Goal: Task Accomplishment & Management: Manage account settings

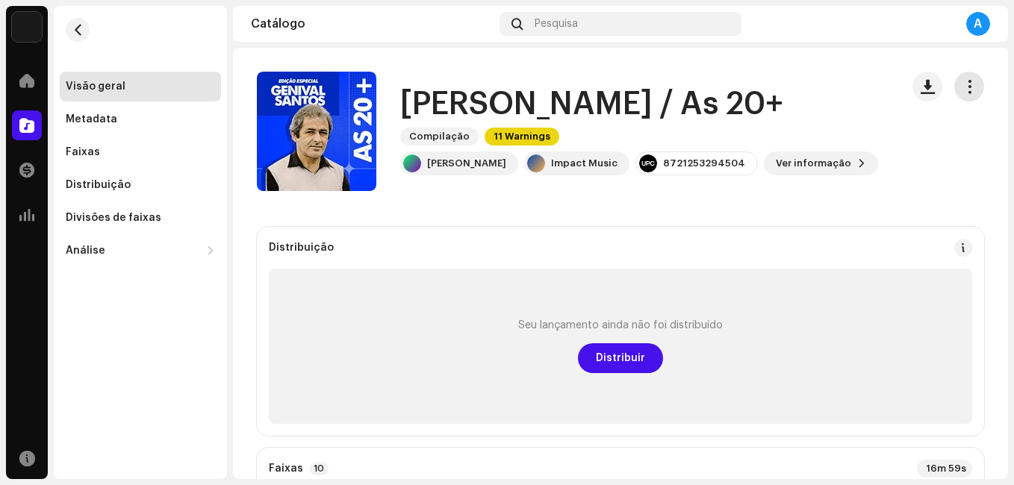
click at [962, 89] on span "button" at bounding box center [969, 87] width 14 height 12
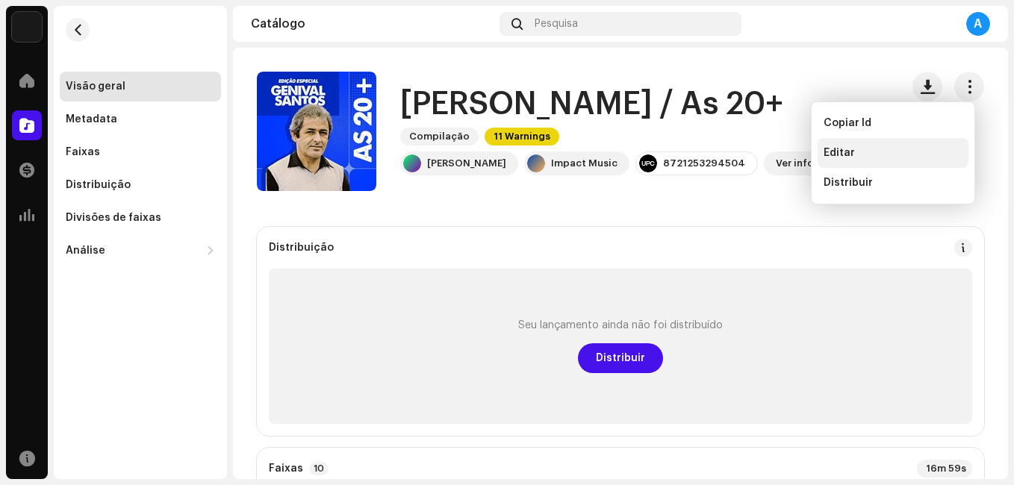
click at [843, 148] on span "Editar" at bounding box center [838, 153] width 31 height 12
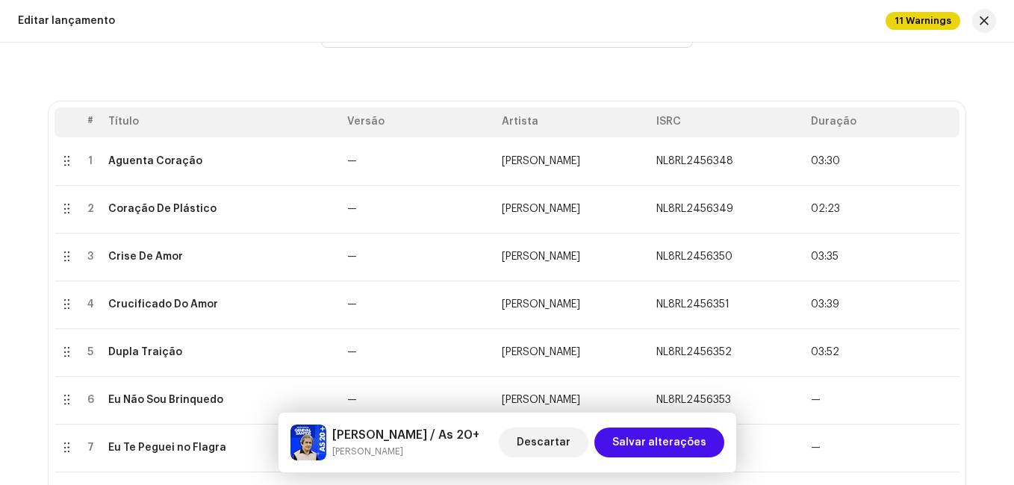
scroll to position [149, 0]
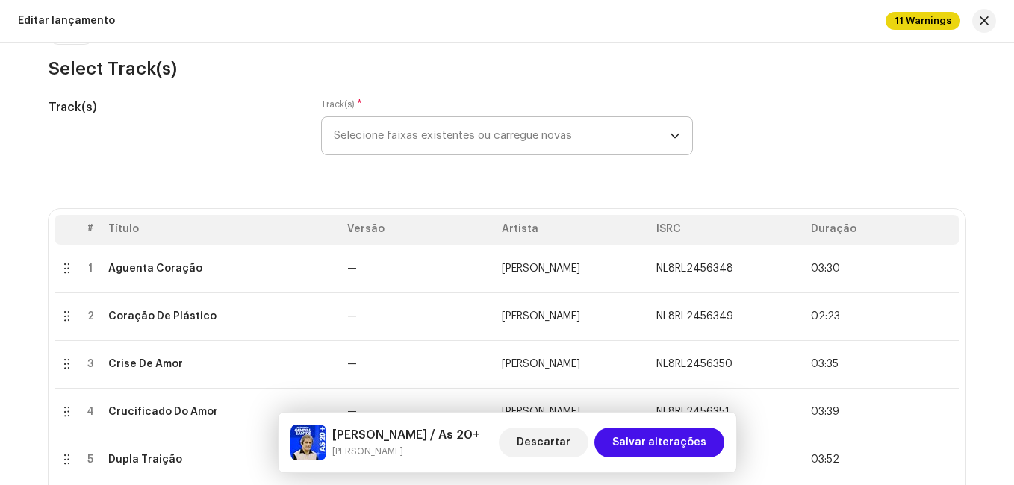
click at [529, 134] on span "Selecione faixas existentes ou carregue novas" at bounding box center [502, 135] width 336 height 37
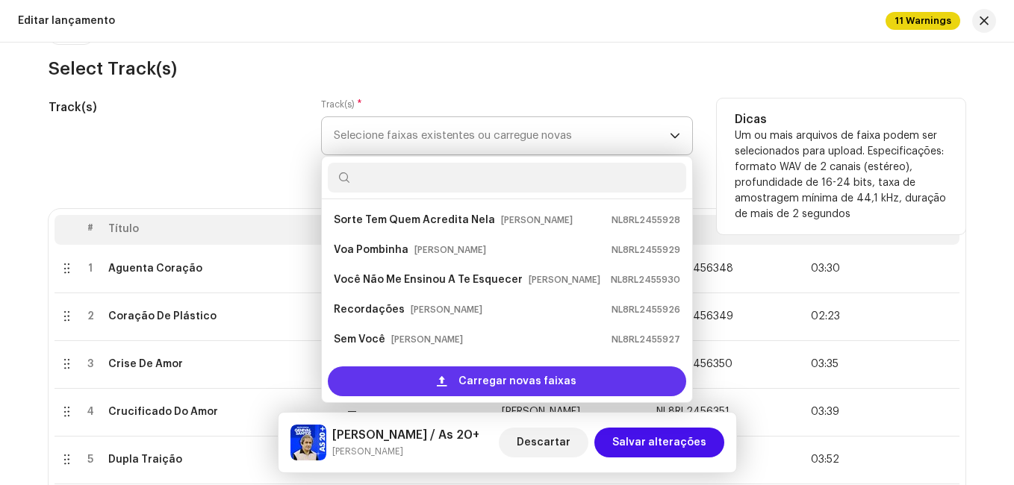
scroll to position [24, 0]
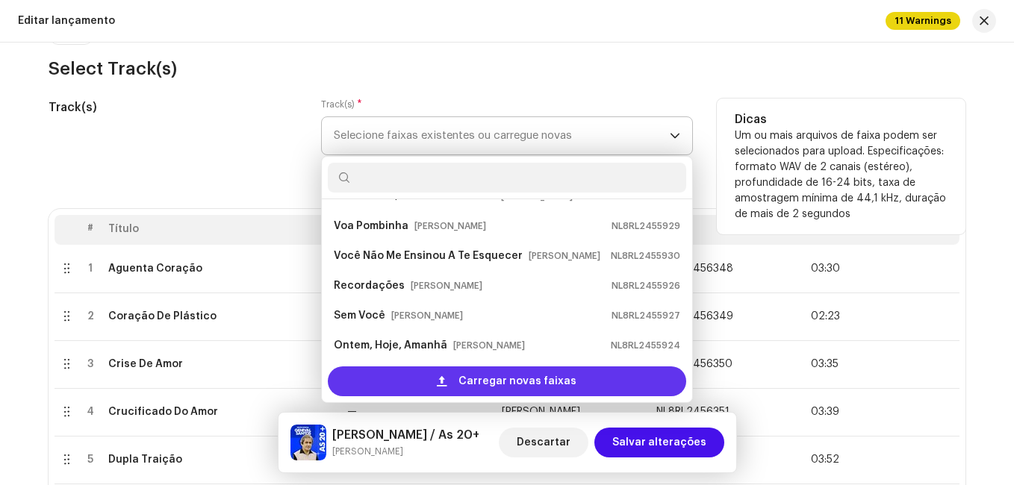
click at [534, 375] on span "Carregar novas faixas" at bounding box center [517, 382] width 118 height 30
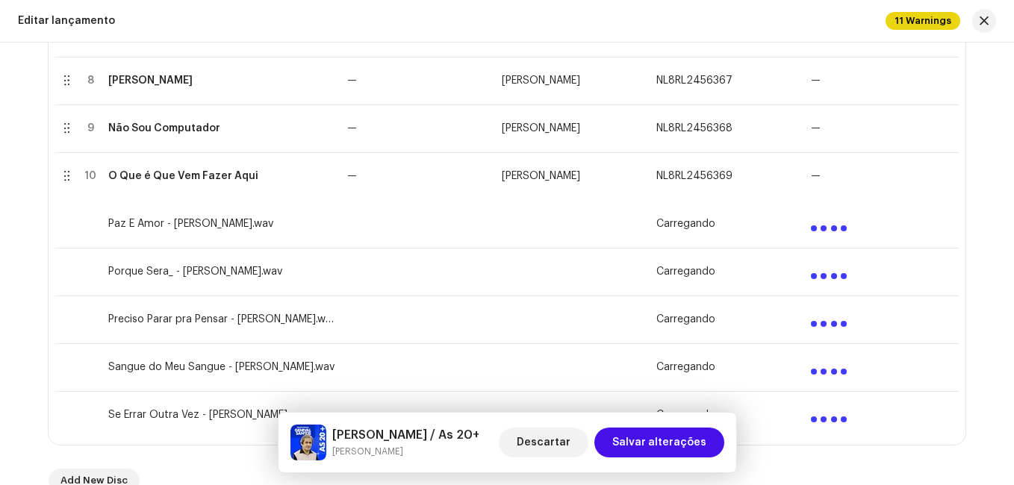
scroll to position [747, 0]
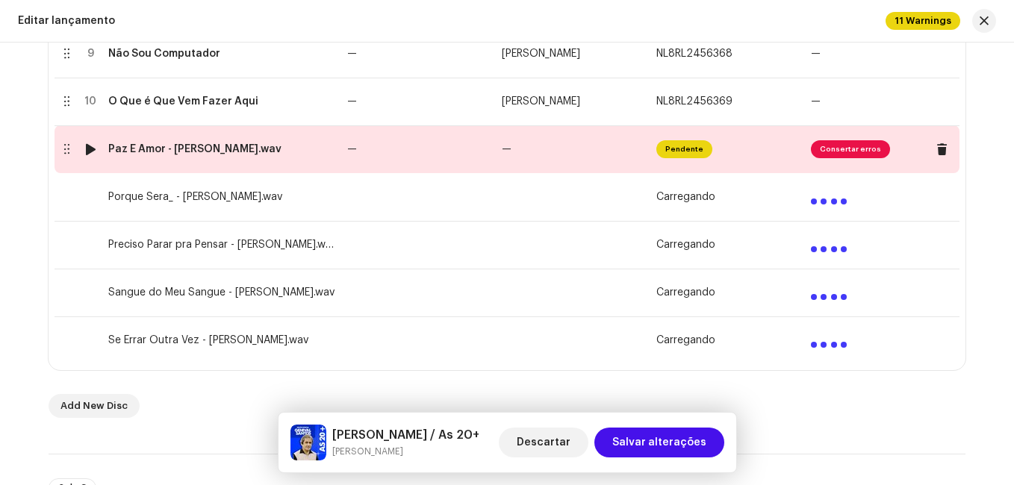
click at [449, 163] on td "—" at bounding box center [418, 149] width 155 height 48
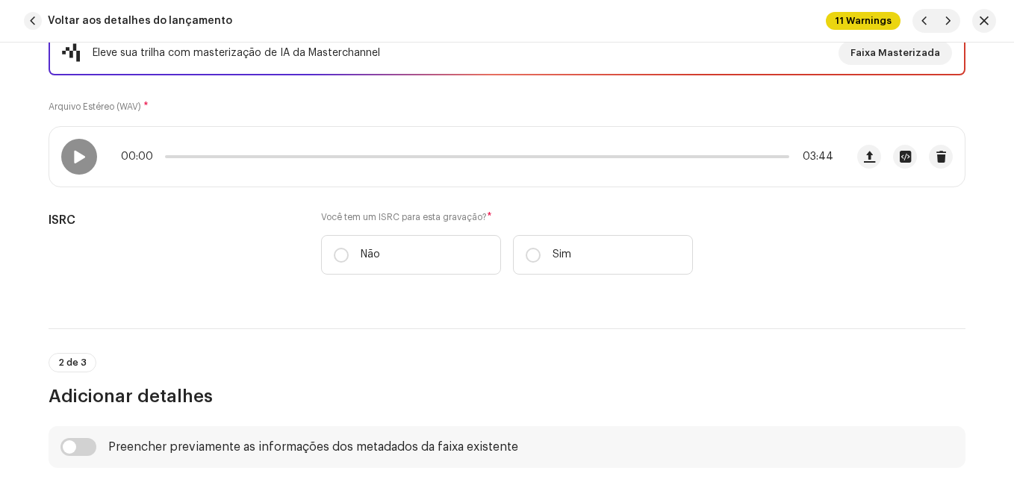
scroll to position [224, 0]
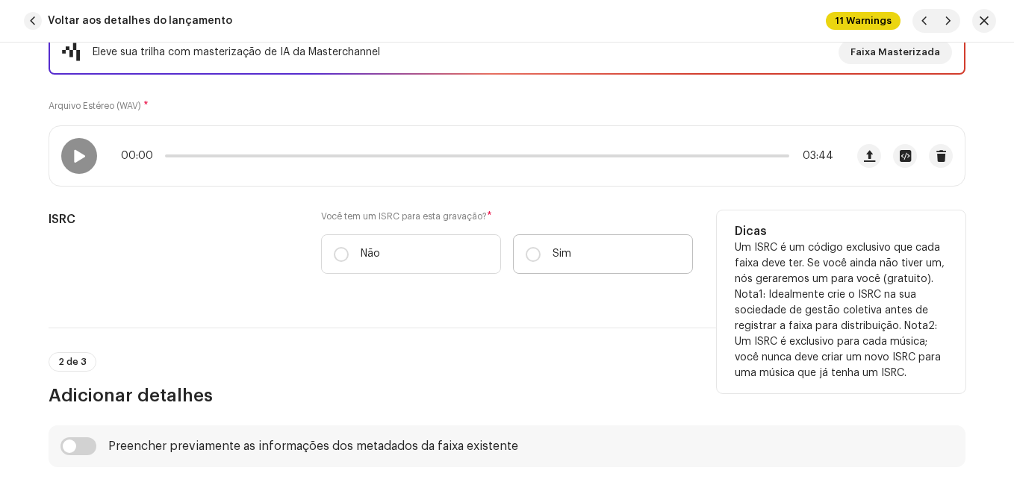
click at [526, 242] on label "Sim" at bounding box center [603, 254] width 180 height 40
click at [526, 247] on input "Sim" at bounding box center [533, 254] width 15 height 15
radio input "true"
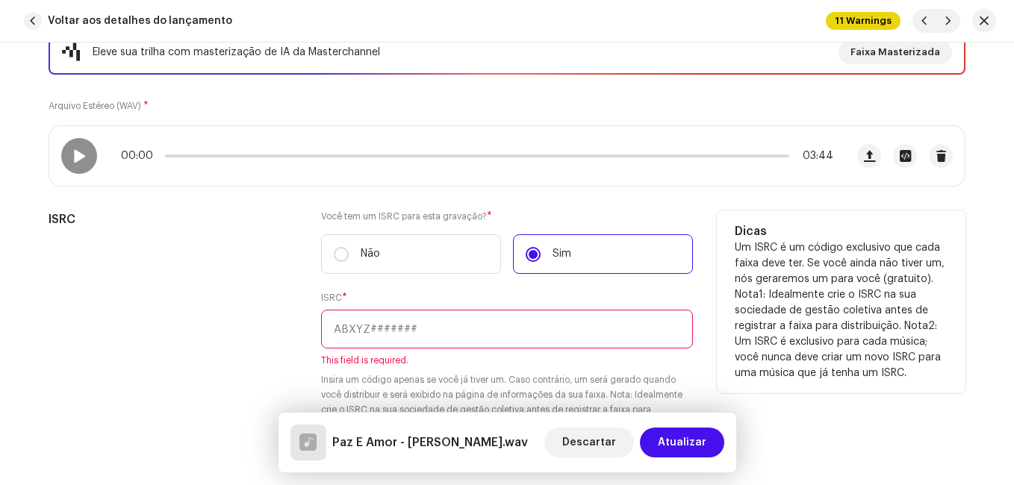
paste input "NL-8RL-24-56370"
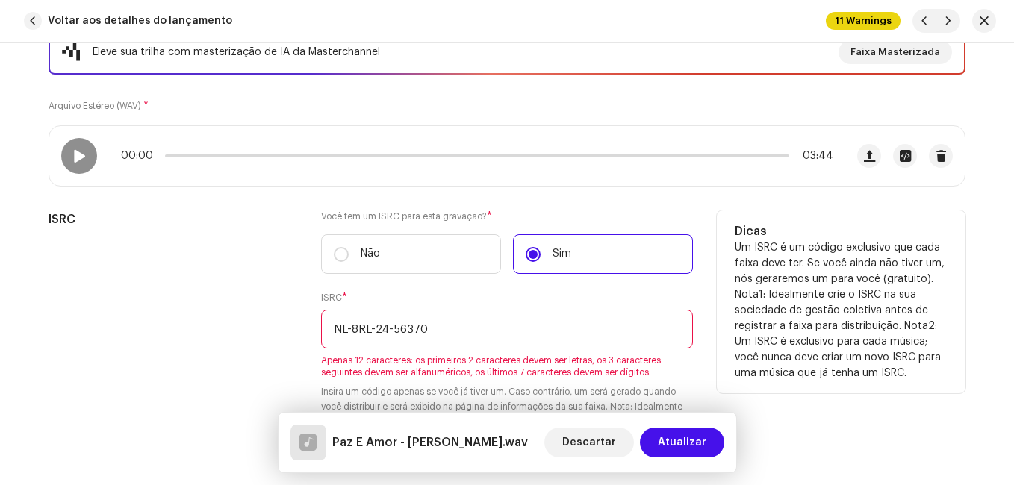
click at [390, 327] on input "NL-8RL-24-56370" at bounding box center [507, 329] width 372 height 39
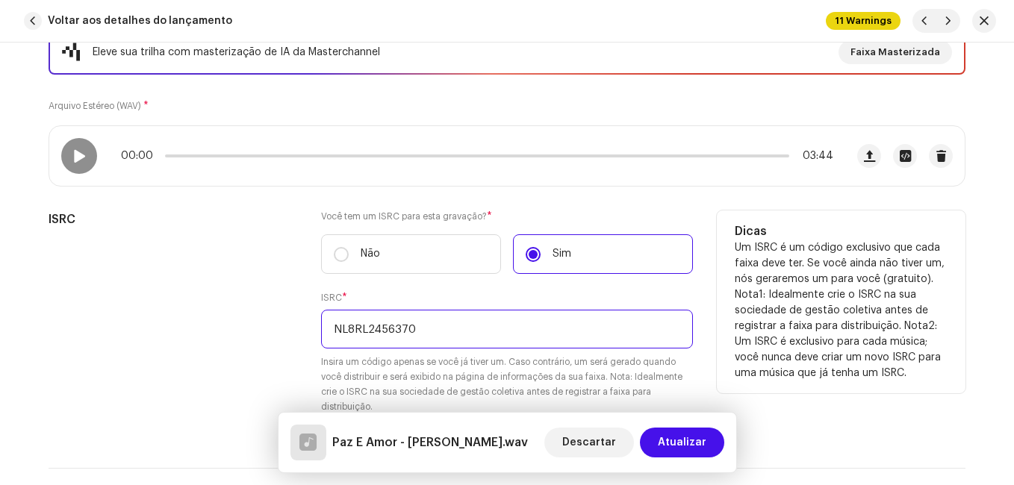
type input "NL8RL2456370"
click at [290, 330] on div "ISRC" at bounding box center [173, 322] width 249 height 222
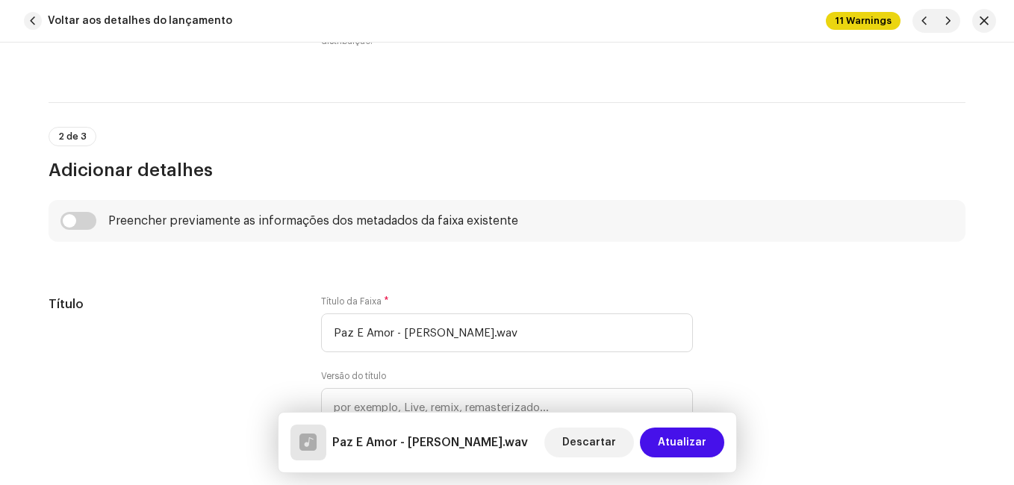
scroll to position [672, 0]
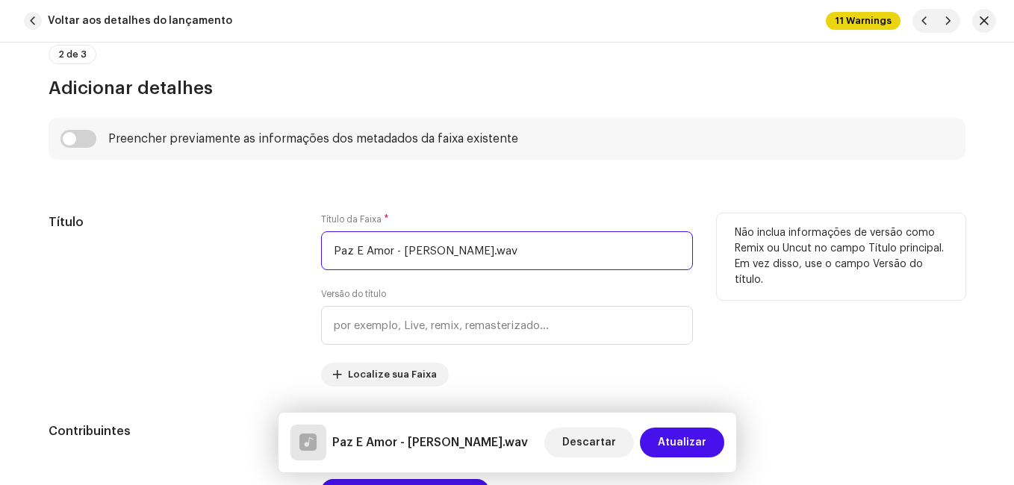
drag, startPoint x: 389, startPoint y: 252, endPoint x: 503, endPoint y: 259, distance: 114.4
click at [499, 258] on input "Paz E Amor - [PERSON_NAME].wav" at bounding box center [507, 250] width 372 height 39
type input "Paz E Amor"
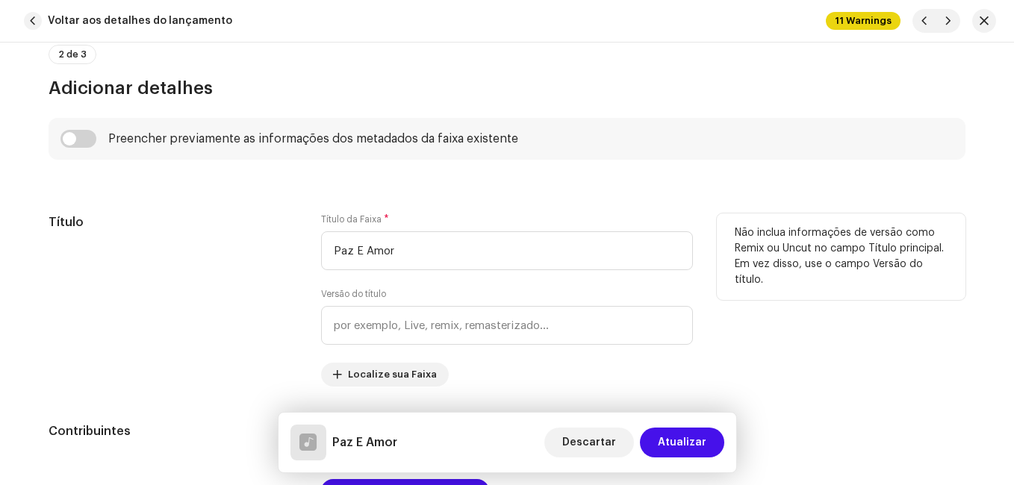
click at [208, 252] on div "Título" at bounding box center [173, 300] width 249 height 173
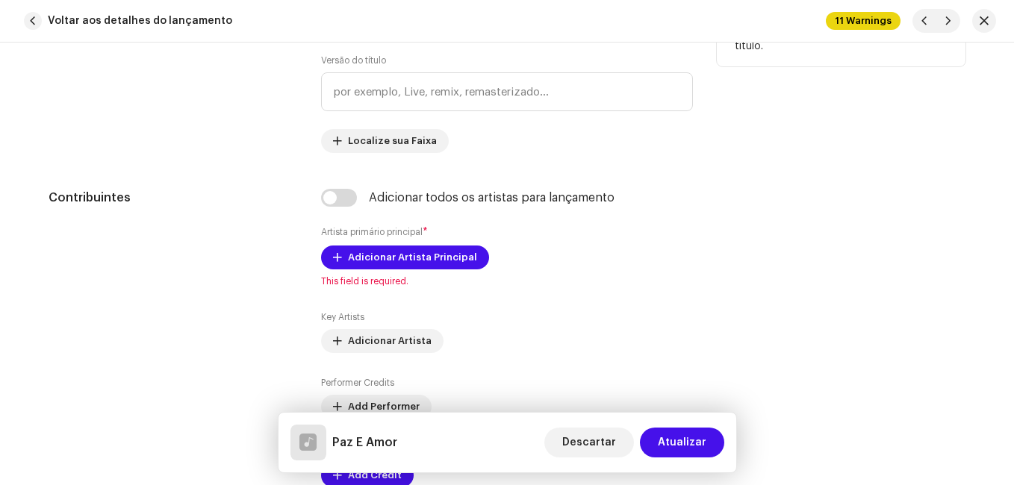
scroll to position [1045, 0]
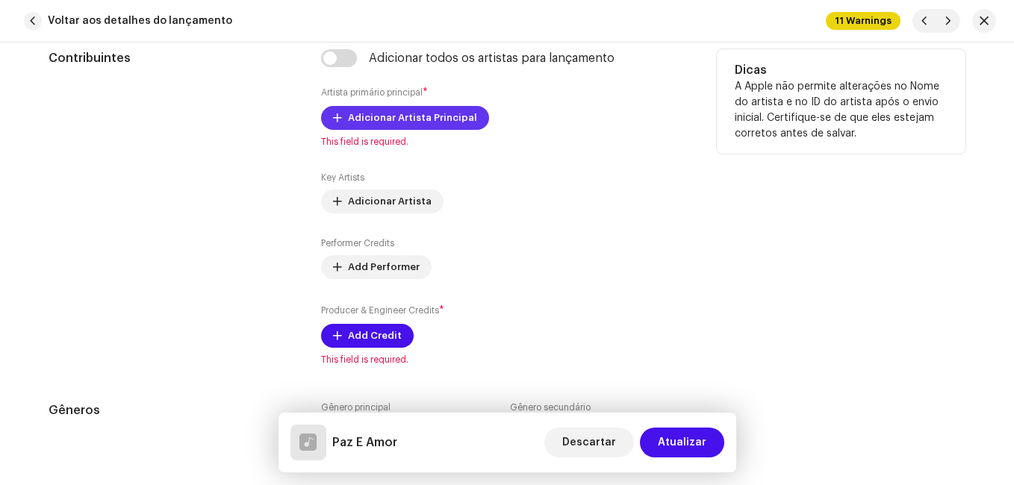
click at [434, 122] on span "Adicionar Artista Principal" at bounding box center [412, 118] width 129 height 30
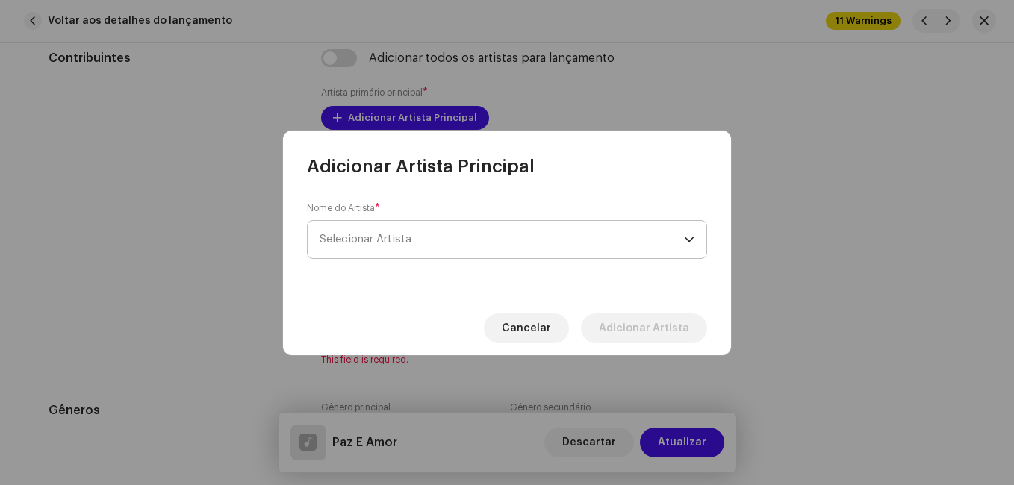
click at [406, 244] on span "Selecionar Artista" at bounding box center [366, 239] width 92 height 11
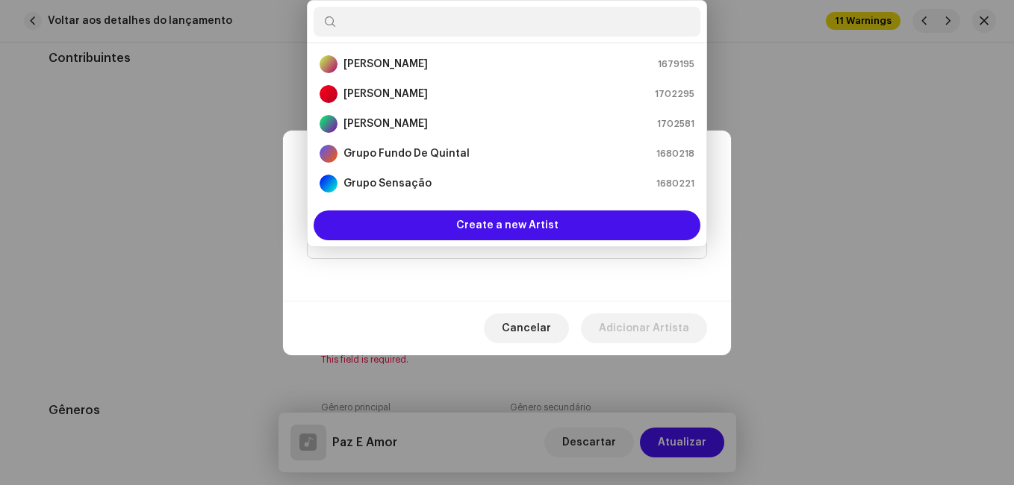
scroll to position [173, 0]
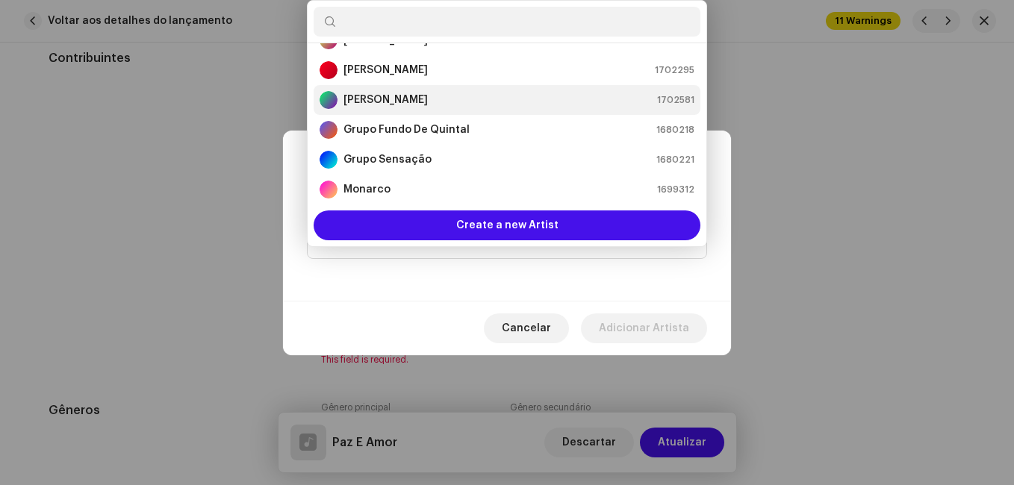
click at [452, 111] on li "[PERSON_NAME] 1702581" at bounding box center [507, 100] width 387 height 30
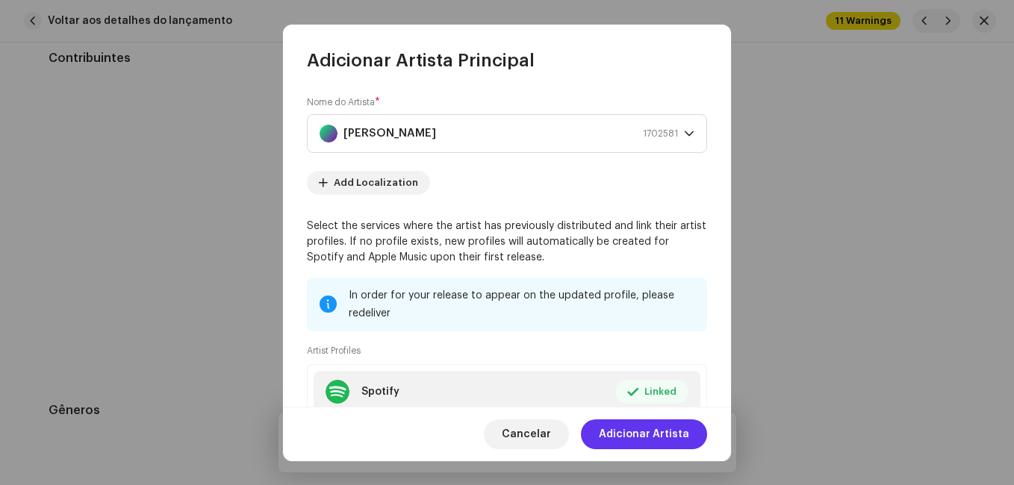
click at [640, 435] on span "Adicionar Artista" at bounding box center [644, 435] width 90 height 30
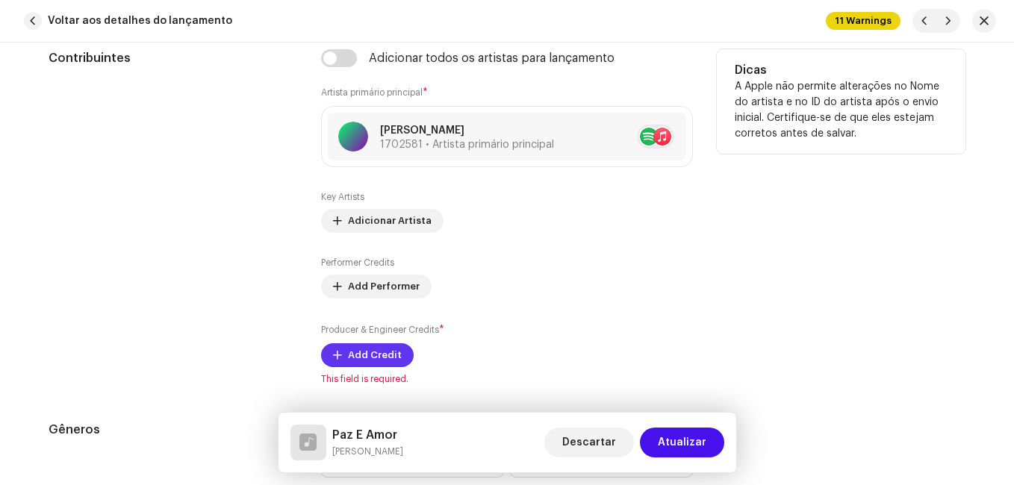
click at [370, 356] on span "Add Credit" at bounding box center [375, 355] width 54 height 30
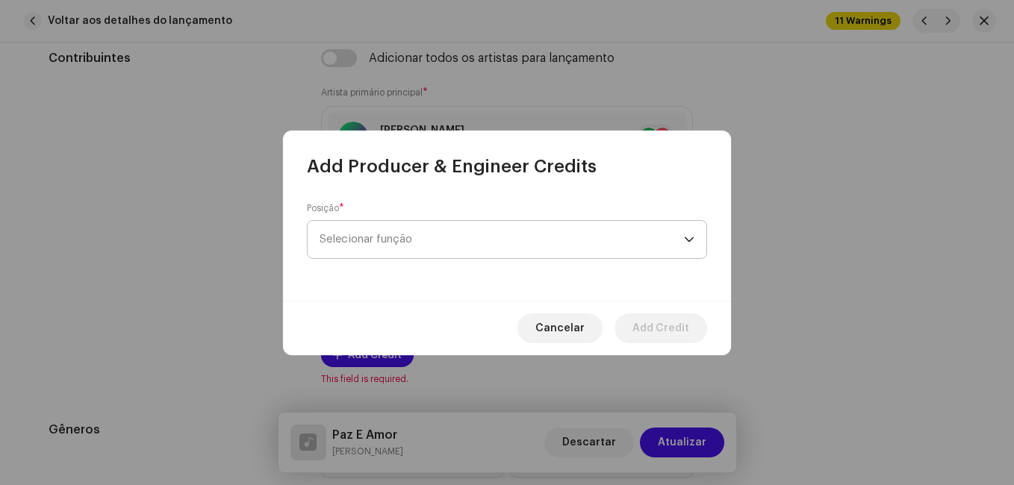
click at [493, 243] on span "Selecionar função" at bounding box center [502, 239] width 364 height 37
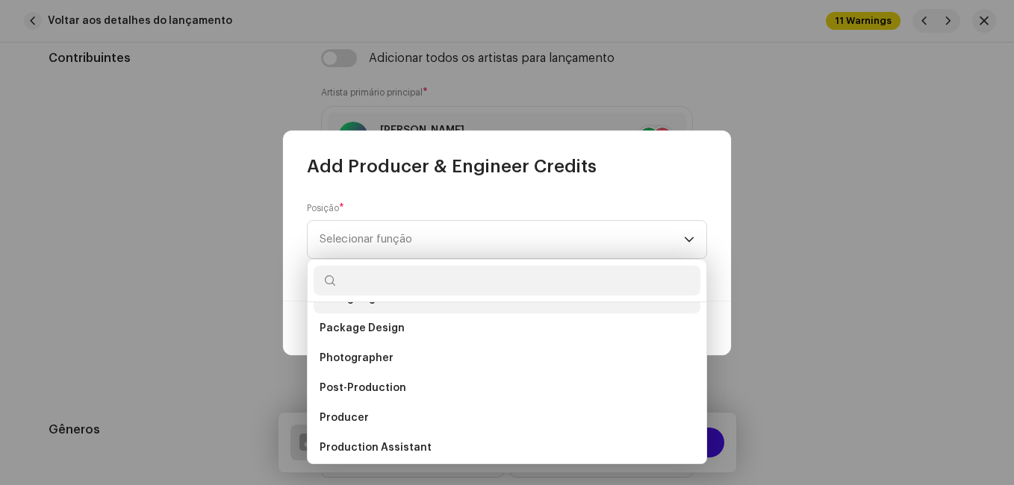
scroll to position [523, 0]
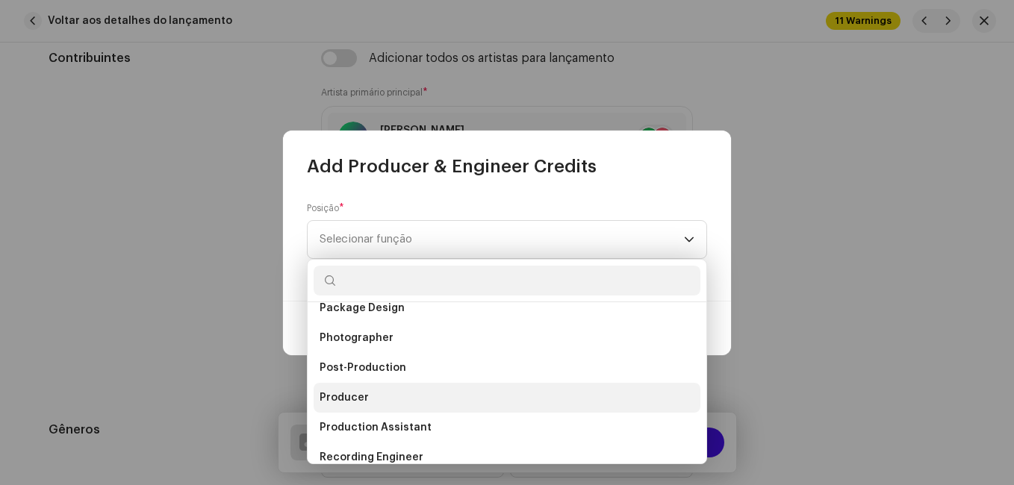
click at [411, 405] on li "Producer" at bounding box center [507, 398] width 387 height 30
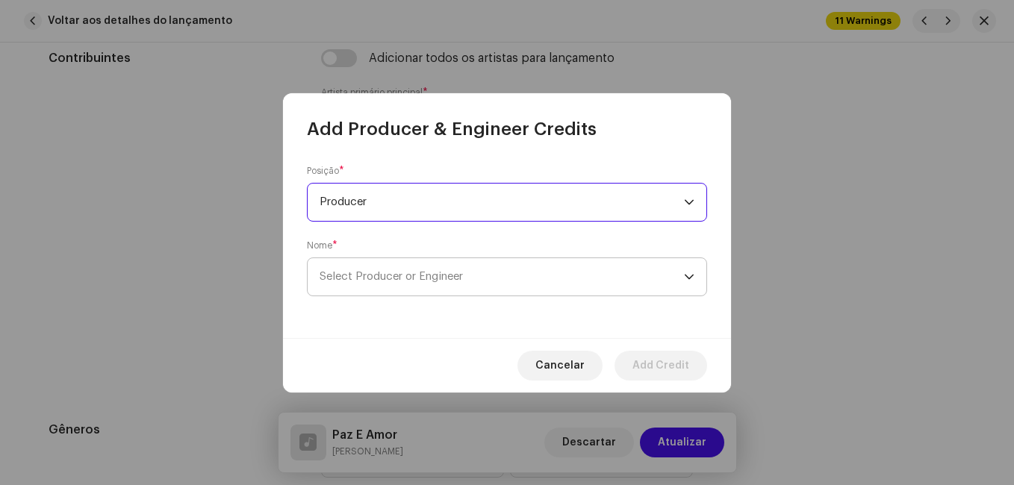
click at [457, 285] on span "Select Producer or Engineer" at bounding box center [502, 276] width 364 height 37
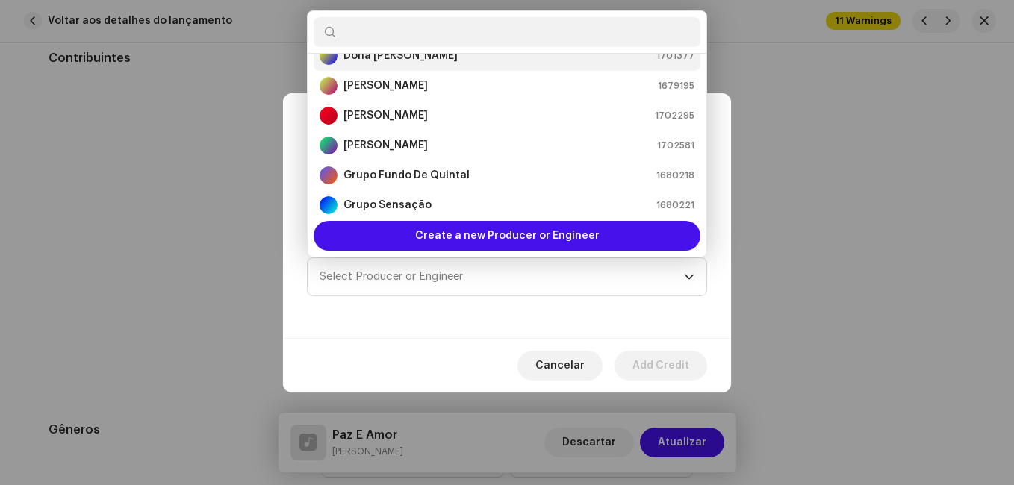
scroll to position [173, 0]
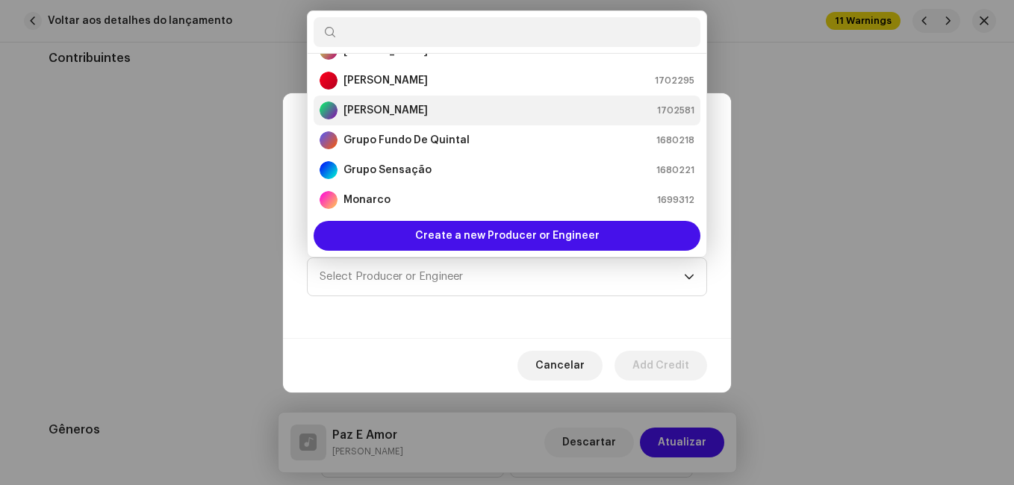
click at [505, 113] on div "[PERSON_NAME] 1702581" at bounding box center [507, 111] width 375 height 18
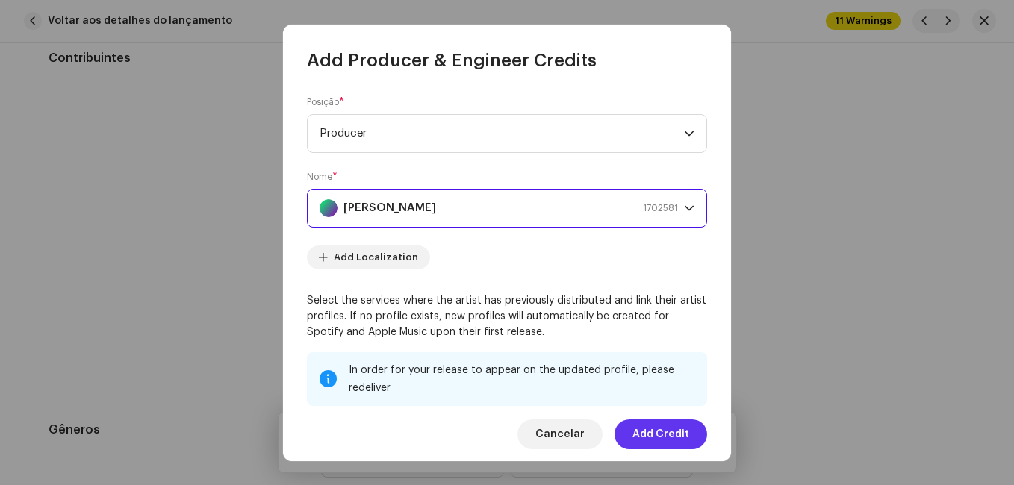
click at [651, 429] on span "Add Credit" at bounding box center [660, 435] width 57 height 30
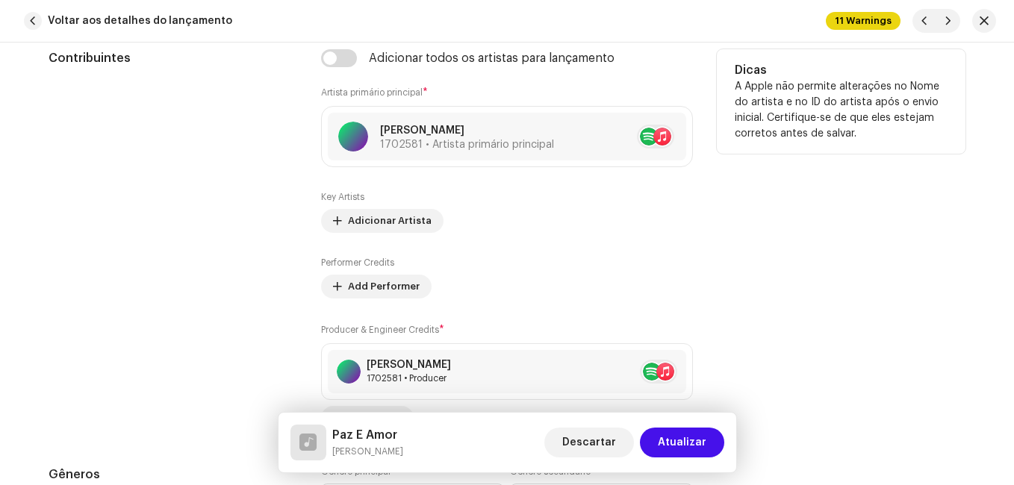
click at [187, 280] on div "Contribuintes" at bounding box center [173, 239] width 249 height 381
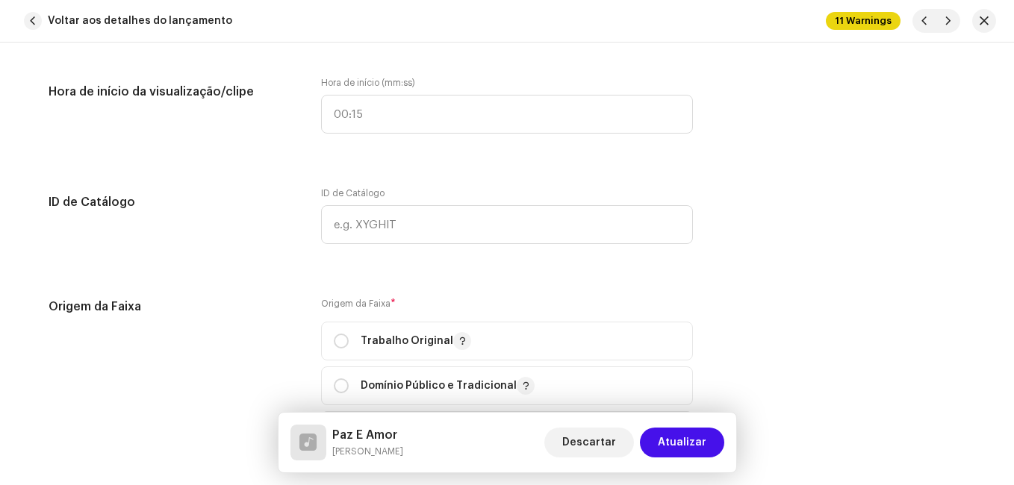
scroll to position [1792, 0]
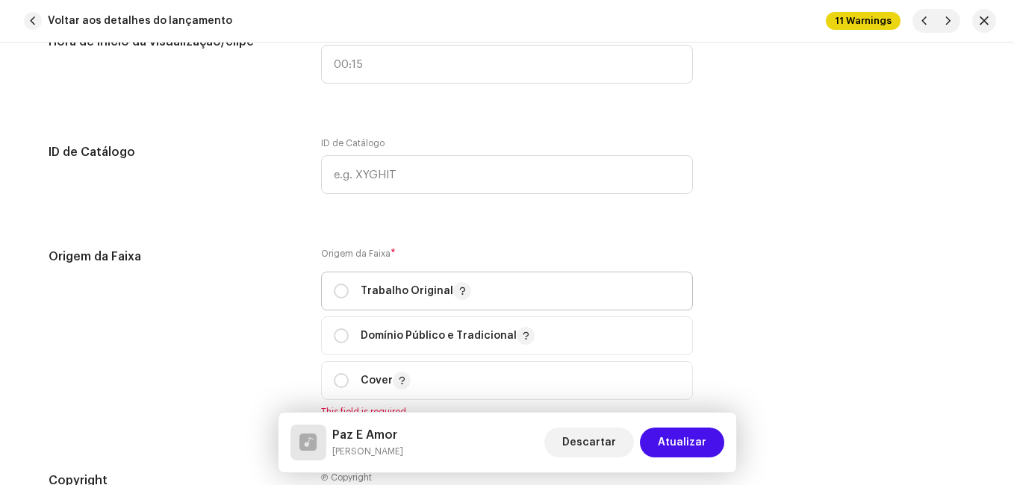
click at [414, 296] on p "Trabalho Original" at bounding box center [416, 291] width 110 height 18
radio input "true"
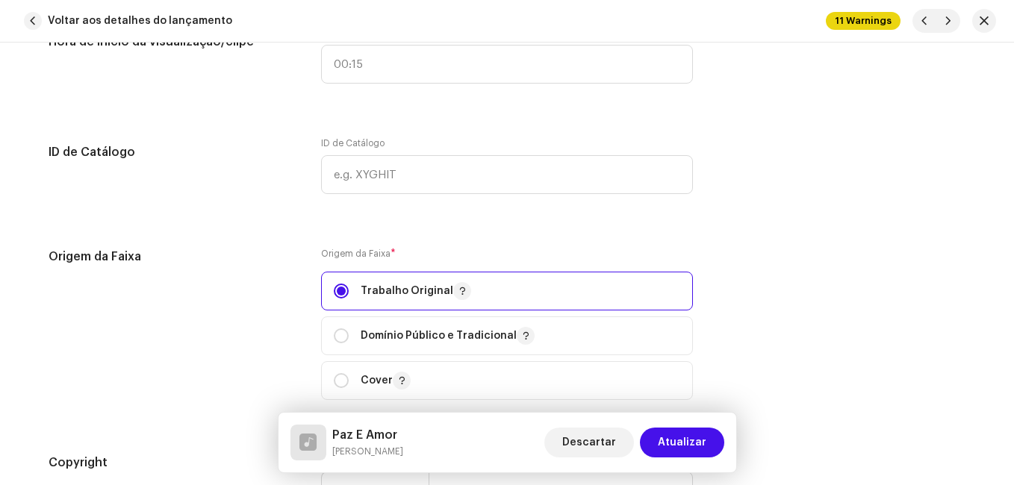
click at [251, 294] on div "Origem da Faixa" at bounding box center [173, 333] width 249 height 170
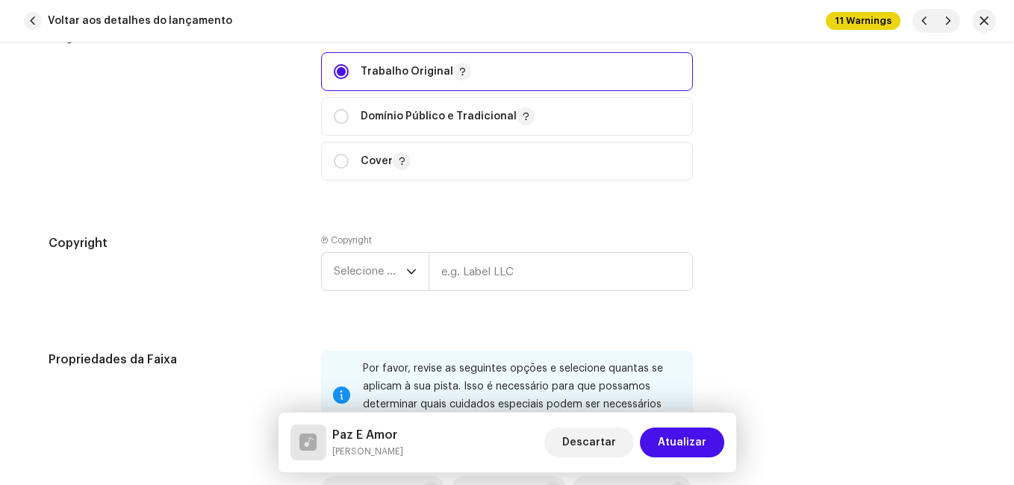
scroll to position [2016, 0]
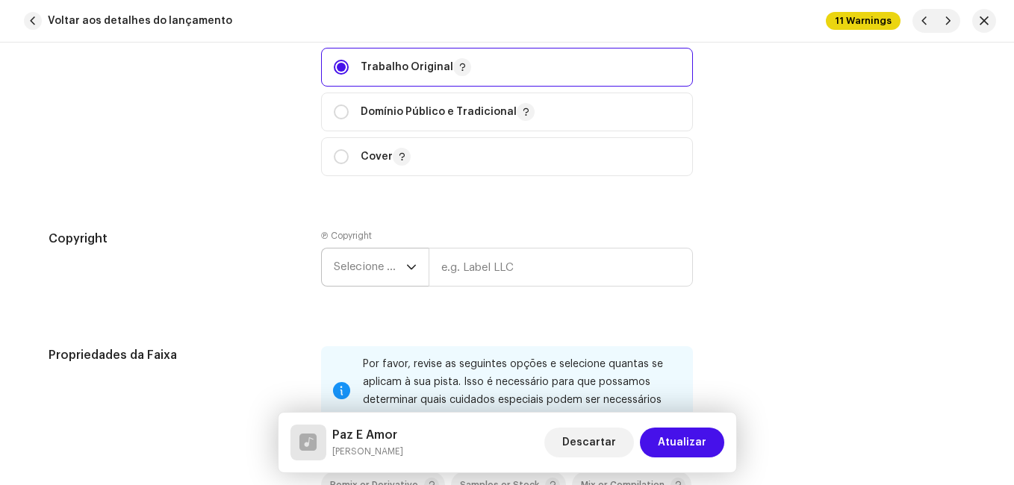
click at [386, 267] on span "Selecione o ano" at bounding box center [370, 267] width 72 height 37
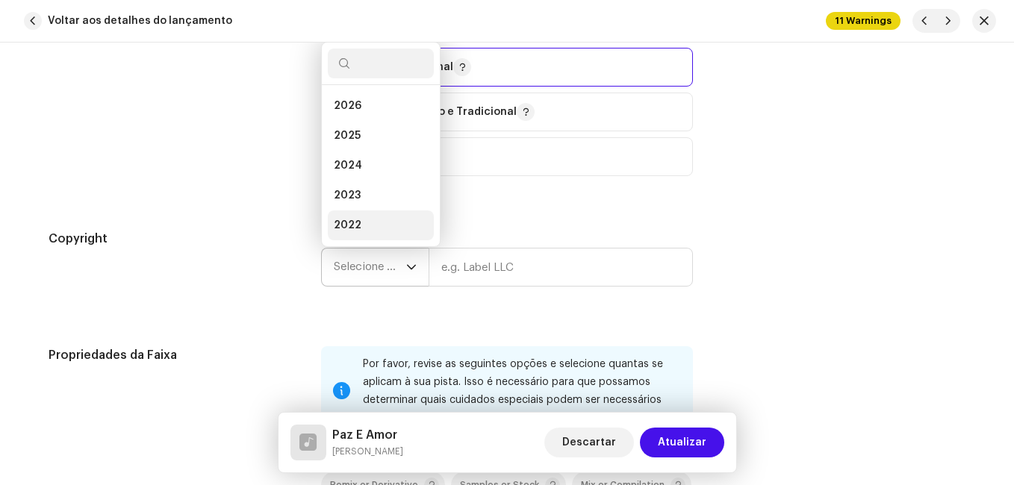
scroll to position [24, 0]
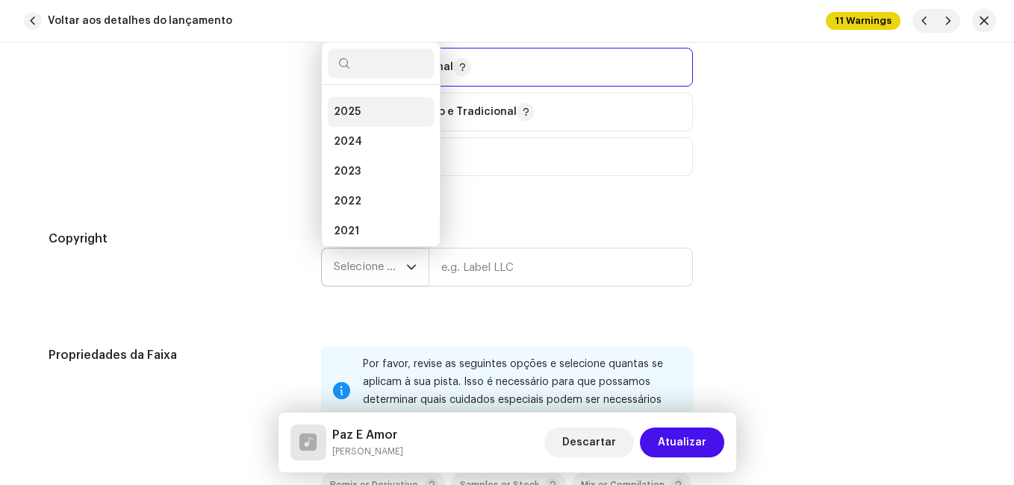
click at [384, 119] on li "2025" at bounding box center [381, 112] width 106 height 30
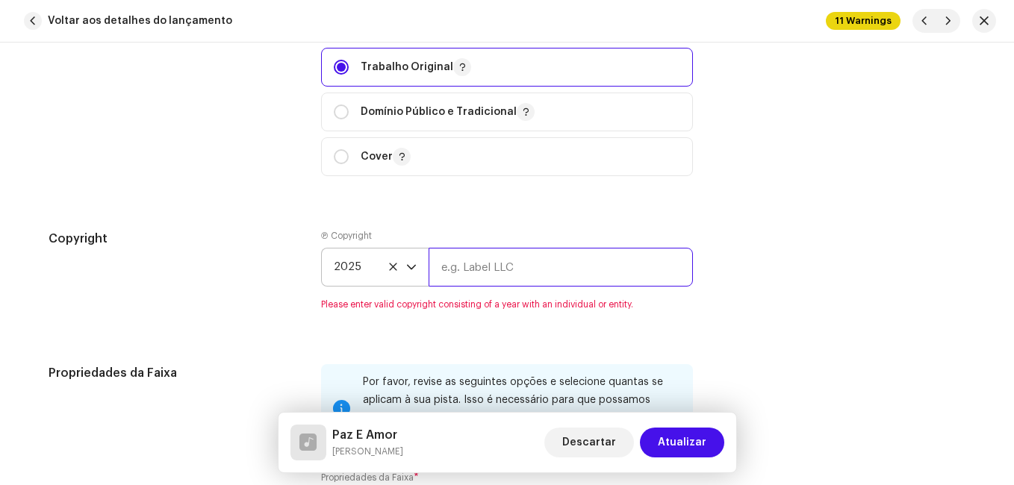
click at [466, 262] on input "text" at bounding box center [561, 267] width 264 height 39
type input "Impact Music"
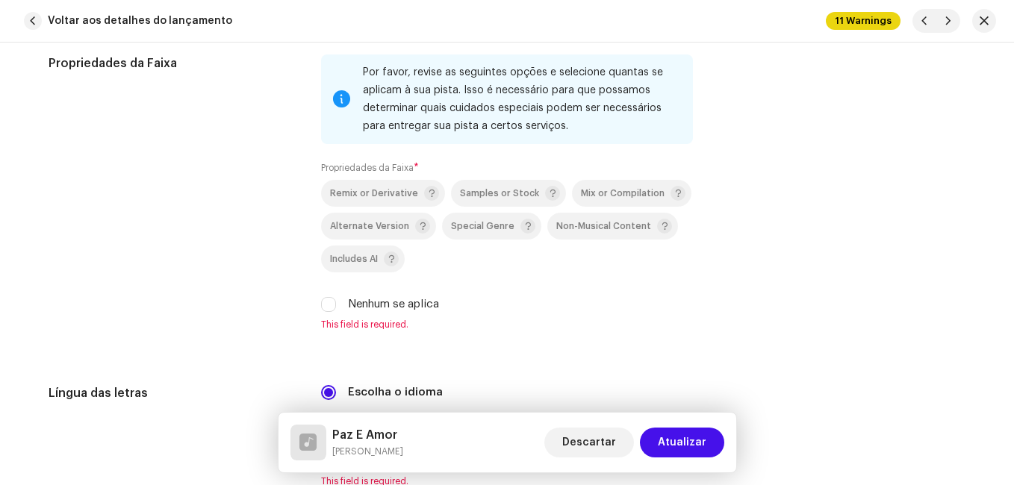
scroll to position [2314, 0]
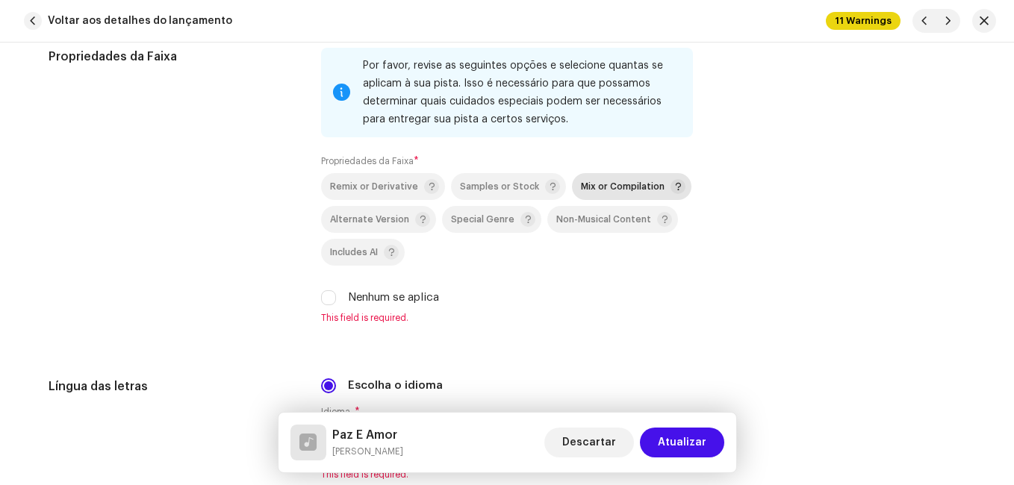
click at [616, 177] on p-togglebutton "Mix or Compilation" at bounding box center [631, 186] width 119 height 27
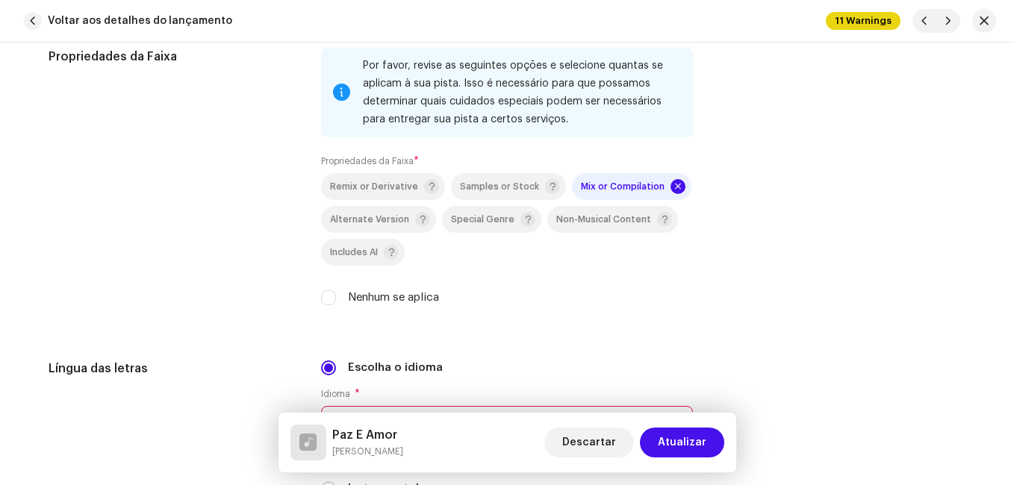
click at [175, 231] on div "Propriedades da Faixa" at bounding box center [173, 186] width 249 height 276
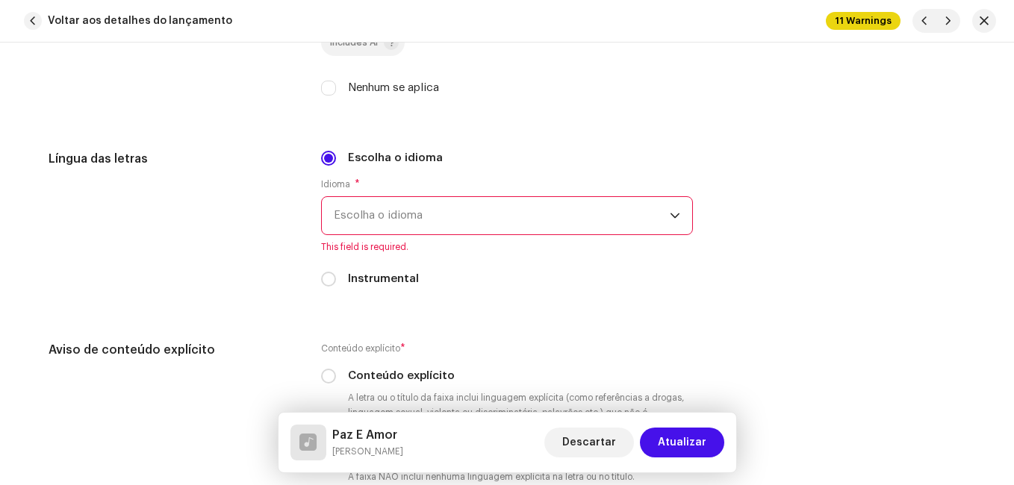
scroll to position [2613, 0]
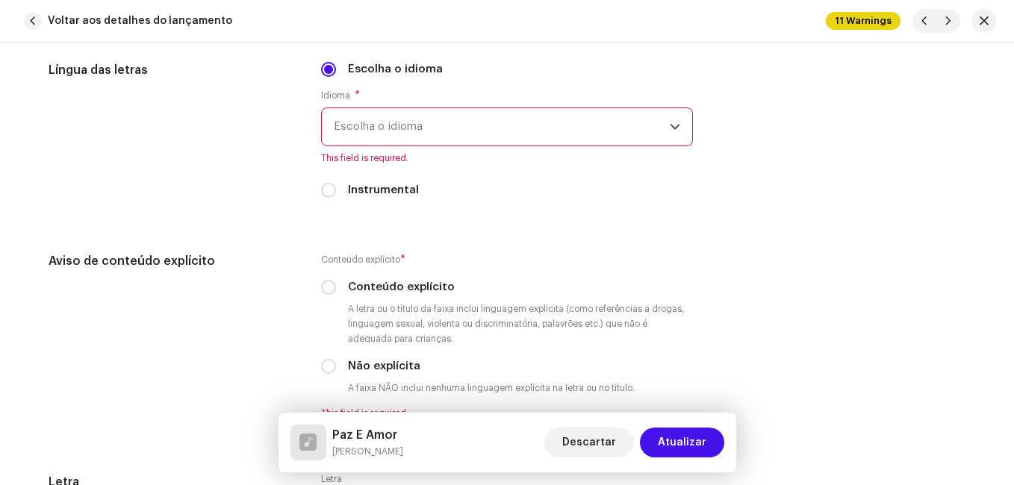
click at [409, 131] on span "Escolha o idioma" at bounding box center [502, 126] width 336 height 37
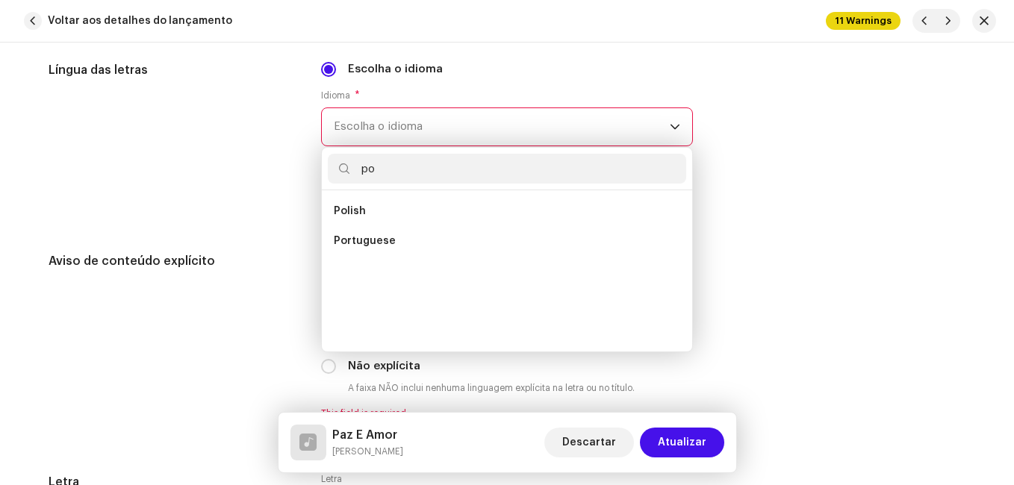
scroll to position [0, 0]
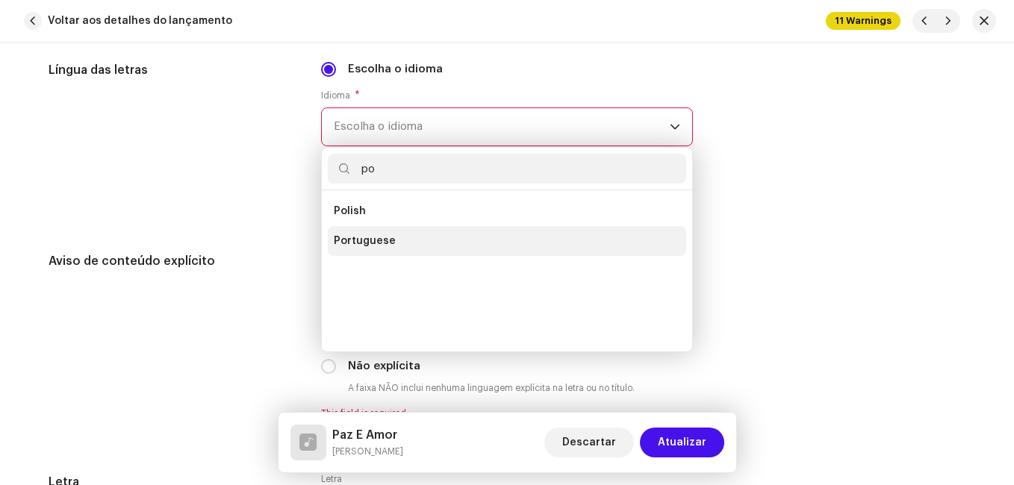
type input "po"
click at [358, 242] on span "Portuguese" at bounding box center [365, 241] width 62 height 15
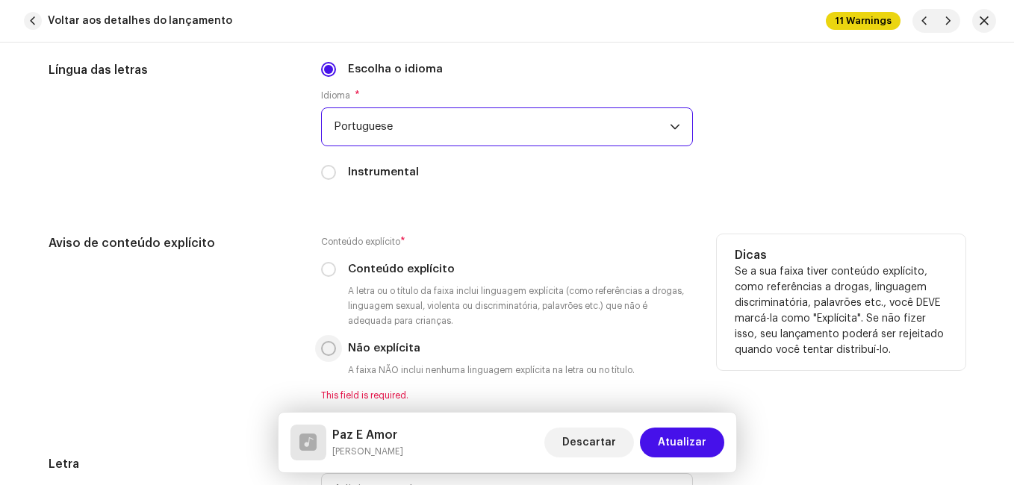
click at [325, 347] on input "Não explícita" at bounding box center [328, 348] width 15 height 15
radio input "true"
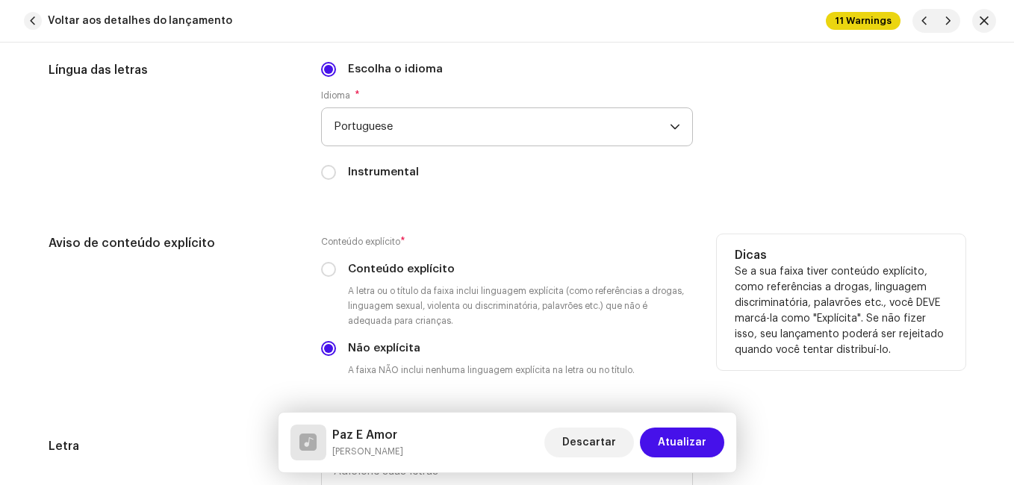
click at [274, 322] on div "Aviso de conteúdo explícito" at bounding box center [173, 317] width 249 height 167
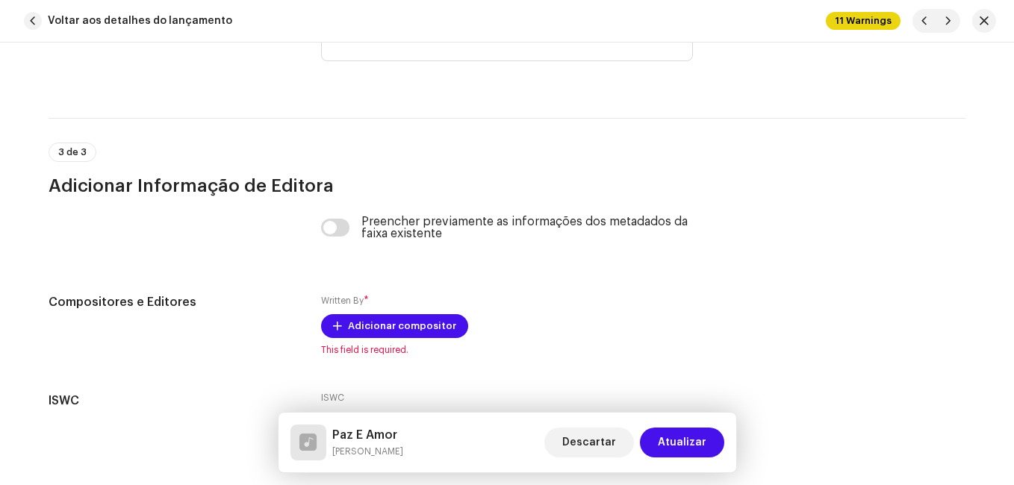
scroll to position [3177, 0]
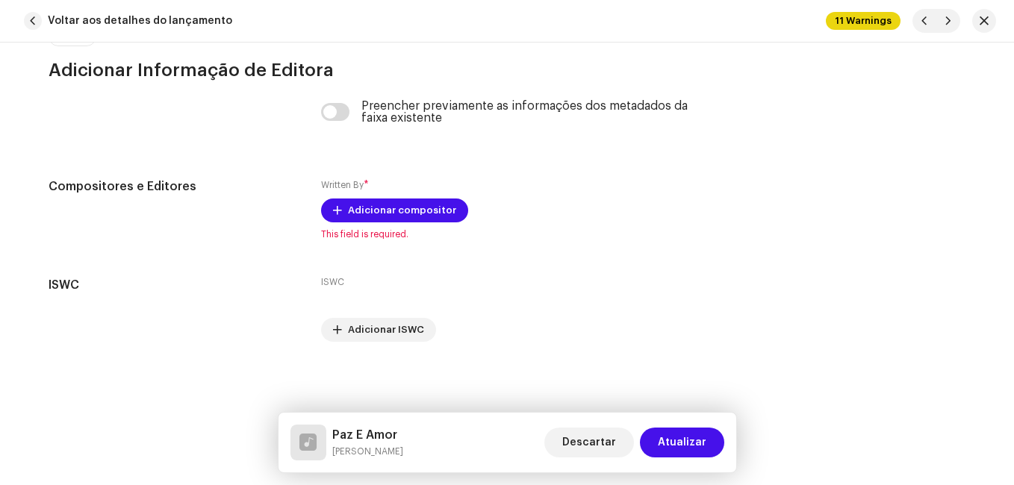
click at [385, 437] on h5 "Paz E Amor" at bounding box center [367, 435] width 71 height 18
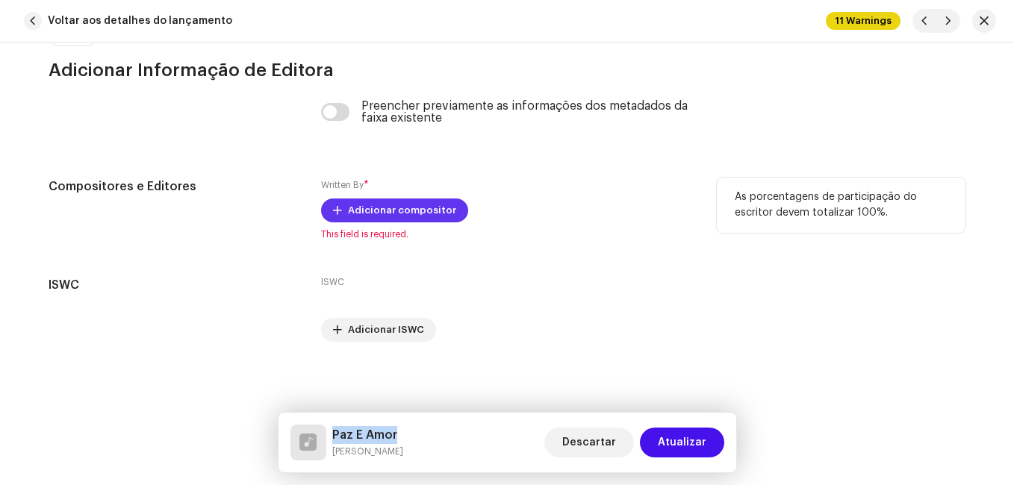
click at [422, 207] on span "Adicionar compositor" at bounding box center [402, 211] width 108 height 30
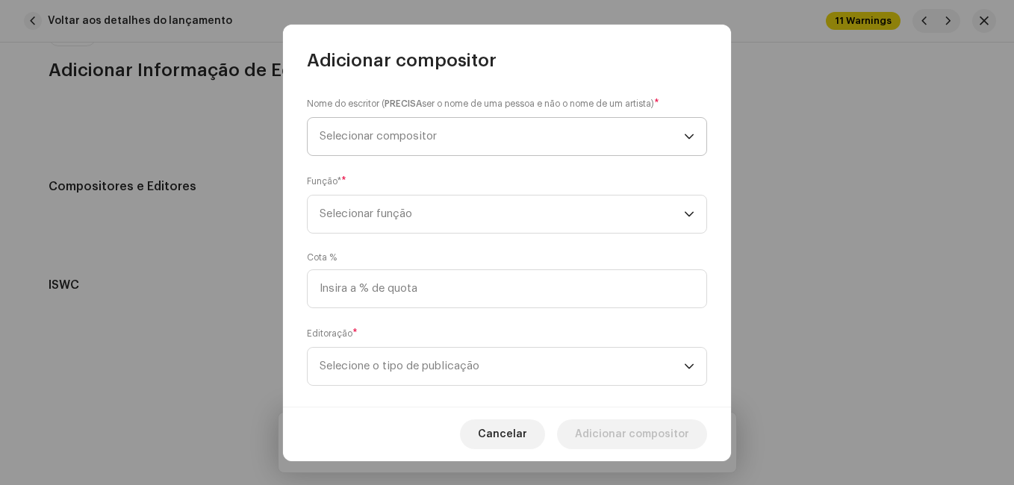
click at [475, 140] on span "Selecionar compositor" at bounding box center [502, 136] width 364 height 37
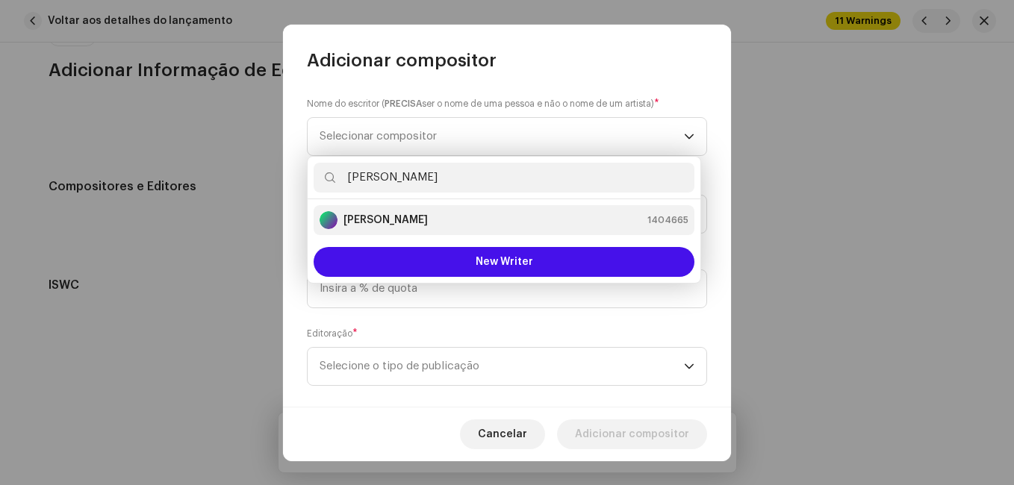
type input "[PERSON_NAME]"
click at [561, 220] on div "[PERSON_NAME] 1404665" at bounding box center [504, 220] width 369 height 18
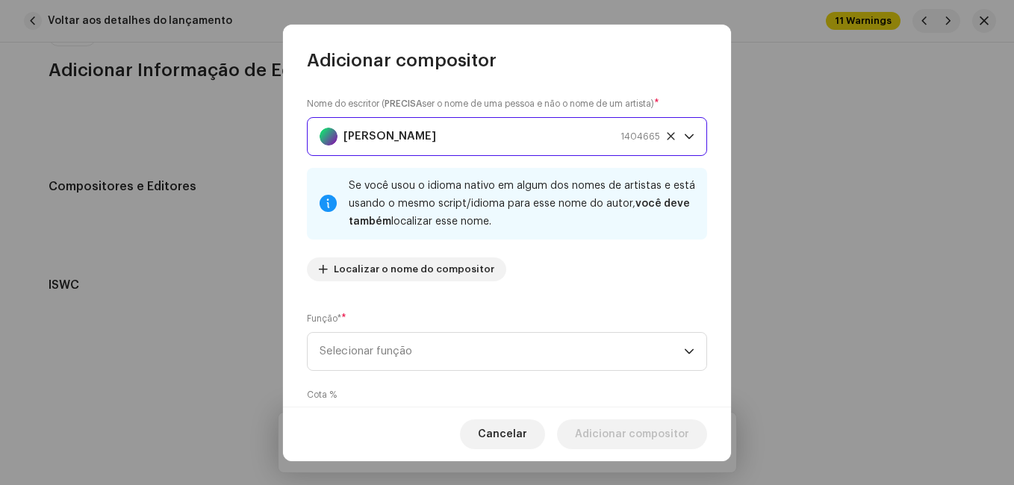
click at [604, 294] on div "Nome do escritor ( PRECISA ser o nome de uma pessoa e não o nome de um artista)…" at bounding box center [507, 239] width 448 height 334
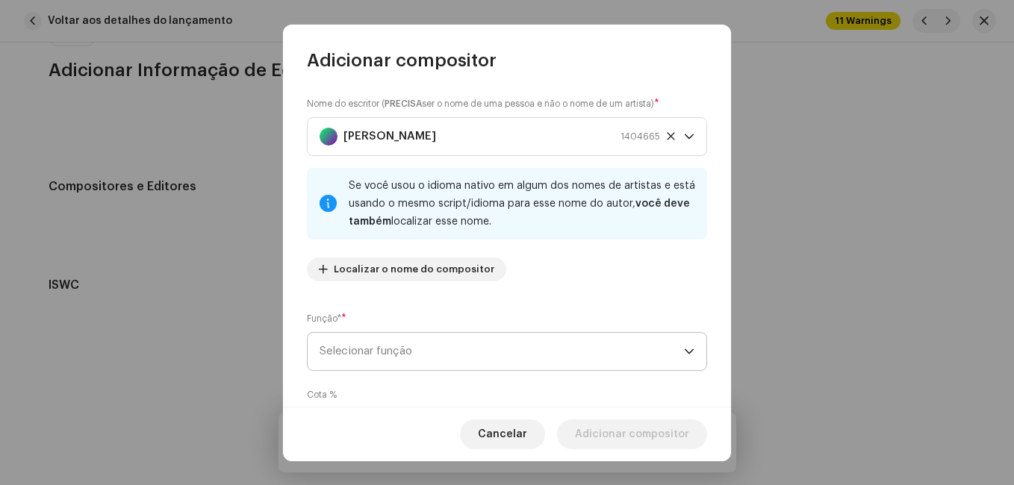
click at [589, 340] on span "Selecionar função" at bounding box center [502, 351] width 364 height 37
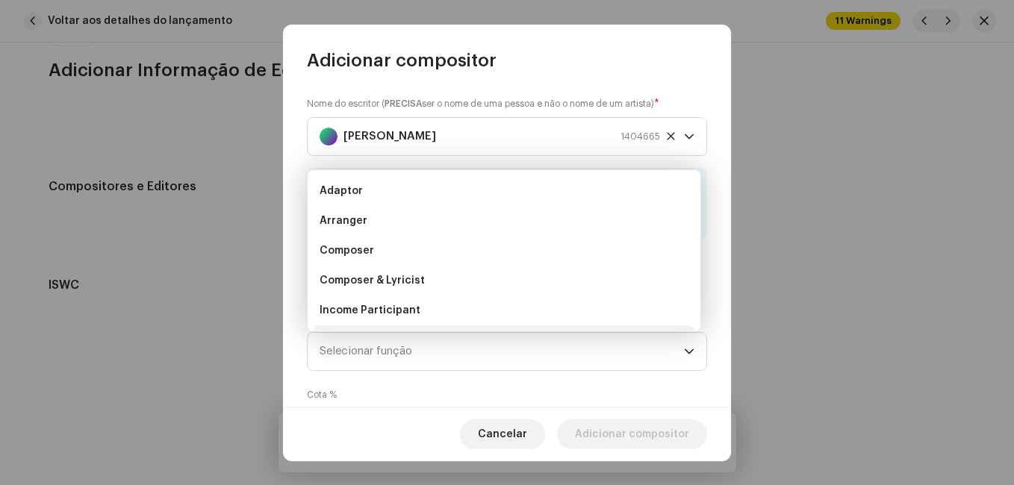
scroll to position [24, 0]
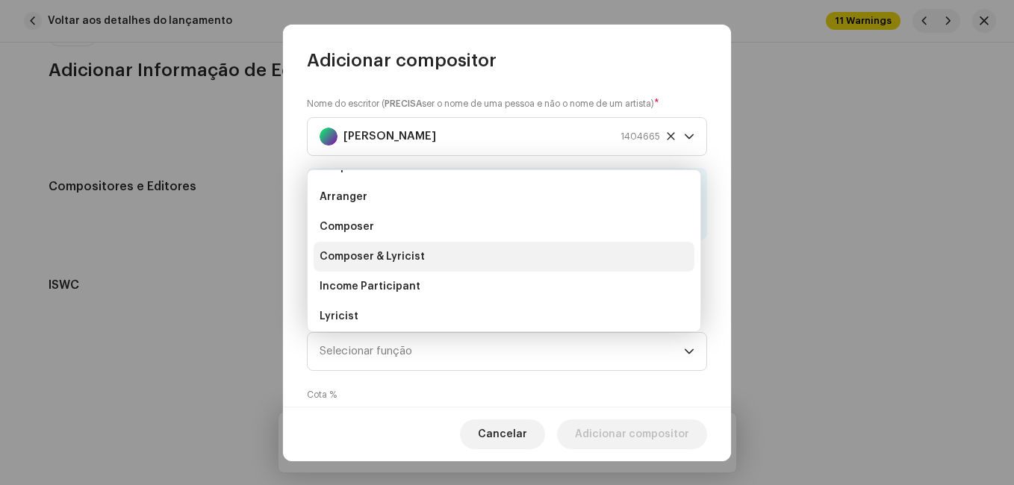
click at [585, 267] on li "Composer & Lyricist" at bounding box center [504, 257] width 381 height 30
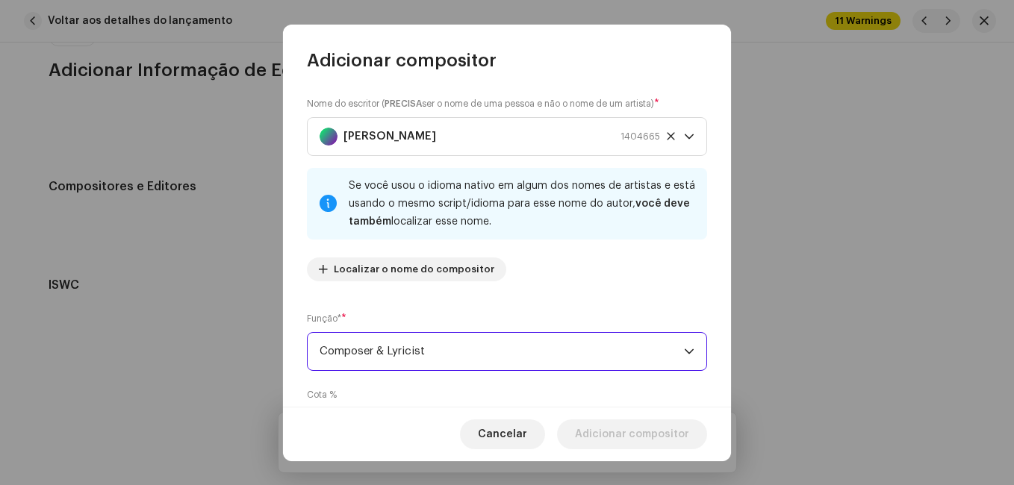
click at [587, 273] on div "Nome do escritor ( PRECISA ser o nome de uma pessoa e não o nome de um artista)…" at bounding box center [507, 194] width 400 height 197
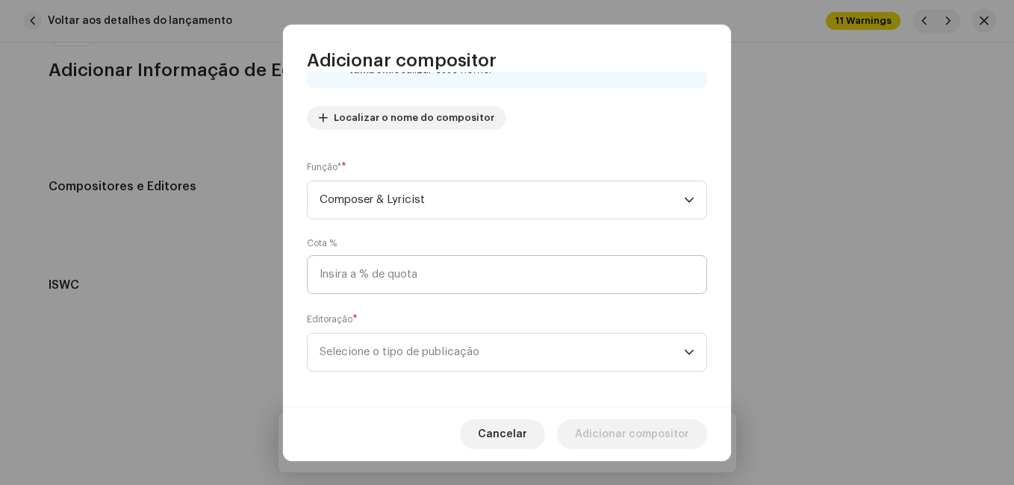
scroll to position [158, 0]
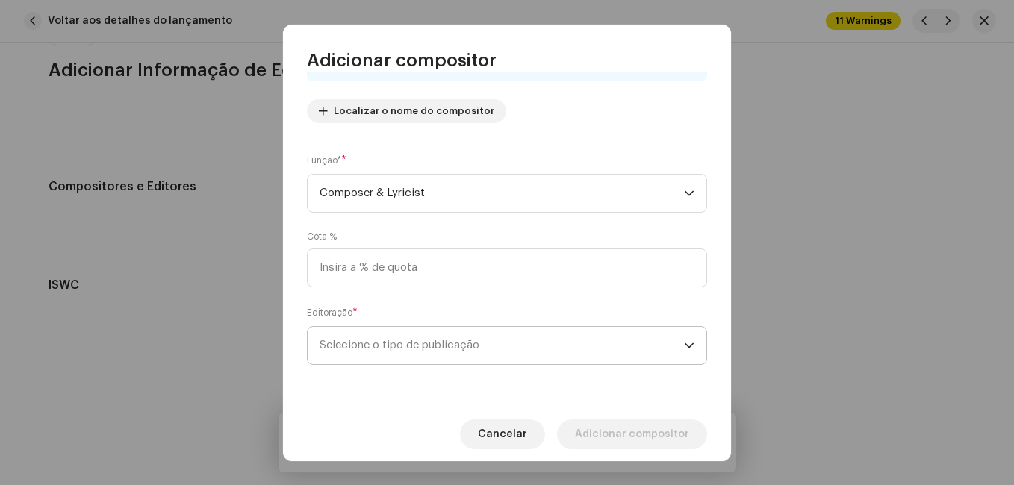
click at [569, 331] on span "Selecione o tipo de publicação" at bounding box center [502, 345] width 364 height 37
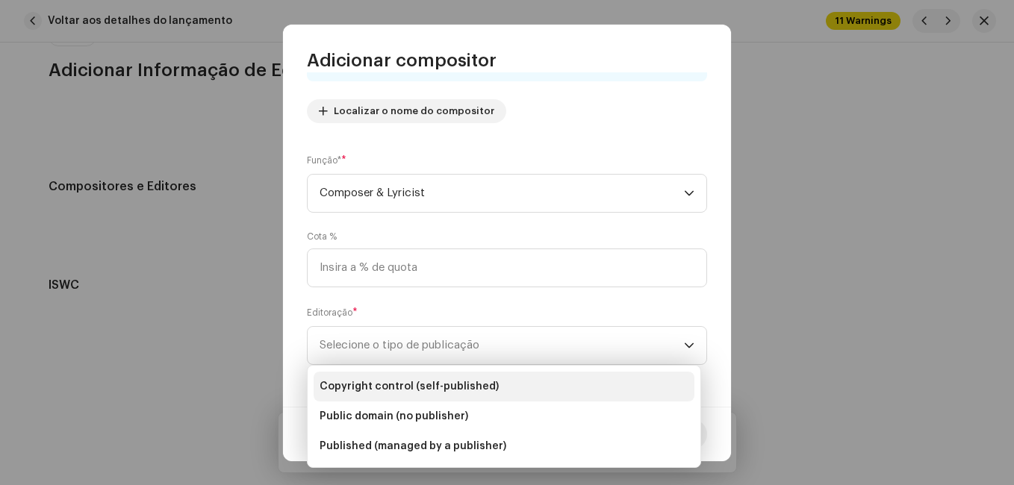
click at [543, 382] on li "Copyright control (self-published)" at bounding box center [504, 387] width 381 height 30
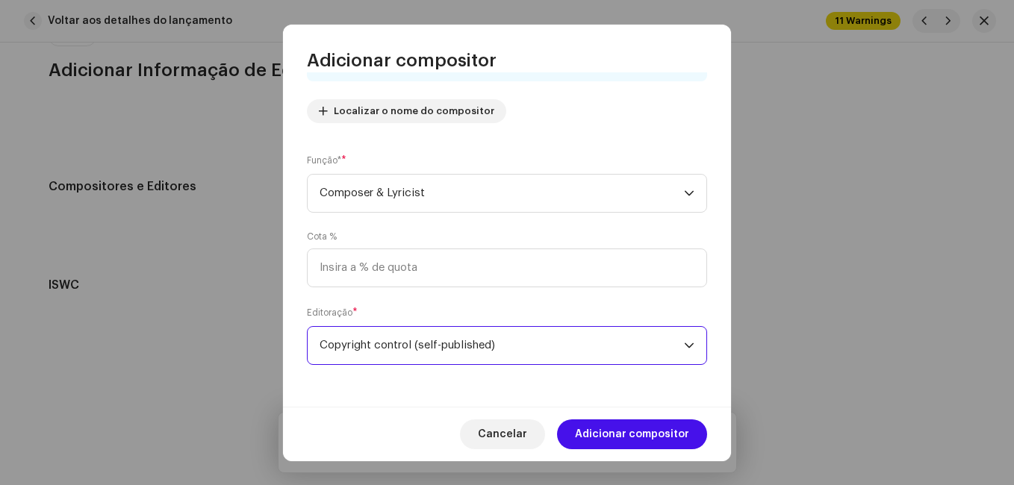
click at [646, 429] on span "Adicionar compositor" at bounding box center [632, 435] width 114 height 30
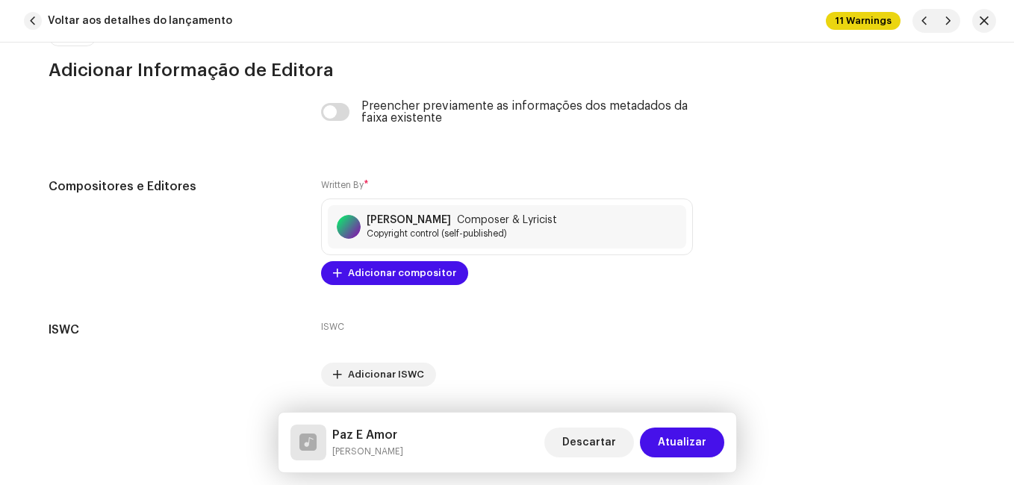
click at [684, 435] on span "Atualizar" at bounding box center [682, 443] width 49 height 30
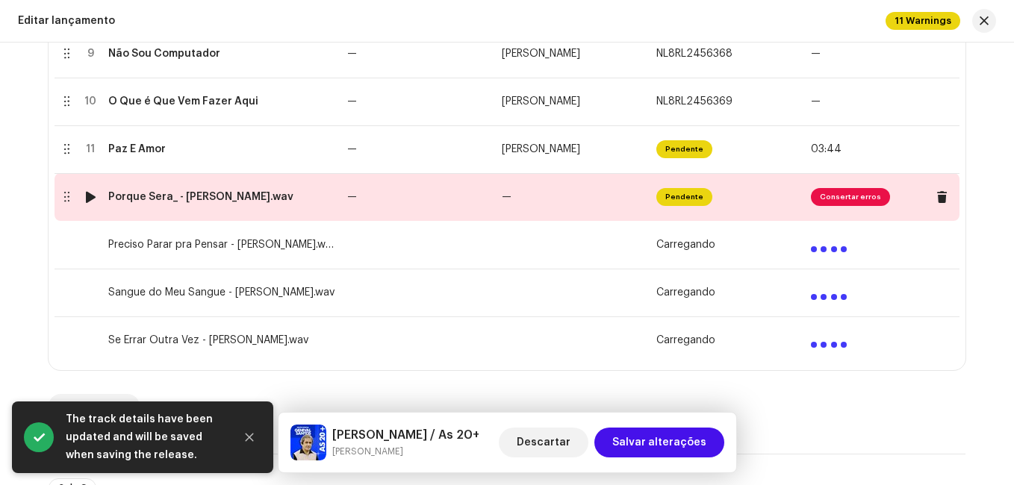
click at [515, 199] on td "—" at bounding box center [573, 197] width 155 height 48
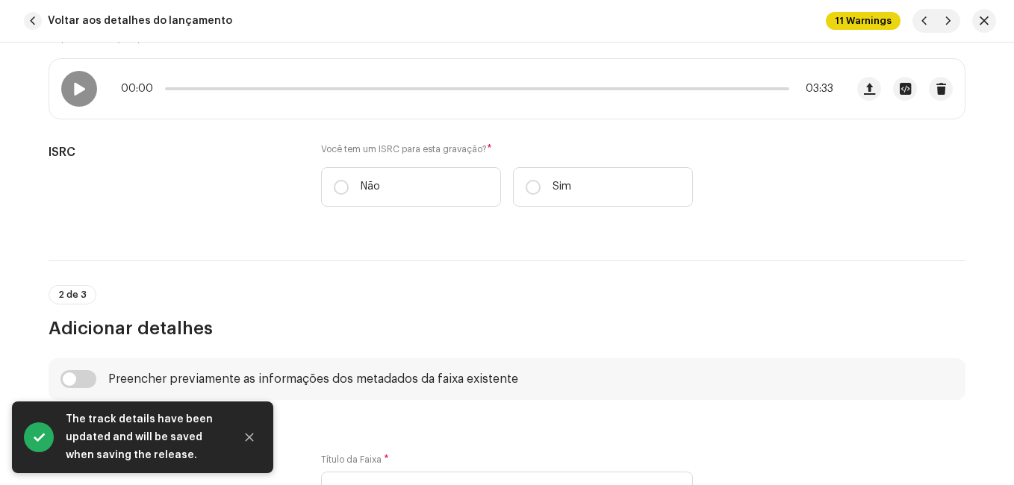
scroll to position [299, 0]
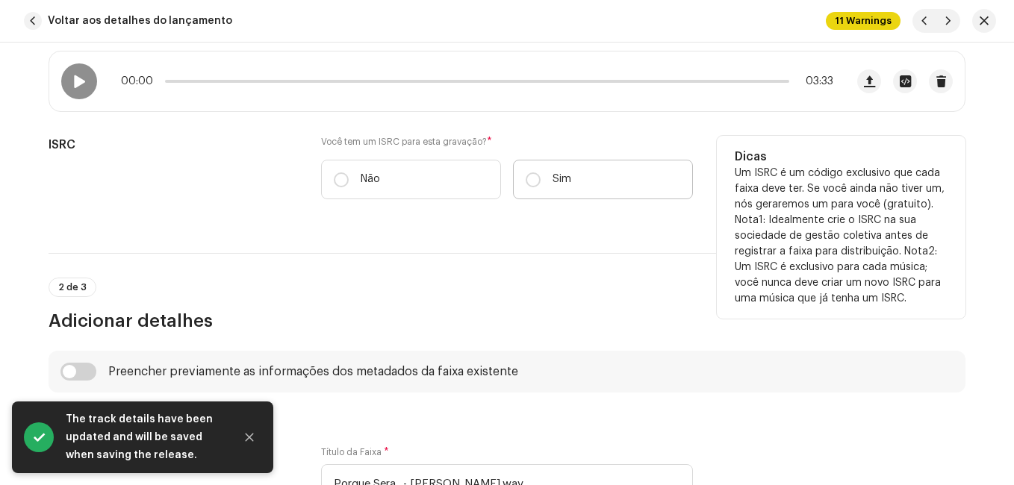
click at [543, 177] on label "Sim" at bounding box center [603, 180] width 180 height 40
click at [541, 177] on input "Sim" at bounding box center [533, 179] width 15 height 15
radio input "true"
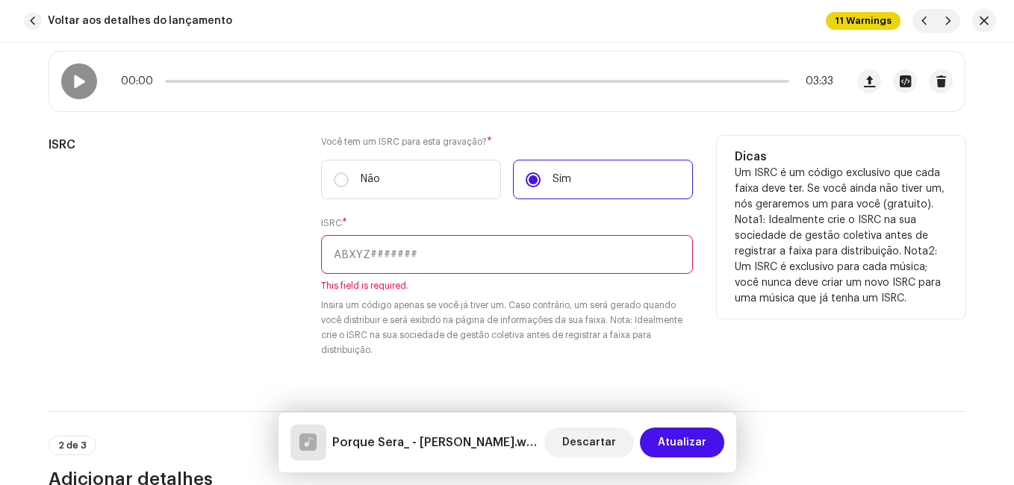
paste input "NL-8RL-24-56371"
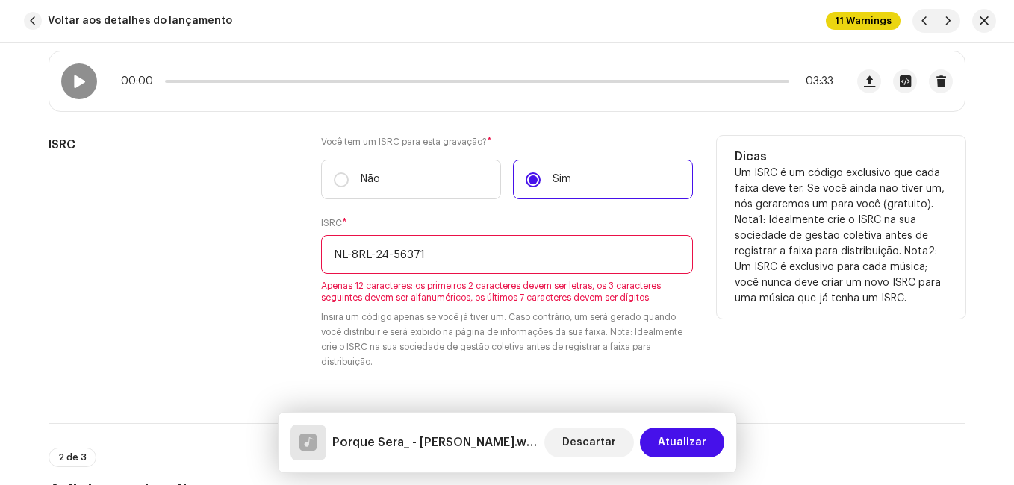
click at [390, 255] on input "NL-8RL-24-56371" at bounding box center [507, 254] width 372 height 39
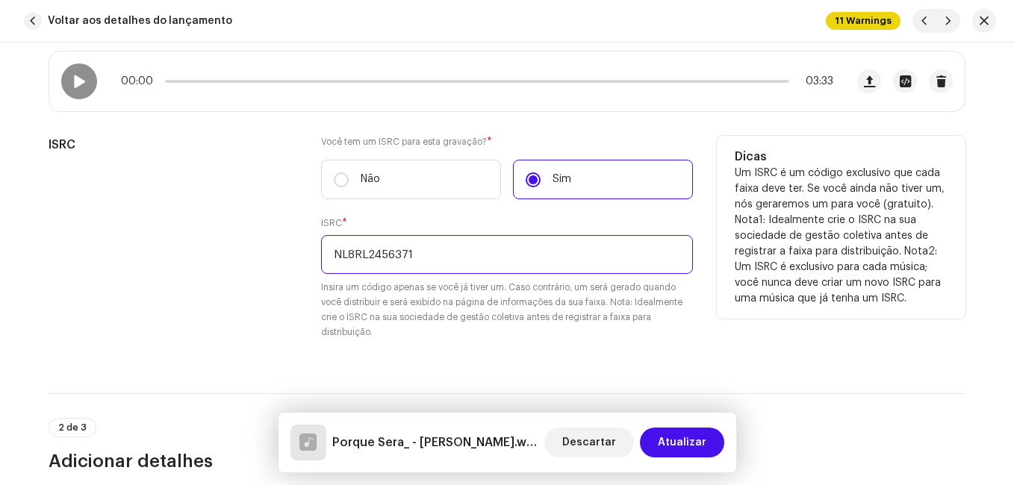
type input "NL8RL2456371"
click at [233, 249] on div "ISRC" at bounding box center [173, 247] width 249 height 222
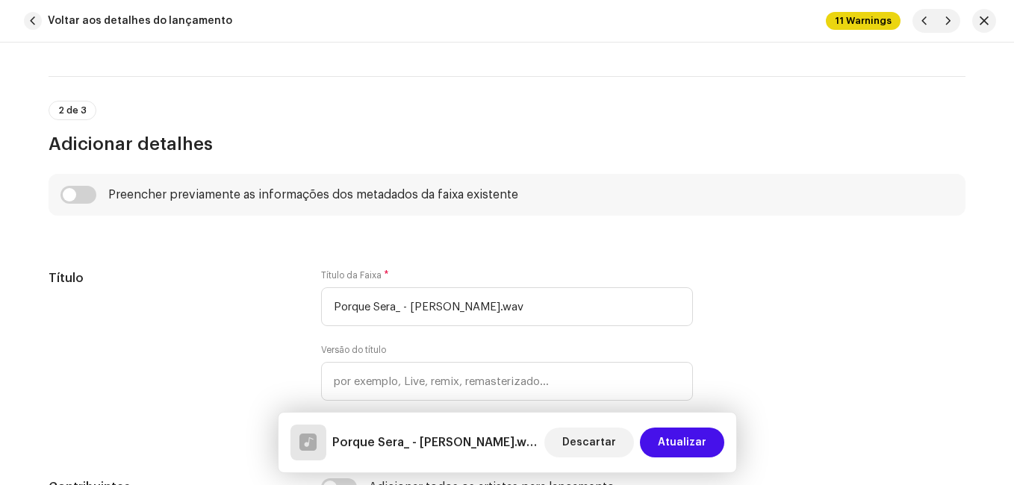
scroll to position [672, 0]
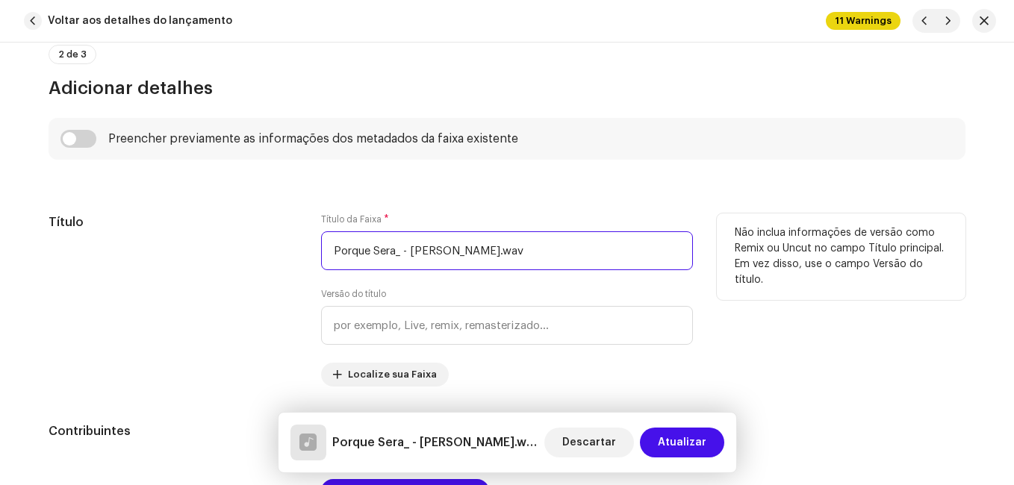
drag, startPoint x: 391, startPoint y: 252, endPoint x: 525, endPoint y: 256, distance: 133.7
click at [525, 257] on input "Porque Sera_ - [PERSON_NAME].wav" at bounding box center [507, 250] width 372 height 39
type input "Porque Sera"
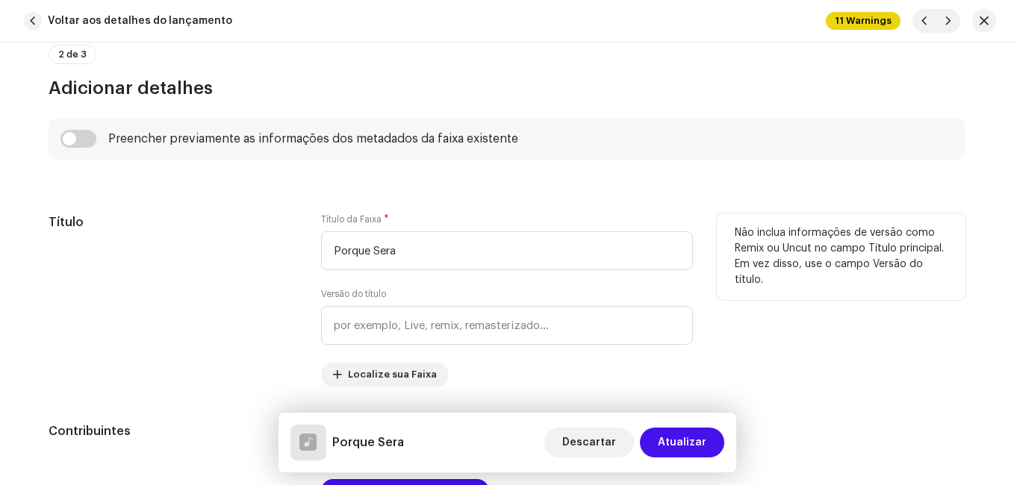
click at [234, 259] on div "Título" at bounding box center [173, 300] width 249 height 173
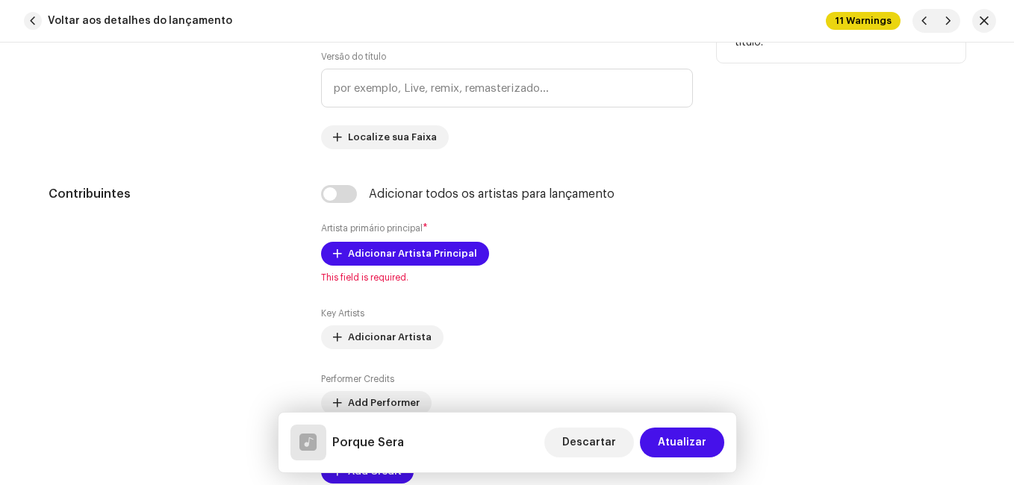
scroll to position [971, 0]
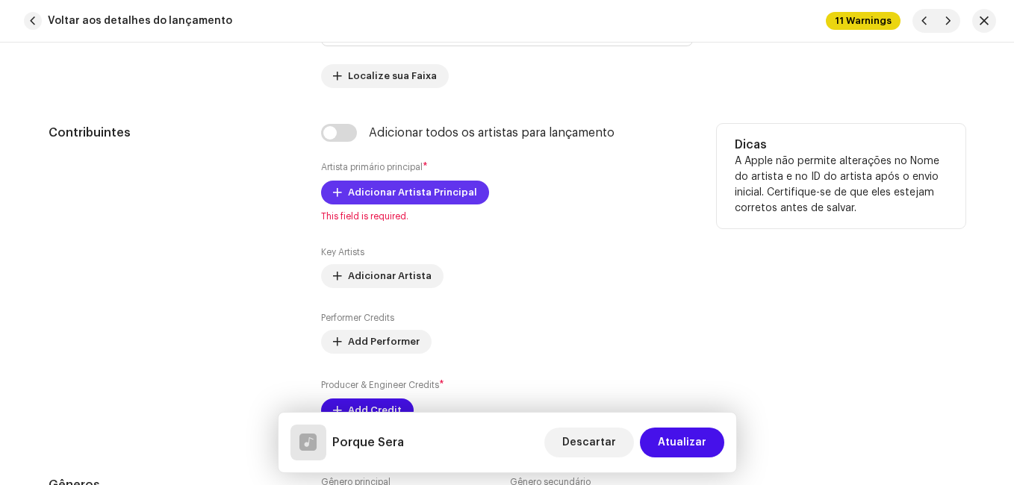
click at [388, 199] on span "Adicionar Artista Principal" at bounding box center [412, 193] width 129 height 30
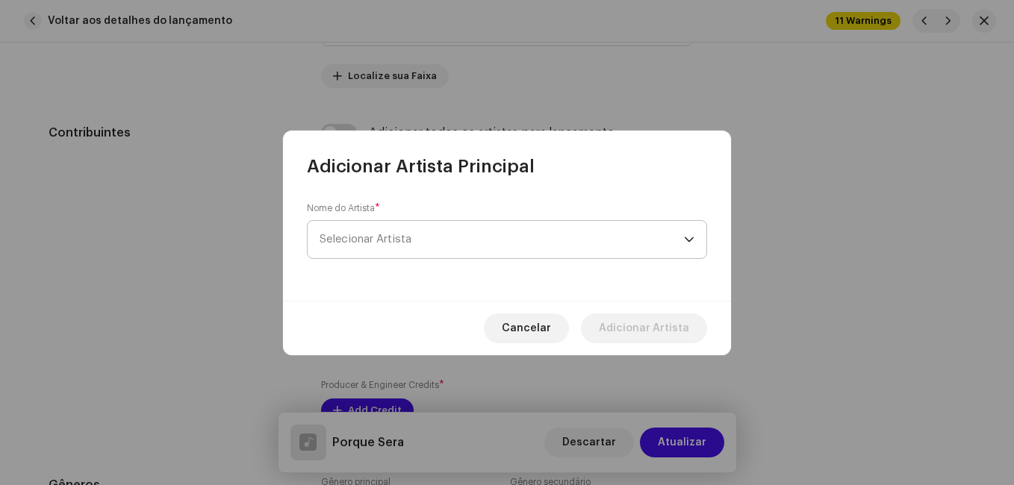
click at [384, 239] on span "Selecionar Artista" at bounding box center [366, 239] width 92 height 11
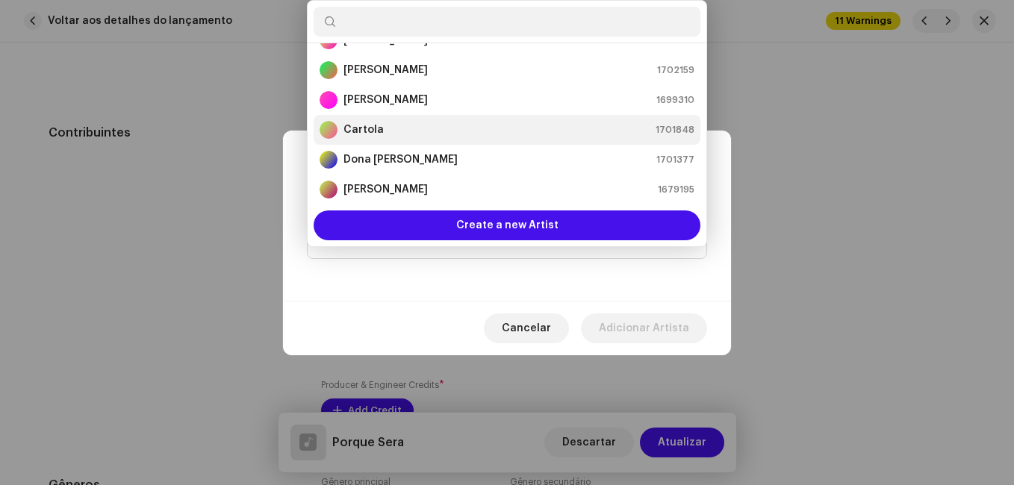
scroll to position [99, 0]
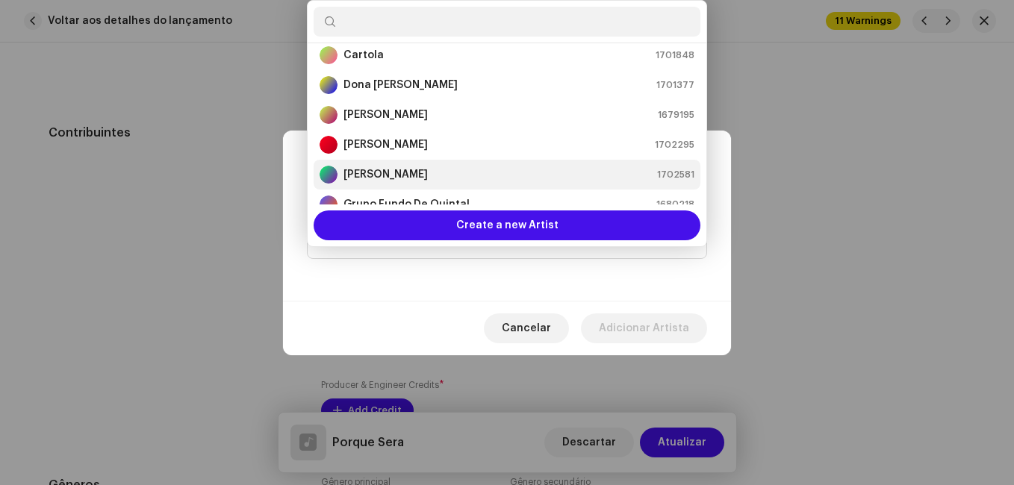
click at [390, 166] on div "[PERSON_NAME]" at bounding box center [374, 175] width 108 height 18
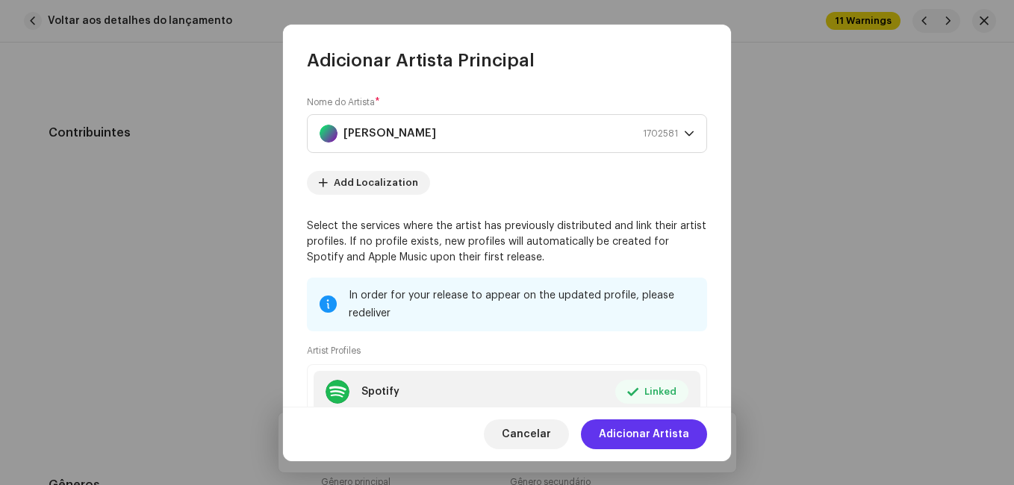
click at [654, 439] on span "Adicionar Artista" at bounding box center [644, 435] width 90 height 30
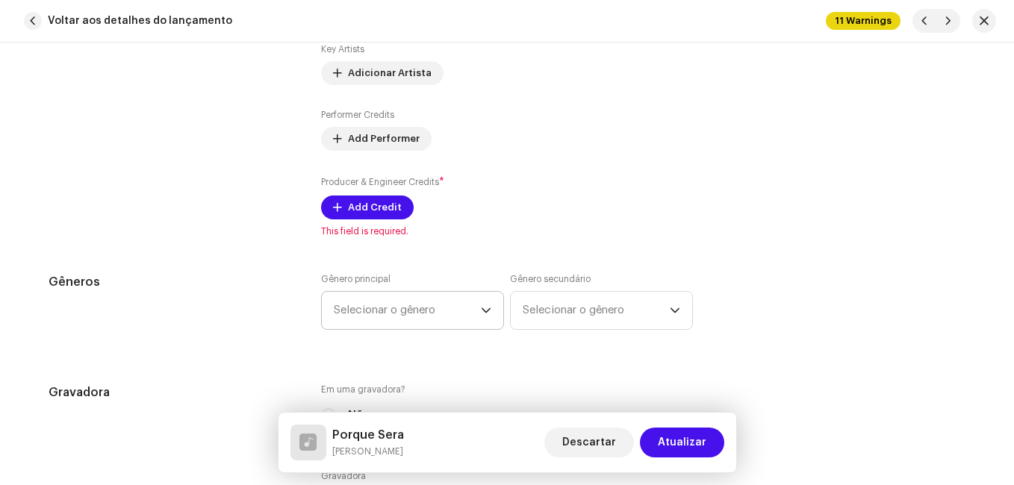
scroll to position [1195, 0]
click at [399, 205] on button "Add Credit" at bounding box center [367, 206] width 93 height 24
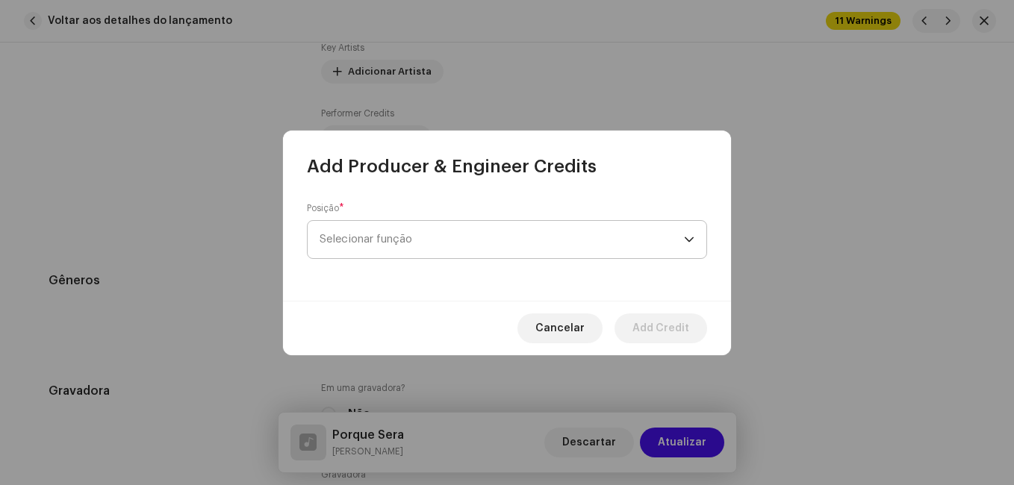
click at [425, 242] on span "Selecionar função" at bounding box center [502, 239] width 364 height 37
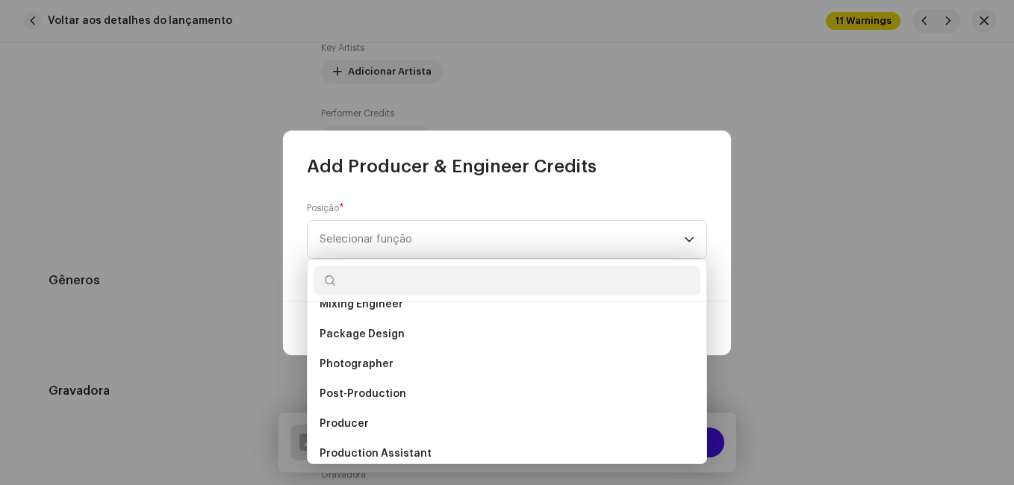
scroll to position [523, 0]
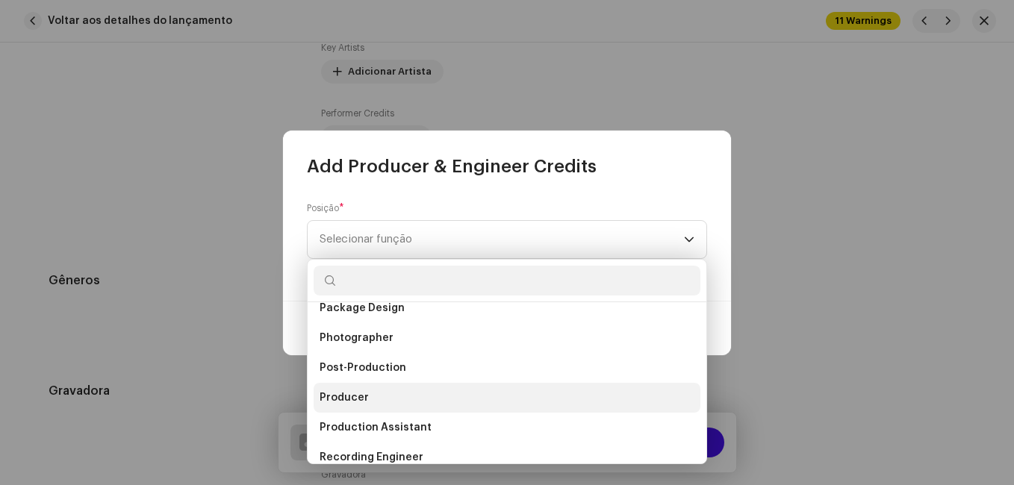
click at [396, 396] on li "Producer" at bounding box center [507, 398] width 387 height 30
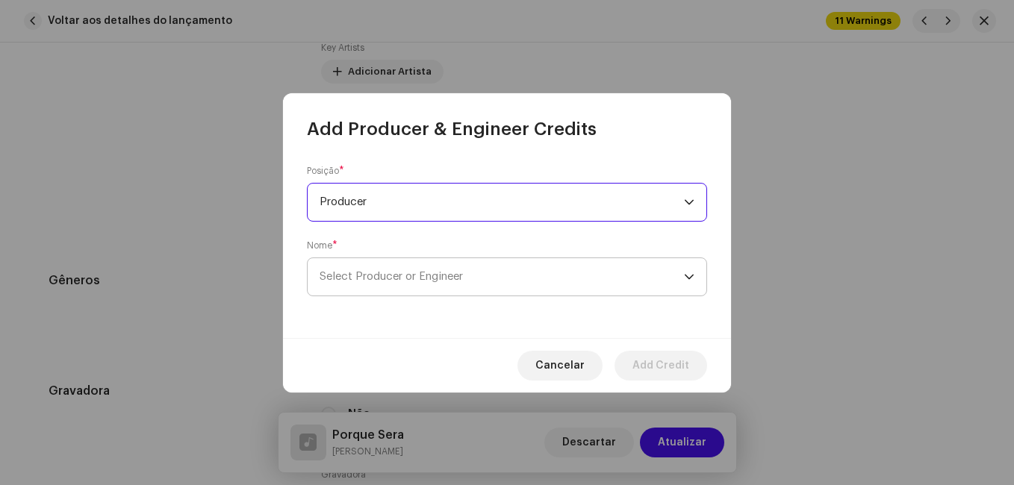
click at [499, 272] on span "Select Producer or Engineer" at bounding box center [502, 276] width 364 height 37
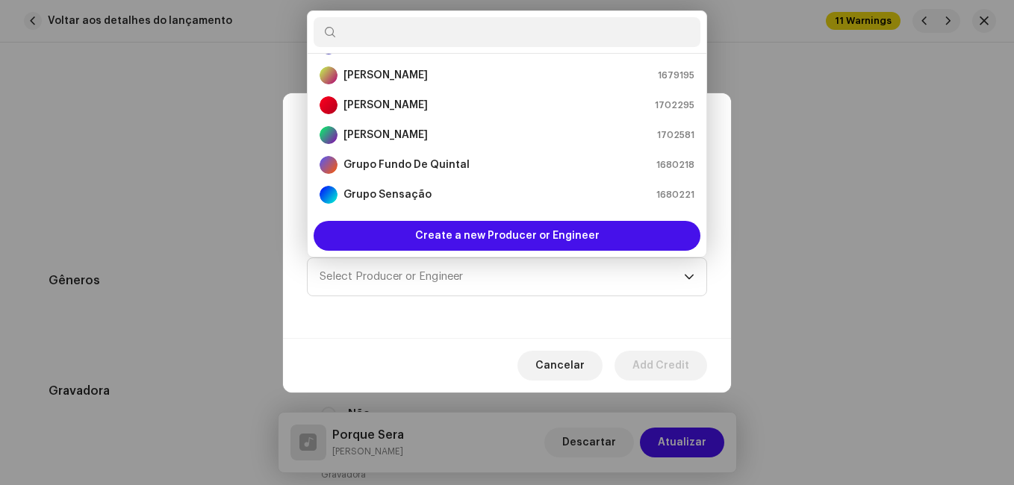
scroll to position [149, 0]
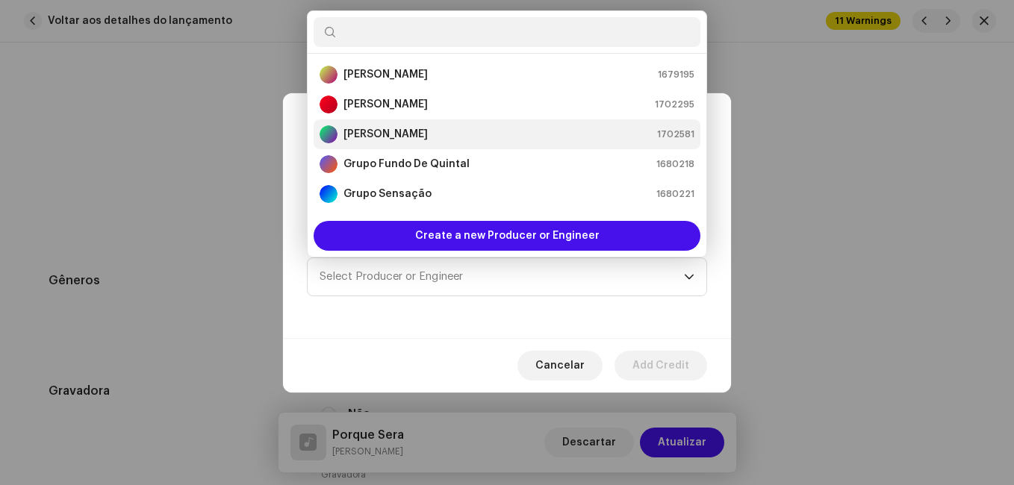
click at [515, 122] on li "[PERSON_NAME] 1702581" at bounding box center [507, 134] width 387 height 30
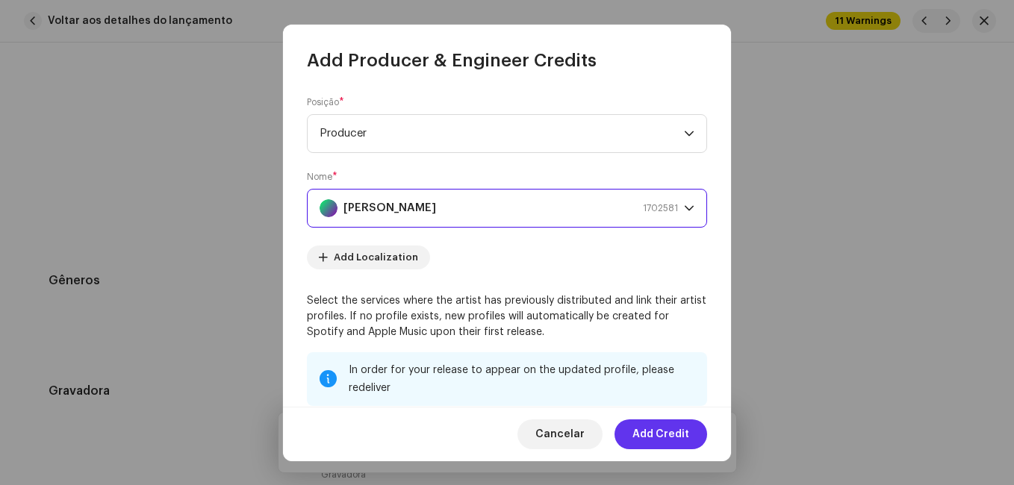
click at [661, 433] on span "Add Credit" at bounding box center [660, 435] width 57 height 30
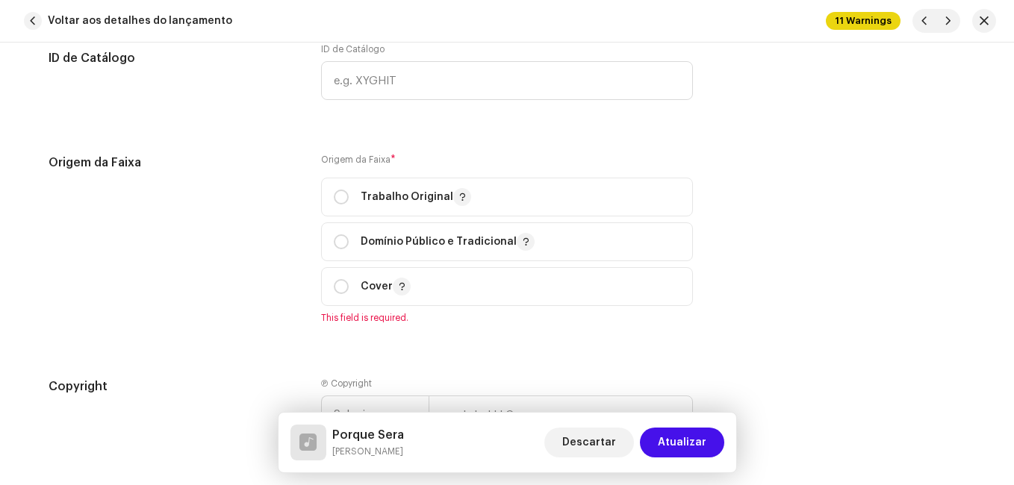
scroll to position [1941, 0]
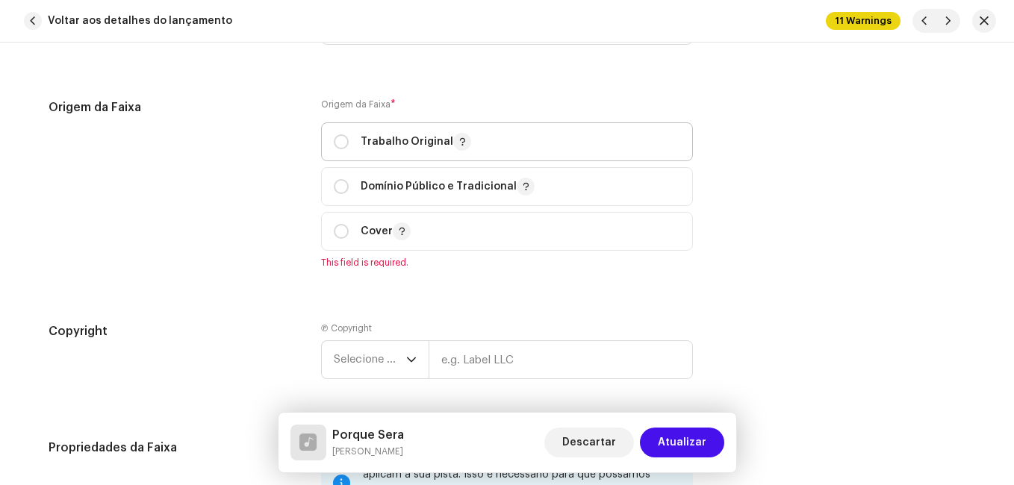
click at [368, 143] on p "Trabalho Original" at bounding box center [416, 142] width 110 height 18
radio input "true"
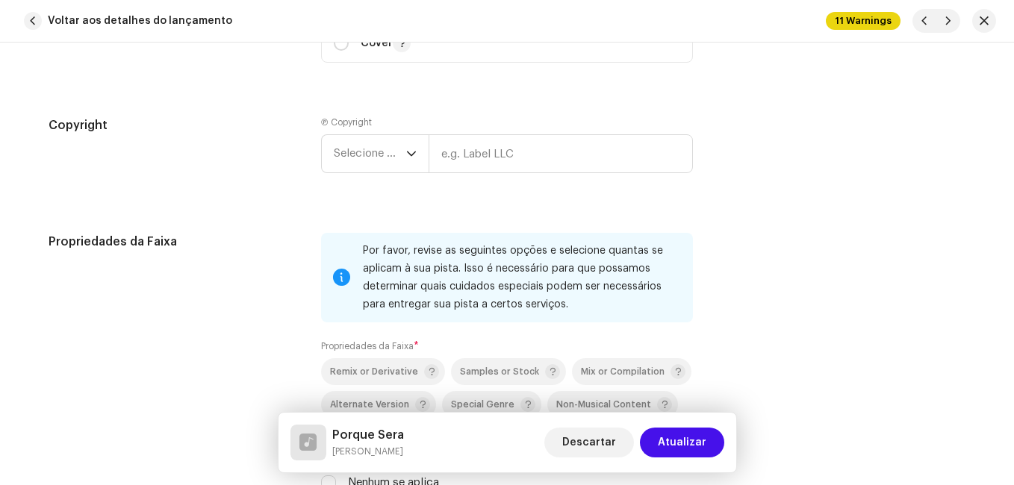
scroll to position [2165, 0]
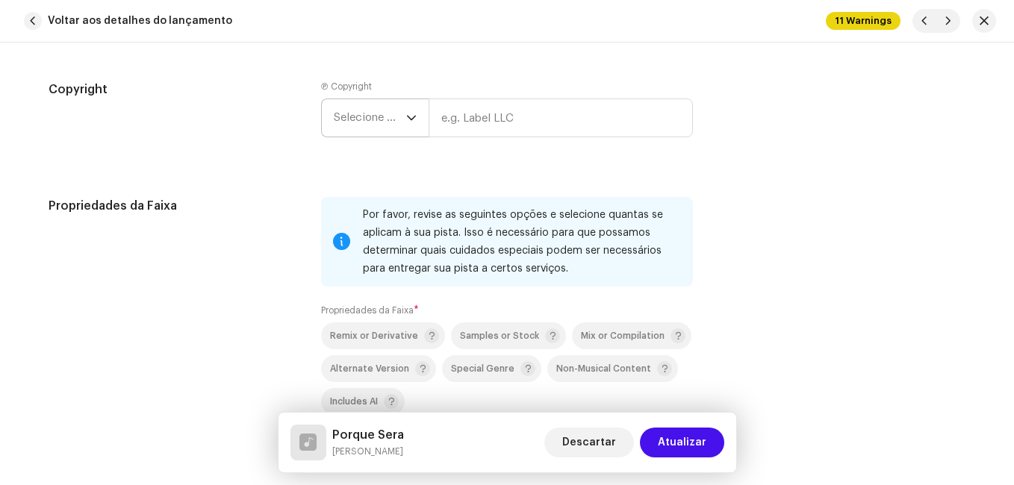
click at [401, 112] on span "Selecione o ano" at bounding box center [370, 117] width 72 height 37
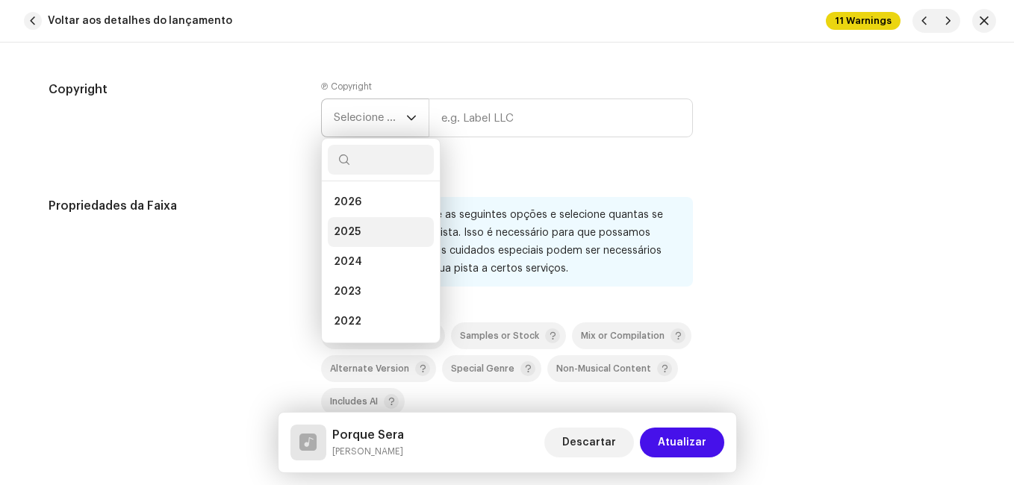
click at [370, 226] on li "2025" at bounding box center [381, 232] width 106 height 30
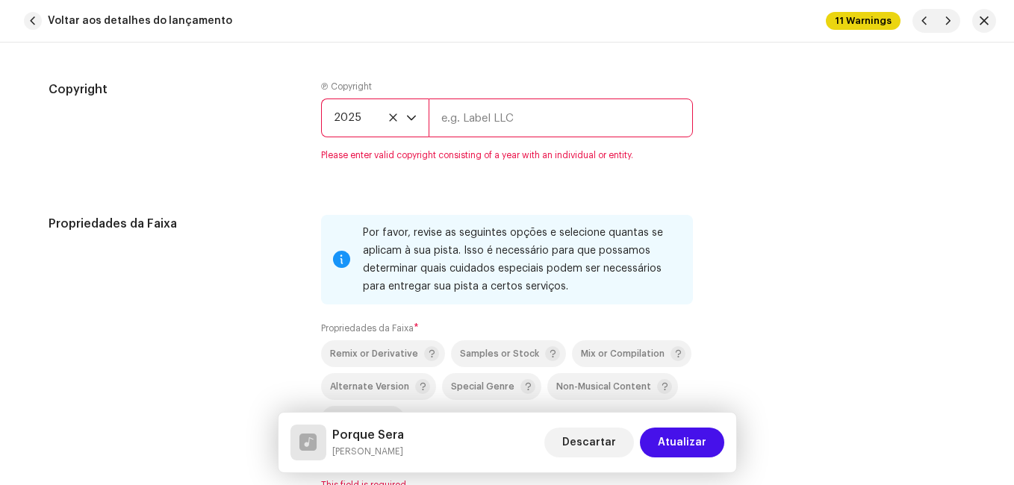
click at [571, 113] on input "text" at bounding box center [561, 118] width 264 height 39
type input "Impact Music"
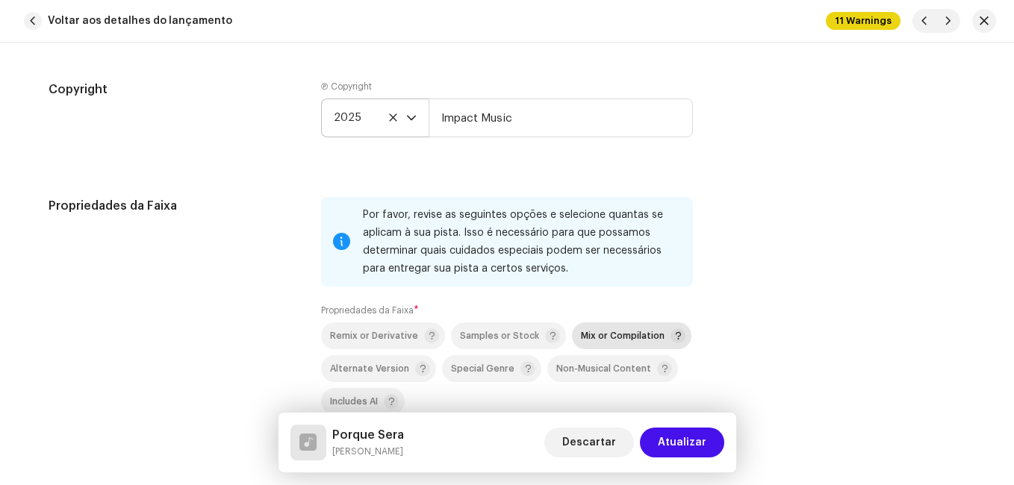
click at [597, 342] on div "Mix or Compilation" at bounding box center [633, 335] width 105 height 15
click at [280, 303] on div "Propriedades da Faixa" at bounding box center [173, 335] width 249 height 276
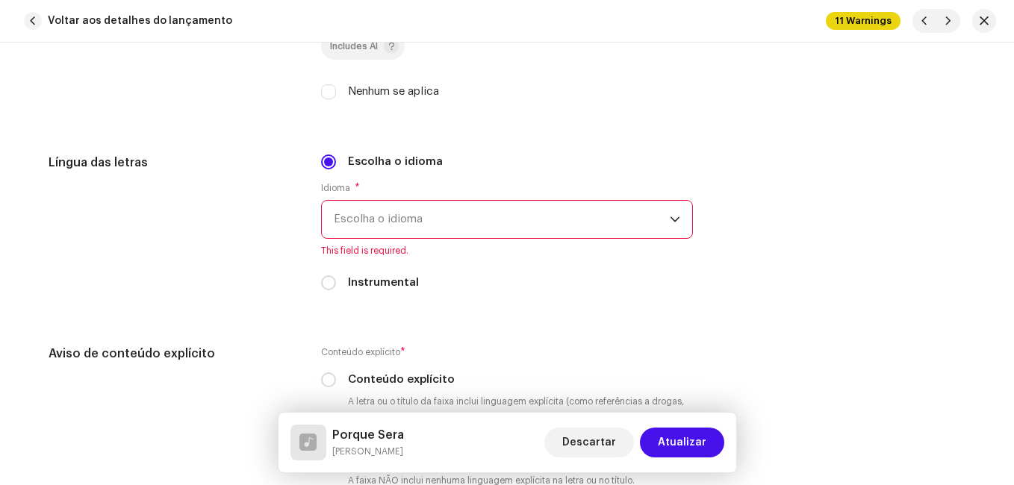
scroll to position [2538, 0]
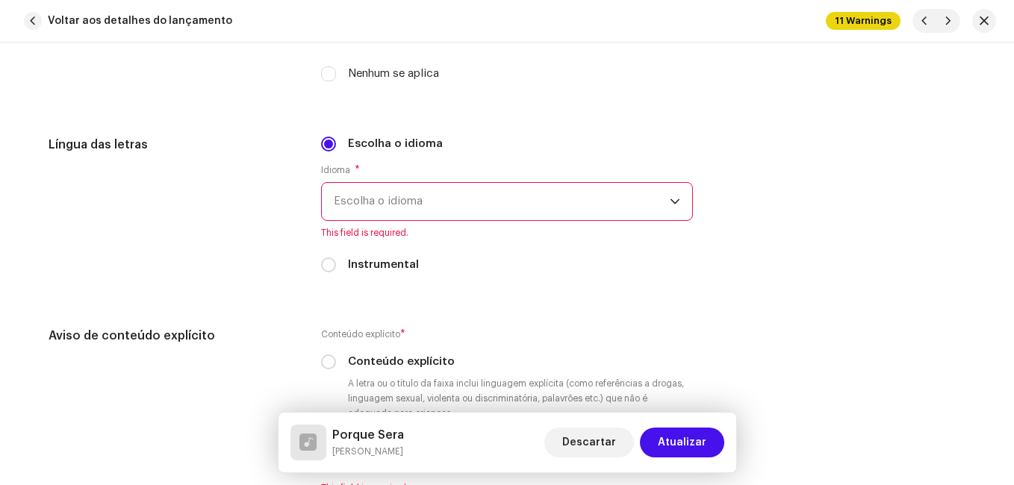
click at [412, 213] on span "Escolha o idioma" at bounding box center [502, 201] width 336 height 37
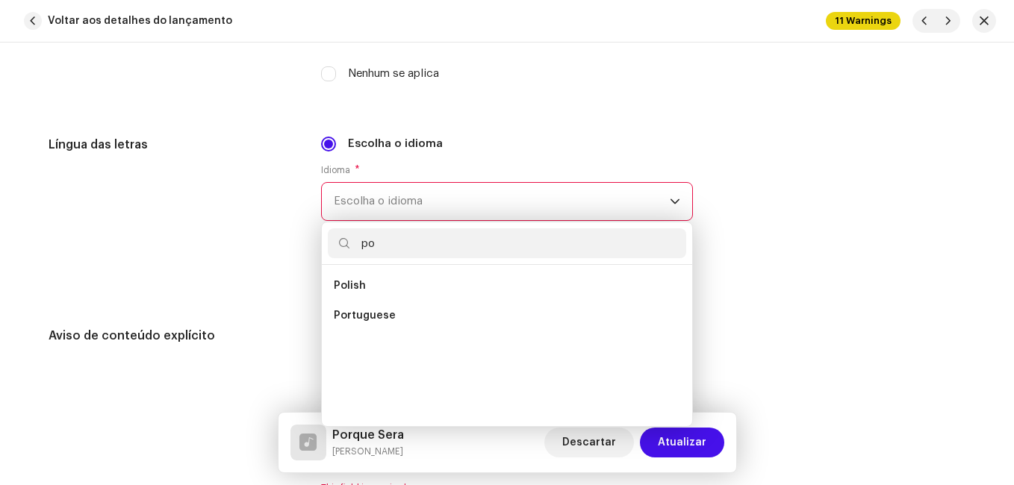
scroll to position [0, 0]
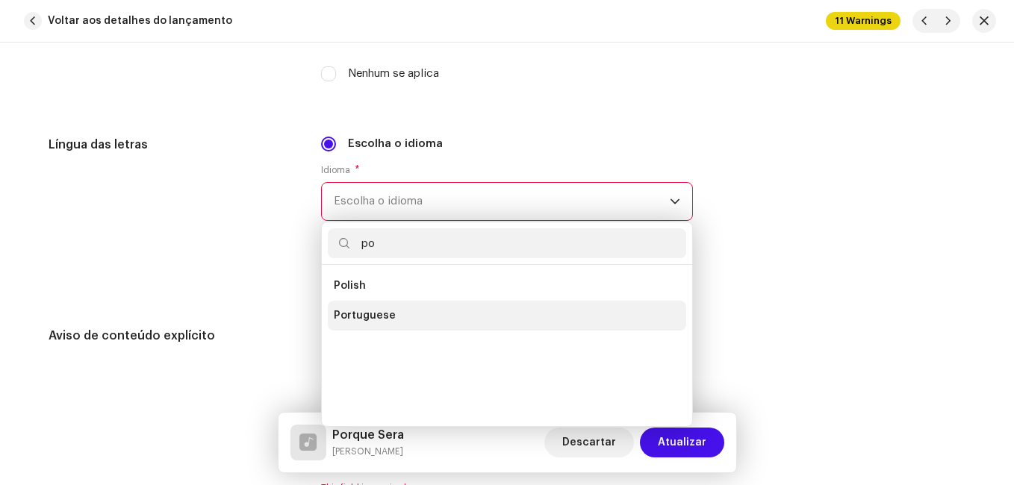
type input "po"
click at [368, 309] on span "Portuguese" at bounding box center [365, 315] width 62 height 15
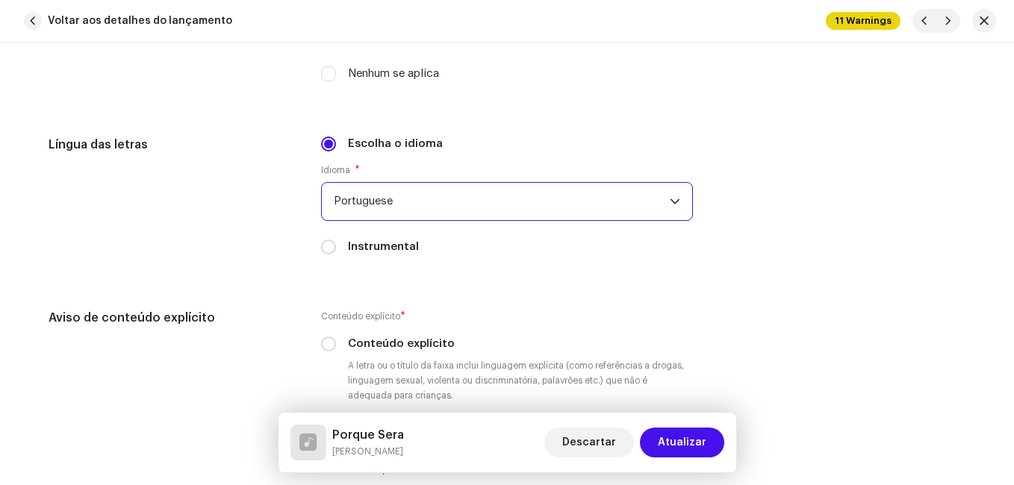
click at [258, 271] on div "Língua das letras" at bounding box center [173, 204] width 249 height 137
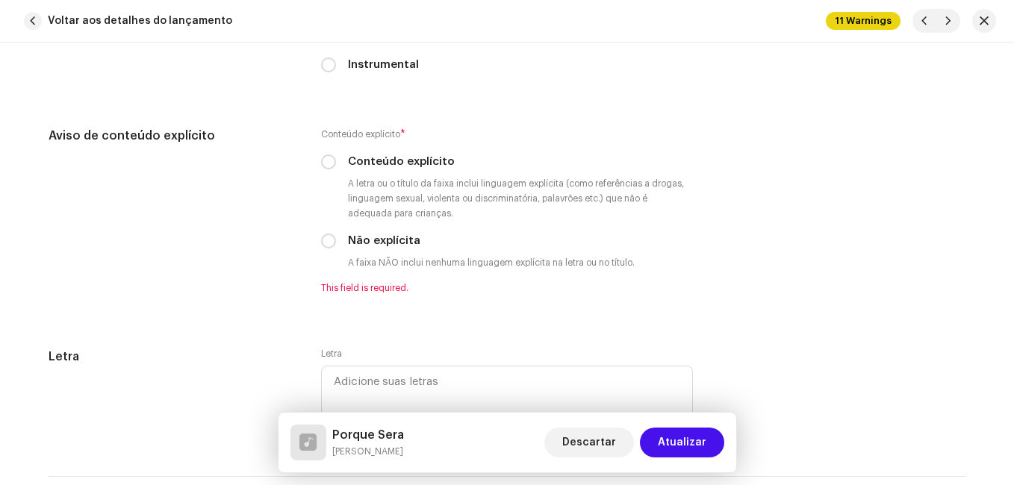
scroll to position [2762, 0]
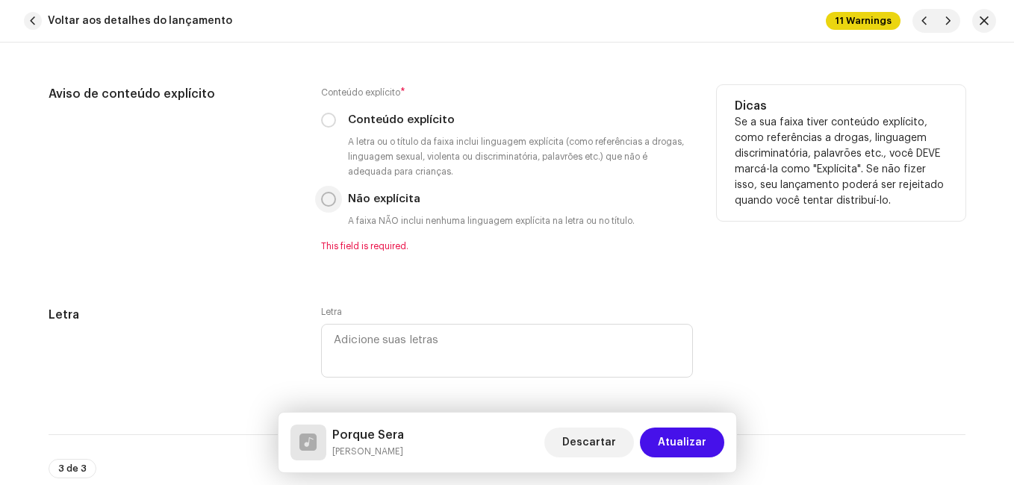
click at [321, 196] on input "Não explícita" at bounding box center [328, 199] width 15 height 15
radio input "true"
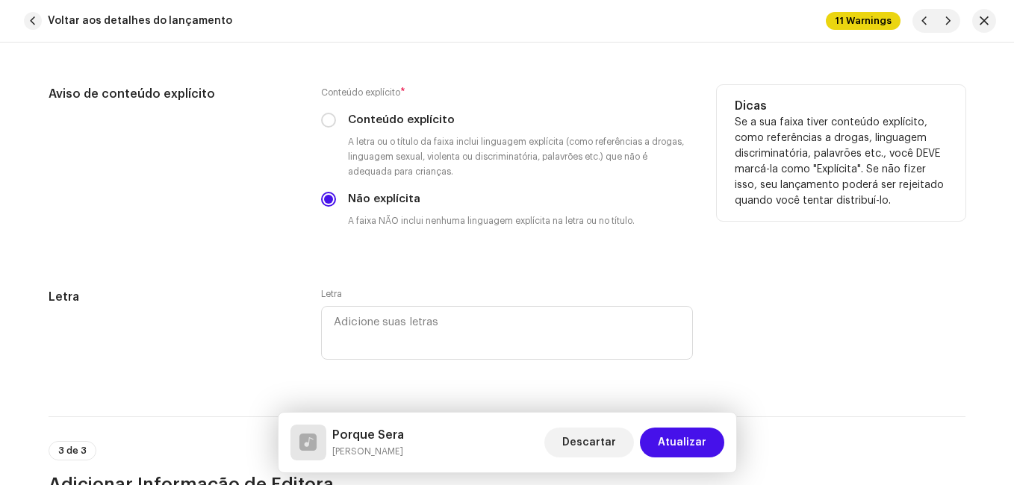
click at [284, 234] on div "Aviso de conteúdo explícito" at bounding box center [173, 168] width 249 height 167
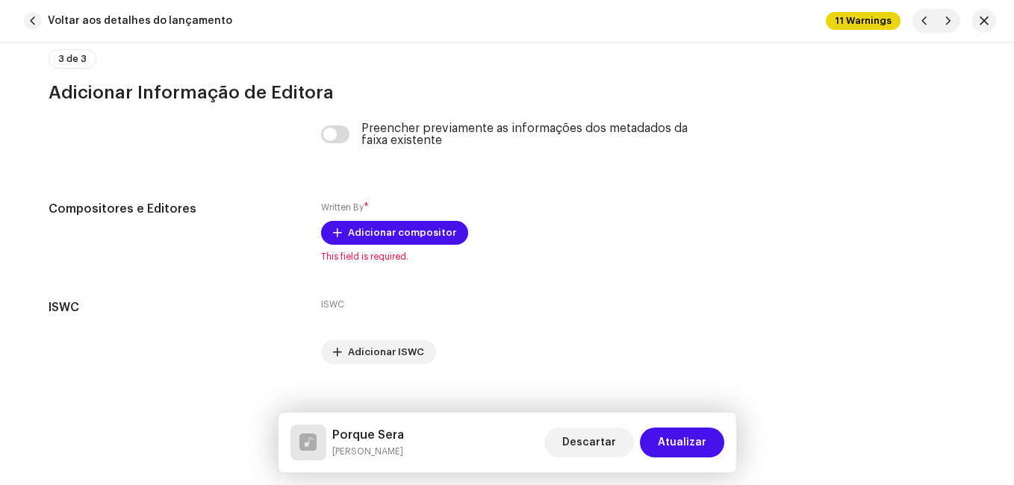
scroll to position [3177, 0]
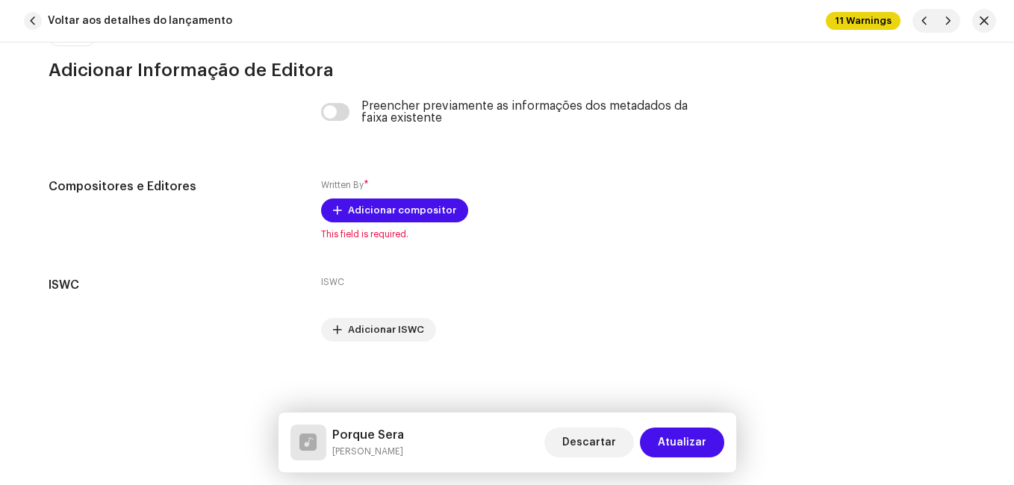
click at [373, 433] on h5 "Porque Sera" at bounding box center [368, 435] width 72 height 18
copy h5 "Porque Sera"
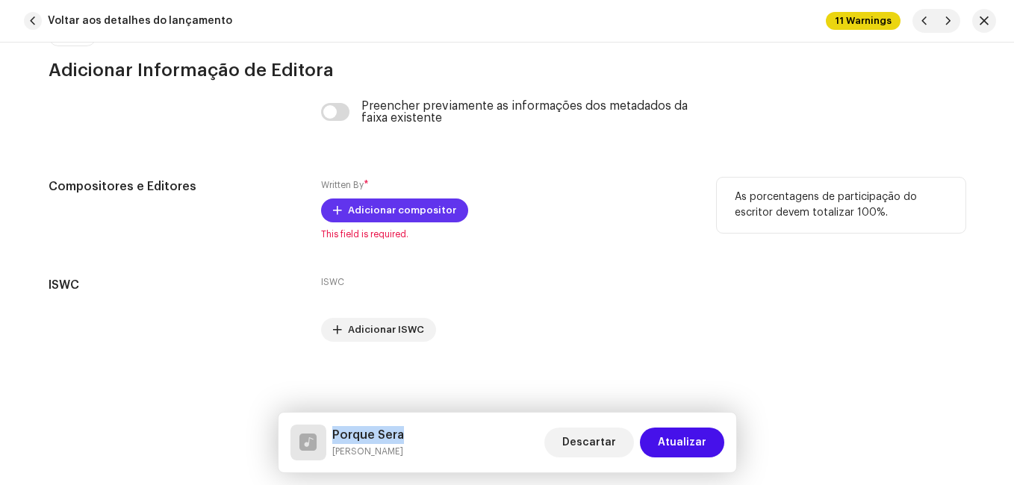
click at [420, 214] on span "Adicionar compositor" at bounding box center [402, 211] width 108 height 30
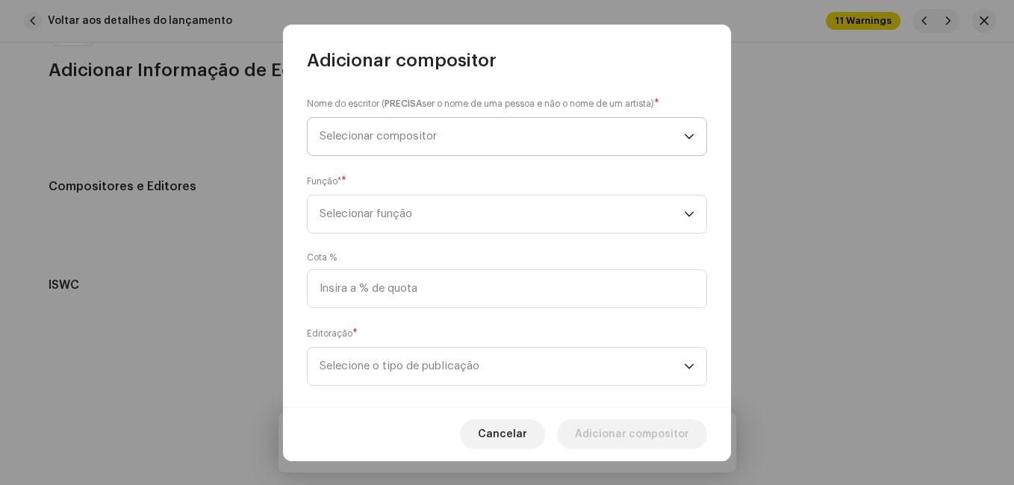
click at [430, 139] on span "Selecionar compositor" at bounding box center [378, 136] width 117 height 11
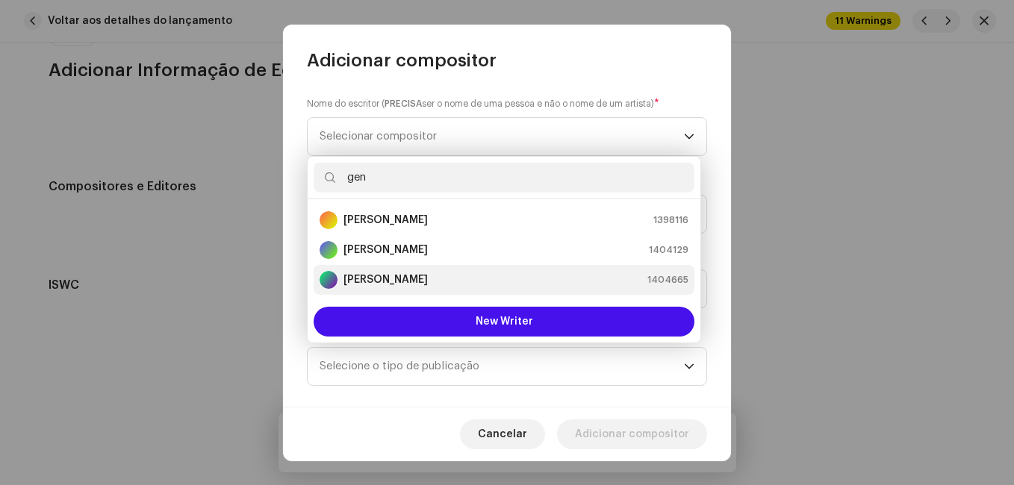
type input "gen"
click at [405, 281] on strong "[PERSON_NAME]" at bounding box center [385, 279] width 84 height 15
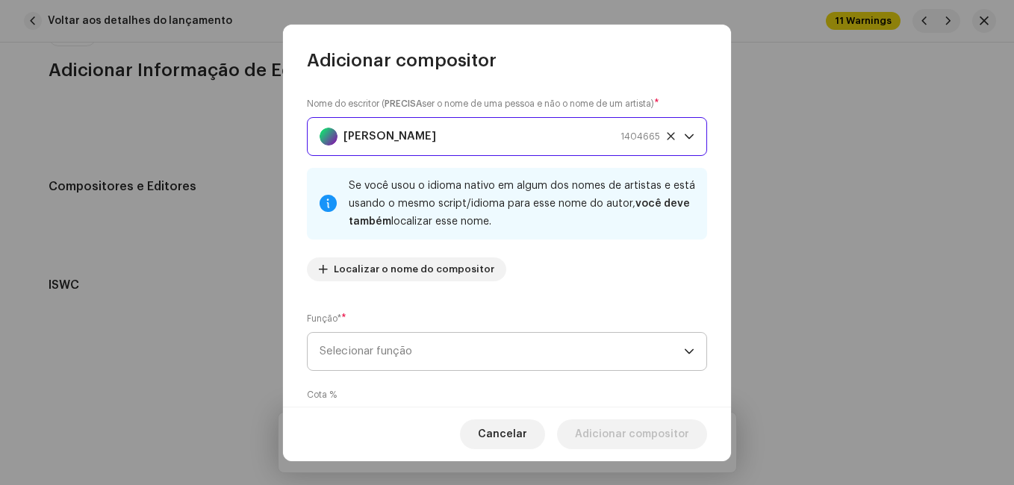
click at [614, 358] on span "Selecionar função" at bounding box center [502, 351] width 364 height 37
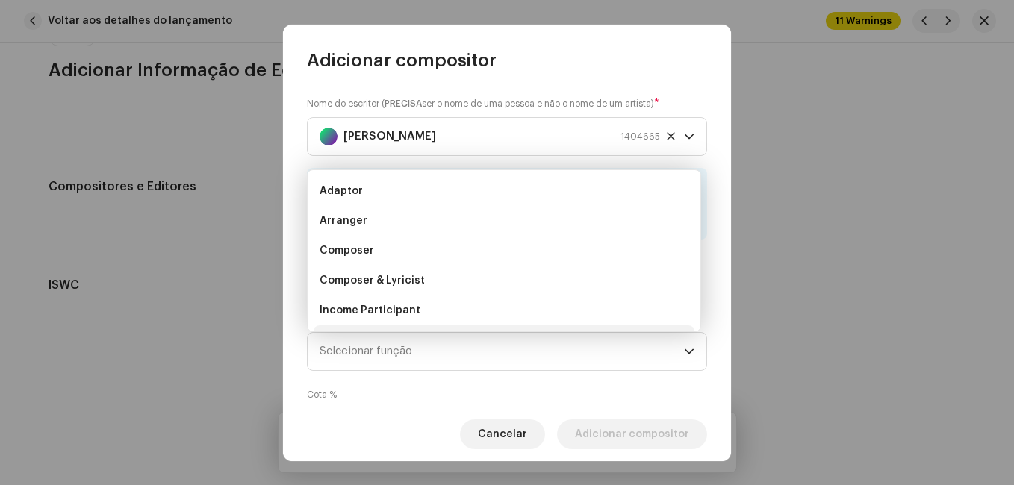
scroll to position [24, 0]
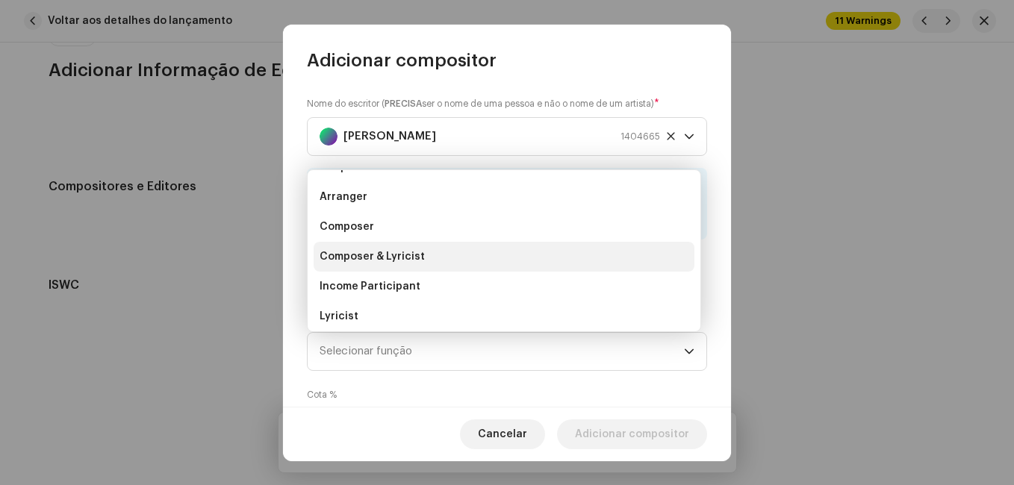
click at [592, 266] on li "Composer & Lyricist" at bounding box center [504, 257] width 381 height 30
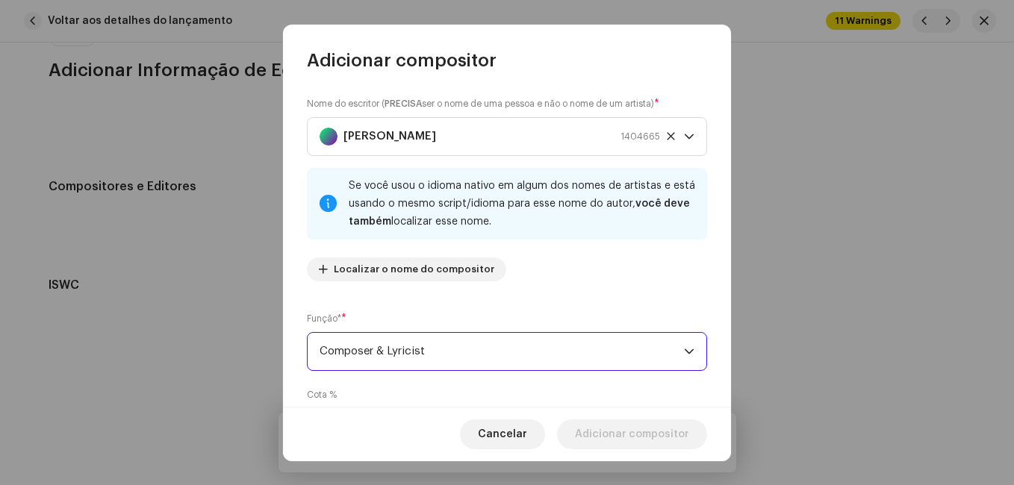
click at [602, 288] on div "Nome do escritor ( PRECISA ser o nome de uma pessoa e não o nome de um artista)…" at bounding box center [507, 194] width 400 height 197
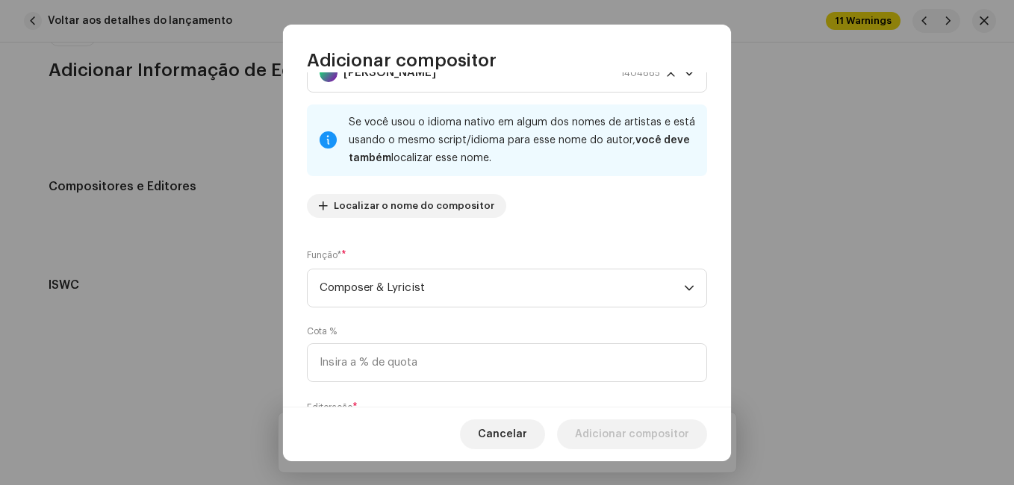
scroll to position [158, 0]
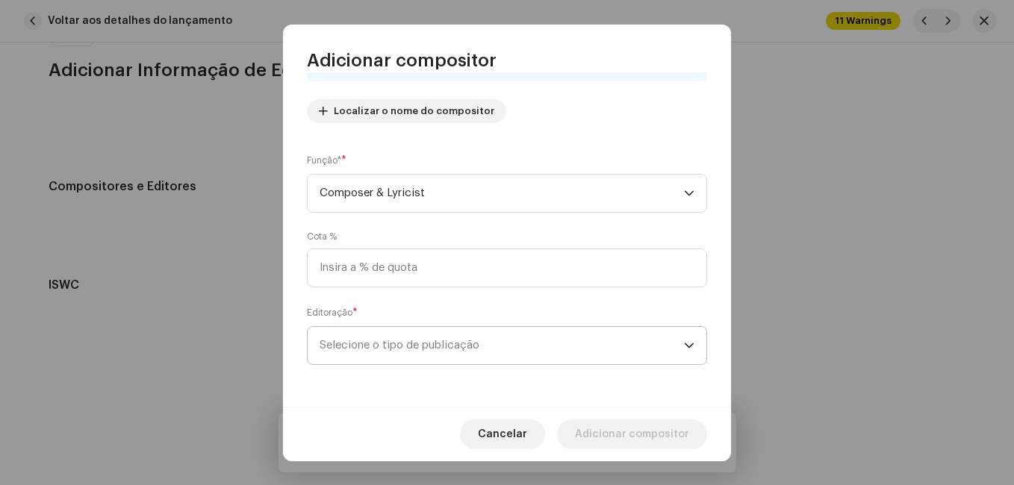
click at [575, 349] on span "Selecione o tipo de publicação" at bounding box center [502, 345] width 364 height 37
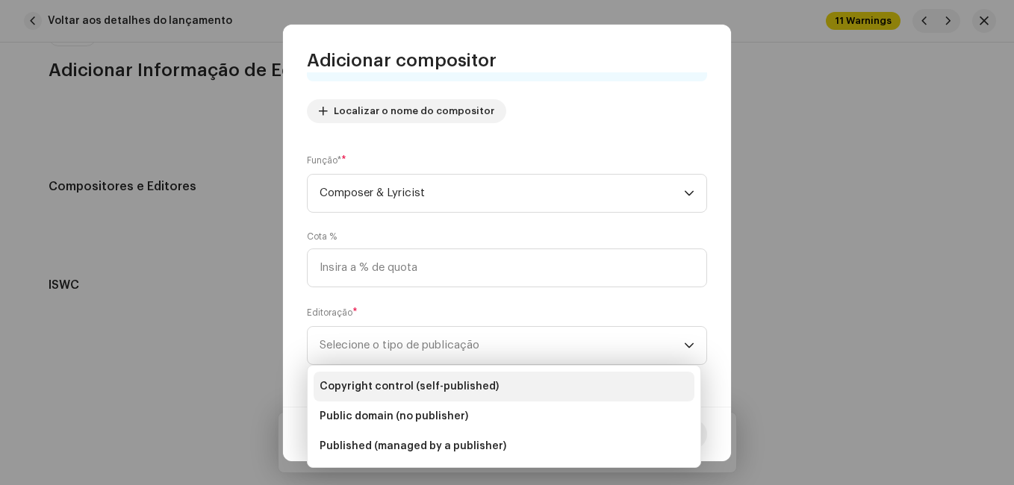
click at [560, 379] on li "Copyright control (self-published)" at bounding box center [504, 387] width 381 height 30
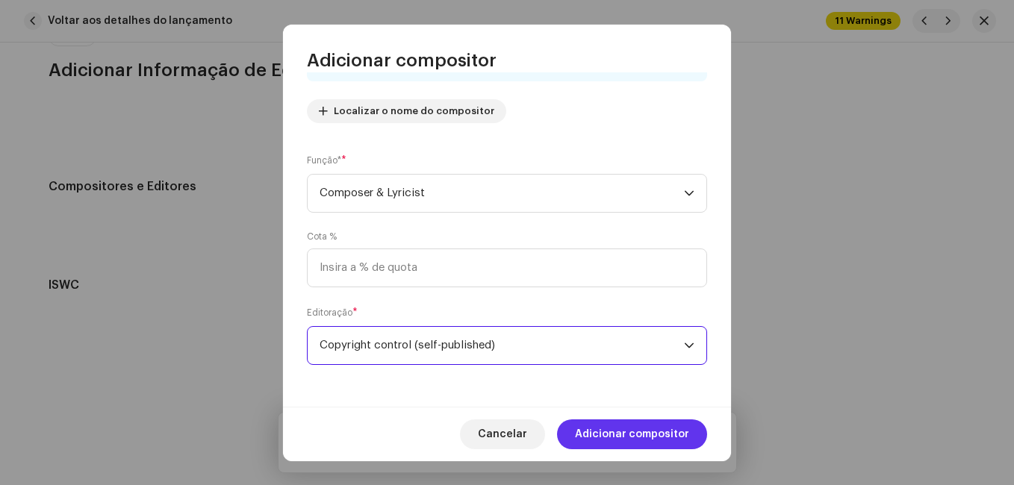
click at [620, 429] on span "Adicionar compositor" at bounding box center [632, 435] width 114 height 30
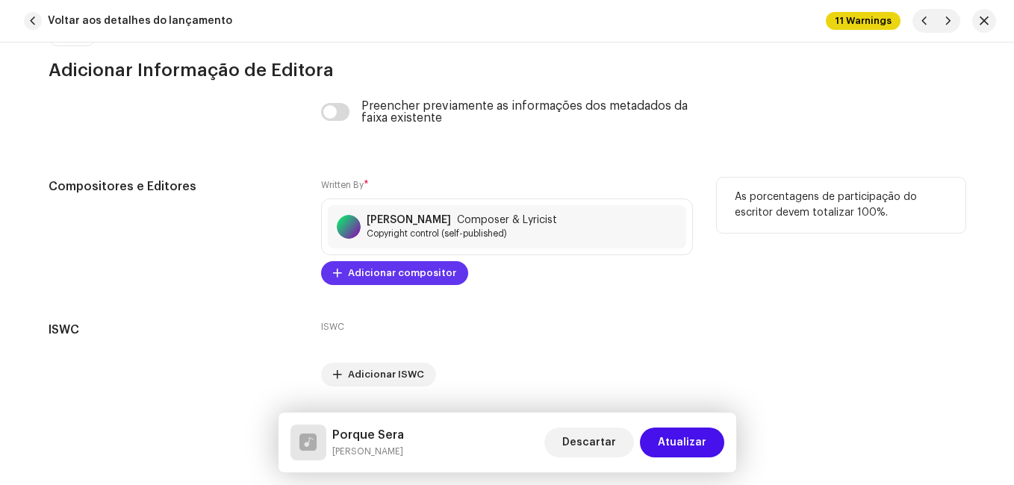
click at [447, 275] on button "Adicionar compositor" at bounding box center [394, 273] width 147 height 24
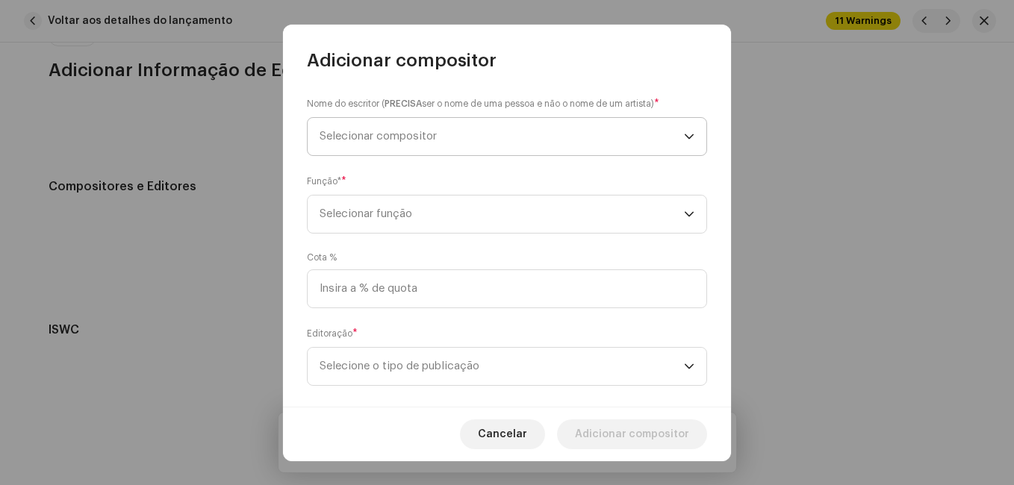
click at [455, 128] on span "Selecionar compositor" at bounding box center [502, 136] width 364 height 37
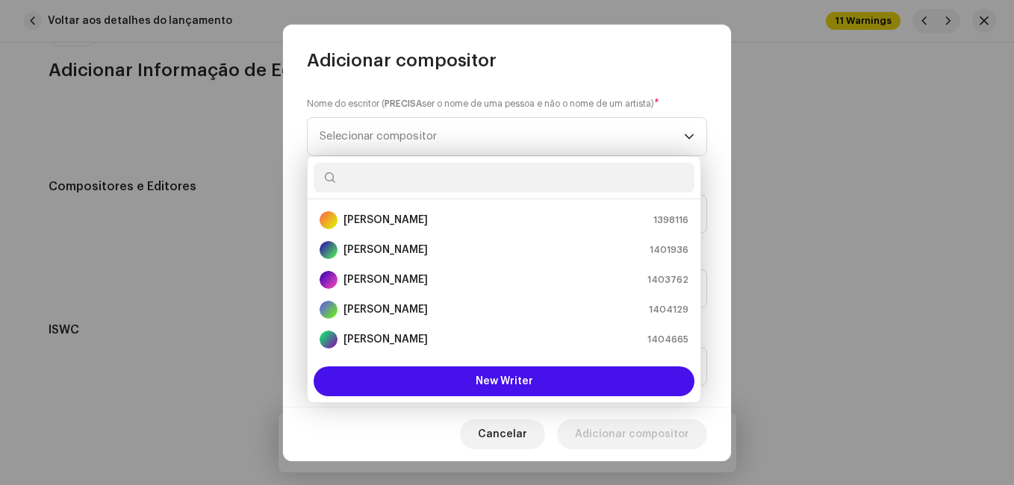
scroll to position [24, 0]
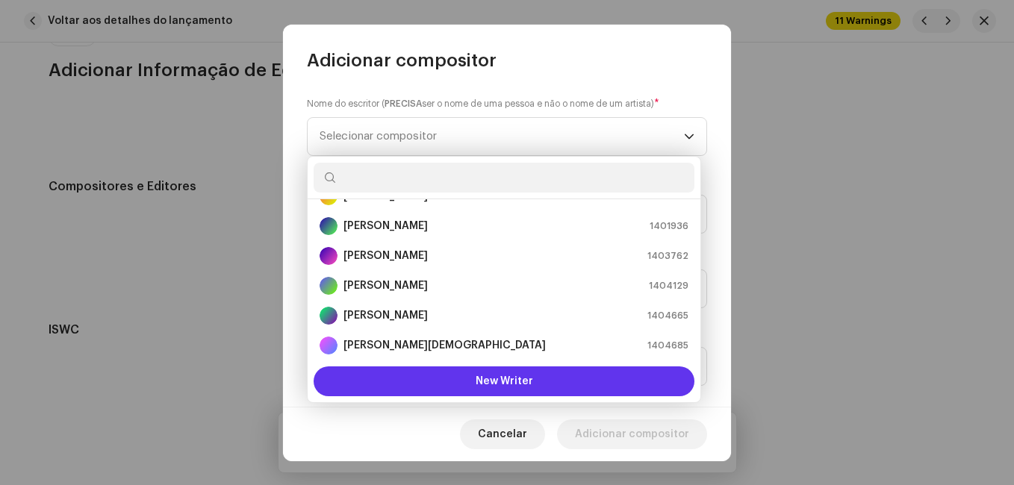
click at [432, 373] on button "New Writer" at bounding box center [504, 382] width 381 height 30
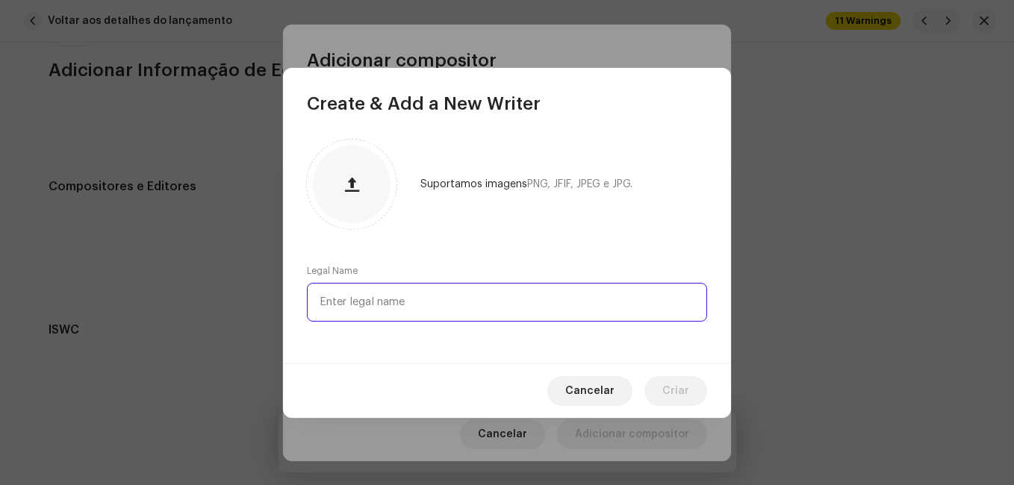
paste input "[PERSON_NAME]"
click at [340, 304] on input "[PERSON_NAME]" at bounding box center [507, 302] width 400 height 39
type input "[PERSON_NAME]"
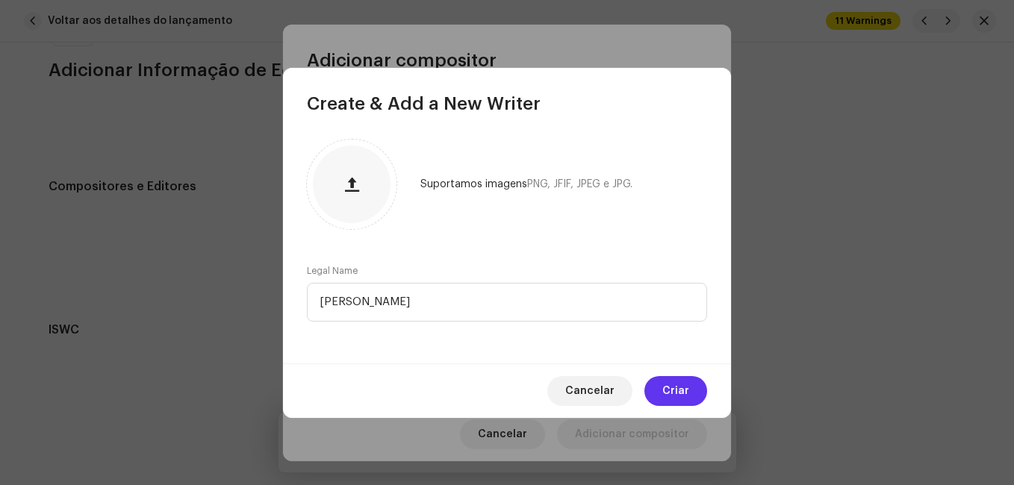
click at [659, 383] on button "Criar" at bounding box center [675, 391] width 63 height 30
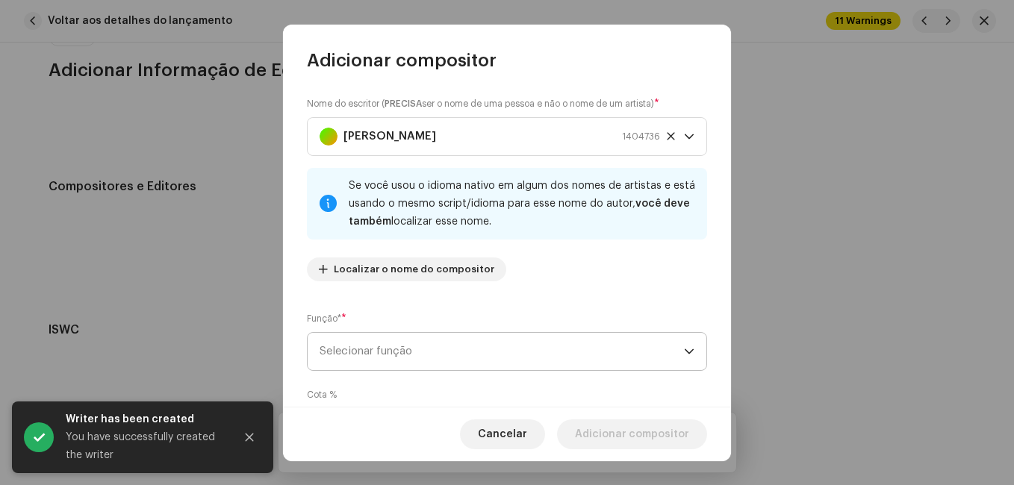
click at [473, 357] on span "Selecionar função" at bounding box center [502, 351] width 364 height 37
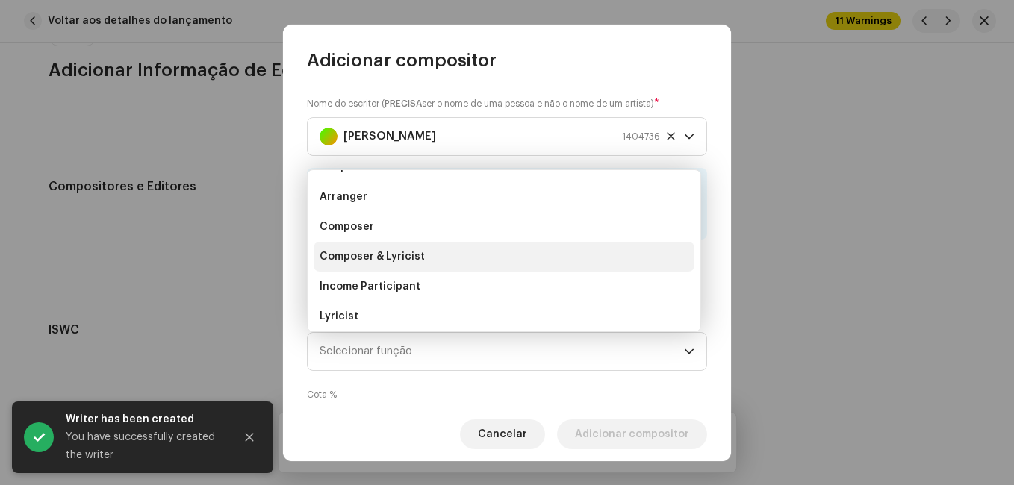
click at [480, 267] on li "Composer & Lyricist" at bounding box center [504, 257] width 381 height 30
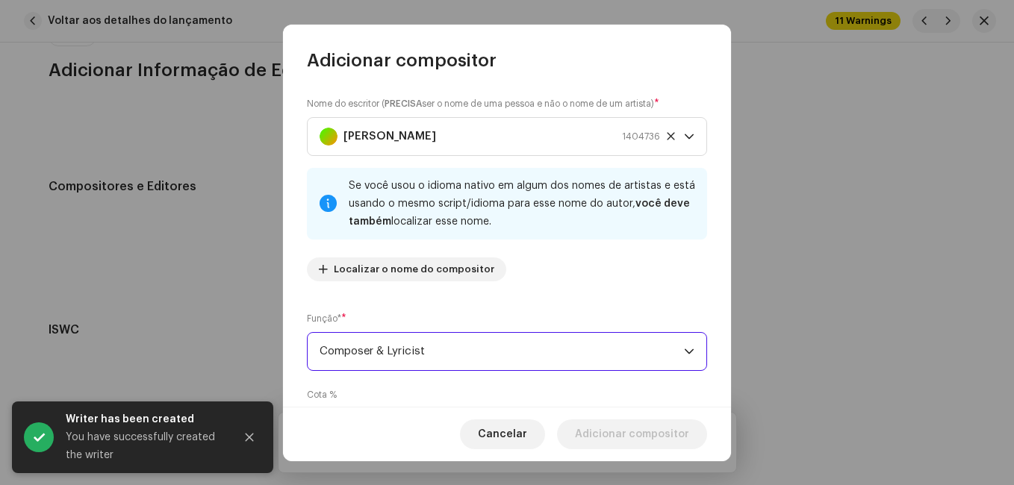
click at [541, 292] on div "Nome do escritor ( PRECISA ser o nome de uma pessoa e não o nome de um artista)…" at bounding box center [507, 194] width 400 height 197
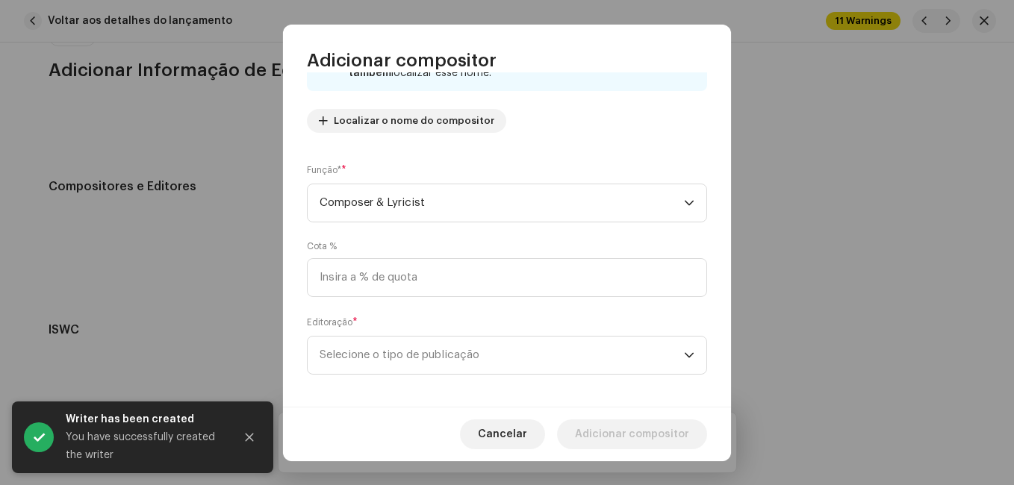
scroll to position [158, 0]
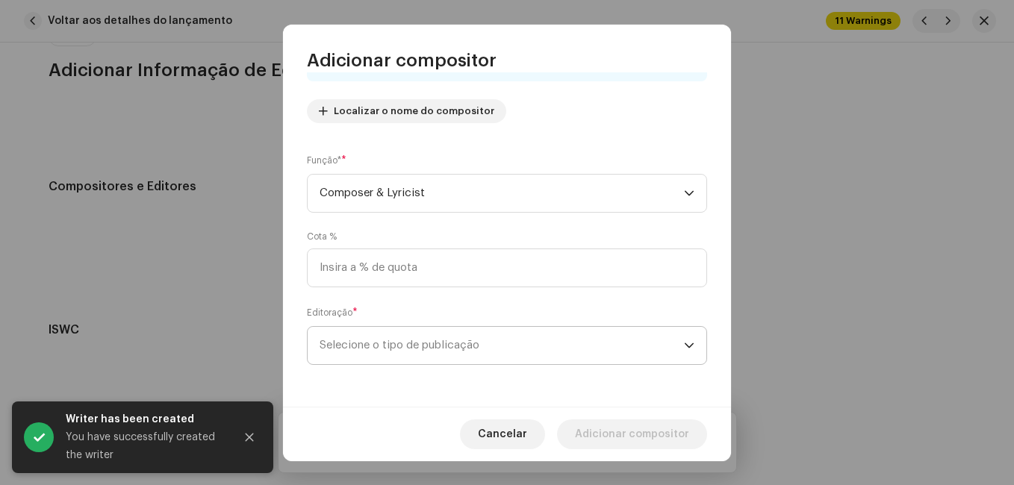
click at [517, 346] on span "Selecione o tipo de publicação" at bounding box center [502, 345] width 364 height 37
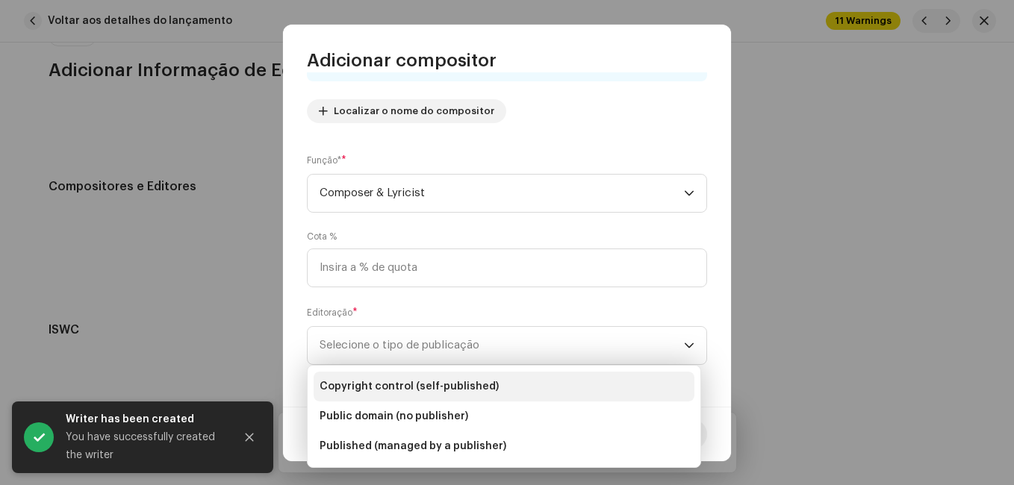
click at [505, 385] on li "Copyright control (self-published)" at bounding box center [504, 387] width 381 height 30
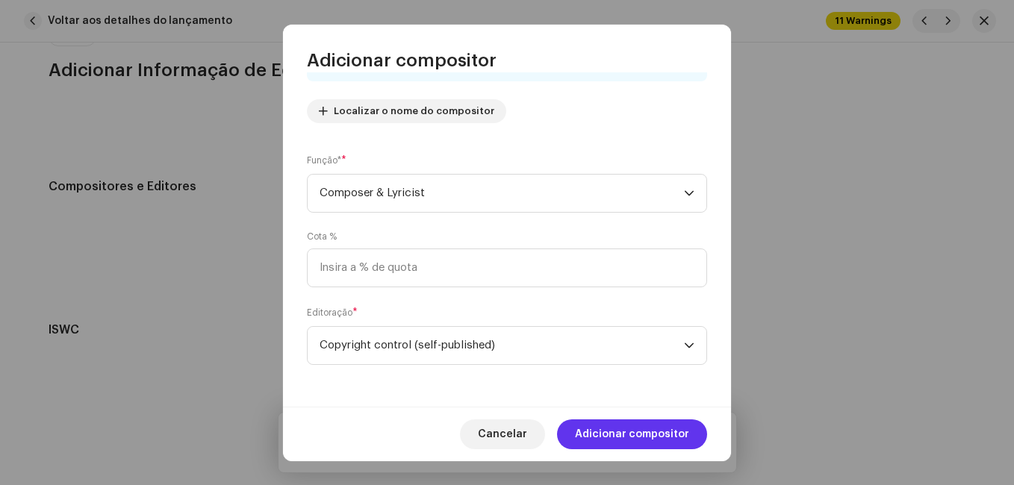
click at [611, 439] on span "Adicionar compositor" at bounding box center [632, 435] width 114 height 30
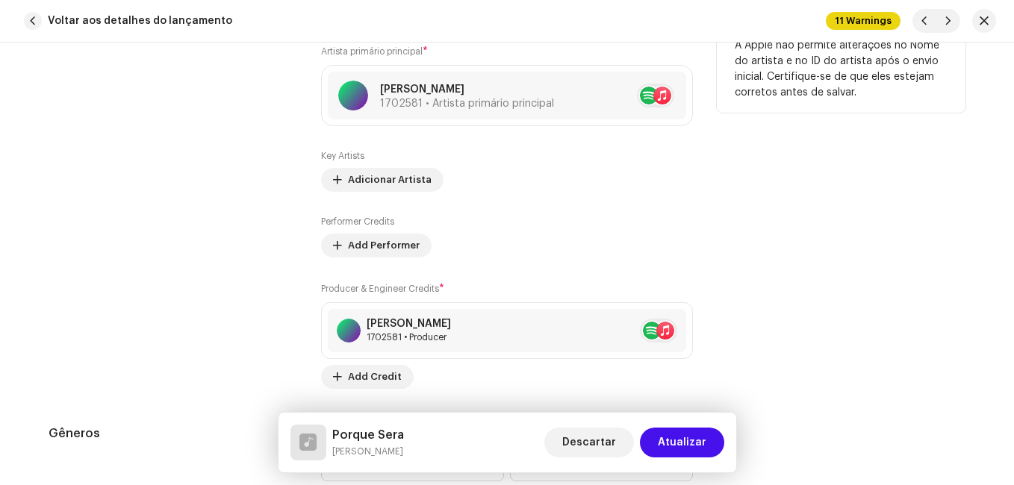
scroll to position [713, 0]
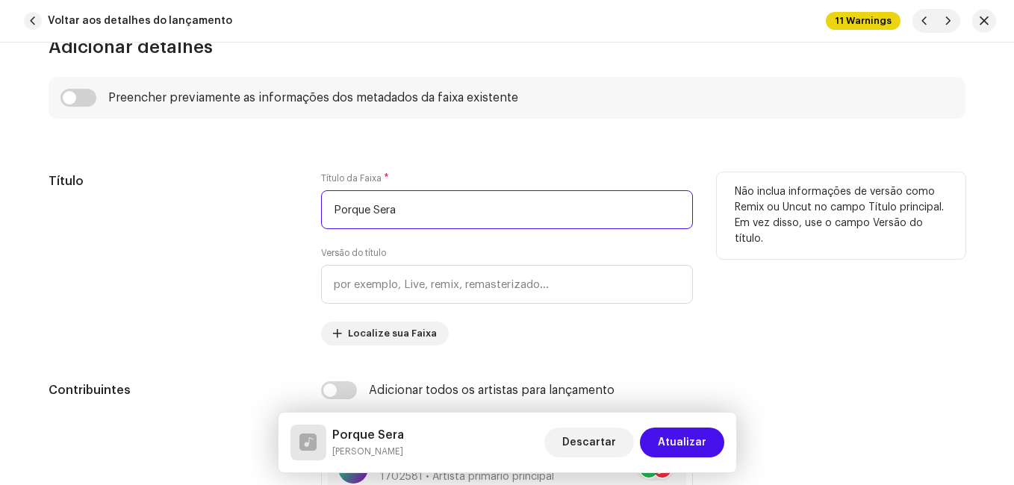
click at [395, 205] on input "Porque Sera" at bounding box center [507, 209] width 372 height 39
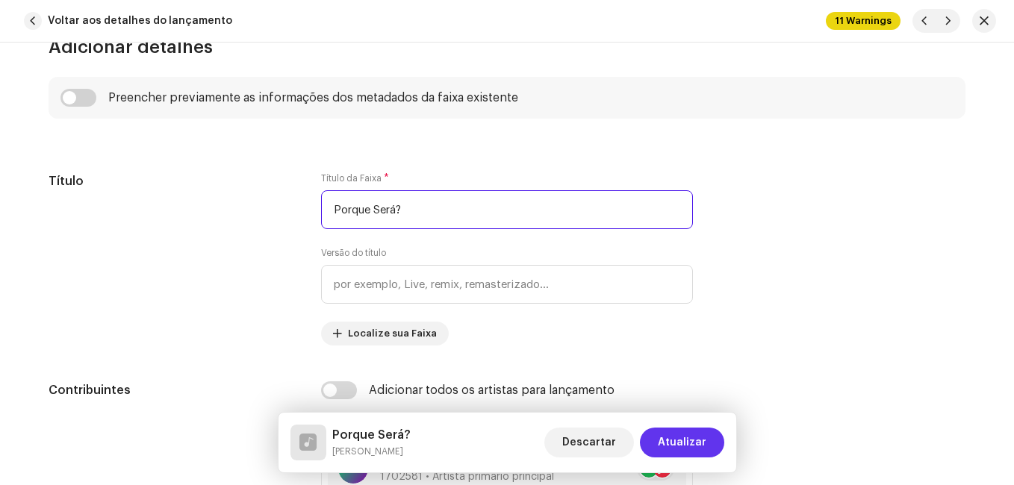
type input "Porque Será?"
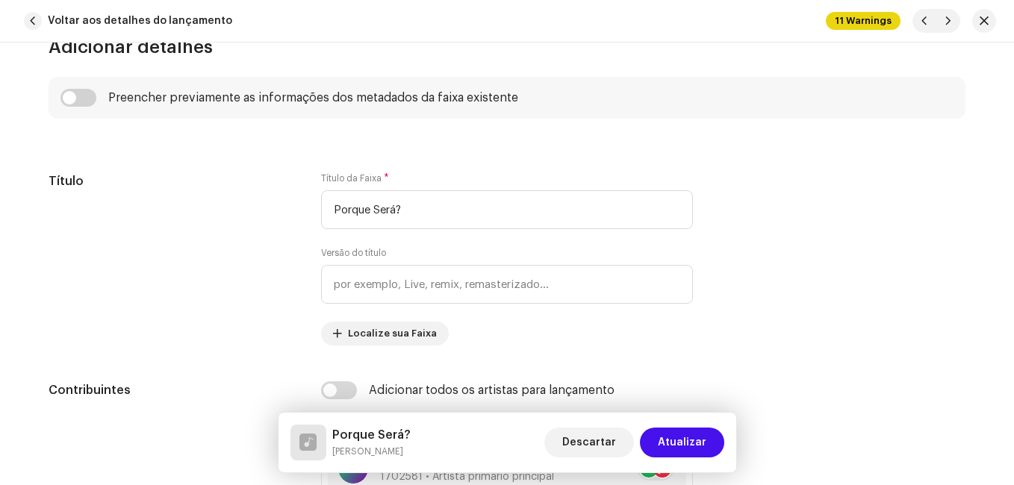
click at [679, 440] on span "Atualizar" at bounding box center [682, 443] width 49 height 30
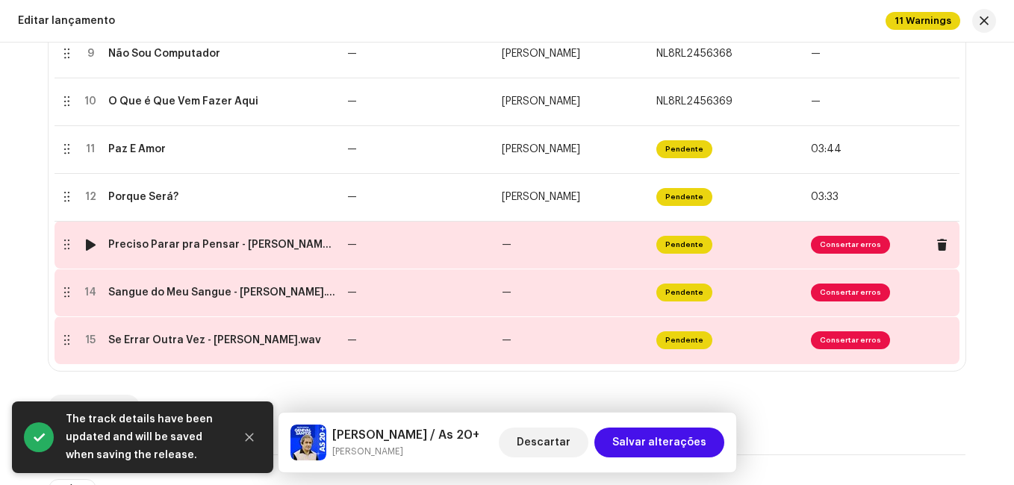
click at [446, 247] on td "—" at bounding box center [418, 245] width 155 height 48
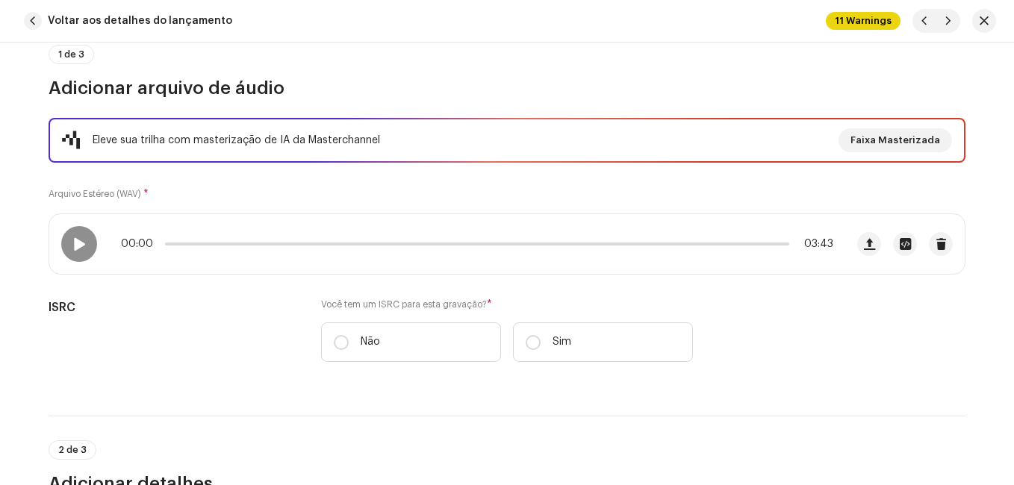
scroll to position [149, 0]
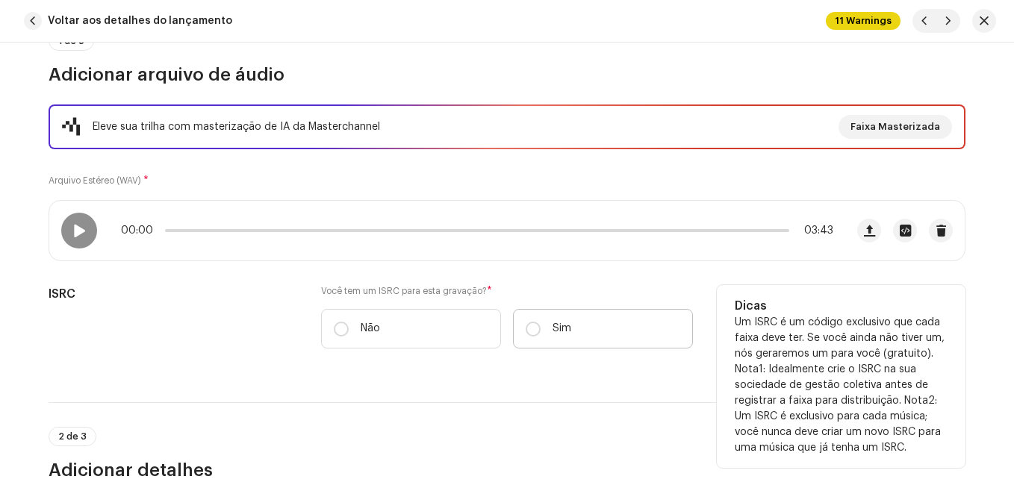
click at [554, 328] on p "Sim" at bounding box center [561, 329] width 19 height 16
click at [541, 328] on input "Sim" at bounding box center [533, 329] width 15 height 15
radio input "true"
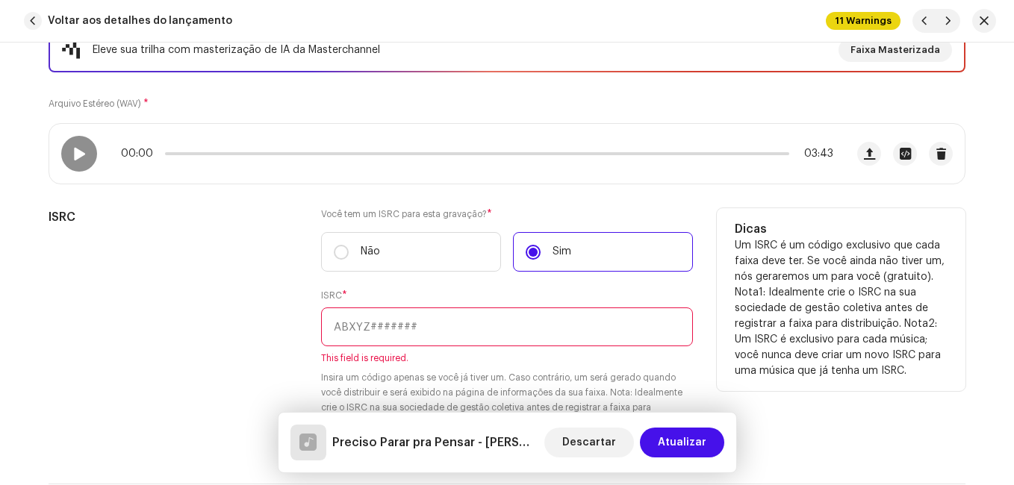
scroll to position [299, 0]
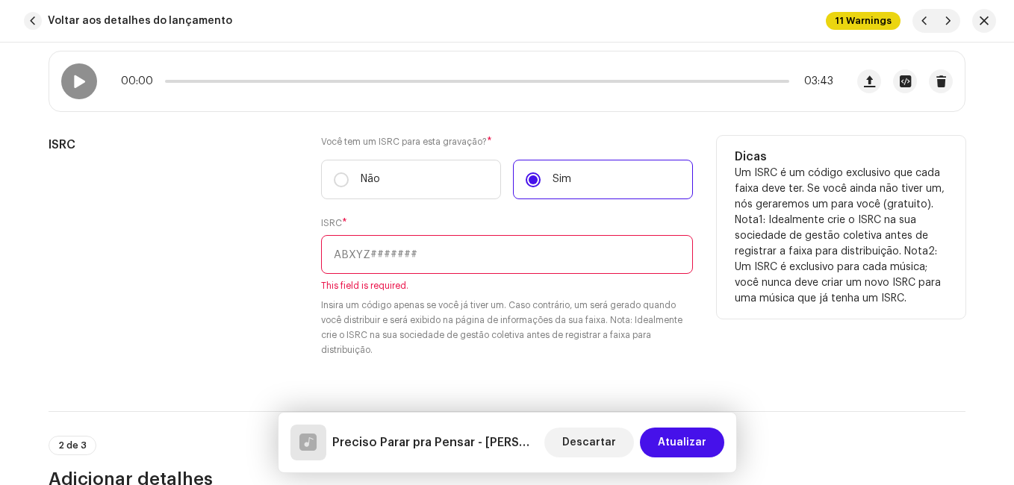
paste input "NL-8RL-24-56372"
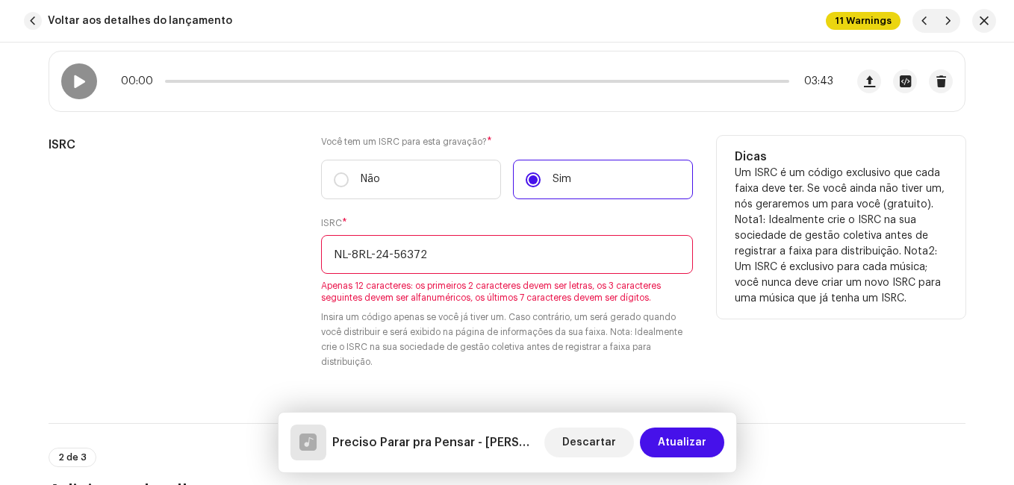
click at [390, 254] on input "NL-8RL-24-56372" at bounding box center [507, 254] width 372 height 39
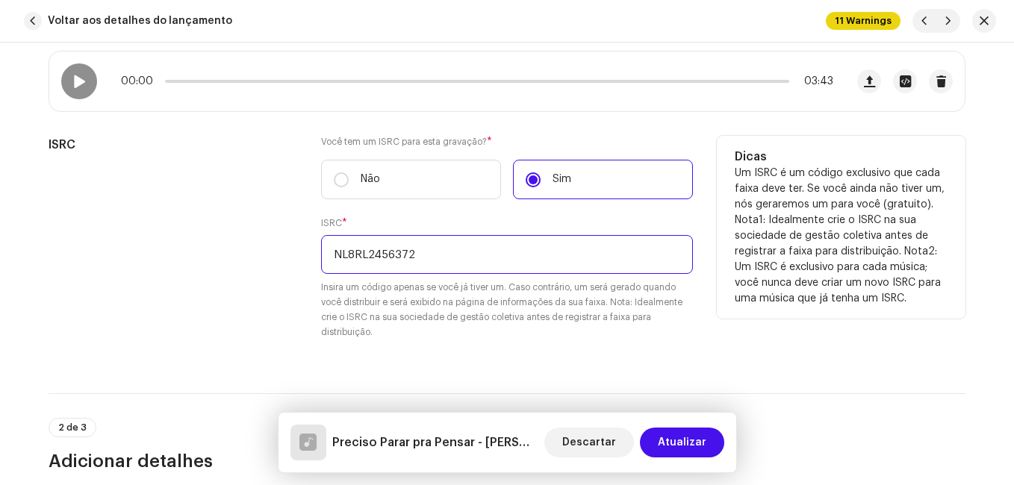
type input "NL8RL2456372"
click at [414, 308] on small "Insira um código apenas se você já tiver um. Caso contrário, um será gerado qua…" at bounding box center [507, 310] width 372 height 60
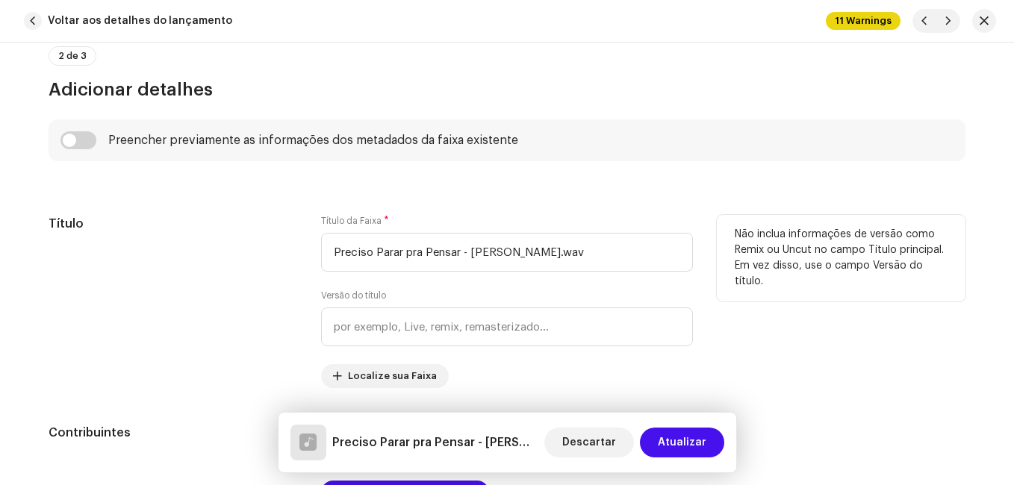
scroll to position [672, 0]
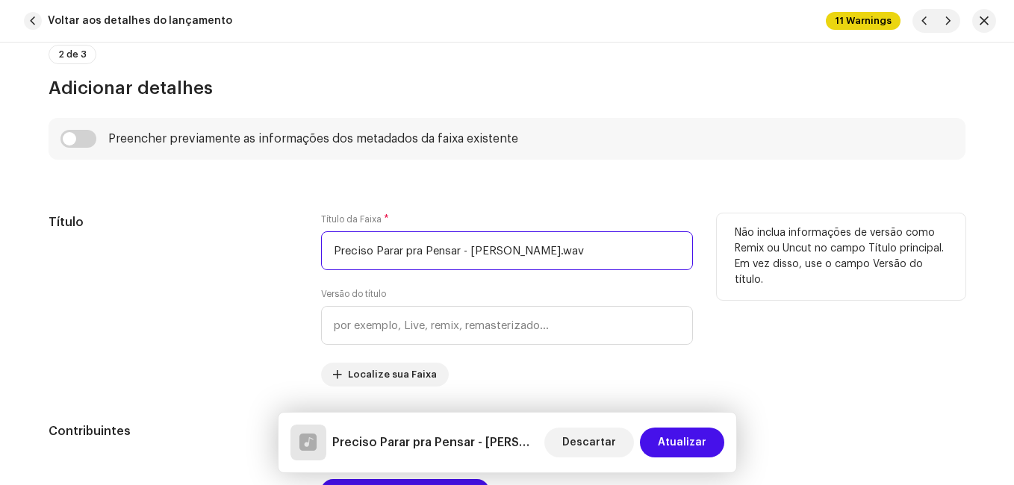
drag, startPoint x: 456, startPoint y: 252, endPoint x: 593, endPoint y: 264, distance: 137.1
click at [614, 269] on input "Preciso Parar pra Pensar - [PERSON_NAME].wav" at bounding box center [507, 250] width 372 height 39
type input "Preciso Parar pra Pensar"
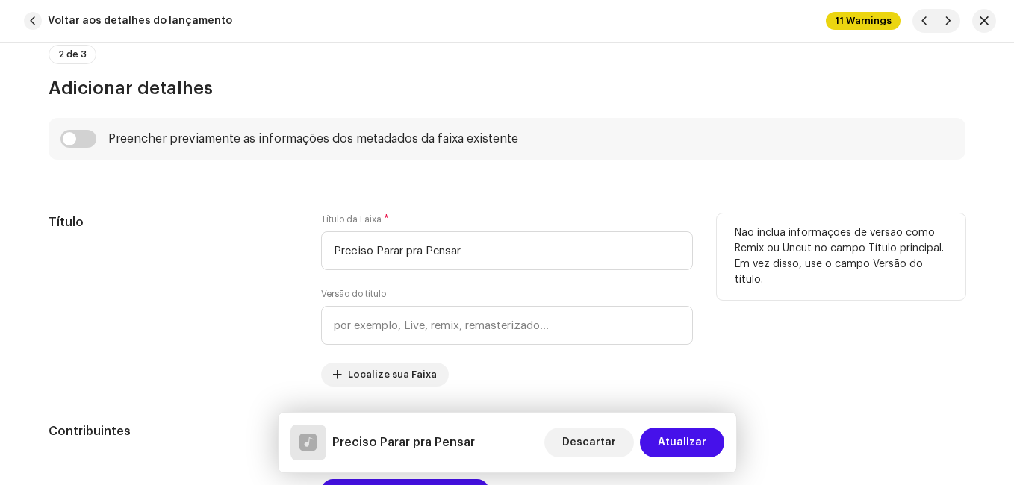
click at [243, 230] on h5 "Título" at bounding box center [173, 223] width 249 height 18
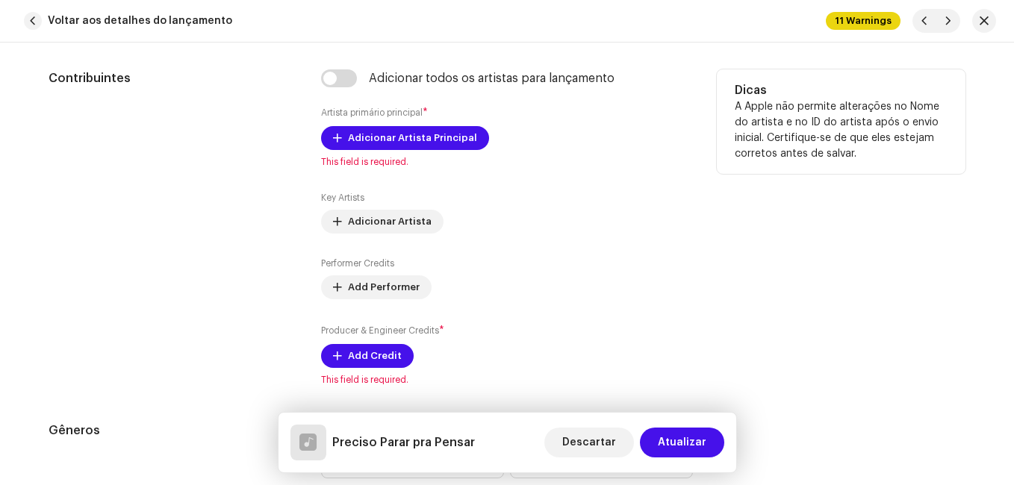
scroll to position [1045, 0]
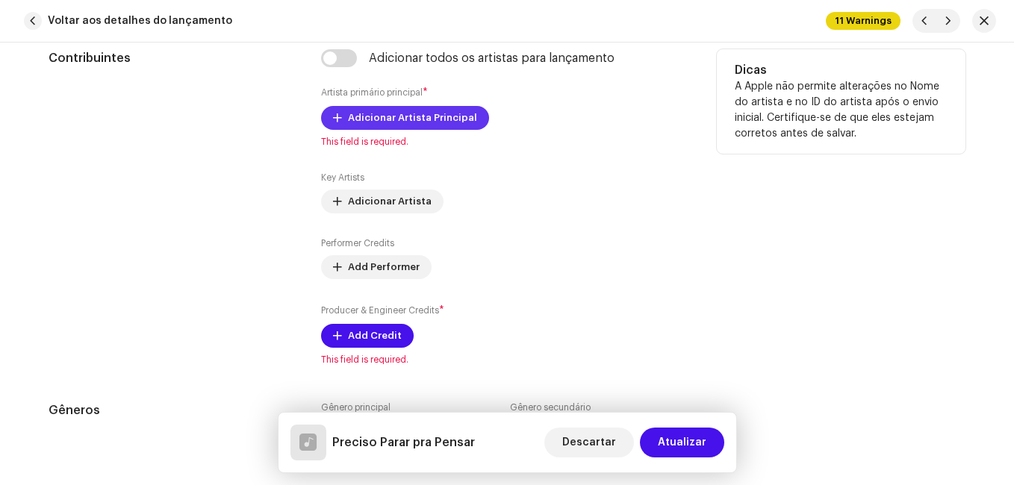
click at [405, 121] on span "Adicionar Artista Principal" at bounding box center [412, 118] width 129 height 30
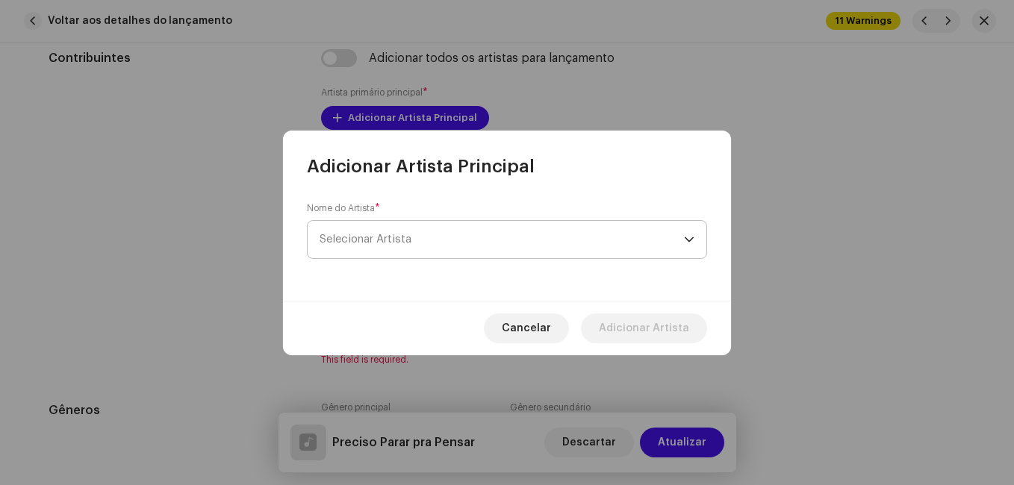
click at [408, 244] on span "Selecionar Artista" at bounding box center [366, 239] width 92 height 11
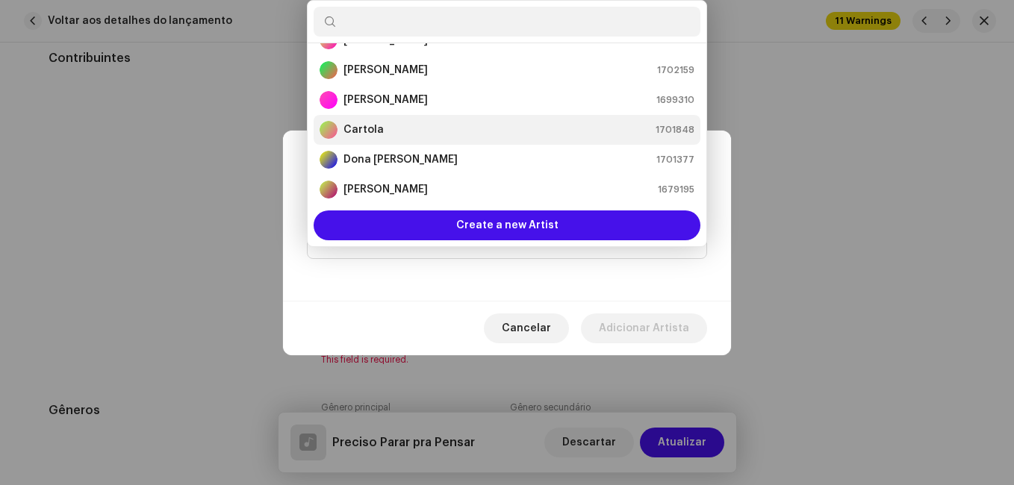
scroll to position [99, 0]
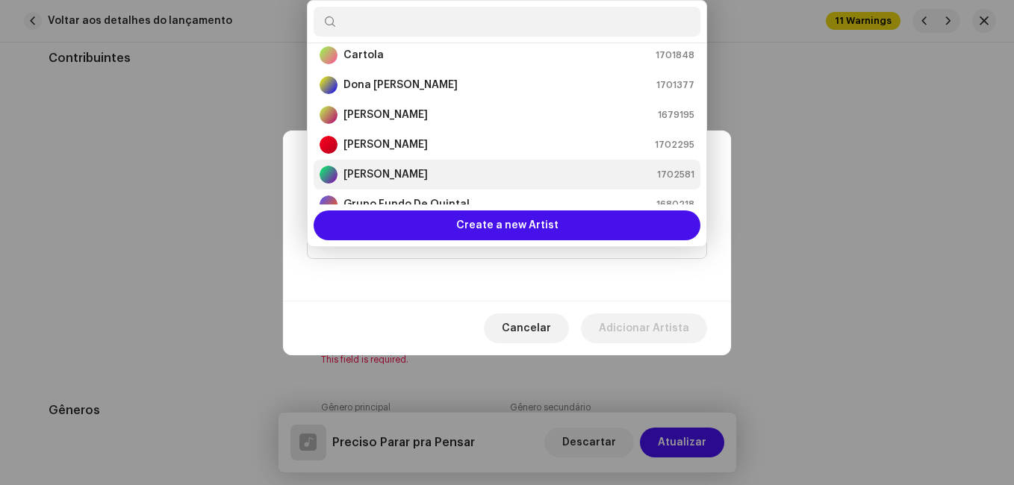
click at [403, 170] on strong "[PERSON_NAME]" at bounding box center [385, 174] width 84 height 15
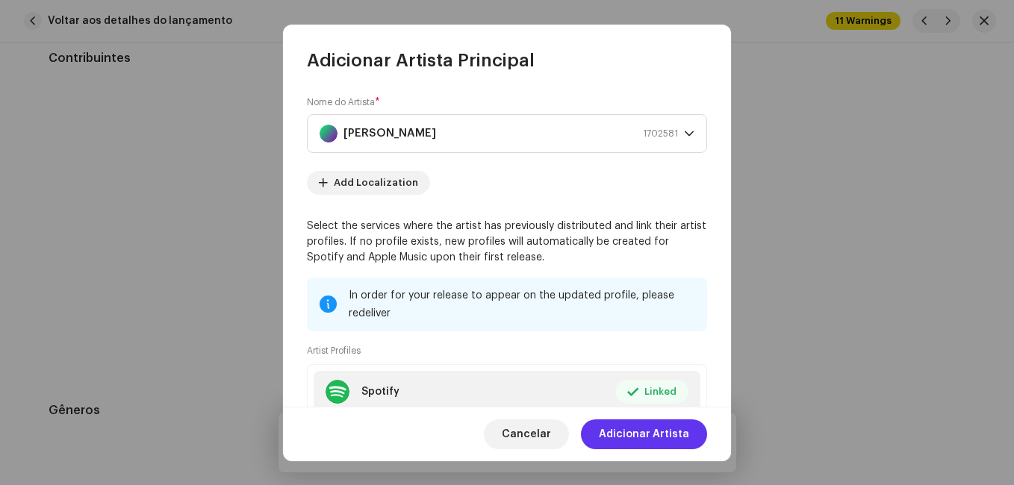
click at [663, 435] on span "Adicionar Artista" at bounding box center [644, 435] width 90 height 30
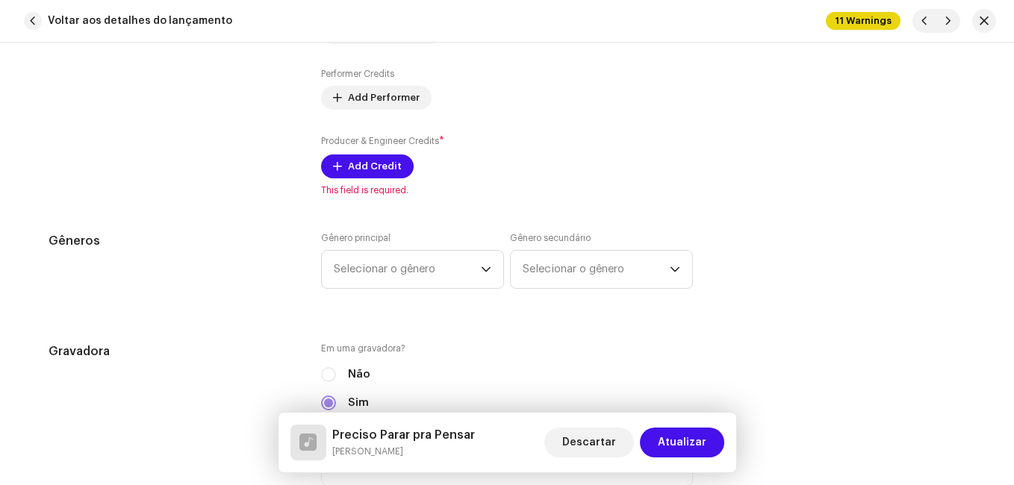
scroll to position [1269, 0]
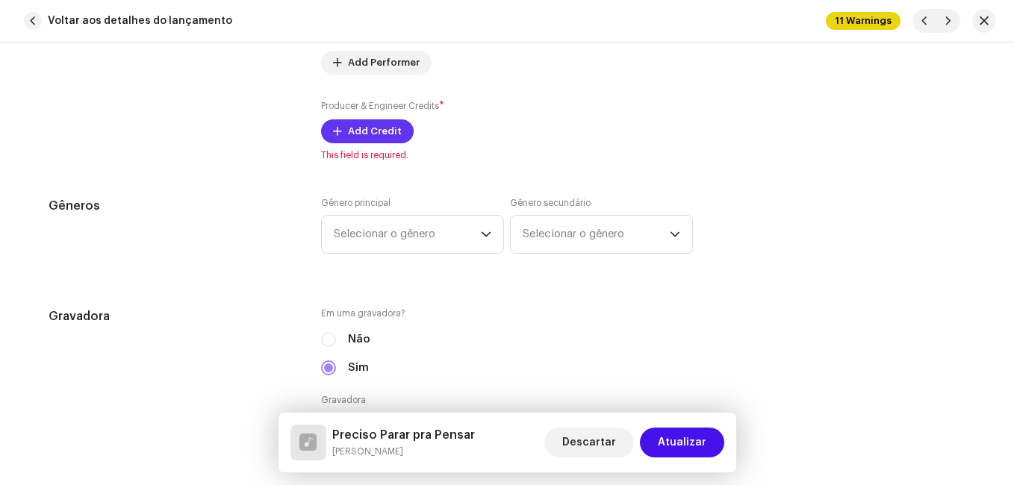
click at [381, 137] on span "Add Credit" at bounding box center [375, 131] width 54 height 30
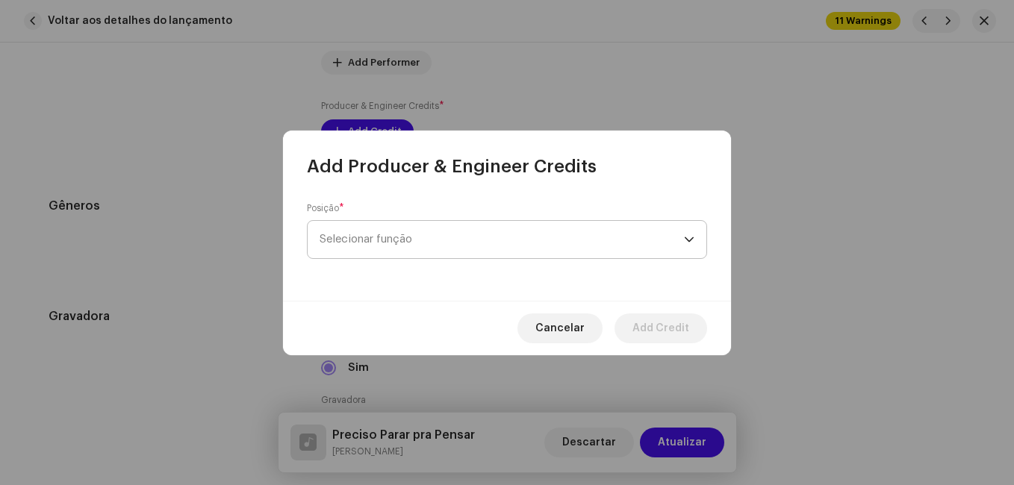
click at [411, 236] on span "Selecionar função" at bounding box center [502, 239] width 364 height 37
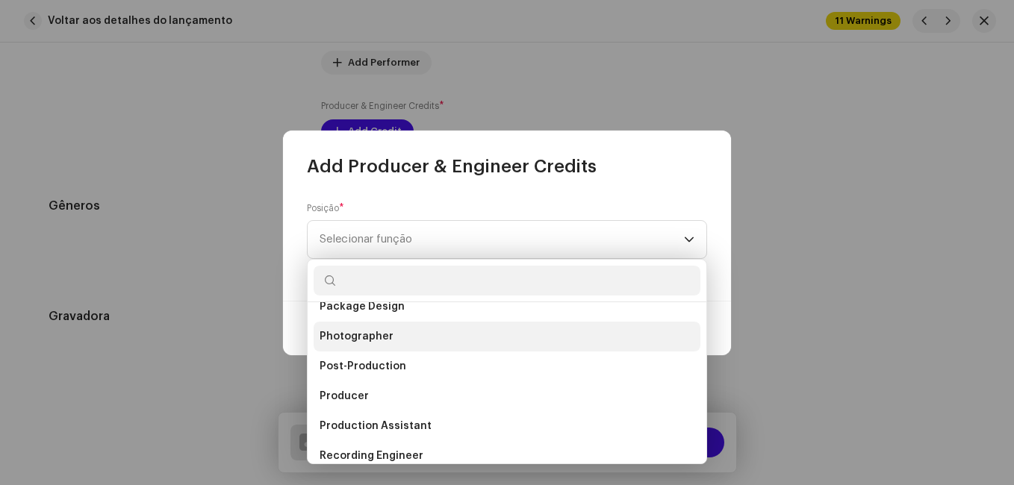
scroll to position [597, 0]
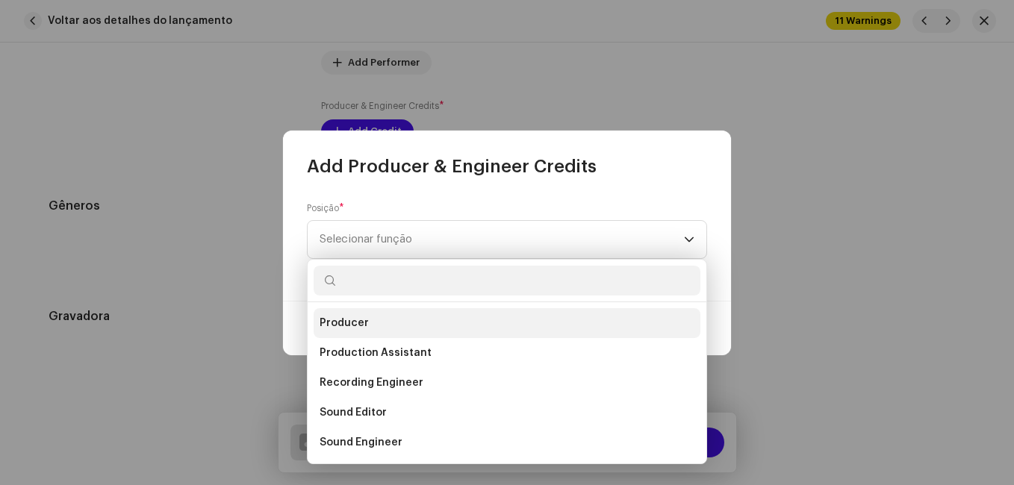
click at [424, 322] on li "Producer" at bounding box center [507, 323] width 387 height 30
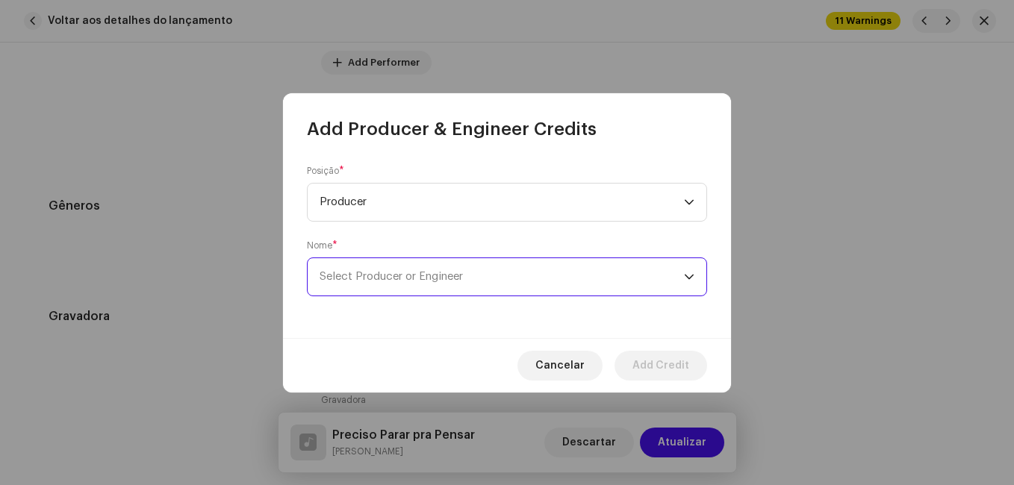
click at [419, 275] on span "Select Producer or Engineer" at bounding box center [391, 276] width 143 height 11
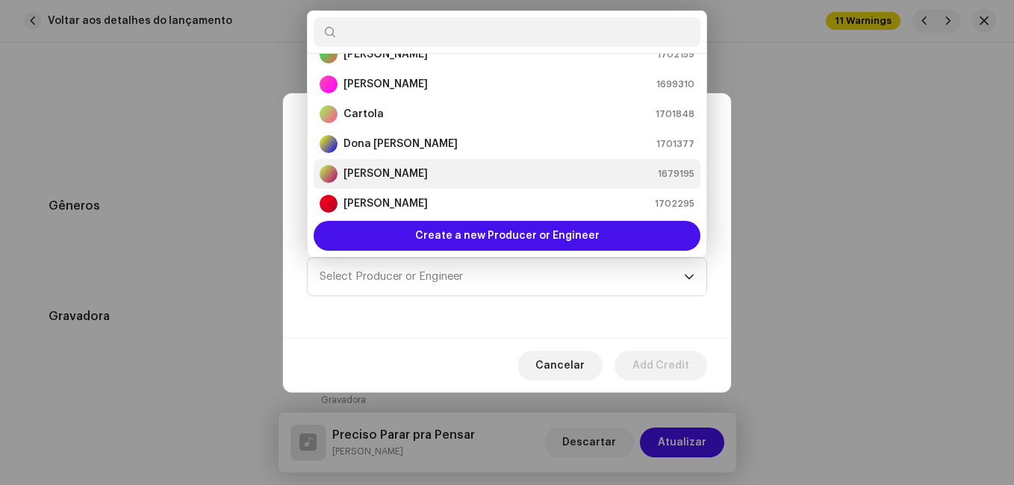
scroll to position [149, 0]
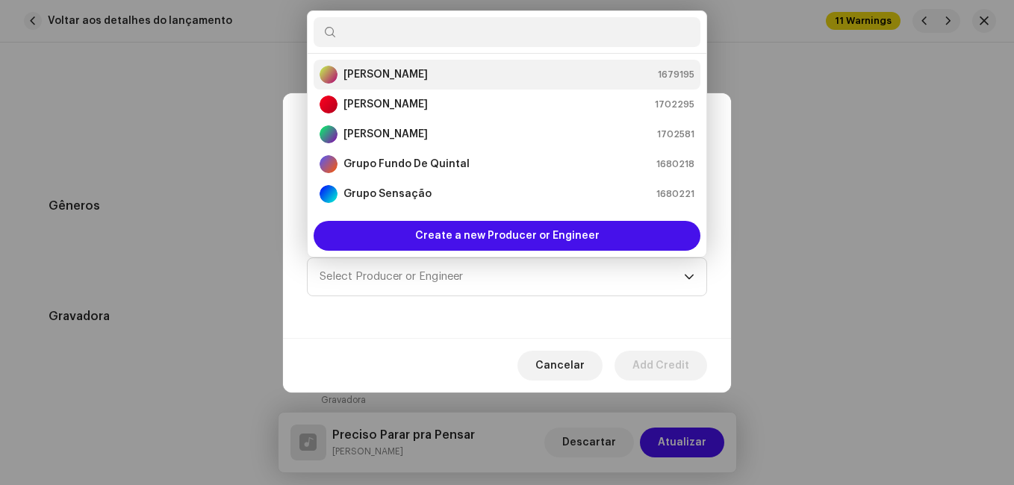
click at [467, 140] on div "[PERSON_NAME] 1702581" at bounding box center [507, 134] width 375 height 18
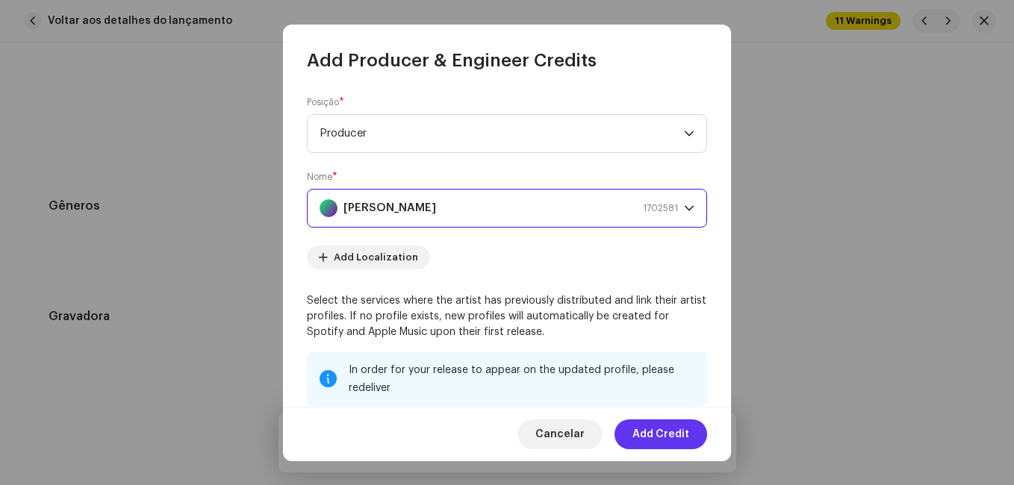
click at [682, 429] on span "Add Credit" at bounding box center [660, 435] width 57 height 30
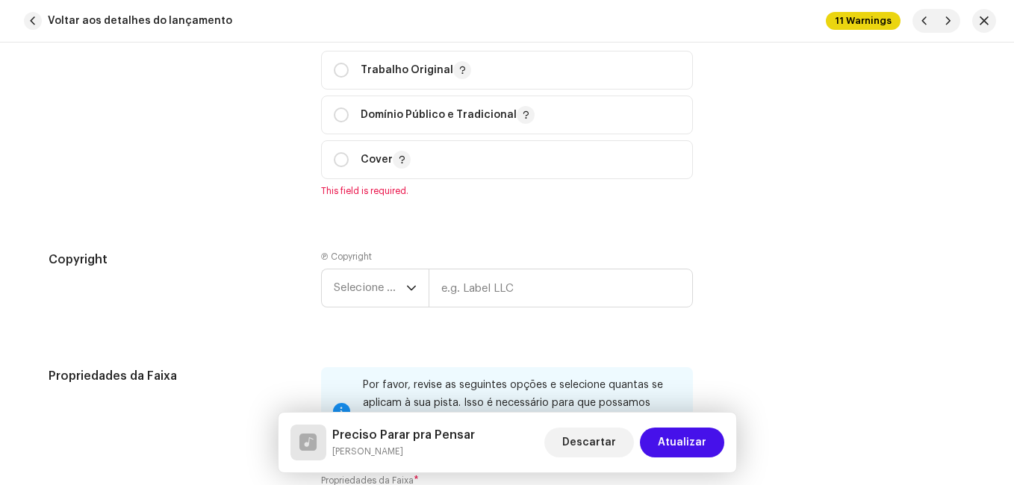
scroll to position [2016, 0]
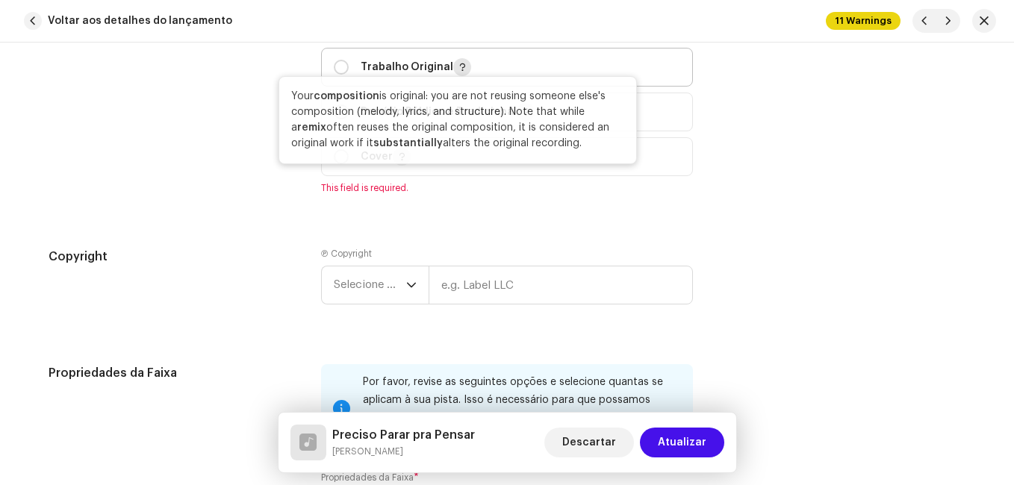
click at [458, 69] on span "button" at bounding box center [461, 67] width 7 height 12
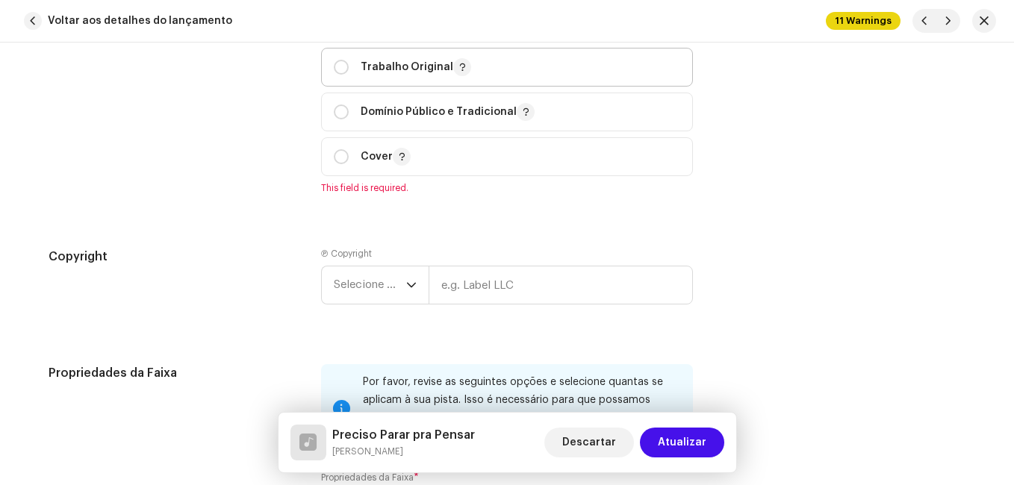
click at [420, 65] on p "Trabalho Original" at bounding box center [416, 67] width 110 height 18
radio input "true"
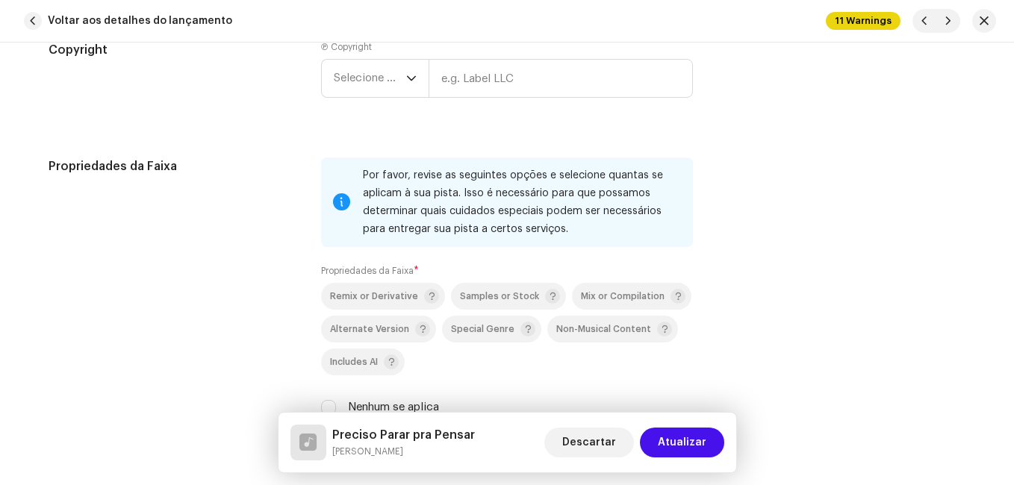
scroll to position [2240, 0]
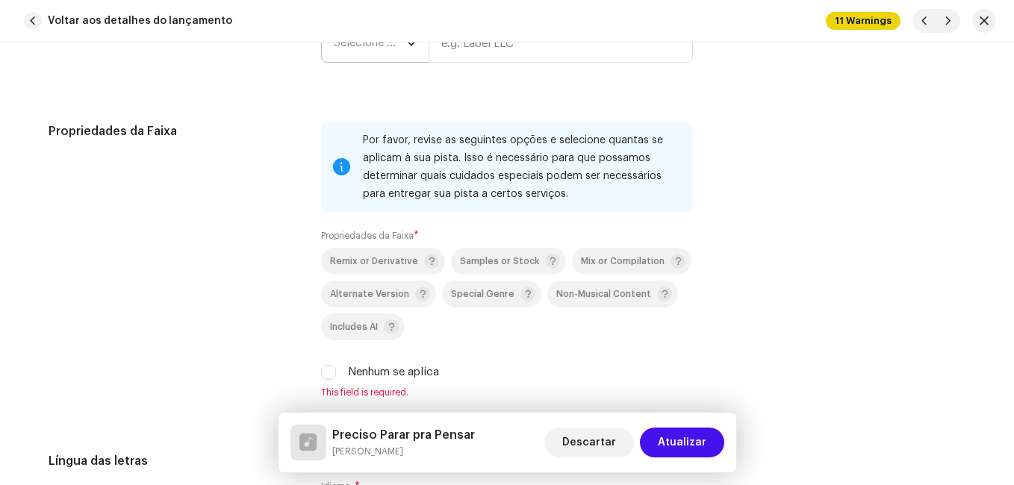
click at [390, 54] on span "Selecione o ano" at bounding box center [370, 43] width 72 height 37
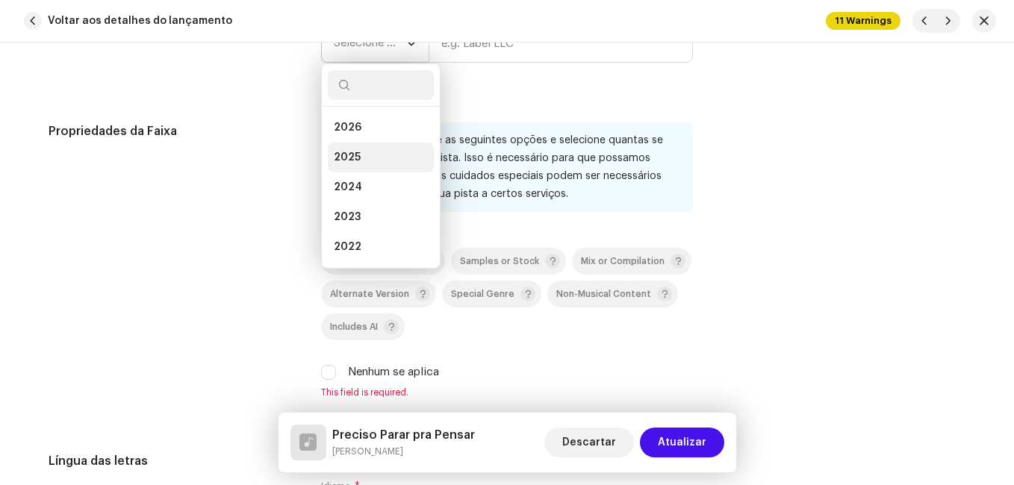
click at [377, 158] on li "2025" at bounding box center [381, 158] width 106 height 30
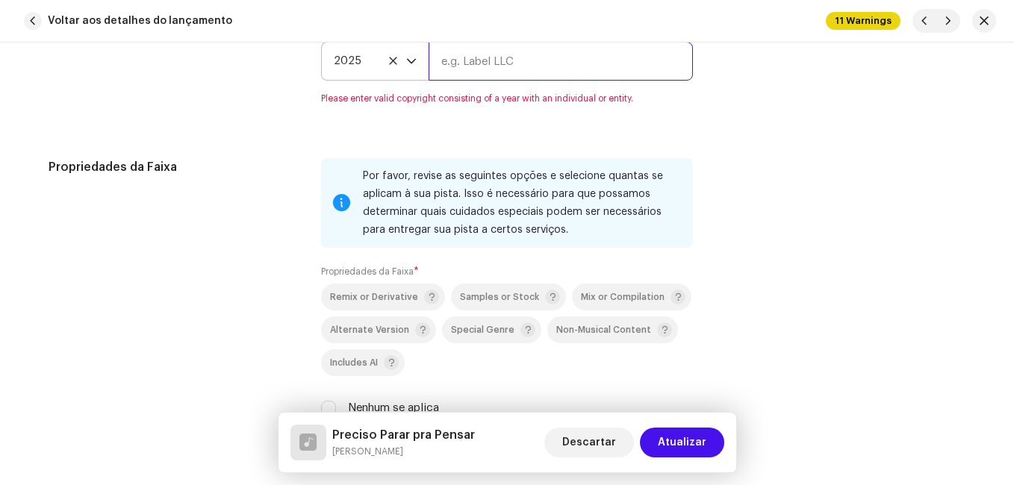
drag, startPoint x: 514, startPoint y: 60, endPoint x: 514, endPoint y: 69, distance: 8.2
click at [514, 60] on input "text" at bounding box center [561, 61] width 264 height 39
type input "Impact Music"
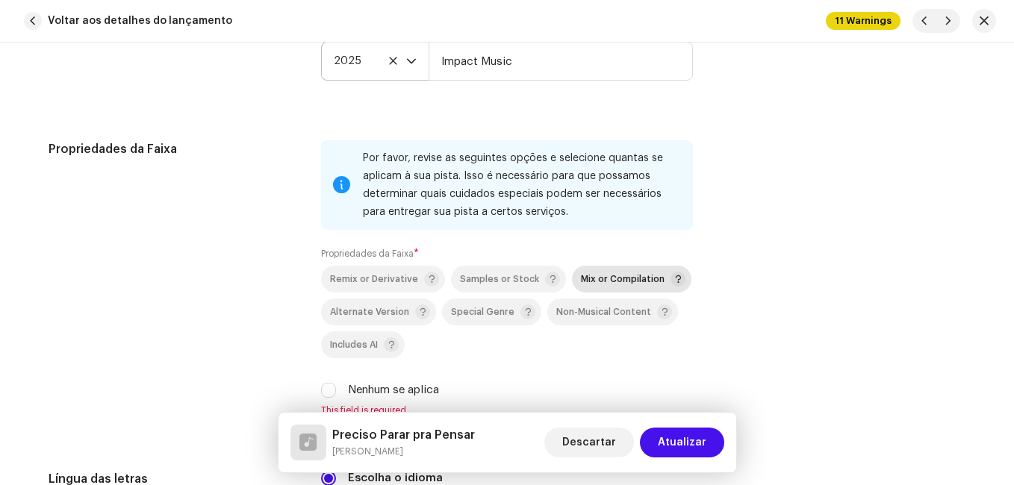
click at [620, 279] on span "Mix or Compilation" at bounding box center [623, 280] width 84 height 10
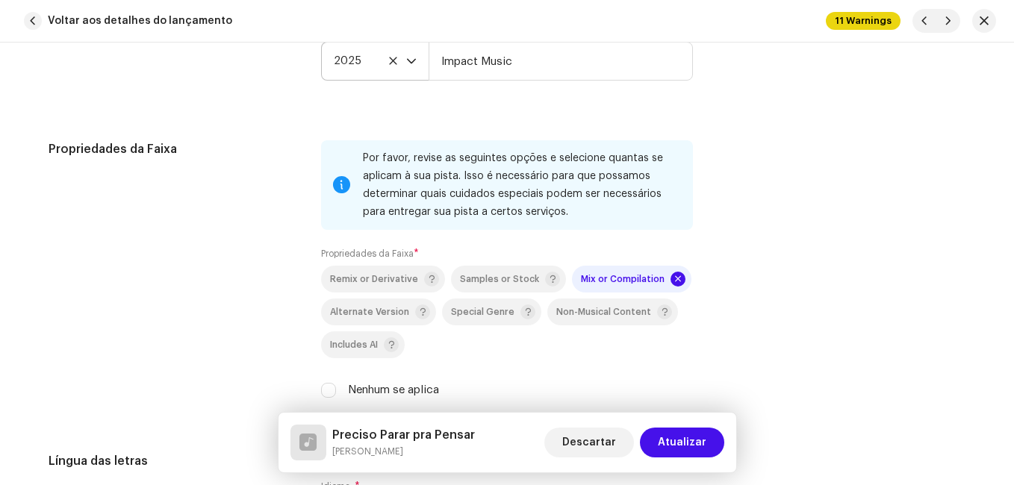
click at [228, 252] on div "Propriedades da Faixa" at bounding box center [173, 278] width 249 height 276
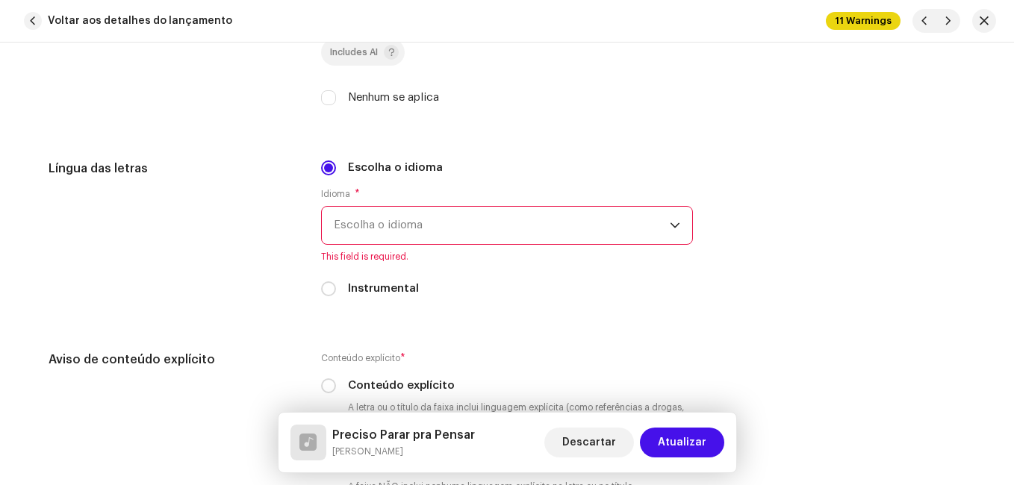
scroll to position [2595, 0]
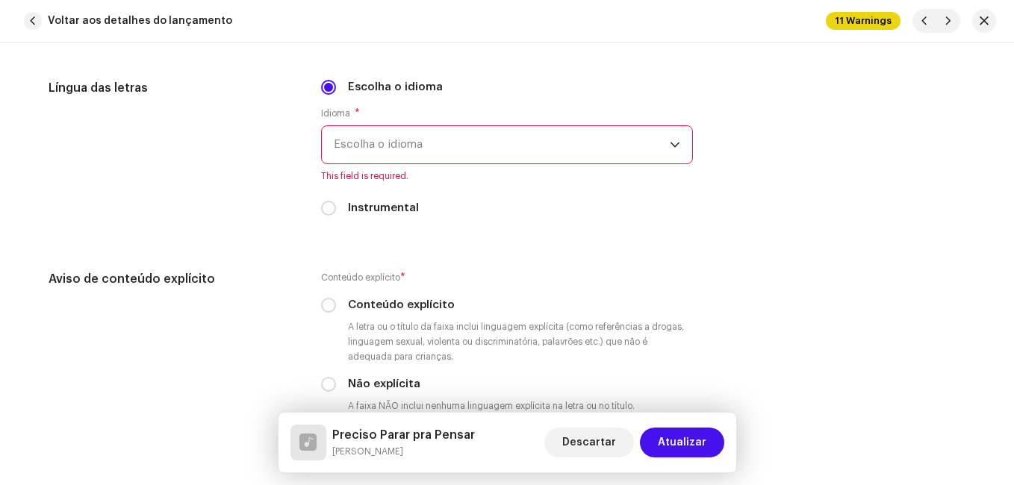
click at [467, 143] on span "Escolha o idioma" at bounding box center [502, 144] width 336 height 37
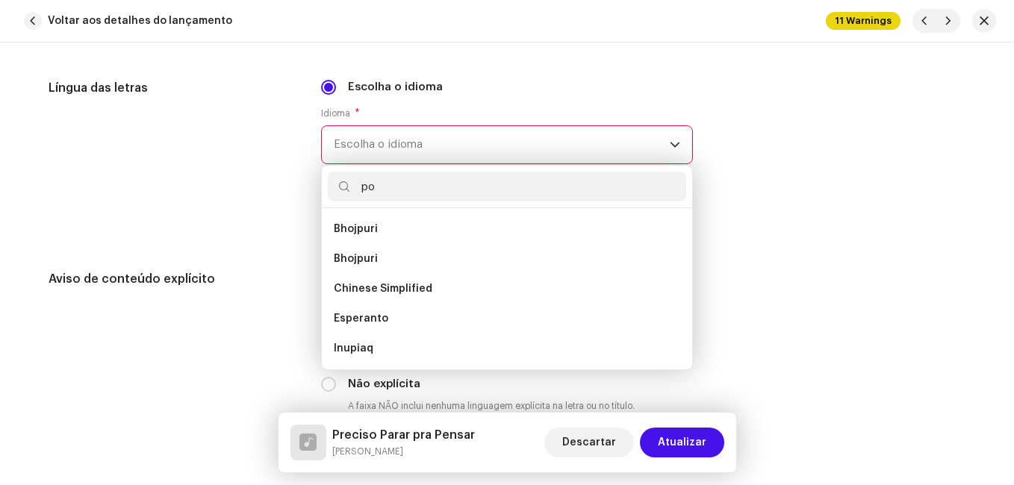
scroll to position [0, 0]
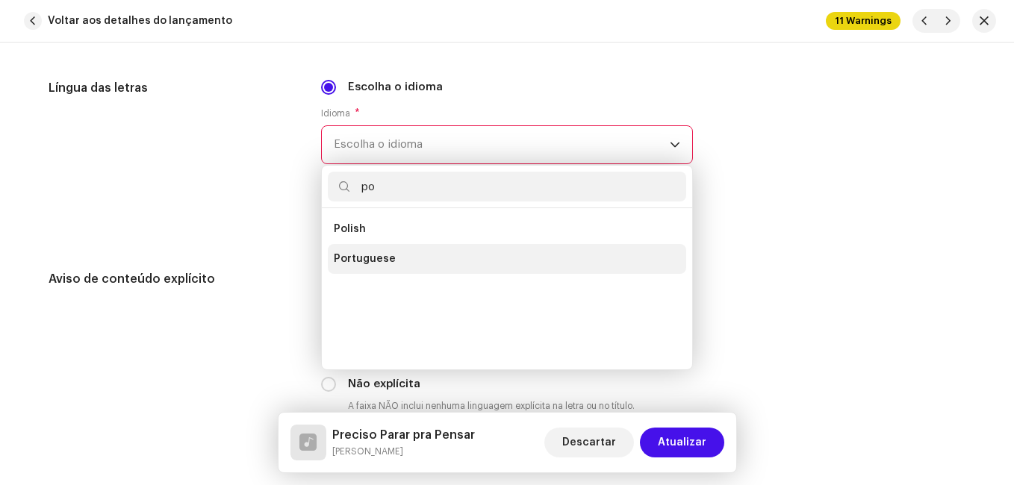
type input "po"
click at [381, 255] on span "Portuguese" at bounding box center [365, 259] width 62 height 15
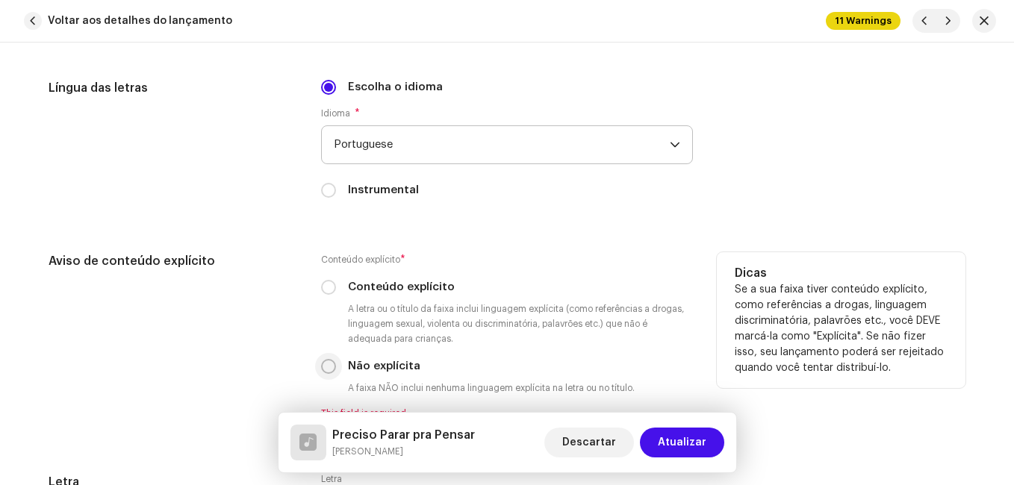
click at [331, 367] on input "Não explícita" at bounding box center [328, 366] width 15 height 15
radio input "true"
click at [289, 349] on div "Aviso de conteúdo explícito" at bounding box center [173, 335] width 249 height 167
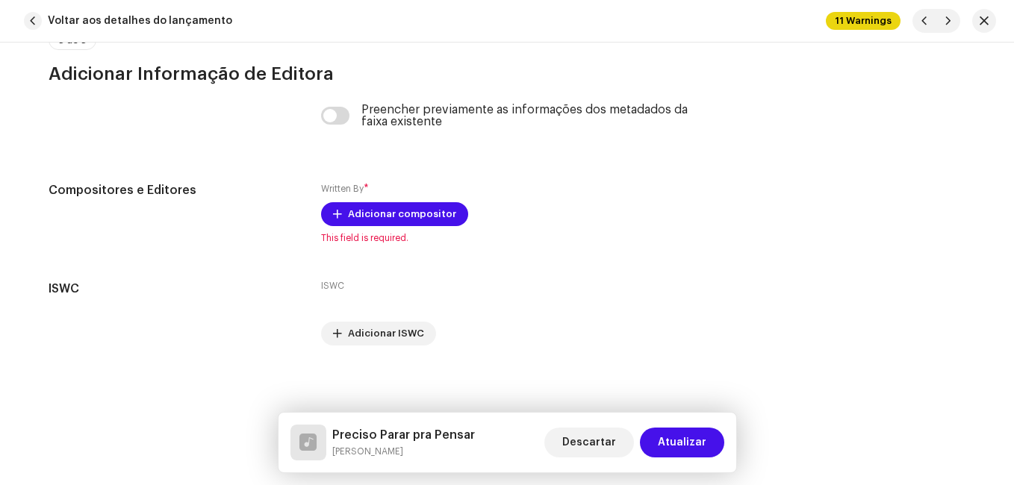
scroll to position [3177, 0]
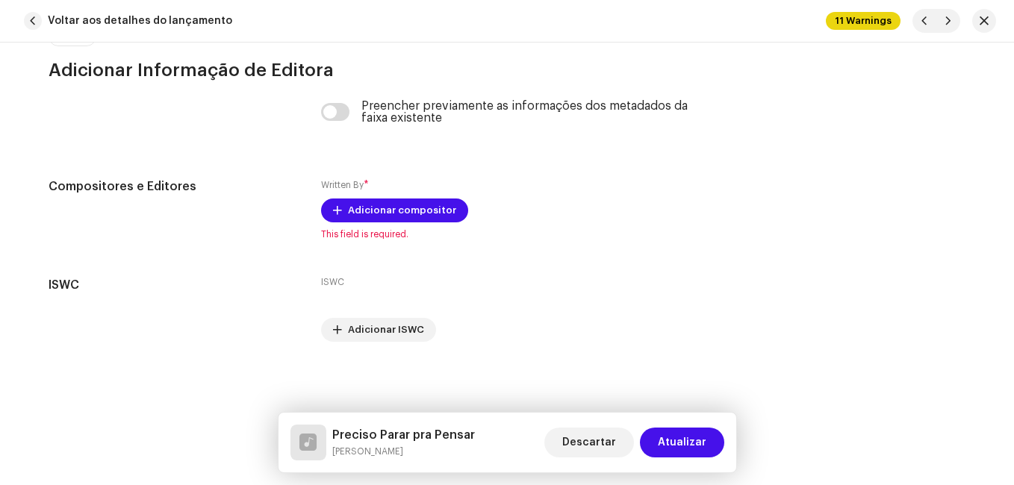
click at [388, 437] on h5 "Preciso Parar pra Pensar" at bounding box center [403, 435] width 143 height 18
click at [389, 438] on h5 "Preciso Parar pra Pensar" at bounding box center [403, 435] width 143 height 18
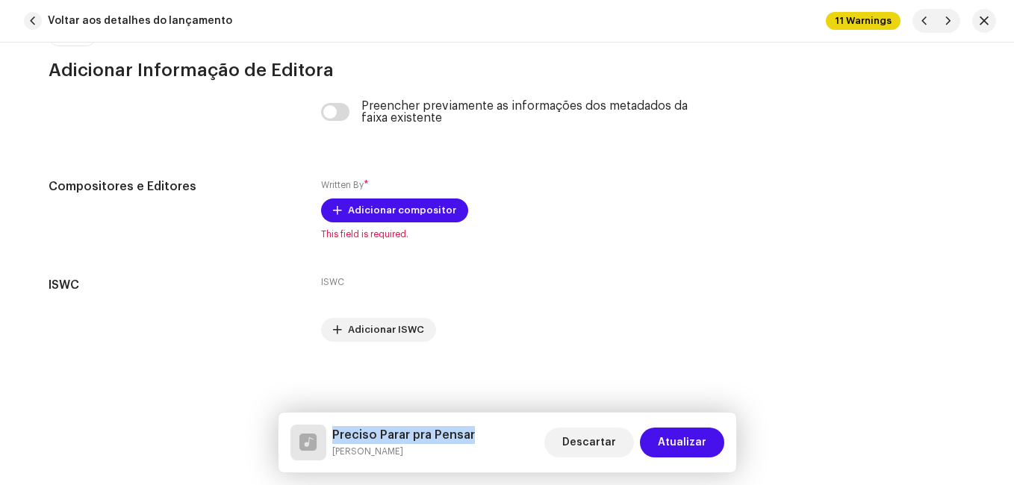
click at [388, 438] on h5 "Preciso Parar pra Pensar" at bounding box center [403, 435] width 143 height 18
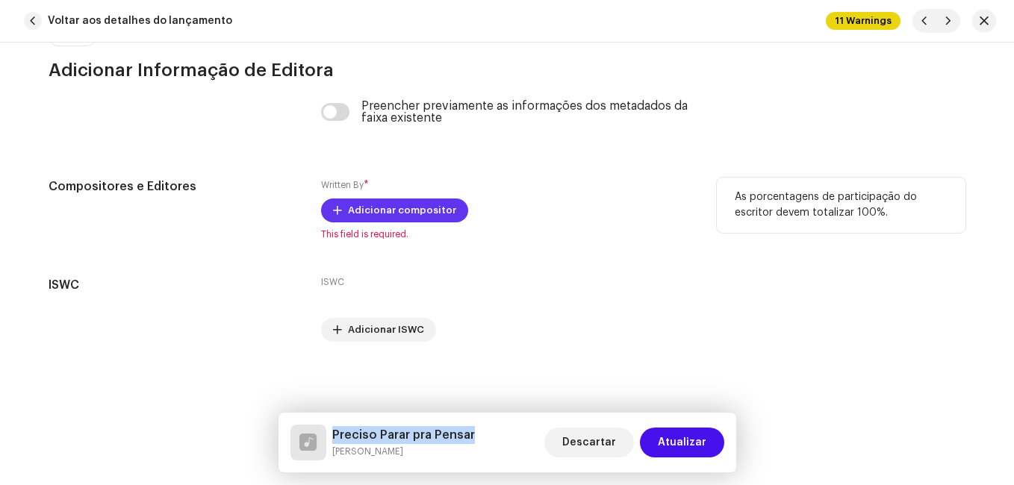
click at [400, 207] on span "Adicionar compositor" at bounding box center [402, 211] width 108 height 30
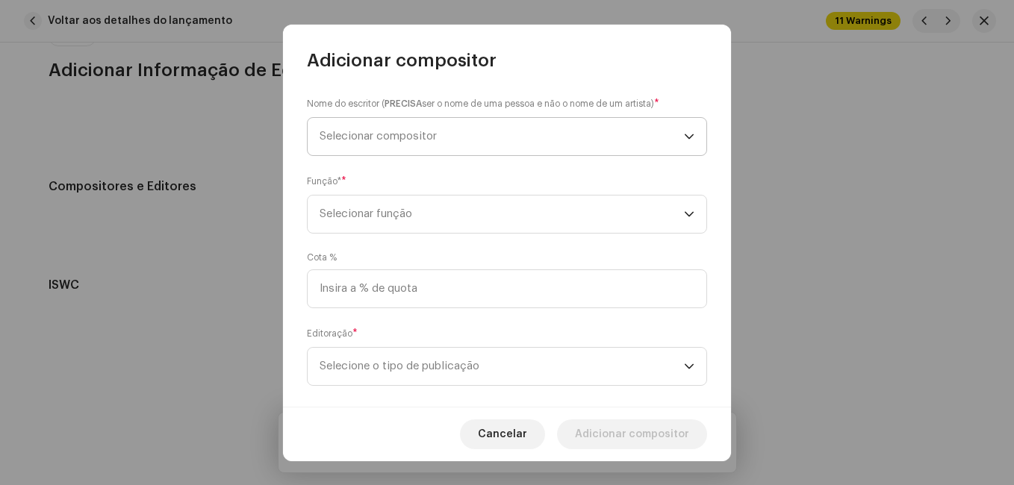
click at [437, 134] on span "Selecionar compositor" at bounding box center [378, 136] width 117 height 11
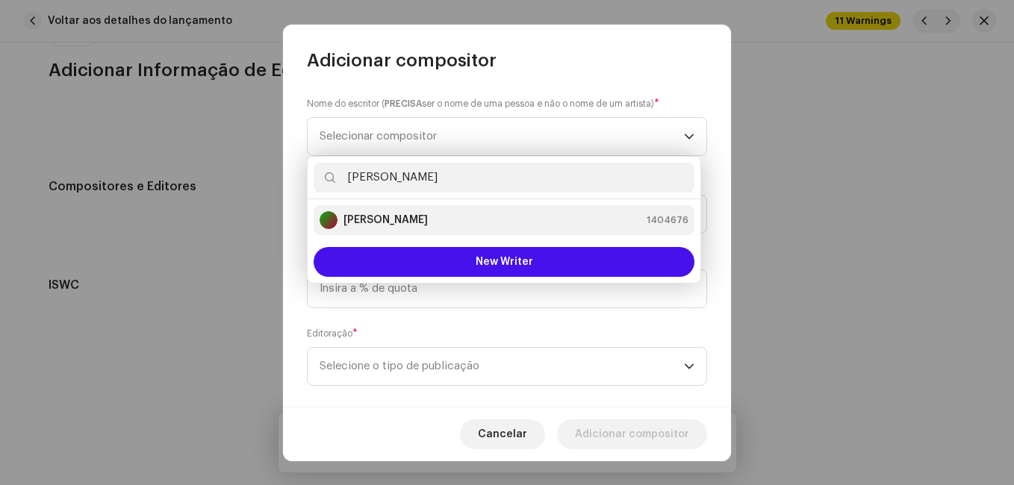
type input "[PERSON_NAME]"
click at [481, 225] on div "[PERSON_NAME] 1404676" at bounding box center [504, 220] width 369 height 18
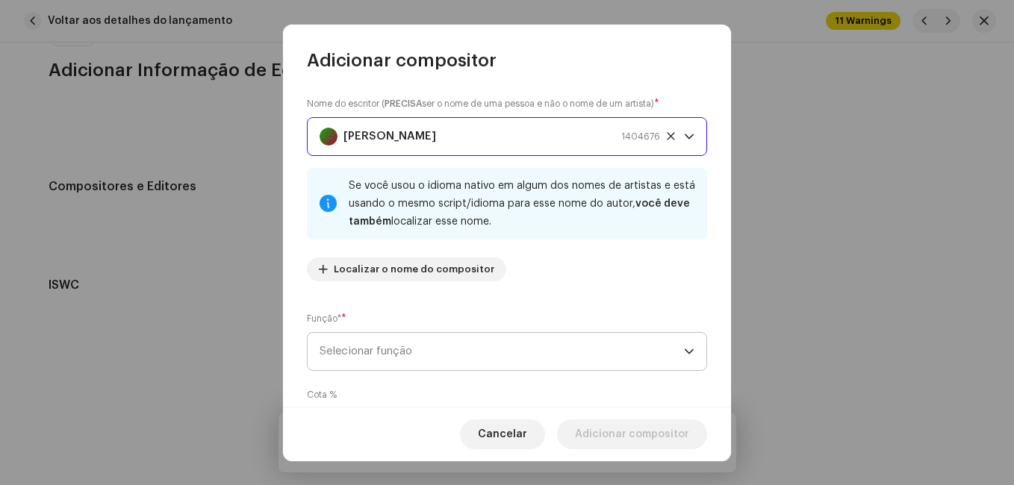
click at [490, 359] on span "Selecionar função" at bounding box center [502, 351] width 364 height 37
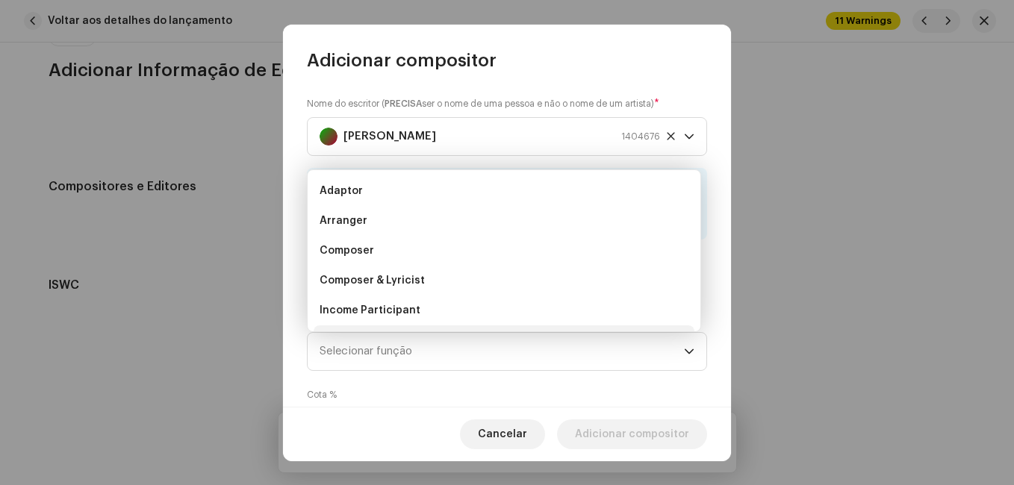
scroll to position [24, 0]
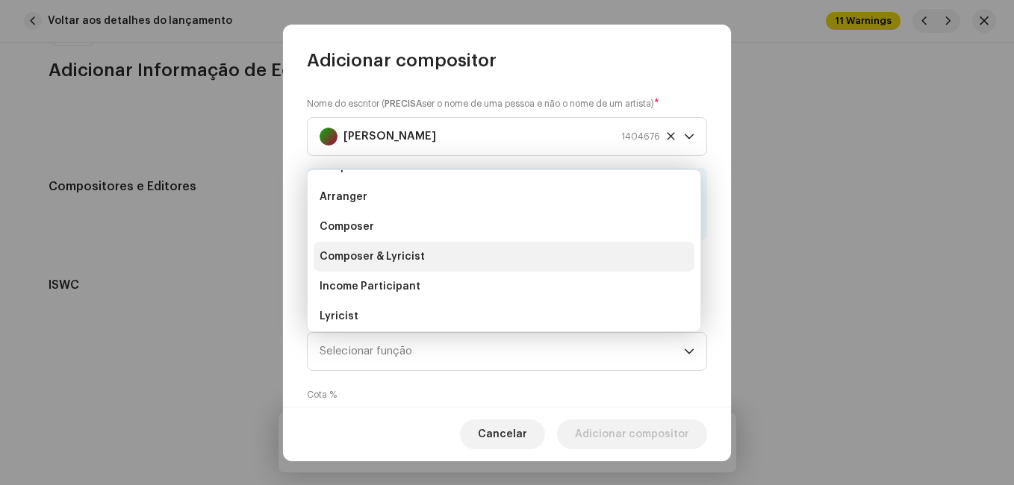
click at [522, 261] on li "Composer & Lyricist" at bounding box center [504, 257] width 381 height 30
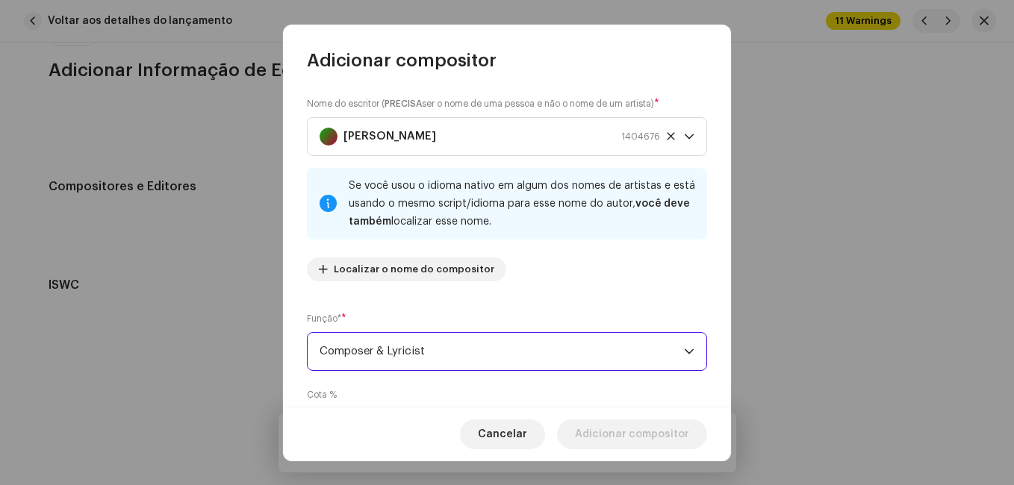
click at [541, 291] on div "Nome do escritor ( PRECISA ser o nome de uma pessoa e não o nome de um artista)…" at bounding box center [507, 194] width 400 height 197
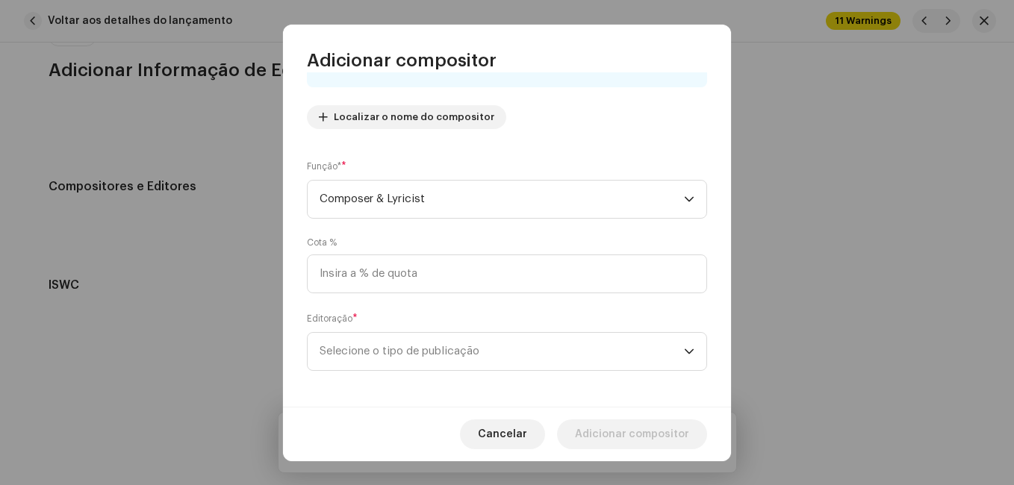
scroll to position [158, 0]
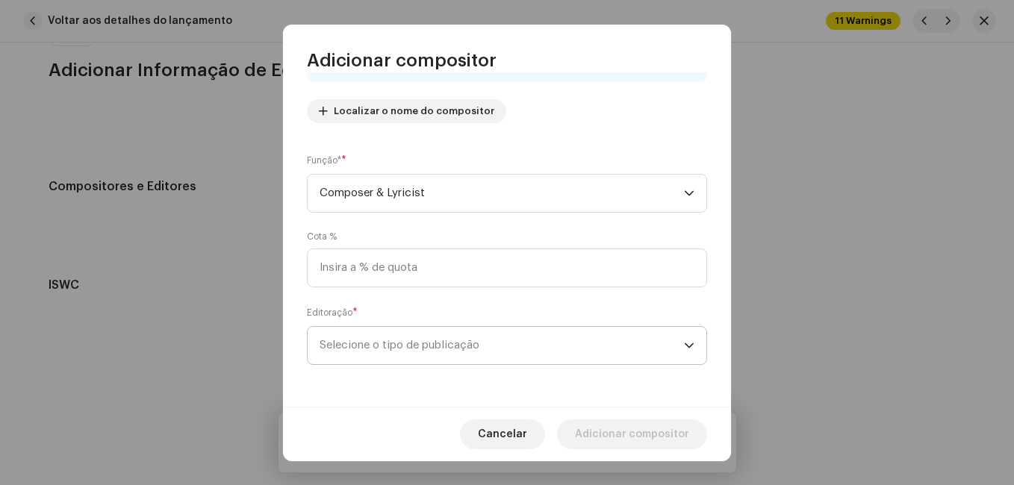
click at [509, 345] on span "Selecione o tipo de publicação" at bounding box center [502, 345] width 364 height 37
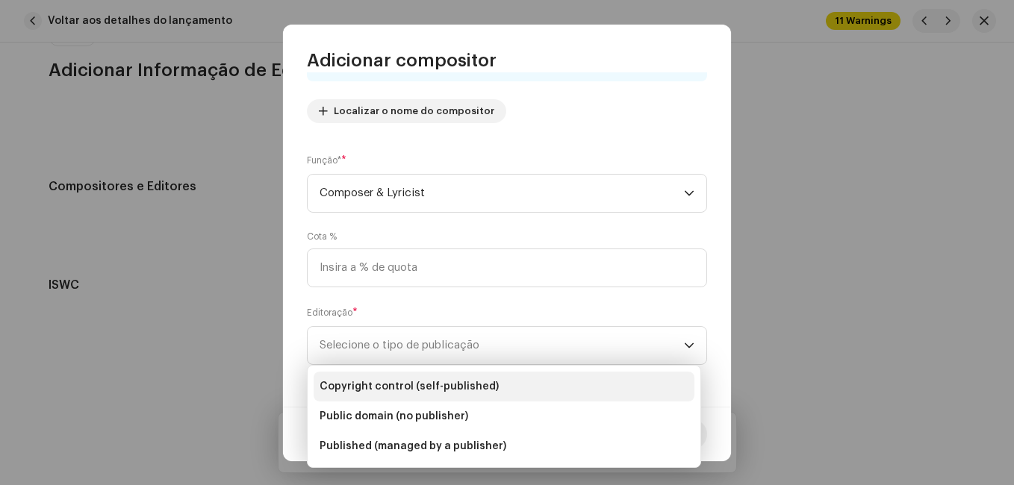
click at [494, 382] on li "Copyright control (self-published)" at bounding box center [504, 387] width 381 height 30
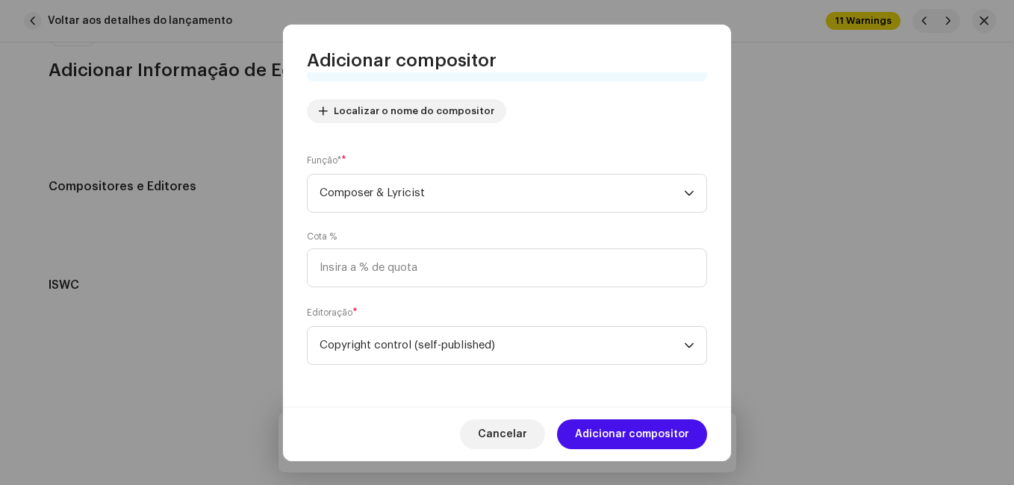
click at [630, 423] on span "Adicionar compositor" at bounding box center [632, 435] width 114 height 30
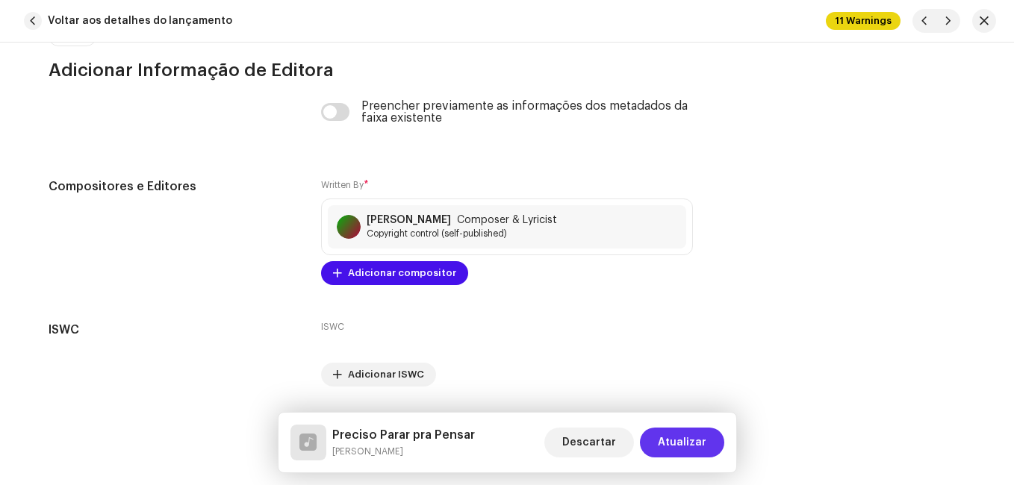
click at [711, 441] on button "Atualizar" at bounding box center [682, 443] width 84 height 30
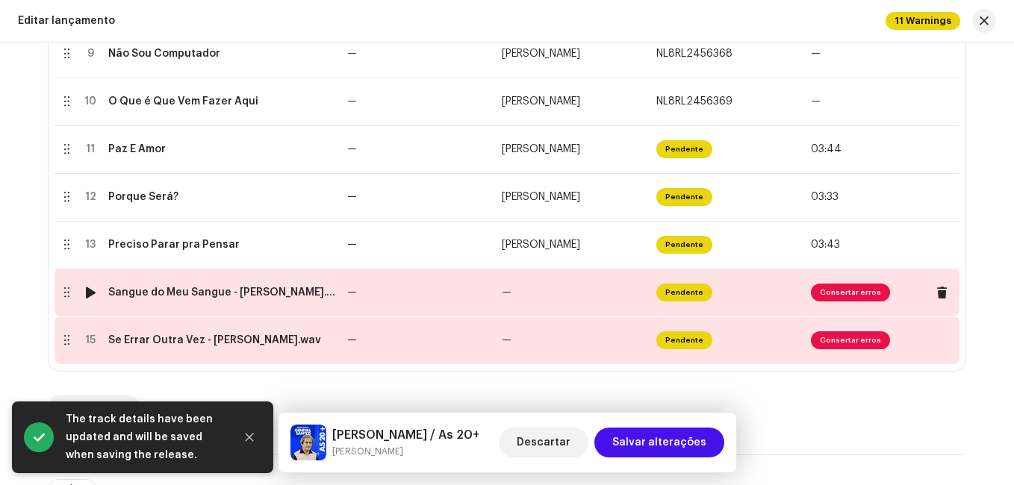
click at [502, 302] on td "—" at bounding box center [573, 293] width 155 height 48
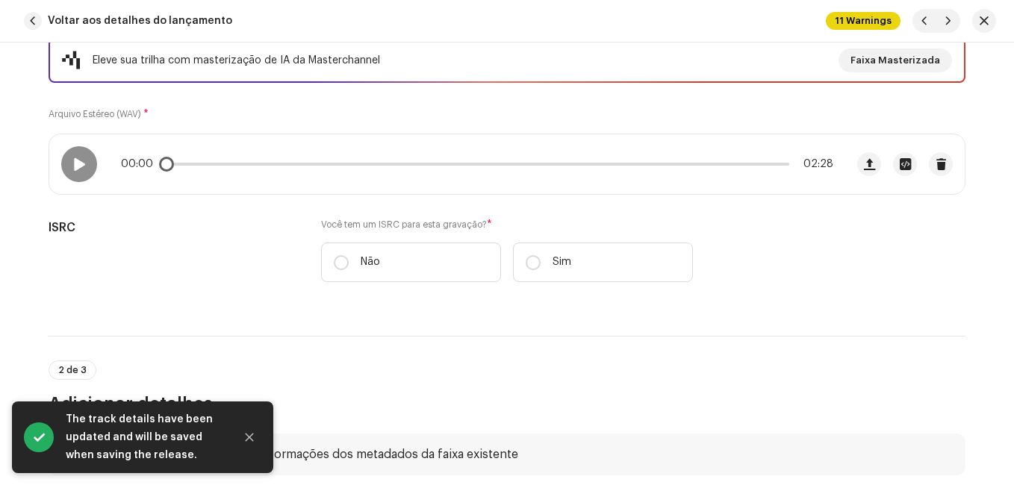
scroll to position [224, 0]
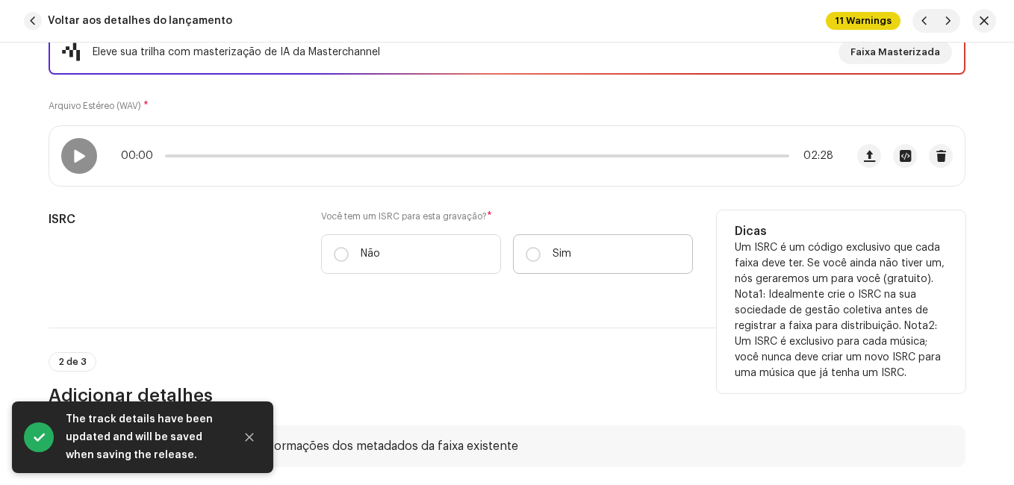
click at [578, 259] on label "Sim" at bounding box center [603, 254] width 180 height 40
click at [541, 259] on input "Sim" at bounding box center [533, 254] width 15 height 15
radio input "true"
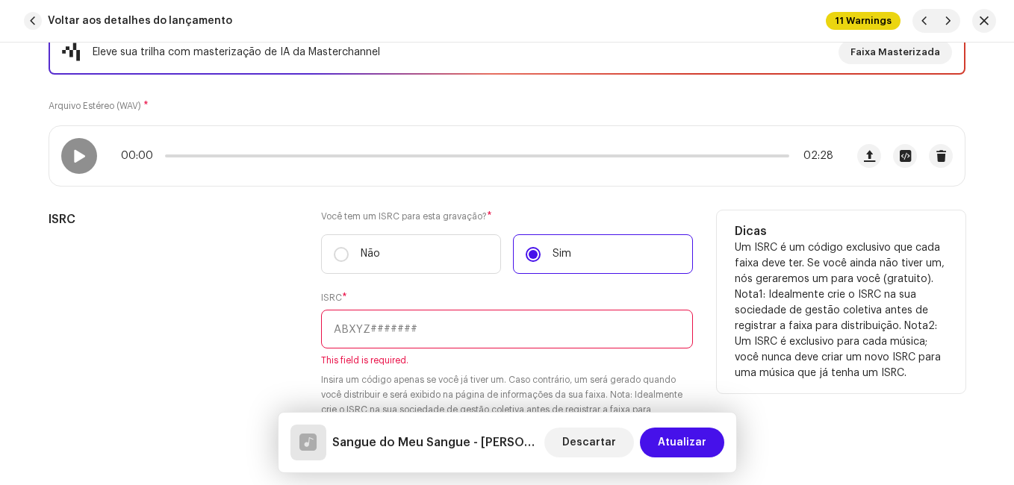
paste input "NL-8RL-24-56373"
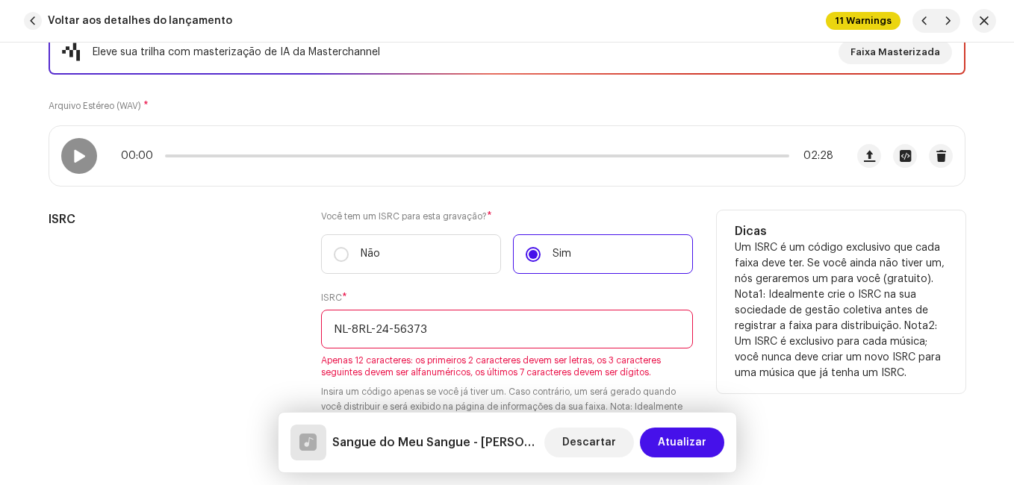
click at [389, 326] on input "NL-8RL-24-56373" at bounding box center [507, 329] width 372 height 39
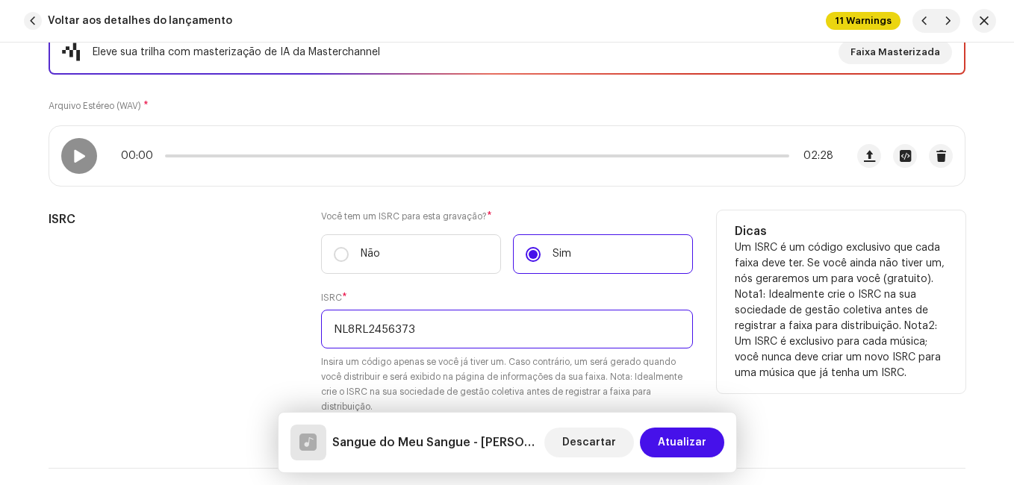
type input "NL8RL2456373"
click at [252, 327] on div "ISRC" at bounding box center [173, 322] width 249 height 222
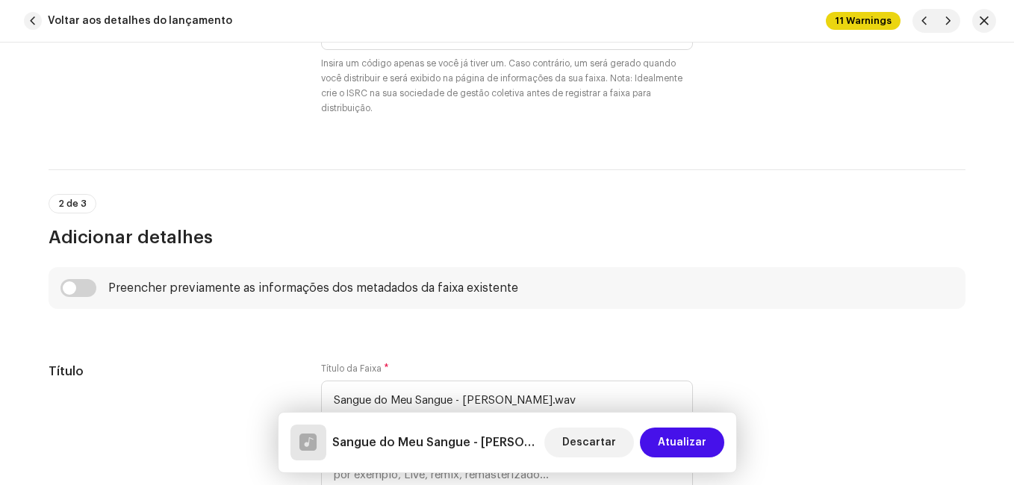
scroll to position [747, 0]
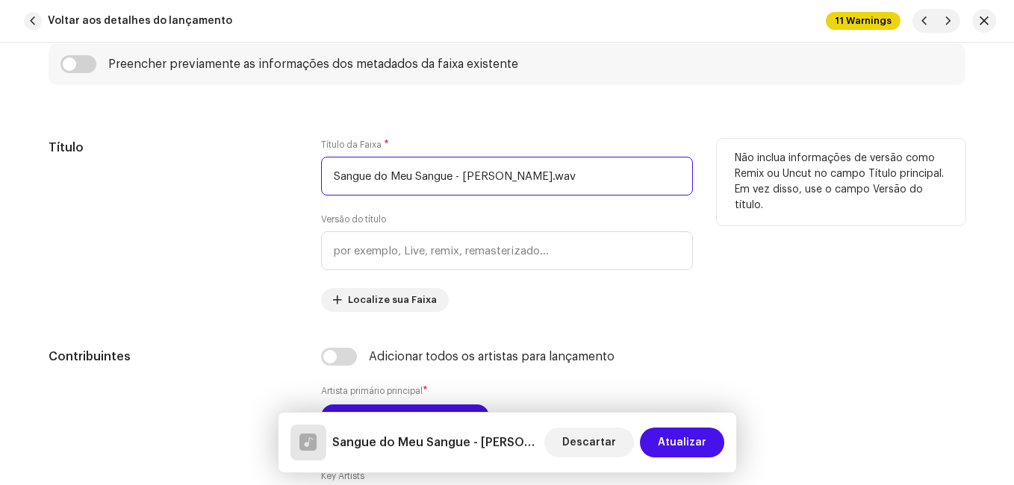
drag, startPoint x: 455, startPoint y: 178, endPoint x: 585, endPoint y: 184, distance: 130.8
click at [585, 184] on input "Sangue do Meu Sangue - [PERSON_NAME].wav" at bounding box center [507, 176] width 372 height 39
type input "Sangue do Meu Sangue"
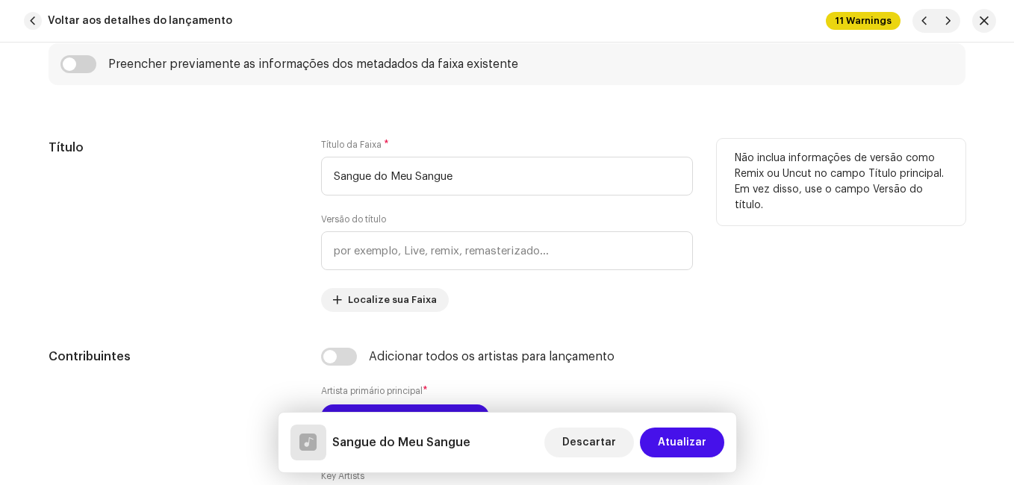
click at [290, 225] on div "Título" at bounding box center [173, 225] width 249 height 173
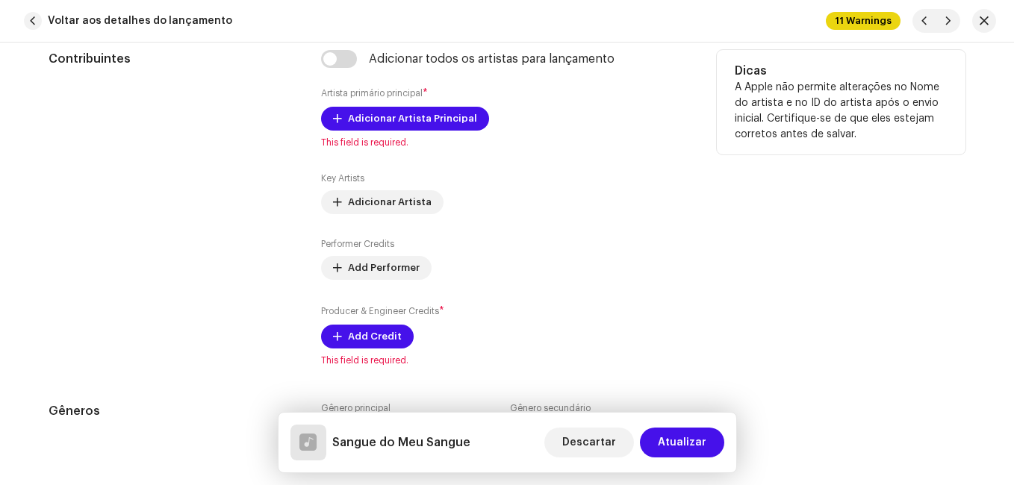
scroll to position [1045, 0]
click at [393, 120] on span "Adicionar Artista Principal" at bounding box center [412, 118] width 129 height 30
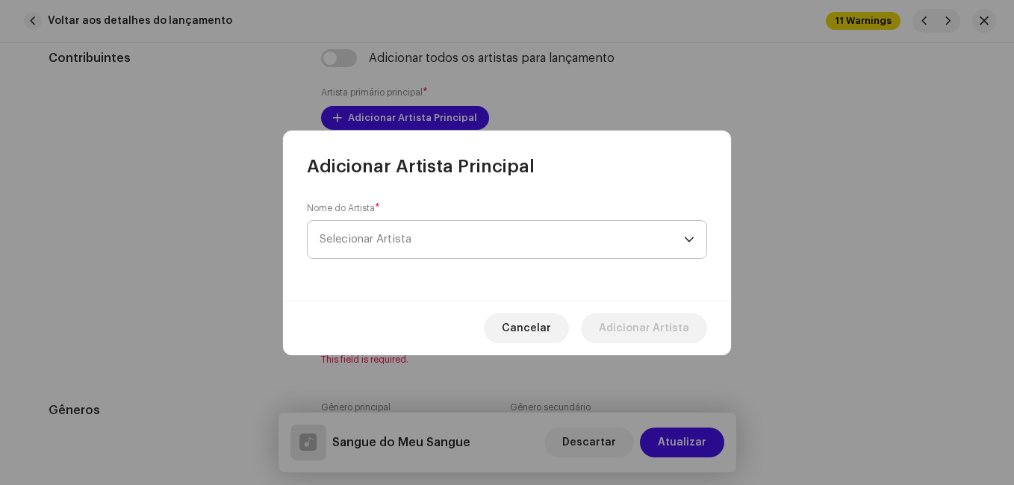
click at [415, 242] on span "Selecionar Artista" at bounding box center [502, 239] width 364 height 37
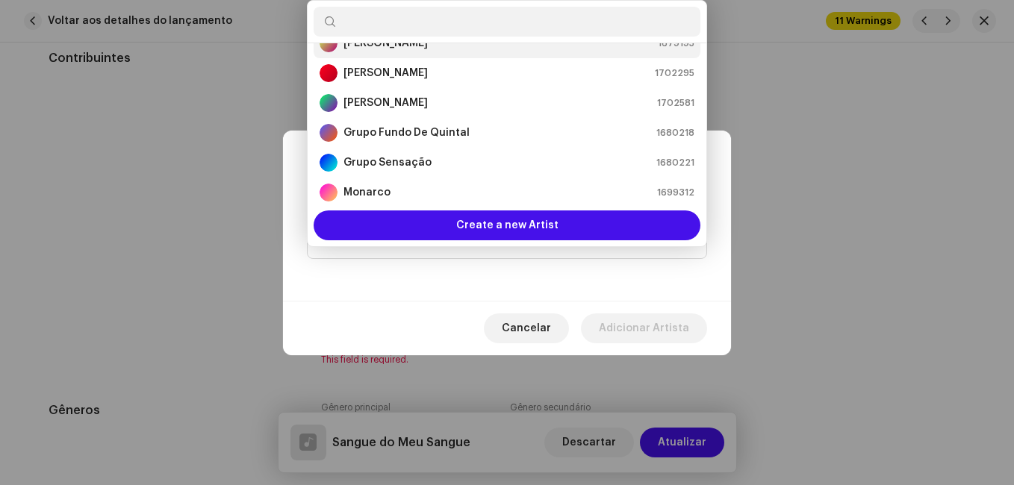
scroll to position [173, 0]
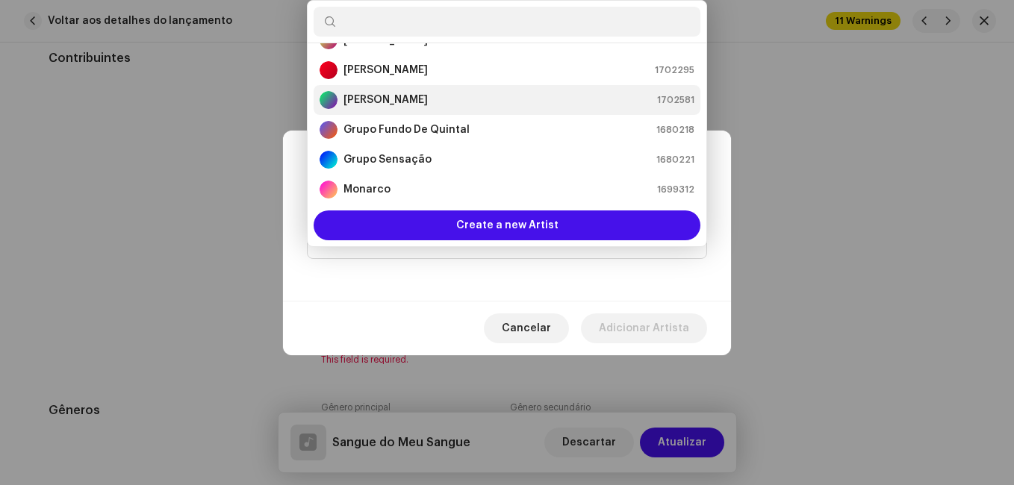
click at [428, 105] on div "[PERSON_NAME] 1702581" at bounding box center [507, 100] width 375 height 18
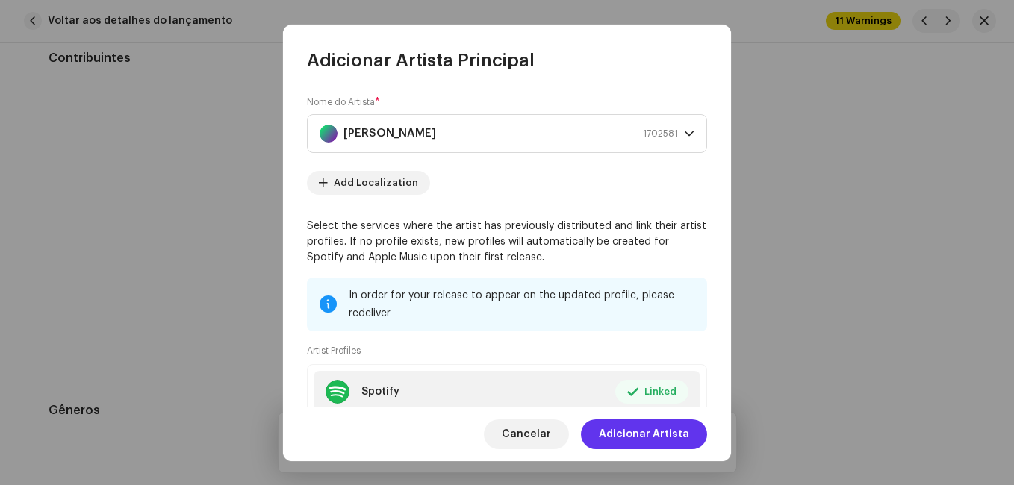
click at [672, 437] on span "Adicionar Artista" at bounding box center [644, 435] width 90 height 30
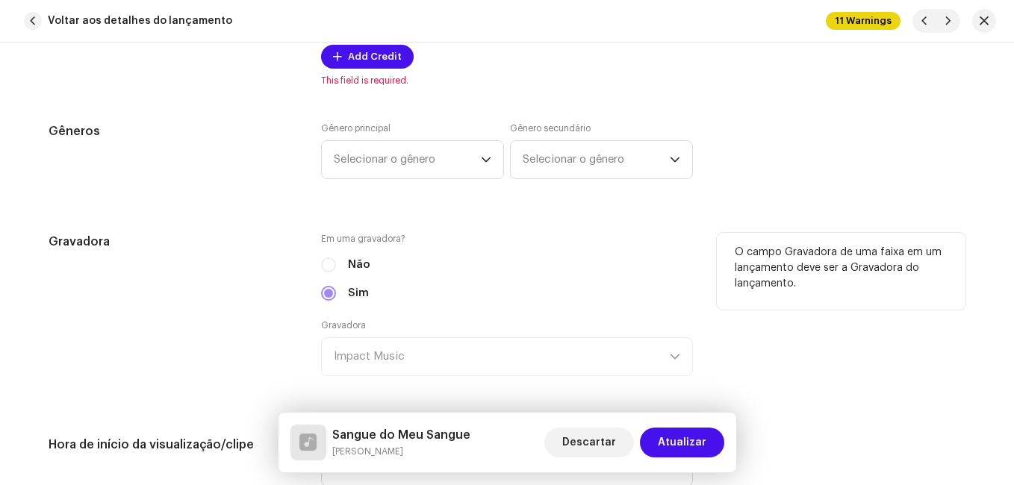
scroll to position [1269, 0]
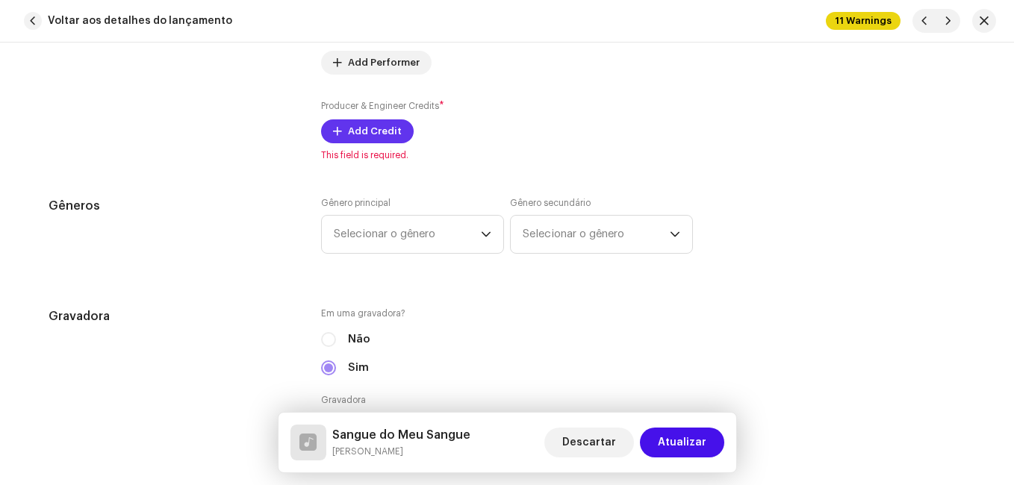
click at [378, 126] on span "Add Credit" at bounding box center [375, 131] width 54 height 30
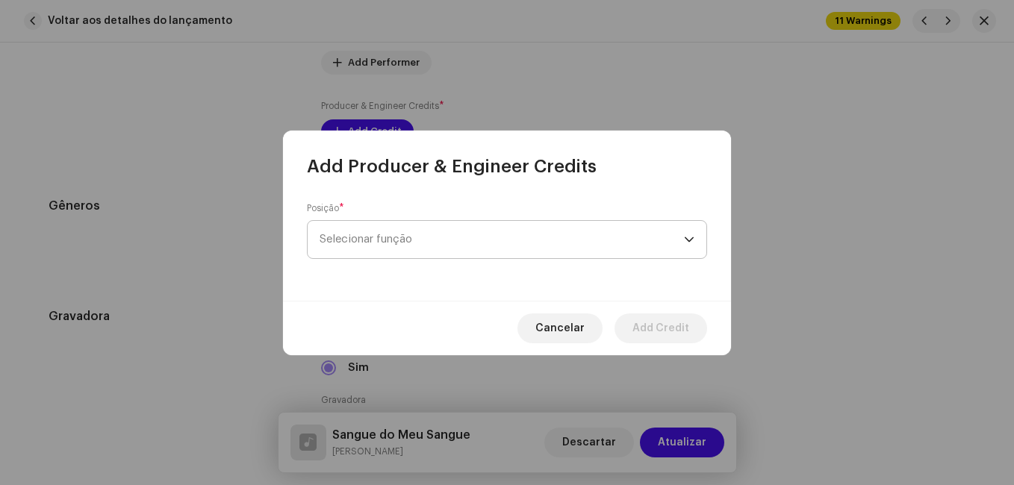
click at [442, 247] on span "Selecionar função" at bounding box center [502, 239] width 364 height 37
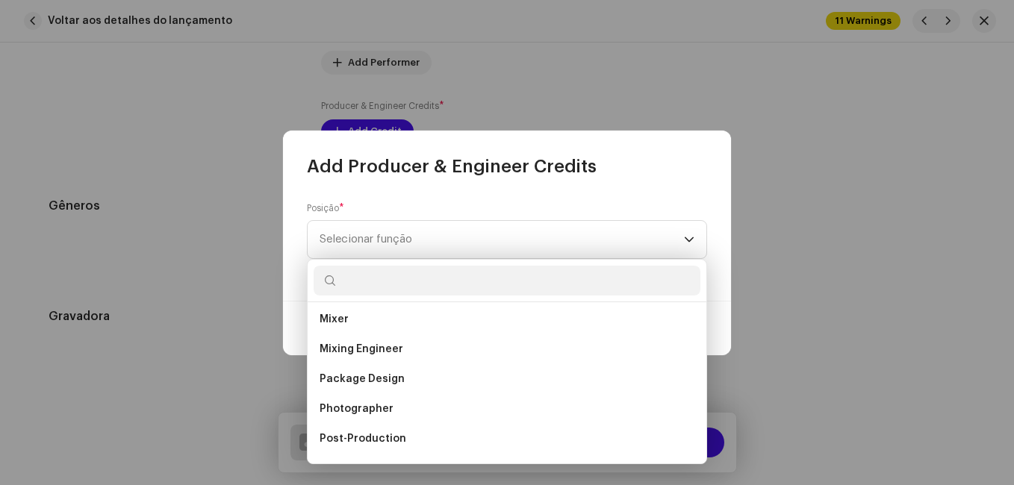
scroll to position [523, 0]
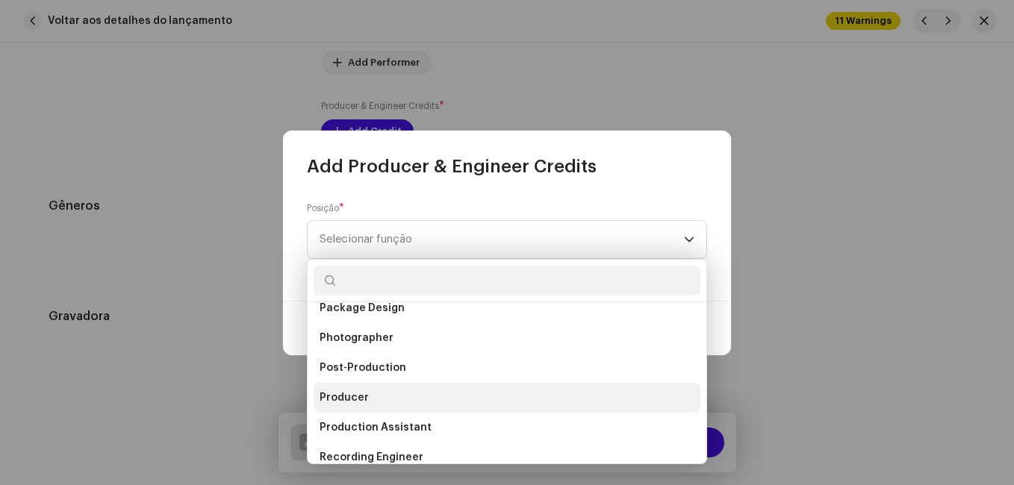
click at [390, 395] on li "Producer" at bounding box center [507, 398] width 387 height 30
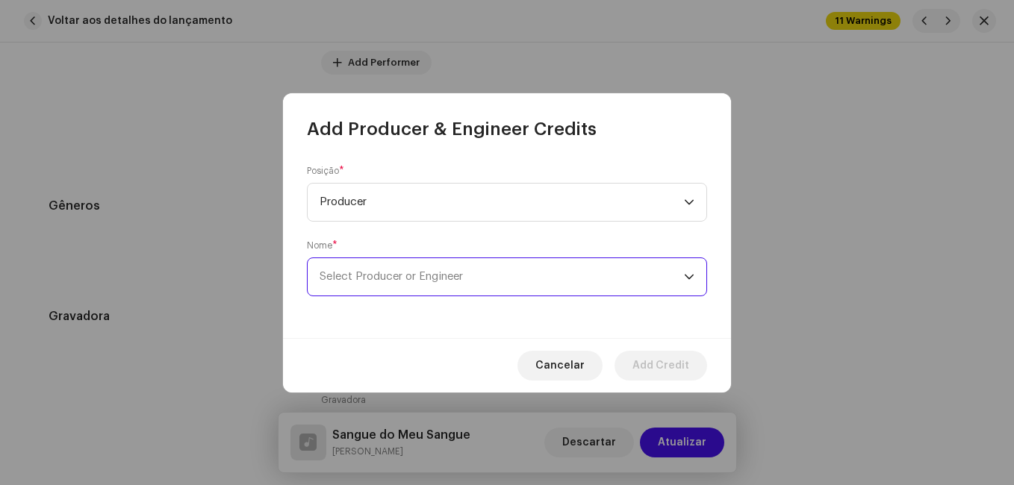
click at [481, 262] on span "Select Producer or Engineer" at bounding box center [502, 276] width 364 height 37
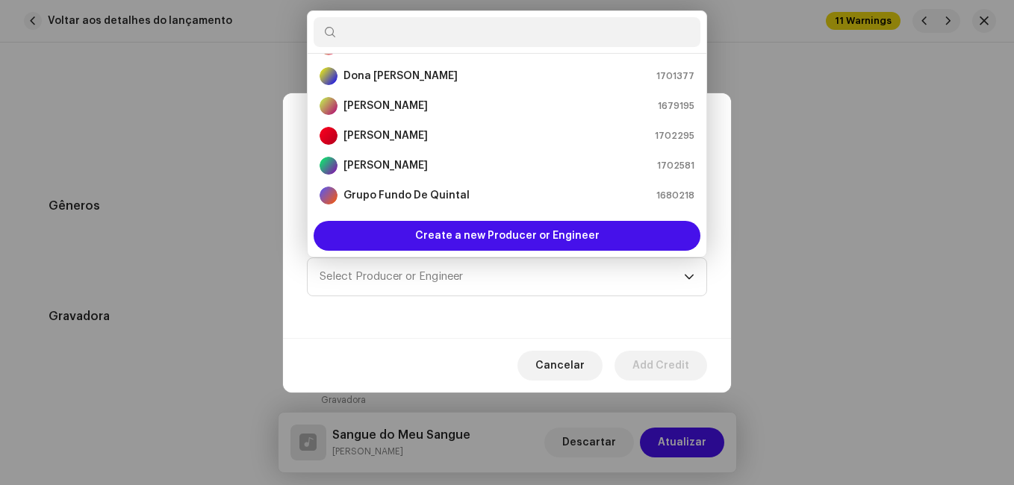
scroll to position [149, 0]
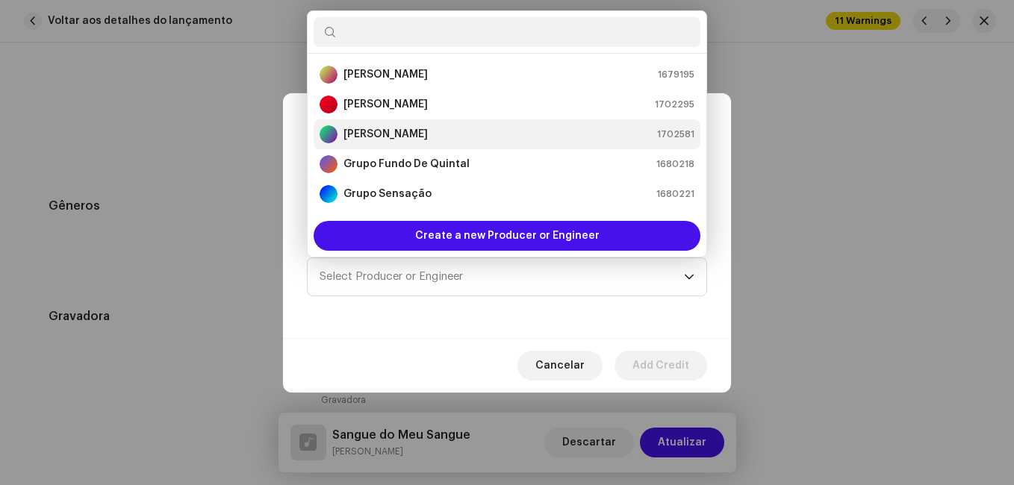
click at [474, 135] on div "[PERSON_NAME] 1702581" at bounding box center [507, 134] width 375 height 18
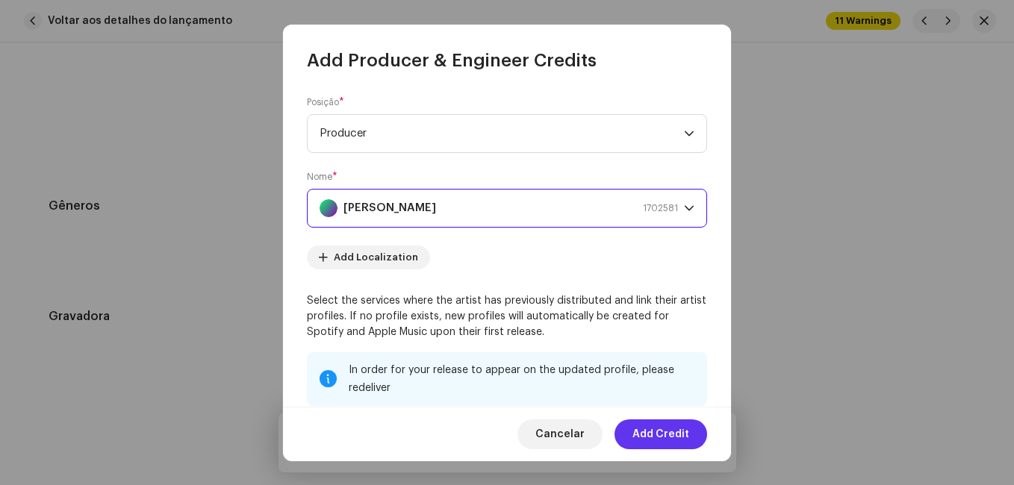
click at [656, 431] on span "Add Credit" at bounding box center [660, 435] width 57 height 30
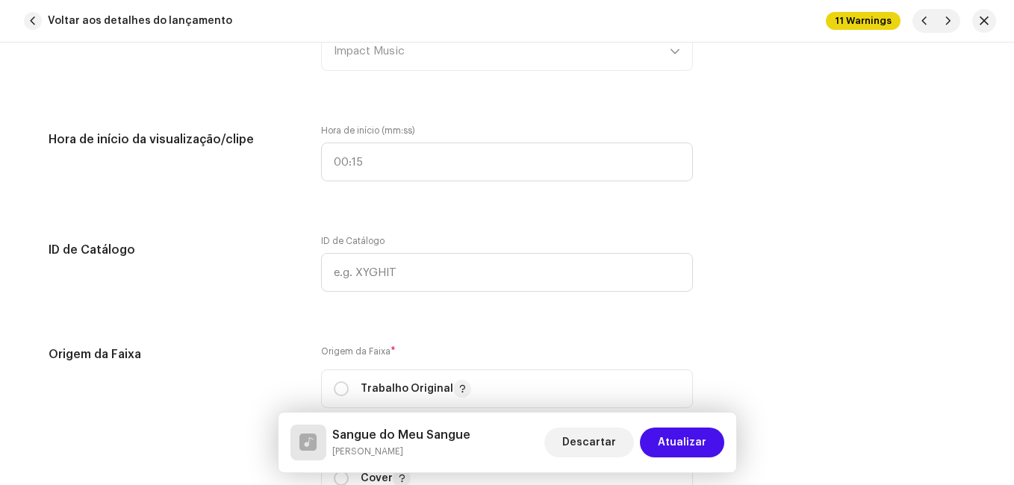
scroll to position [1866, 0]
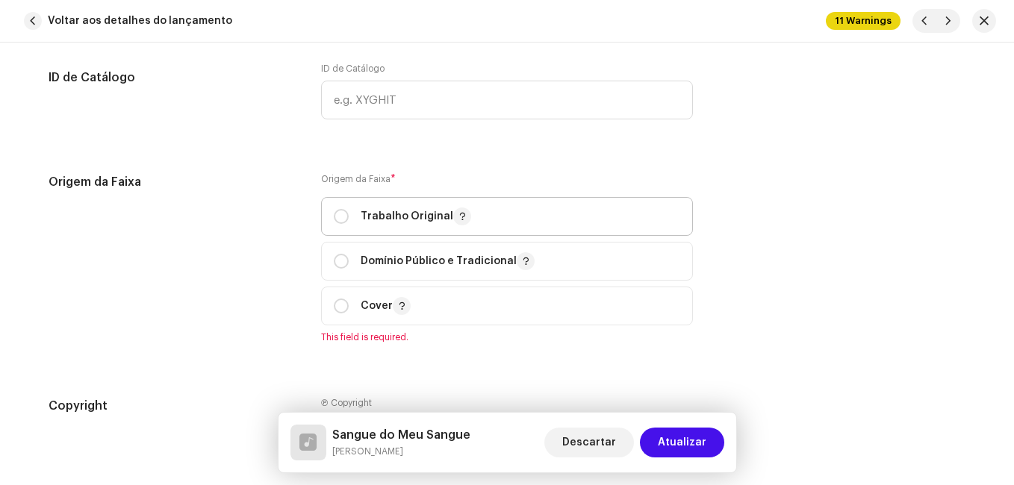
click at [437, 219] on p "Trabalho Original" at bounding box center [416, 217] width 110 height 18
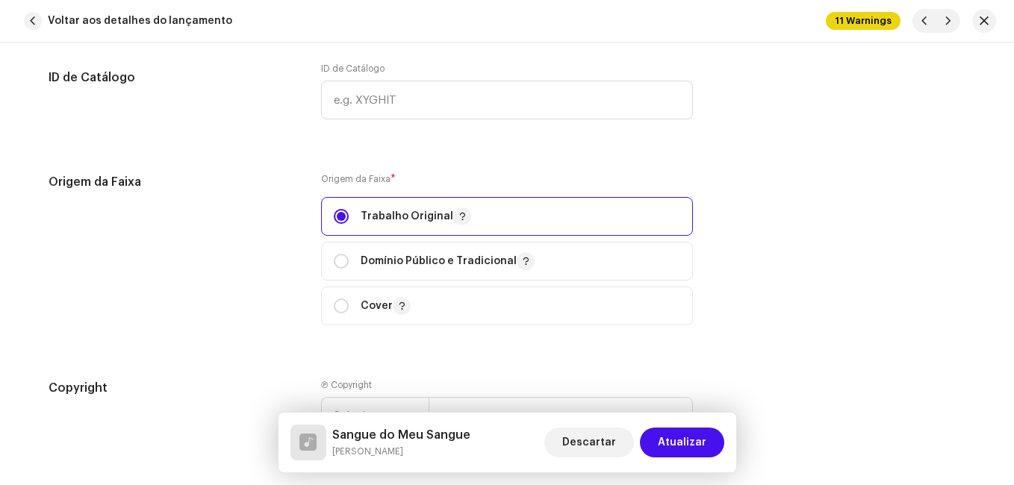
radio input "true"
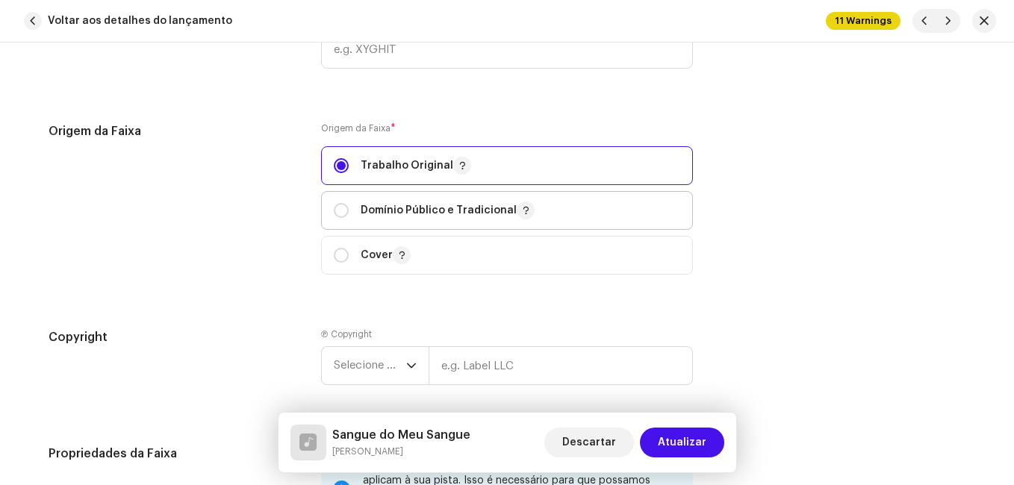
scroll to position [2090, 0]
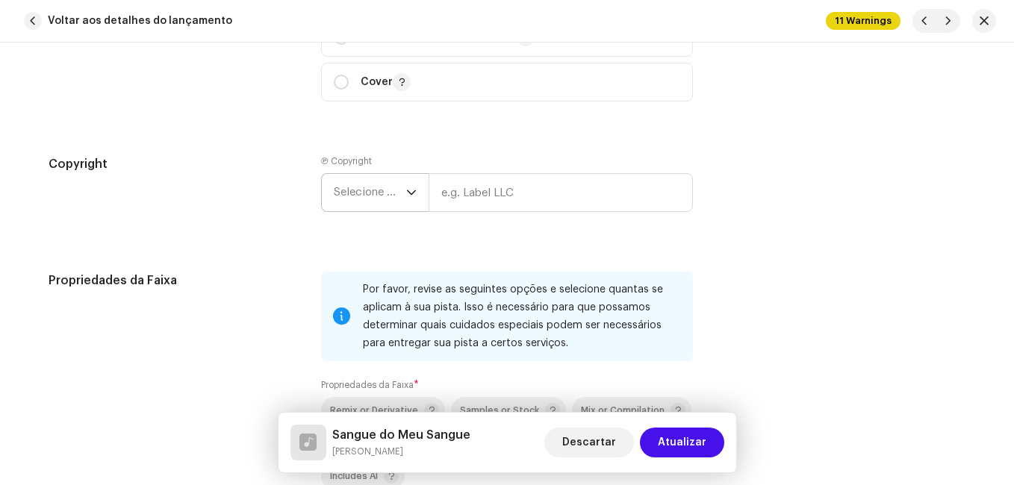
click at [375, 200] on span "Selecione o ano" at bounding box center [370, 192] width 72 height 37
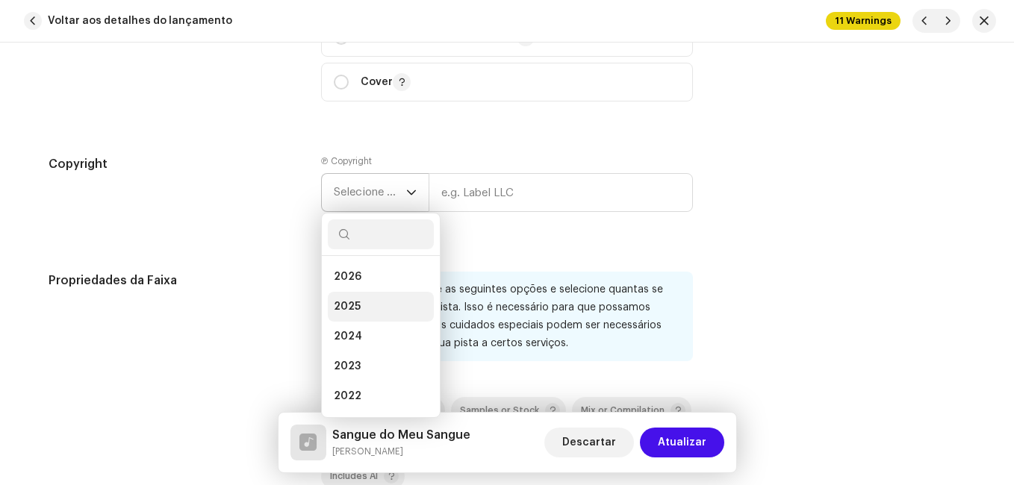
drag, startPoint x: 377, startPoint y: 307, endPoint x: 384, endPoint y: 300, distance: 9.5
click at [376, 306] on li "2025" at bounding box center [381, 307] width 106 height 30
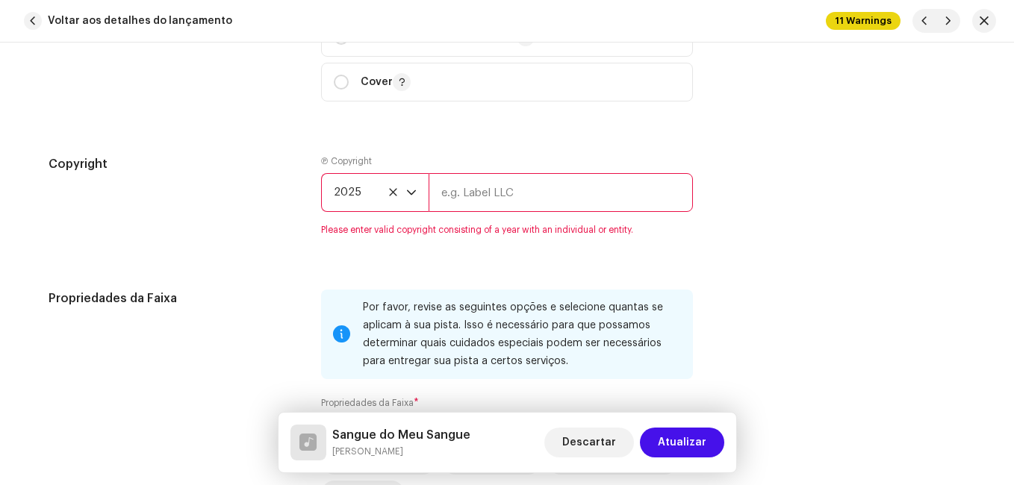
click at [494, 195] on input "text" at bounding box center [561, 192] width 264 height 39
type input "Impact Music"
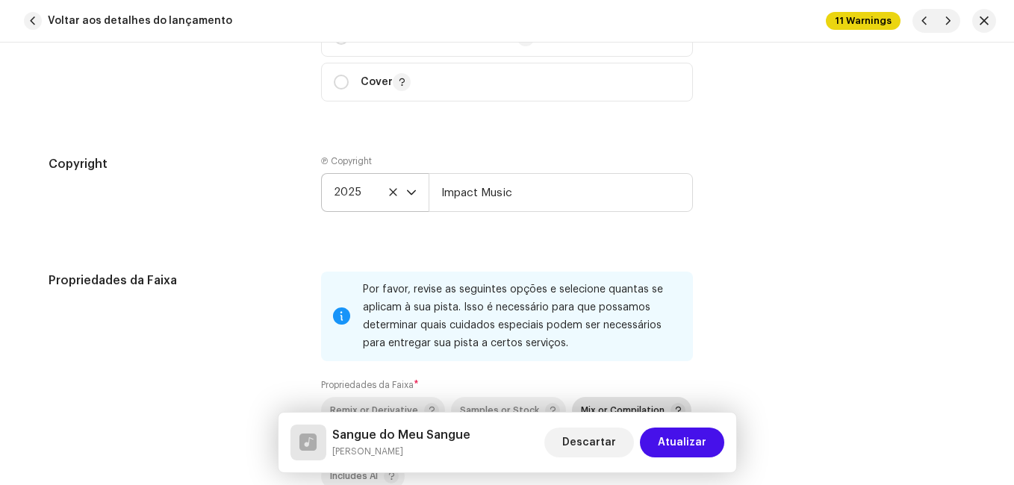
click at [581, 402] on span "Mix or Compilation" at bounding box center [633, 411] width 105 height 18
click at [267, 285] on h5 "Propriedades da Faixa" at bounding box center [173, 281] width 249 height 18
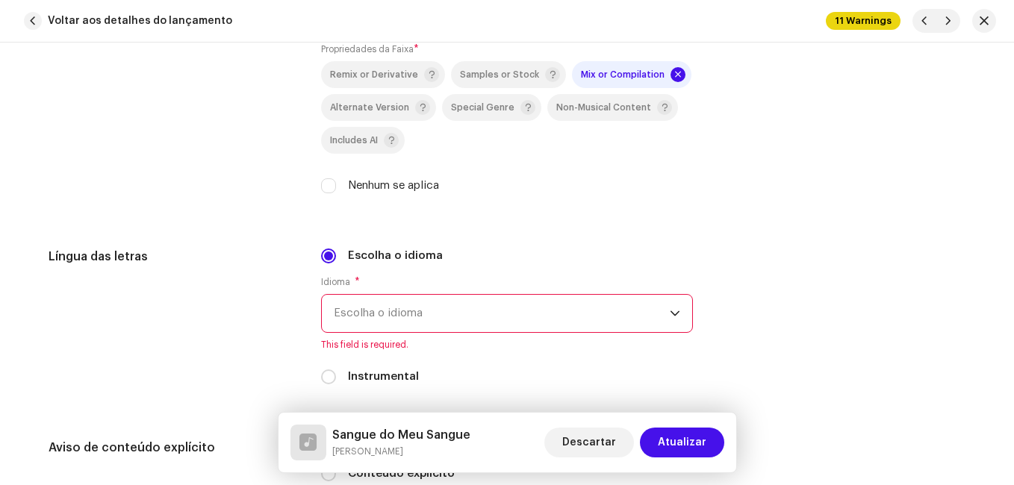
scroll to position [2613, 0]
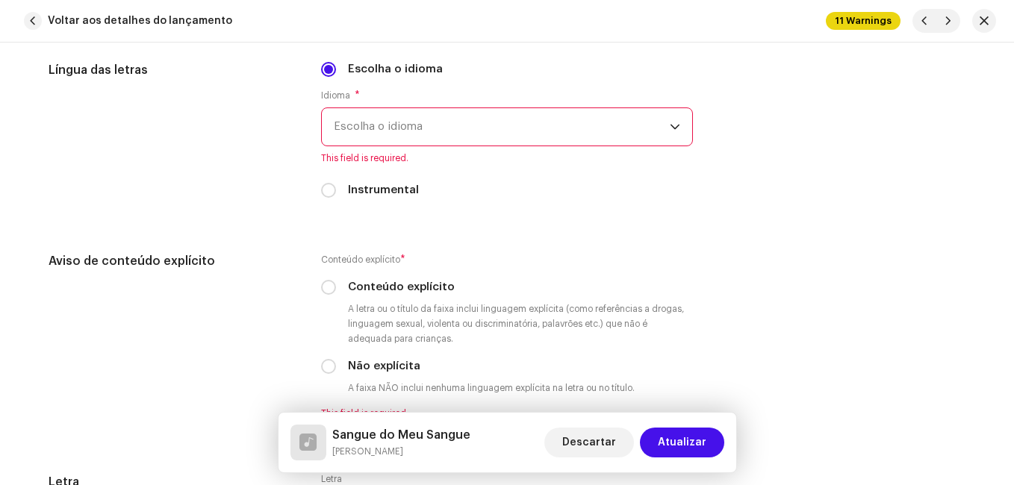
click at [420, 131] on span "Escolha o idioma" at bounding box center [502, 126] width 336 height 37
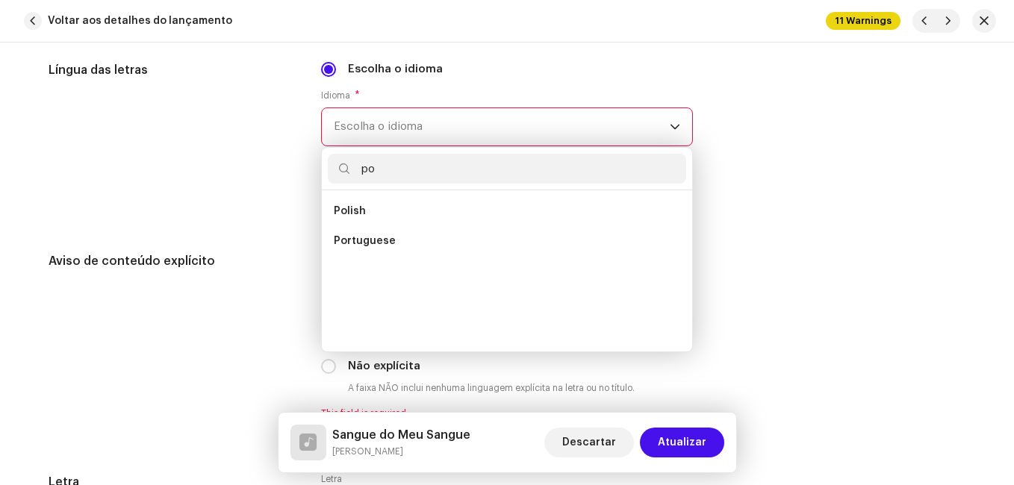
scroll to position [0, 0]
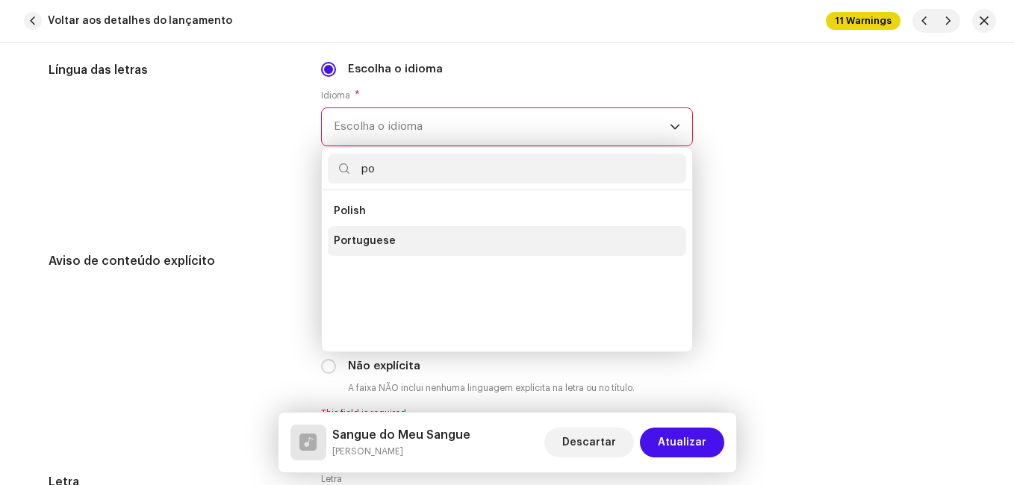
type input "po"
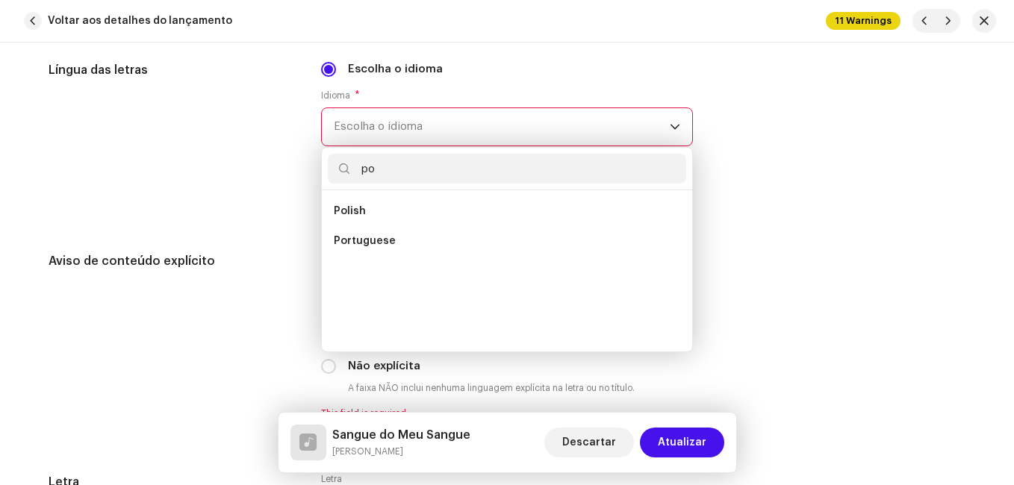
click at [374, 243] on span "Portuguese" at bounding box center [365, 241] width 62 height 15
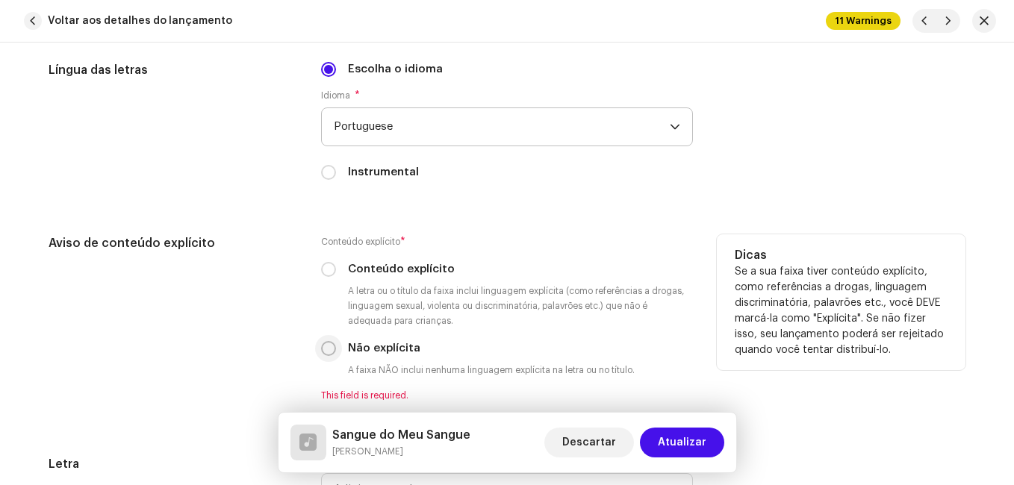
click at [327, 343] on input "Não explícita" at bounding box center [328, 348] width 15 height 15
radio input "true"
click at [275, 323] on div "Aviso de conteúdo explícito" at bounding box center [173, 317] width 249 height 167
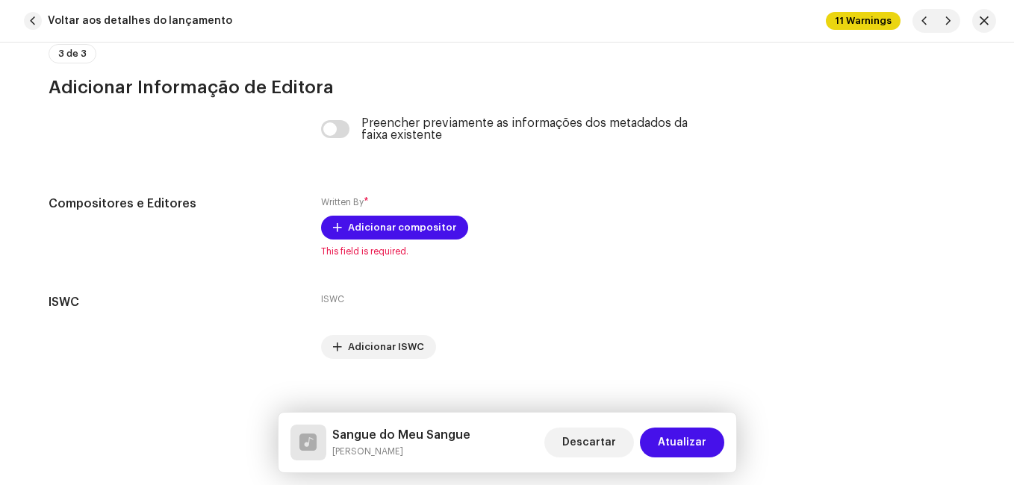
scroll to position [3177, 0]
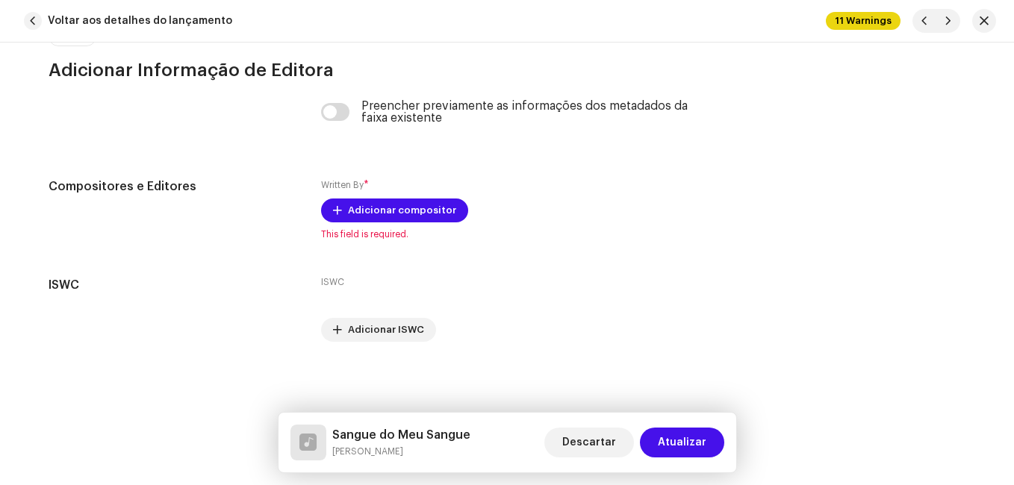
click at [420, 433] on h5 "Sangue do Meu Sangue" at bounding box center [401, 435] width 138 height 18
click at [420, 434] on h5 "Sangue do Meu Sangue" at bounding box center [401, 435] width 138 height 18
copy h5 "Sangue do Meu Sangue"
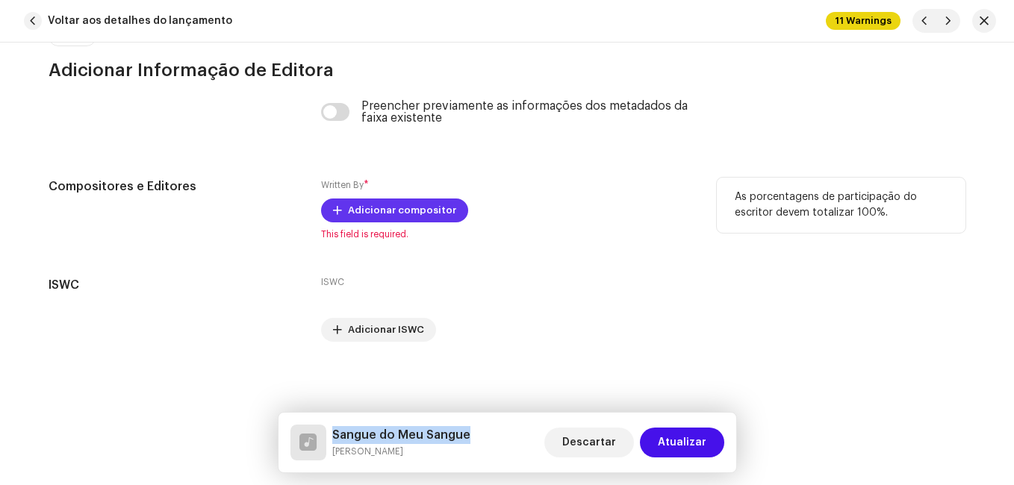
click at [402, 202] on span "Adicionar compositor" at bounding box center [402, 211] width 108 height 30
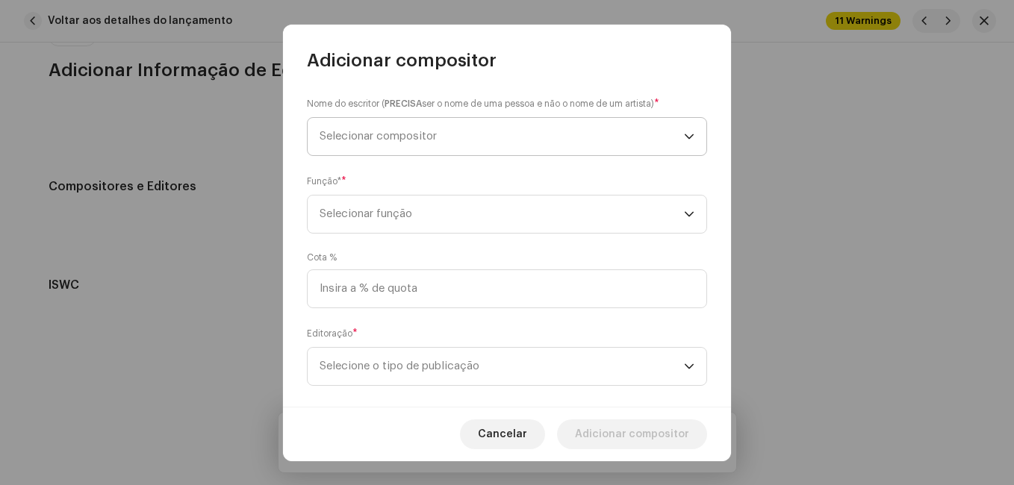
click at [426, 143] on span "Selecionar compositor" at bounding box center [502, 136] width 364 height 37
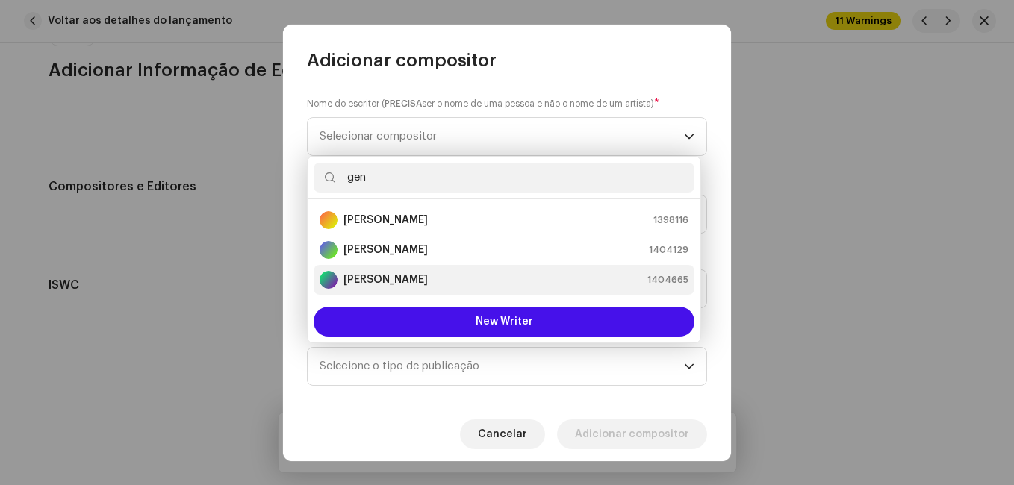
type input "gen"
click at [458, 275] on div "[PERSON_NAME] 1404665" at bounding box center [504, 280] width 369 height 18
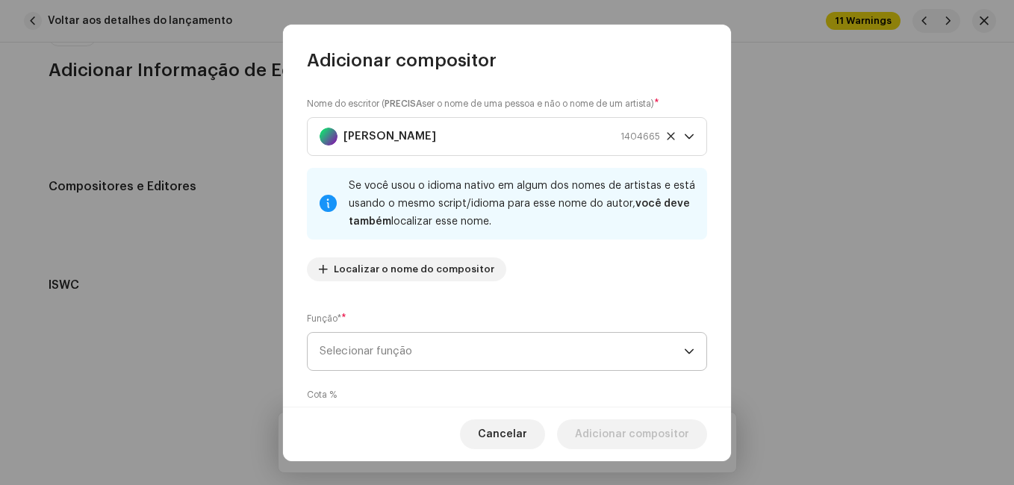
click at [555, 357] on span "Selecionar função" at bounding box center [502, 351] width 364 height 37
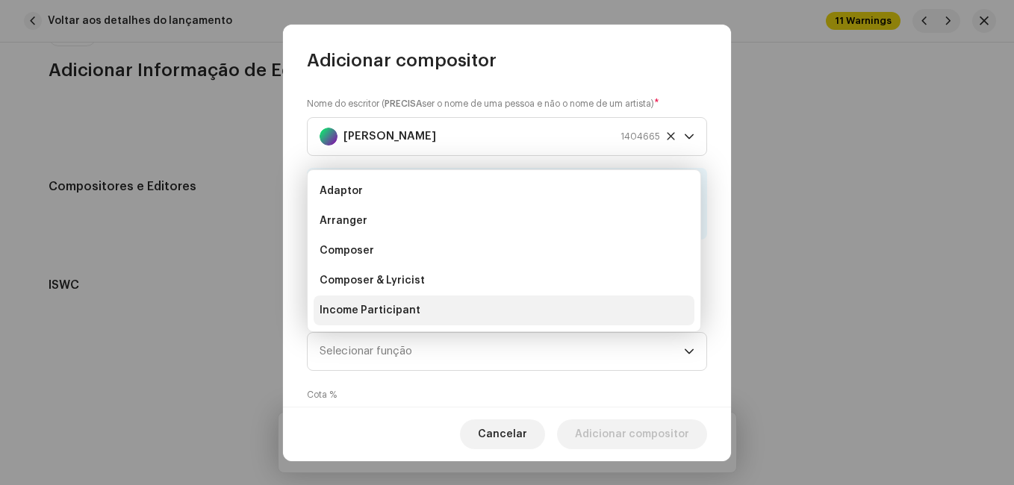
scroll to position [24, 0]
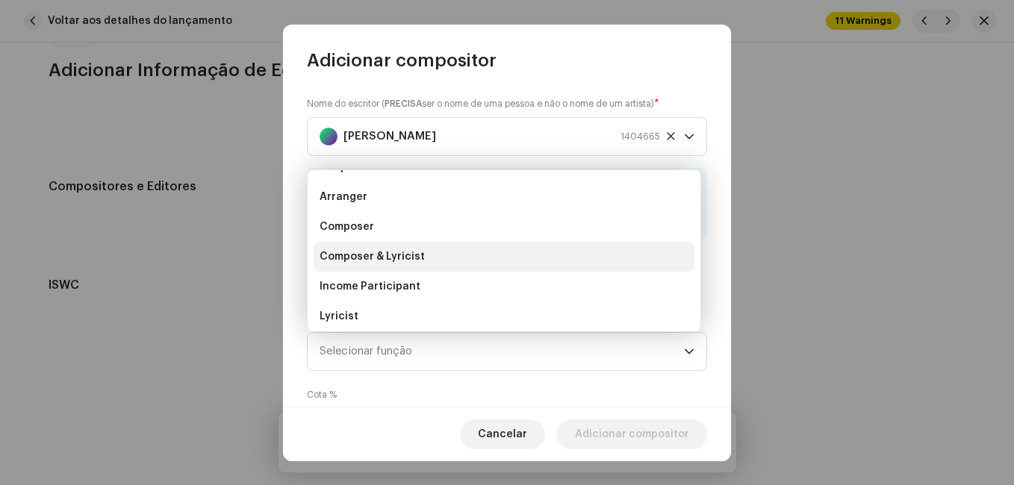
click at [540, 260] on li "Composer & Lyricist" at bounding box center [504, 257] width 381 height 30
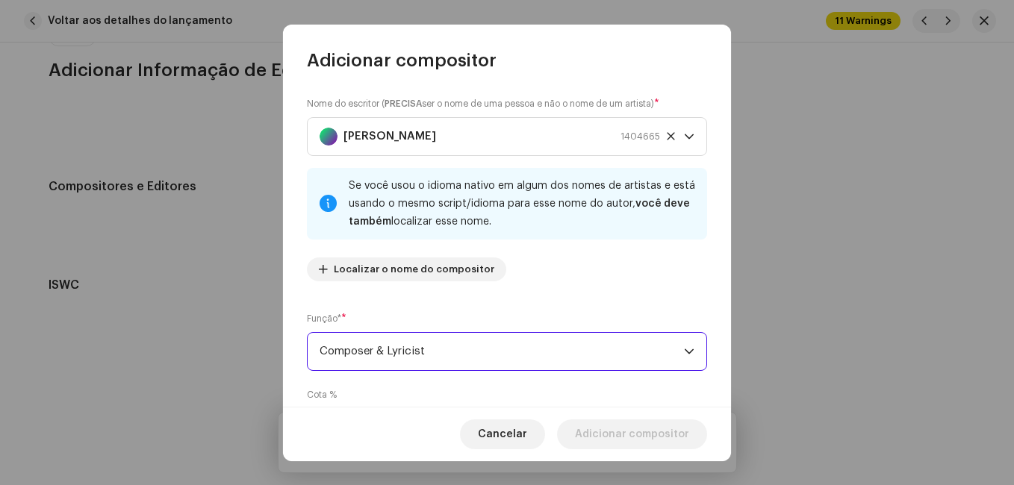
click at [557, 281] on div "Nome do escritor ( PRECISA ser o nome de uma pessoa e não o nome de um artista)…" at bounding box center [507, 194] width 400 height 197
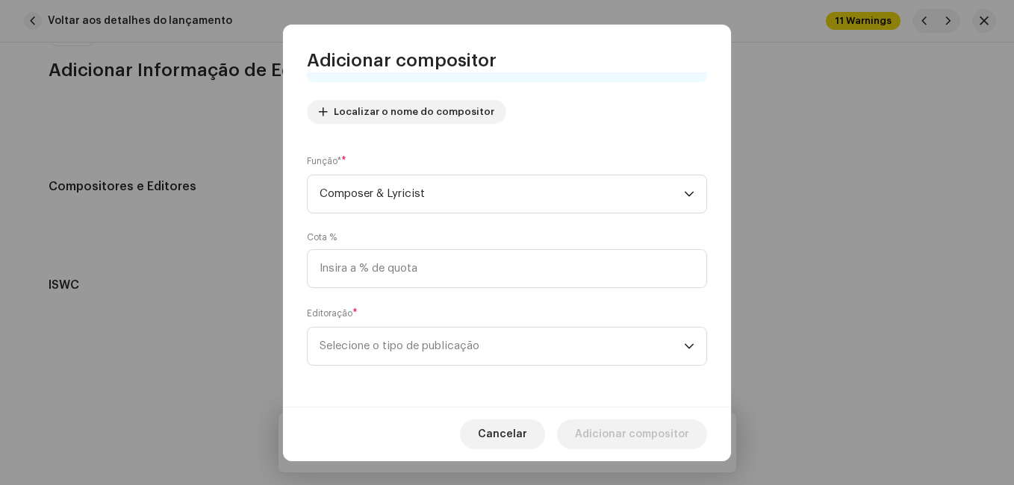
scroll to position [158, 0]
click at [518, 349] on span "Selecione o tipo de publicação" at bounding box center [502, 345] width 364 height 37
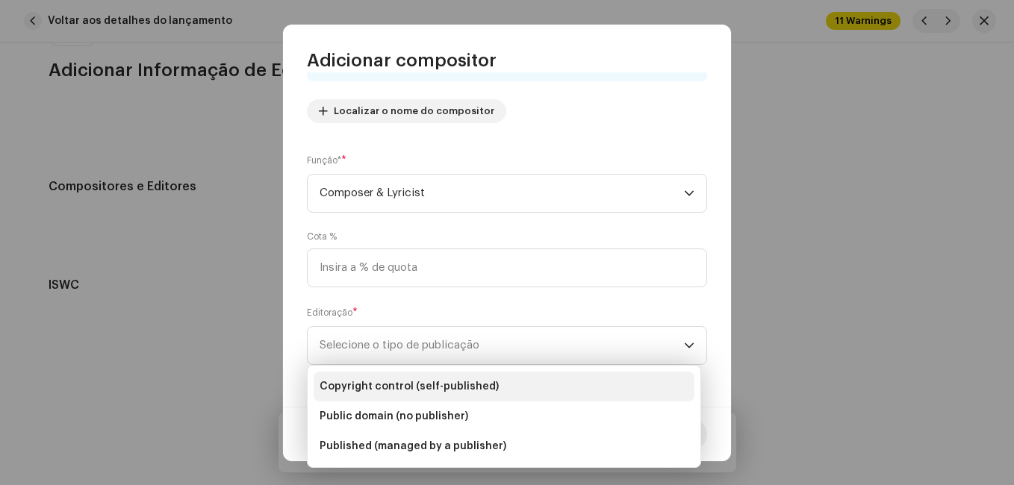
click at [488, 396] on li "Copyright control (self-published)" at bounding box center [504, 387] width 381 height 30
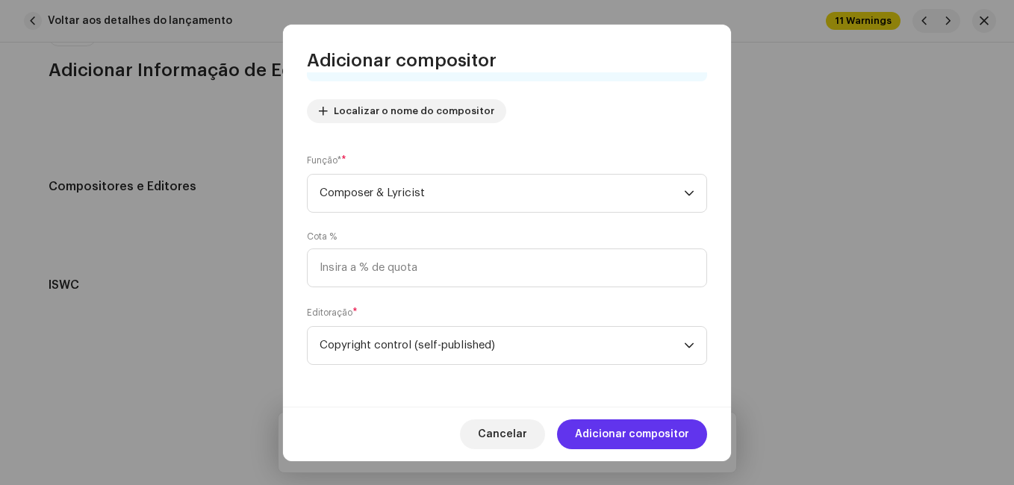
click at [605, 426] on span "Adicionar compositor" at bounding box center [632, 435] width 114 height 30
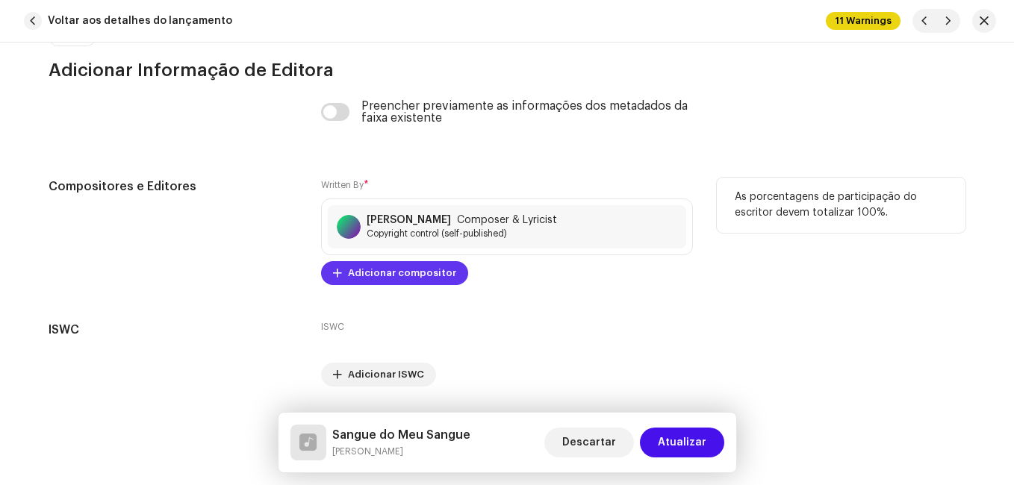
click at [389, 277] on span "Adicionar compositor" at bounding box center [402, 273] width 108 height 30
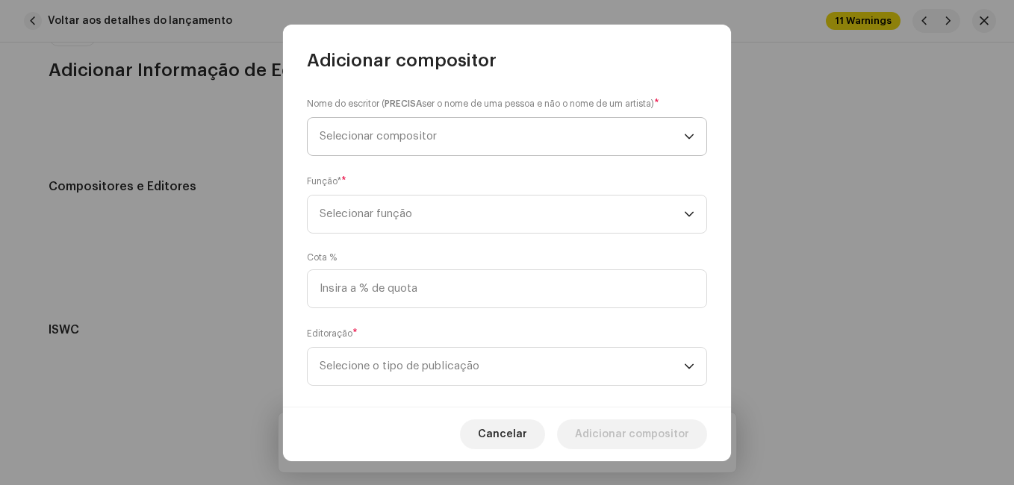
click at [453, 150] on span "Selecionar compositor" at bounding box center [502, 136] width 364 height 37
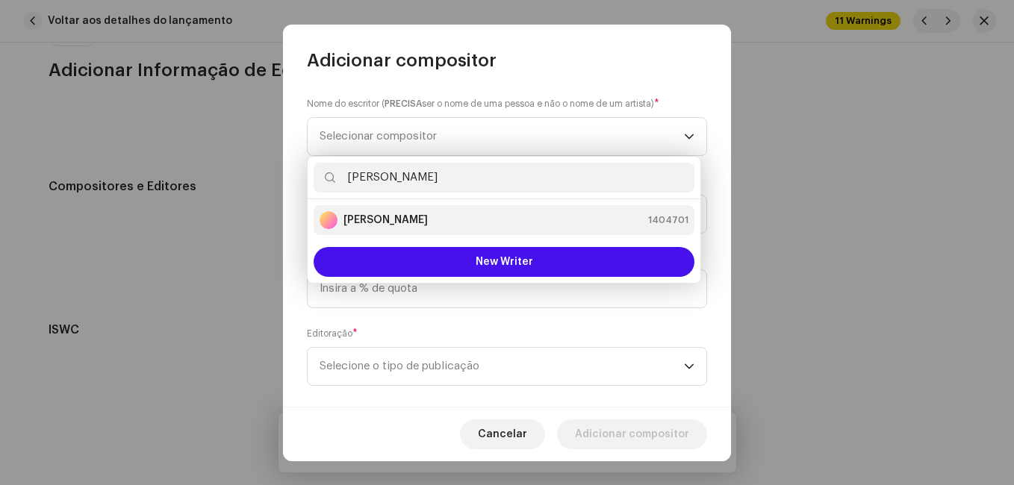
type input "[PERSON_NAME]"
click at [476, 219] on div "Gilson [PERSON_NAME] 1404701" at bounding box center [504, 220] width 369 height 18
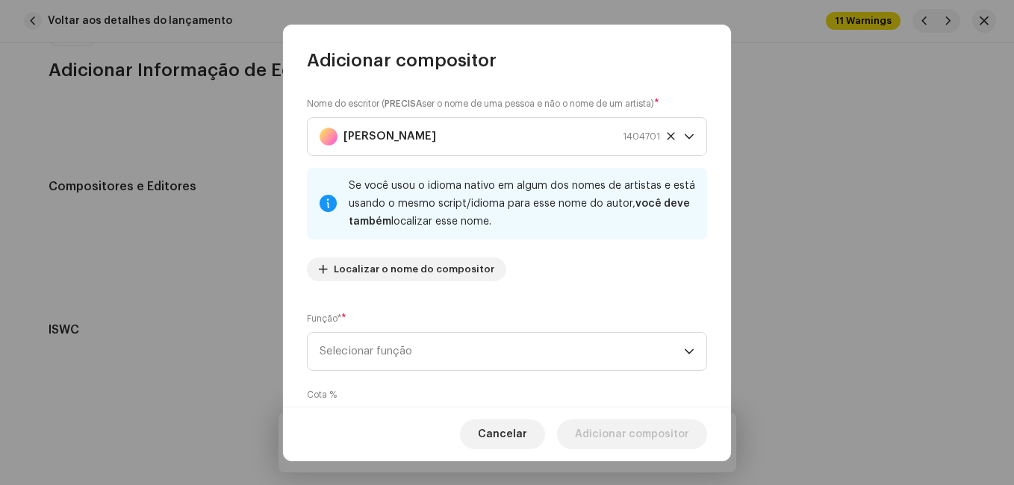
click at [501, 314] on div "Função* * Selecionar função" at bounding box center [507, 341] width 400 height 60
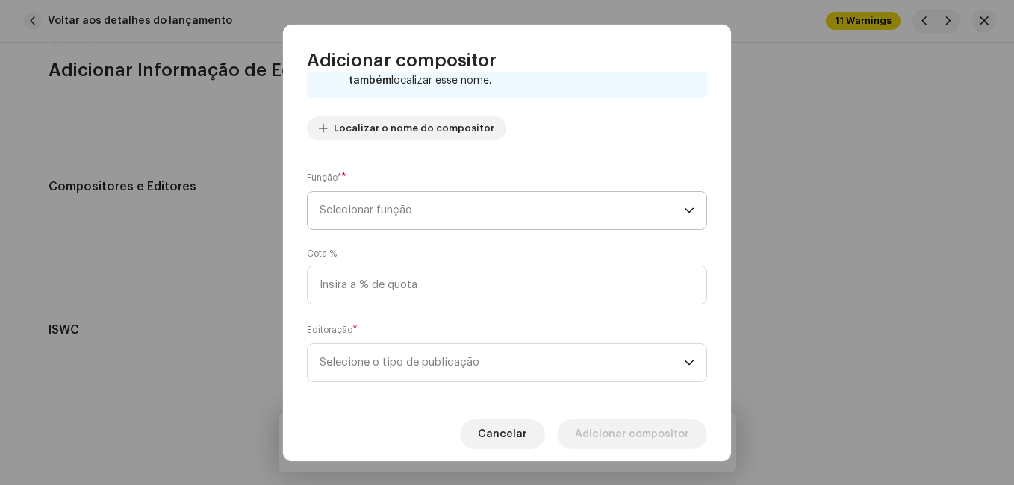
scroll to position [149, 0]
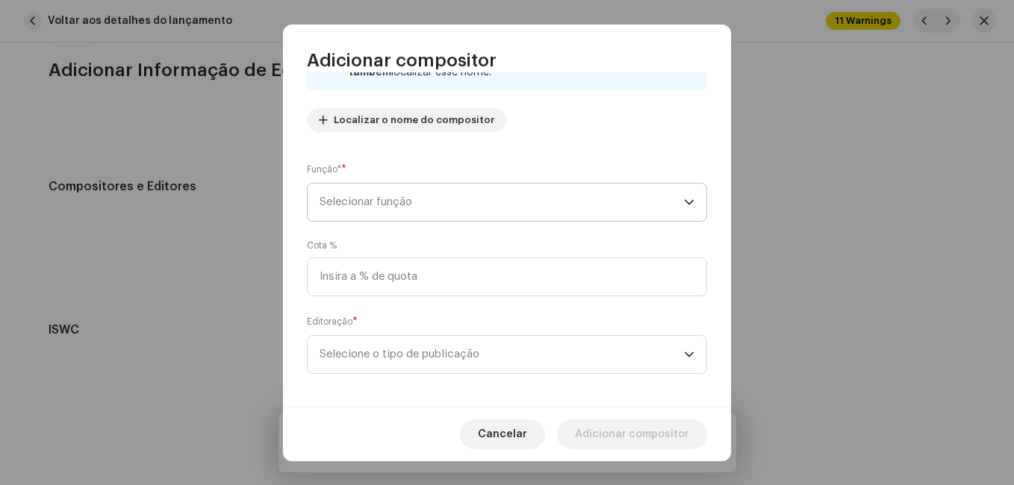
click at [514, 200] on span "Selecionar função" at bounding box center [502, 202] width 364 height 37
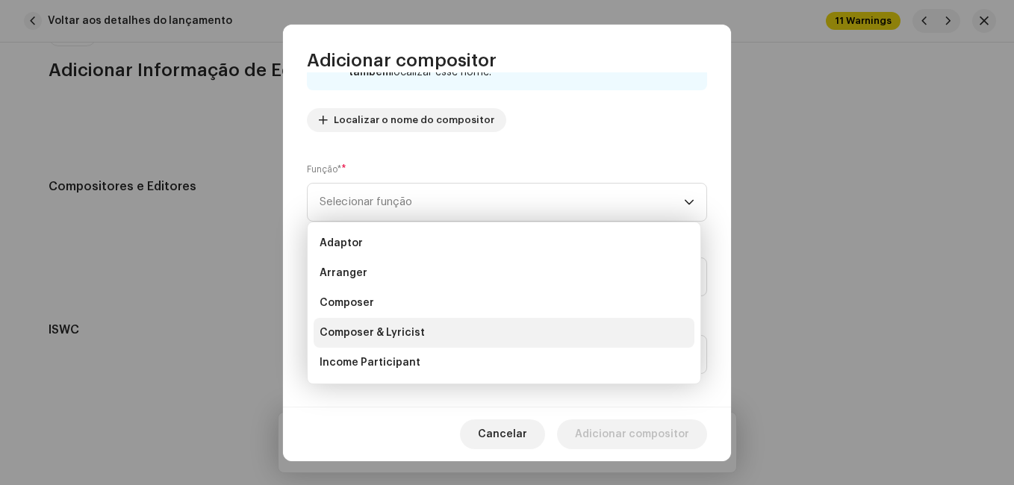
click at [459, 326] on li "Composer & Lyricist" at bounding box center [504, 333] width 381 height 30
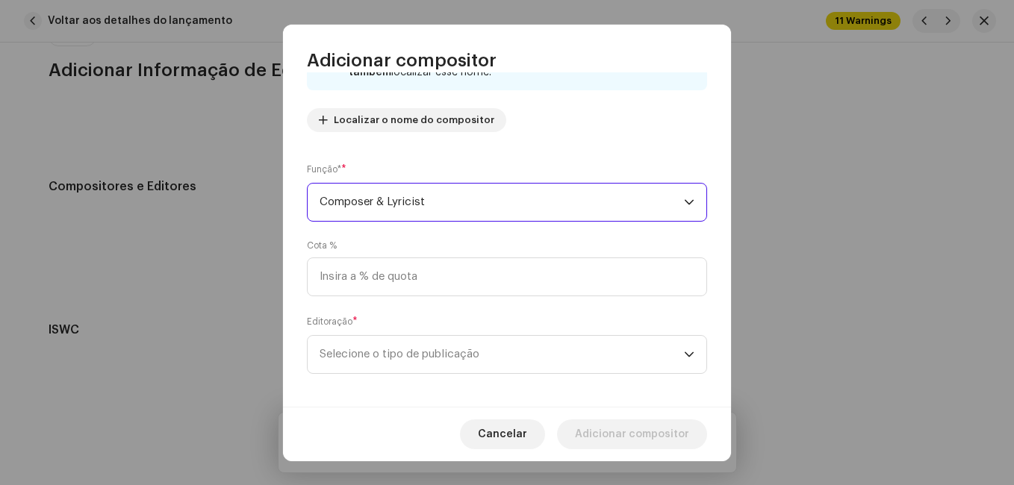
scroll to position [158, 0]
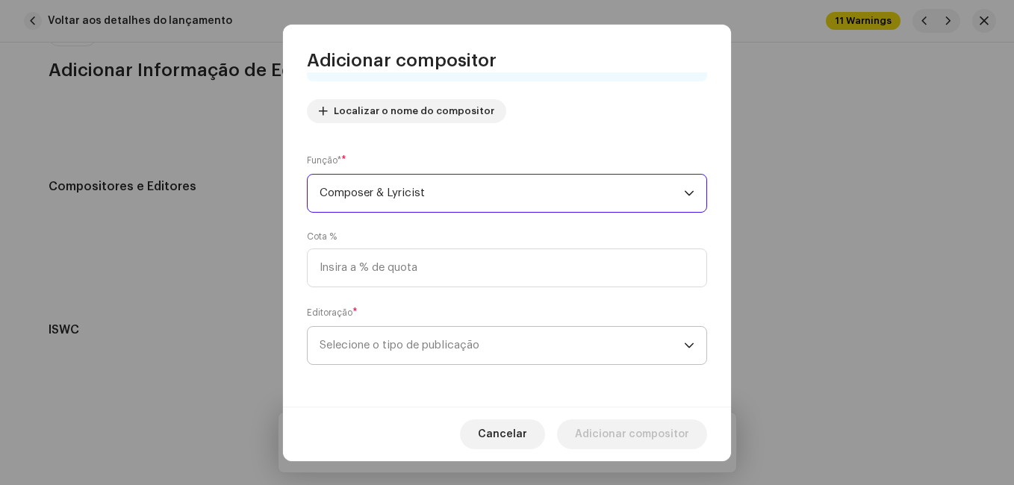
click at [467, 340] on span "Selecione o tipo de publicação" at bounding box center [502, 345] width 364 height 37
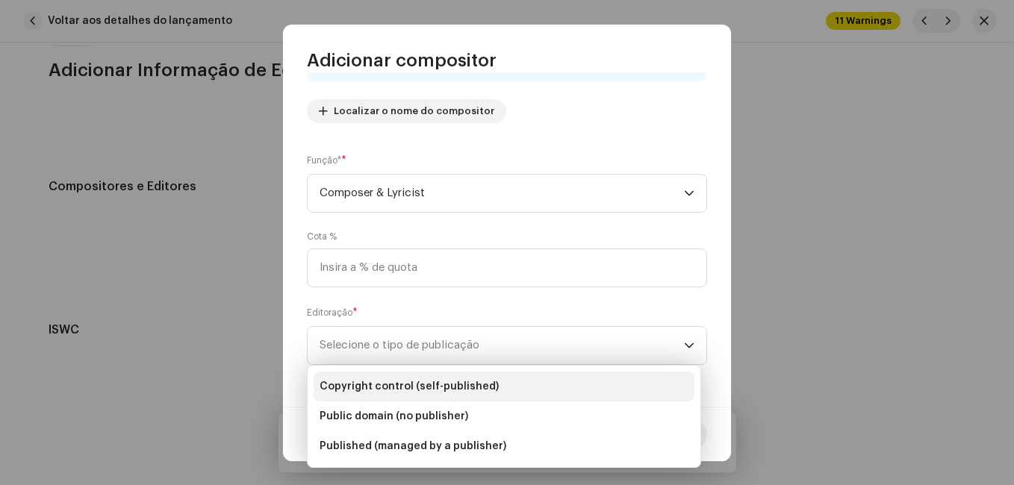
click at [465, 383] on span "Copyright control (self-published)" at bounding box center [409, 386] width 179 height 15
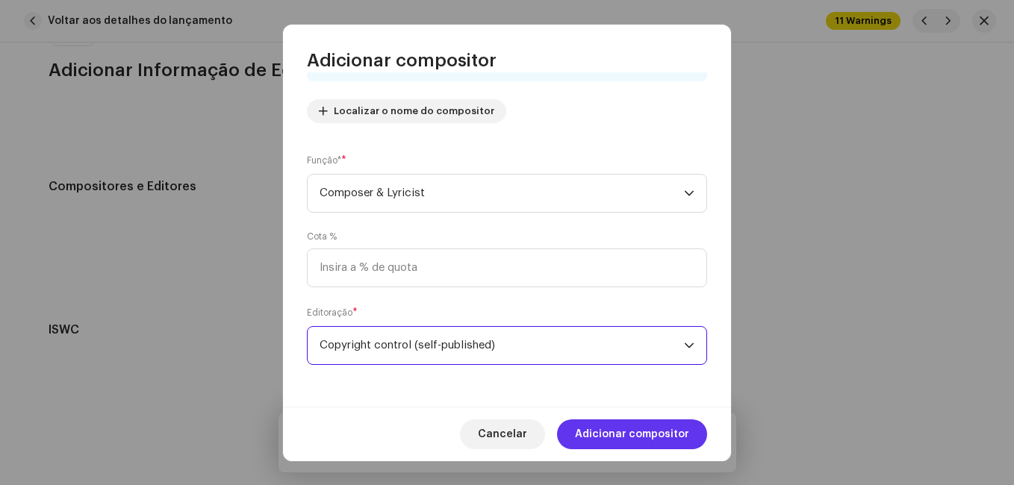
click at [641, 426] on span "Adicionar compositor" at bounding box center [632, 435] width 114 height 30
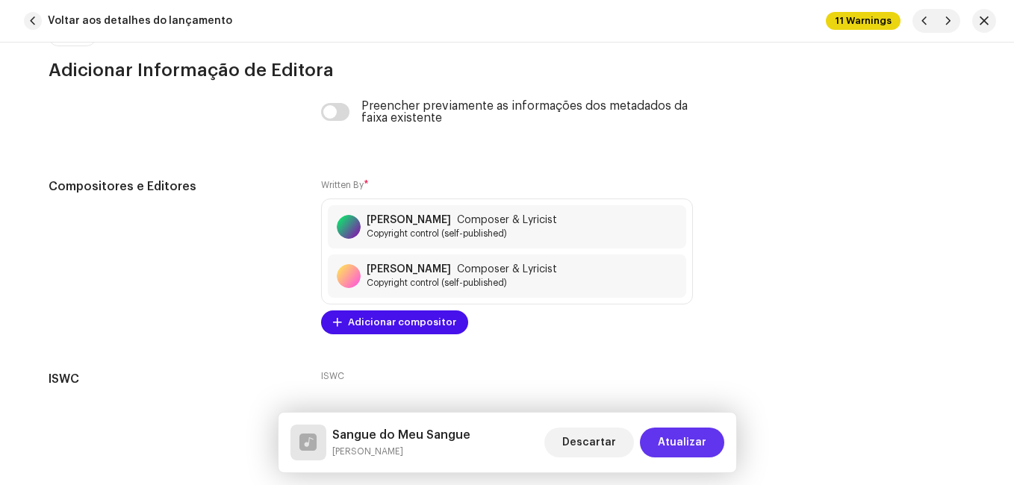
click at [700, 440] on span "Atualizar" at bounding box center [682, 443] width 49 height 30
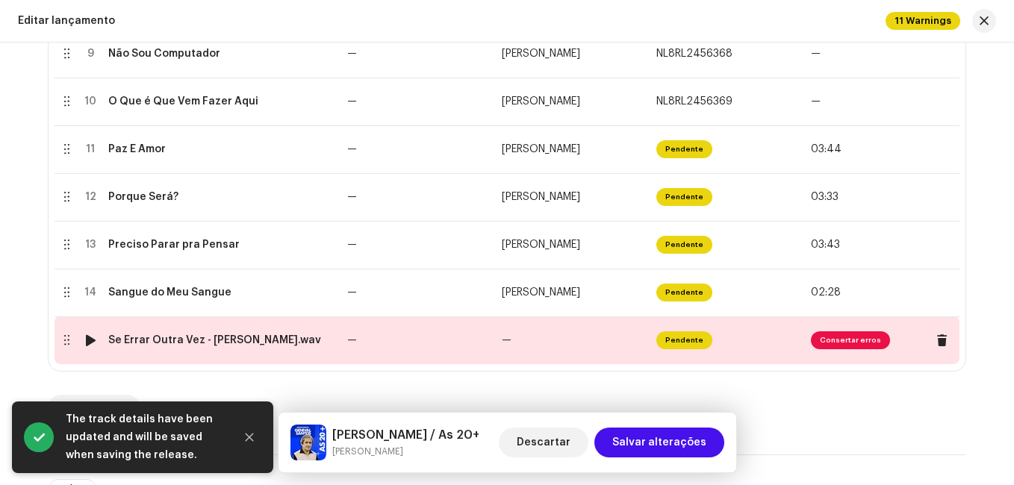
click at [522, 355] on td "—" at bounding box center [573, 341] width 155 height 48
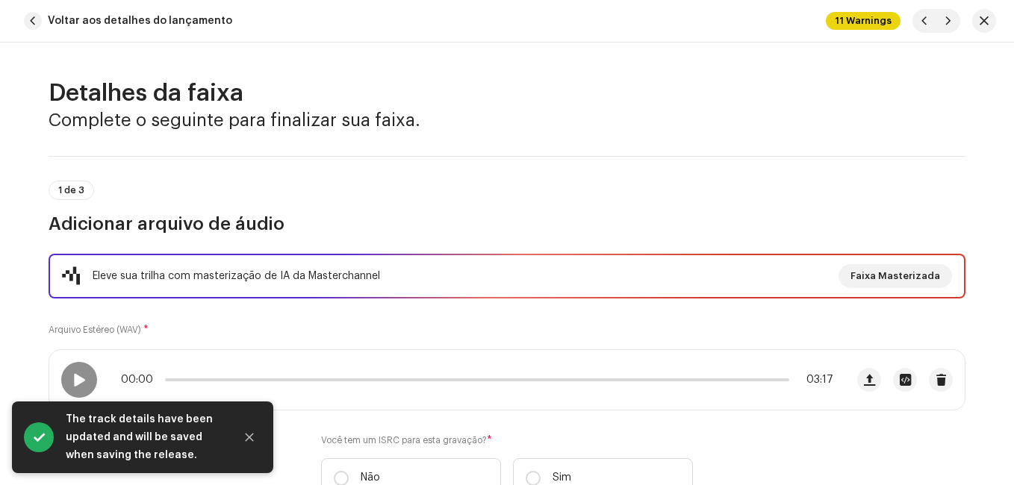
click at [467, 319] on div "Eleve sua trilha com masterização de IA da Masterchannel Faixa Masterizada Arqu…" at bounding box center [507, 385] width 917 height 262
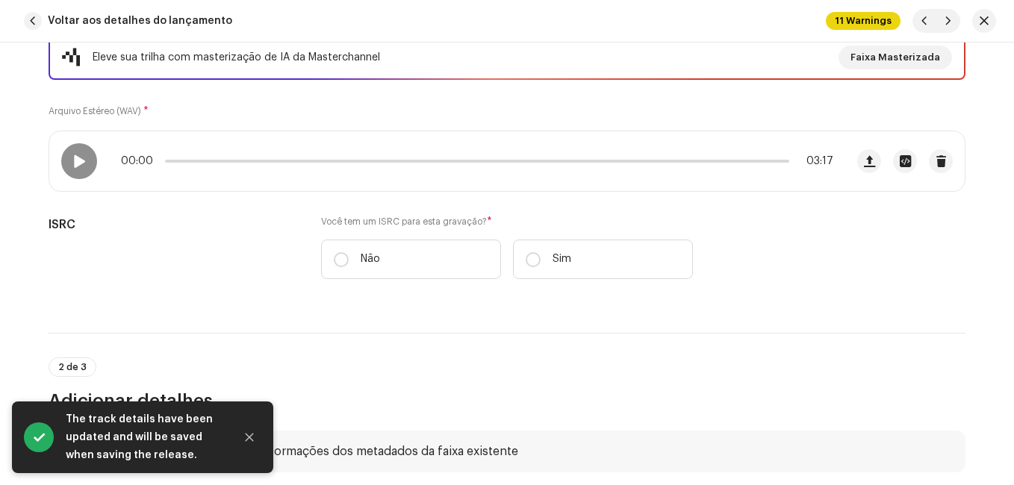
scroll to position [224, 0]
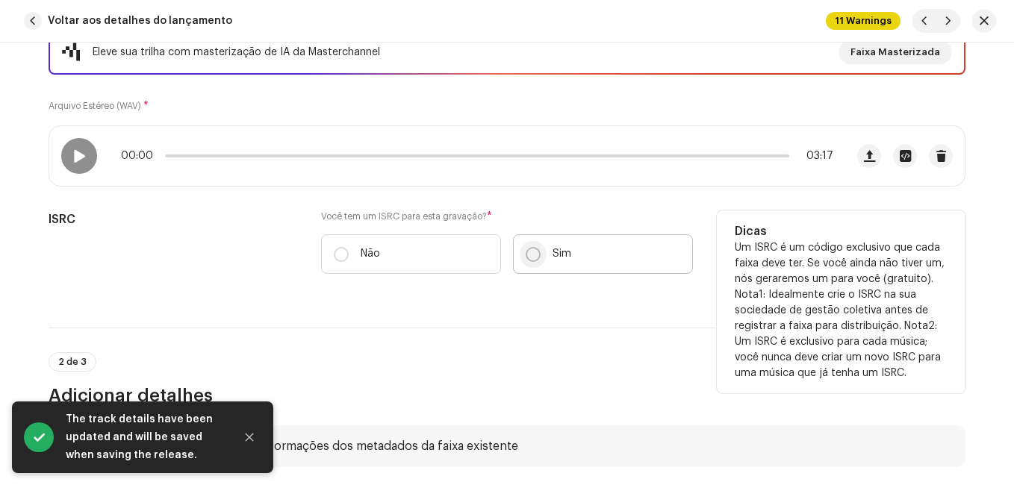
click at [532, 247] on p-radiobutton at bounding box center [533, 254] width 15 height 15
click at [532, 247] on input "Sim" at bounding box center [533, 254] width 15 height 15
radio input "true"
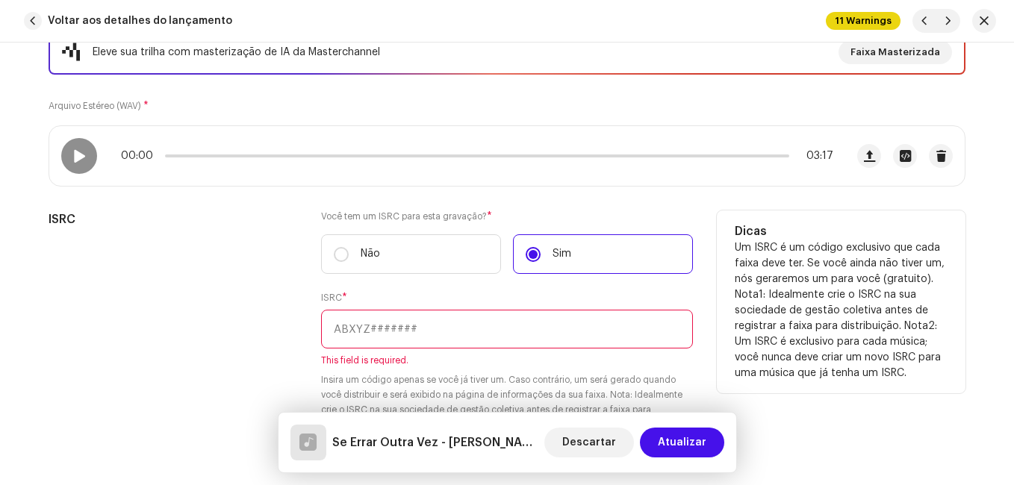
paste input "NL-8RL-24-56374"
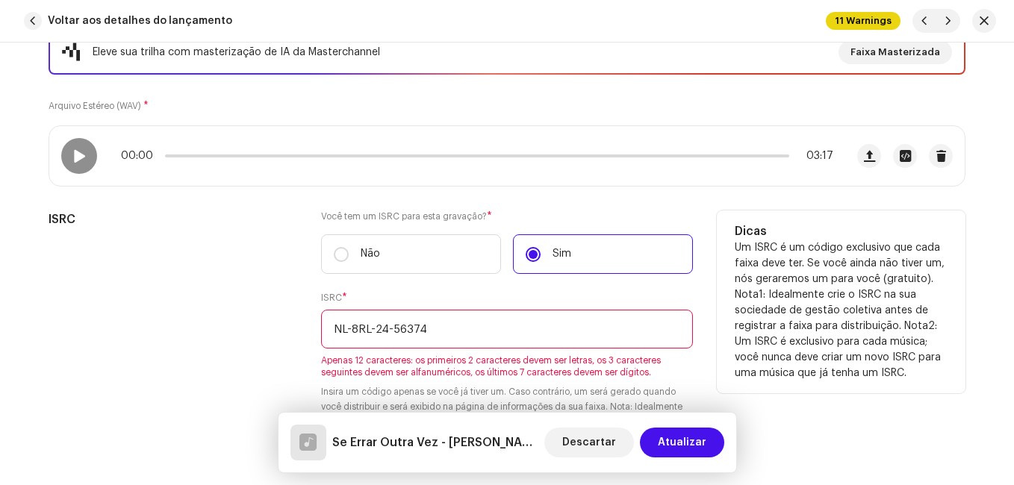
click at [390, 326] on input "NL-8RL-24-56374" at bounding box center [507, 329] width 372 height 39
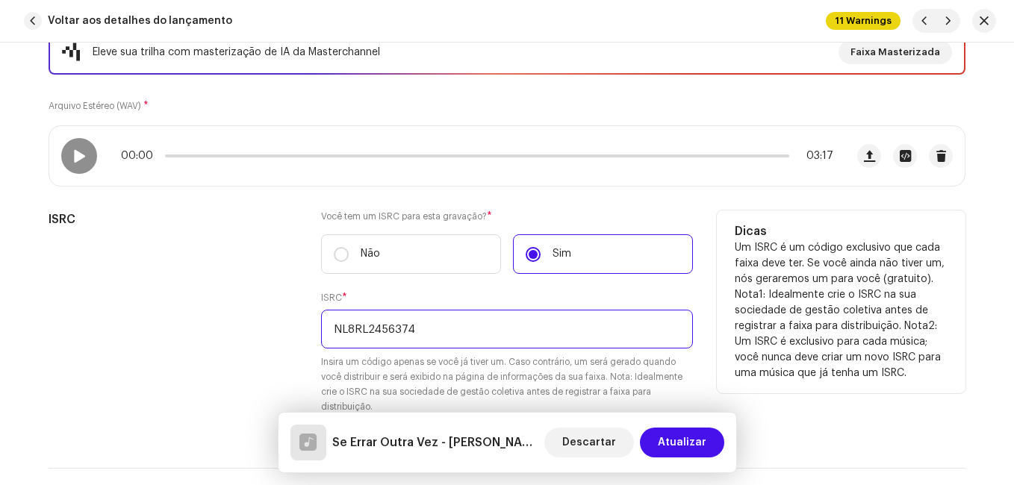
type input "NL8RL2456374"
drag, startPoint x: 257, startPoint y: 349, endPoint x: 260, endPoint y: 357, distance: 8.0
click at [258, 351] on div "ISRC" at bounding box center [173, 322] width 249 height 222
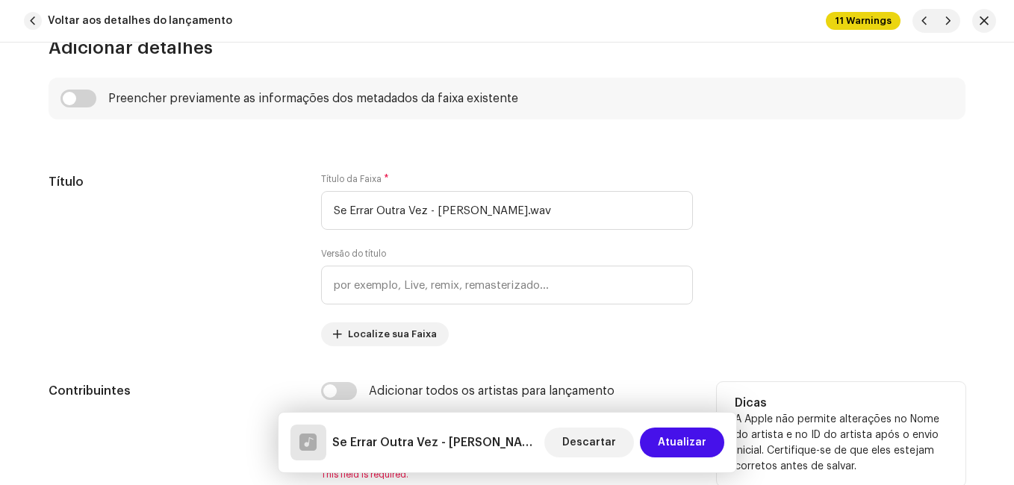
scroll to position [747, 0]
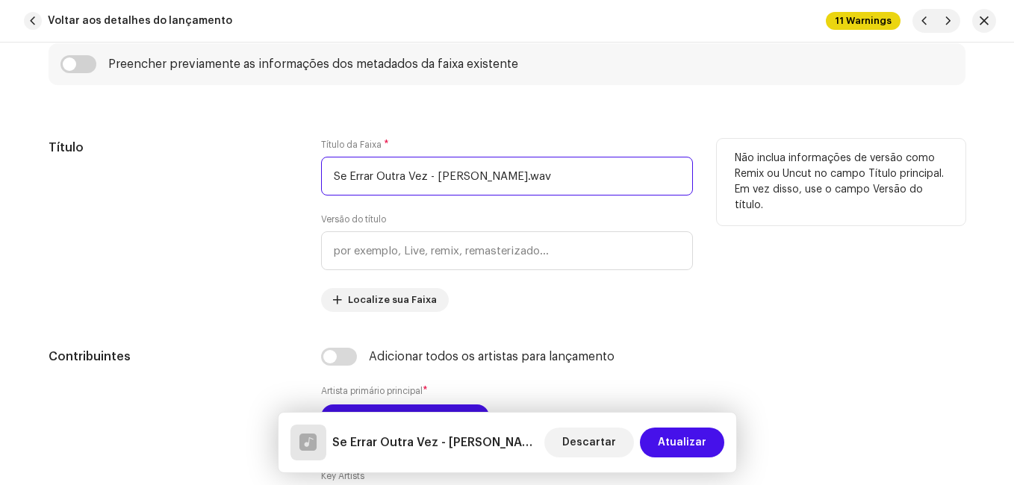
drag, startPoint x: 425, startPoint y: 178, endPoint x: 550, endPoint y: 196, distance: 126.8
click at [550, 196] on div "Título da Faixa * Se Errar Outra Vez - [PERSON_NAME].wav Versão do título Local…" at bounding box center [507, 225] width 372 height 173
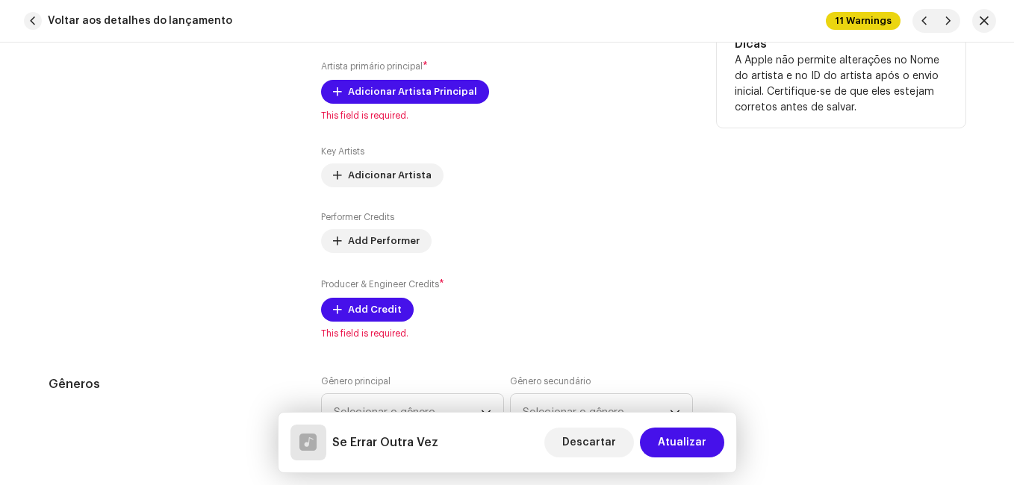
scroll to position [1045, 0]
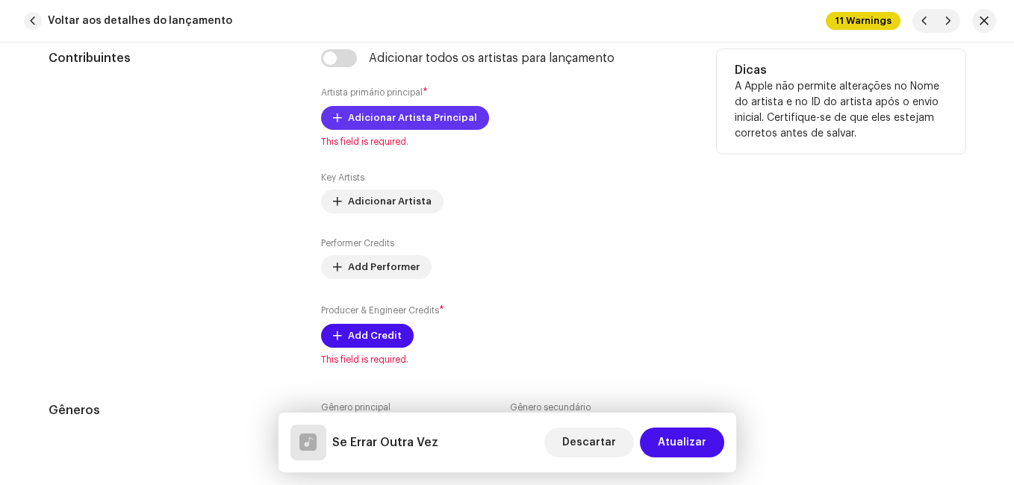
type input "Se Errar Outra Vez"
click at [394, 119] on span "Adicionar Artista Principal" at bounding box center [412, 118] width 129 height 30
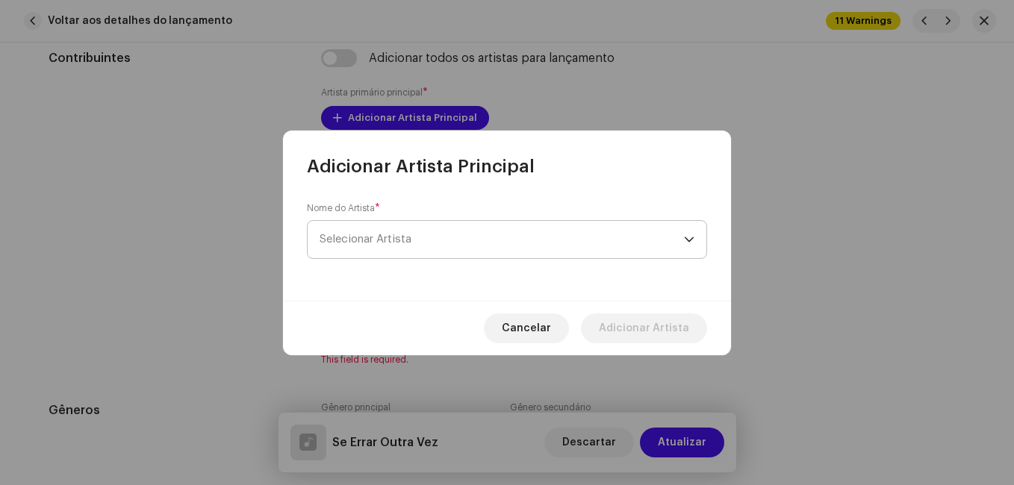
click at [405, 234] on span "Selecionar Artista" at bounding box center [366, 239] width 92 height 11
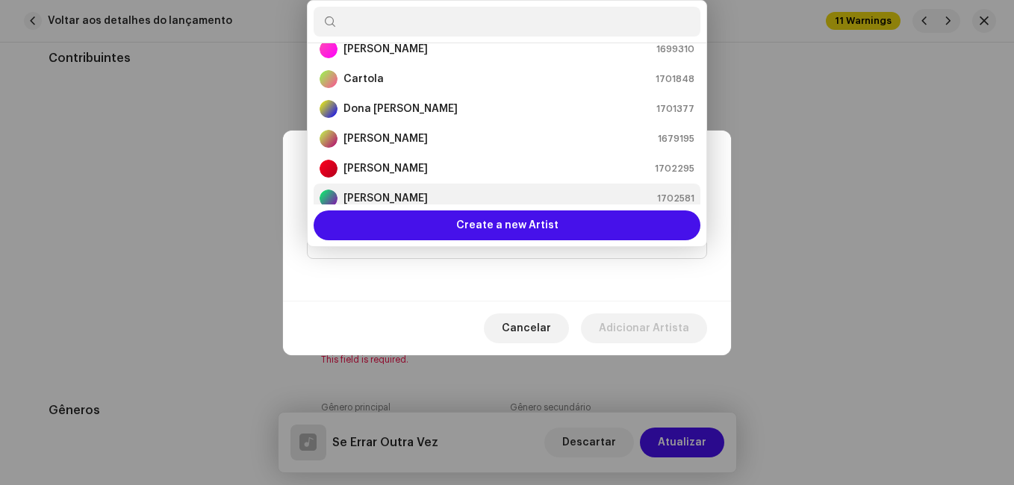
scroll to position [84, 0]
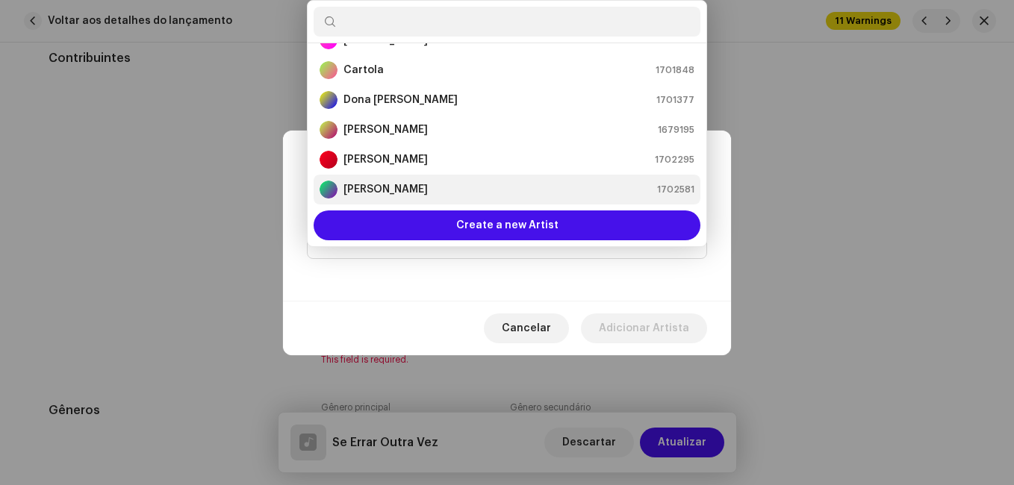
click at [411, 188] on strong "[PERSON_NAME]" at bounding box center [385, 189] width 84 height 15
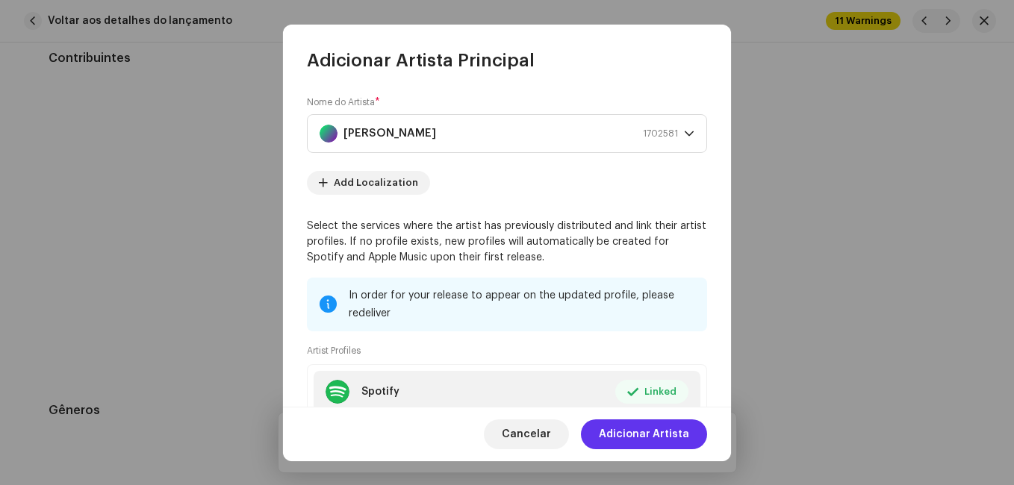
click at [684, 438] on span "Adicionar Artista" at bounding box center [644, 435] width 90 height 30
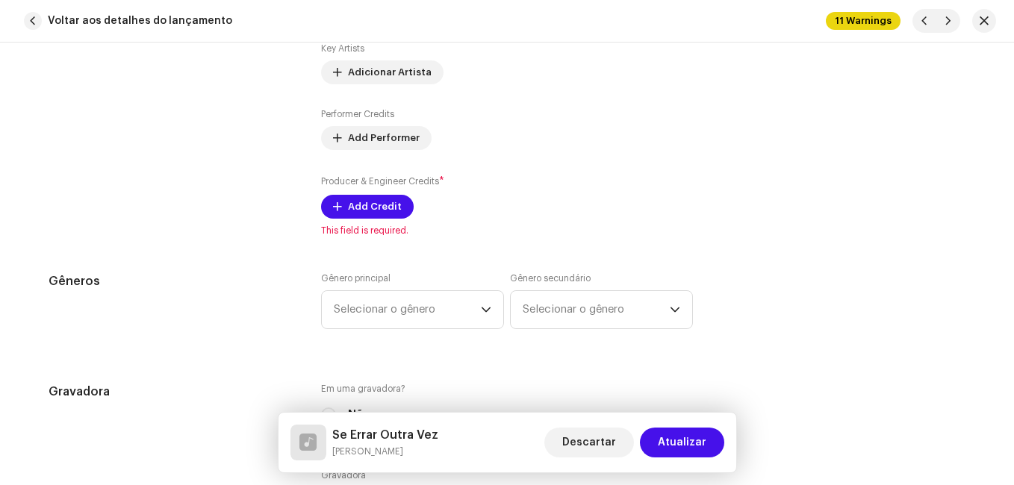
scroll to position [1195, 0]
click at [365, 216] on span "Add Credit" at bounding box center [375, 206] width 54 height 30
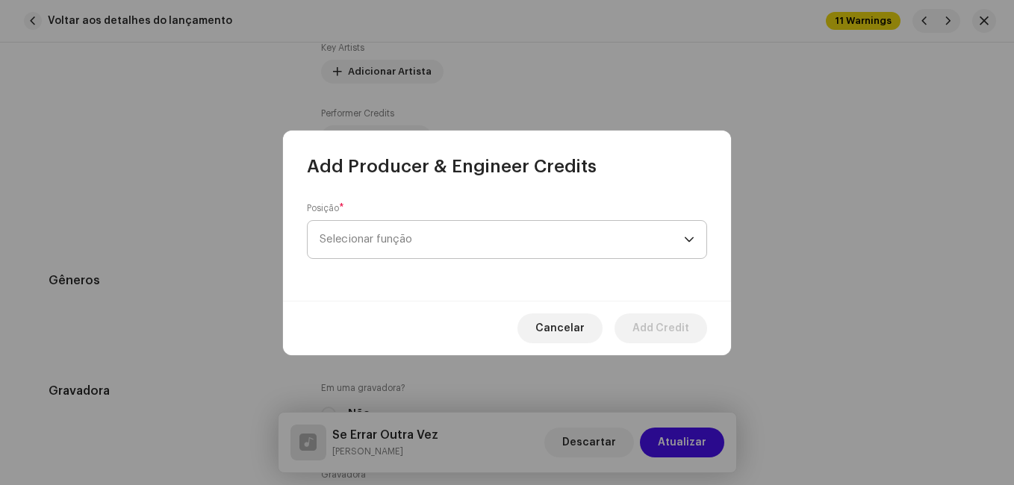
click at [429, 244] on span "Selecionar função" at bounding box center [502, 239] width 364 height 37
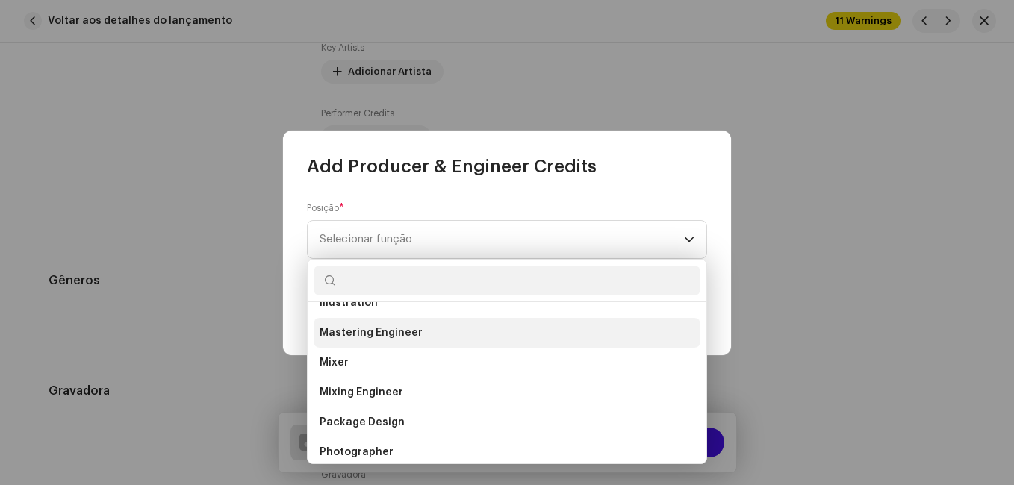
scroll to position [523, 0]
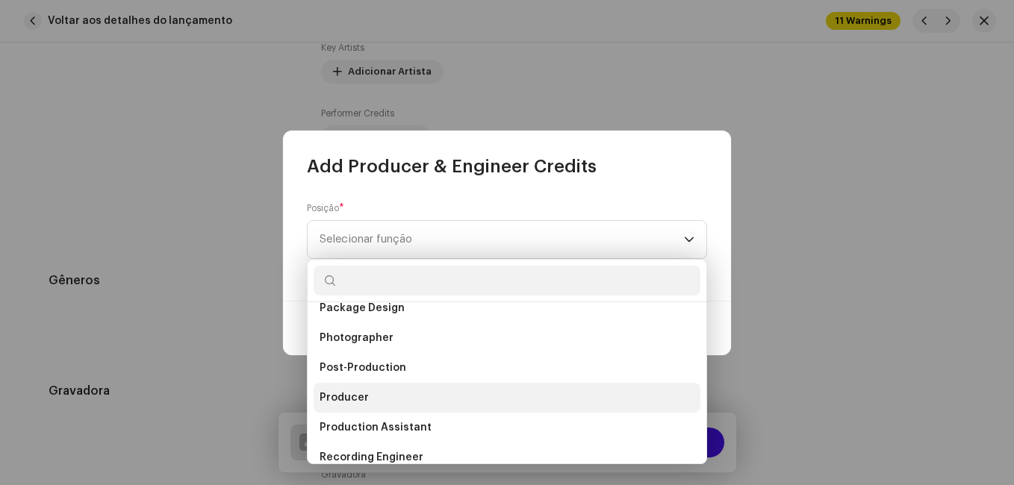
click at [378, 396] on li "Producer" at bounding box center [507, 398] width 387 height 30
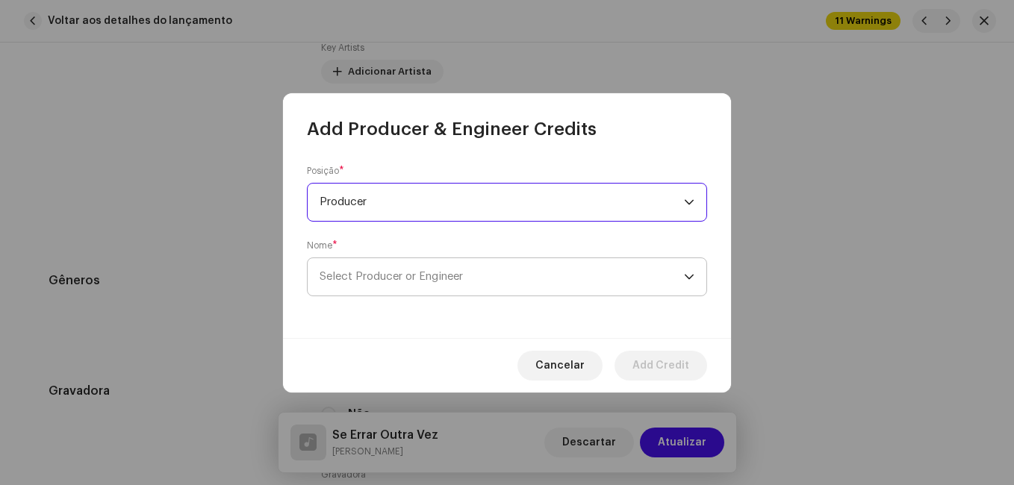
click at [447, 278] on span "Select Producer or Engineer" at bounding box center [391, 276] width 143 height 11
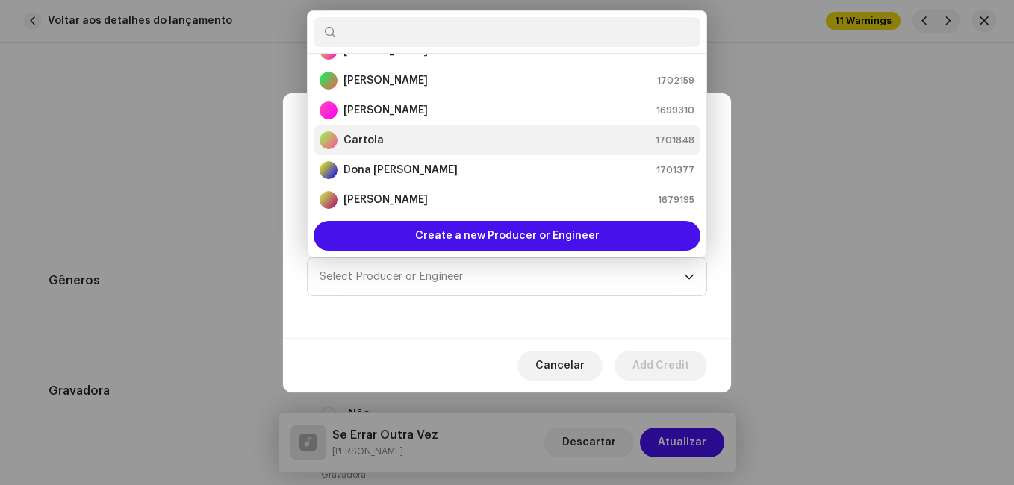
scroll to position [99, 0]
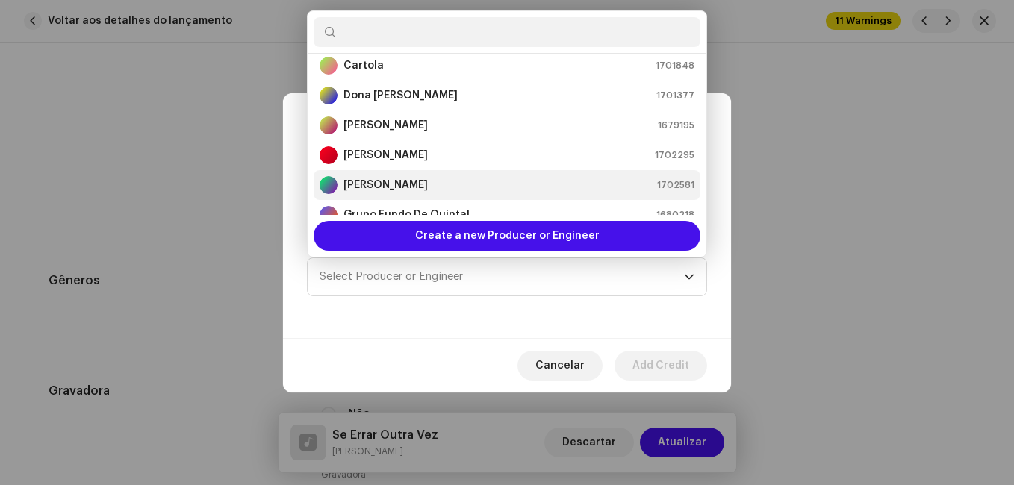
click at [464, 186] on div "[PERSON_NAME] 1702581" at bounding box center [507, 185] width 375 height 18
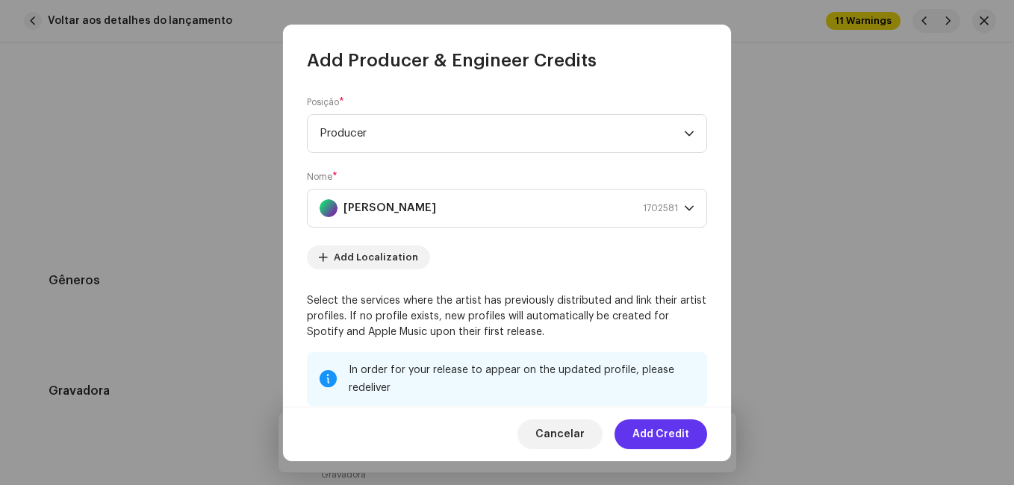
click at [675, 437] on span "Add Credit" at bounding box center [660, 435] width 57 height 30
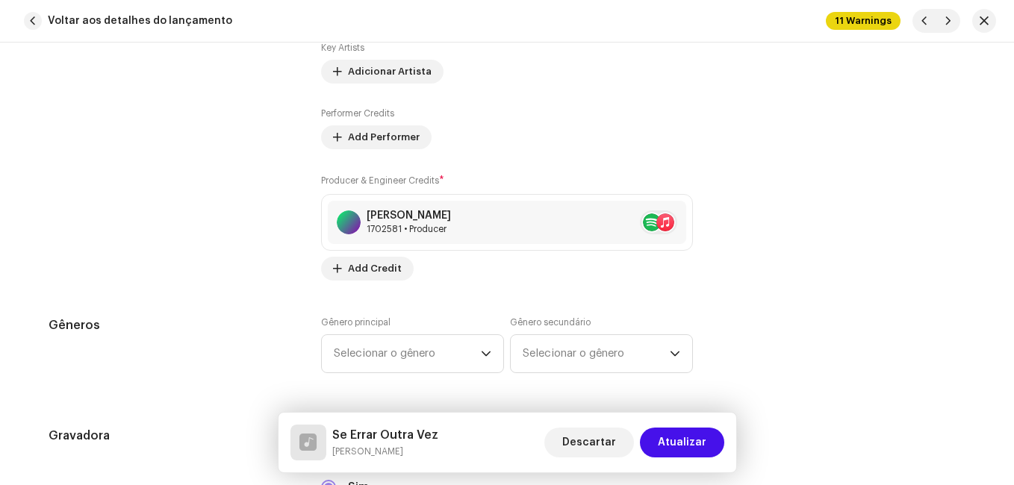
click at [278, 270] on div "Contribuintes" at bounding box center [173, 90] width 249 height 381
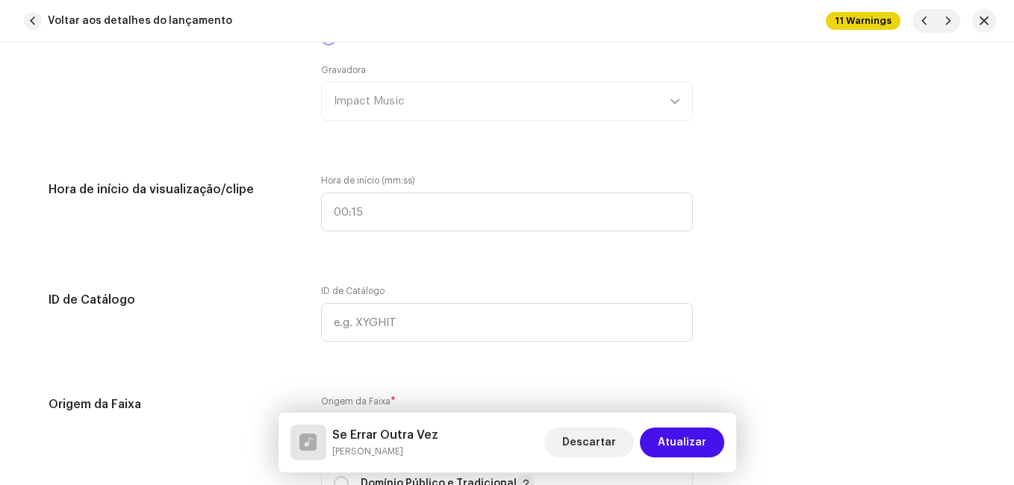
scroll to position [1792, 0]
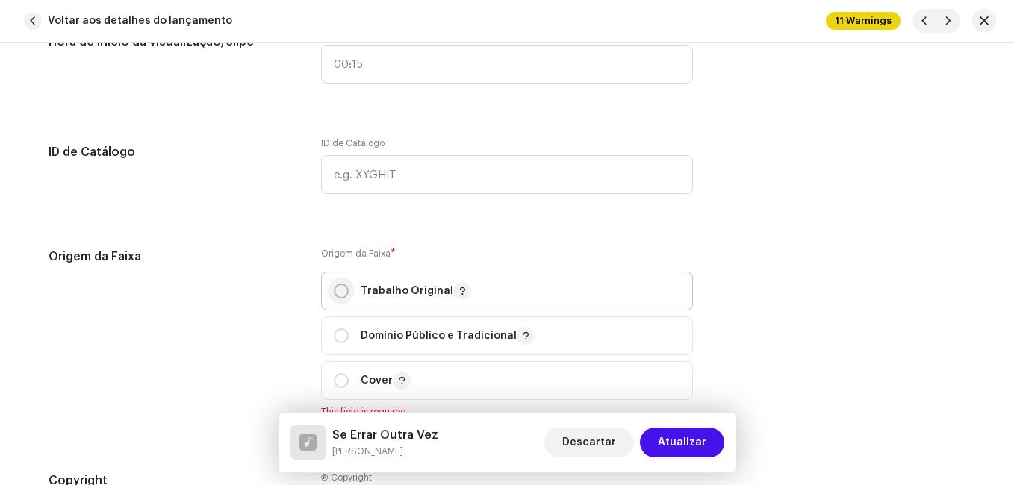
click at [334, 284] on input "radio" at bounding box center [341, 291] width 15 height 15
radio input "true"
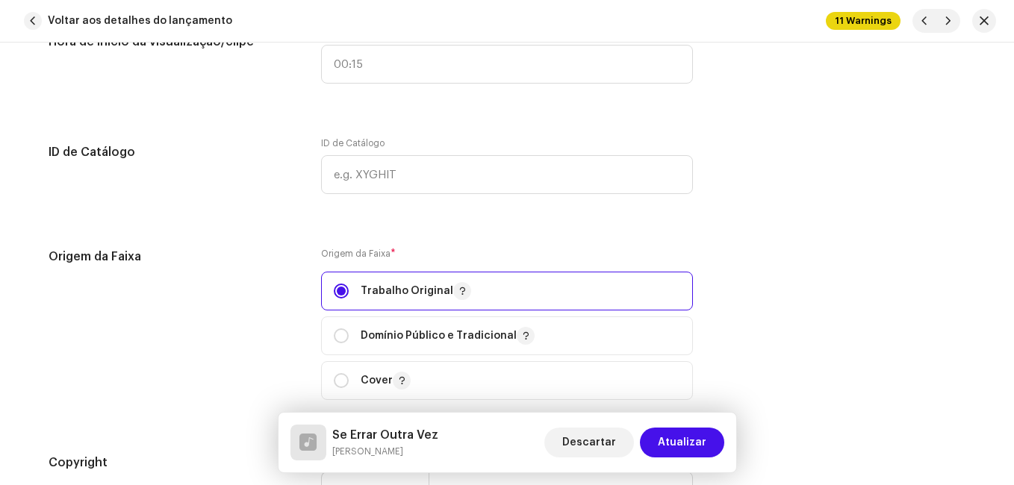
click at [292, 279] on div "Origem da Faixa" at bounding box center [173, 333] width 249 height 170
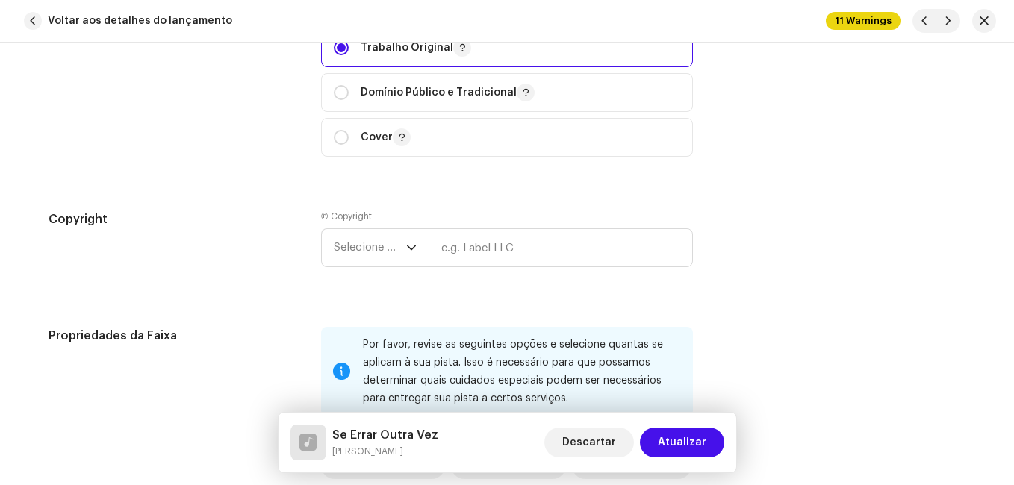
scroll to position [2090, 0]
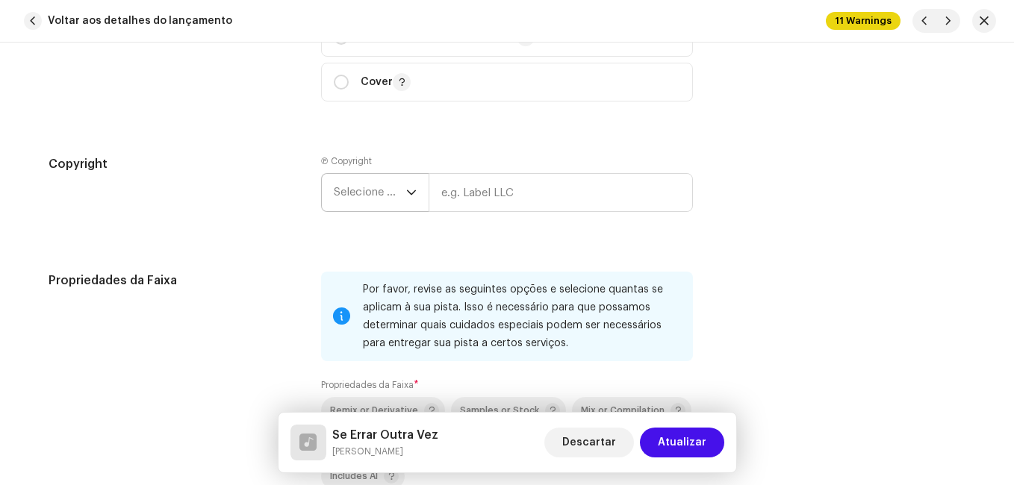
click at [357, 181] on span "Selecione o ano" at bounding box center [370, 192] width 72 height 37
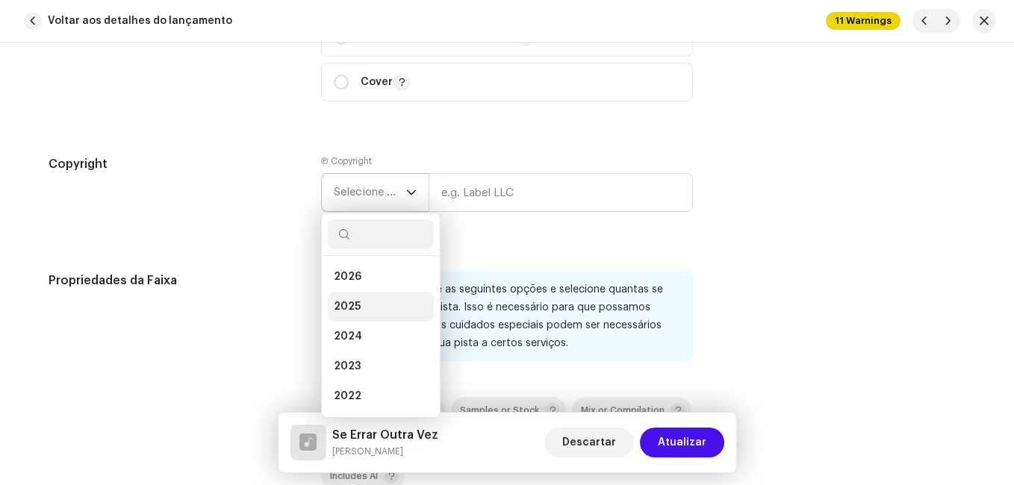
click at [354, 302] on span "2025" at bounding box center [347, 306] width 27 height 15
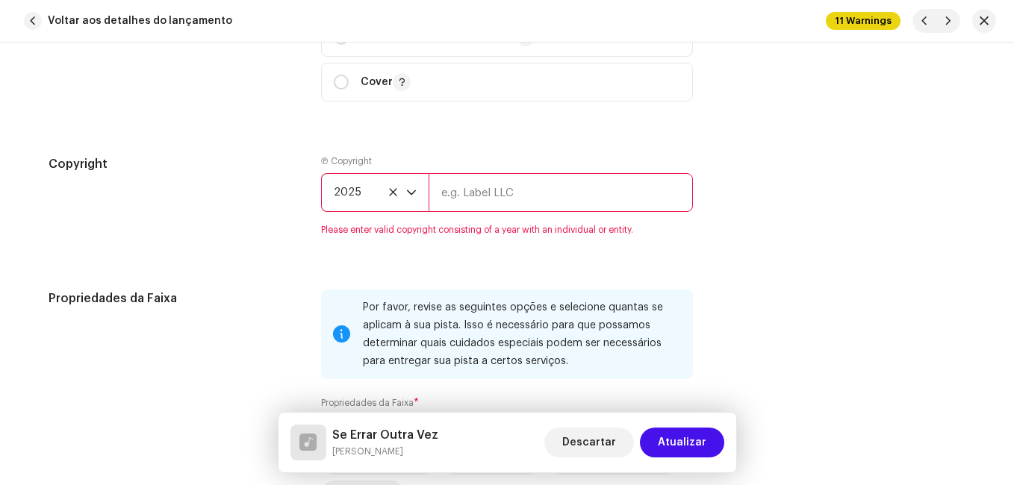
click at [458, 199] on input "text" at bounding box center [561, 192] width 264 height 39
type input "Impact Music"
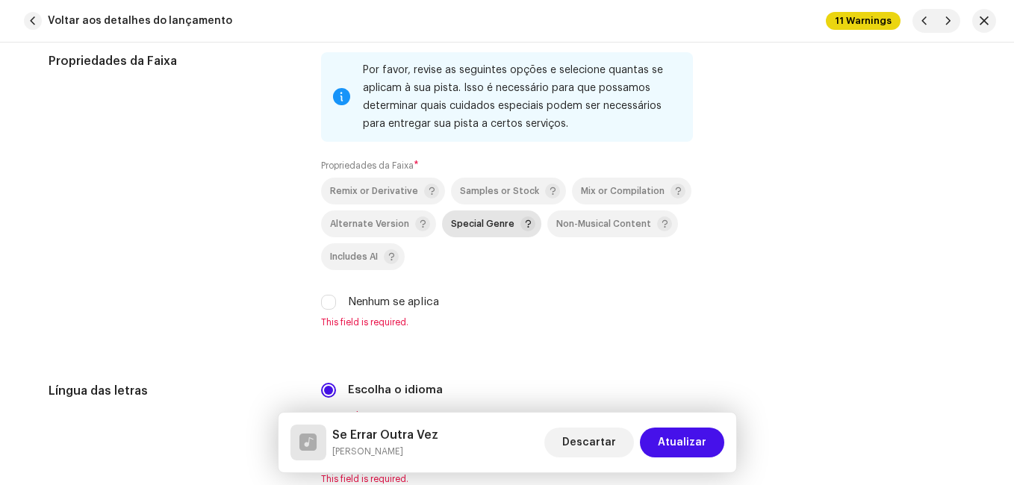
scroll to position [2314, 0]
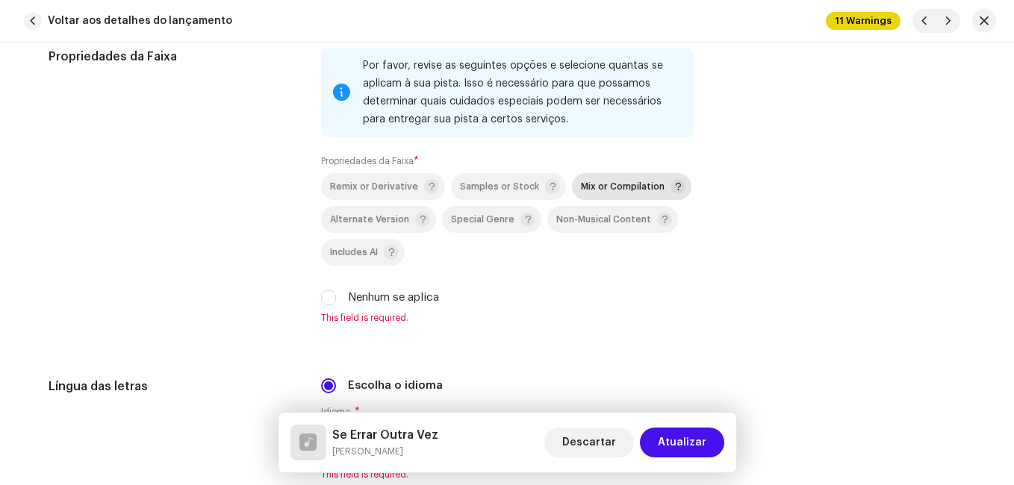
click at [591, 187] on span "Mix or Compilation" at bounding box center [623, 187] width 84 height 10
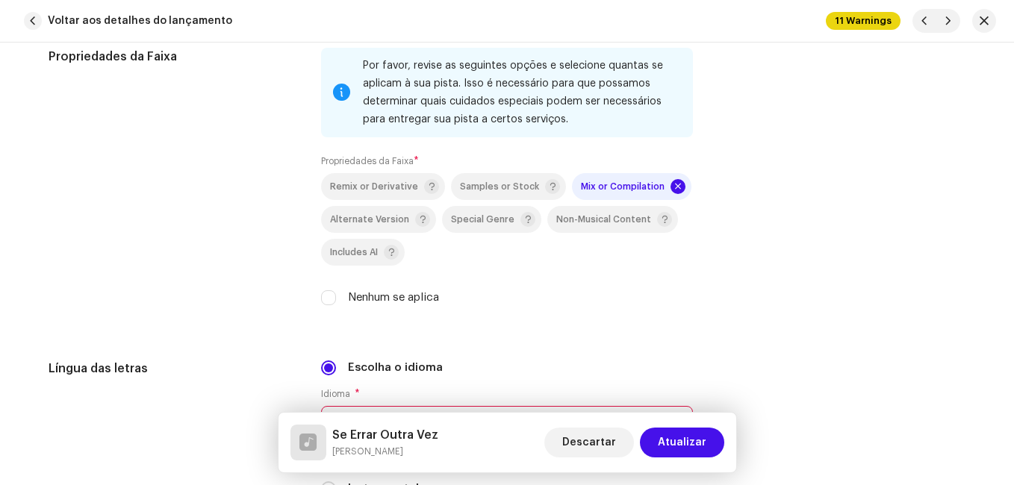
click at [189, 261] on div "Propriedades da Faixa" at bounding box center [173, 186] width 249 height 276
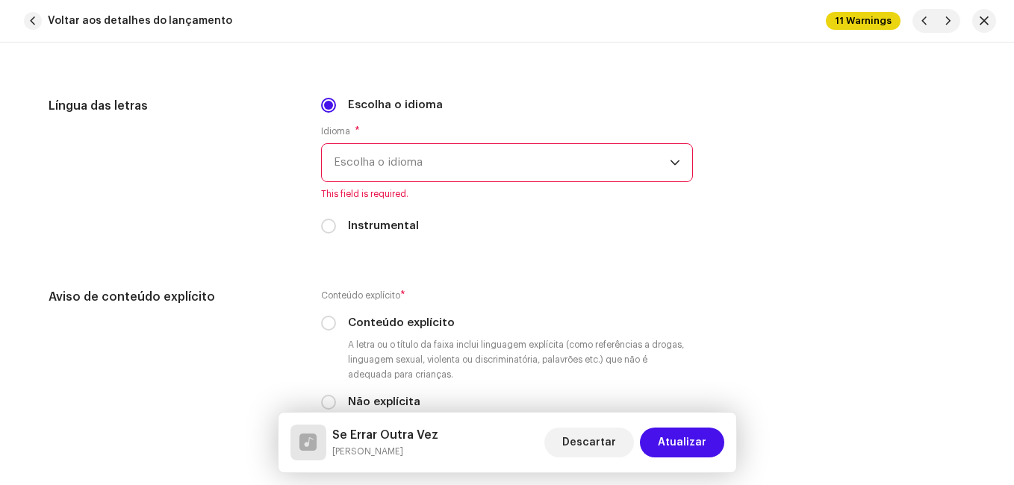
scroll to position [2613, 0]
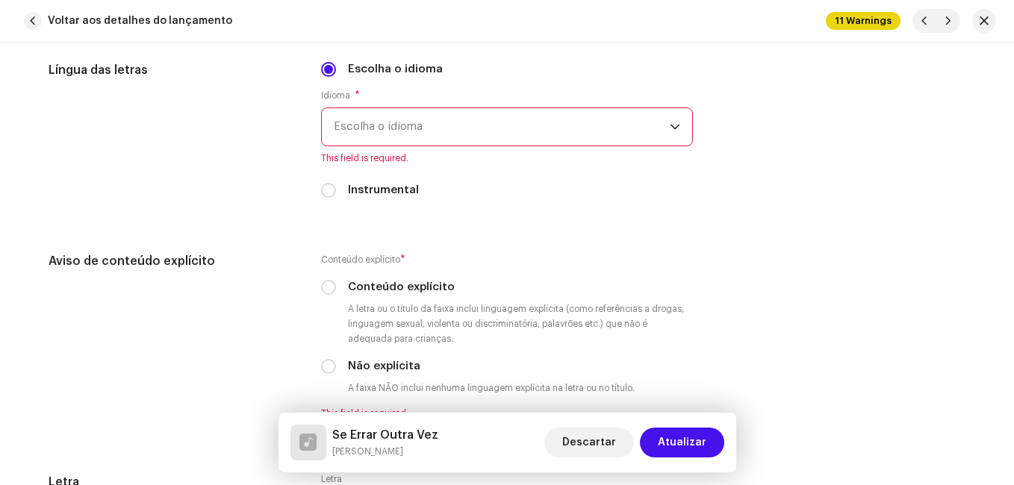
click at [396, 134] on span "Escolha o idioma" at bounding box center [502, 126] width 336 height 37
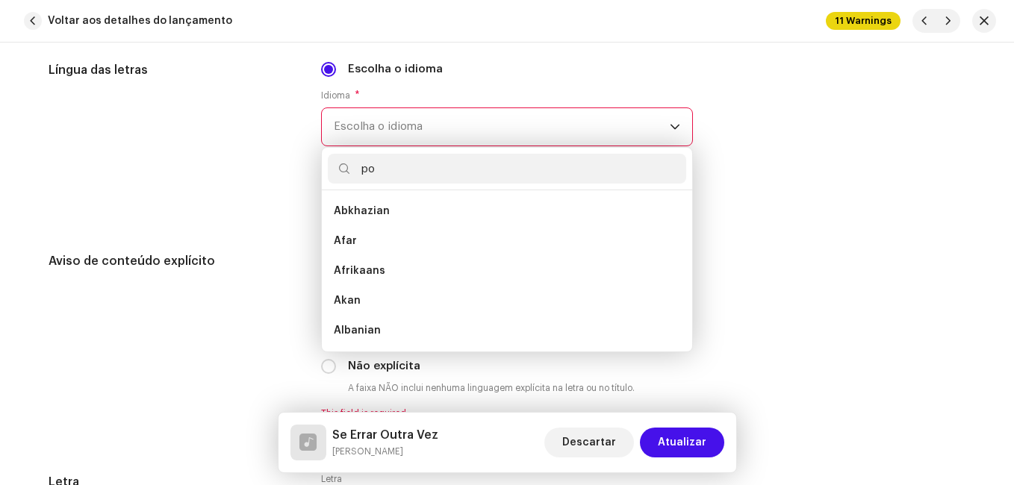
scroll to position [0, 0]
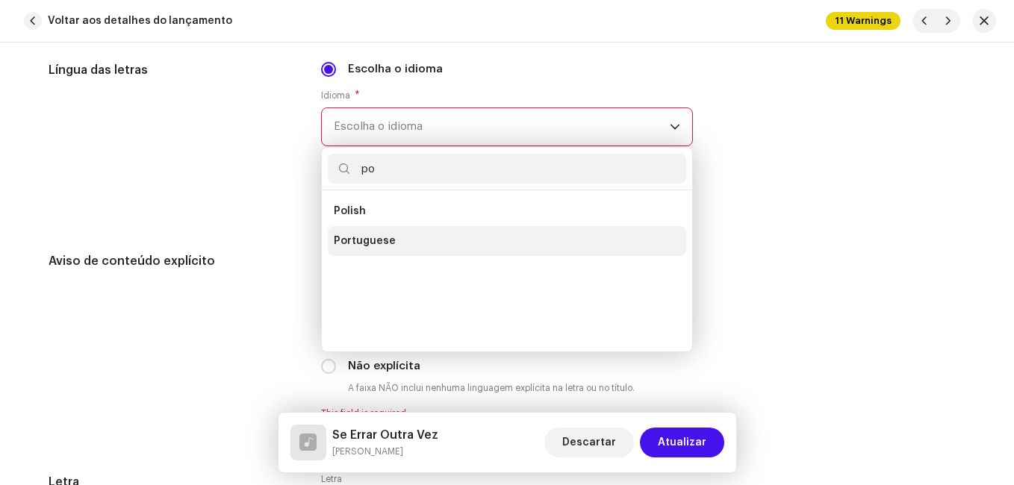
type input "po"
click at [390, 231] on li "Portuguese" at bounding box center [507, 241] width 358 height 30
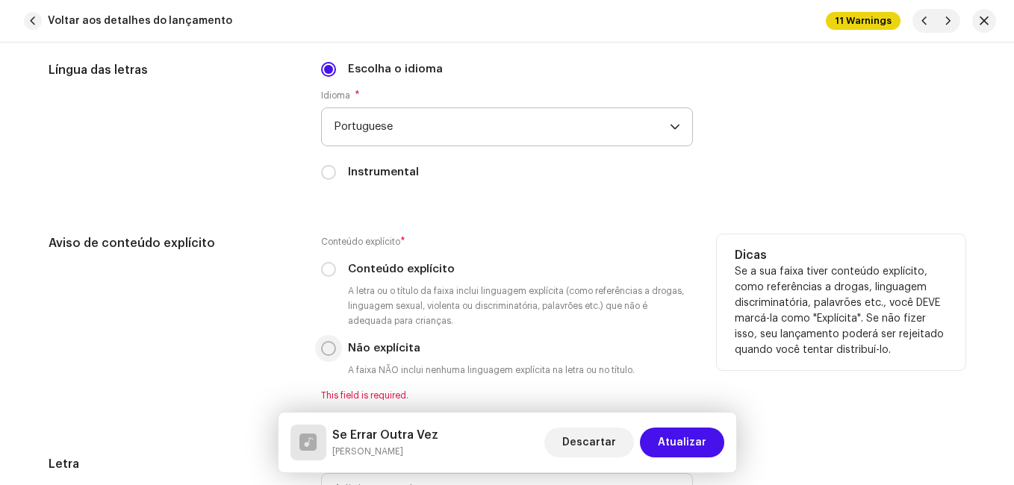
click at [321, 350] on input "Não explícita" at bounding box center [328, 348] width 15 height 15
radio input "true"
click at [272, 343] on div "Aviso de conteúdo explícito" at bounding box center [173, 317] width 249 height 167
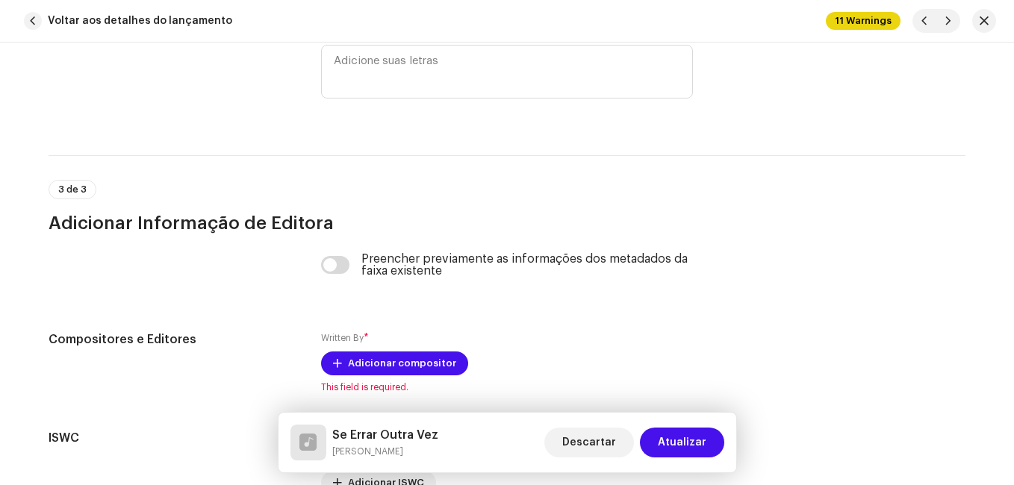
scroll to position [3177, 0]
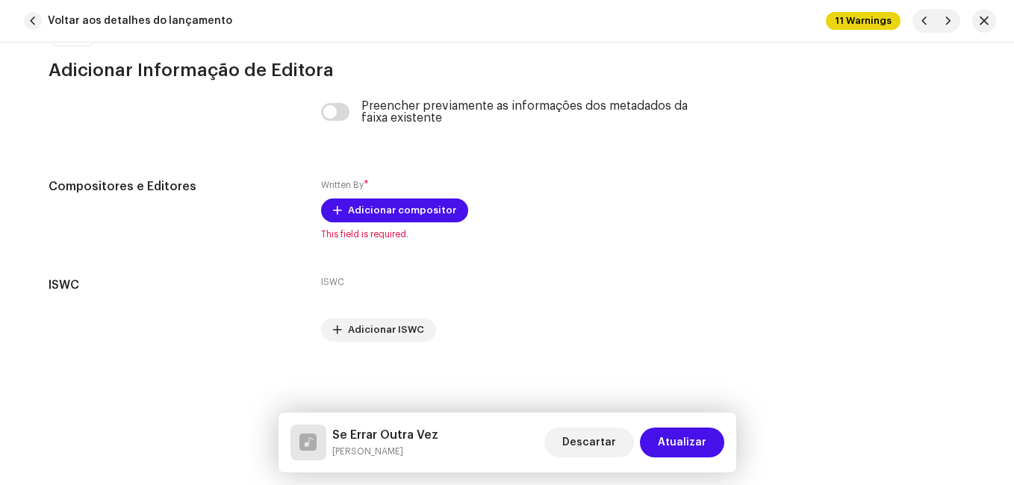
click at [379, 436] on h5 "Se Errar Outra Vez" at bounding box center [385, 435] width 106 height 18
click at [379, 435] on h5 "Se Errar Outra Vez" at bounding box center [385, 435] width 106 height 18
copy h5 "Se Errar Outra Vez"
click at [361, 197] on div "Written By * Adicionar compositor This field is required." at bounding box center [507, 209] width 372 height 63
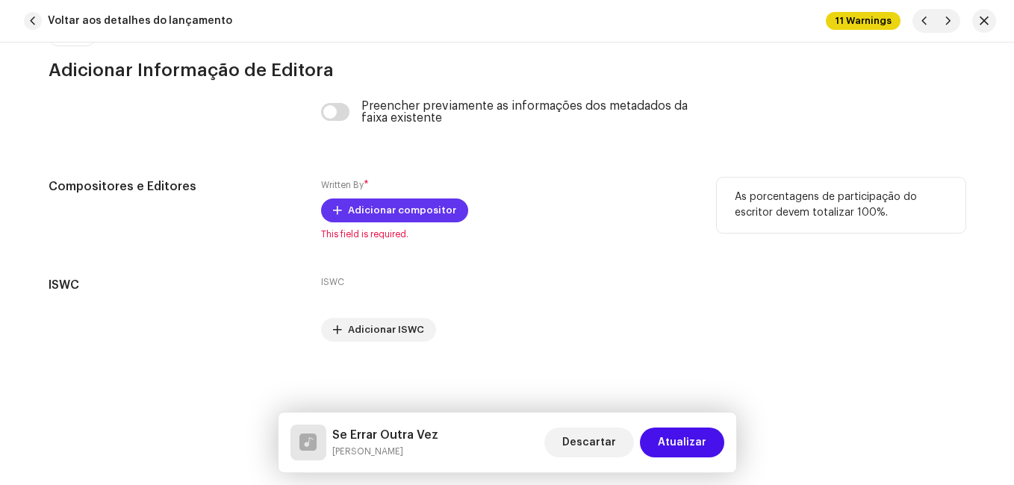
click at [360, 208] on span "Adicionar compositor" at bounding box center [402, 211] width 108 height 30
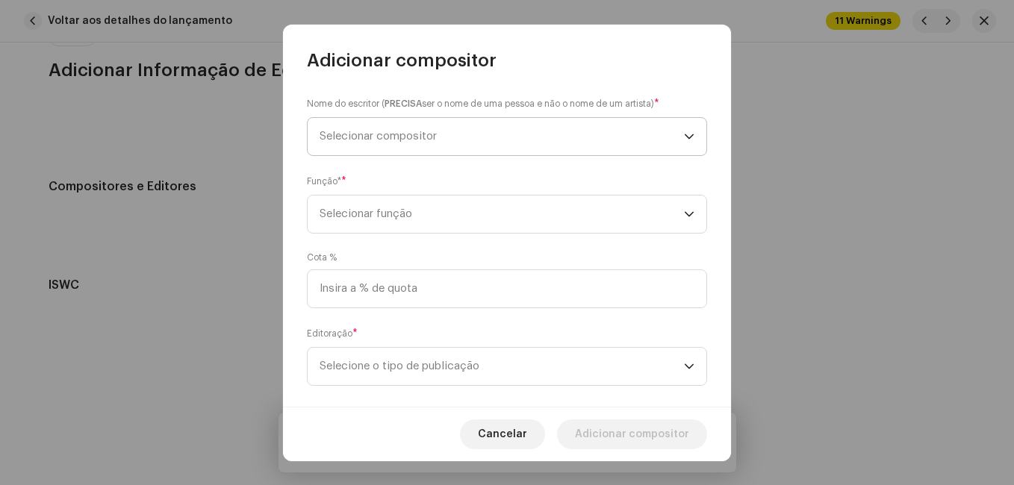
click at [387, 142] on span "Selecionar compositor" at bounding box center [502, 136] width 364 height 37
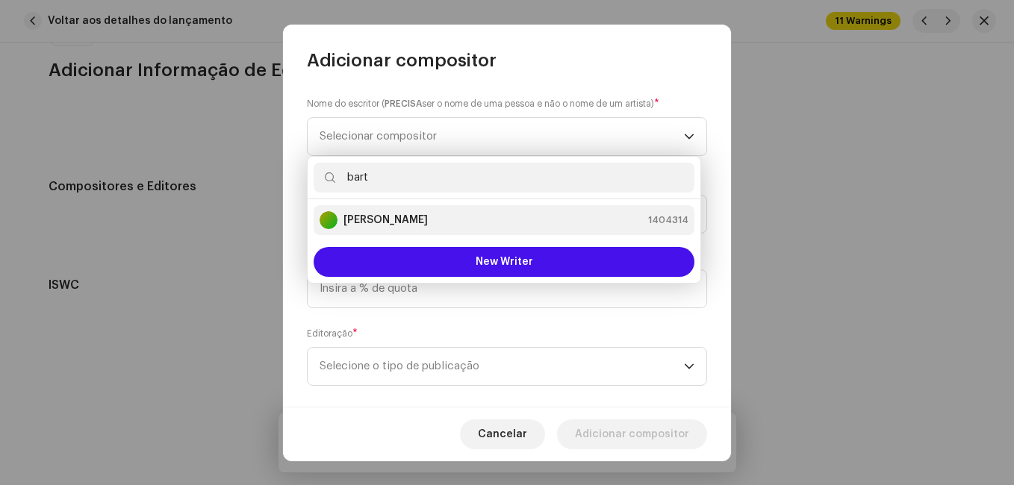
type input "bart"
click at [410, 212] on div "[PERSON_NAME]" at bounding box center [374, 220] width 108 height 18
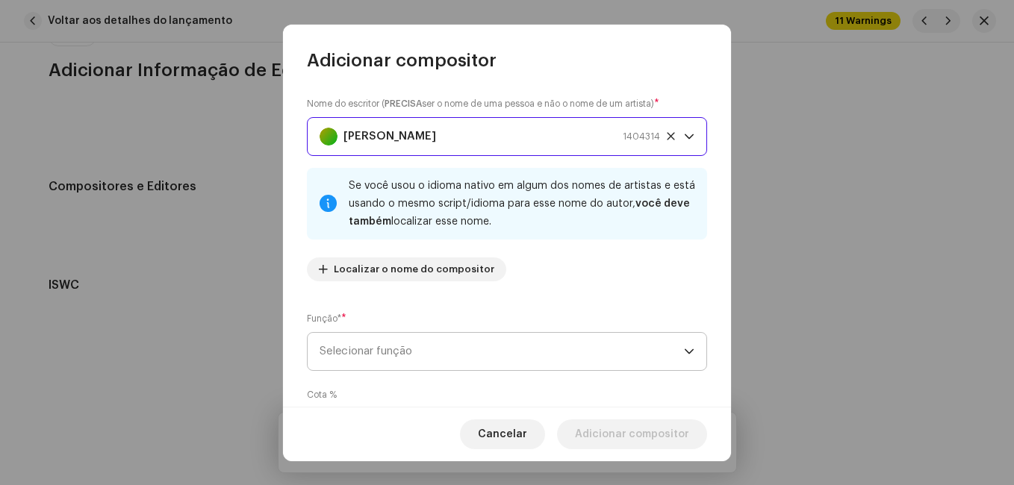
click at [461, 346] on span "Selecionar função" at bounding box center [502, 351] width 364 height 37
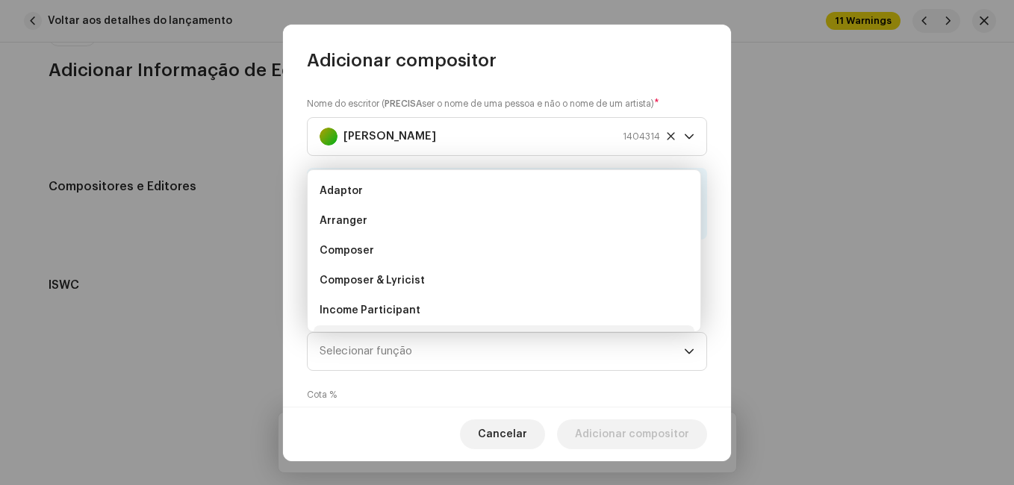
scroll to position [24, 0]
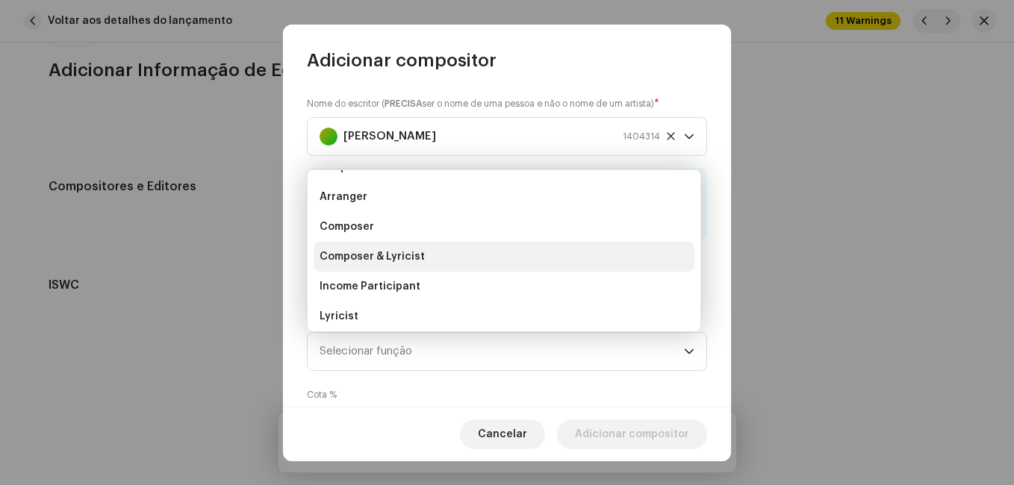
click at [473, 264] on li "Composer & Lyricist" at bounding box center [504, 257] width 381 height 30
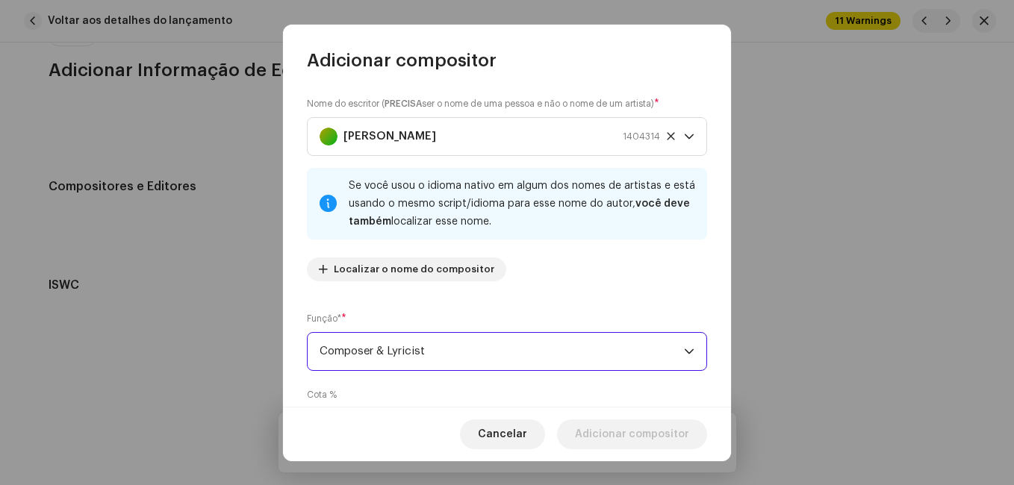
click at [479, 292] on div "Nome do escritor ( PRECISA ser o nome de uma pessoa e não o nome de um artista)…" at bounding box center [507, 194] width 400 height 197
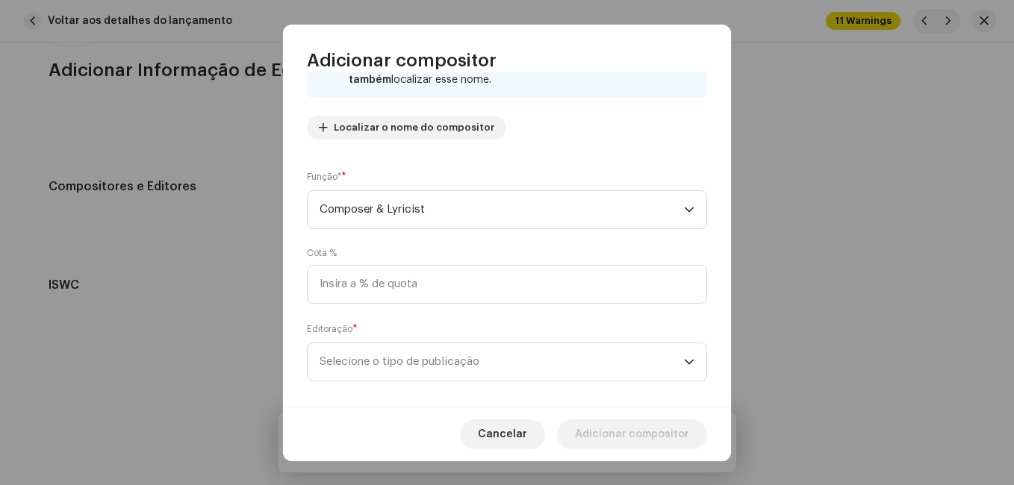
scroll to position [158, 0]
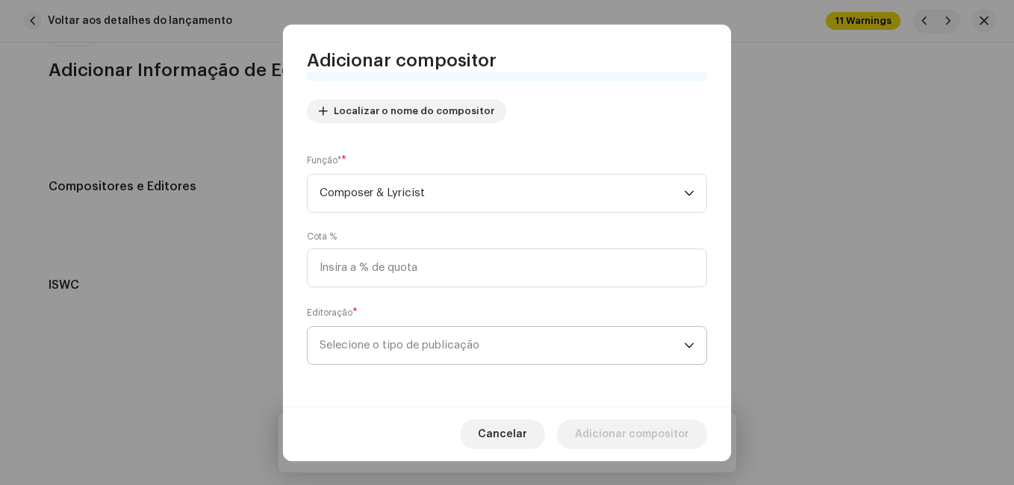
click at [455, 343] on span "Selecione o tipo de publicação" at bounding box center [502, 345] width 364 height 37
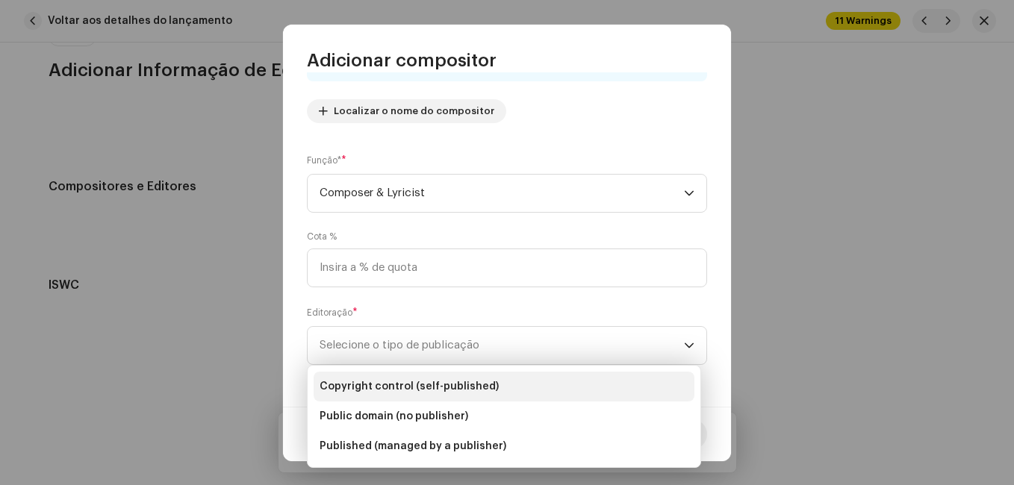
click at [469, 379] on span "Copyright control (self-published)" at bounding box center [409, 386] width 179 height 15
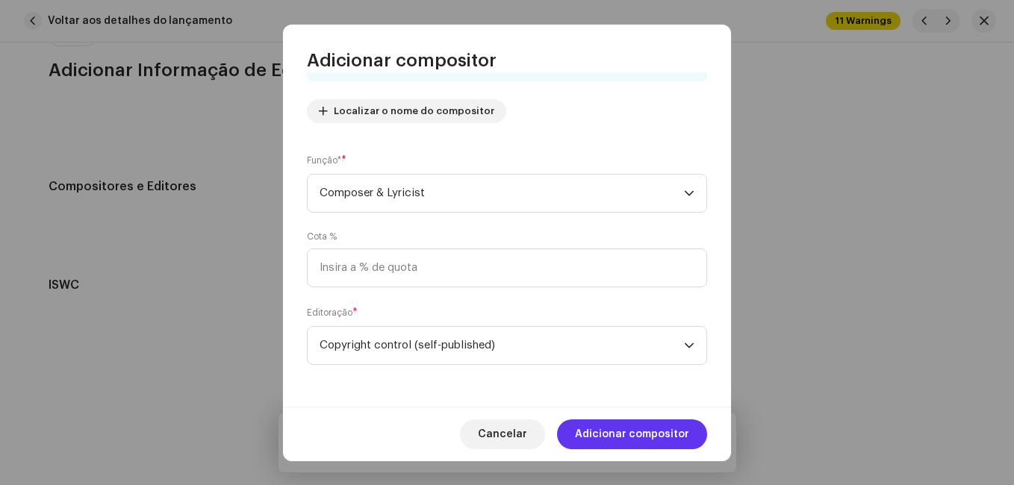
click at [679, 435] on span "Adicionar compositor" at bounding box center [632, 435] width 114 height 30
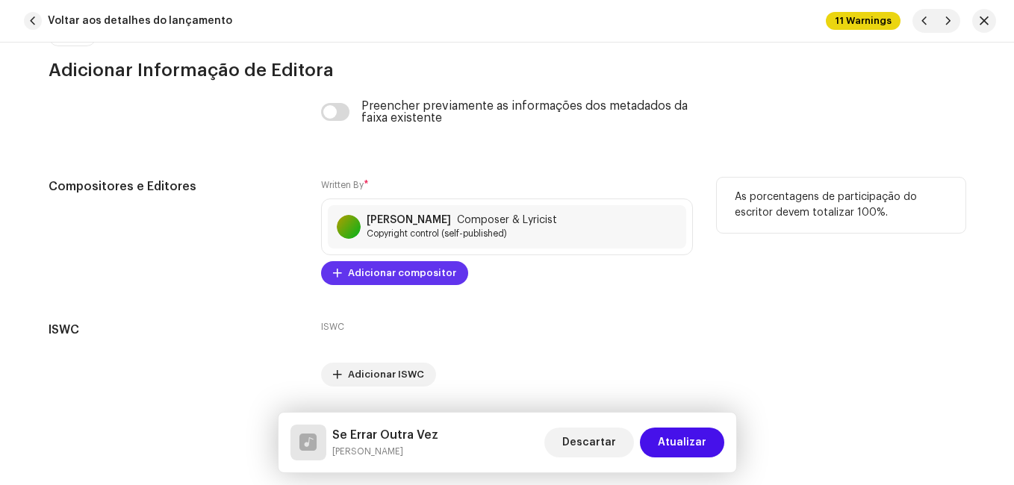
click at [435, 276] on span "Adicionar compositor" at bounding box center [402, 273] width 108 height 30
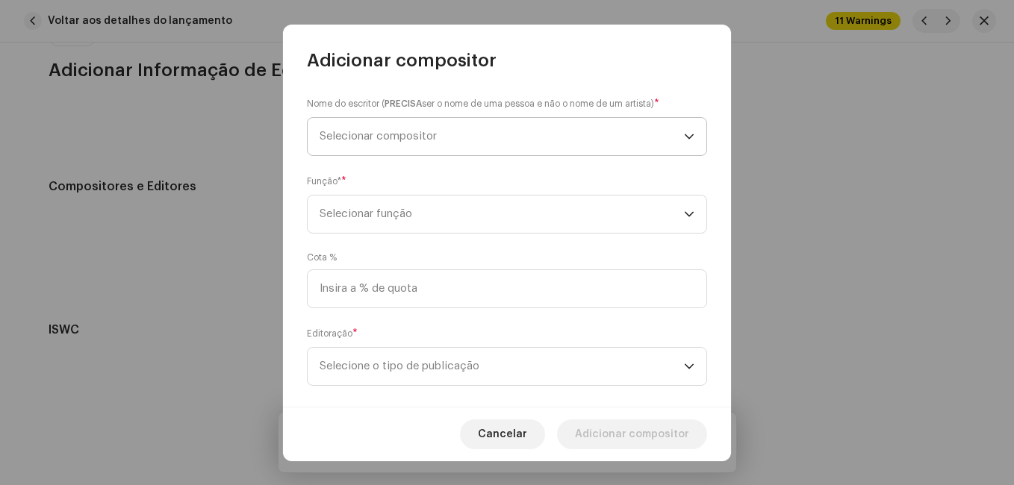
click at [510, 135] on span "Selecionar compositor" at bounding box center [502, 136] width 364 height 37
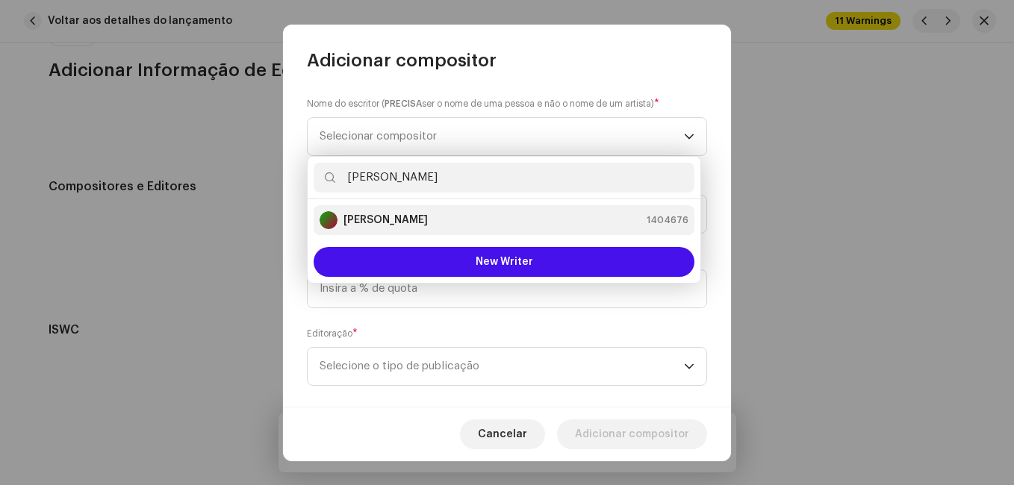
type input "[PERSON_NAME]"
click at [467, 228] on div "[PERSON_NAME] 1404676" at bounding box center [504, 220] width 369 height 18
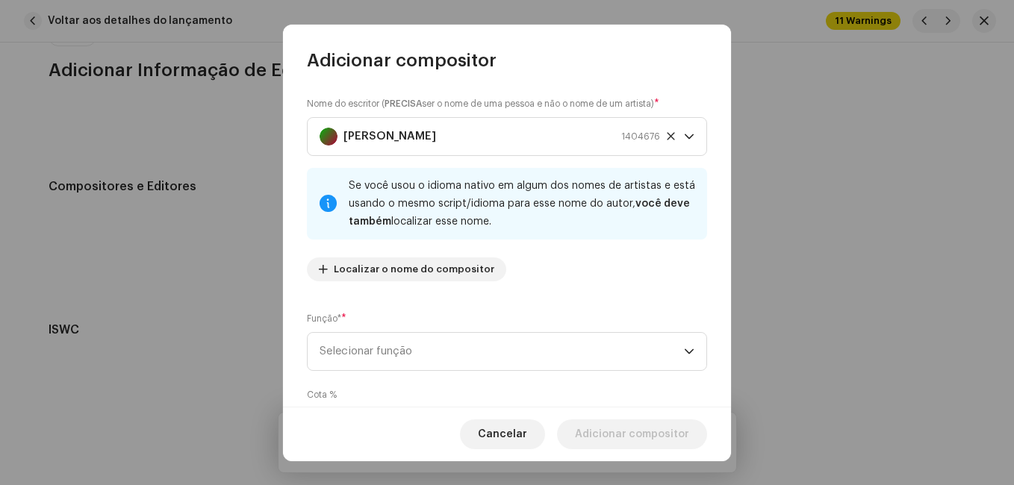
click at [514, 294] on div "Nome do escritor ( PRECISA ser o nome de uma pessoa e não o nome de um artista)…" at bounding box center [507, 239] width 448 height 334
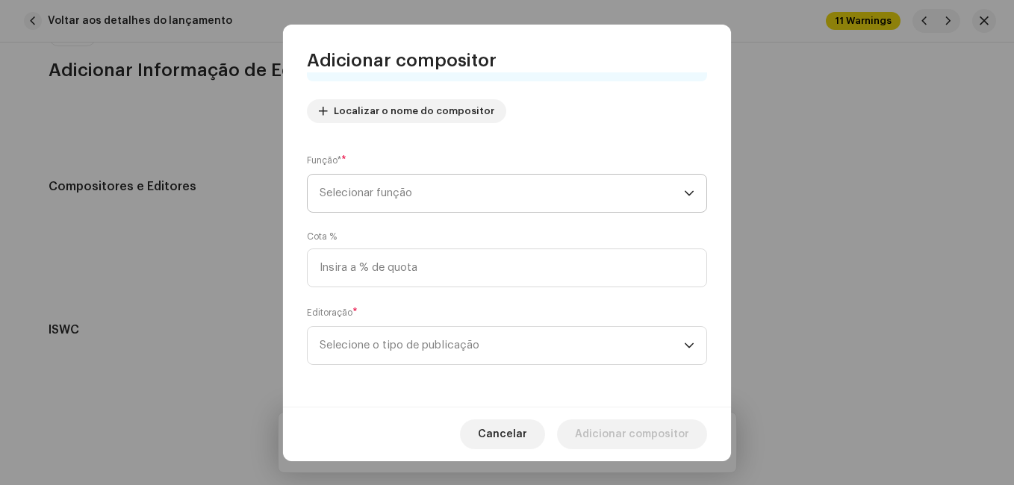
click at [513, 192] on span "Selecionar função" at bounding box center [502, 193] width 364 height 37
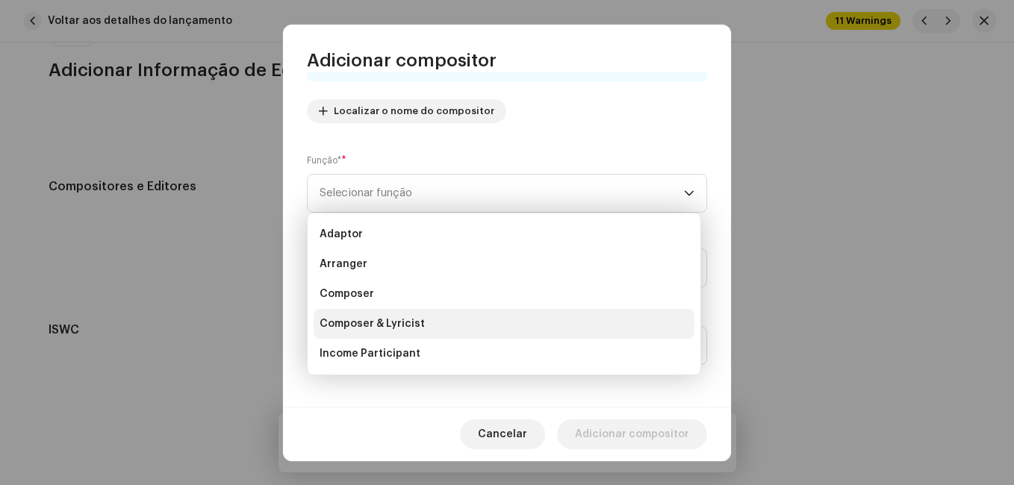
click at [483, 315] on li "Composer & Lyricist" at bounding box center [504, 324] width 381 height 30
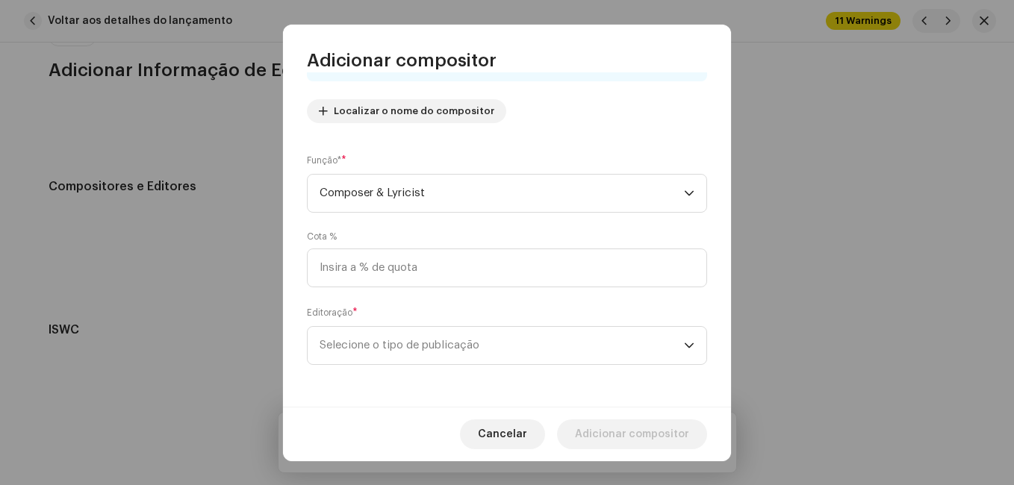
click at [507, 306] on div "Editoração * Selecione o tipo de publicação" at bounding box center [507, 335] width 400 height 60
click at [493, 348] on span "Selecione o tipo de publicação" at bounding box center [502, 345] width 364 height 37
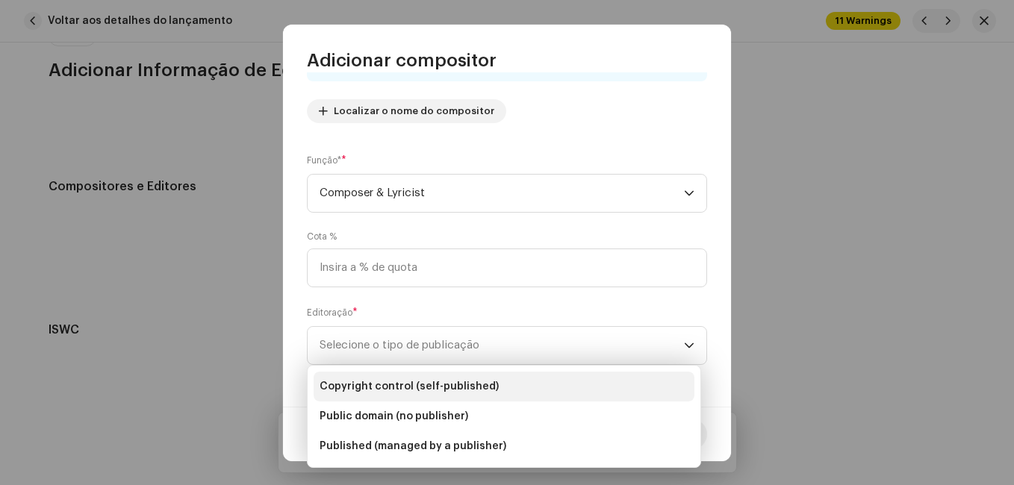
click at [495, 380] on li "Copyright control (self-published)" at bounding box center [504, 387] width 381 height 30
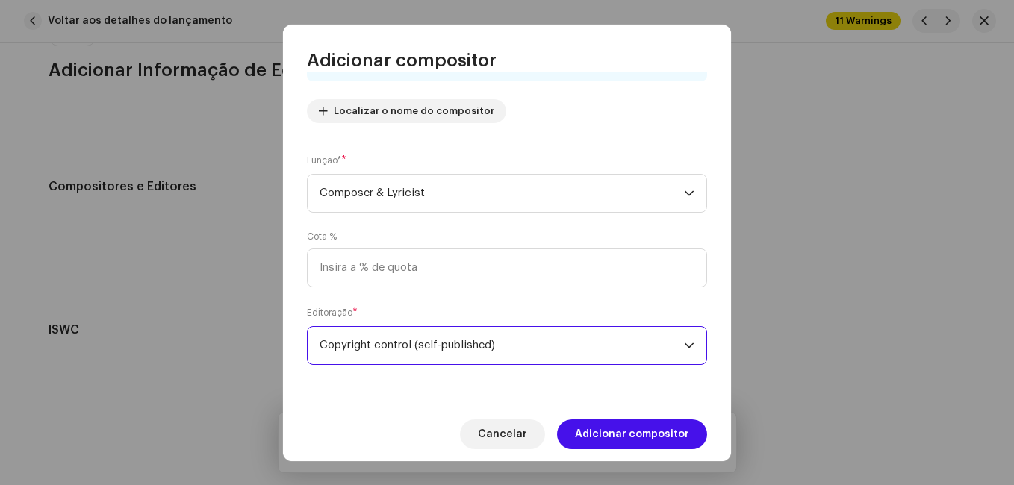
click at [617, 431] on span "Adicionar compositor" at bounding box center [632, 435] width 114 height 30
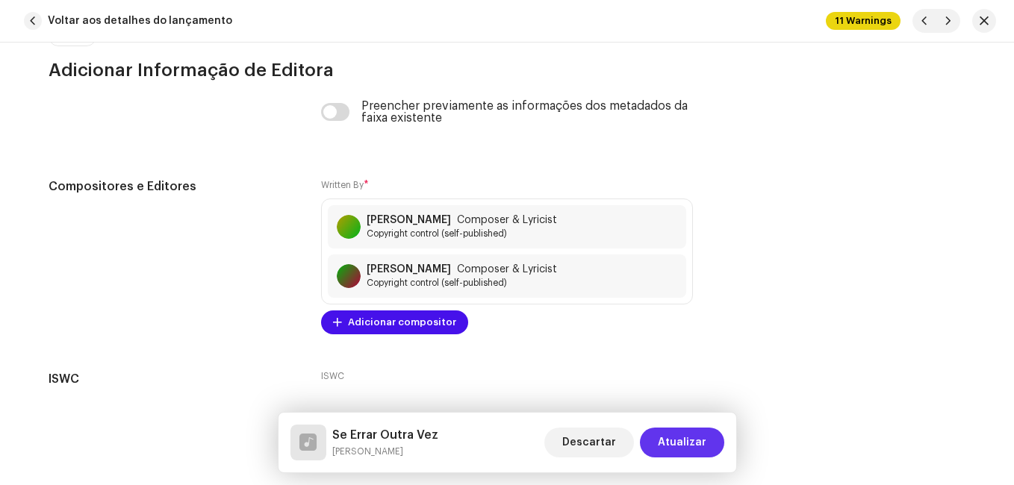
click at [670, 443] on span "Atualizar" at bounding box center [682, 443] width 49 height 30
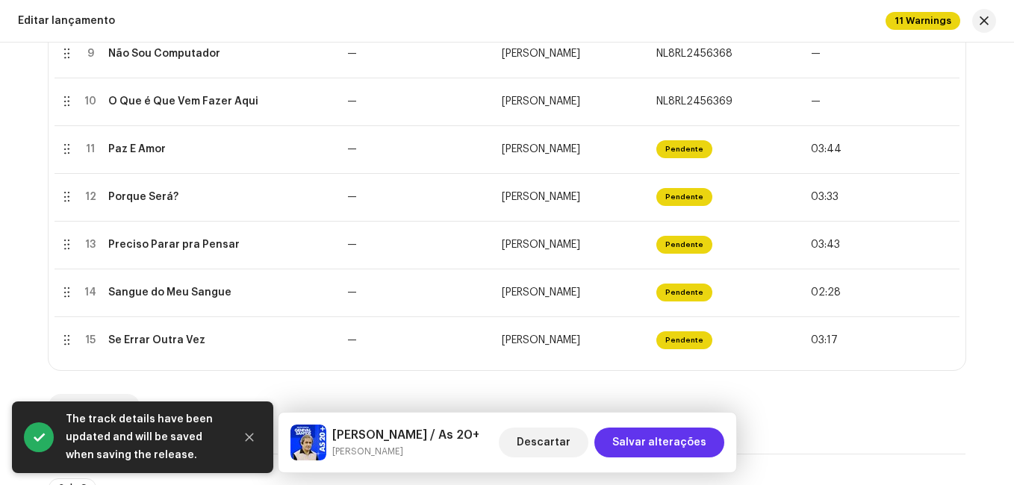
click at [647, 437] on span "Salvar alterações" at bounding box center [659, 443] width 94 height 30
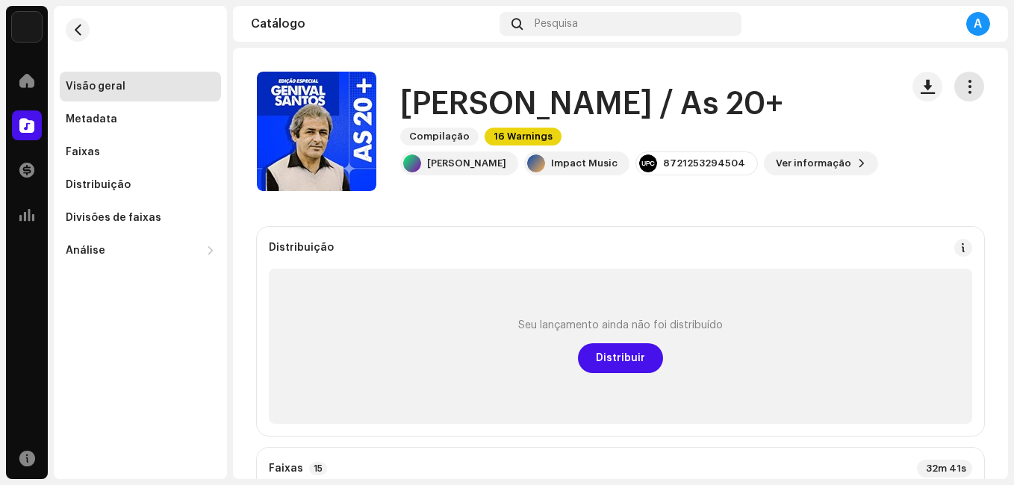
click at [967, 87] on span "button" at bounding box center [969, 87] width 14 height 12
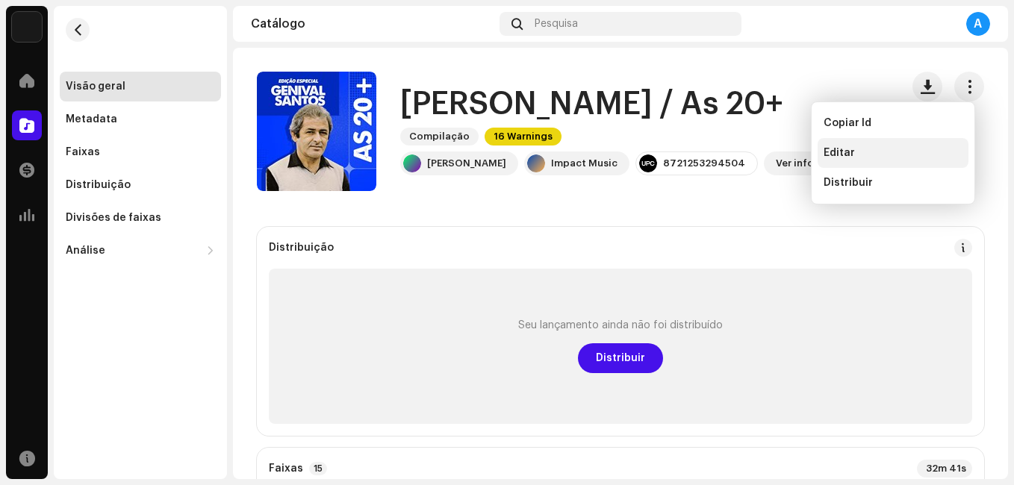
click at [848, 152] on span "Editar" at bounding box center [838, 153] width 31 height 12
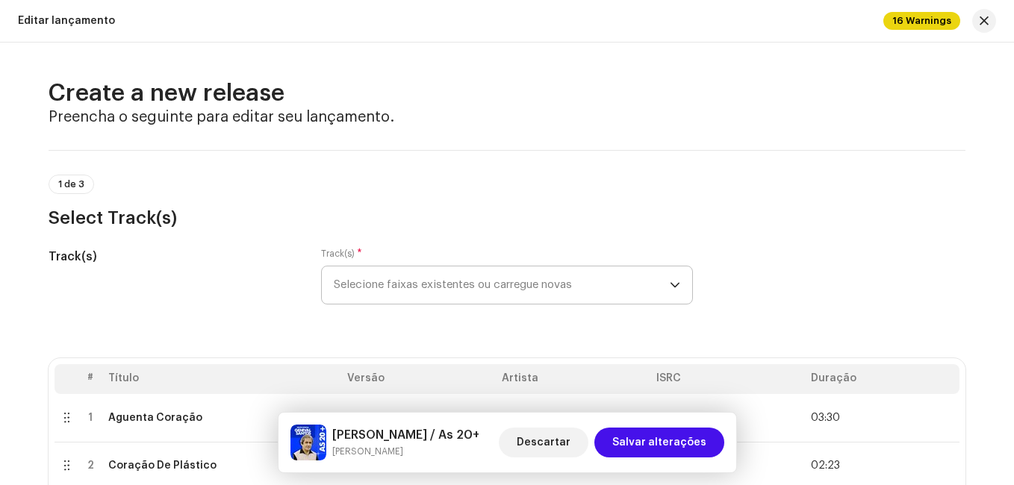
click at [372, 273] on span "Selecione faixas existentes ou carregue novas" at bounding box center [502, 285] width 336 height 37
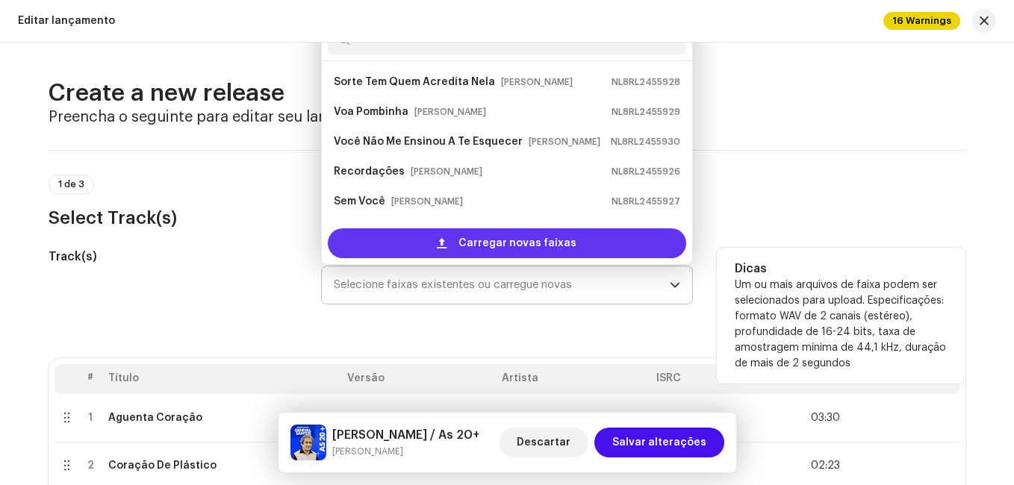
click at [414, 240] on div "Carregar novas faixas" at bounding box center [507, 243] width 358 height 30
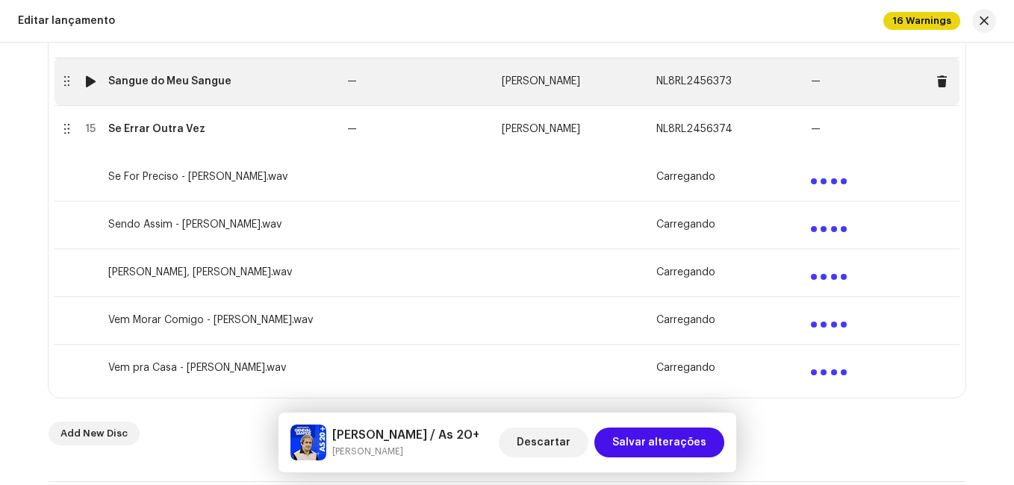
scroll to position [971, 0]
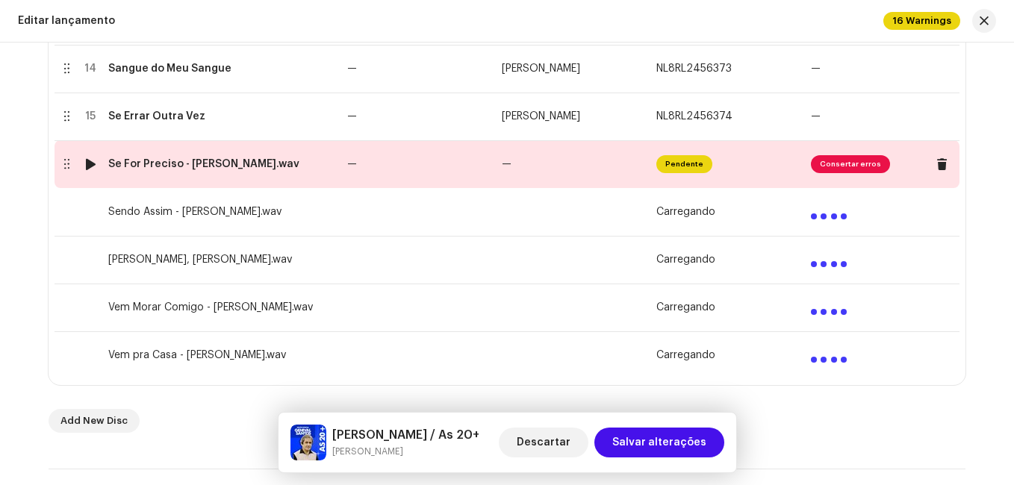
click at [389, 168] on td "—" at bounding box center [418, 164] width 155 height 48
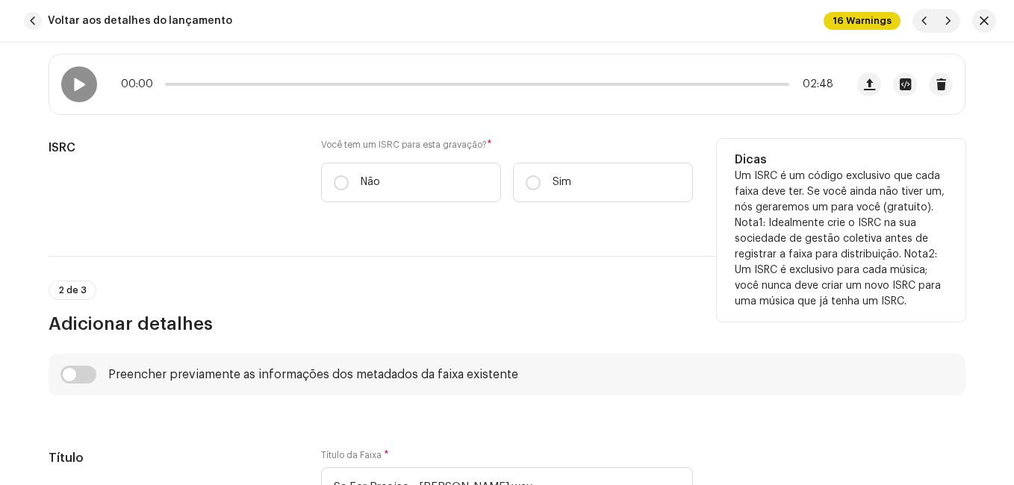
scroll to position [299, 0]
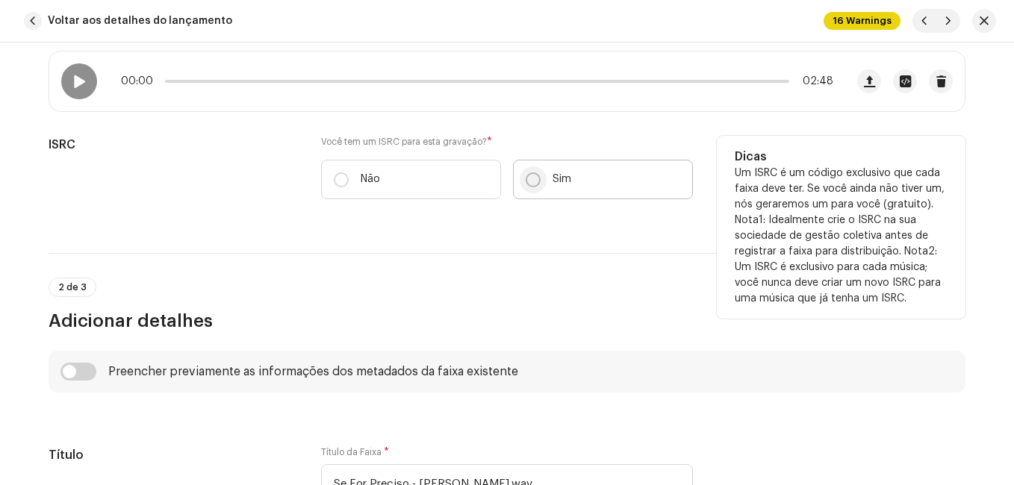
click at [527, 181] on input "Sim" at bounding box center [533, 179] width 15 height 15
radio input "true"
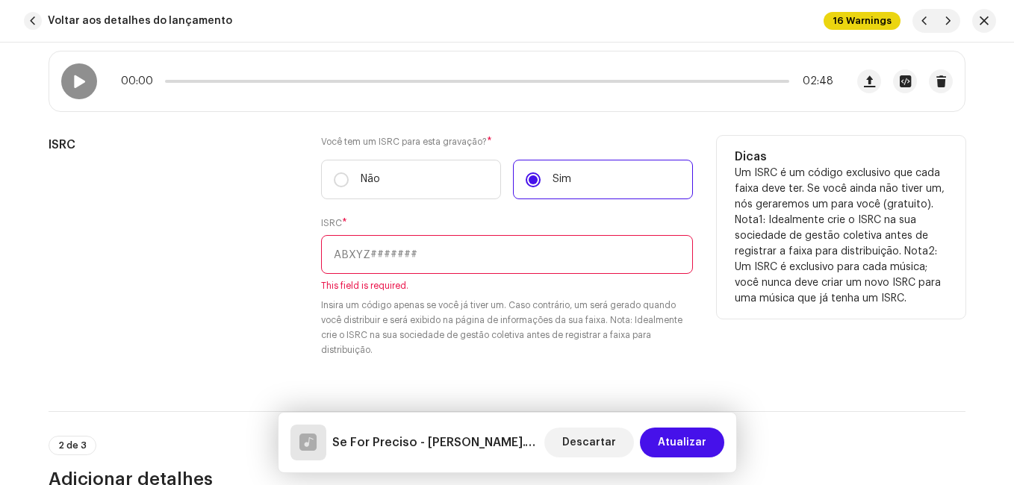
paste input "NL-8RL-24-56375"
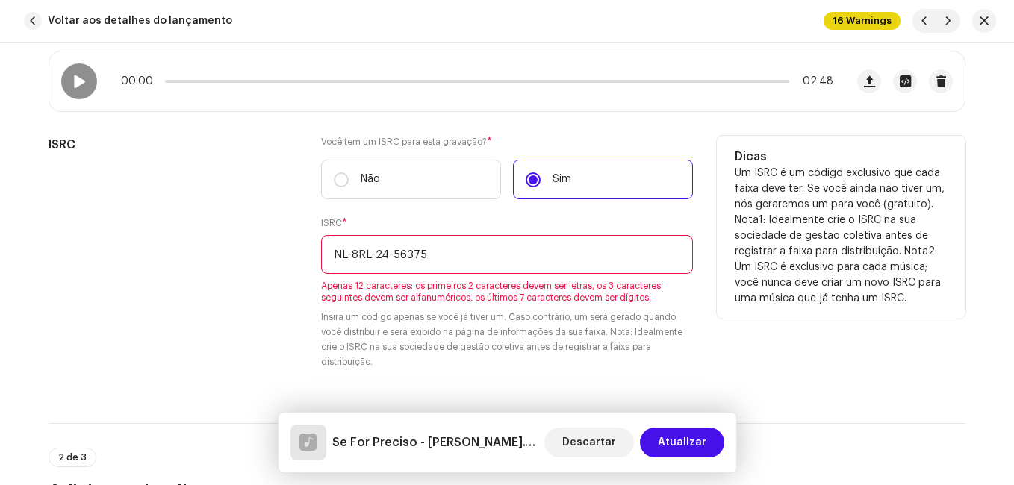
click at [389, 252] on input "NL-8RL-24-56375" at bounding box center [507, 254] width 372 height 39
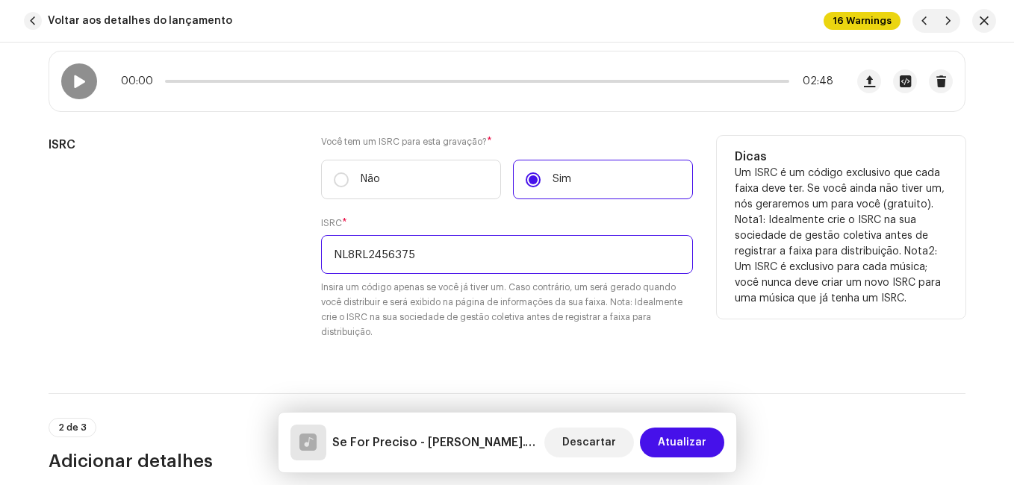
type input "NL8RL2456375"
click at [264, 259] on div "ISRC" at bounding box center [173, 247] width 249 height 222
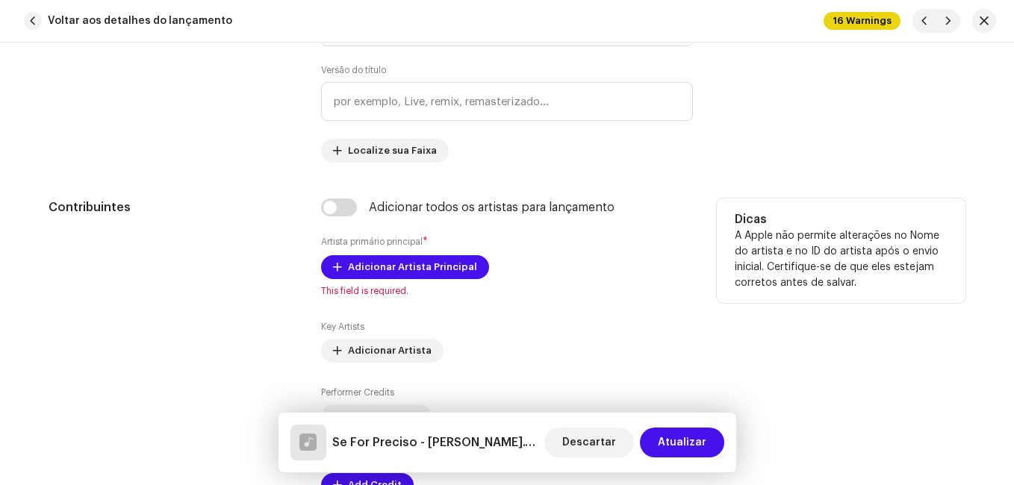
scroll to position [821, 0]
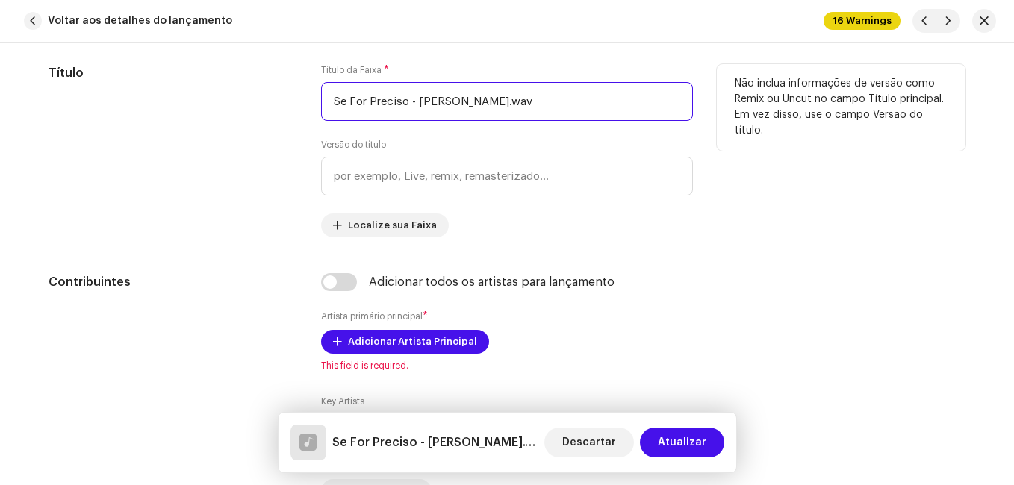
drag, startPoint x: 402, startPoint y: 102, endPoint x: 514, endPoint y: 102, distance: 112.0
click at [536, 101] on input "Se For Preciso - [PERSON_NAME].wav" at bounding box center [507, 101] width 372 height 39
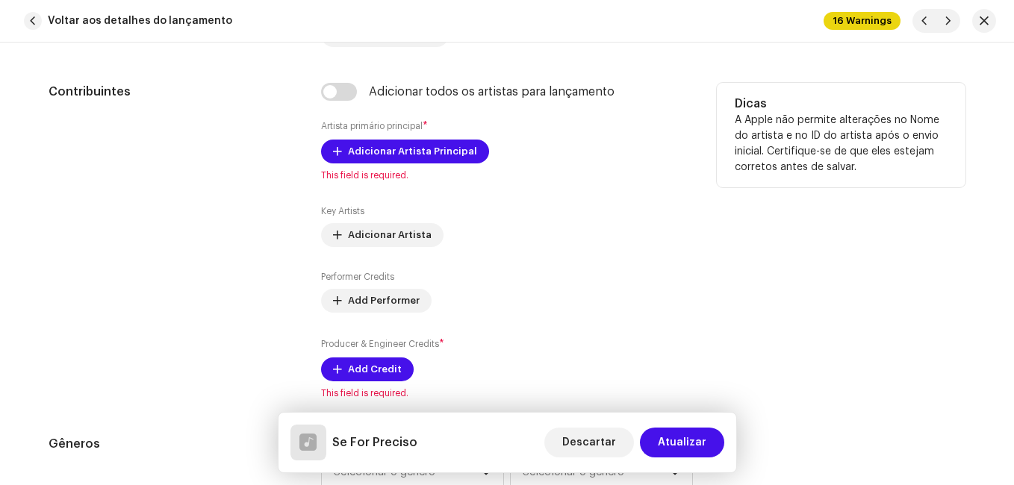
scroll to position [1045, 0]
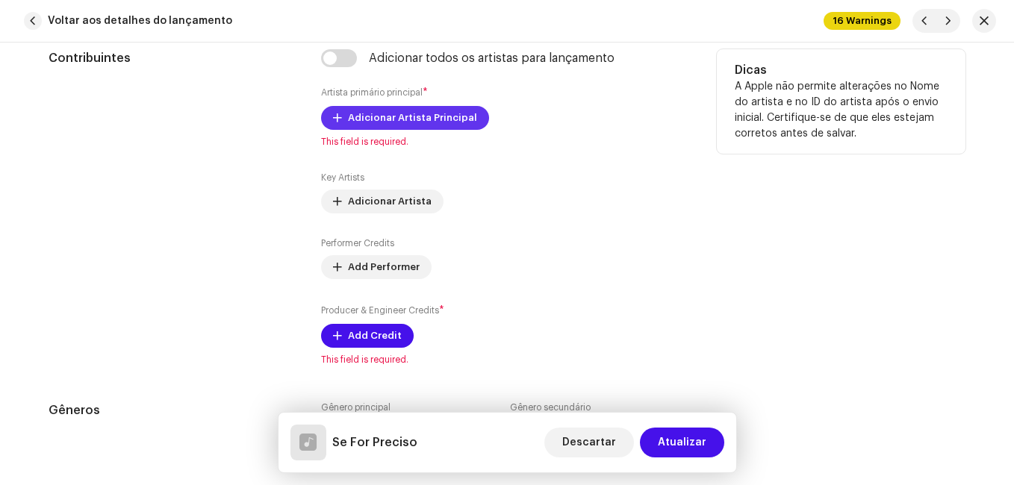
type input "Se For Preciso"
click at [336, 113] on span at bounding box center [337, 118] width 9 height 12
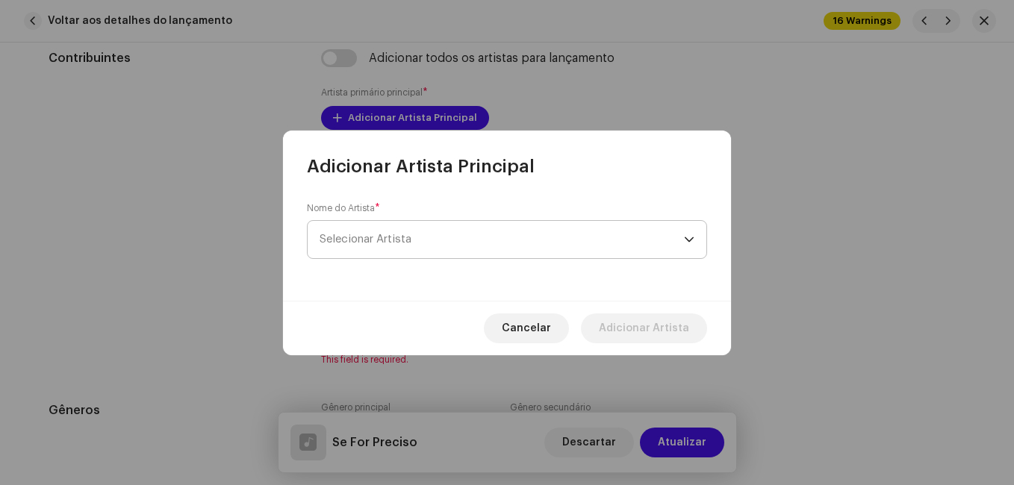
click at [399, 249] on span "Selecionar Artista" at bounding box center [502, 239] width 364 height 37
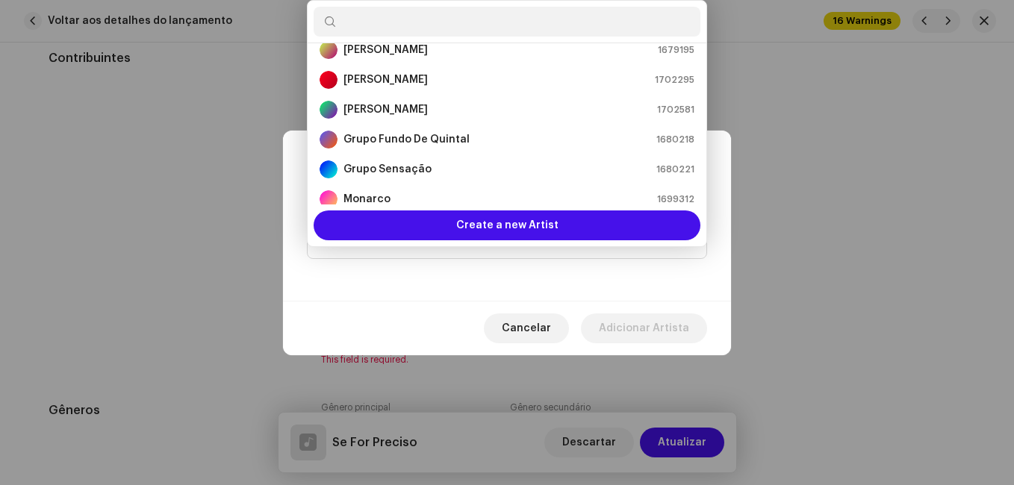
scroll to position [173, 0]
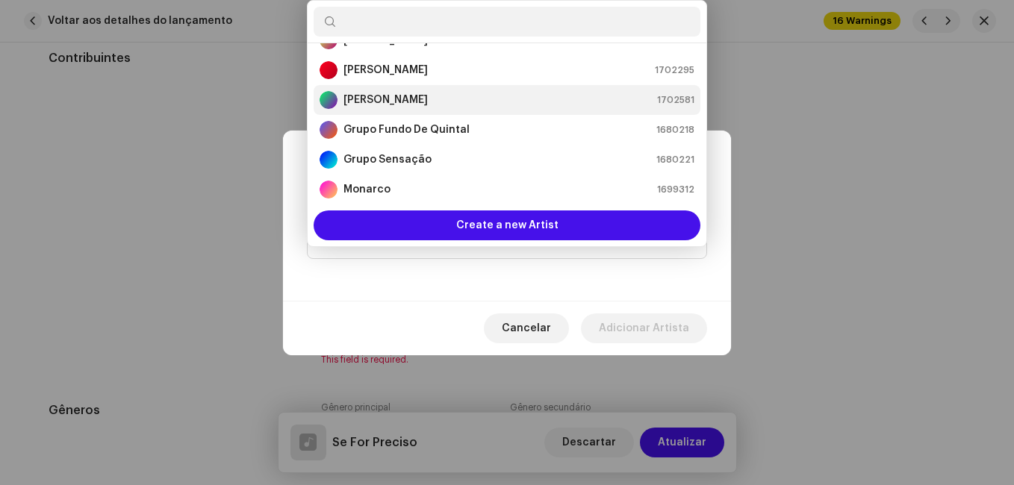
click at [434, 93] on div "[PERSON_NAME] 1702581" at bounding box center [507, 100] width 375 height 18
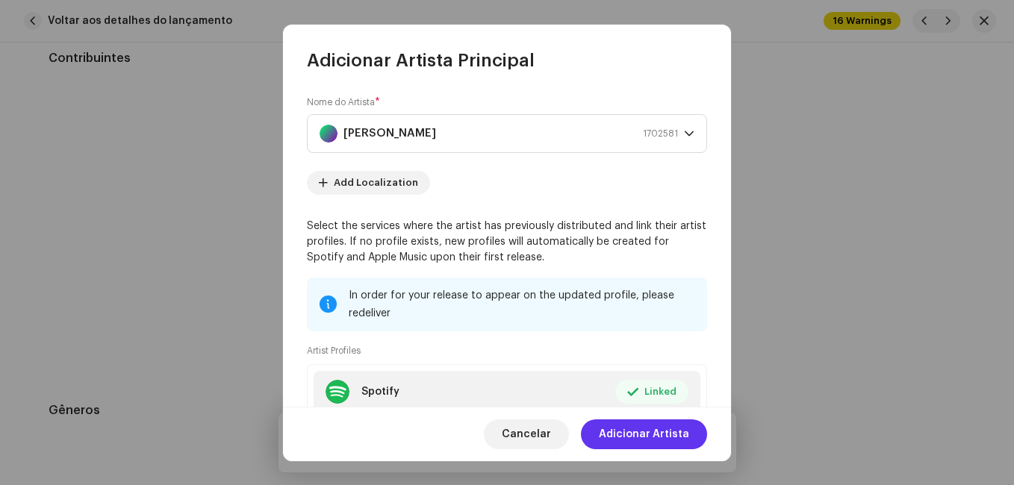
click at [689, 432] on button "Adicionar Artista" at bounding box center [644, 435] width 126 height 30
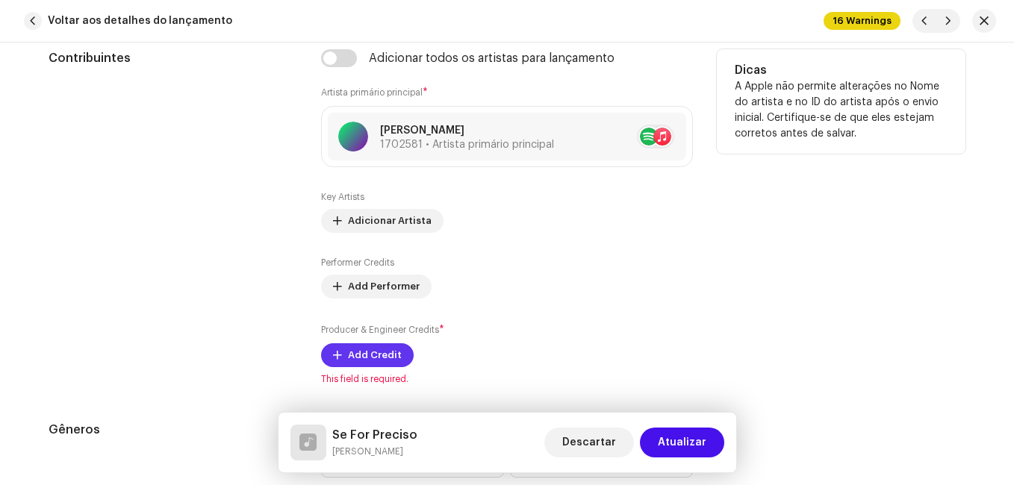
click at [382, 346] on span "Add Credit" at bounding box center [375, 355] width 54 height 30
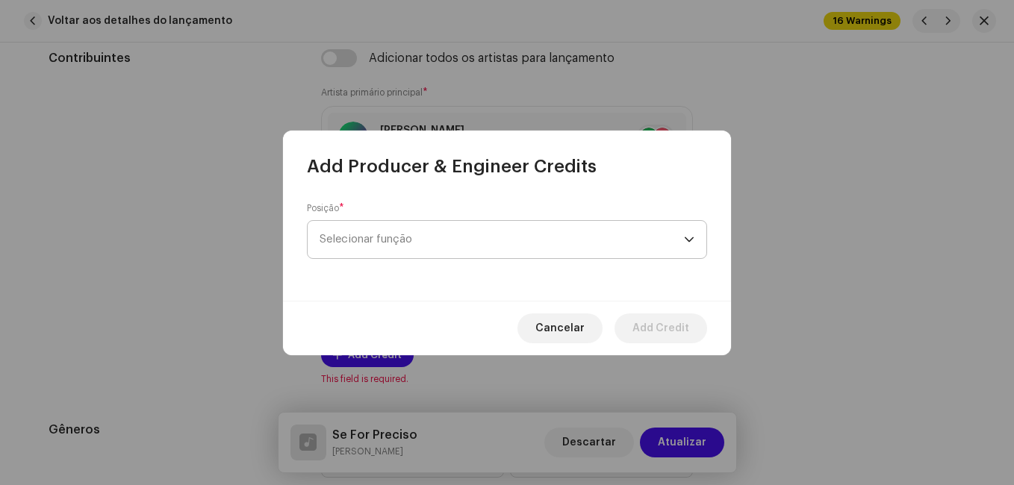
click at [516, 235] on span "Selecionar função" at bounding box center [502, 239] width 364 height 37
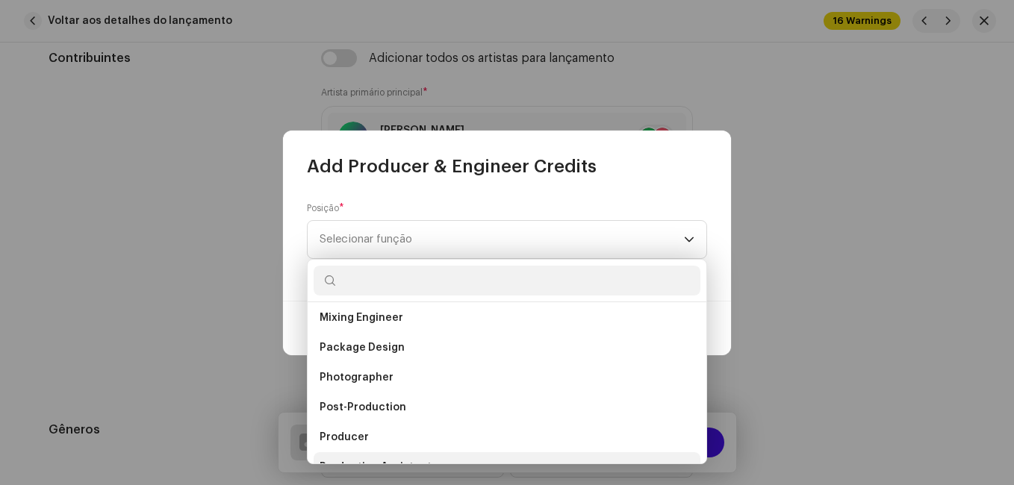
scroll to position [508, 0]
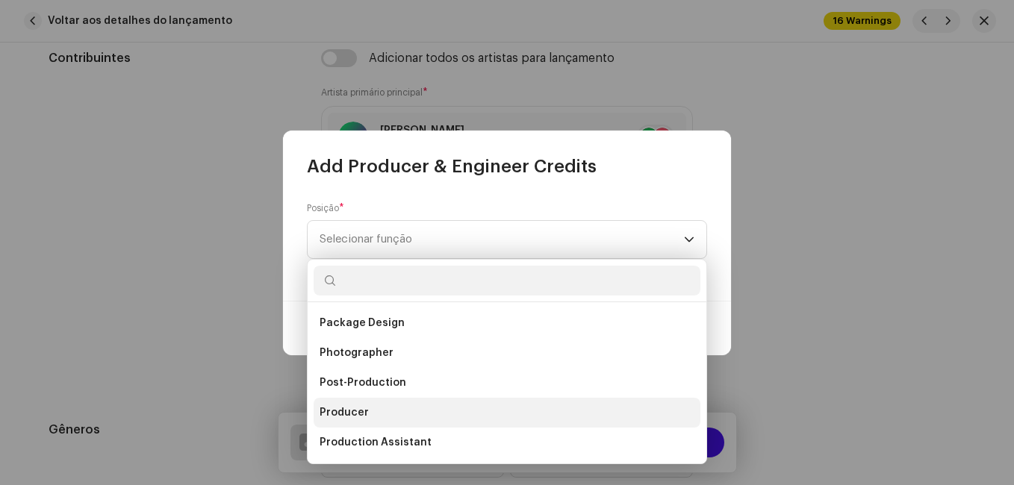
click at [375, 415] on li "Producer" at bounding box center [507, 413] width 387 height 30
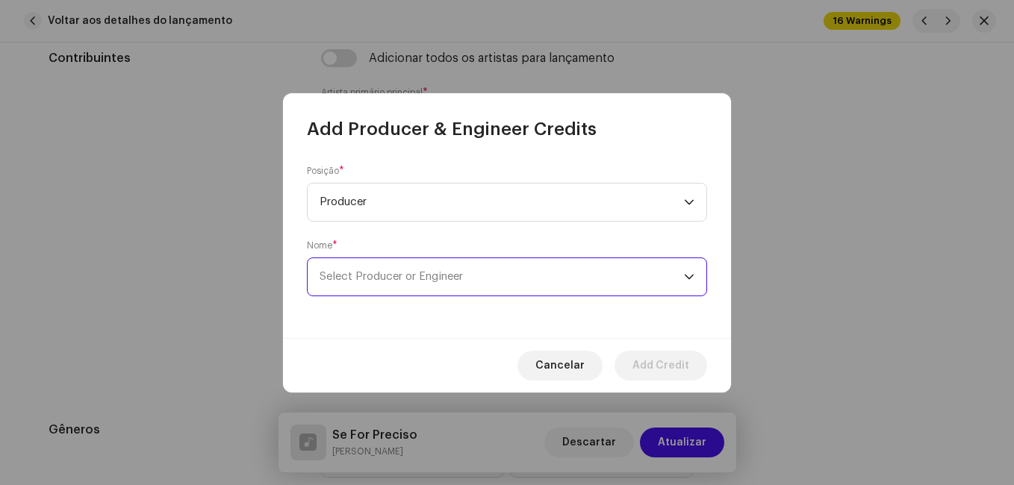
click at [429, 272] on span "Select Producer or Engineer" at bounding box center [391, 276] width 143 height 11
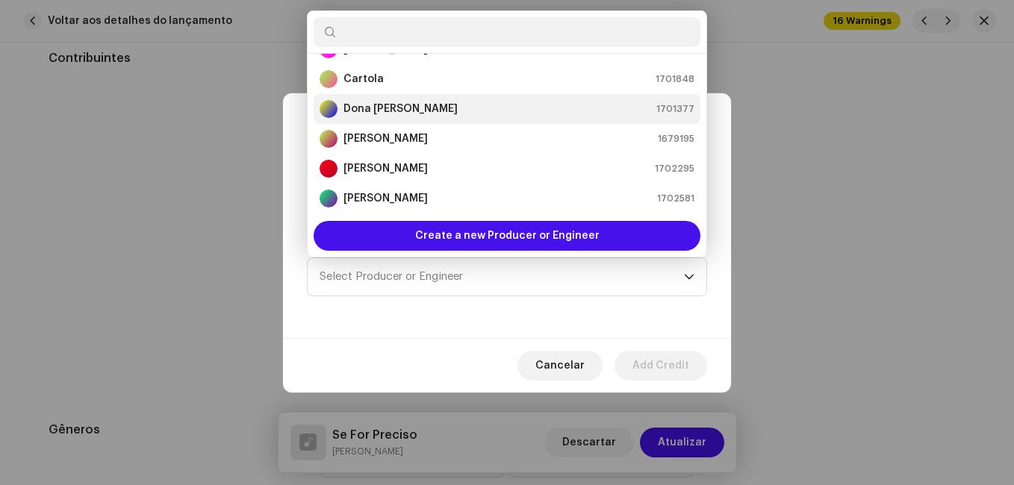
scroll to position [99, 0]
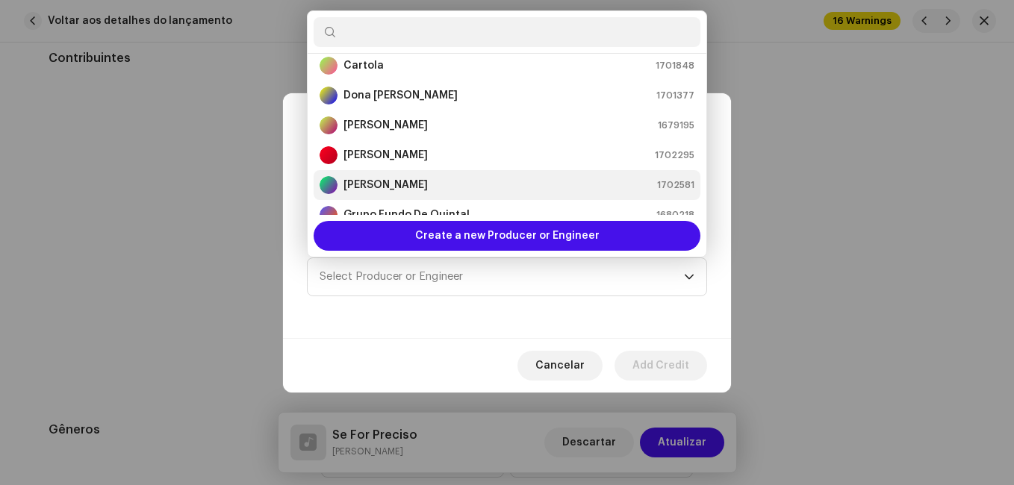
click at [442, 179] on div "[PERSON_NAME] 1702581" at bounding box center [507, 185] width 375 height 18
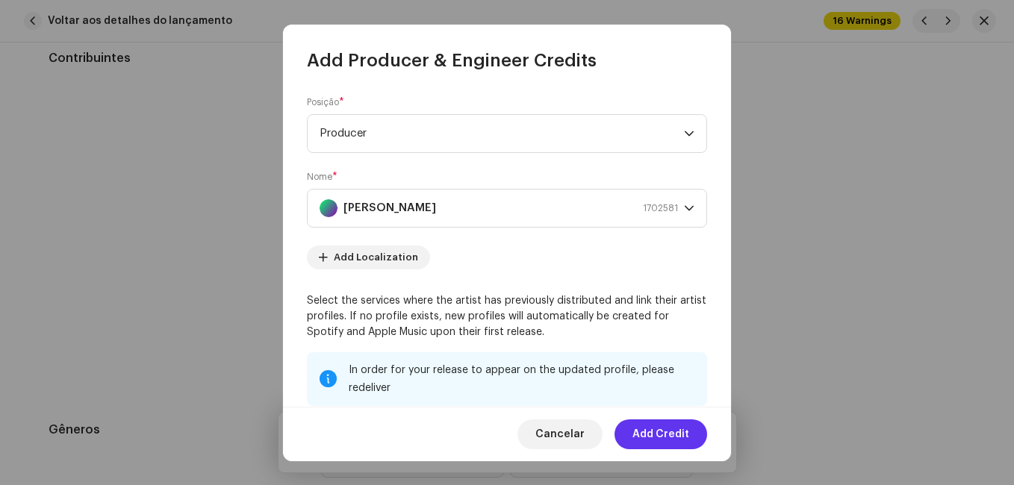
click at [668, 426] on span "Add Credit" at bounding box center [660, 435] width 57 height 30
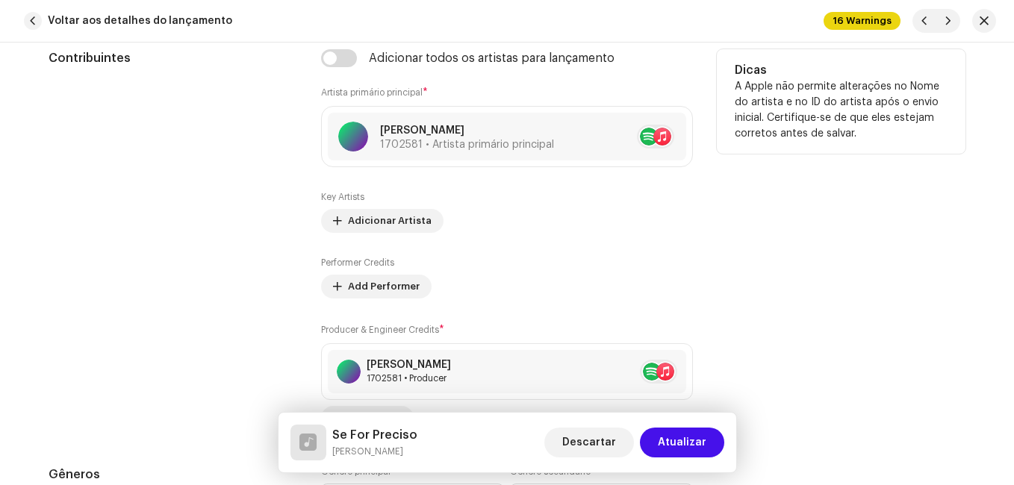
click at [250, 326] on div "Contribuintes" at bounding box center [173, 239] width 249 height 381
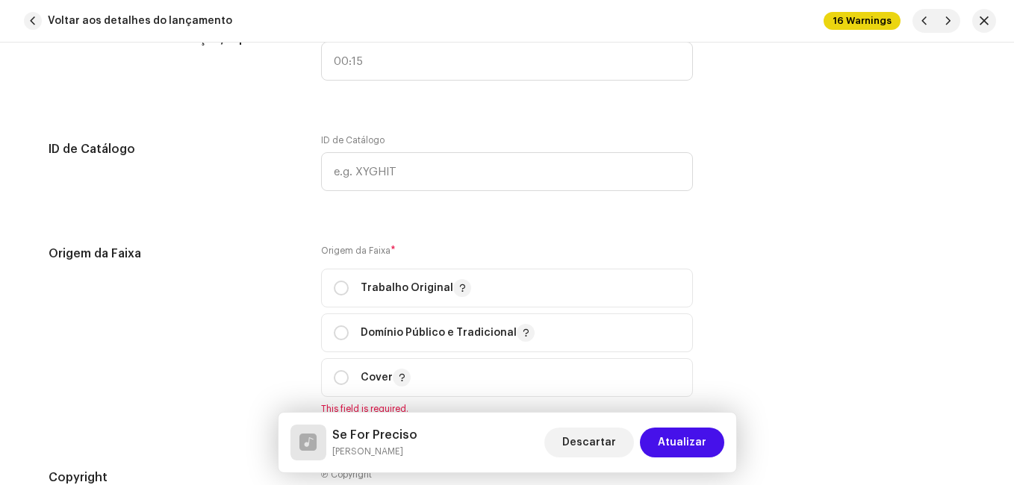
scroll to position [1866, 0]
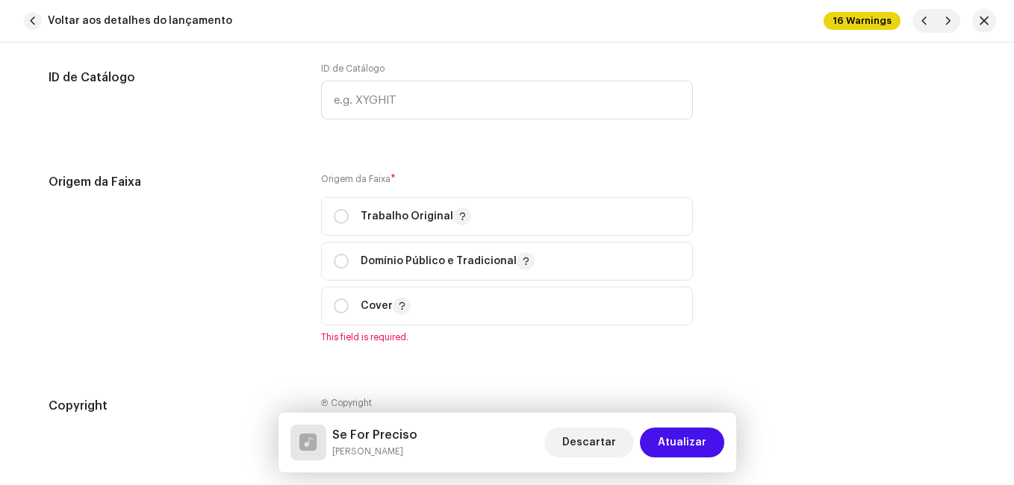
drag, startPoint x: 339, startPoint y: 223, endPoint x: 295, endPoint y: 254, distance: 53.6
click at [338, 225] on div "Trabalho Original" at bounding box center [402, 217] width 137 height 18
radio input "true"
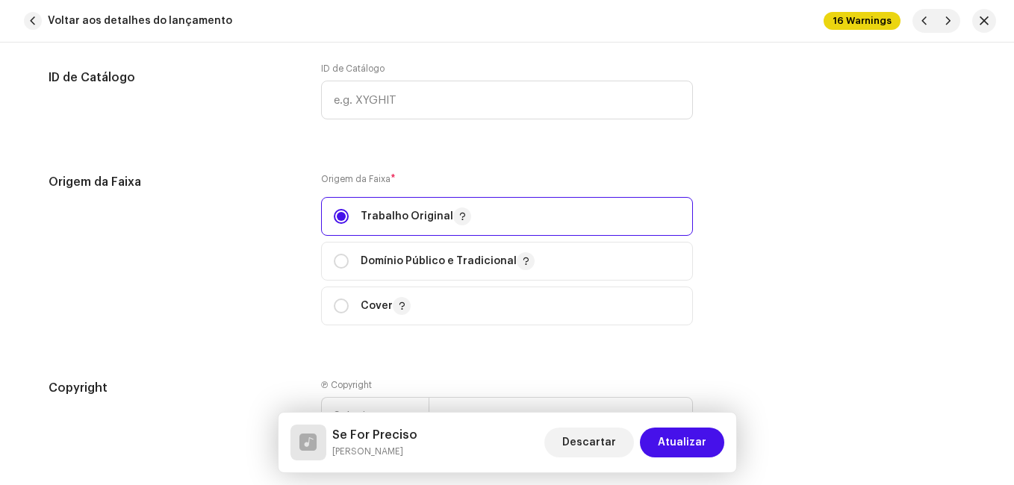
click at [262, 268] on div "Origem da Faixa" at bounding box center [173, 258] width 249 height 170
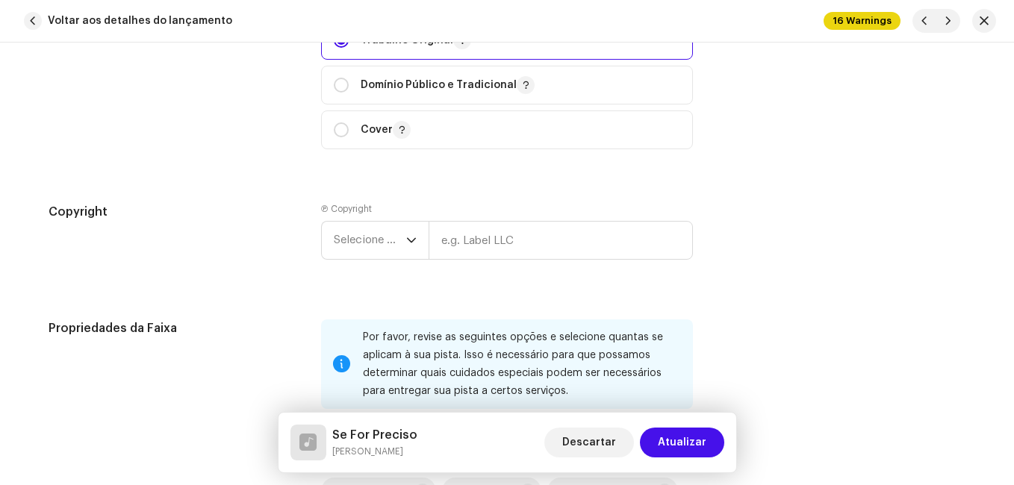
scroll to position [2090, 0]
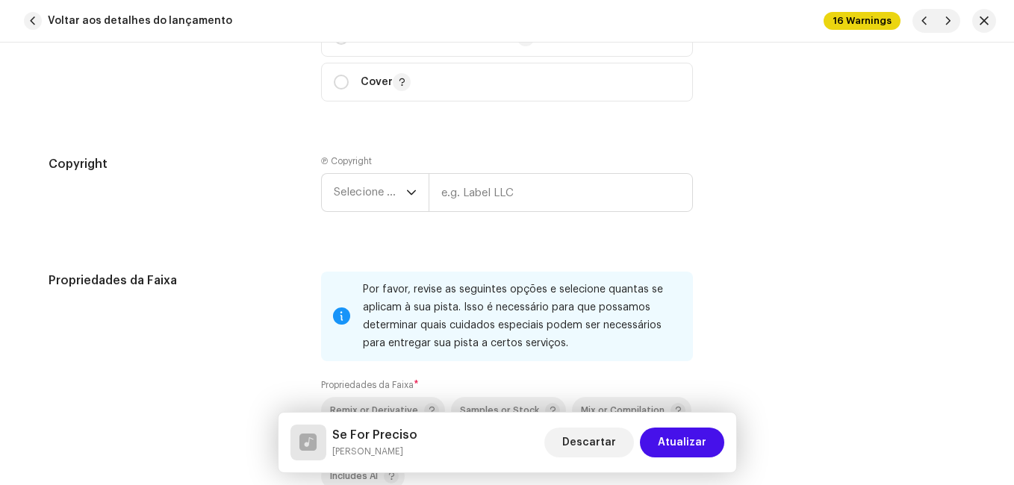
click at [396, 172] on div "Ⓟ Copyright Selecione o ano" at bounding box center [507, 186] width 372 height 63
click at [390, 190] on span "Selecione o ano" at bounding box center [370, 192] width 72 height 37
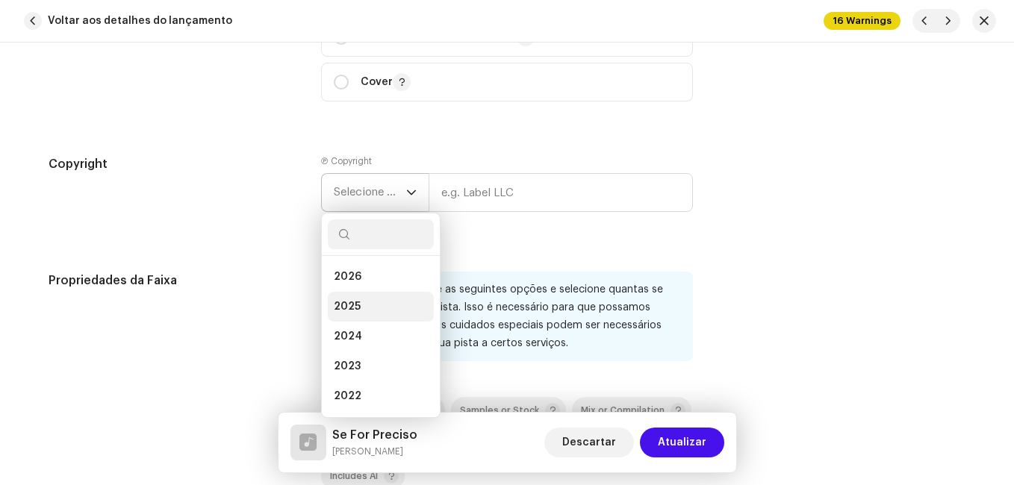
drag, startPoint x: 369, startPoint y: 311, endPoint x: 376, endPoint y: 305, distance: 9.6
click at [369, 309] on li "2025" at bounding box center [381, 307] width 106 height 30
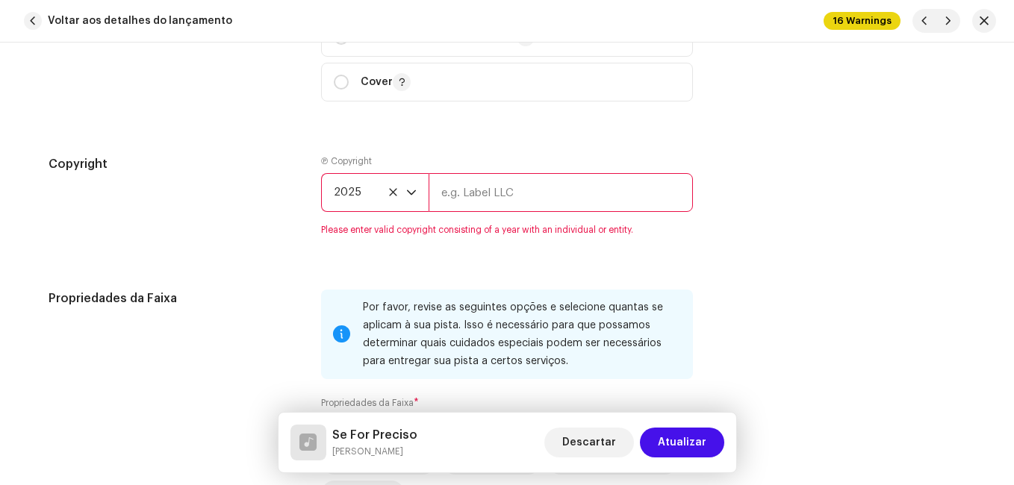
click at [467, 190] on input "text" at bounding box center [561, 192] width 264 height 39
type input "Impact Music"
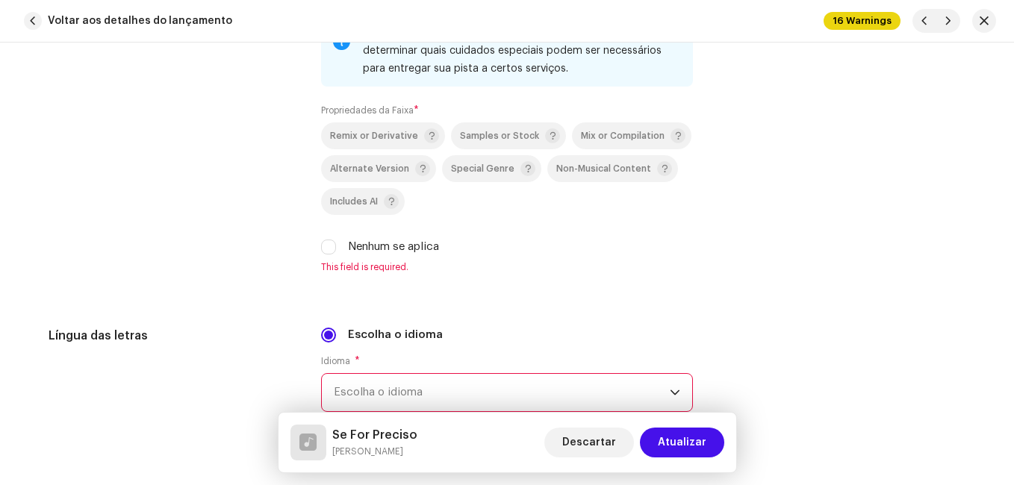
scroll to position [2389, 0]
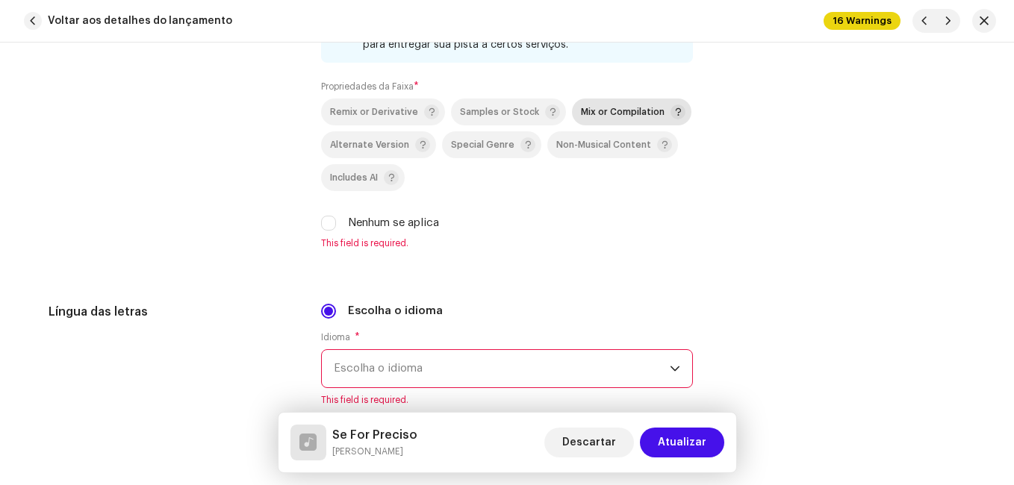
click at [632, 105] on div "Mix or Compilation" at bounding box center [633, 112] width 105 height 15
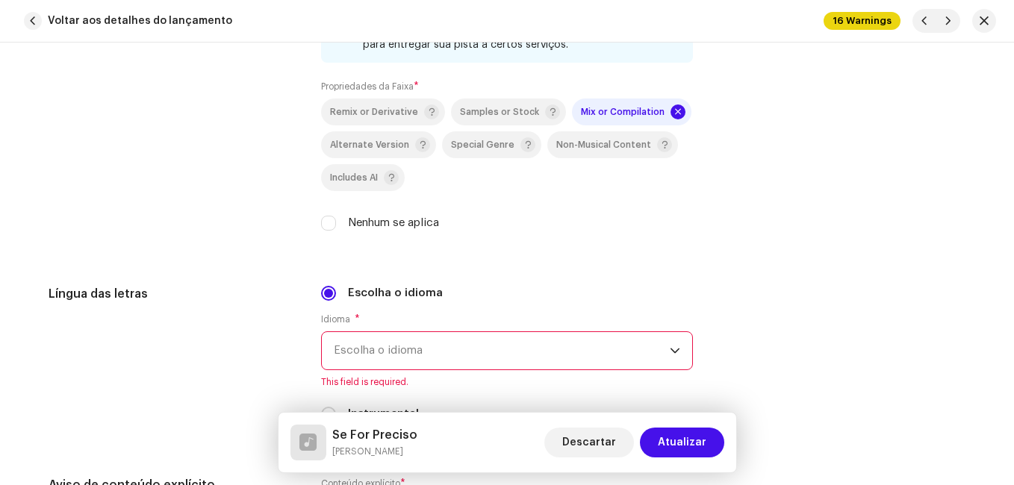
click at [464, 343] on span "Escolha o idioma" at bounding box center [502, 350] width 336 height 37
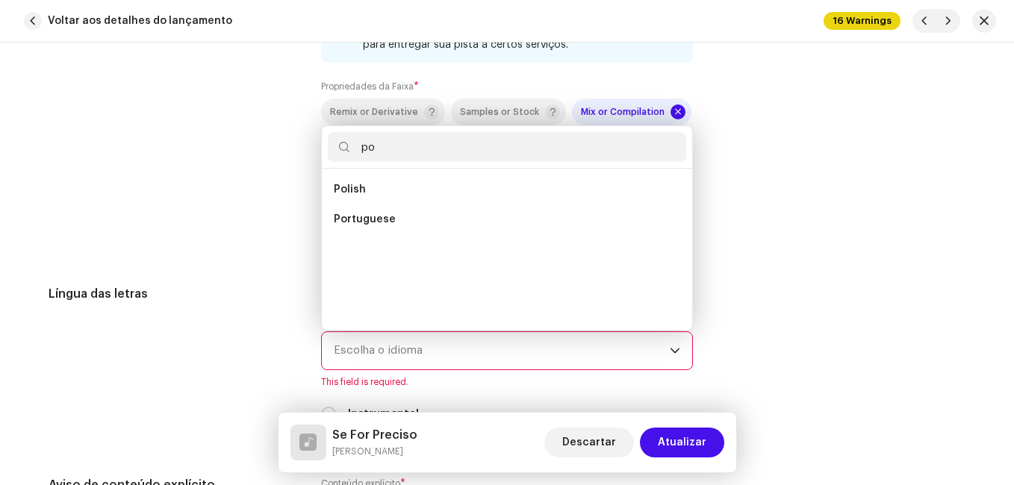
scroll to position [0, 0]
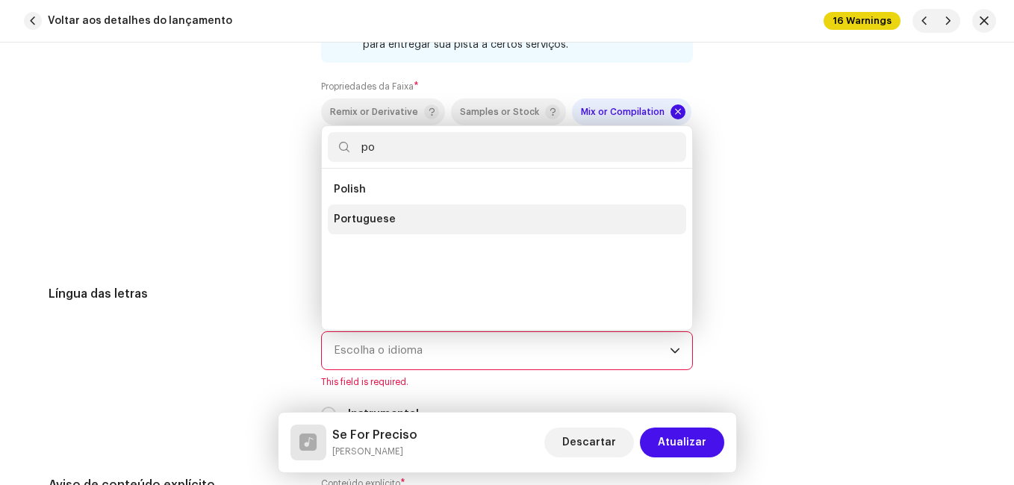
type input "po"
click at [411, 227] on li "Portuguese" at bounding box center [507, 220] width 358 height 30
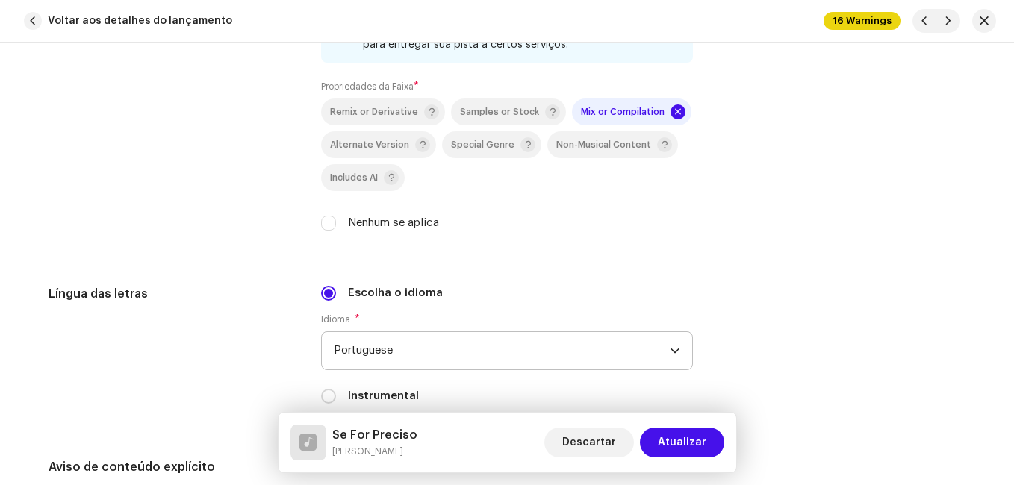
click at [275, 237] on div "Propriedades da Faixa" at bounding box center [173, 111] width 249 height 276
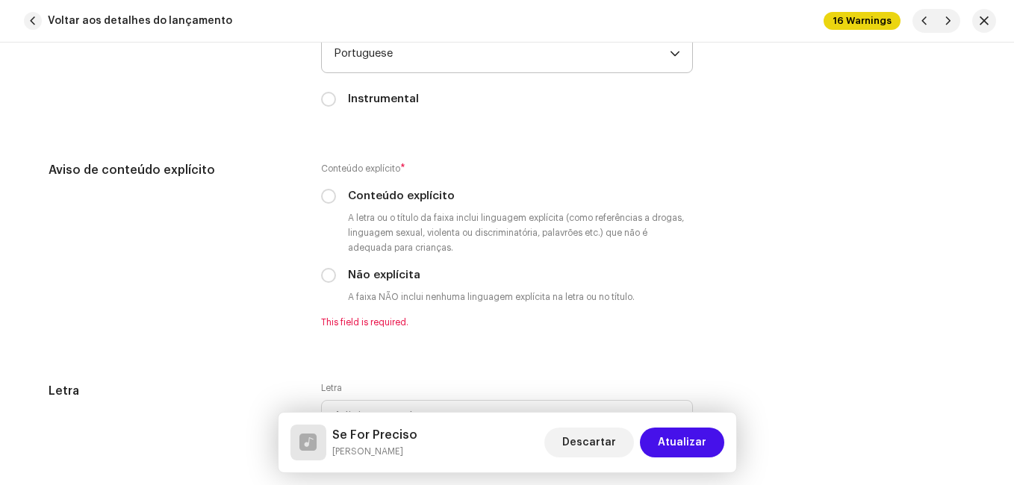
scroll to position [2688, 0]
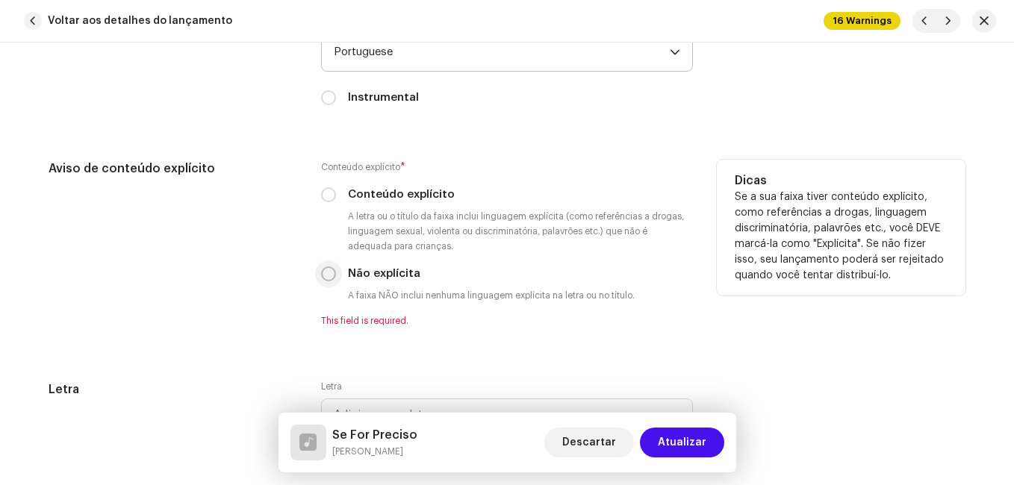
click at [326, 270] on input "Não explícita" at bounding box center [328, 274] width 15 height 15
radio input "true"
click at [281, 273] on div "Aviso de conteúdo explícito" at bounding box center [173, 243] width 249 height 167
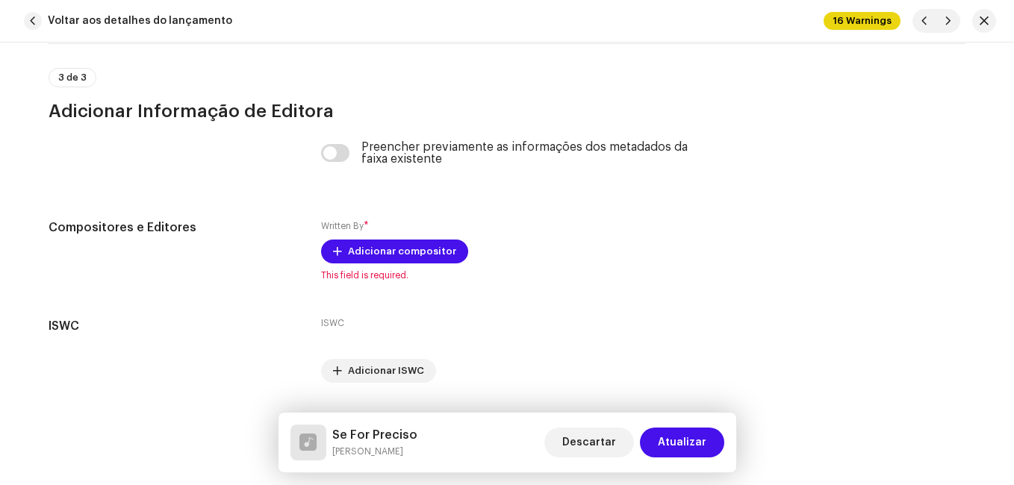
scroll to position [3177, 0]
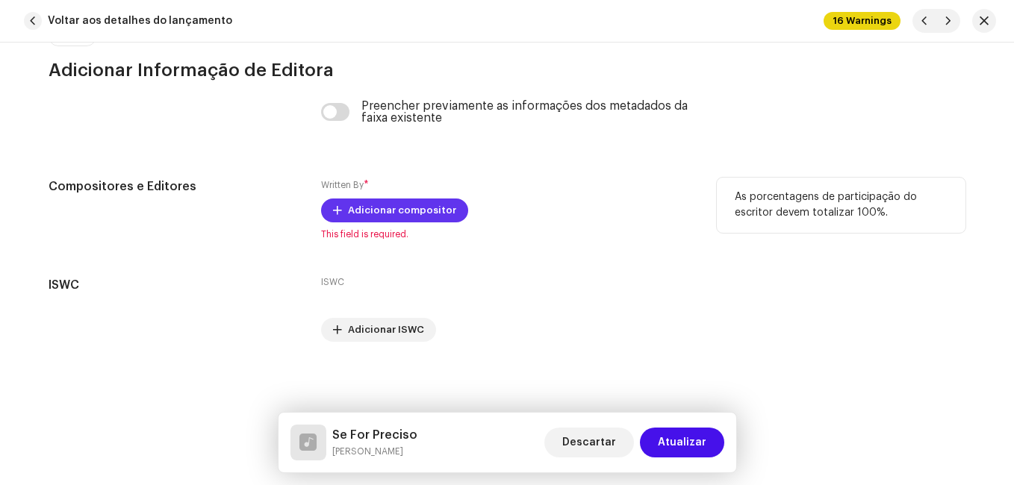
click at [411, 212] on span "Adicionar compositor" at bounding box center [402, 211] width 108 height 30
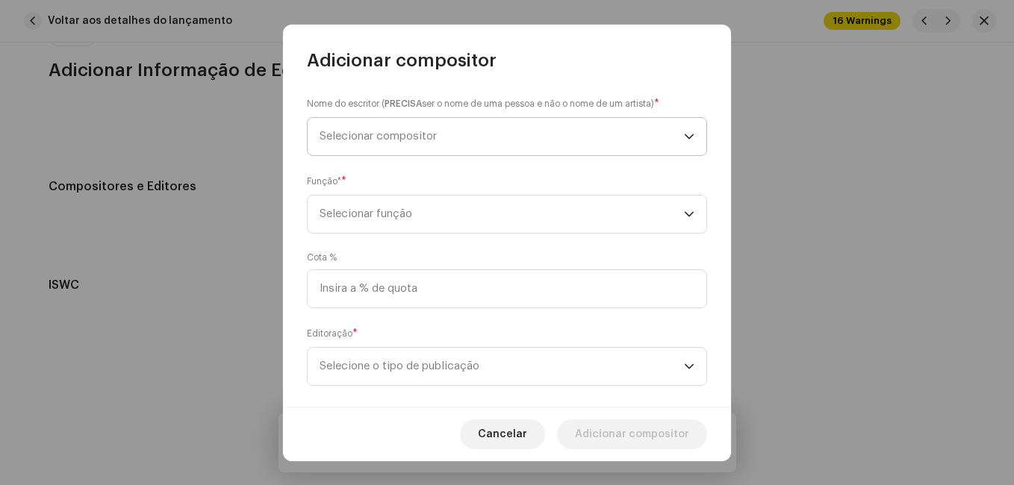
click at [420, 135] on span "Selecionar compositor" at bounding box center [378, 136] width 117 height 11
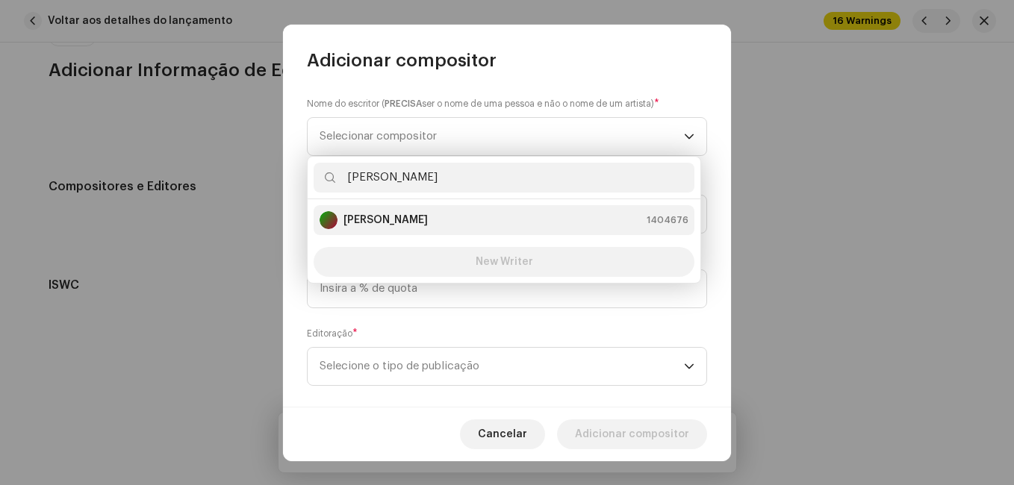
type input "[PERSON_NAME]"
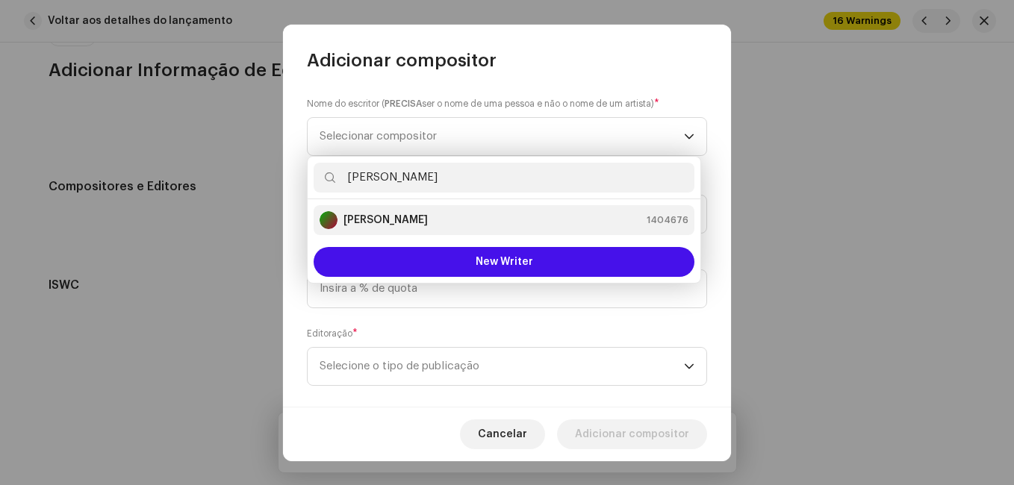
click at [408, 224] on div "[PERSON_NAME] 1404676" at bounding box center [504, 220] width 369 height 18
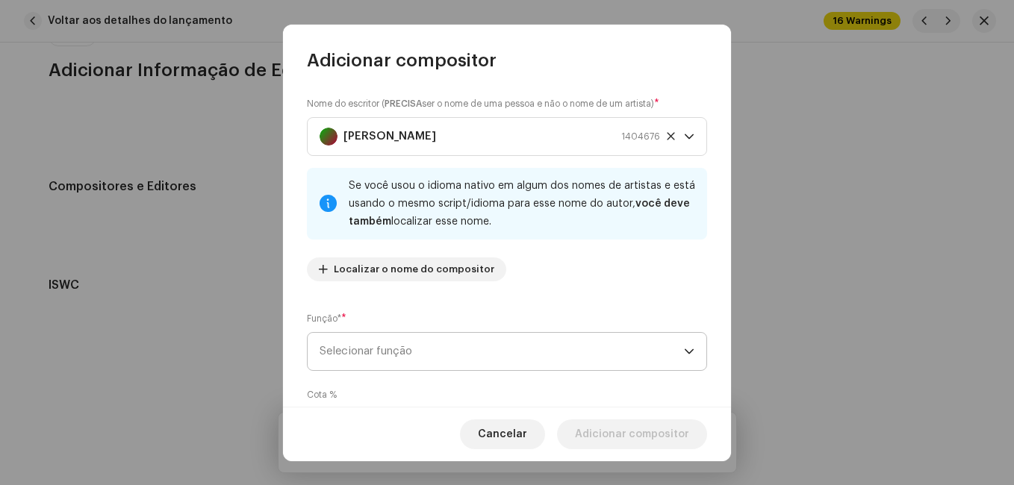
click at [499, 358] on span "Selecionar função" at bounding box center [502, 351] width 364 height 37
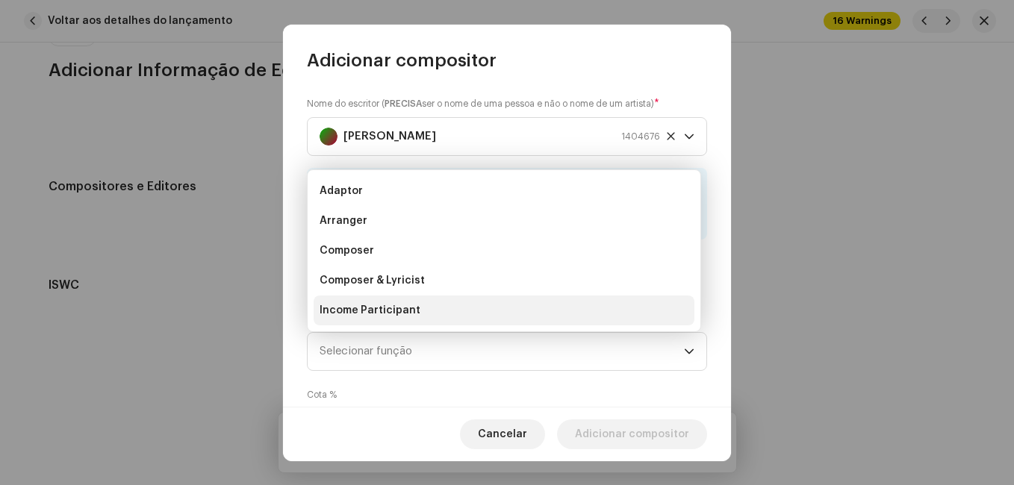
scroll to position [24, 0]
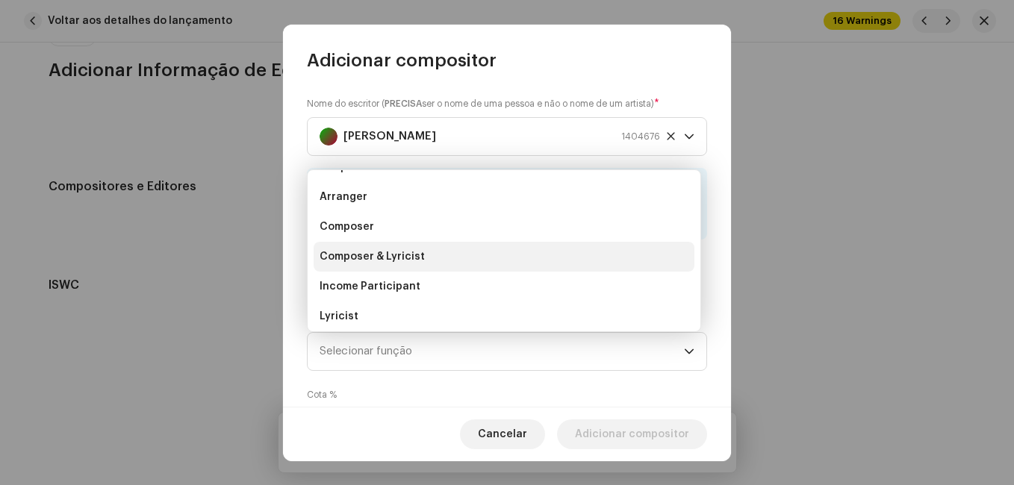
click at [520, 262] on li "Composer & Lyricist" at bounding box center [504, 257] width 381 height 30
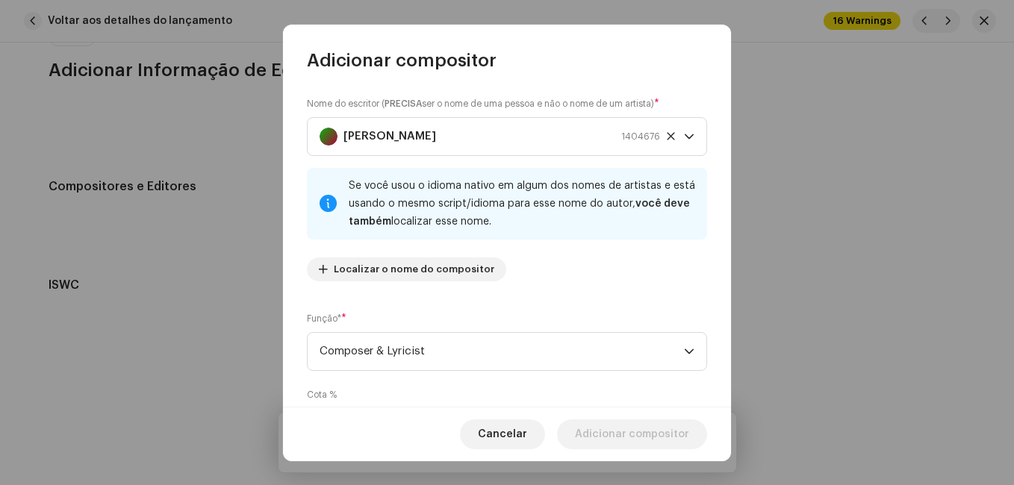
click at [544, 302] on div "Nome do escritor ( PRECISA ser o nome de uma pessoa e não o nome de um artista)…" at bounding box center [507, 239] width 448 height 334
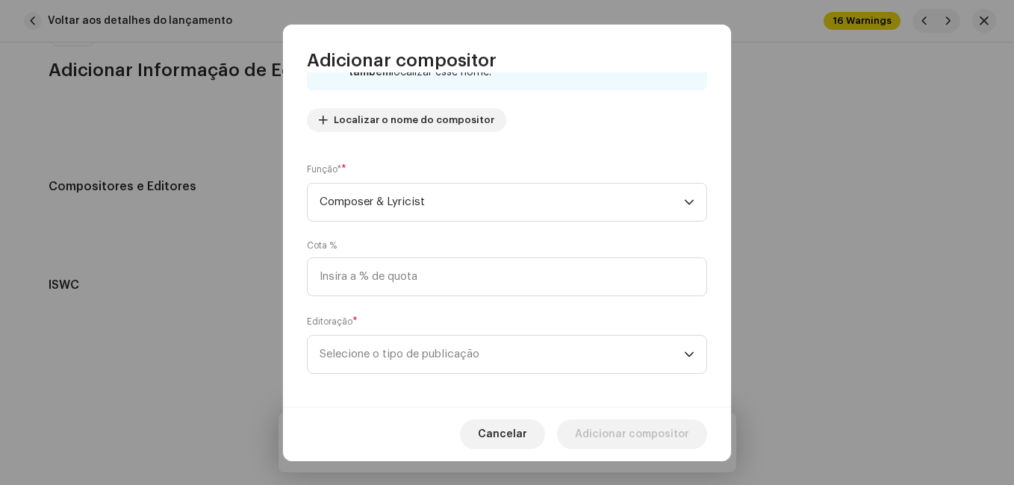
scroll to position [158, 0]
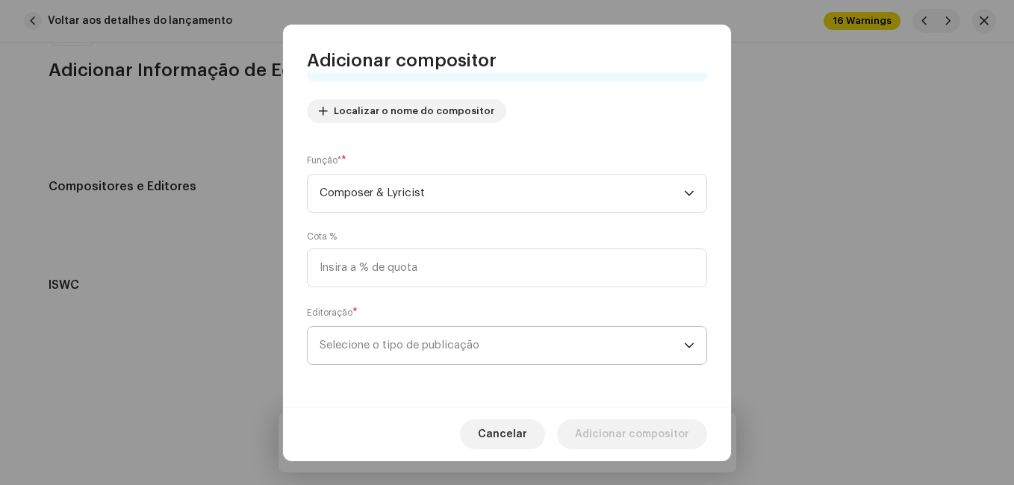
click at [538, 337] on span "Selecione o tipo de publicação" at bounding box center [502, 345] width 364 height 37
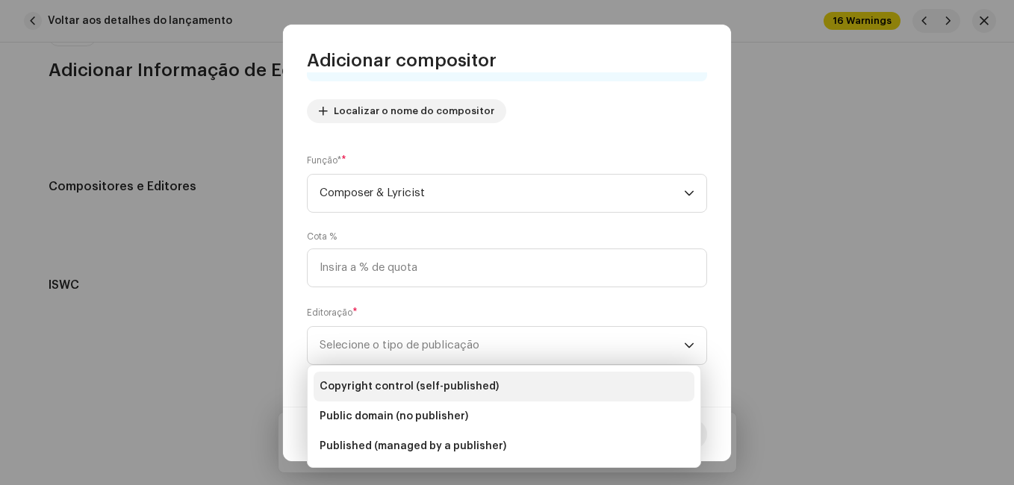
click at [535, 386] on li "Copyright control (self-published)" at bounding box center [504, 387] width 381 height 30
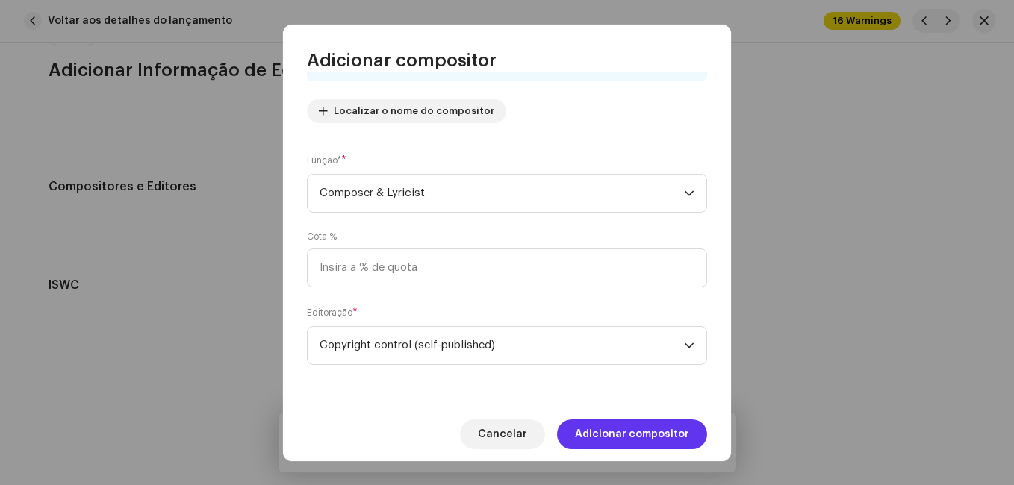
click at [626, 421] on span "Adicionar compositor" at bounding box center [632, 435] width 114 height 30
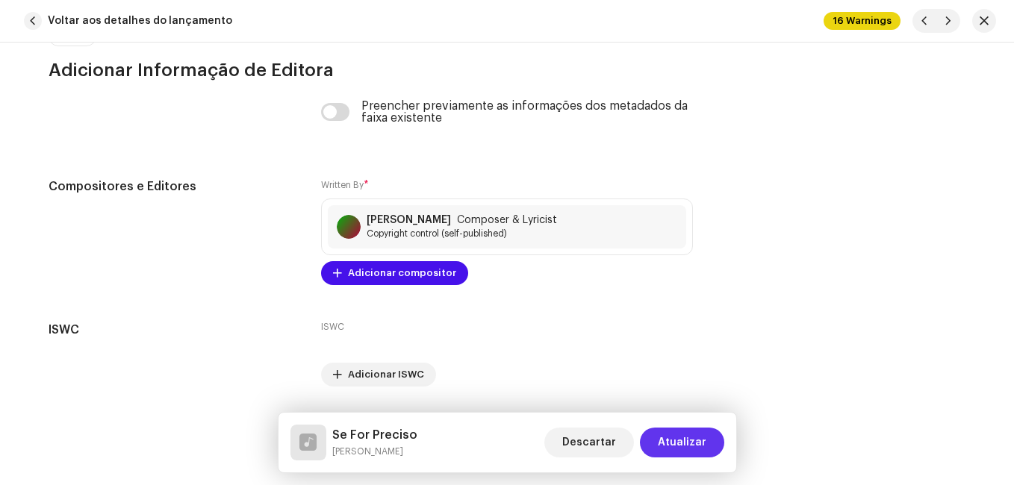
click at [666, 437] on span "Atualizar" at bounding box center [682, 443] width 49 height 30
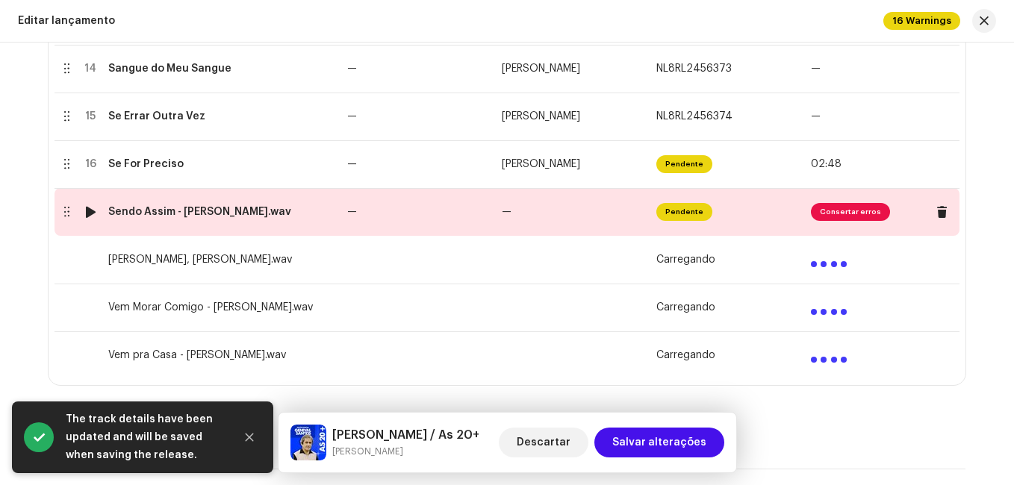
click at [392, 207] on td "—" at bounding box center [418, 212] width 155 height 48
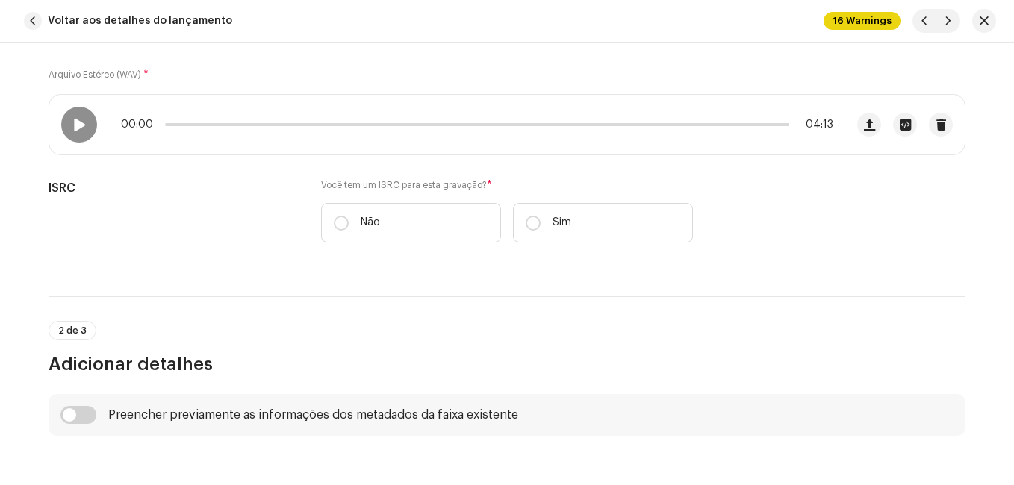
scroll to position [299, 0]
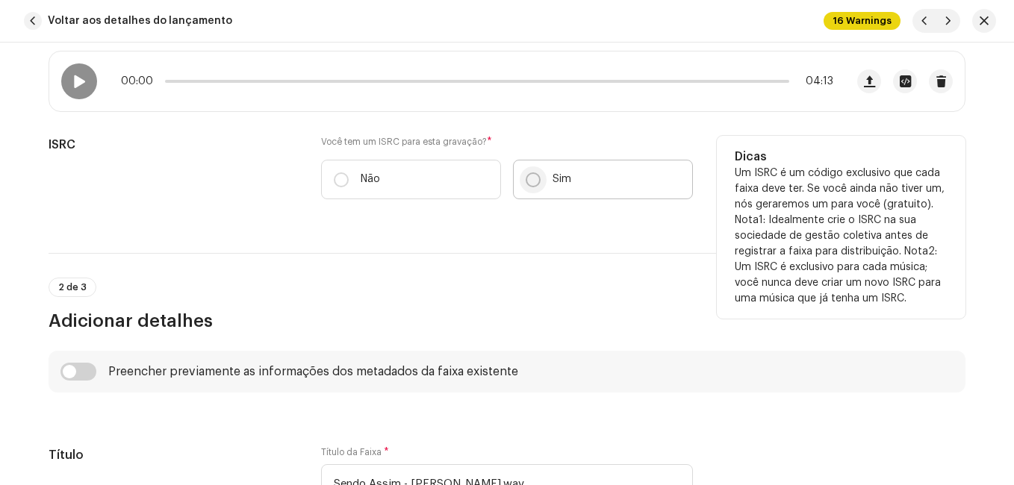
click at [529, 175] on input "Sim" at bounding box center [533, 179] width 15 height 15
radio input "true"
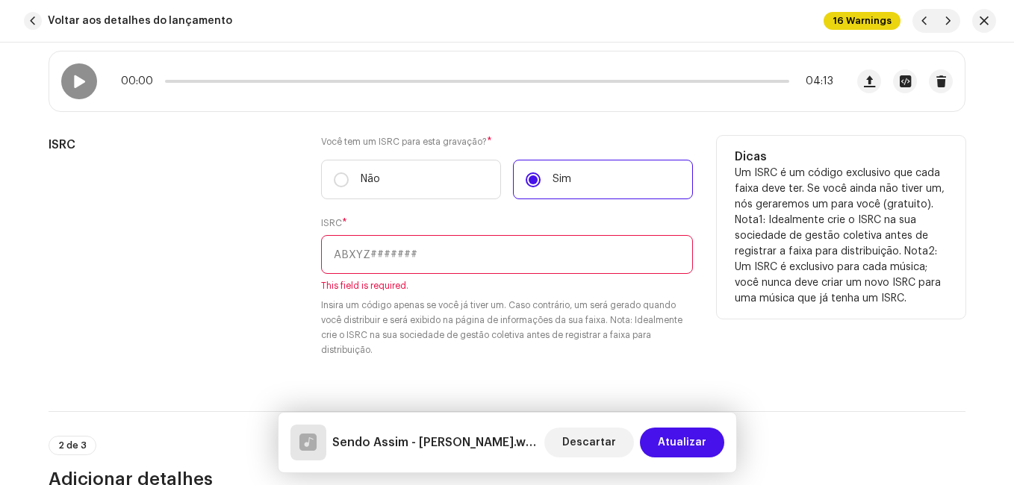
paste input "NL-8RL-24-56376"
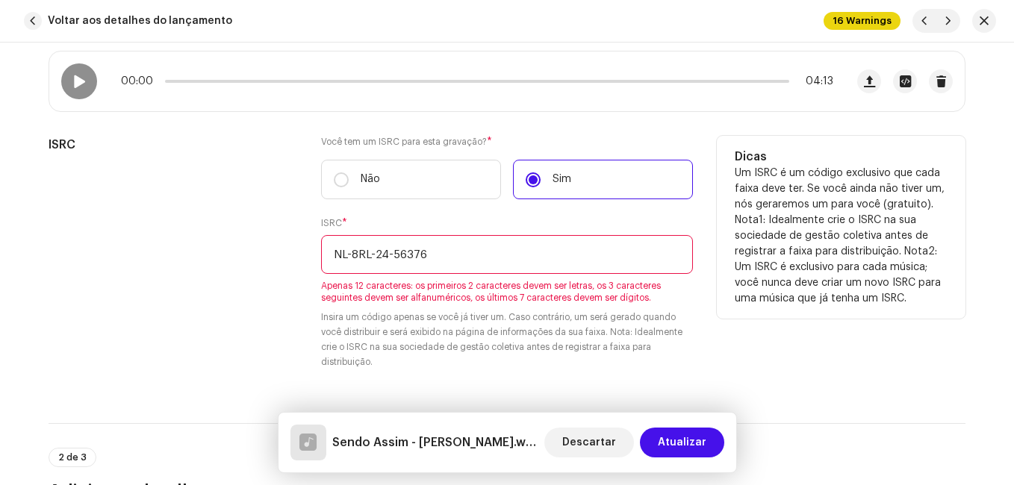
click at [387, 253] on input "NL-8RL-24-56376" at bounding box center [507, 254] width 372 height 39
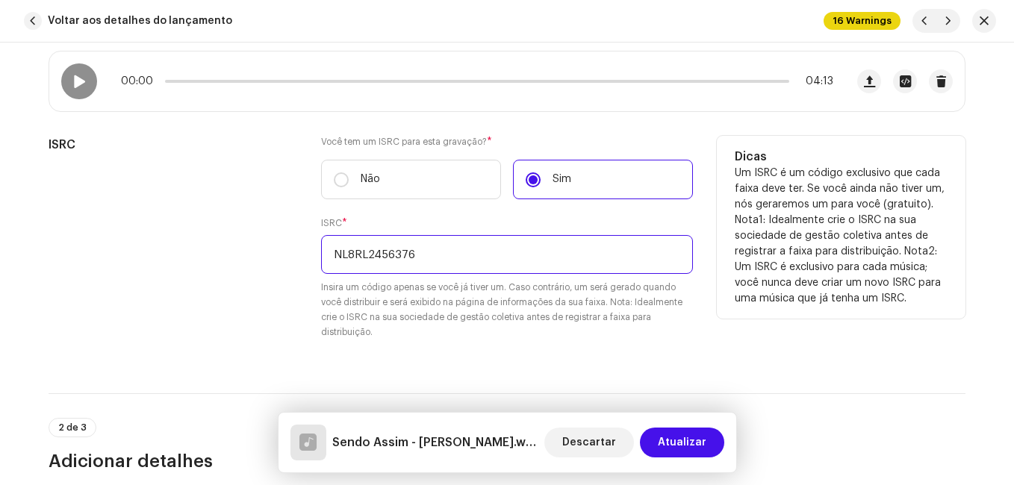
type input "NL8RL2456376"
click at [270, 281] on div "ISRC" at bounding box center [173, 247] width 249 height 222
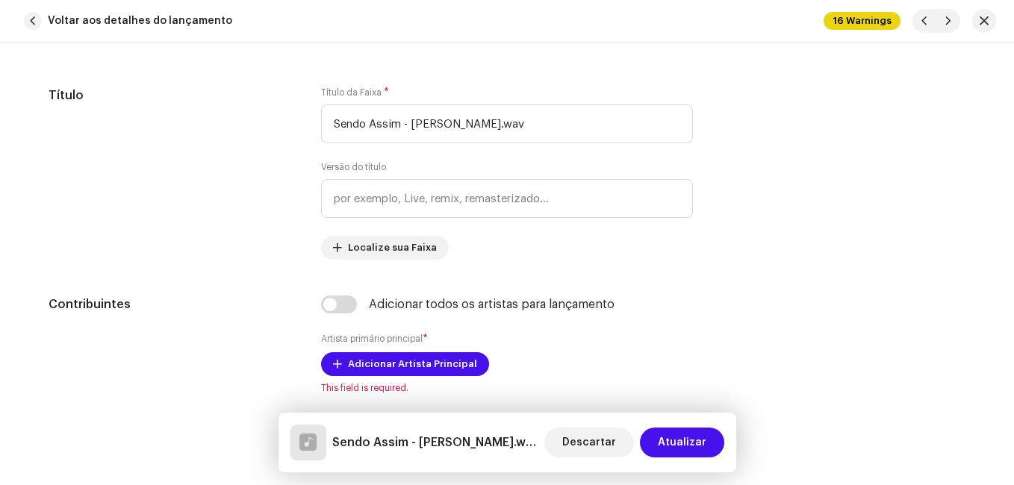
scroll to position [821, 0]
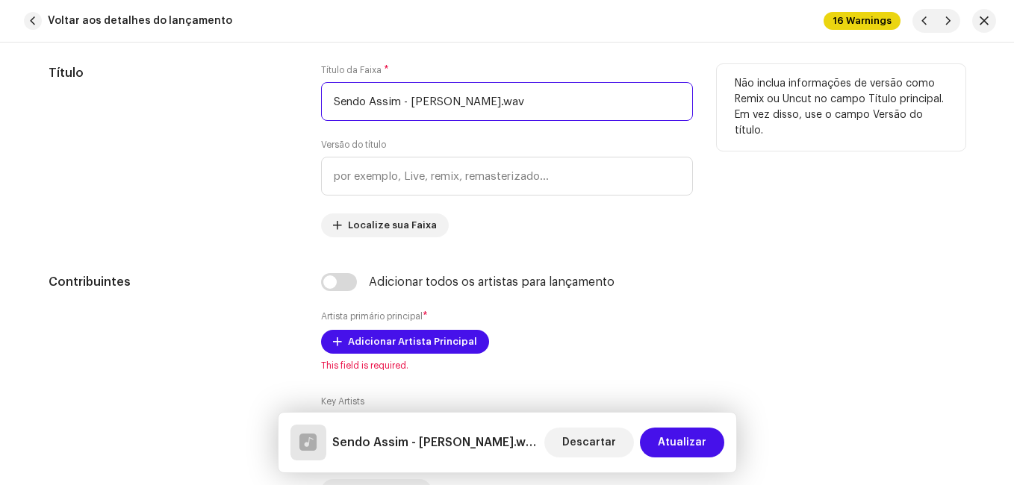
drag, startPoint x: 397, startPoint y: 101, endPoint x: 538, endPoint y: 105, distance: 141.2
click at [538, 105] on input "Sendo Assim - [PERSON_NAME].wav" at bounding box center [507, 101] width 372 height 39
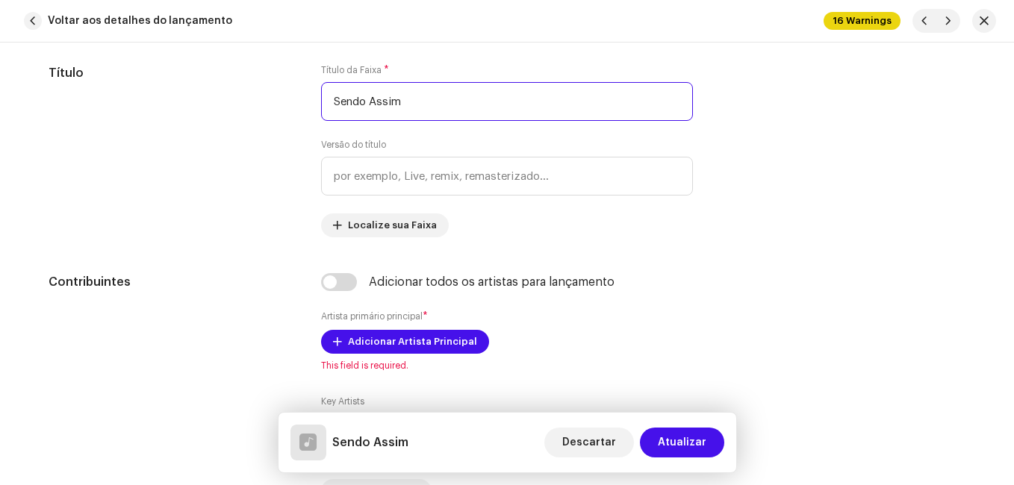
type input "Sendo Assim"
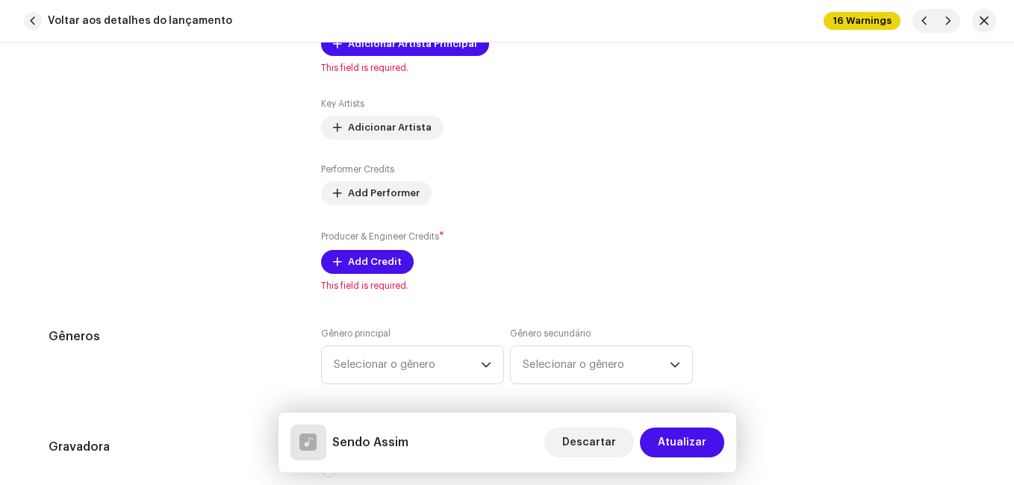
scroll to position [1120, 0]
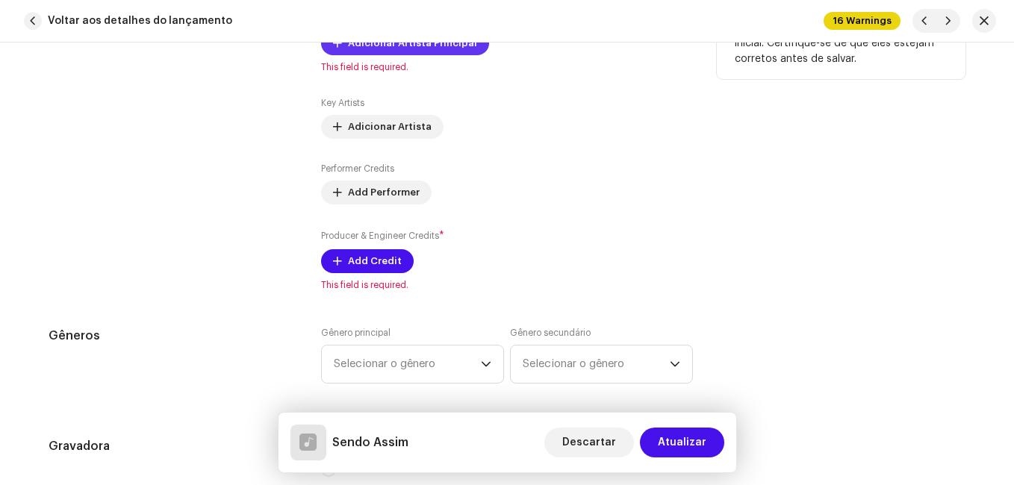
click at [411, 54] on span "Adicionar Artista Principal" at bounding box center [412, 43] width 129 height 30
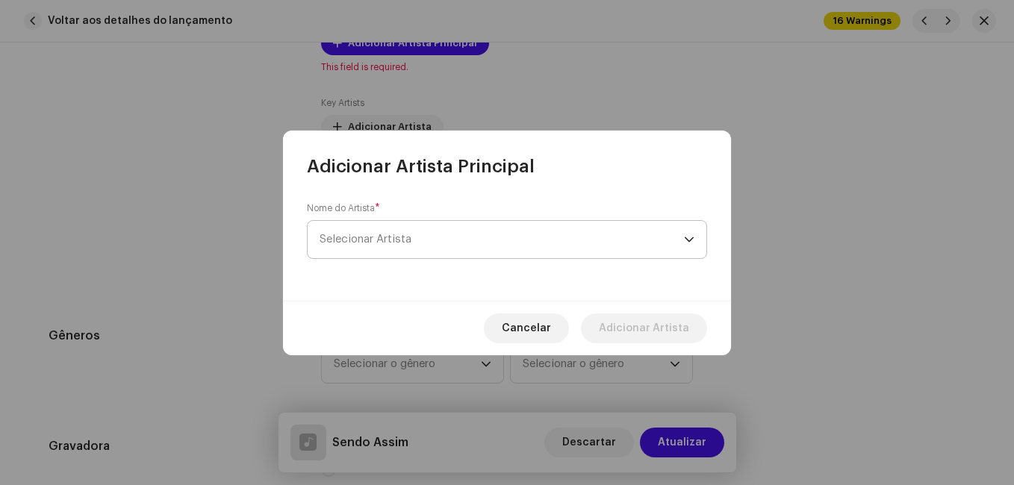
click at [400, 232] on span "Selecionar Artista" at bounding box center [502, 239] width 364 height 37
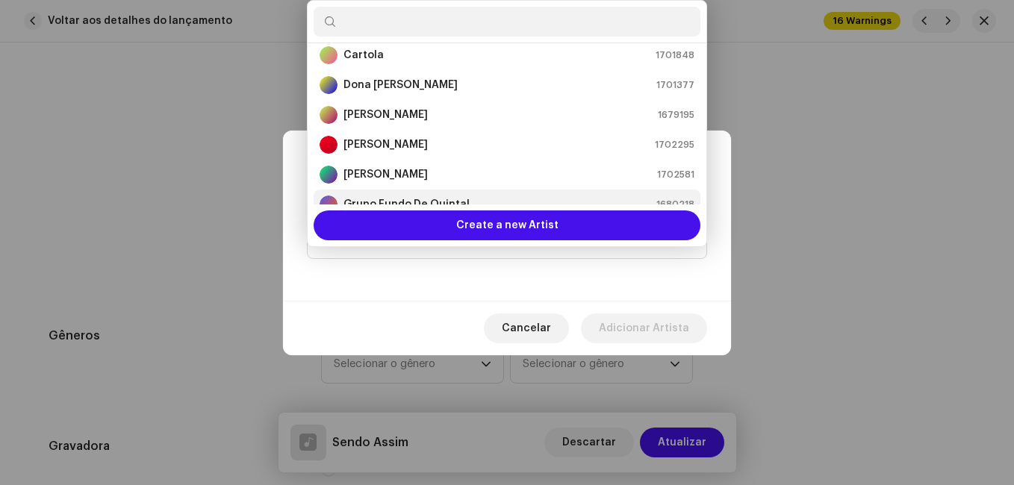
scroll to position [113, 0]
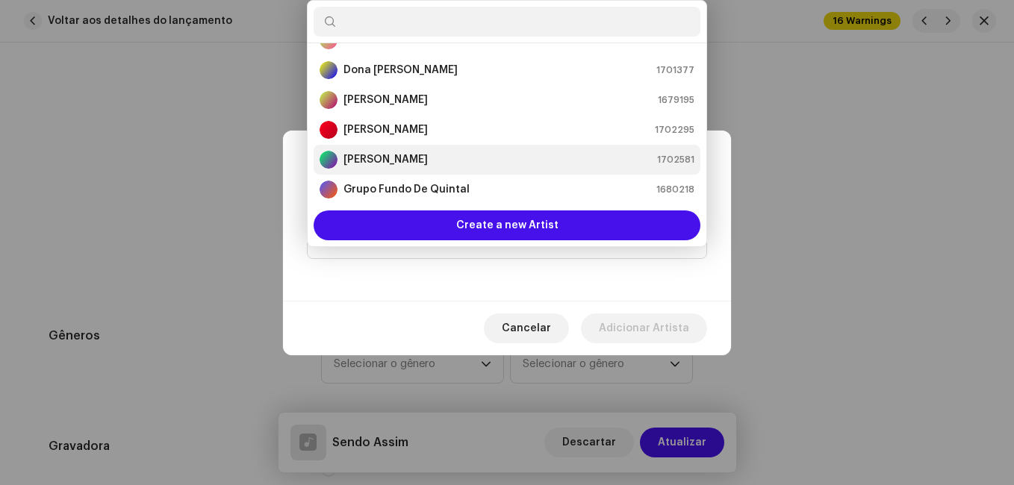
click at [421, 158] on div "[PERSON_NAME] 1702581" at bounding box center [507, 160] width 375 height 18
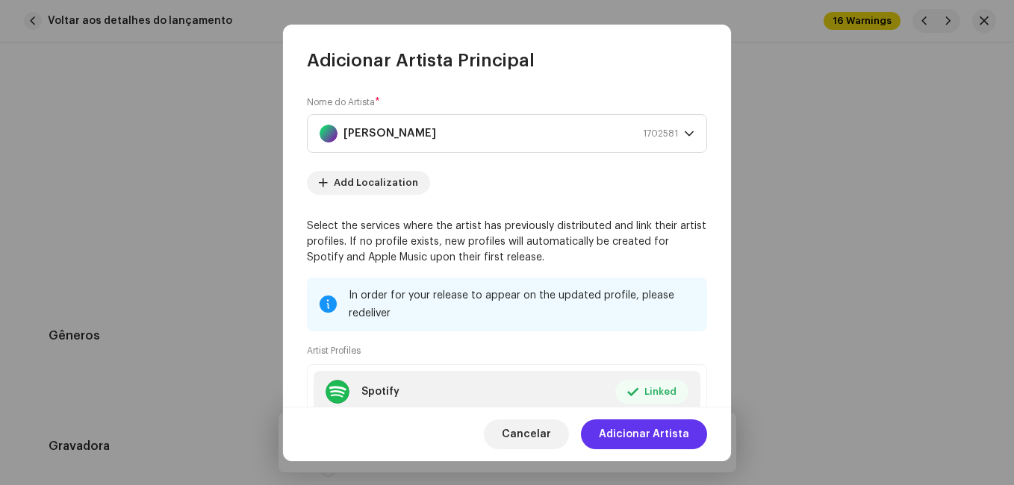
click at [662, 435] on span "Adicionar Artista" at bounding box center [644, 435] width 90 height 30
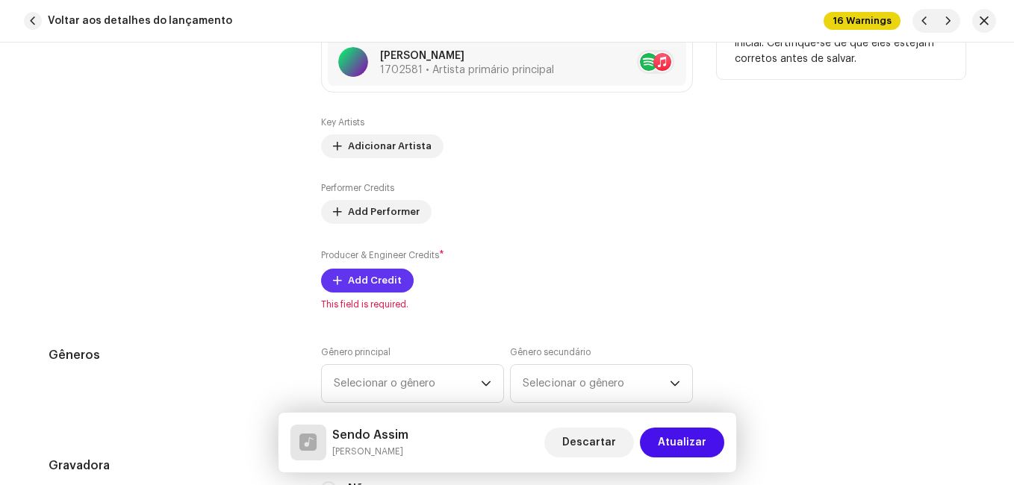
click at [349, 272] on span "Add Credit" at bounding box center [375, 281] width 54 height 30
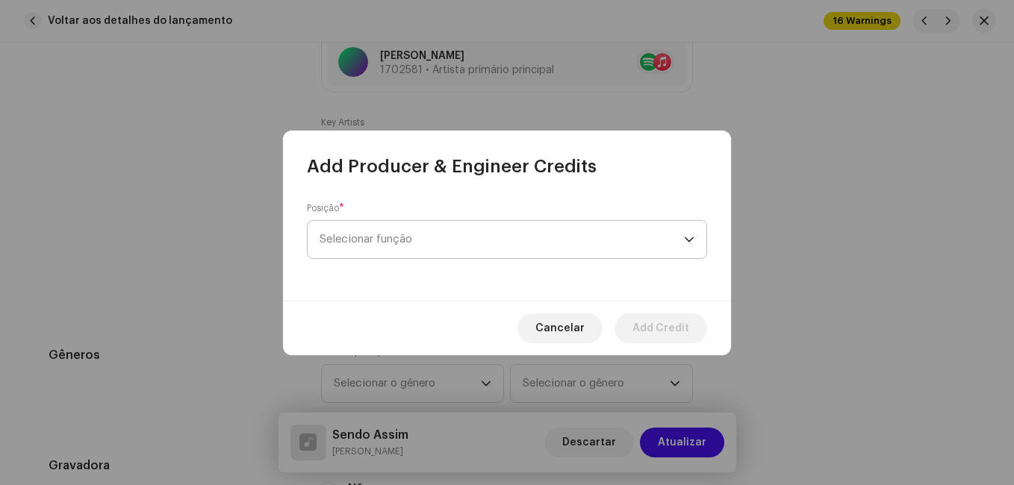
click at [457, 235] on span "Selecionar função" at bounding box center [502, 239] width 364 height 37
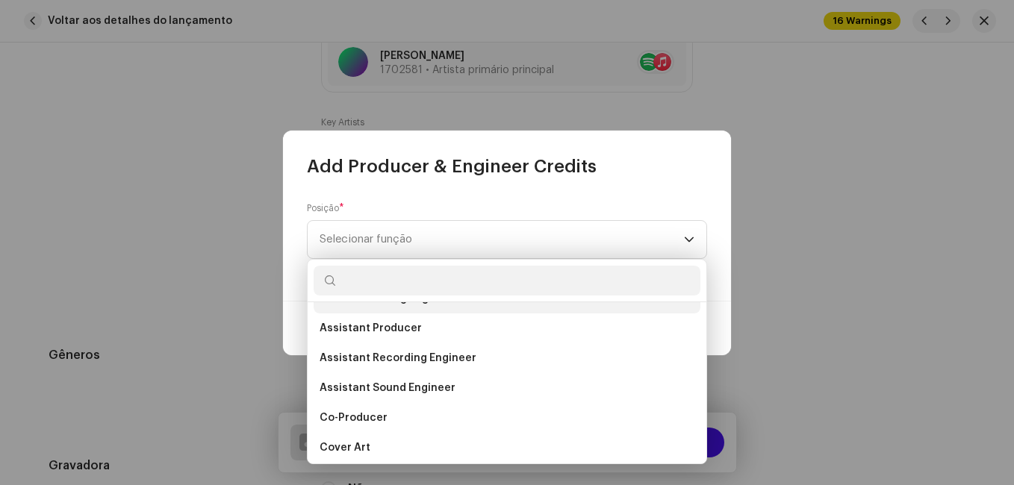
scroll to position [523, 0]
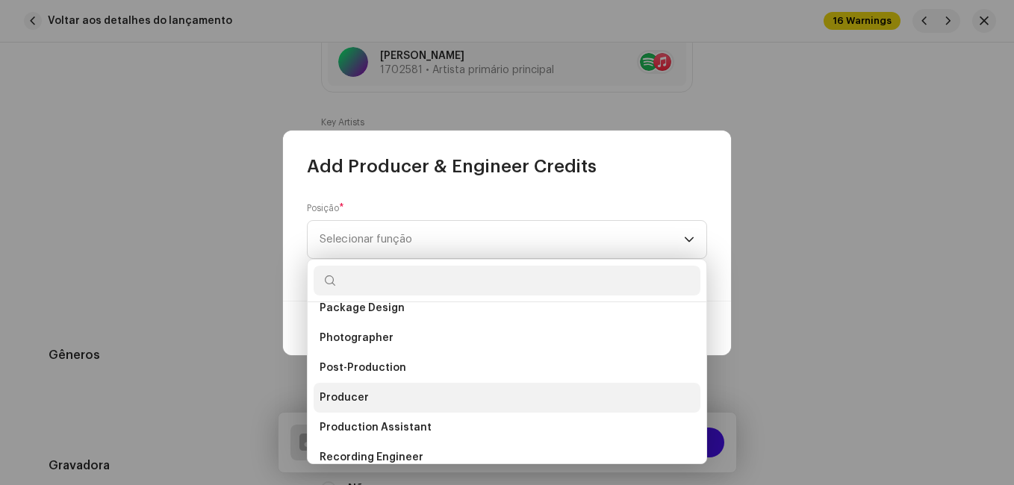
click at [376, 398] on li "Producer" at bounding box center [507, 398] width 387 height 30
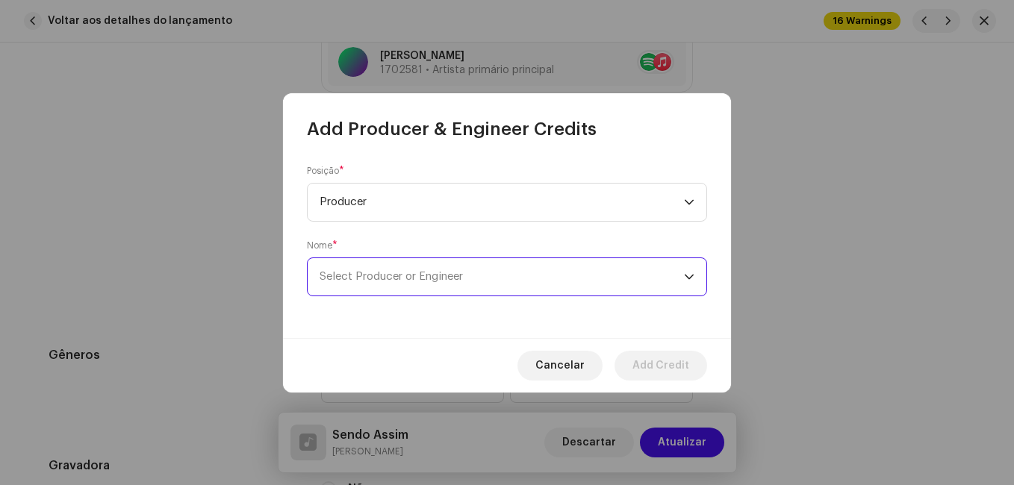
click at [541, 289] on span "Select Producer or Engineer" at bounding box center [502, 276] width 364 height 37
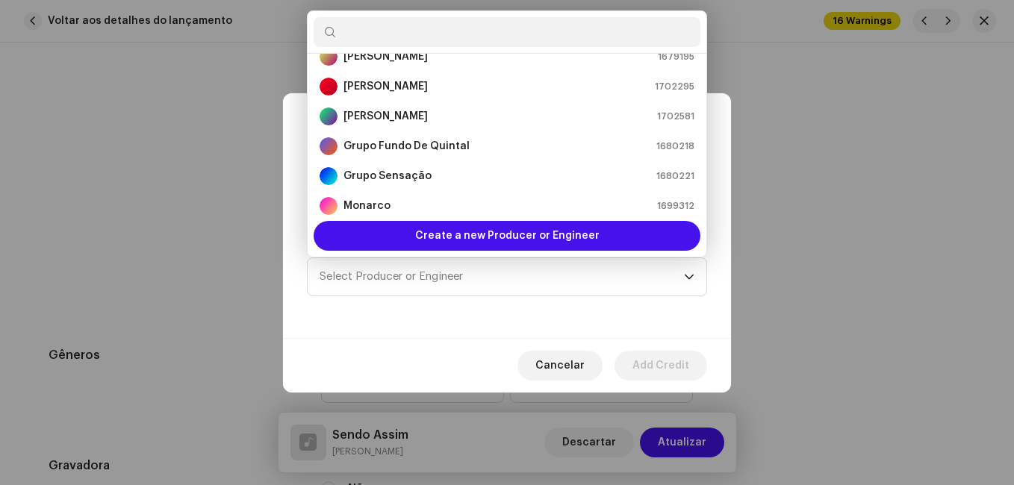
scroll to position [173, 0]
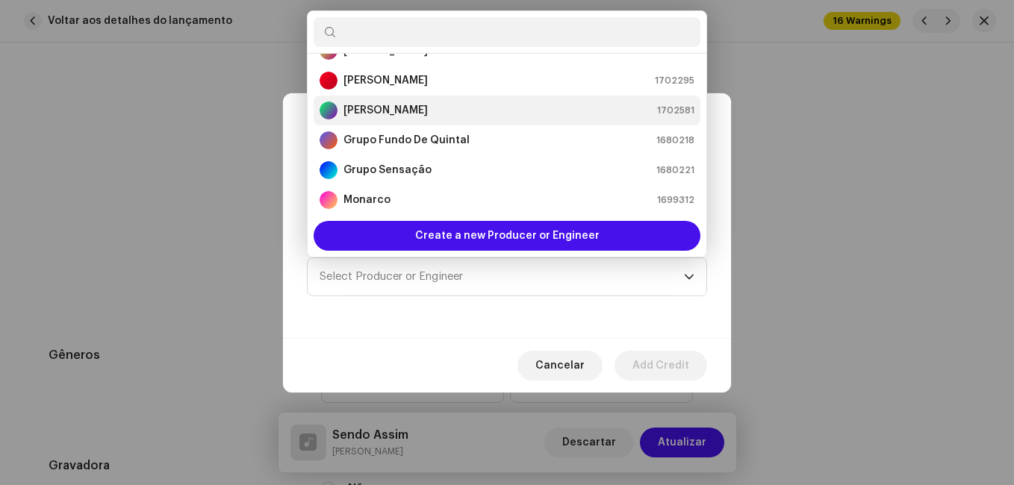
click at [426, 103] on div "[PERSON_NAME] 1702581" at bounding box center [507, 111] width 375 height 18
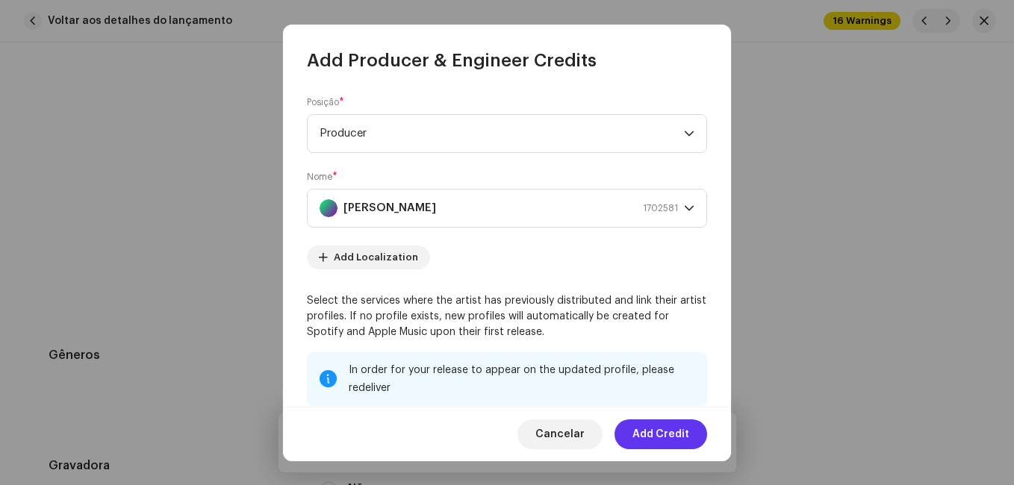
click at [658, 440] on span "Add Credit" at bounding box center [660, 435] width 57 height 30
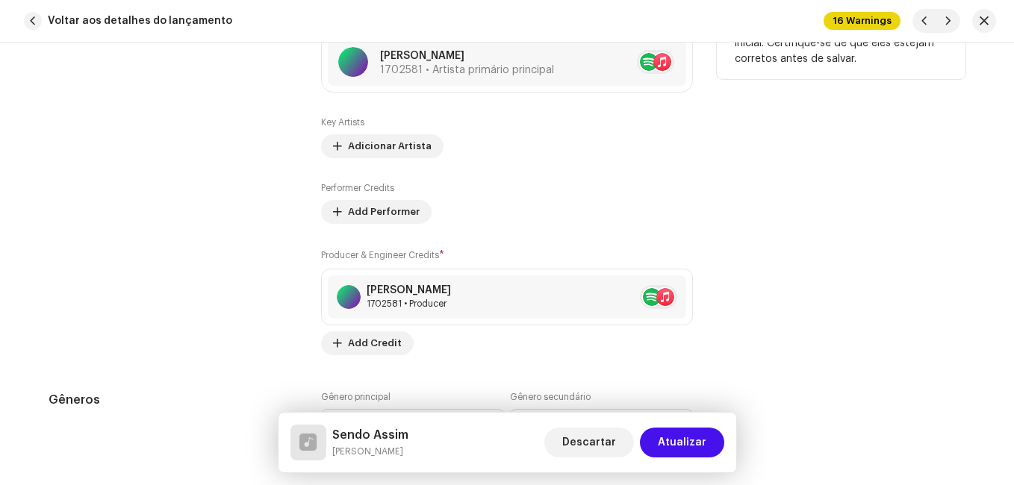
click at [161, 275] on div "Contribuintes" at bounding box center [173, 165] width 249 height 381
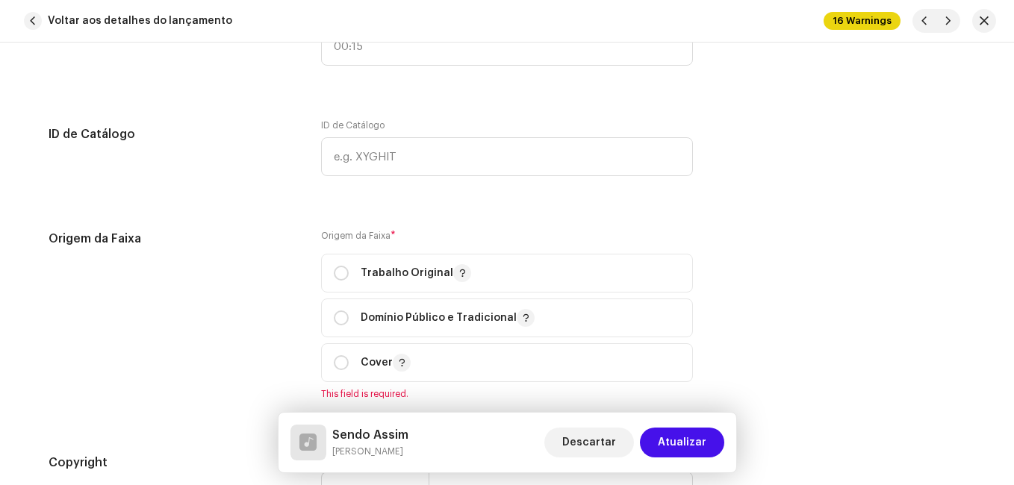
scroll to position [1866, 0]
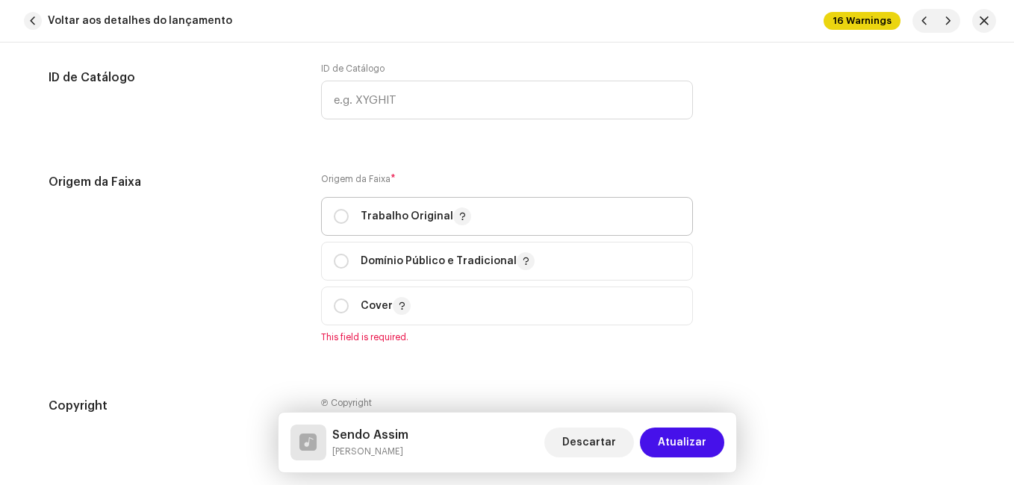
click at [328, 217] on p-togglebutton "Trabalho Original" at bounding box center [507, 216] width 372 height 39
radio input "true"
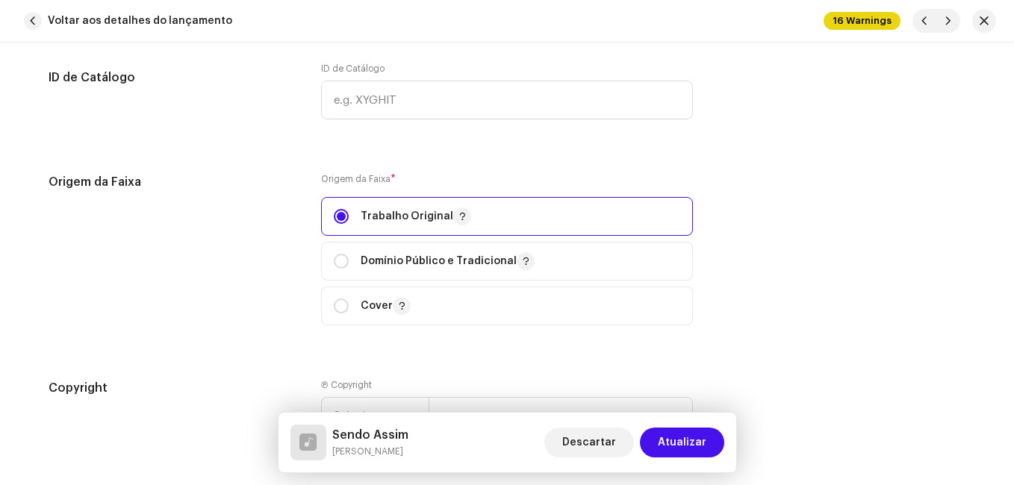
click at [230, 246] on div "Origem da Faixa" at bounding box center [173, 258] width 249 height 170
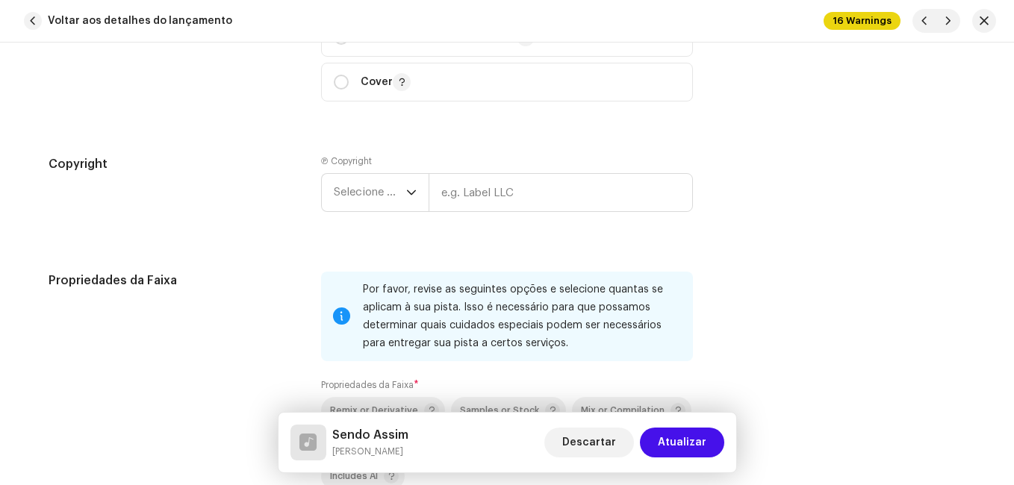
scroll to position [2165, 0]
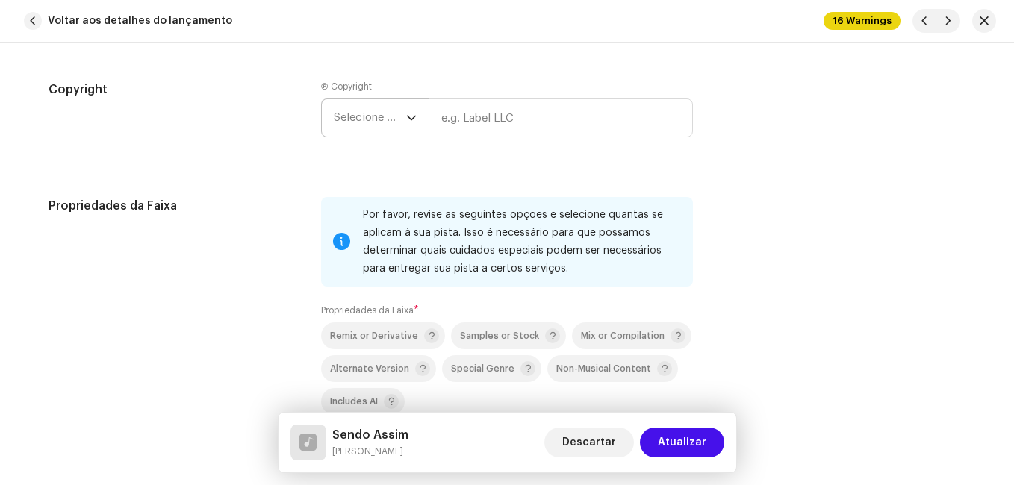
click at [380, 121] on span "Selecione o ano" at bounding box center [370, 117] width 72 height 37
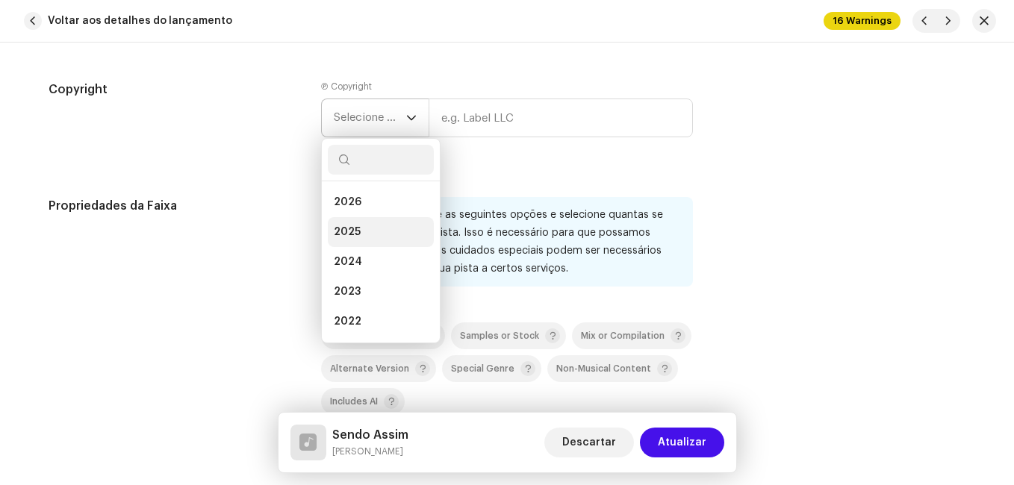
click at [364, 231] on li "2025" at bounding box center [381, 232] width 106 height 30
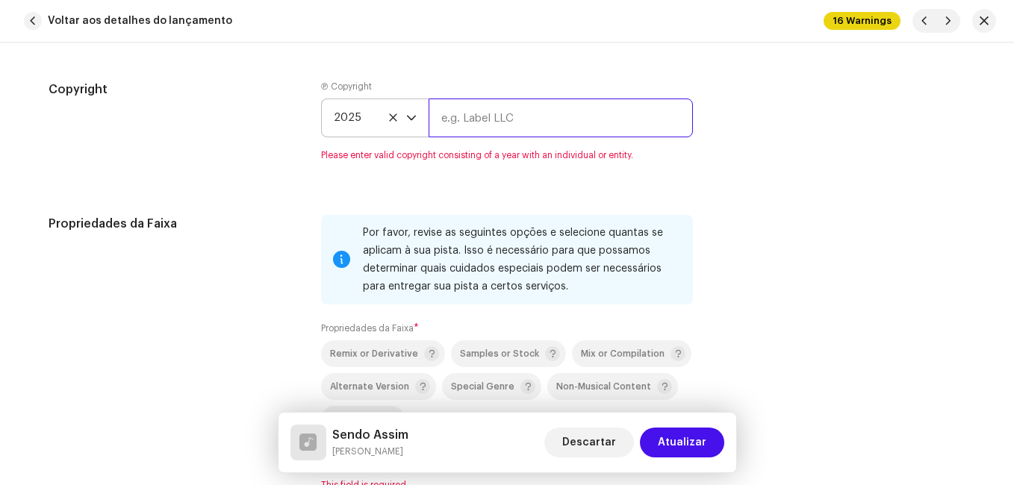
click at [482, 122] on input "text" at bounding box center [561, 118] width 264 height 39
type input "Impact Music"
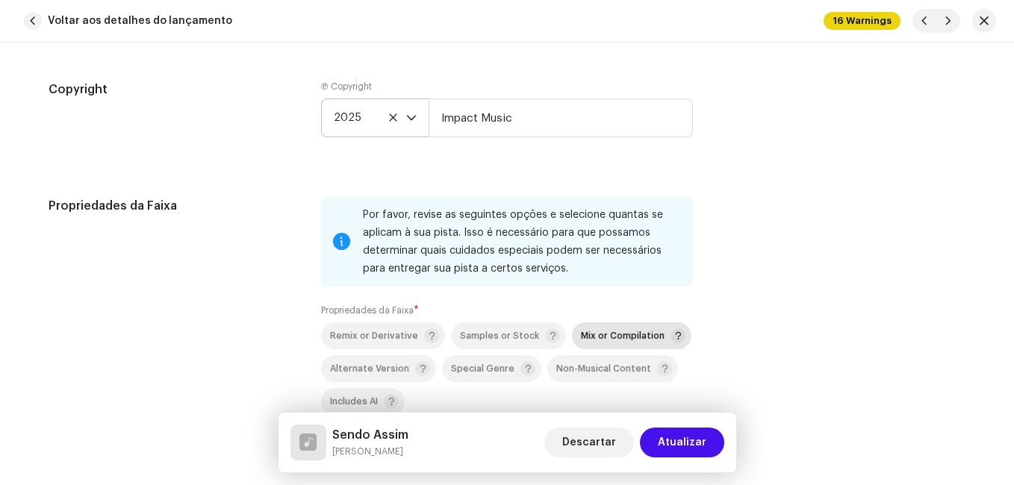
click at [591, 331] on span "Mix or Compilation" at bounding box center [623, 336] width 84 height 10
click at [252, 305] on div "Propriedades da Faixa" at bounding box center [173, 335] width 249 height 276
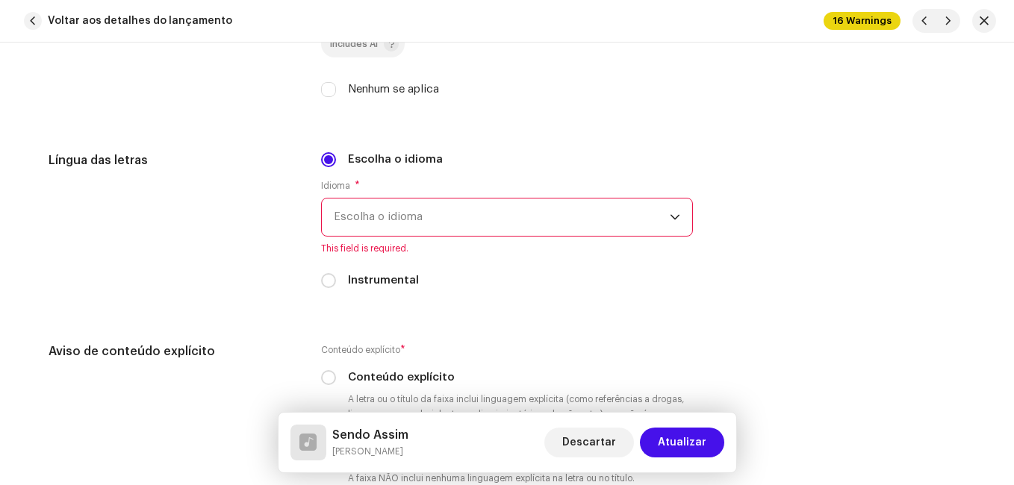
scroll to position [2538, 0]
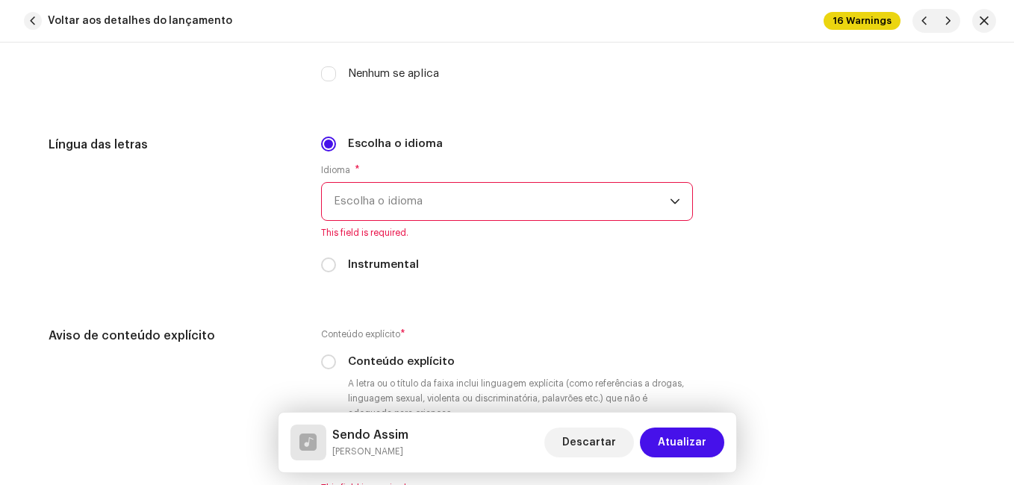
click at [429, 202] on span "Escolha o idioma" at bounding box center [502, 201] width 336 height 37
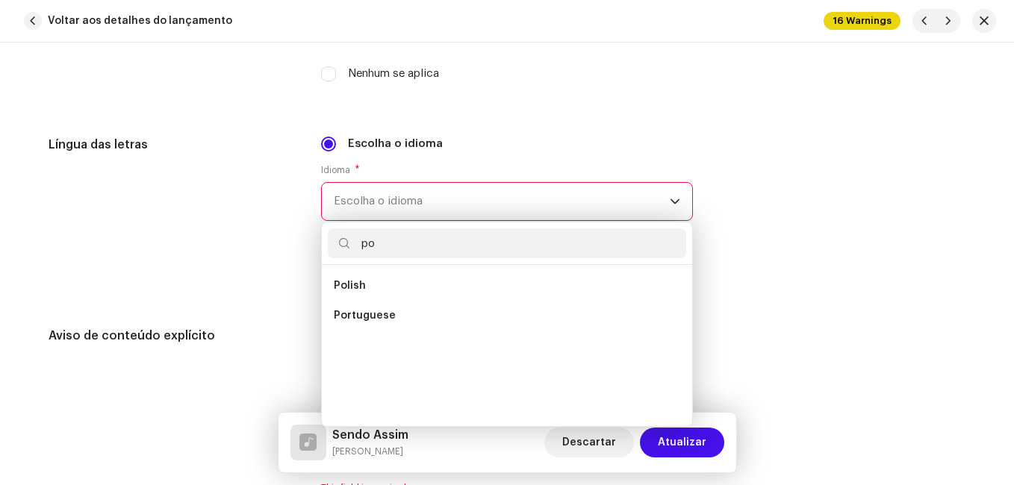
scroll to position [0, 0]
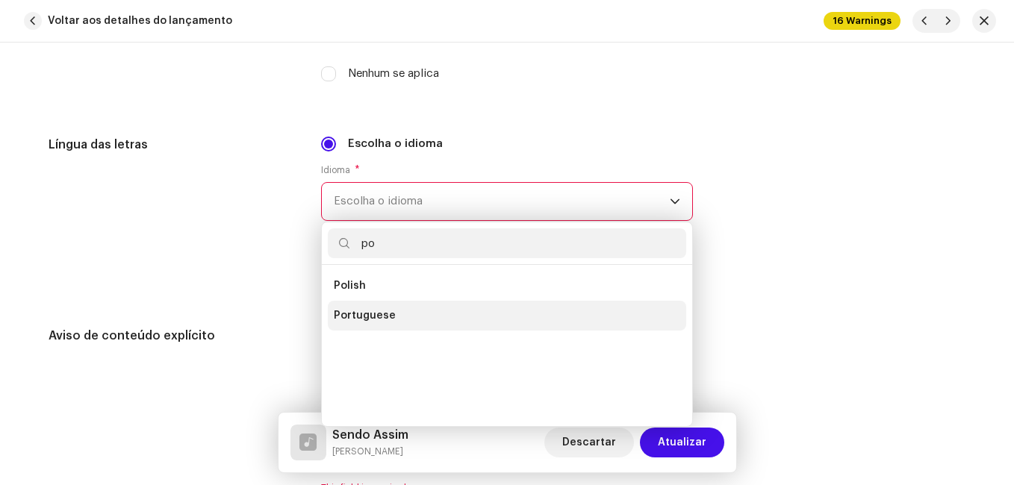
type input "po"
click at [367, 314] on span "Portuguese" at bounding box center [365, 315] width 62 height 15
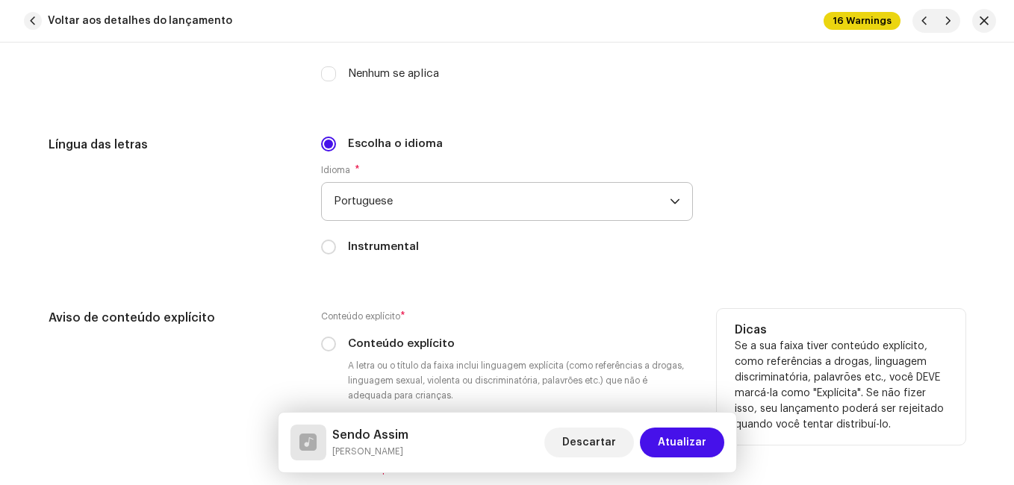
click at [256, 329] on div "Aviso de conteúdo explícito" at bounding box center [173, 401] width 249 height 185
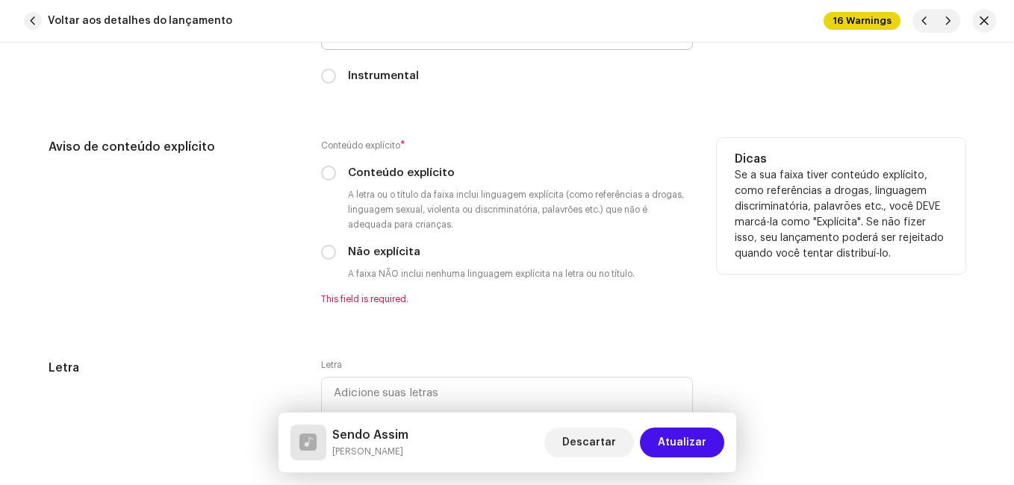
scroll to position [2762, 0]
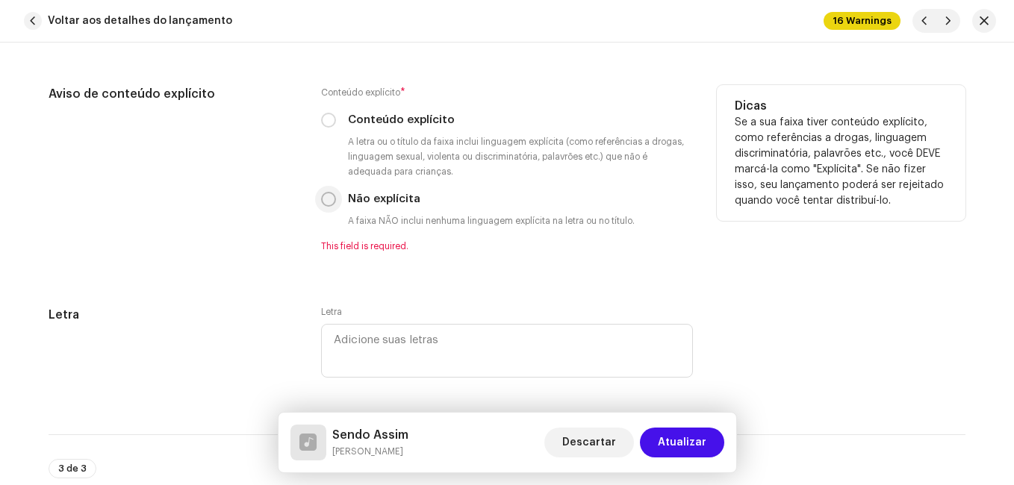
click at [327, 197] on input "Não explícita" at bounding box center [328, 199] width 15 height 15
radio input "true"
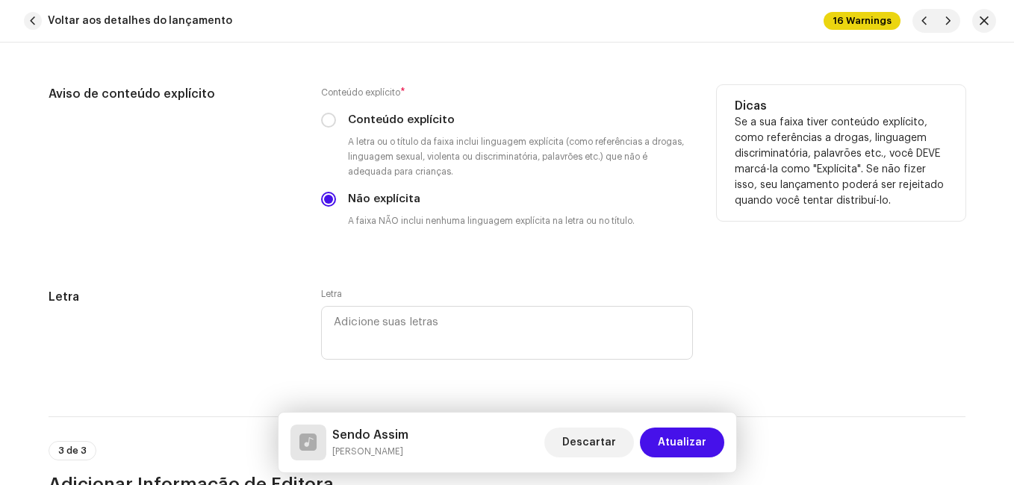
click at [268, 243] on div "Aviso de conteúdo explícito" at bounding box center [173, 168] width 249 height 167
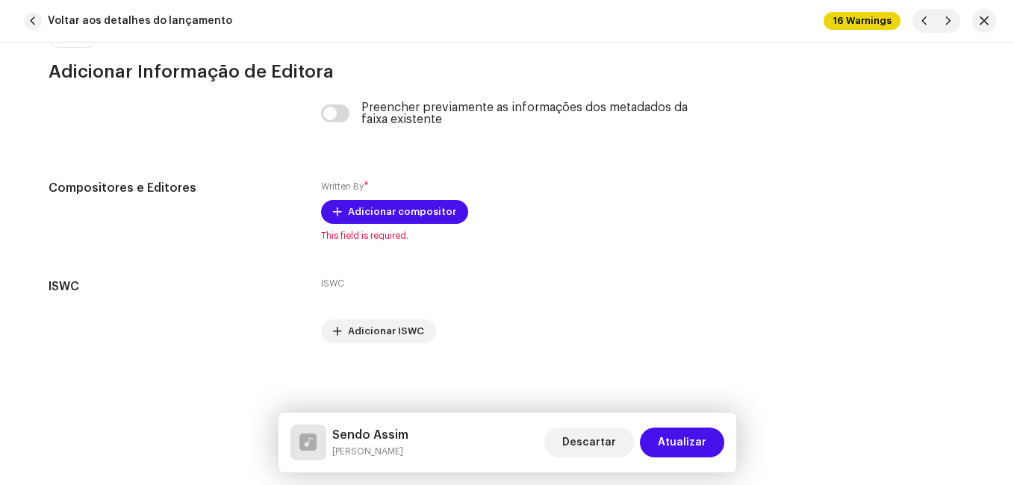
scroll to position [3177, 0]
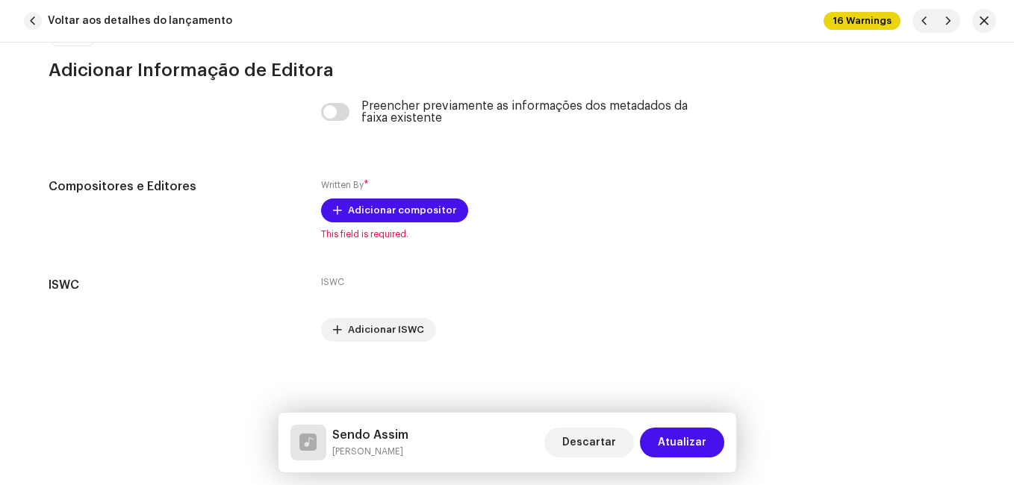
click at [363, 435] on h5 "Sendo Assim" at bounding box center [370, 435] width 76 height 18
copy h5 "Sendo Assim"
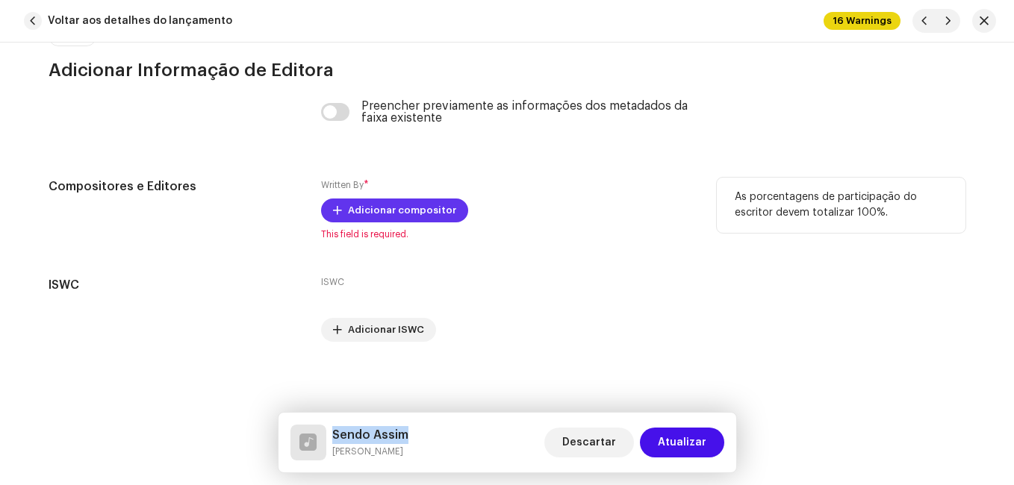
click at [381, 216] on span "Adicionar compositor" at bounding box center [402, 211] width 108 height 30
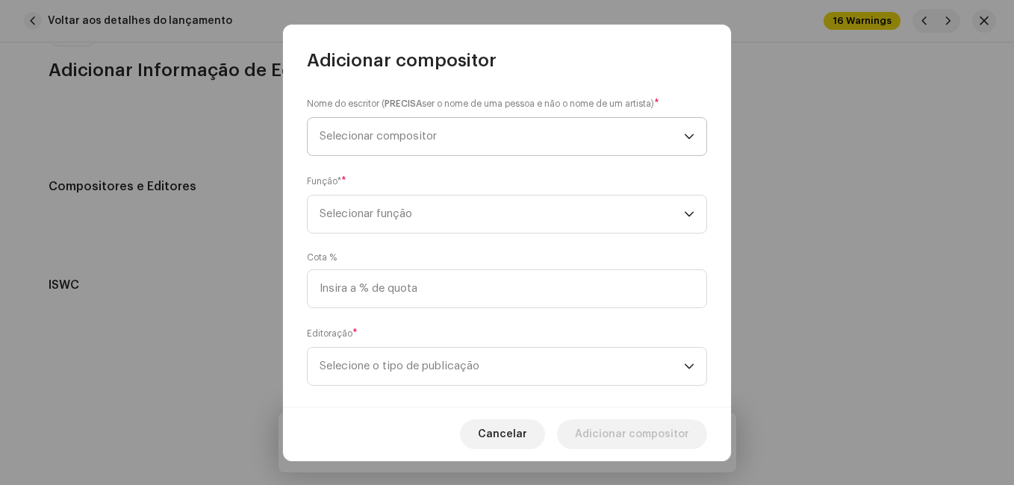
click at [405, 149] on span "Selecionar compositor" at bounding box center [502, 136] width 364 height 37
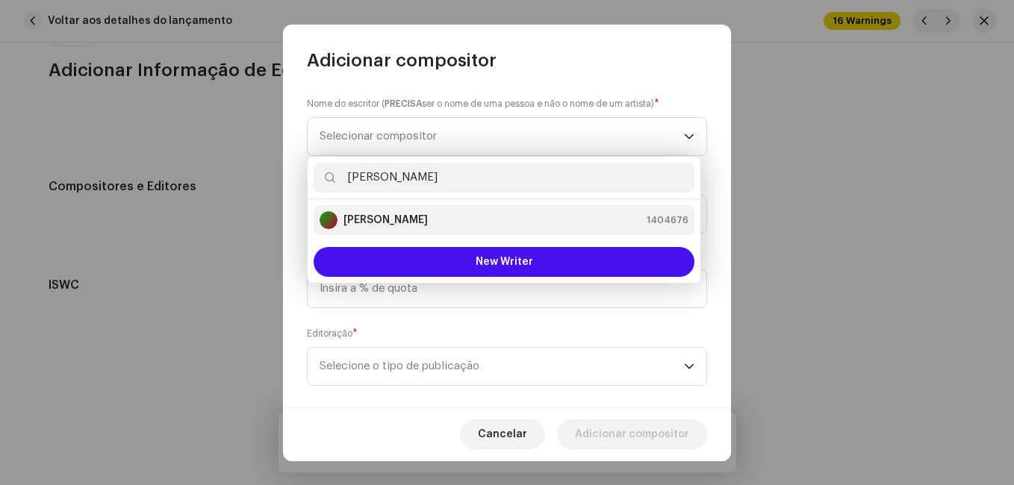
type input "[PERSON_NAME]"
click at [438, 225] on div "[PERSON_NAME] 1404676" at bounding box center [504, 220] width 369 height 18
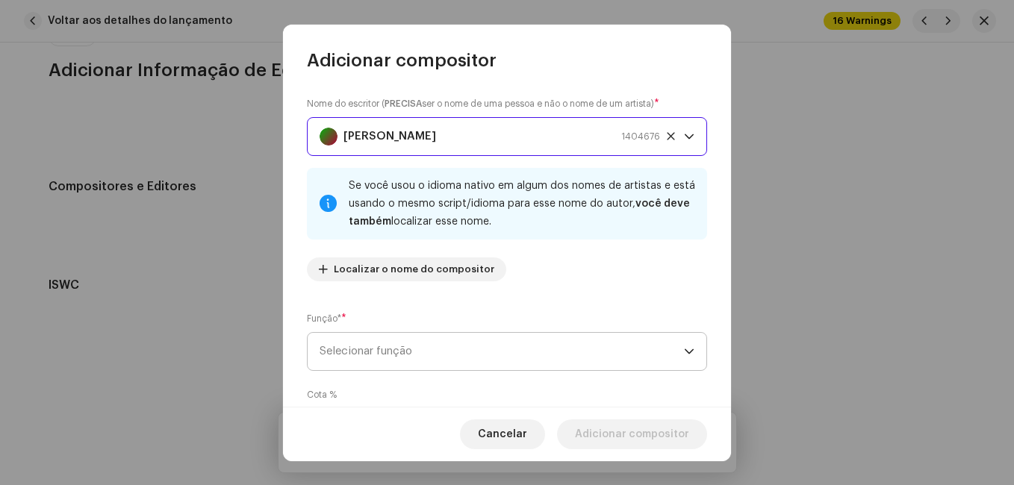
click at [518, 355] on span "Selecionar função" at bounding box center [502, 351] width 364 height 37
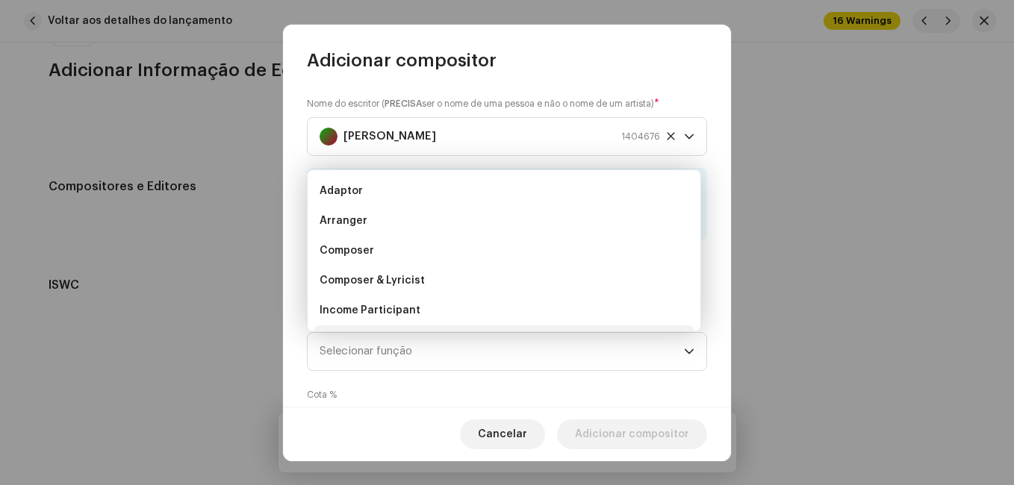
scroll to position [24, 0]
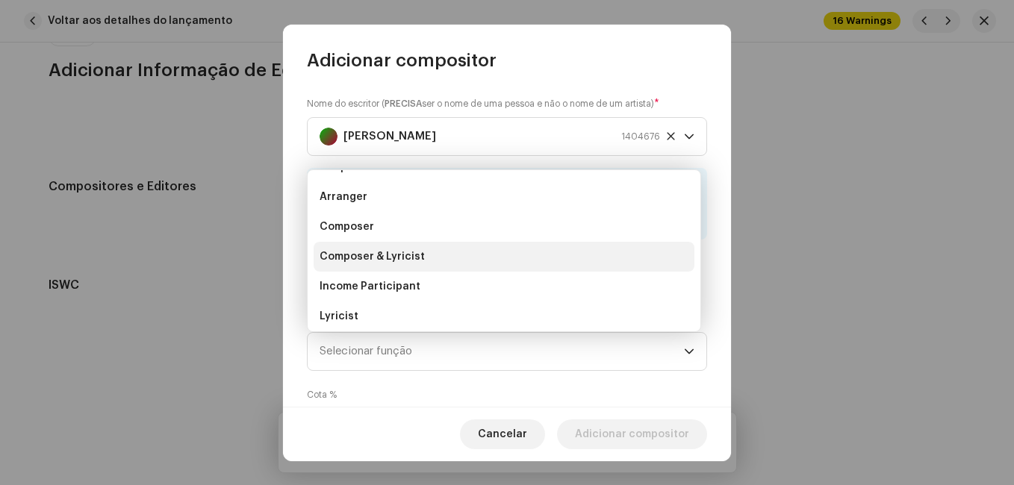
click at [520, 264] on li "Composer & Lyricist" at bounding box center [504, 257] width 381 height 30
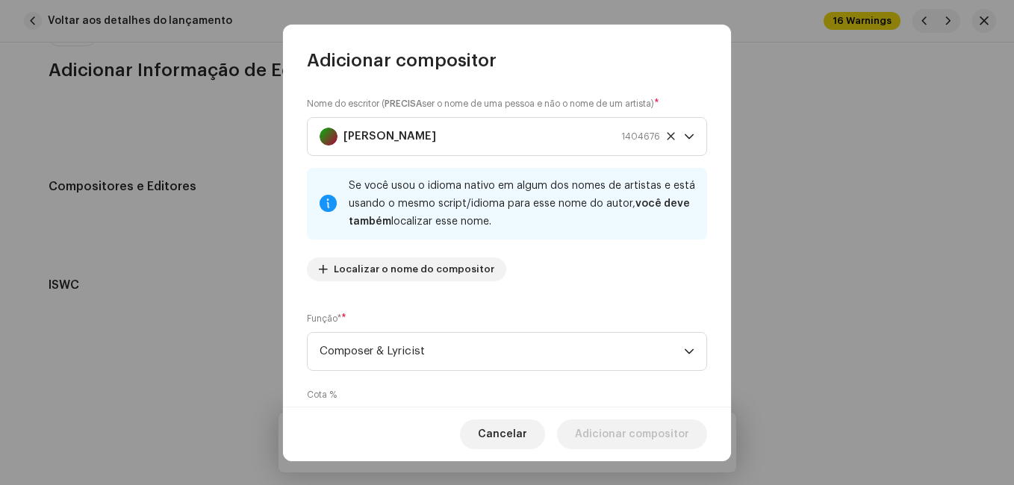
click at [541, 298] on div "Nome do escritor ( PRECISA ser o nome de uma pessoa e não o nome de um artista)…" at bounding box center [507, 239] width 448 height 334
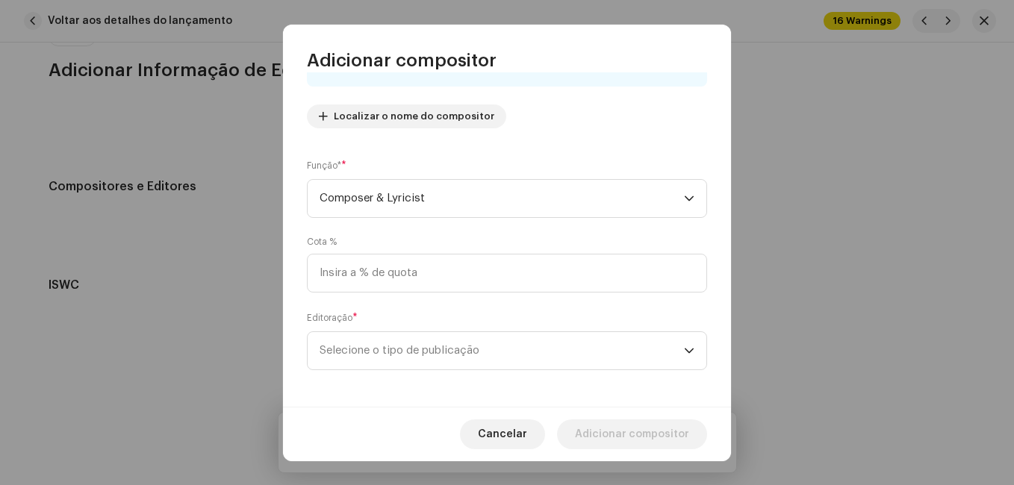
scroll to position [158, 0]
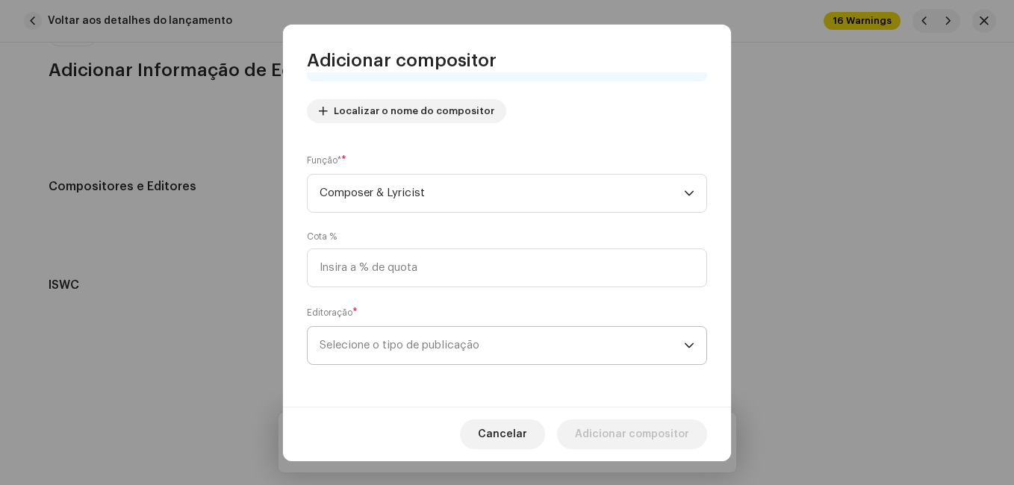
click at [528, 330] on span "Selecione o tipo de publicação" at bounding box center [502, 345] width 364 height 37
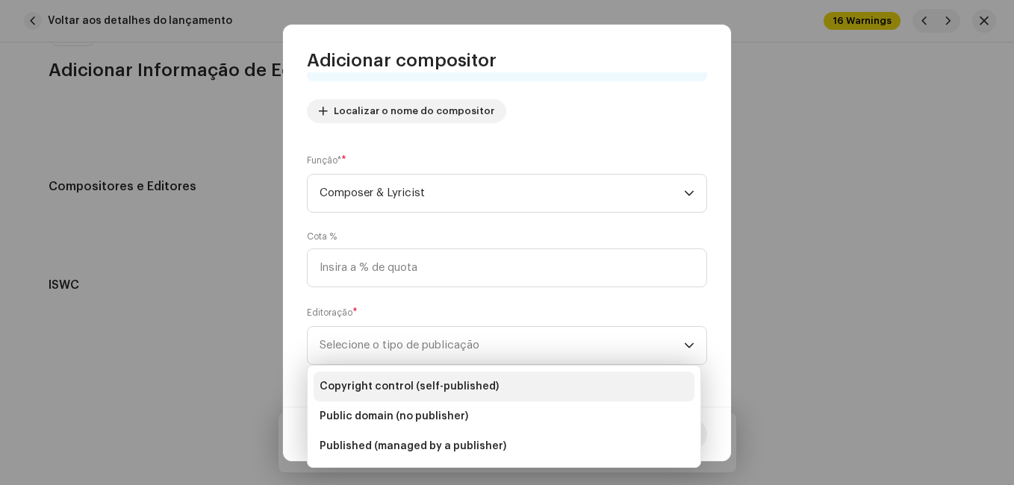
click at [498, 382] on li "Copyright control (self-published)" at bounding box center [504, 387] width 381 height 30
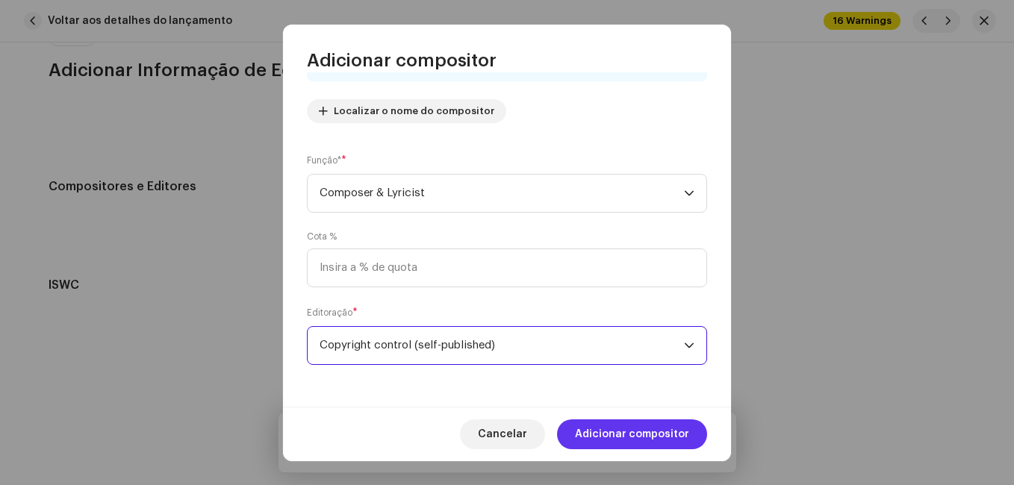
click at [614, 433] on span "Adicionar compositor" at bounding box center [632, 435] width 114 height 30
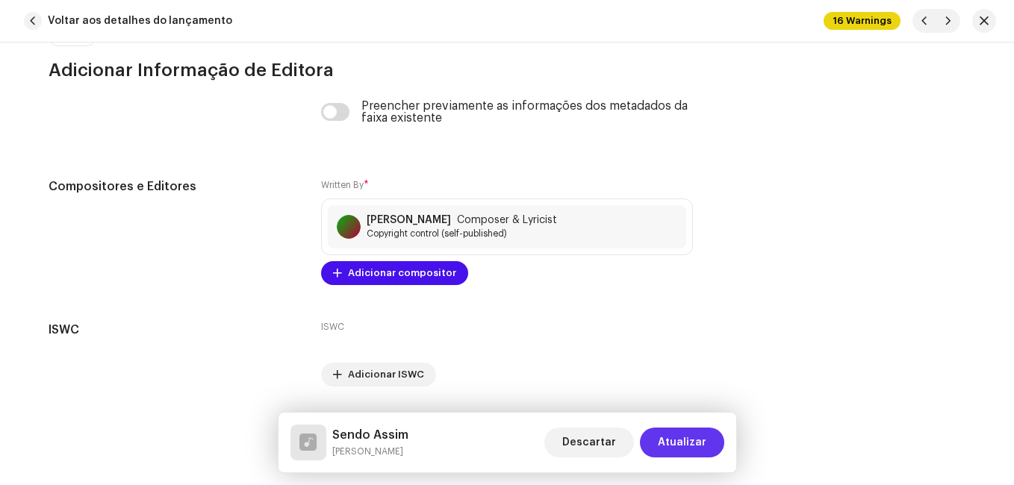
click at [678, 437] on span "Atualizar" at bounding box center [682, 443] width 49 height 30
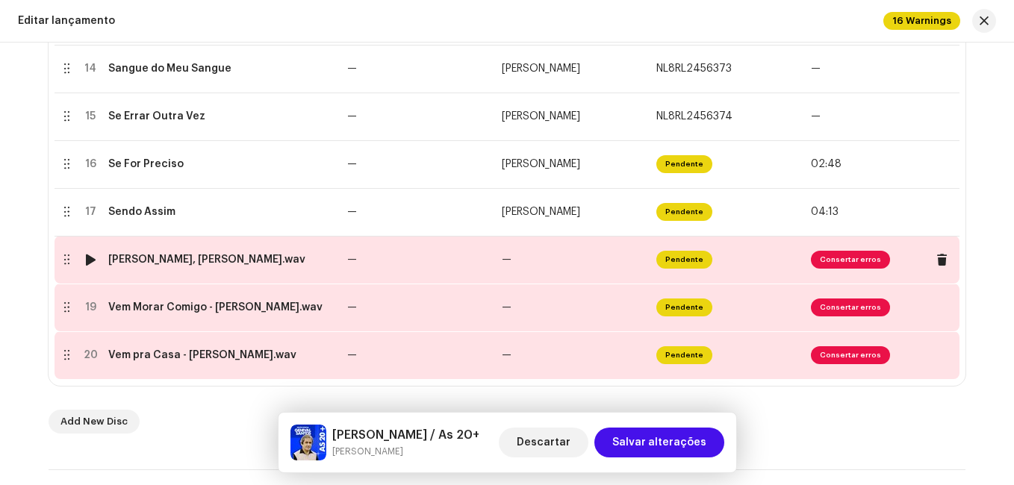
click at [371, 261] on td "—" at bounding box center [418, 260] width 155 height 48
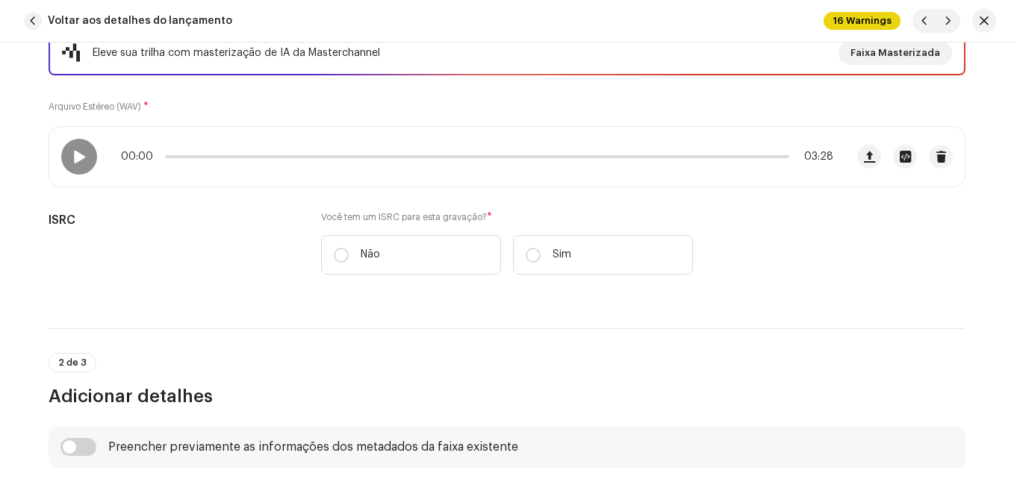
scroll to position [224, 0]
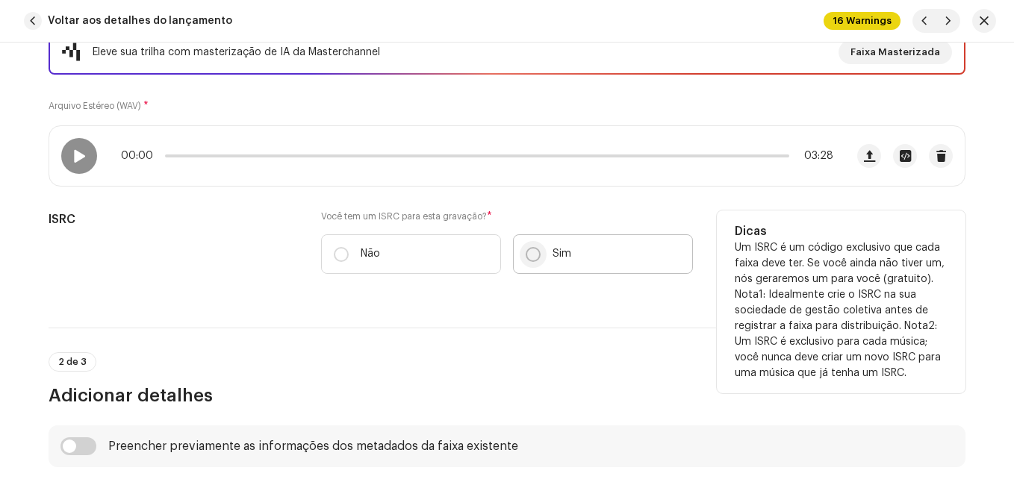
click at [535, 255] on input "Sim" at bounding box center [533, 254] width 15 height 15
radio input "true"
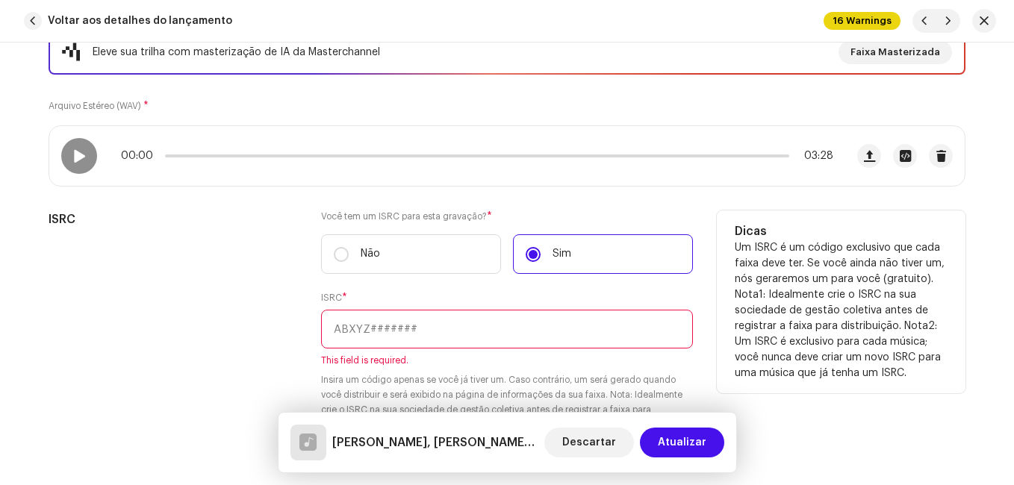
paste input "NL-8RL-24-56377"
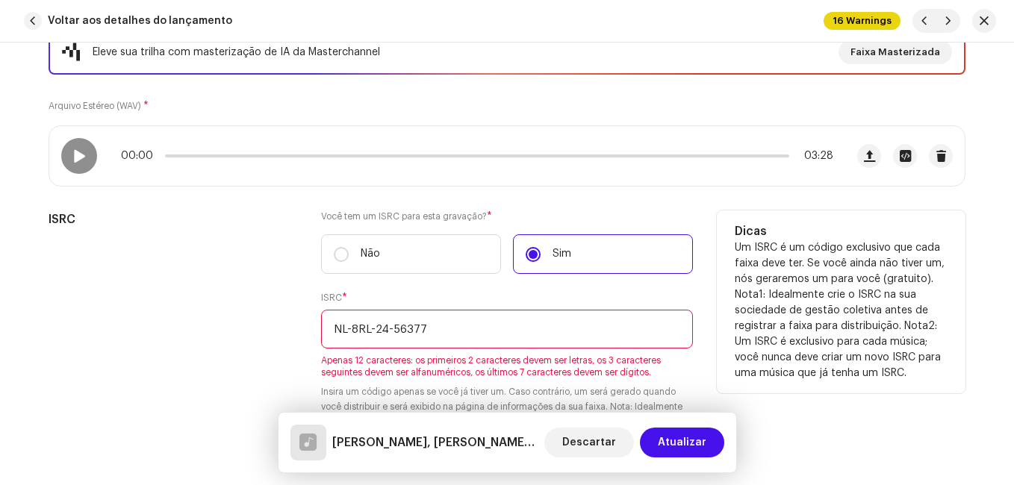
click at [390, 329] on input "NL-8RL-24-56377" at bounding box center [507, 329] width 372 height 39
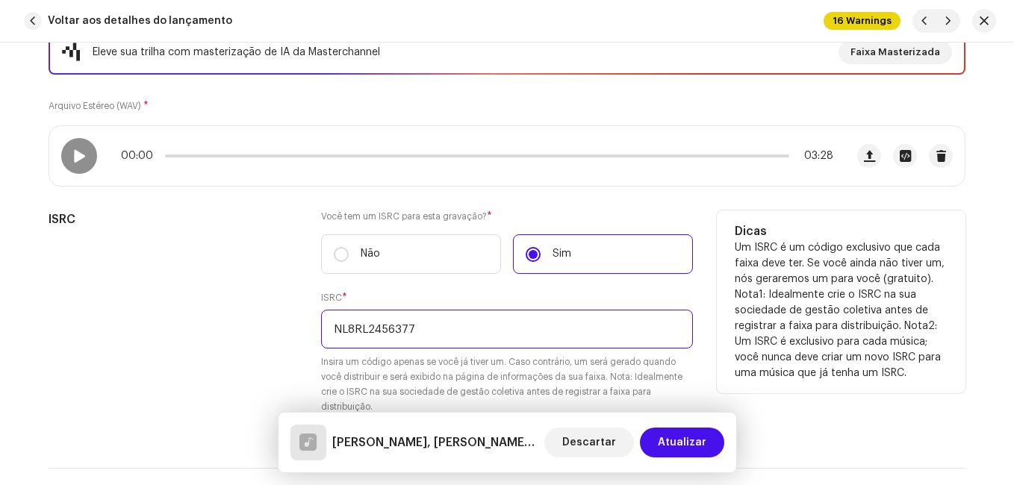
type input "NL8RL2456377"
click at [291, 321] on div "ISRC" at bounding box center [173, 322] width 249 height 222
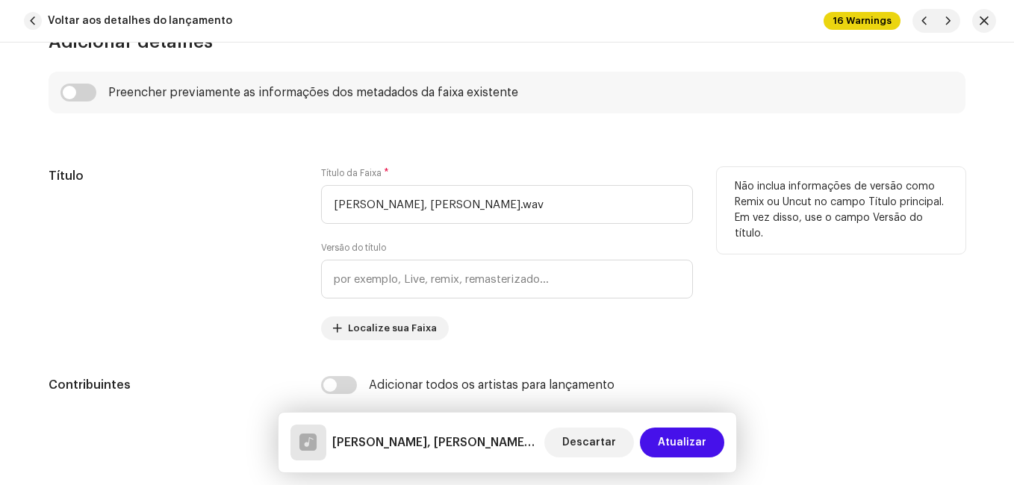
scroll to position [747, 0]
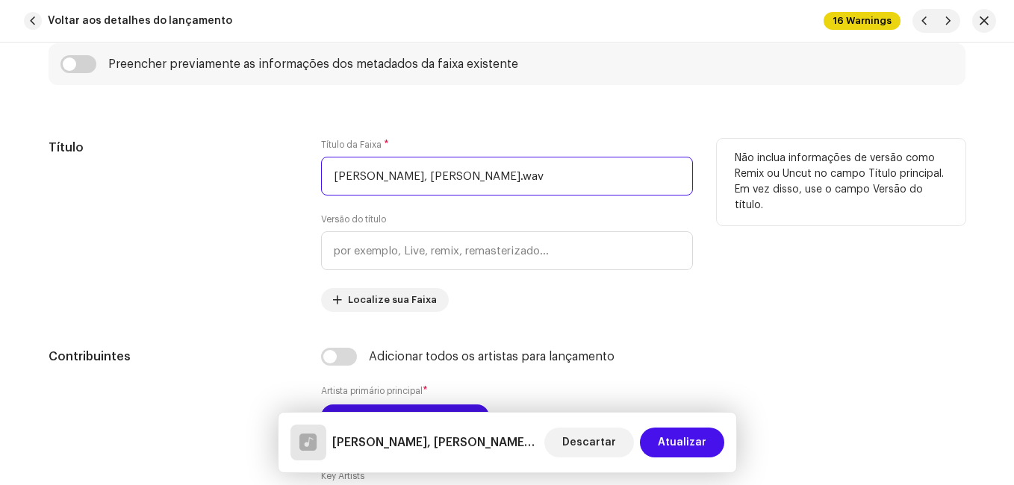
drag, startPoint x: 438, startPoint y: 178, endPoint x: 579, endPoint y: 182, distance: 140.4
click at [579, 182] on input "[PERSON_NAME], [PERSON_NAME].wav" at bounding box center [507, 176] width 372 height 39
type input "[PERSON_NAME], Muhler"
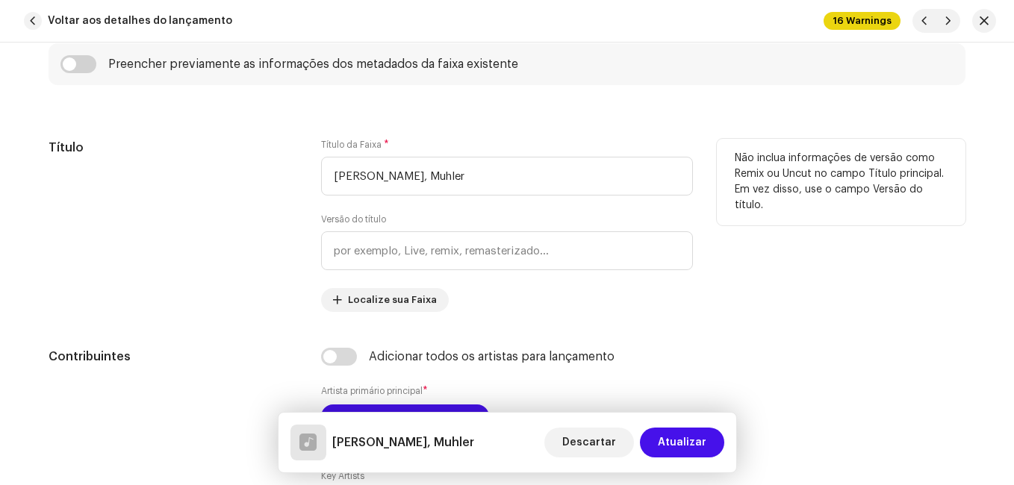
click at [289, 245] on div "Título" at bounding box center [173, 225] width 249 height 173
click at [429, 177] on input "[PERSON_NAME], Muhler" at bounding box center [507, 176] width 372 height 39
click at [273, 170] on div "Título" at bounding box center [173, 225] width 249 height 173
click at [261, 267] on div "Título" at bounding box center [173, 225] width 249 height 173
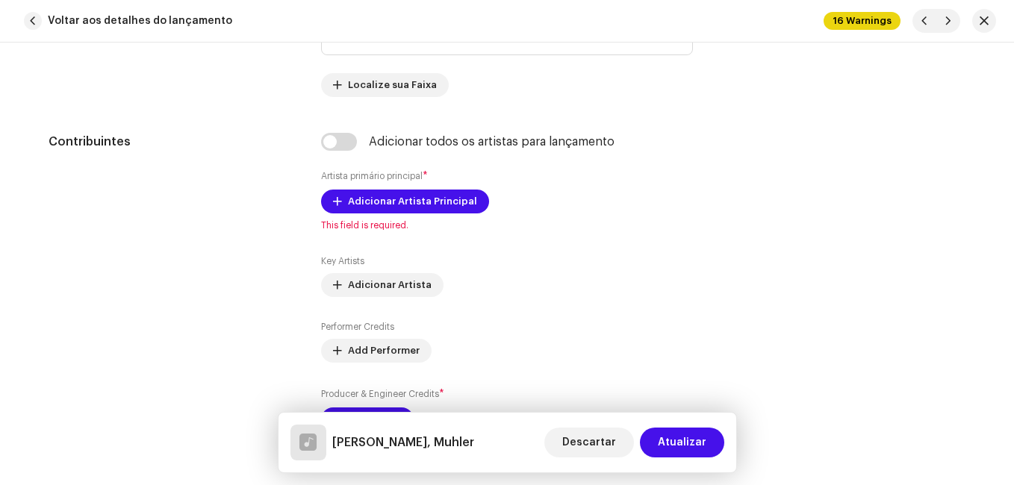
scroll to position [1045, 0]
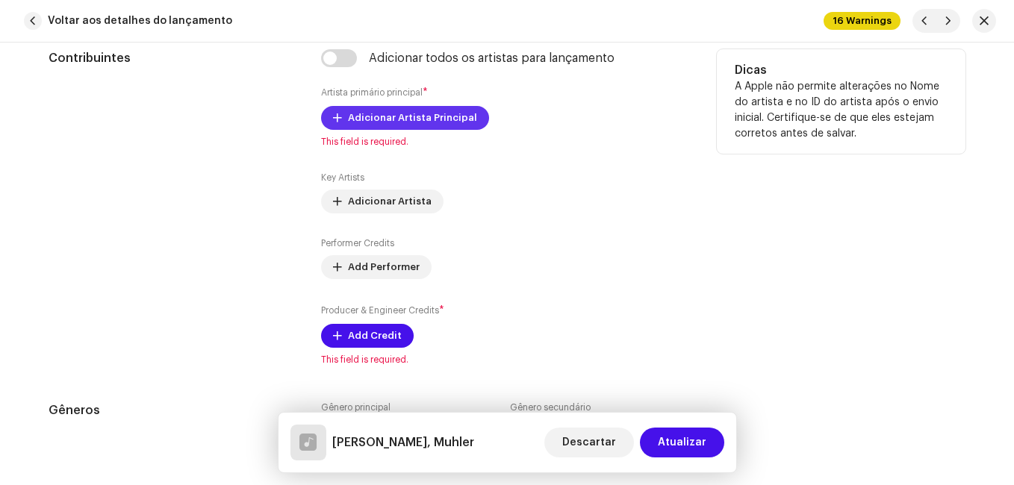
click at [362, 119] on span "Adicionar Artista Principal" at bounding box center [412, 118] width 129 height 30
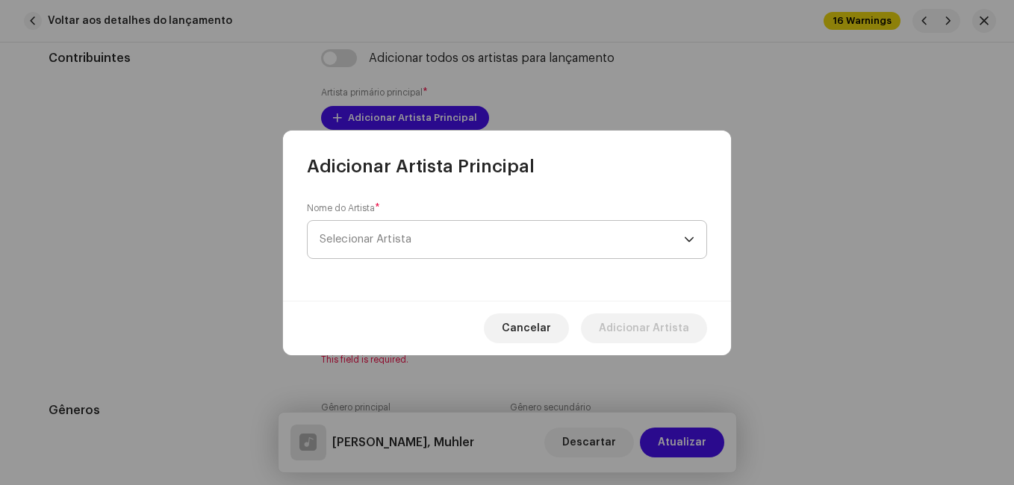
click at [366, 229] on span "Selecionar Artista" at bounding box center [502, 239] width 364 height 37
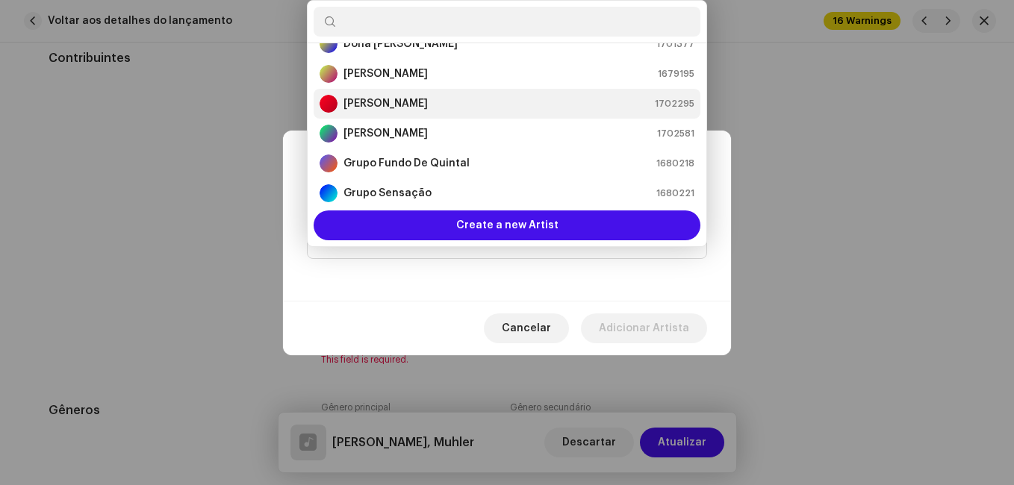
scroll to position [173, 0]
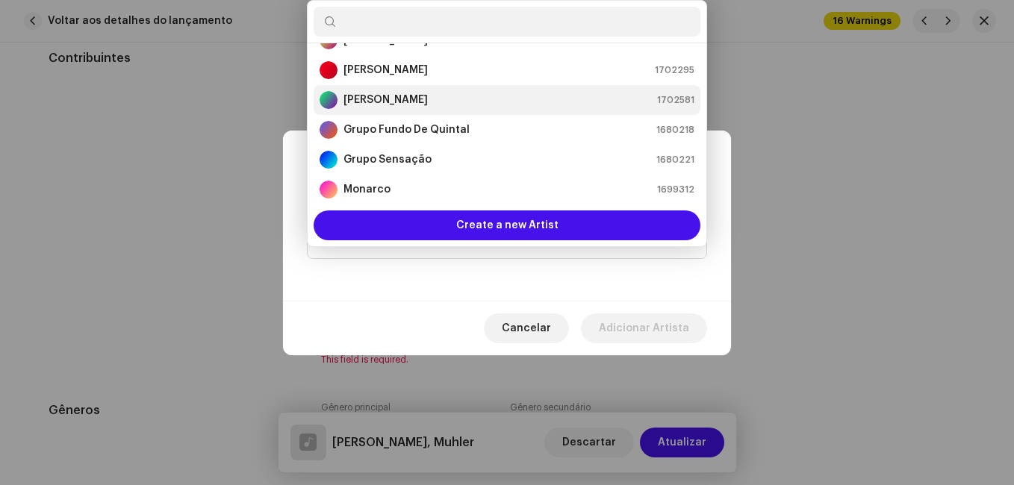
click at [389, 102] on strong "[PERSON_NAME]" at bounding box center [385, 100] width 84 height 15
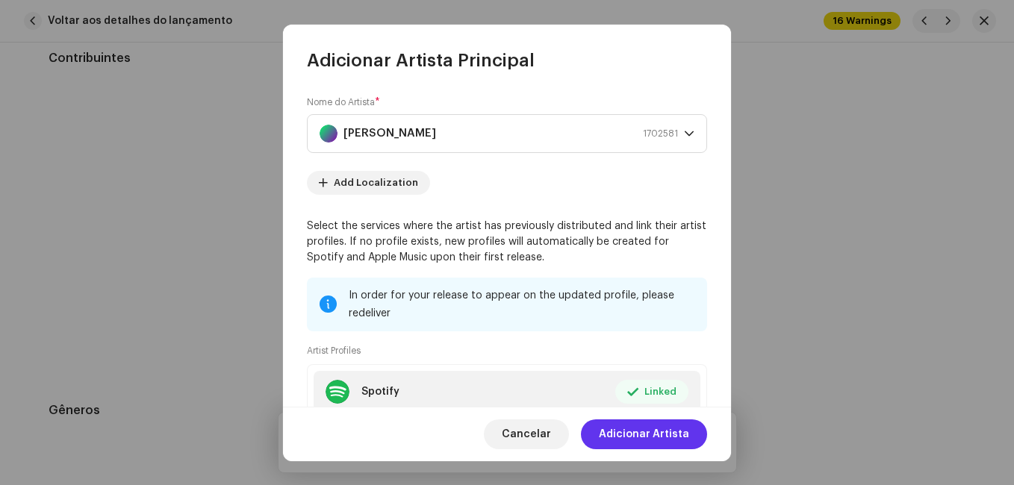
click at [666, 431] on span "Adicionar Artista" at bounding box center [644, 435] width 90 height 30
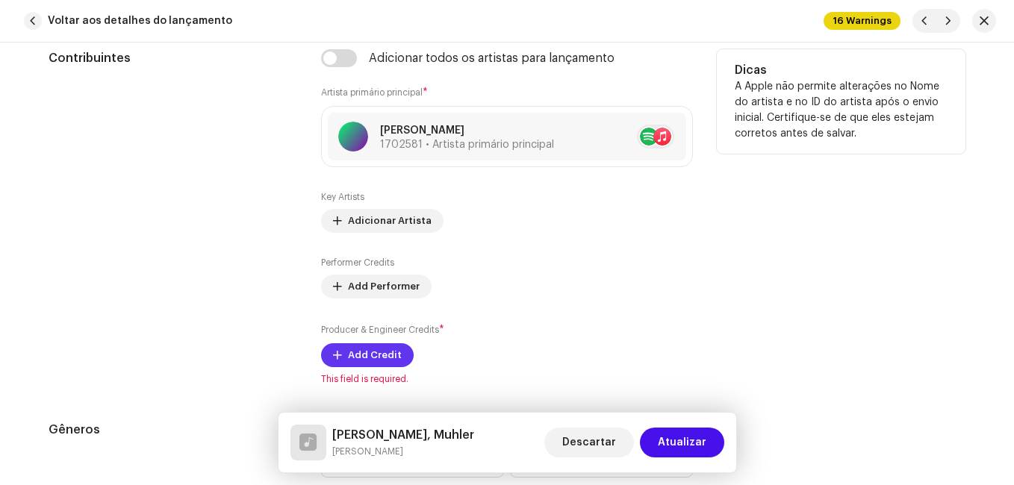
click at [397, 358] on button "Add Credit" at bounding box center [367, 355] width 93 height 24
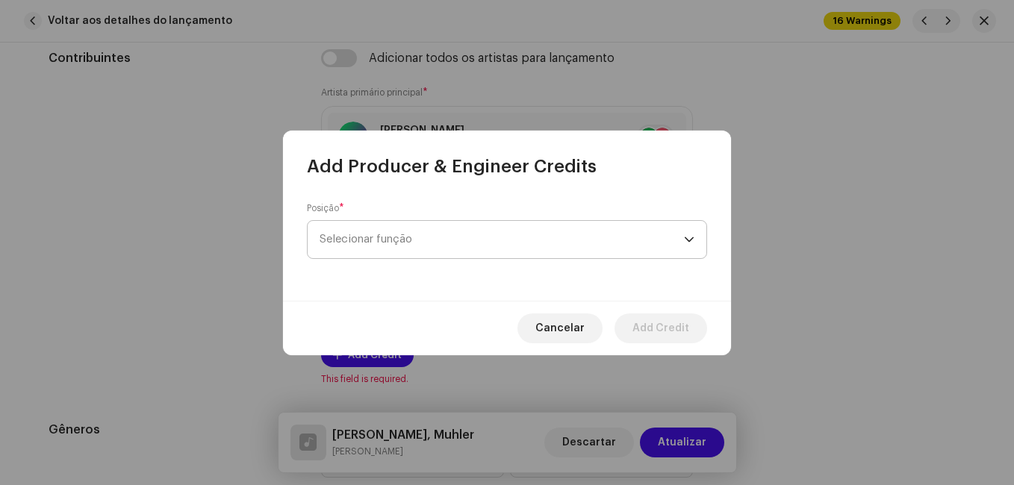
click at [467, 245] on span "Selecionar função" at bounding box center [502, 239] width 364 height 37
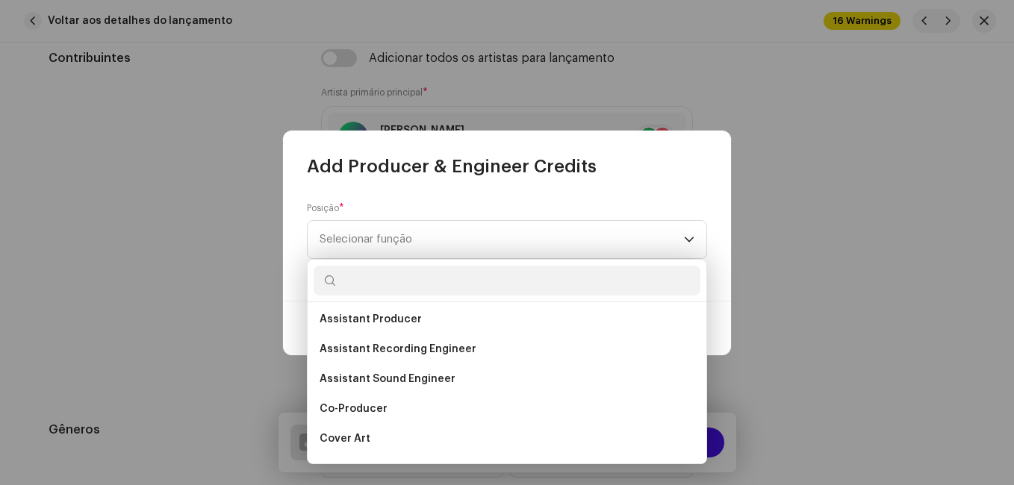
scroll to position [523, 0]
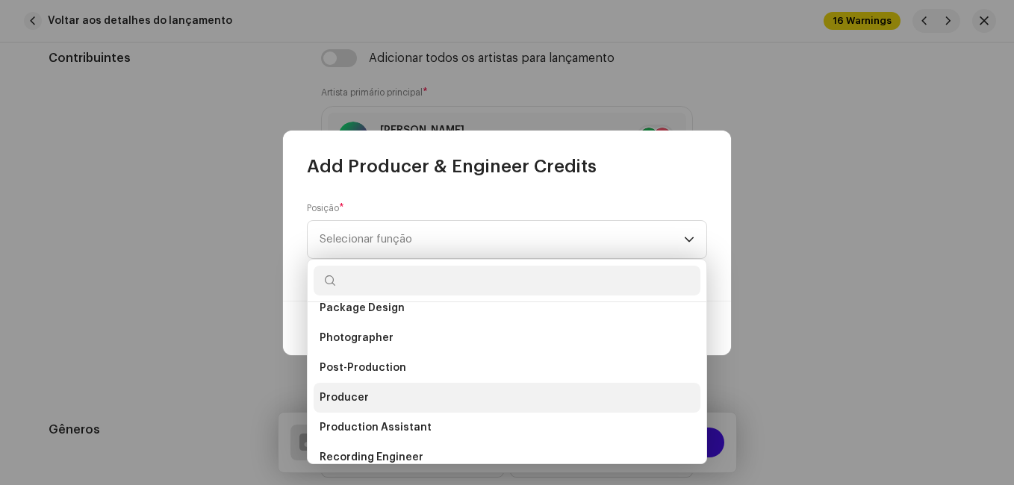
click at [353, 397] on span "Producer" at bounding box center [344, 397] width 49 height 15
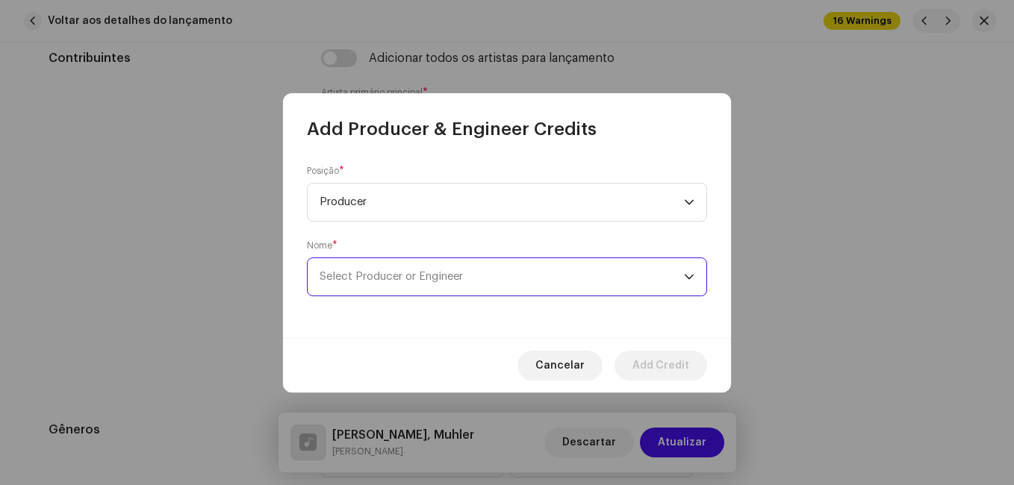
click at [473, 286] on span "Select Producer or Engineer" at bounding box center [502, 276] width 364 height 37
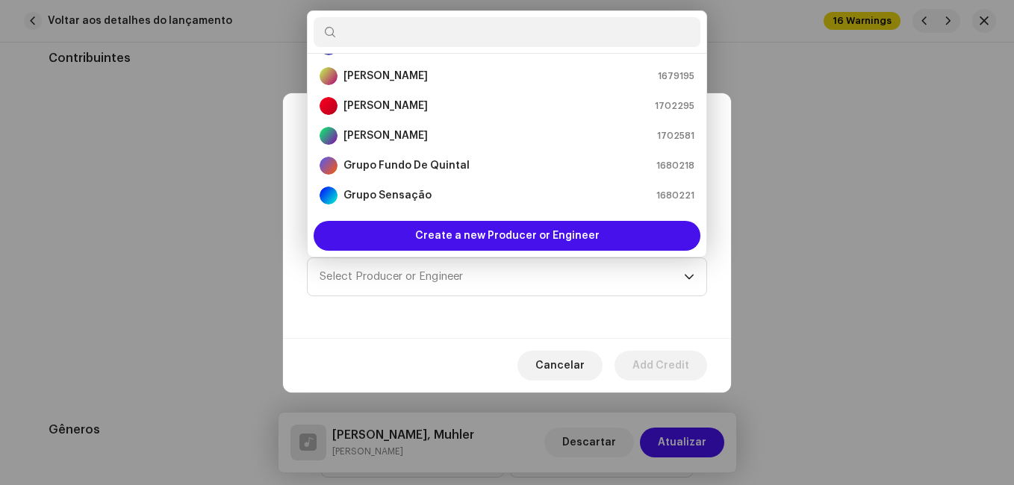
scroll to position [149, 0]
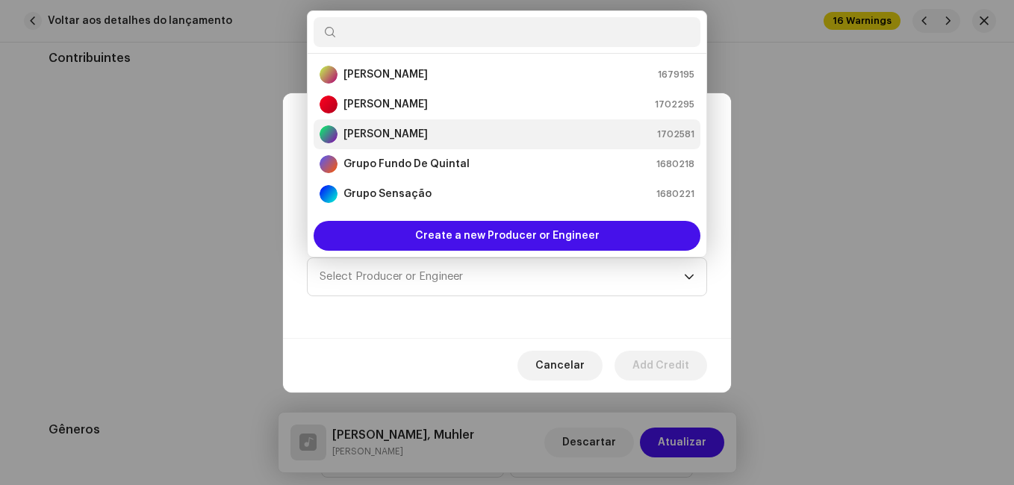
click at [472, 135] on div "[PERSON_NAME] 1702581" at bounding box center [507, 134] width 375 height 18
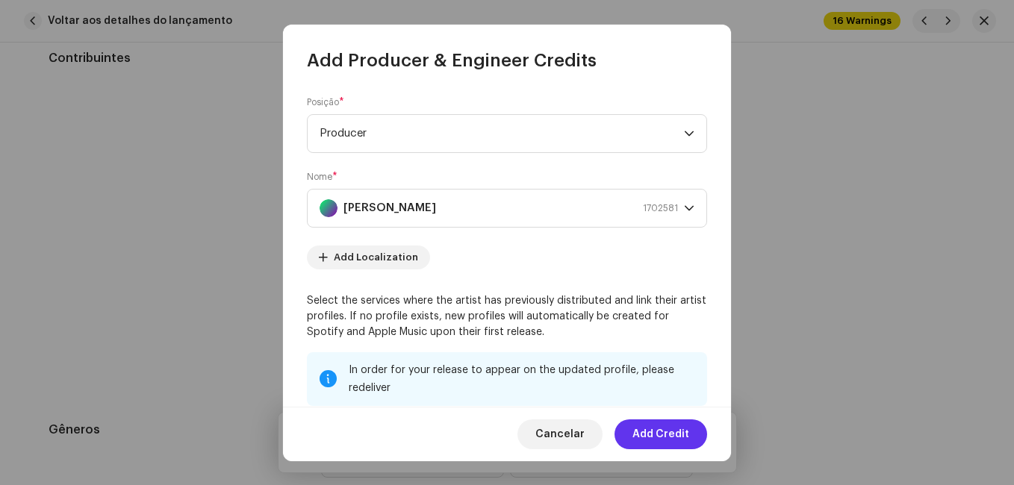
click at [658, 436] on span "Add Credit" at bounding box center [660, 435] width 57 height 30
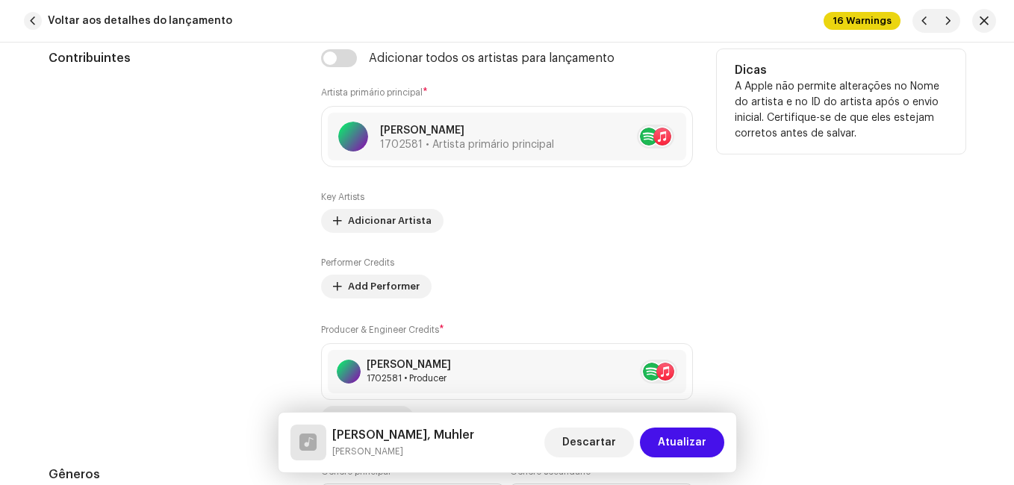
click at [267, 328] on div "Contribuintes" at bounding box center [173, 239] width 249 height 381
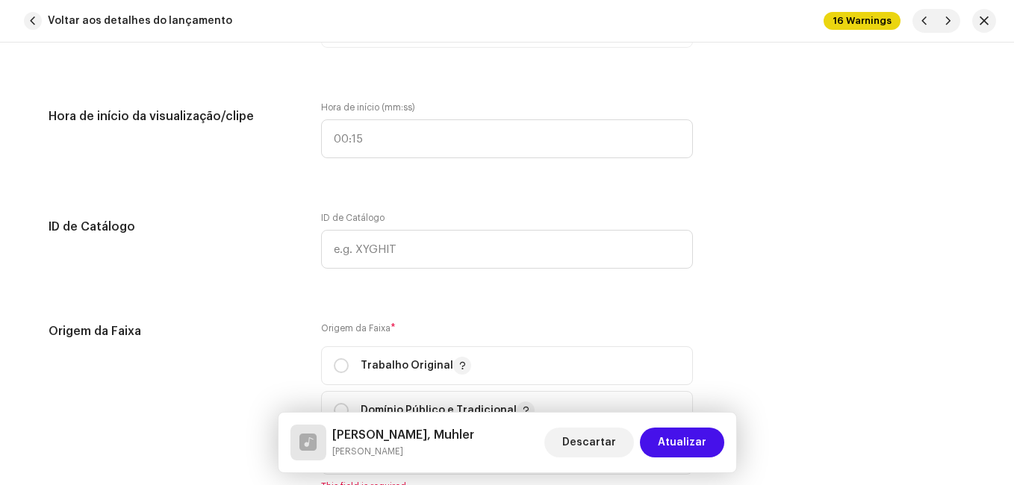
scroll to position [1792, 0]
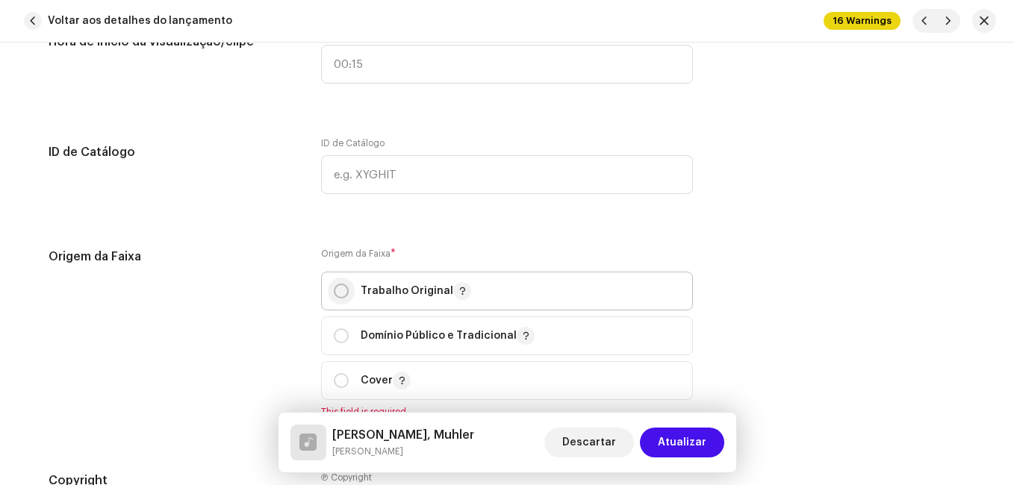
click at [337, 290] on input "radio" at bounding box center [341, 291] width 15 height 15
radio input "true"
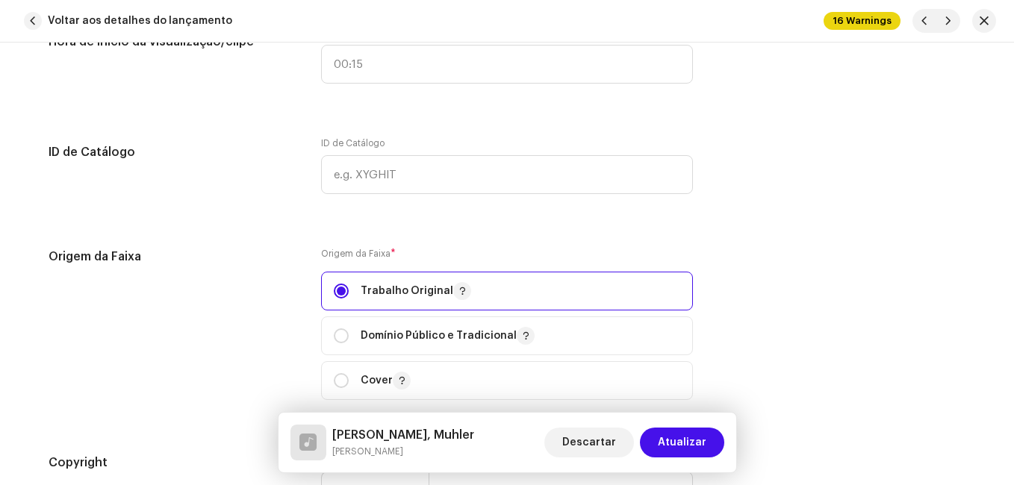
click at [276, 307] on div "Origem da Faixa" at bounding box center [173, 333] width 249 height 170
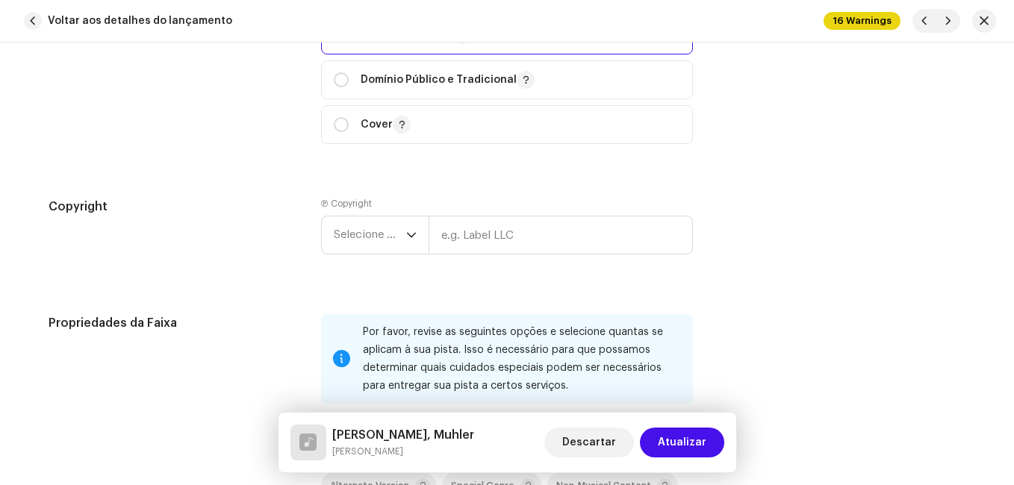
scroll to position [2090, 0]
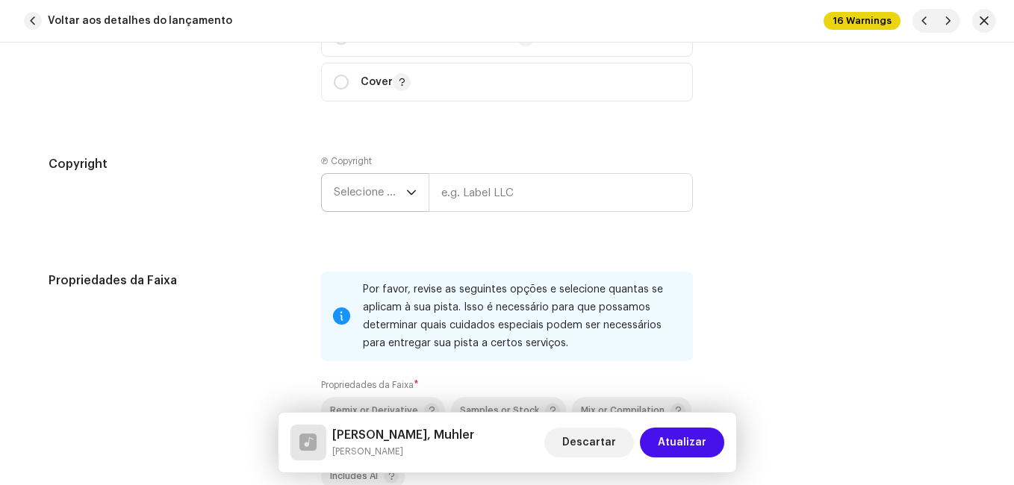
click at [374, 198] on span "Selecione o ano" at bounding box center [370, 192] width 72 height 37
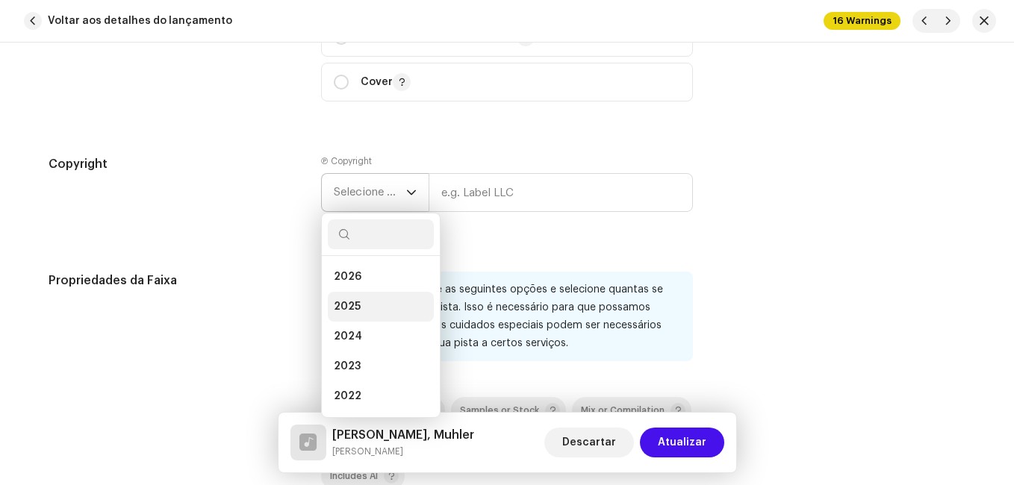
drag, startPoint x: 364, startPoint y: 310, endPoint x: 390, endPoint y: 282, distance: 37.5
click at [365, 310] on li "2025" at bounding box center [381, 307] width 106 height 30
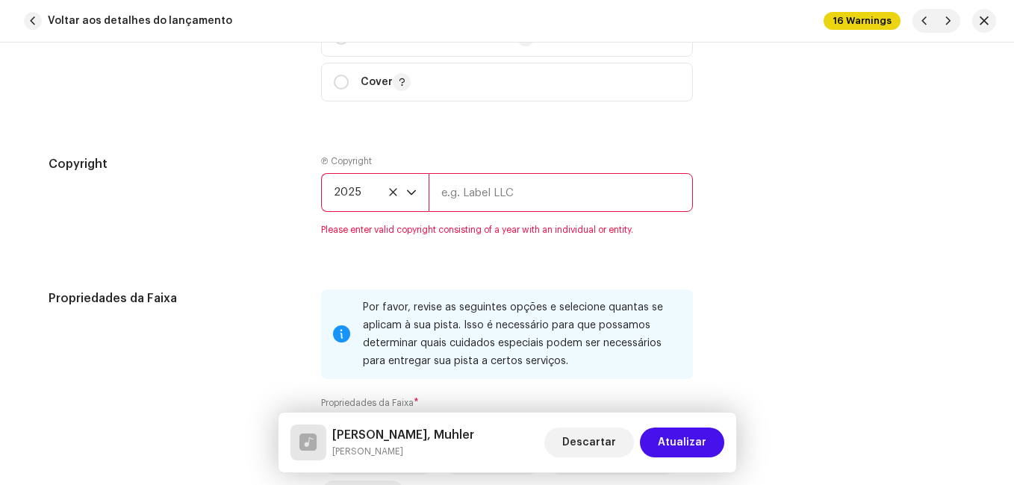
click at [476, 192] on input "text" at bounding box center [561, 192] width 264 height 39
type input "Impact Music"
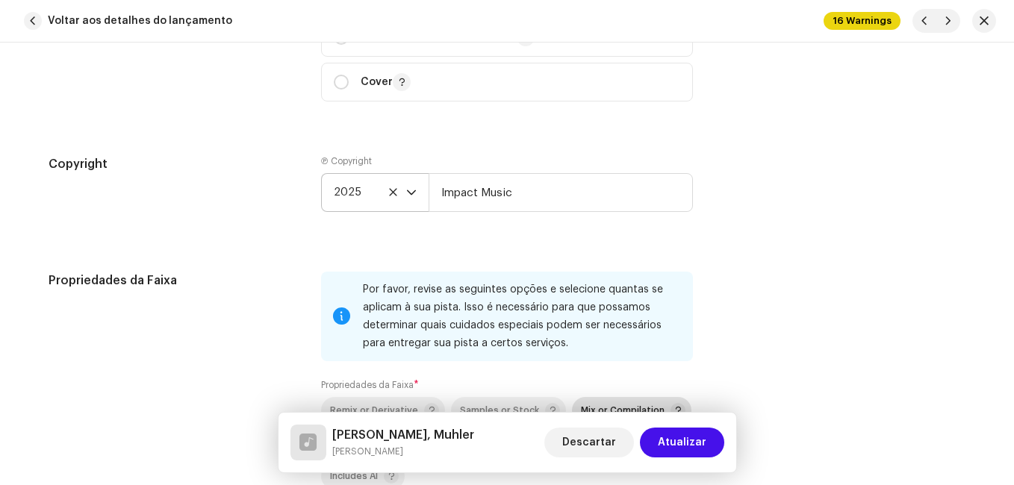
click at [627, 399] on p-togglebutton "Mix or Compilation" at bounding box center [631, 410] width 119 height 27
click at [250, 310] on div "Propriedades da Faixa" at bounding box center [173, 410] width 249 height 276
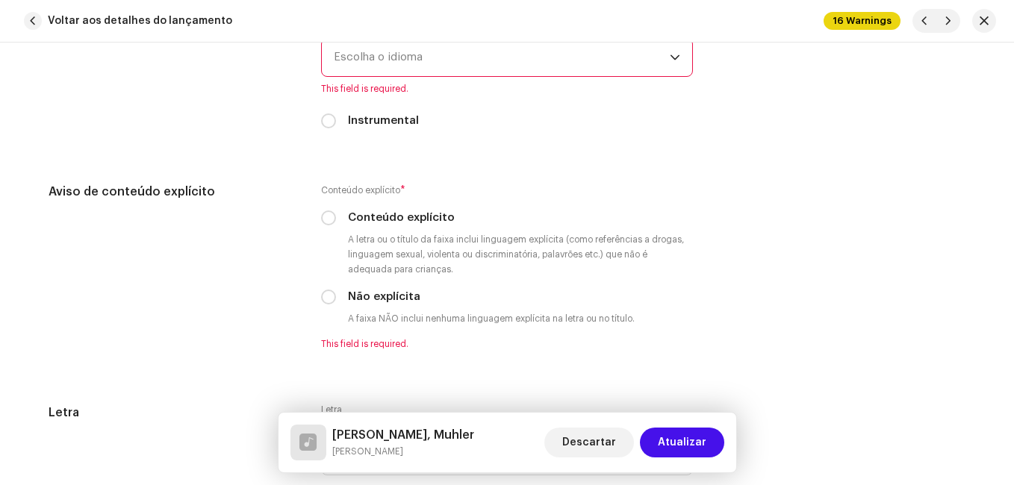
scroll to position [2688, 0]
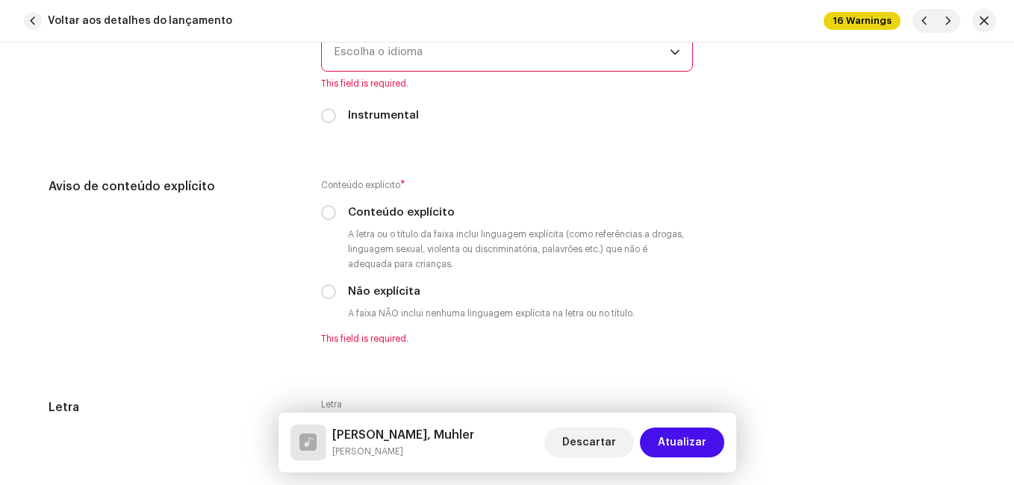
click at [420, 62] on span "Escolha o idioma" at bounding box center [502, 52] width 336 height 37
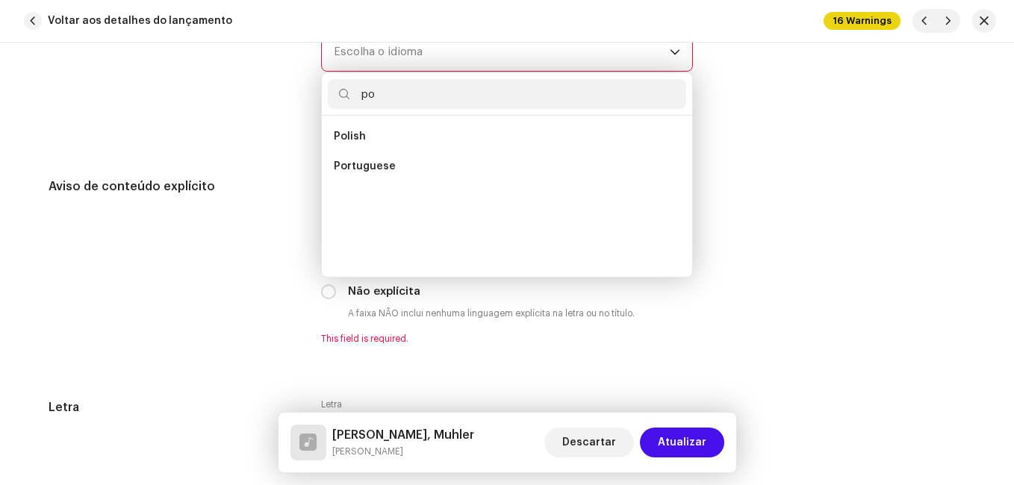
scroll to position [0, 0]
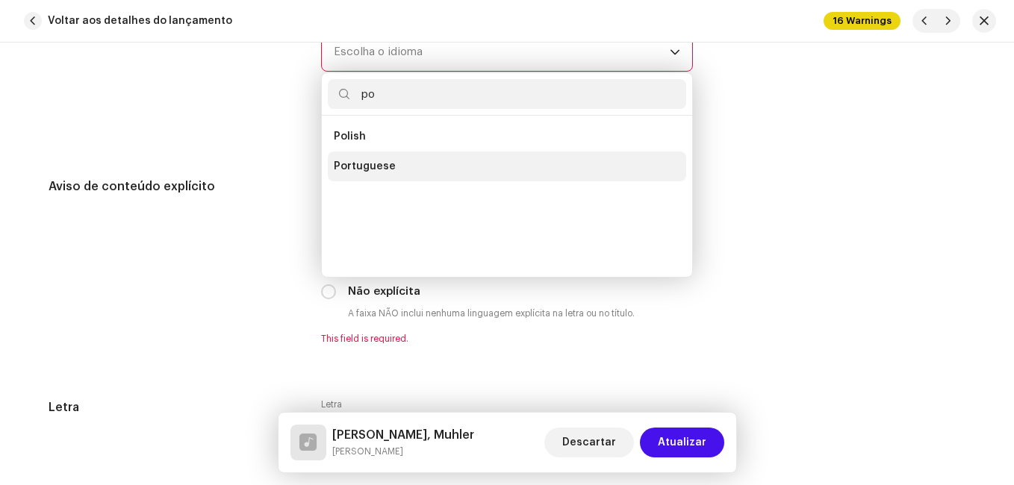
type input "po"
click at [388, 168] on li "Portuguese" at bounding box center [507, 167] width 358 height 30
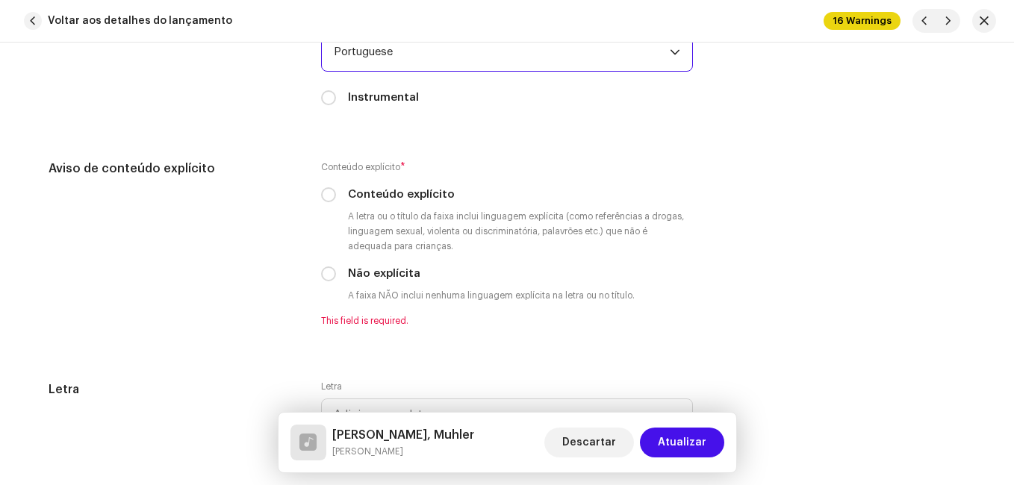
scroll to position [2679, 0]
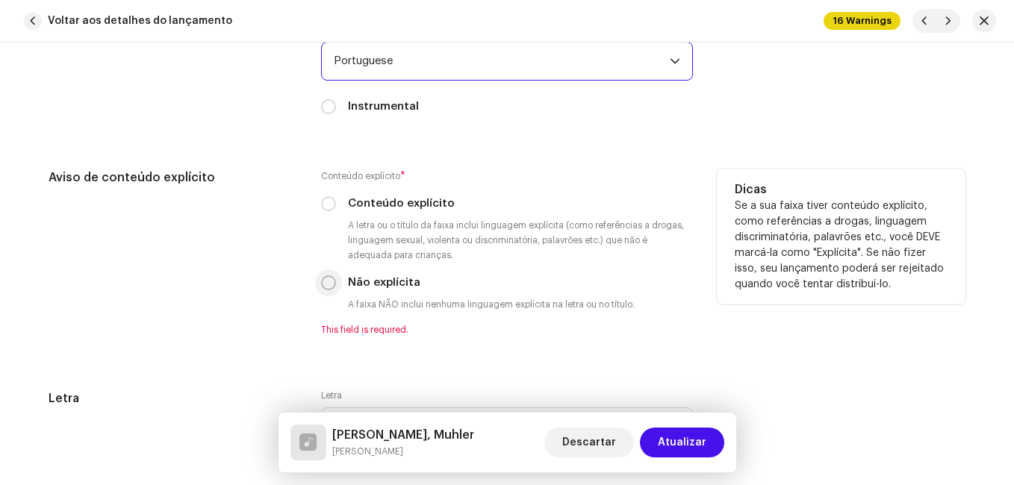
click at [324, 278] on input "Não explícita" at bounding box center [328, 282] width 15 height 15
radio input "true"
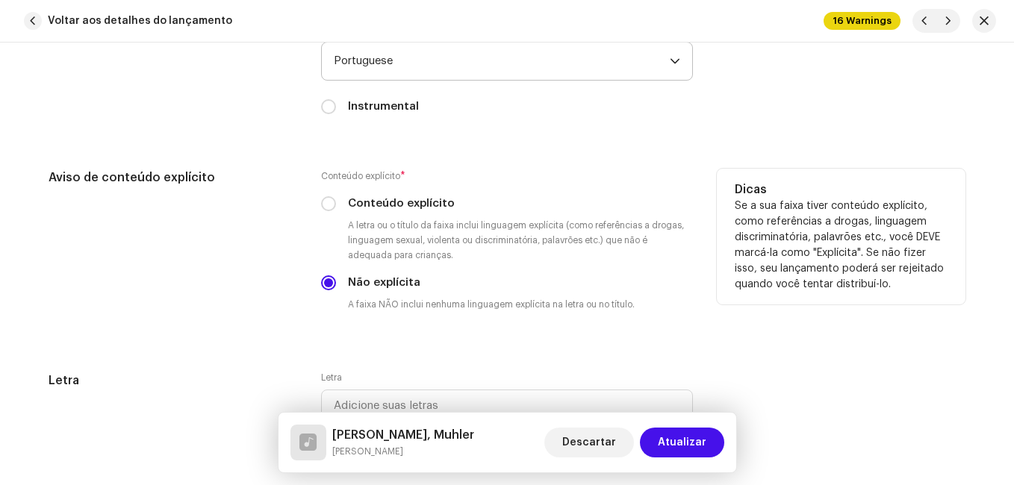
click at [297, 293] on div "Aviso de conteúdo explícito Conteúdo explícito * Conteúdo explícito A letra ou …" at bounding box center [507, 252] width 917 height 167
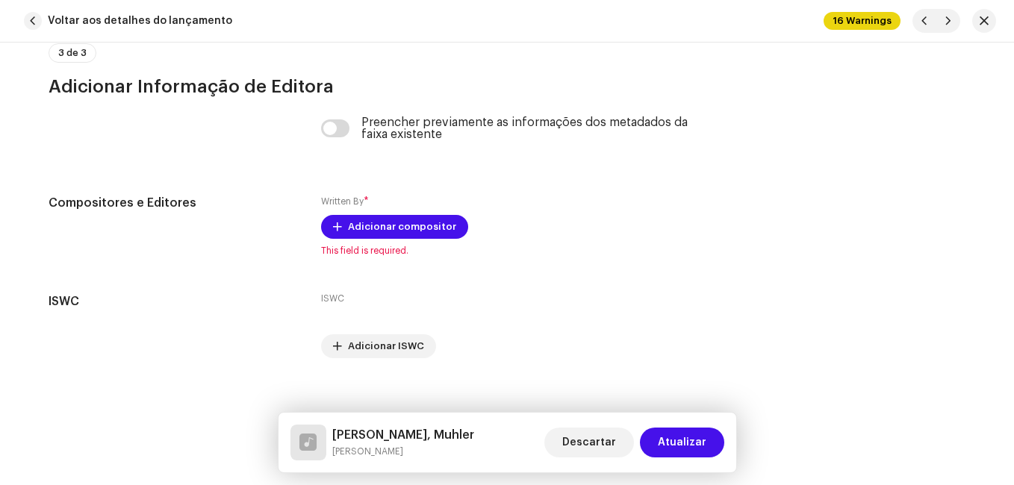
scroll to position [3177, 0]
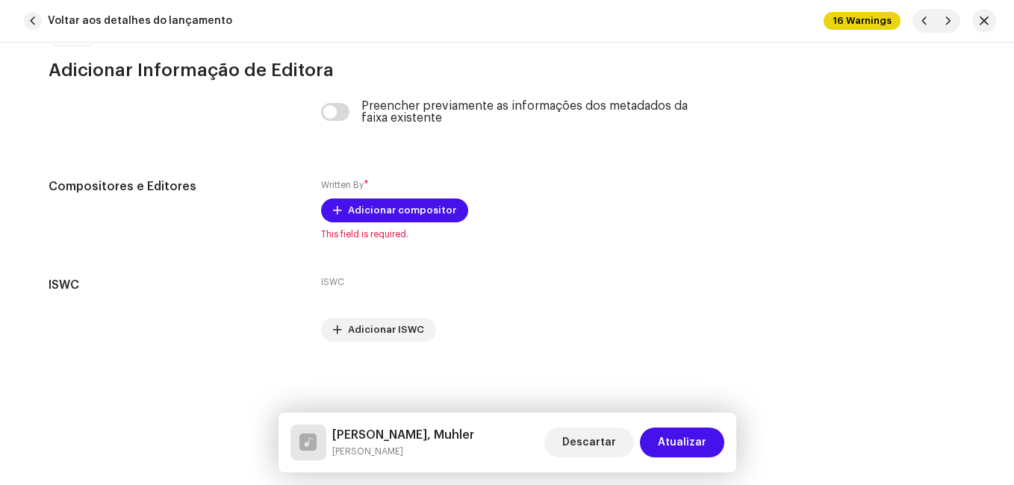
click at [399, 435] on h5 "[PERSON_NAME], Muhler" at bounding box center [403, 435] width 142 height 18
copy h5 "[PERSON_NAME], Muhler"
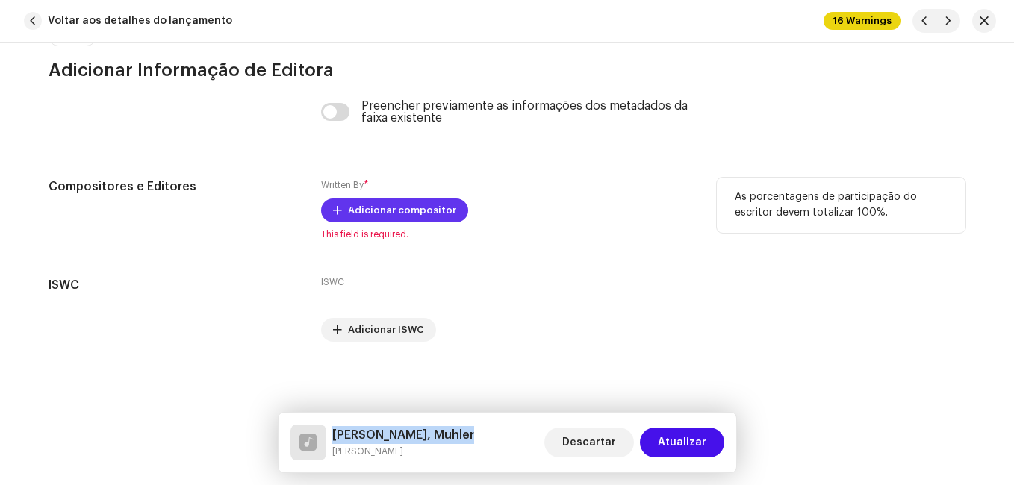
click at [375, 205] on span "Adicionar compositor" at bounding box center [402, 211] width 108 height 30
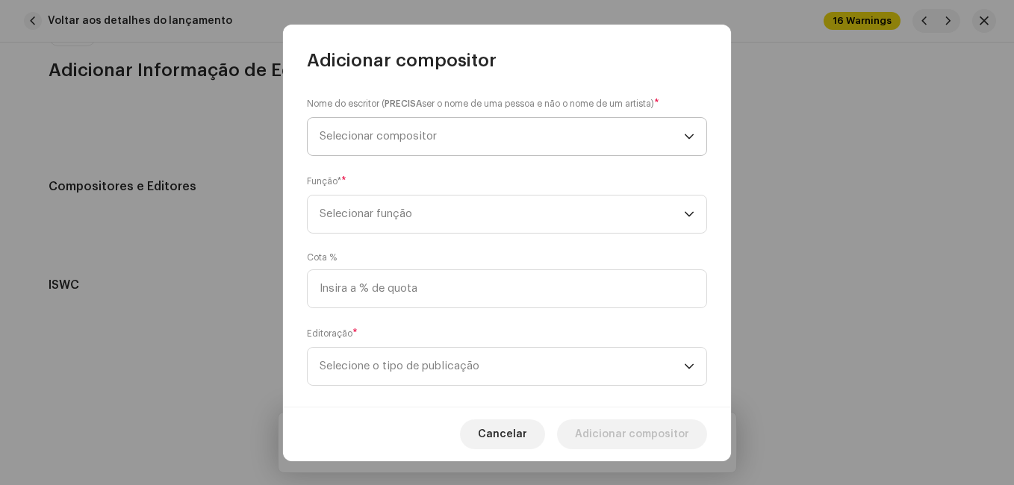
click at [418, 136] on span "Selecionar compositor" at bounding box center [378, 136] width 117 height 11
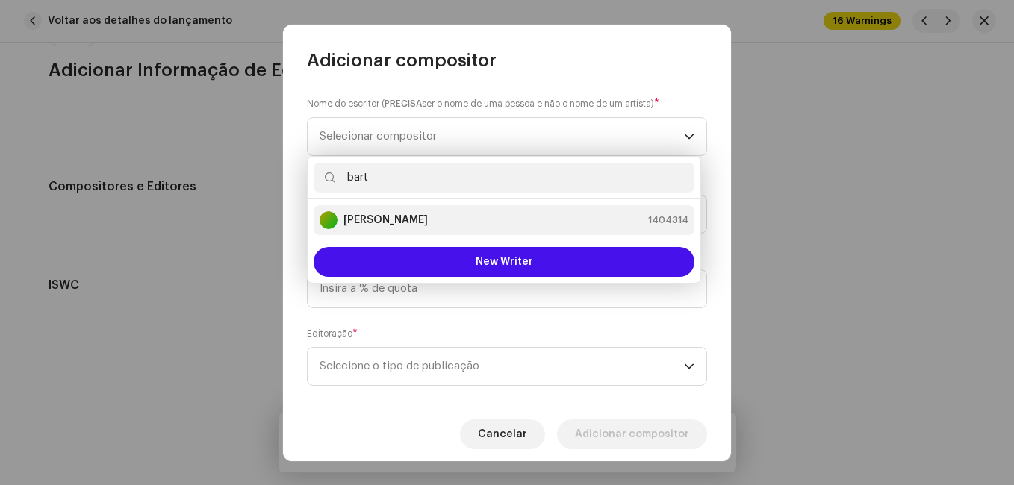
type input "bart"
click at [397, 215] on strong "[PERSON_NAME]" at bounding box center [385, 220] width 84 height 15
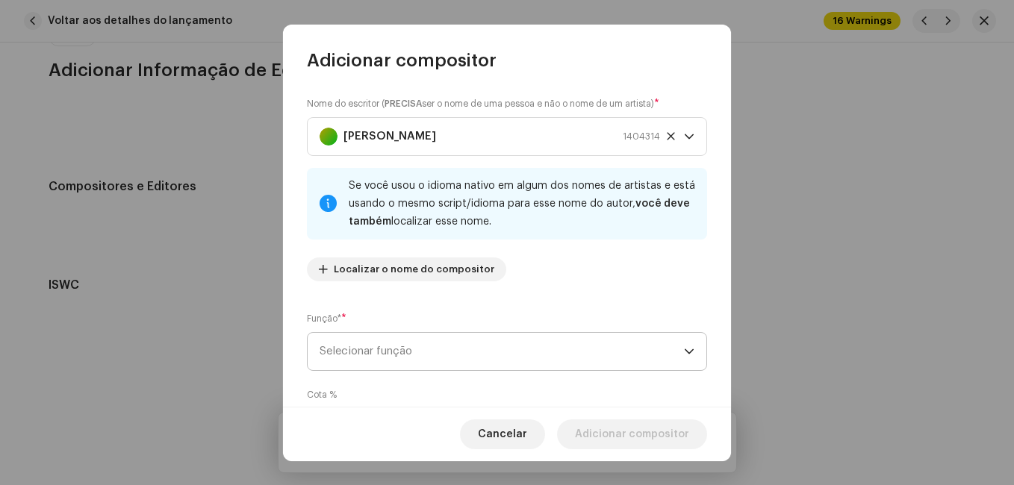
click at [526, 337] on span "Selecionar função" at bounding box center [502, 351] width 364 height 37
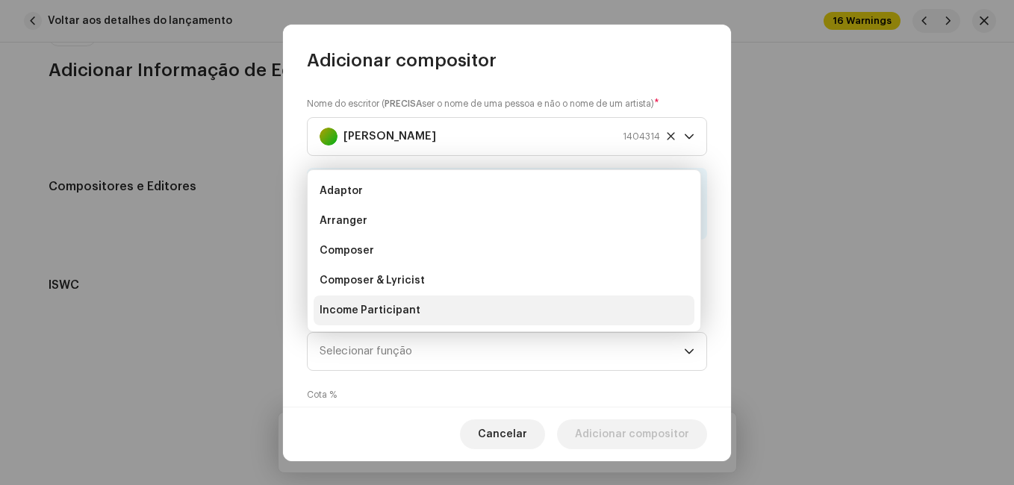
scroll to position [24, 0]
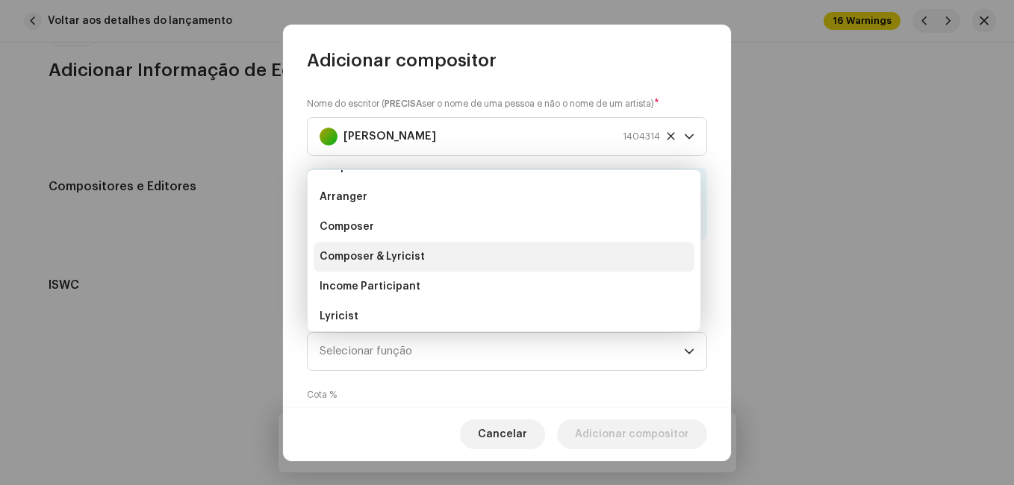
click at [523, 266] on li "Composer & Lyricist" at bounding box center [504, 257] width 381 height 30
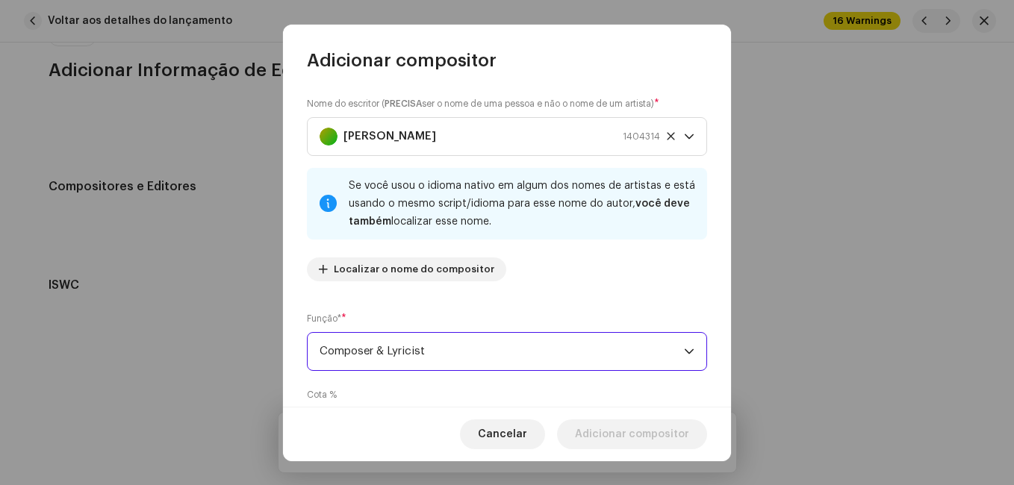
click at [555, 316] on div "Função* * Composer & Lyricist" at bounding box center [507, 341] width 400 height 60
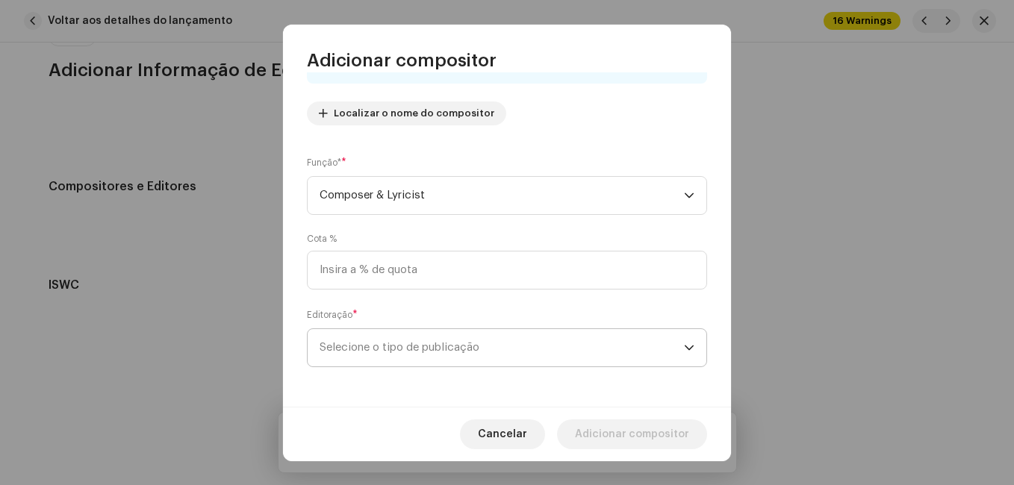
scroll to position [158, 0]
click at [553, 331] on span "Selecione o tipo de publicação" at bounding box center [502, 345] width 364 height 37
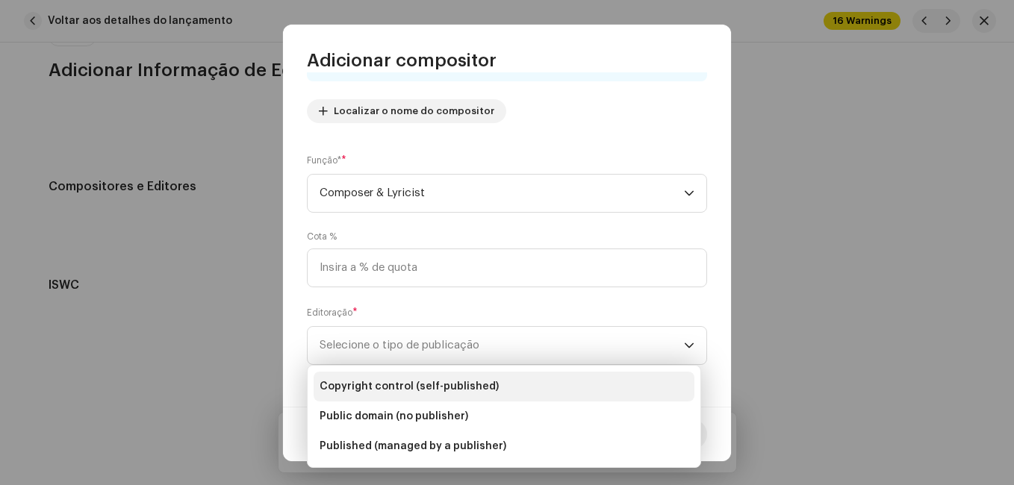
click at [542, 379] on li "Copyright control (self-published)" at bounding box center [504, 387] width 381 height 30
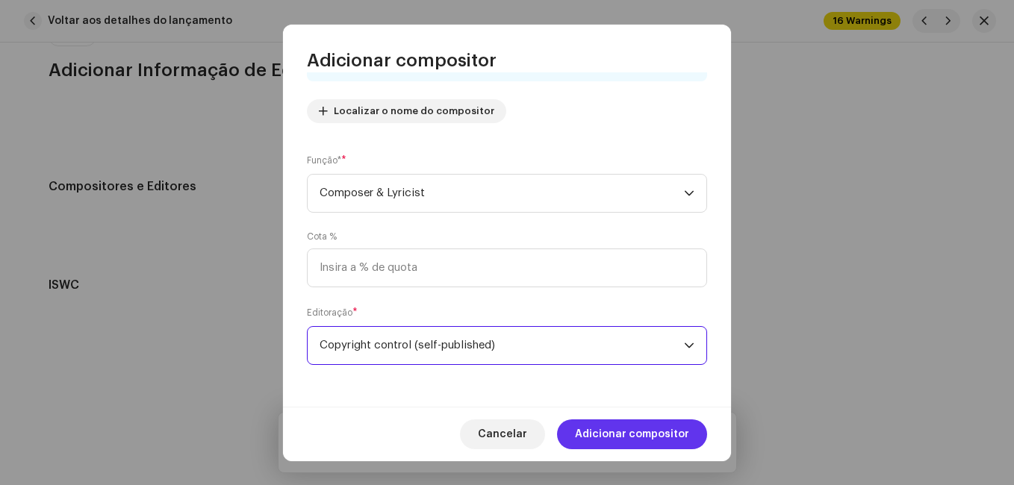
click at [623, 437] on span "Adicionar compositor" at bounding box center [632, 435] width 114 height 30
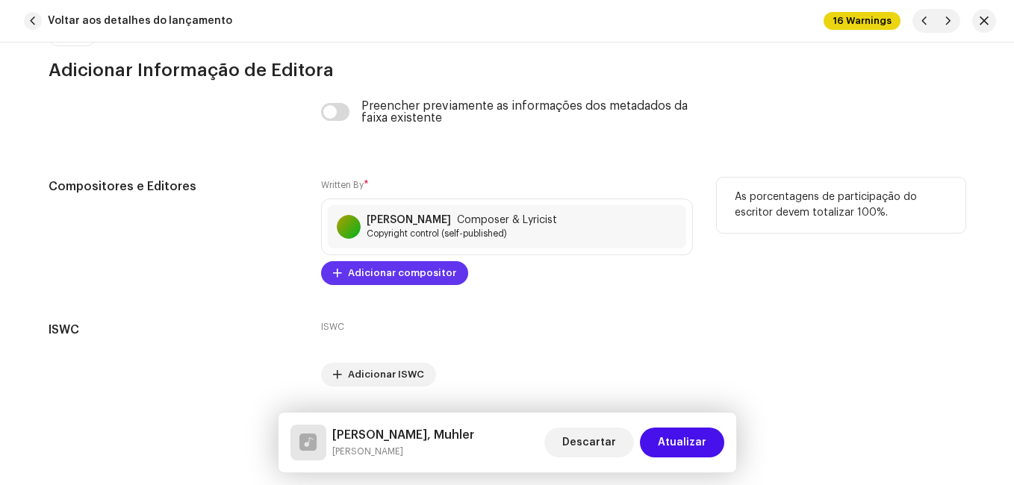
click at [372, 265] on span "Adicionar compositor" at bounding box center [402, 273] width 108 height 30
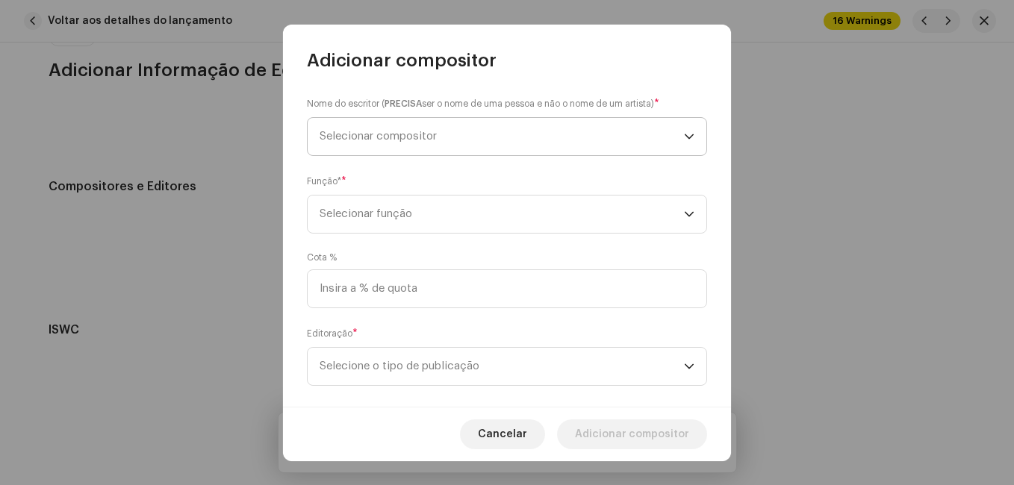
click at [467, 140] on span "Selecionar compositor" at bounding box center [502, 136] width 364 height 37
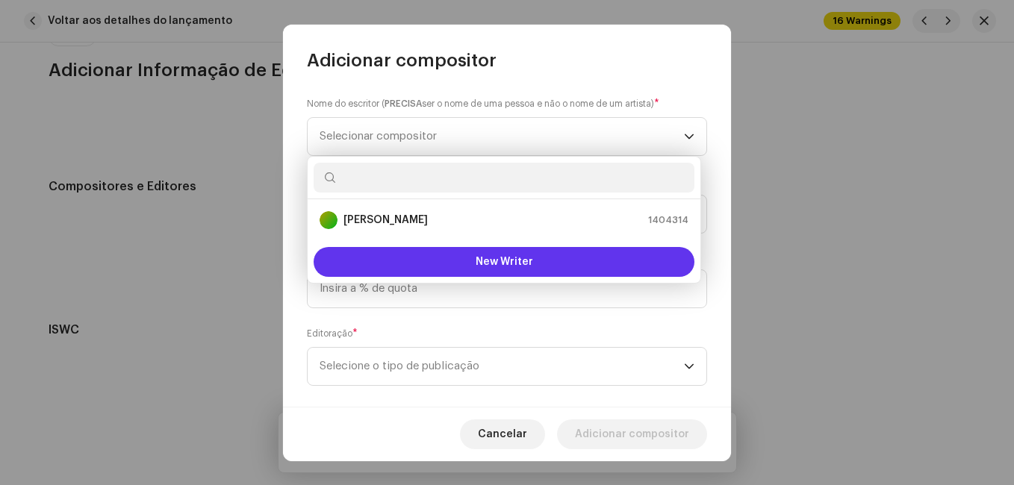
click at [432, 257] on button "New Writer" at bounding box center [504, 262] width 381 height 30
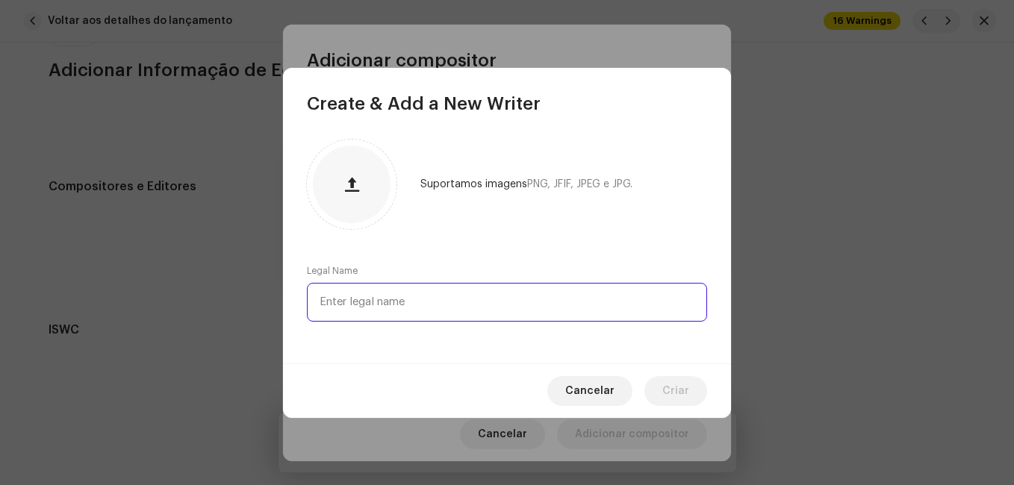
paste input "[PERSON_NAME]"
type input "[PERSON_NAME]"
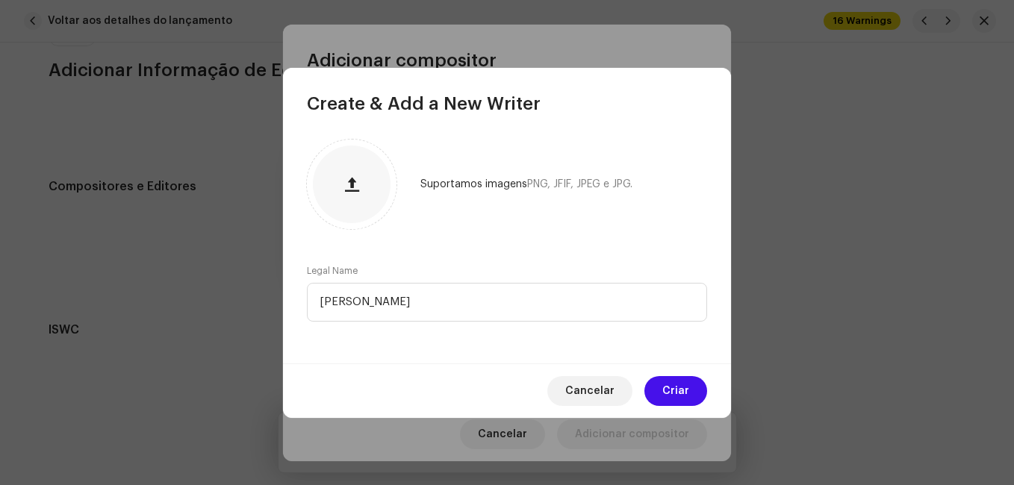
click at [675, 378] on span "Criar" at bounding box center [675, 391] width 27 height 30
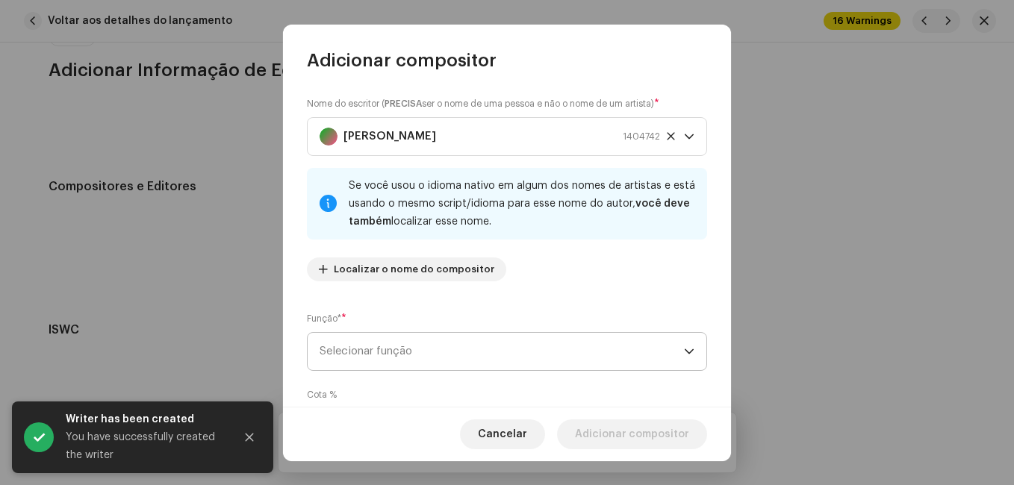
click at [530, 345] on span "Selecionar função" at bounding box center [502, 351] width 364 height 37
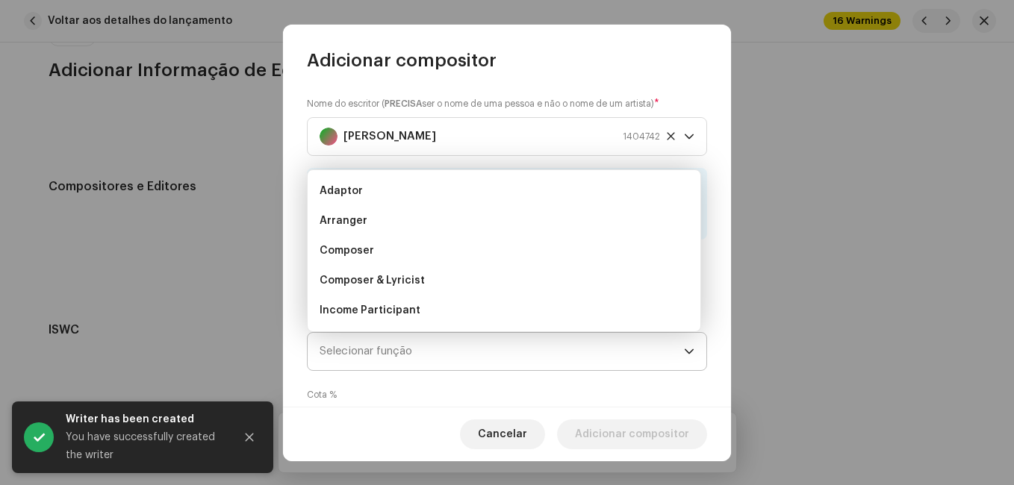
scroll to position [24, 0]
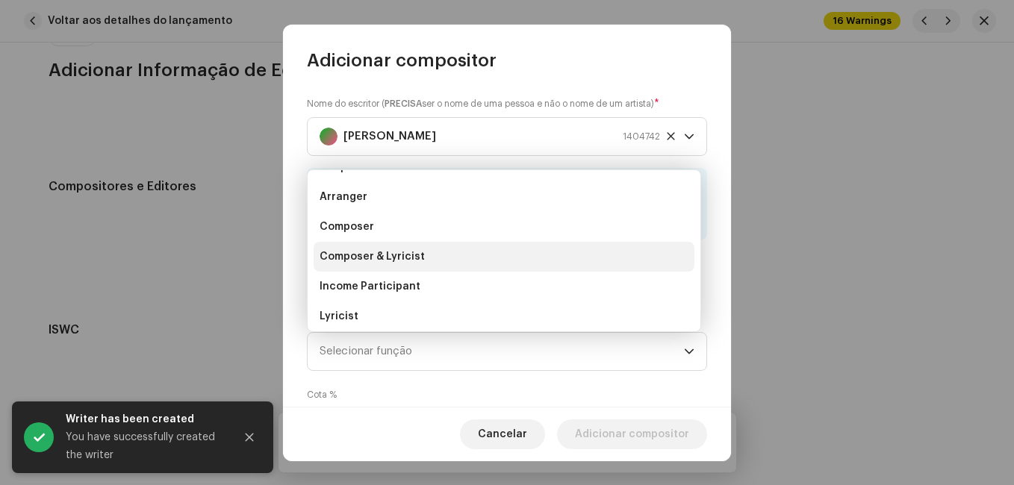
click at [523, 258] on li "Composer & Lyricist" at bounding box center [504, 257] width 381 height 30
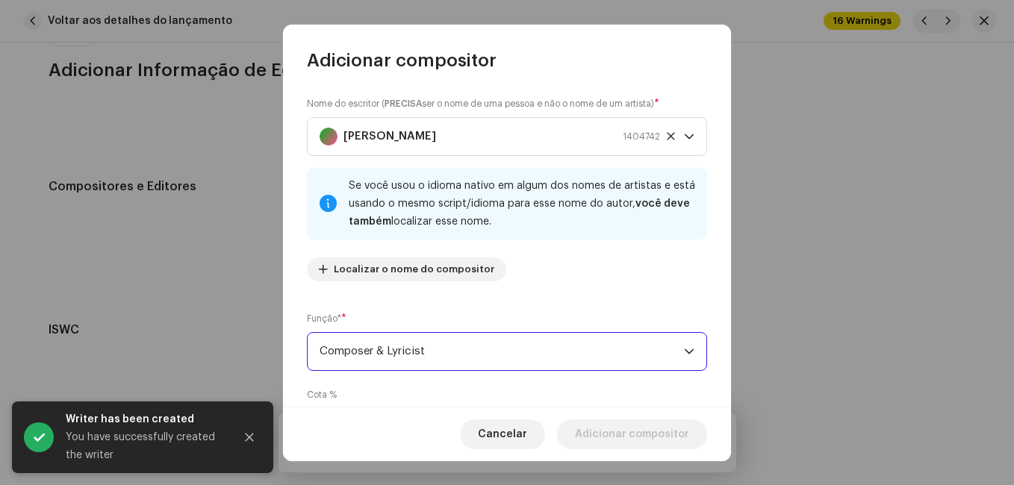
click at [552, 294] on div "Nome do escritor ( PRECISA ser o nome de uma pessoa e não o nome de um artista)…" at bounding box center [507, 239] width 448 height 334
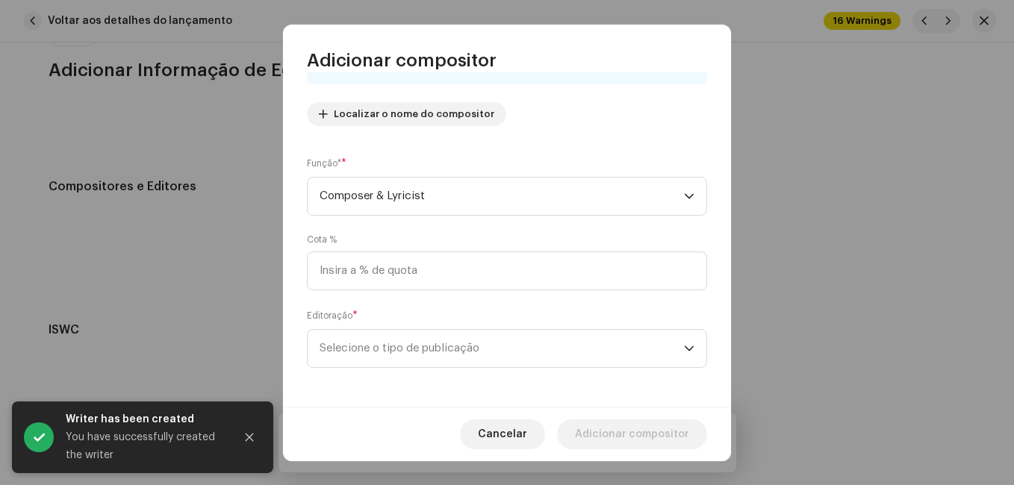
scroll to position [158, 0]
click at [527, 343] on span "Selecione o tipo de publicação" at bounding box center [502, 345] width 364 height 37
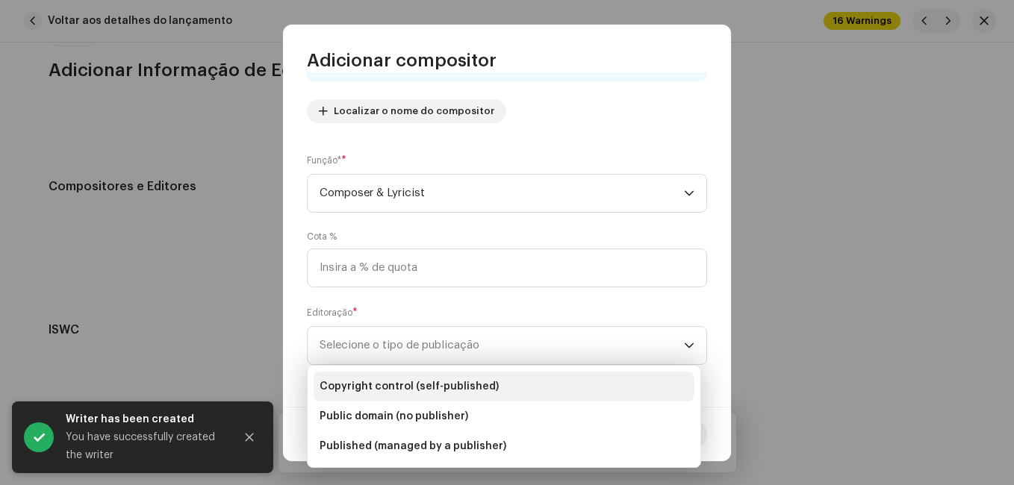
click at [506, 379] on li "Copyright control (self-published)" at bounding box center [504, 387] width 381 height 30
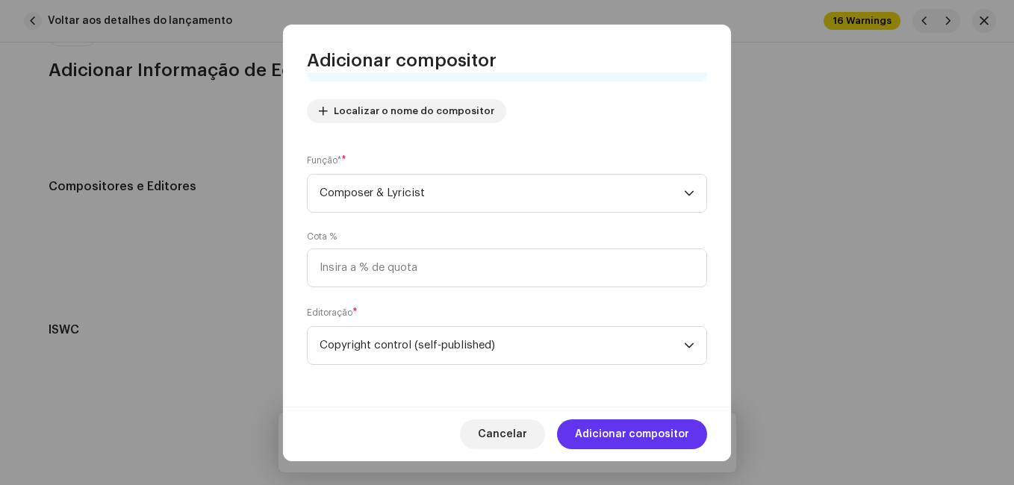
click at [615, 427] on span "Adicionar compositor" at bounding box center [632, 435] width 114 height 30
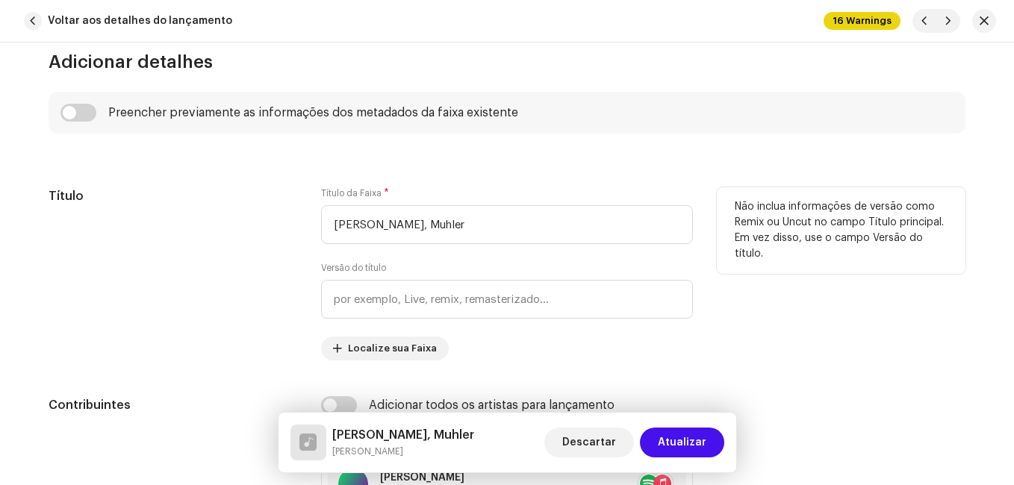
scroll to position [788, 0]
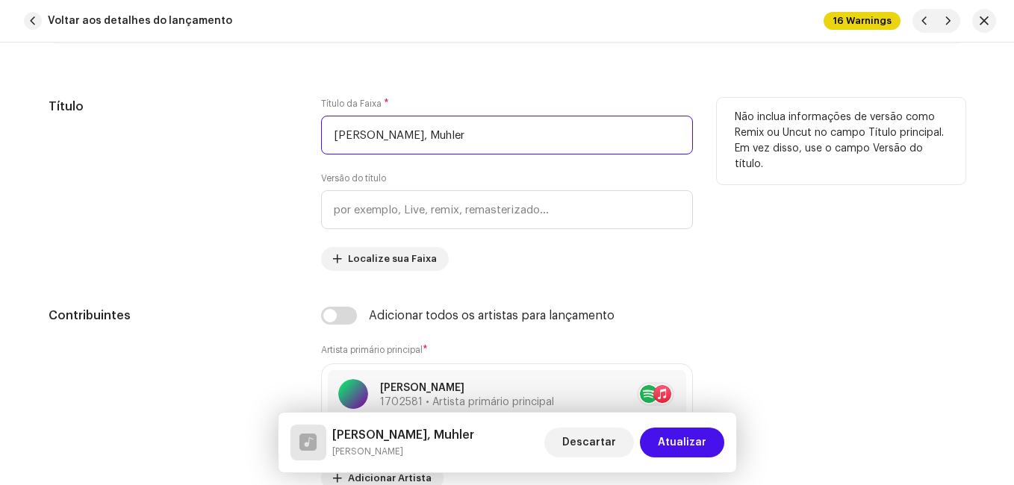
click at [428, 135] on input "[PERSON_NAME], Muhler" at bounding box center [507, 135] width 372 height 39
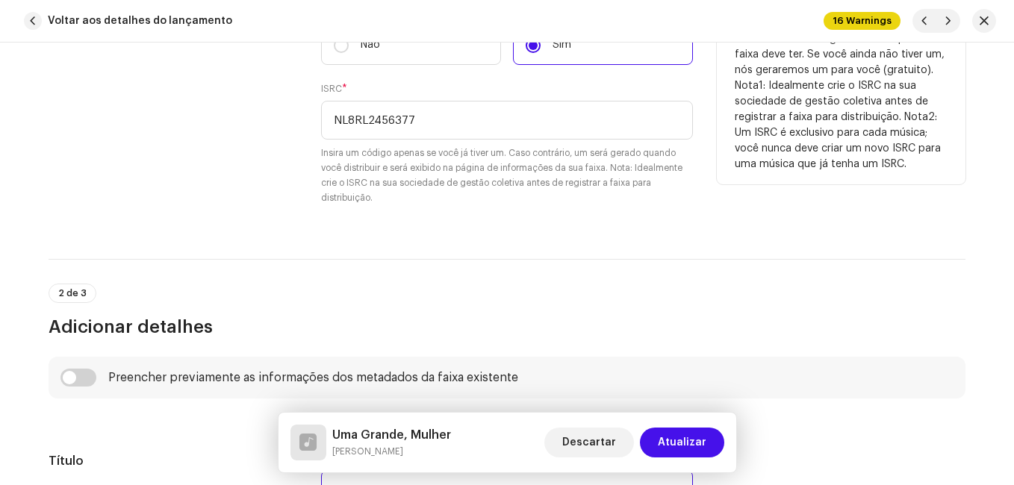
scroll to position [340, 0]
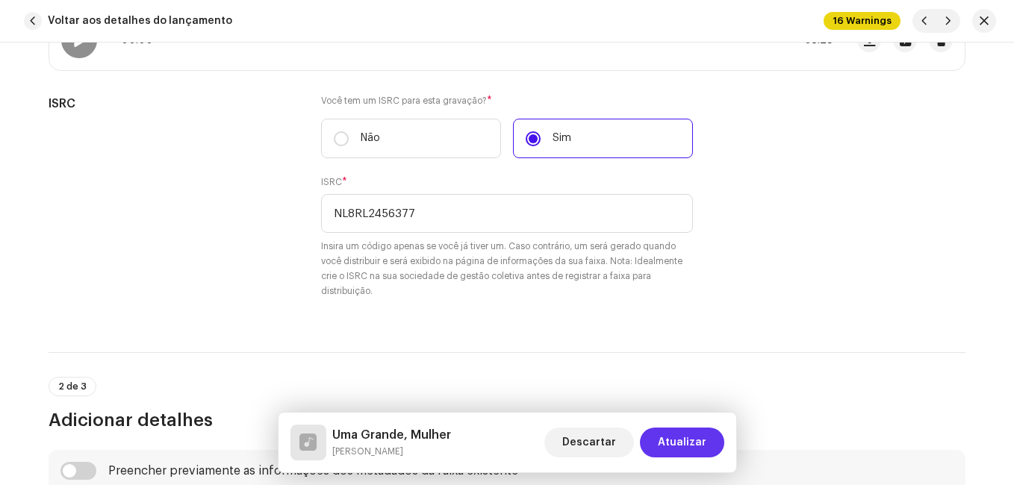
type input "Uma Grande, Mulher"
click at [694, 441] on span "Atualizar" at bounding box center [682, 443] width 49 height 30
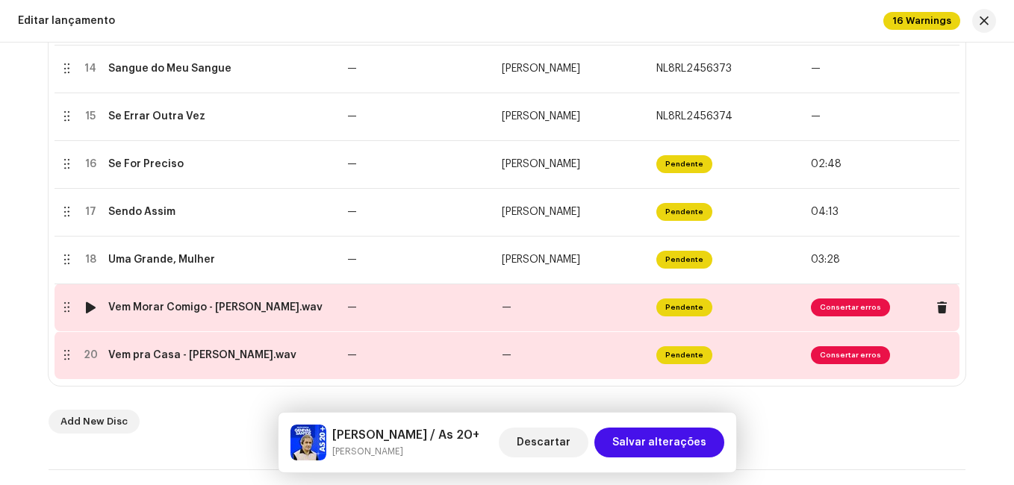
click at [439, 305] on td "—" at bounding box center [418, 308] width 155 height 48
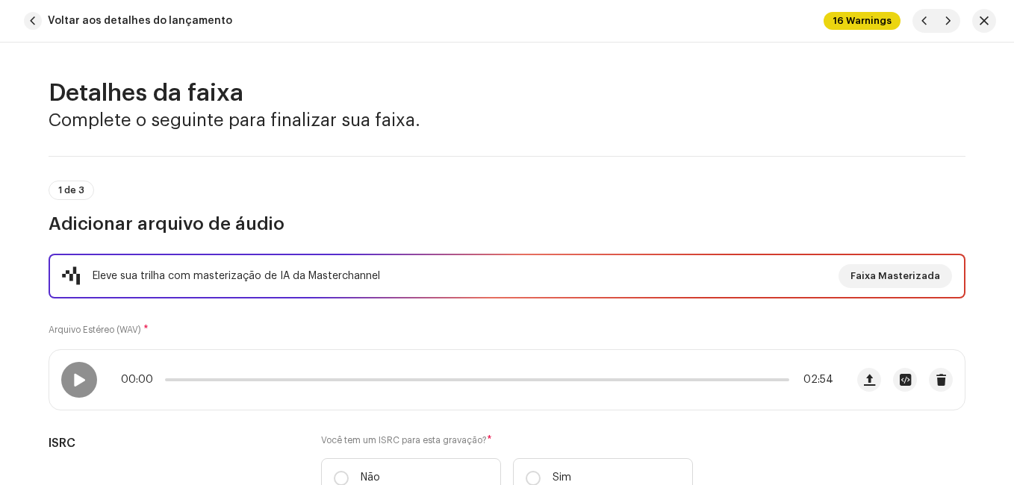
click at [436, 317] on div "Eleve sua trilha com masterização de IA da Masterchannel Faixa Masterizada Arqu…" at bounding box center [507, 385] width 917 height 262
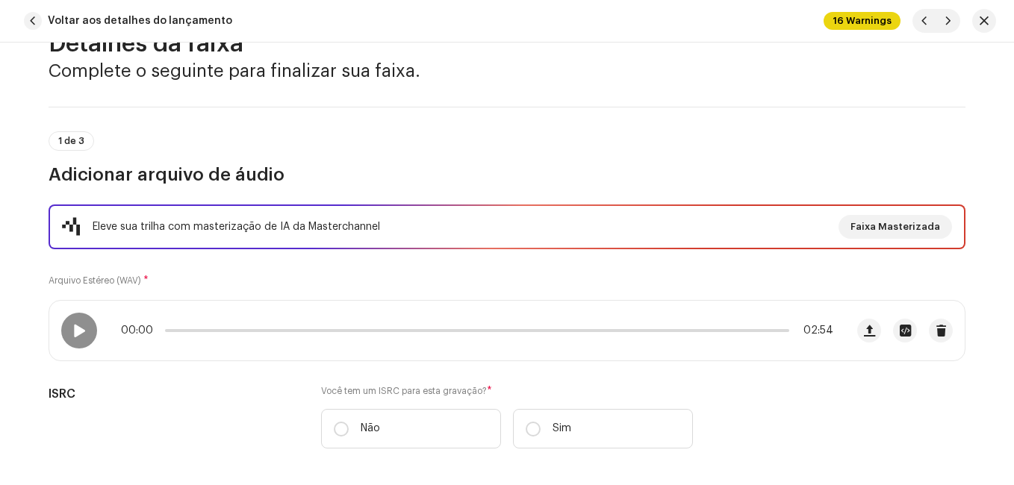
scroll to position [149, 0]
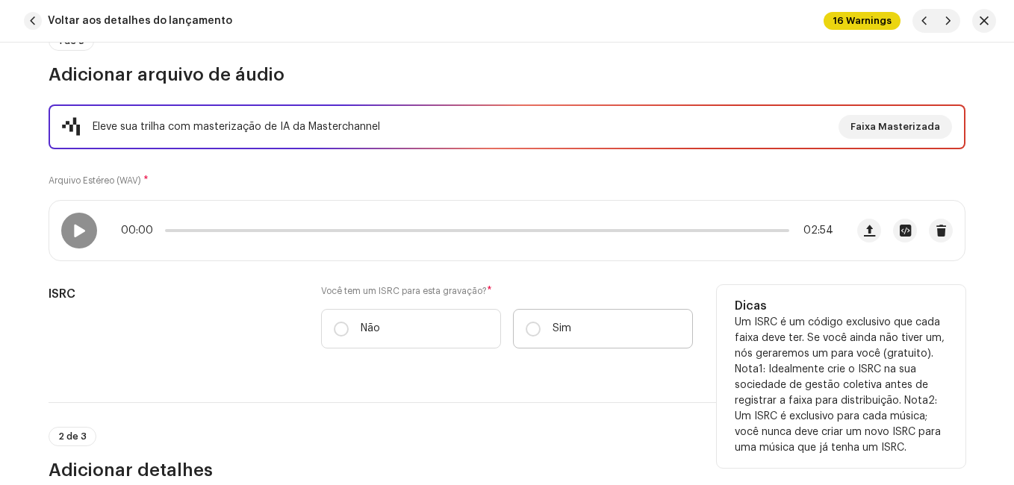
click at [546, 321] on label "Sim" at bounding box center [603, 329] width 180 height 40
click at [541, 322] on input "Sim" at bounding box center [533, 329] width 15 height 15
radio input "true"
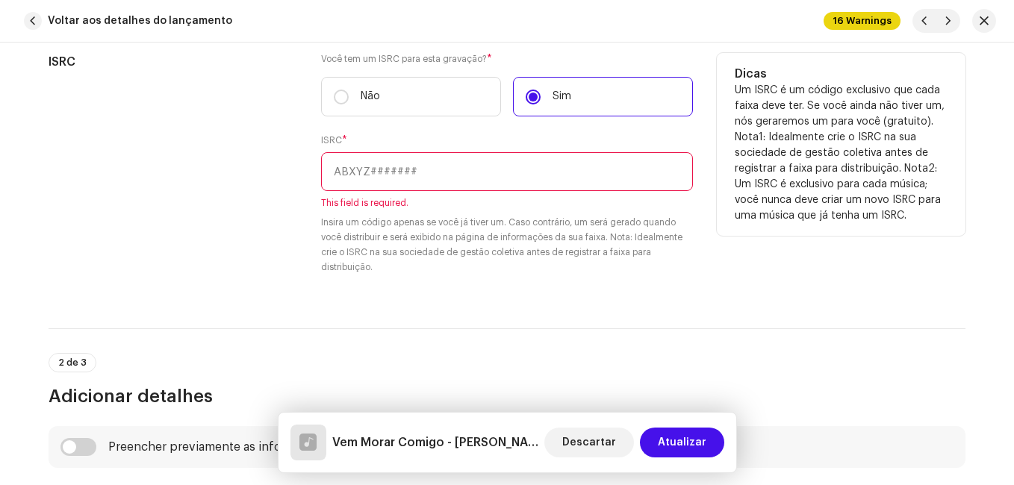
scroll to position [448, 0]
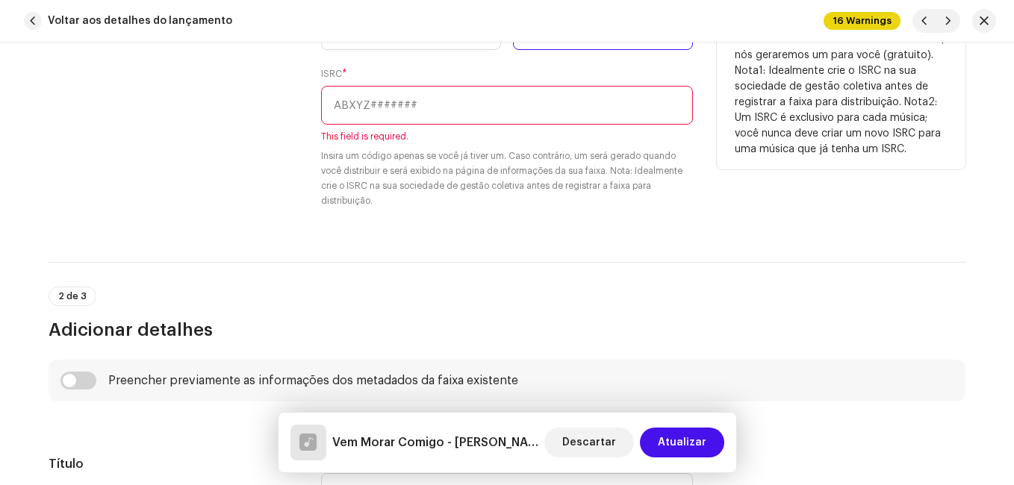
paste input "NL-8RL-24-56378"
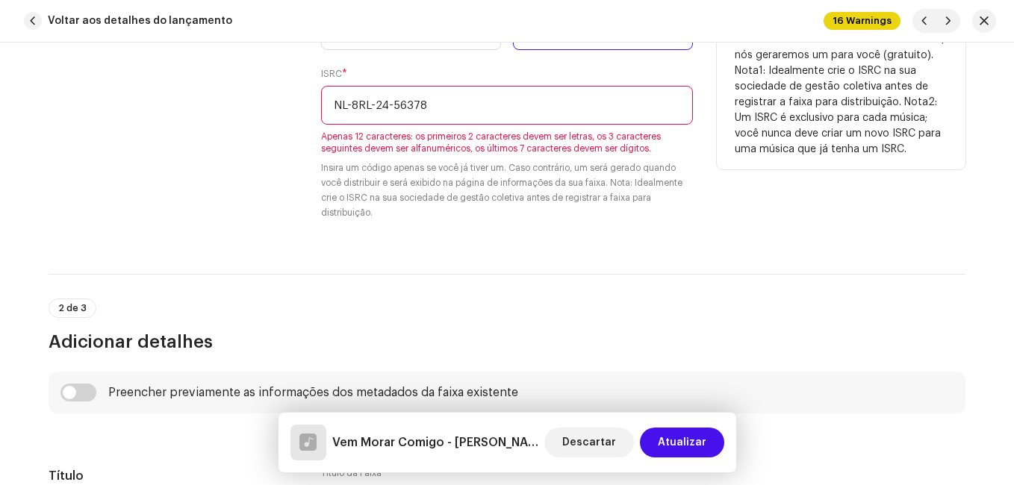
click at [389, 105] on input "NL-8RL-24-56378" at bounding box center [507, 105] width 372 height 39
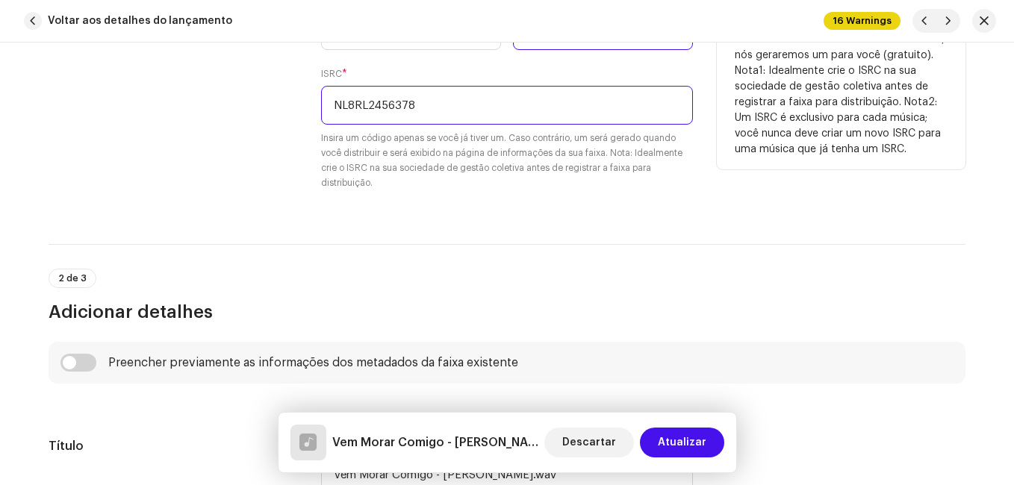
type input "NL8RL2456378"
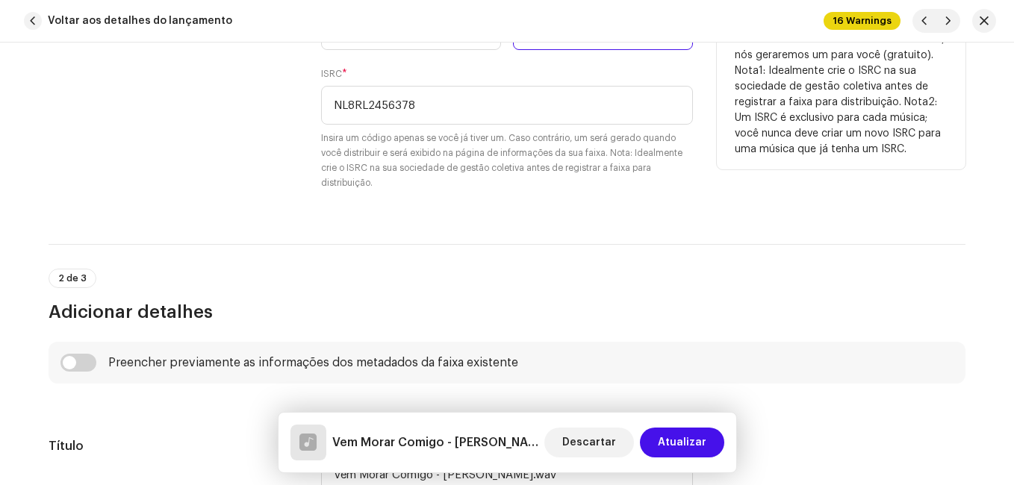
click at [280, 107] on div "ISRC" at bounding box center [173, 98] width 249 height 222
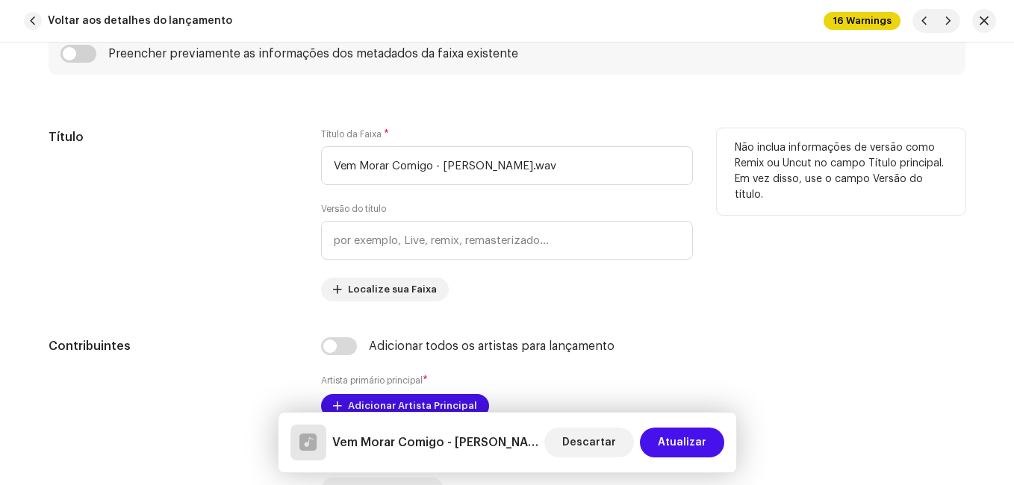
scroll to position [821, 0]
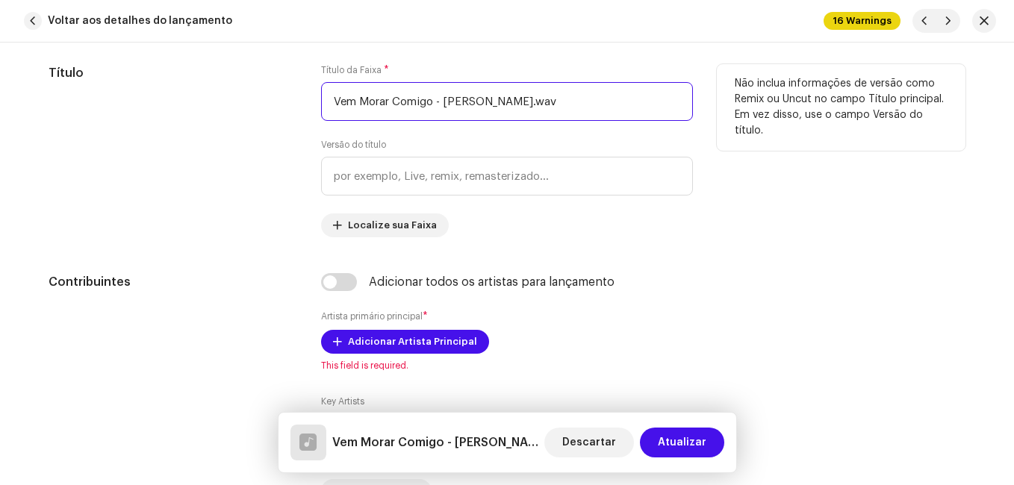
drag, startPoint x: 430, startPoint y: 102, endPoint x: 579, endPoint y: 104, distance: 148.6
click at [579, 104] on input "Vem Morar Comigo - [PERSON_NAME].wav" at bounding box center [507, 101] width 372 height 39
type input "Vem Morar Comigo"
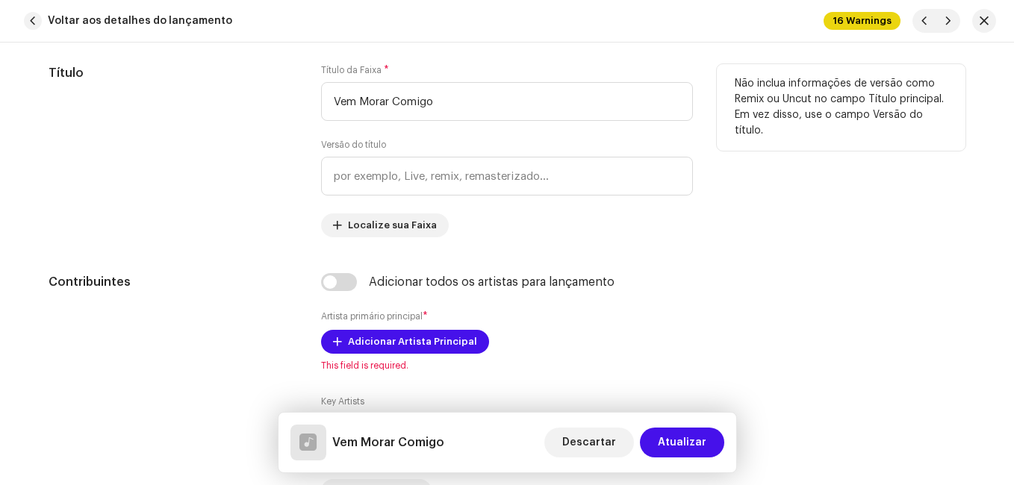
click at [181, 230] on div "Título" at bounding box center [173, 150] width 249 height 173
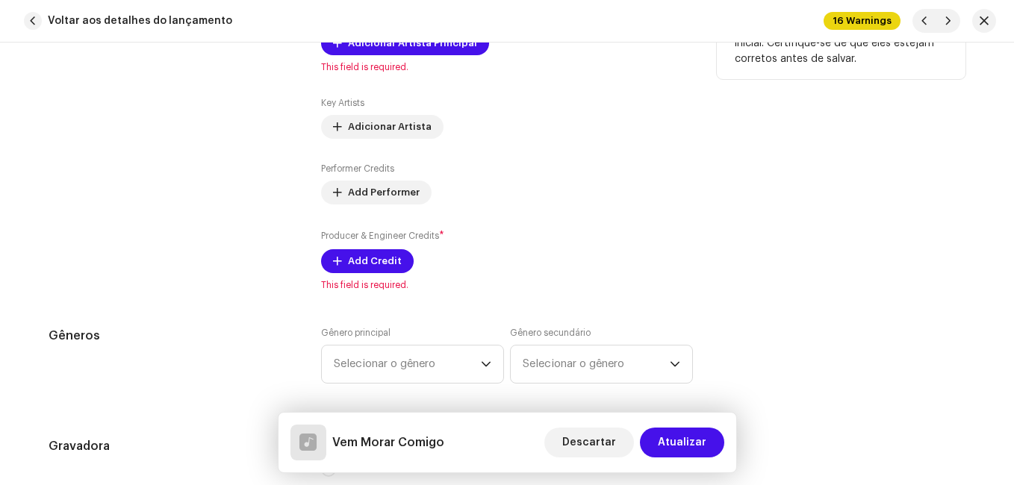
scroll to position [1045, 0]
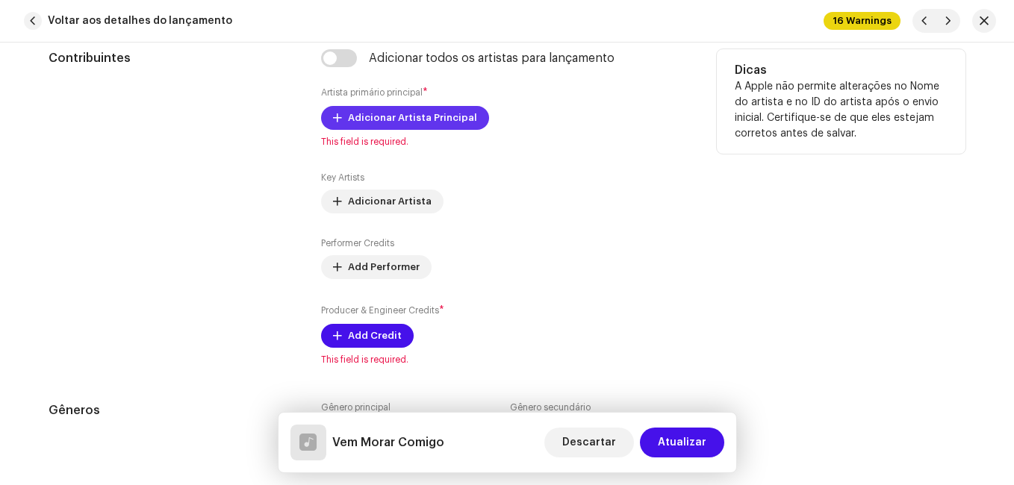
click at [403, 120] on span "Adicionar Artista Principal" at bounding box center [412, 118] width 129 height 30
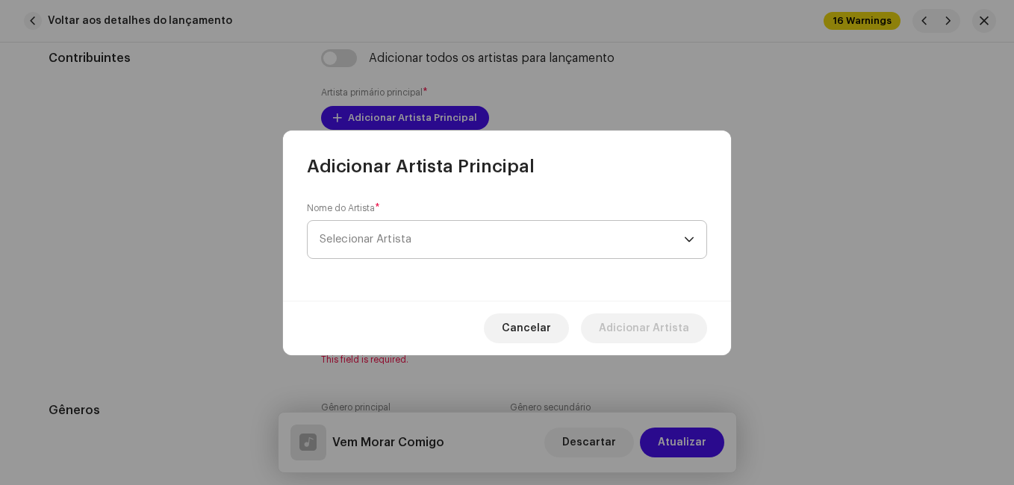
click at [411, 232] on span "Selecionar Artista" at bounding box center [502, 239] width 364 height 37
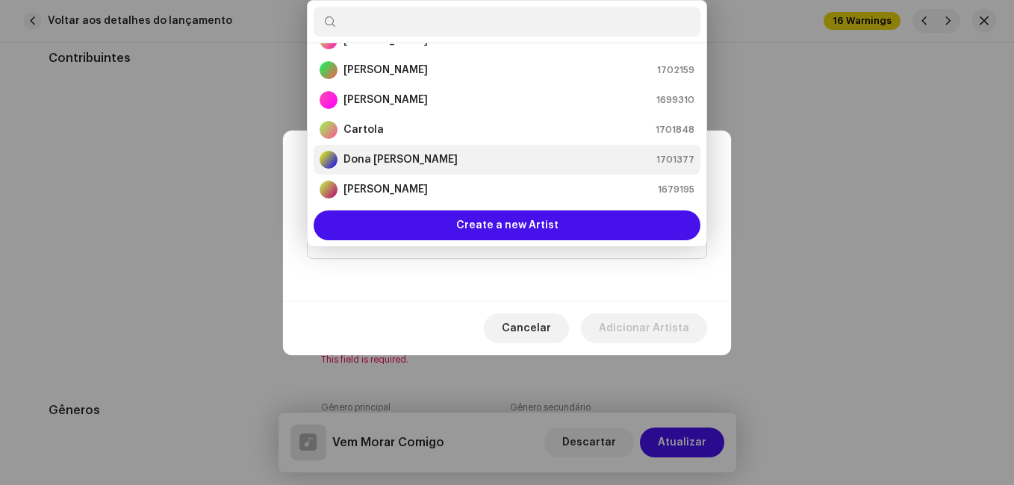
scroll to position [99, 0]
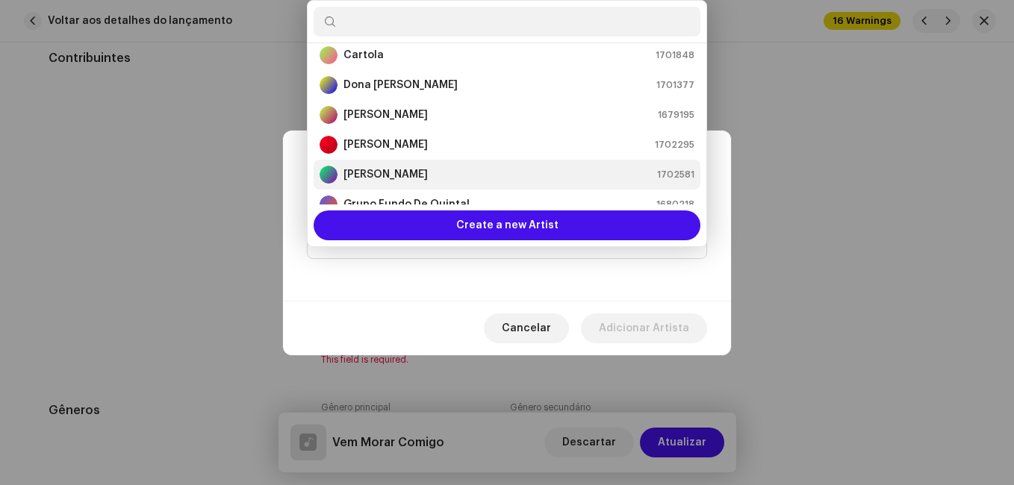
click at [405, 174] on strong "[PERSON_NAME]" at bounding box center [385, 174] width 84 height 15
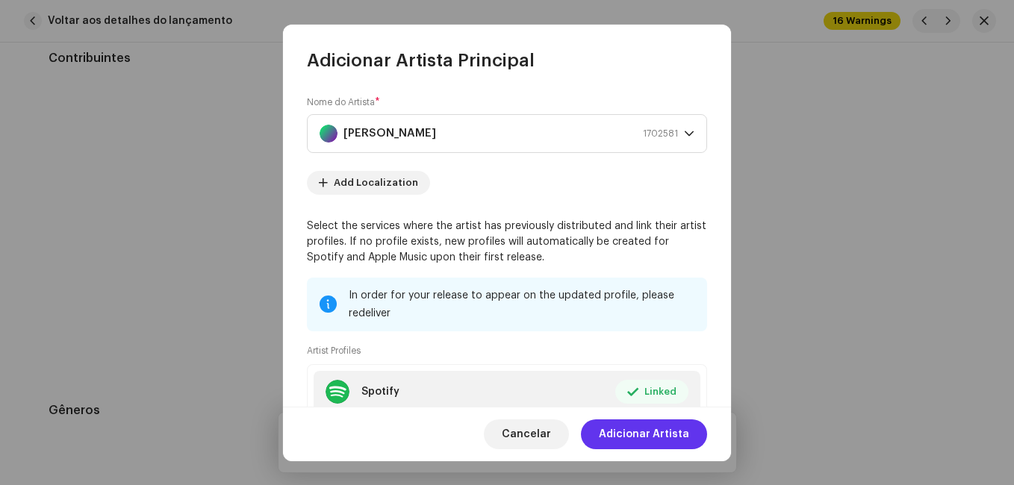
click at [679, 443] on span "Adicionar Artista" at bounding box center [644, 435] width 90 height 30
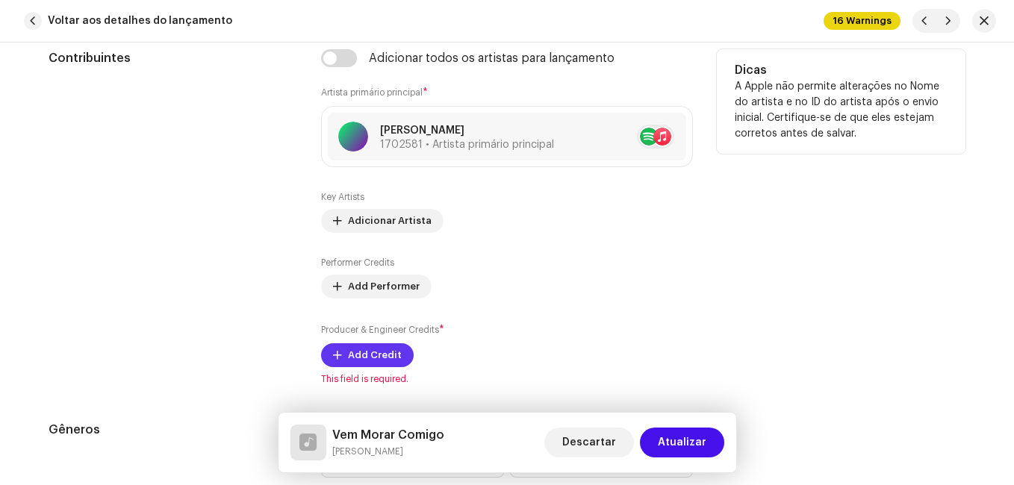
click at [367, 352] on span "Add Credit" at bounding box center [375, 355] width 54 height 30
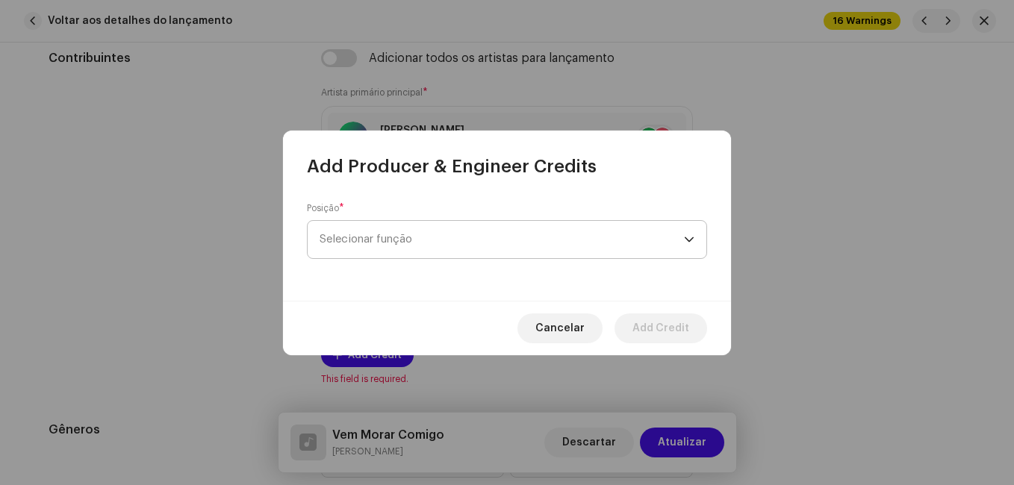
click at [470, 246] on span "Selecionar função" at bounding box center [502, 239] width 364 height 37
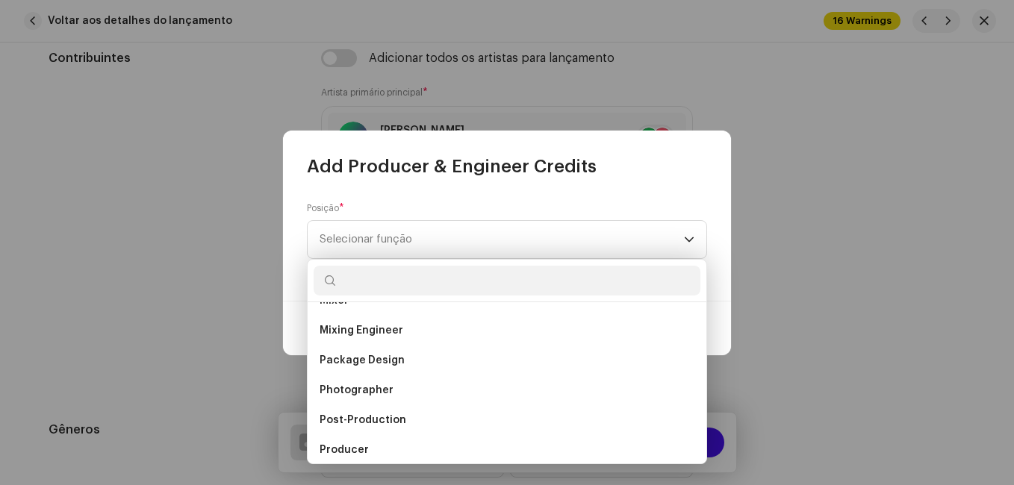
scroll to position [523, 0]
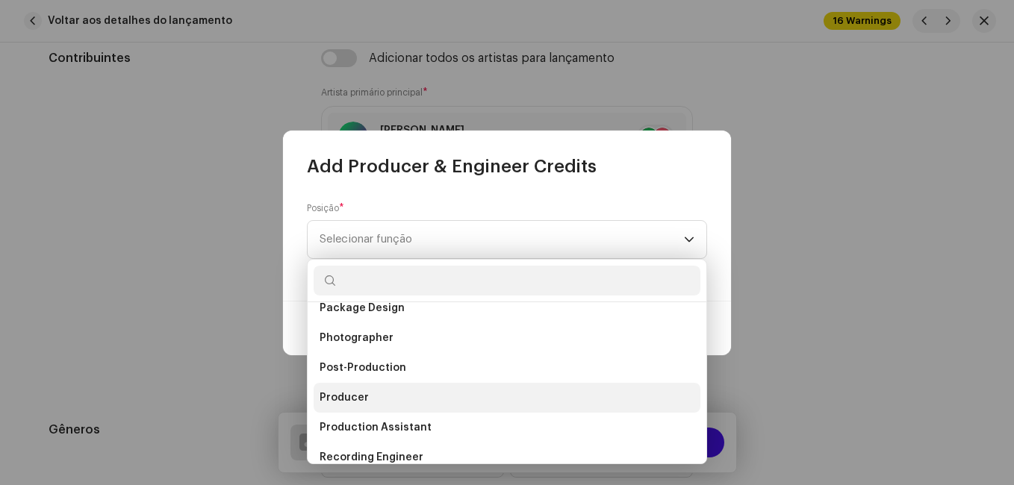
click at [391, 399] on li "Producer" at bounding box center [507, 398] width 387 height 30
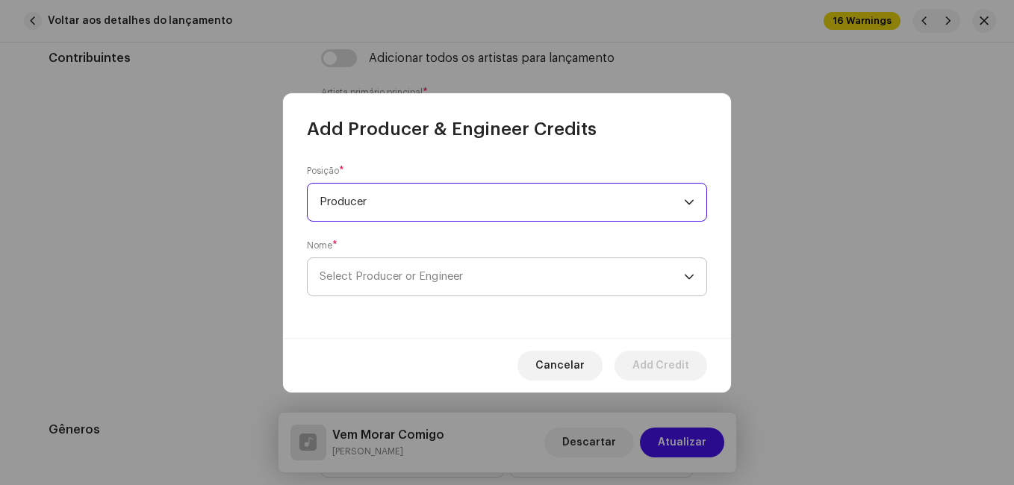
click at [539, 276] on span "Select Producer or Engineer" at bounding box center [502, 276] width 364 height 37
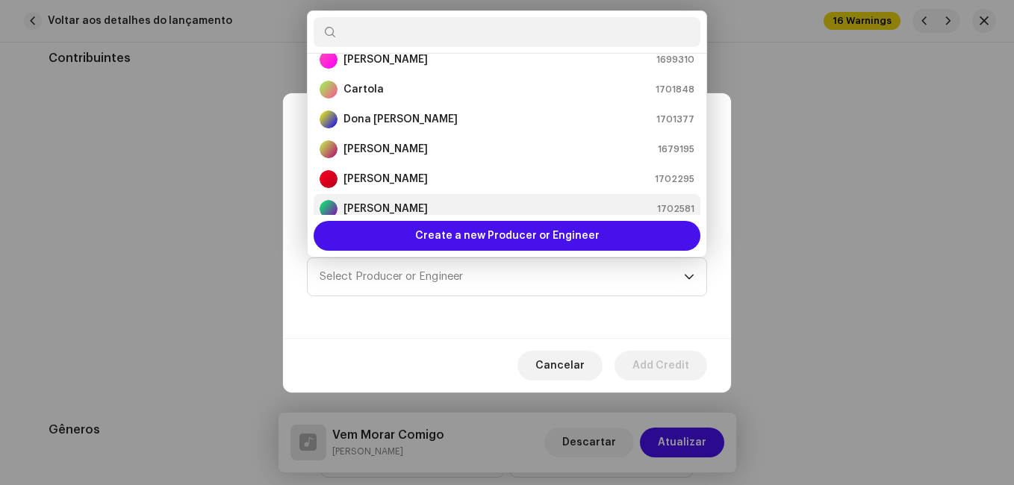
scroll to position [84, 0]
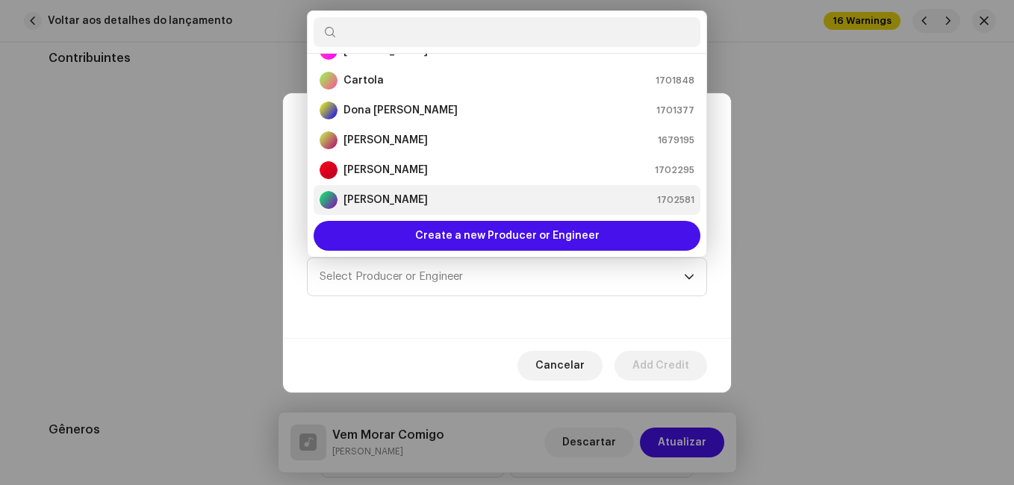
click at [443, 202] on div "[PERSON_NAME] 1702581" at bounding box center [507, 200] width 375 height 18
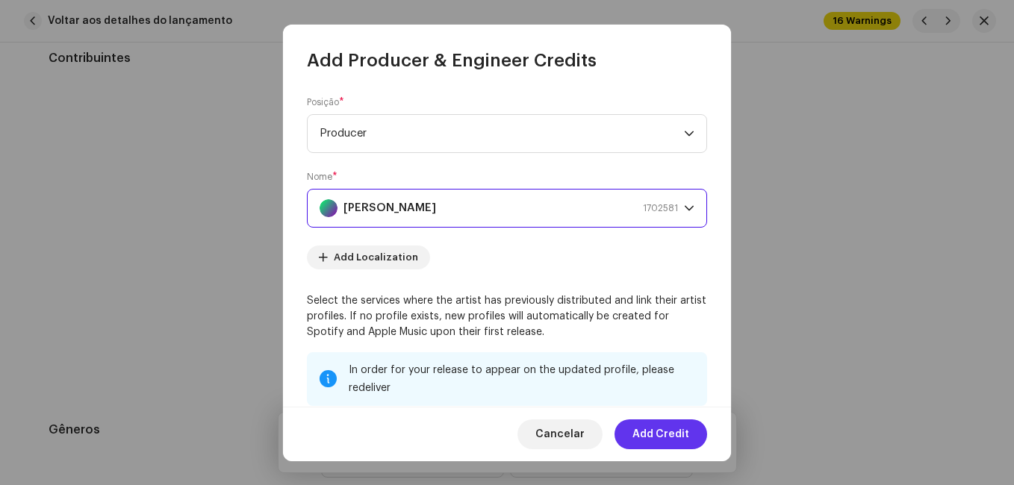
click at [676, 437] on span "Add Credit" at bounding box center [660, 435] width 57 height 30
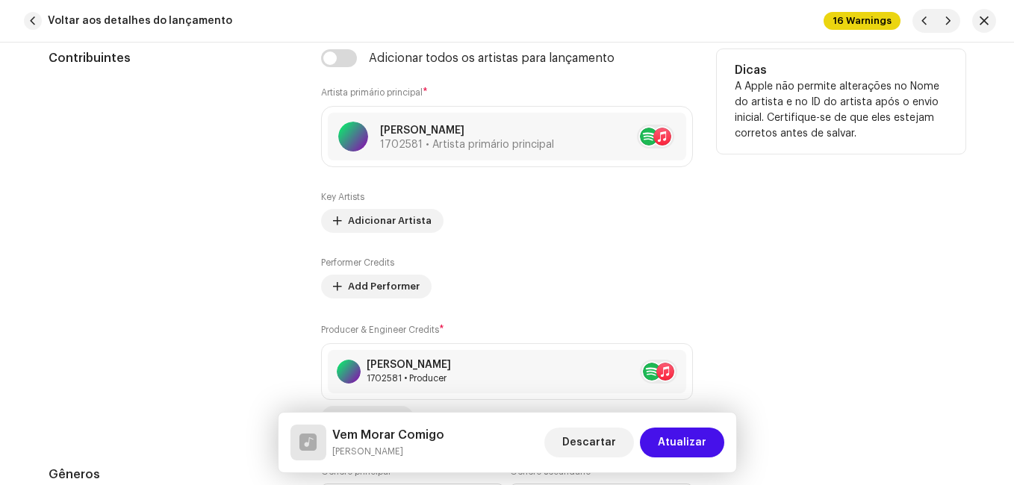
click at [245, 252] on div "Contribuintes" at bounding box center [173, 239] width 249 height 381
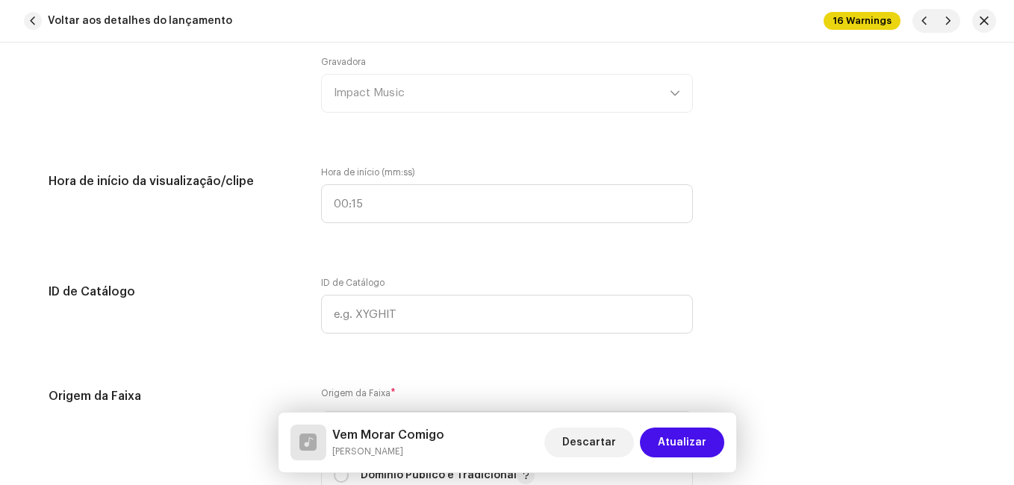
scroll to position [1866, 0]
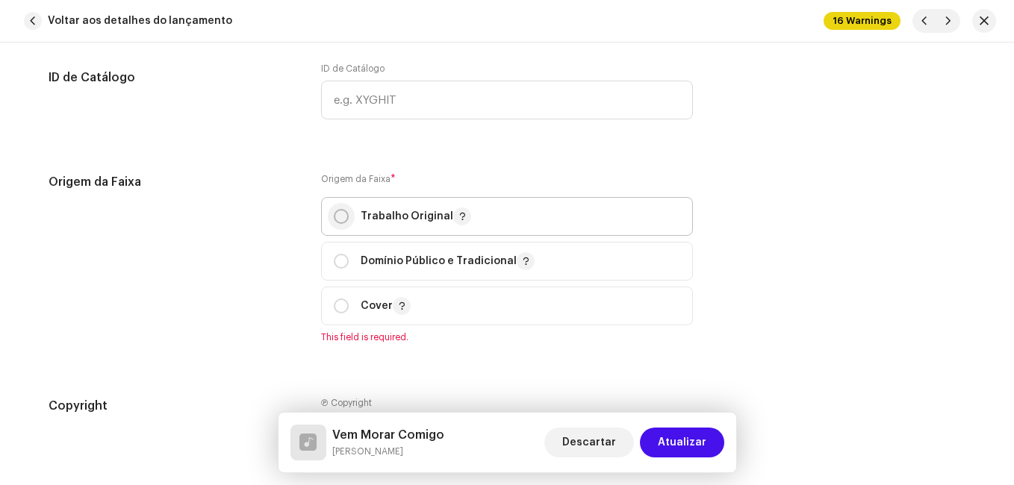
click at [342, 214] on input "radio" at bounding box center [341, 216] width 15 height 15
radio input "true"
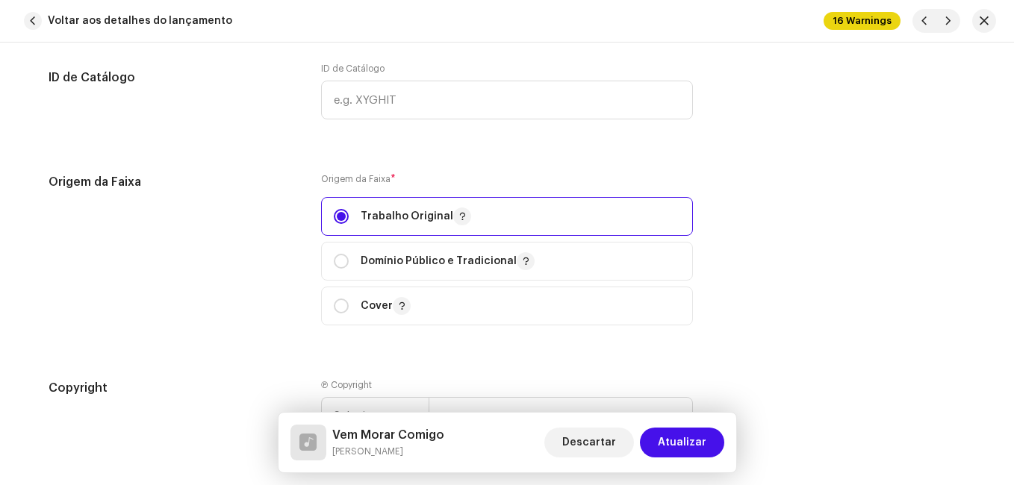
click at [290, 231] on div "Origem da Faixa" at bounding box center [173, 258] width 249 height 170
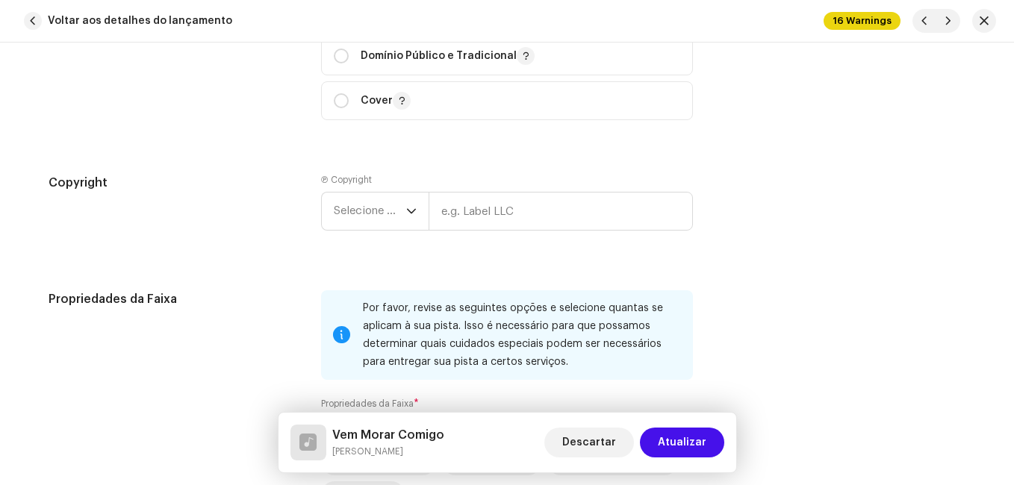
scroll to position [2165, 0]
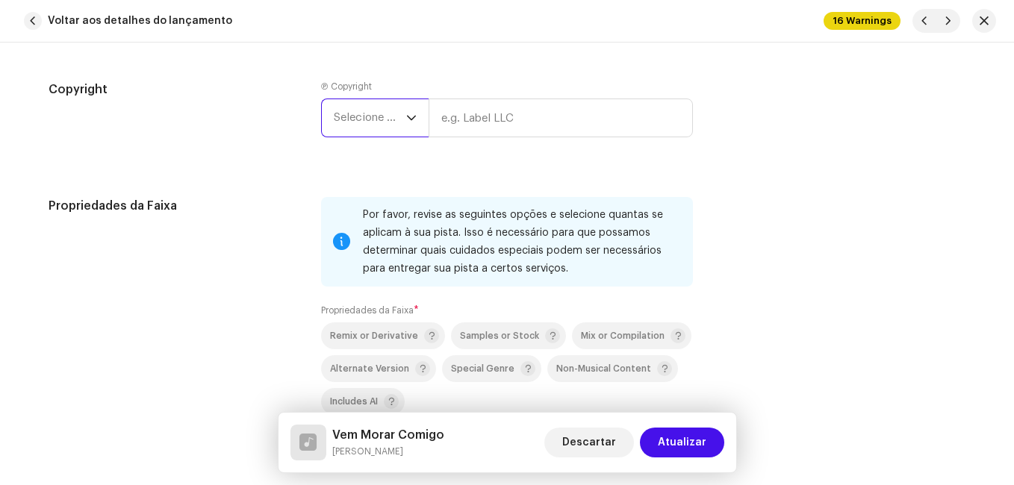
click at [362, 119] on span "Selecione o ano" at bounding box center [370, 117] width 72 height 37
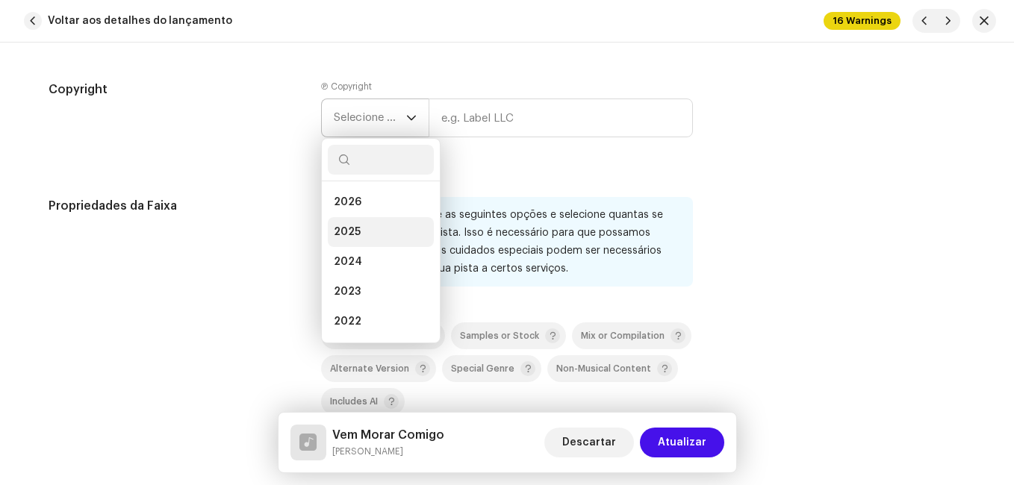
click at [349, 221] on li "2025" at bounding box center [381, 232] width 106 height 30
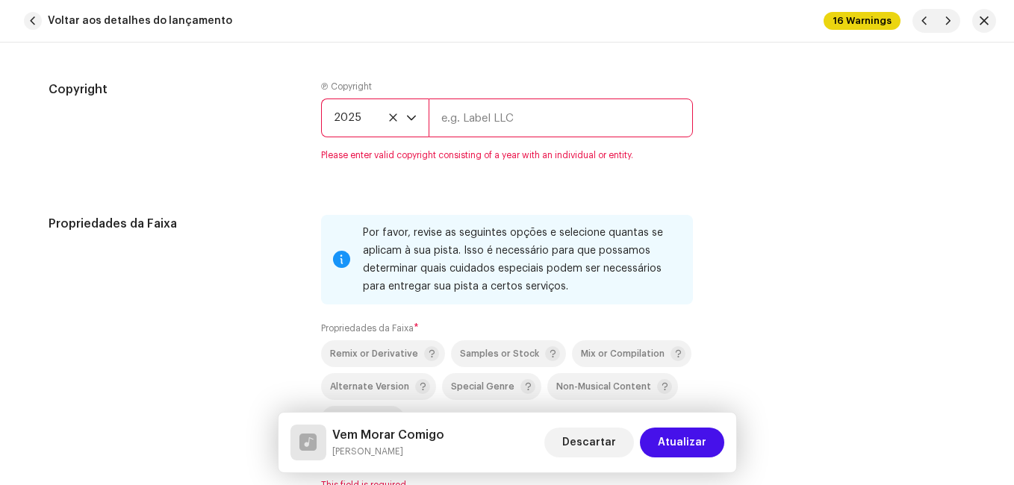
click at [483, 118] on input "text" at bounding box center [561, 118] width 264 height 39
type input "Impact Music"
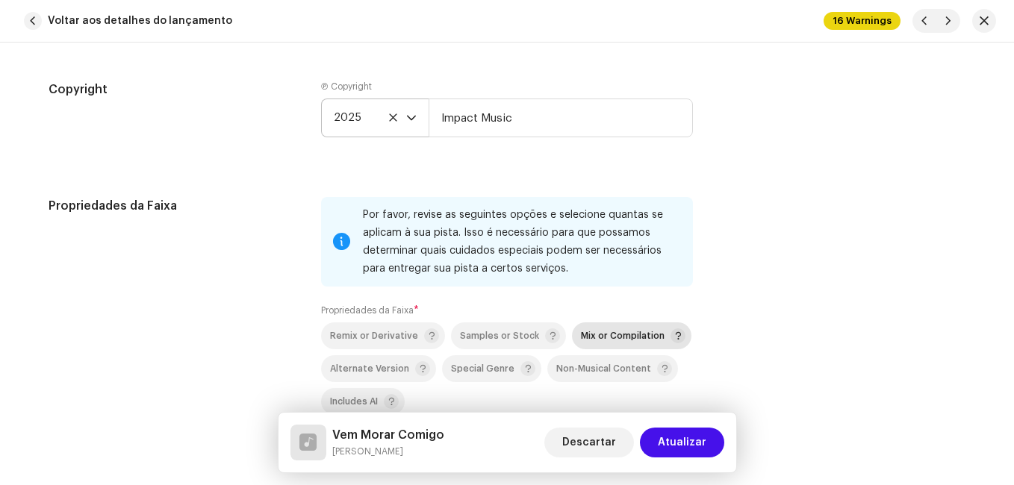
click at [599, 331] on span "Mix or Compilation" at bounding box center [623, 336] width 84 height 10
click at [249, 248] on div "Propriedades da Faixa" at bounding box center [173, 335] width 249 height 276
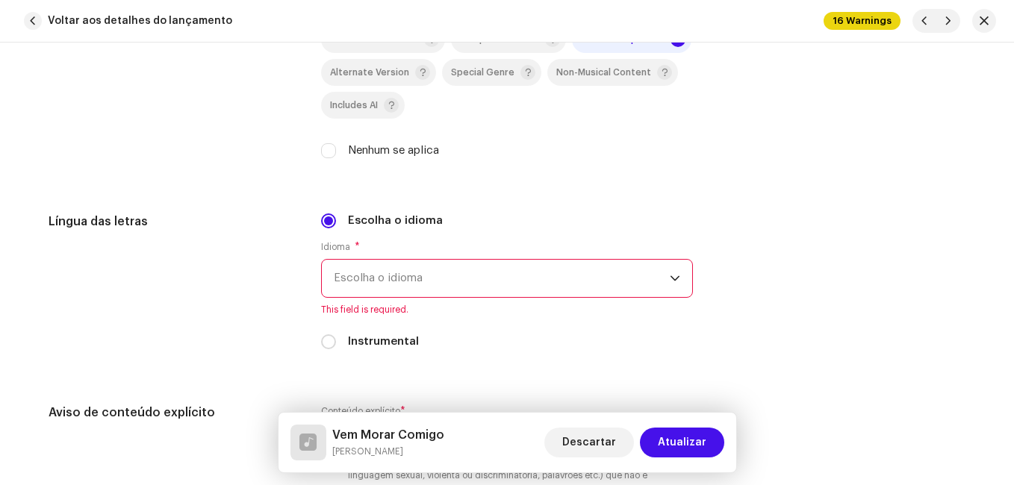
scroll to position [2538, 0]
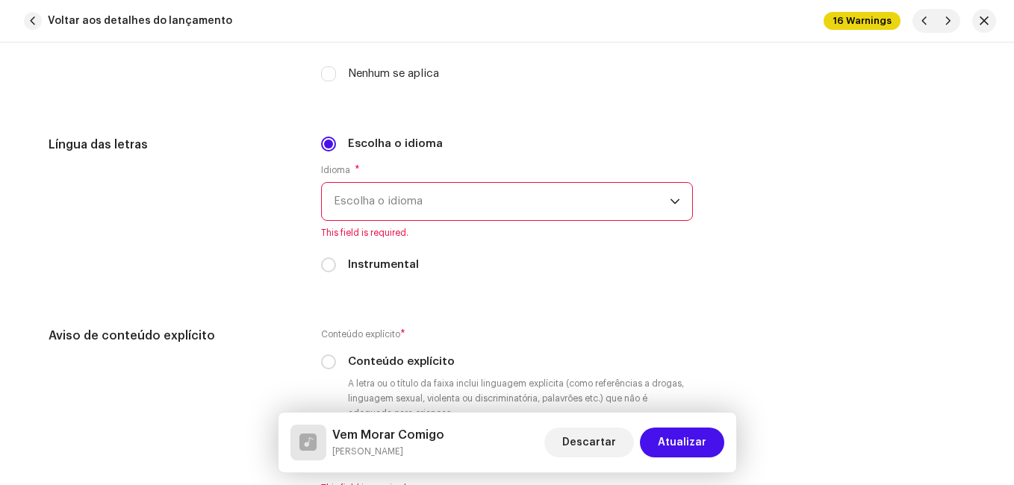
click at [379, 196] on span "Escolha o idioma" at bounding box center [502, 201] width 336 height 37
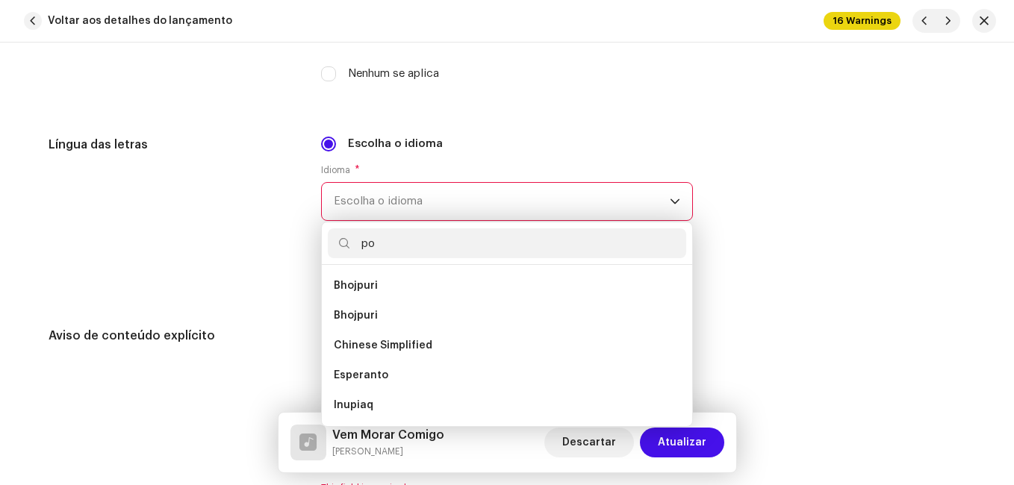
scroll to position [0, 0]
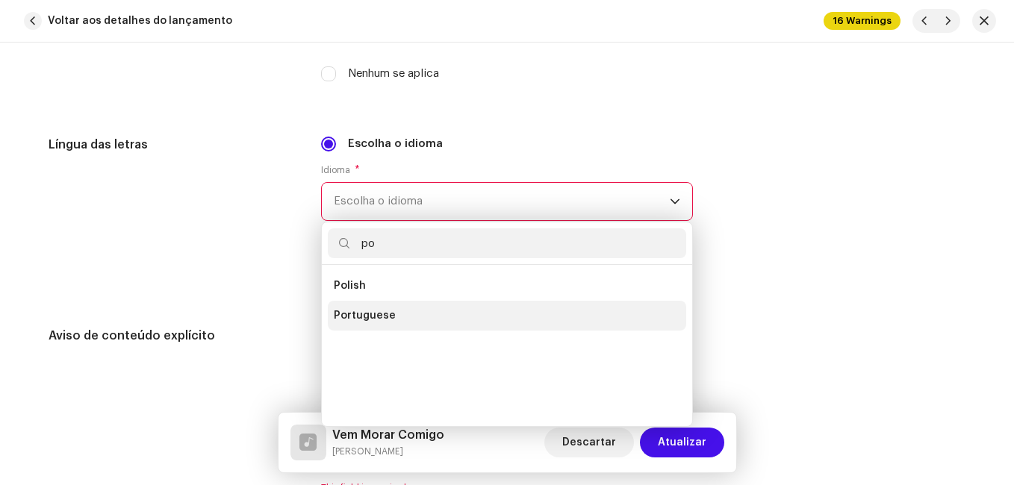
type input "po"
drag, startPoint x: 375, startPoint y: 315, endPoint x: 365, endPoint y: 311, distance: 10.7
click at [373, 315] on span "Portuguese" at bounding box center [365, 315] width 62 height 15
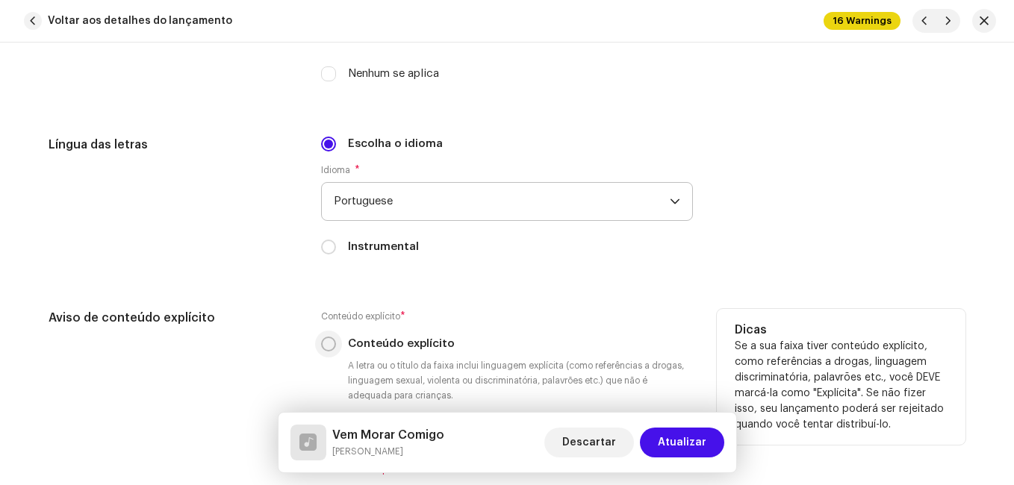
click at [323, 347] on input "Conteúdo explícito" at bounding box center [328, 344] width 15 height 15
radio input "true"
click at [298, 346] on div "Aviso de conteúdo explícito Conteúdo explícito * Conteúdo explícito A letra ou …" at bounding box center [507, 392] width 917 height 167
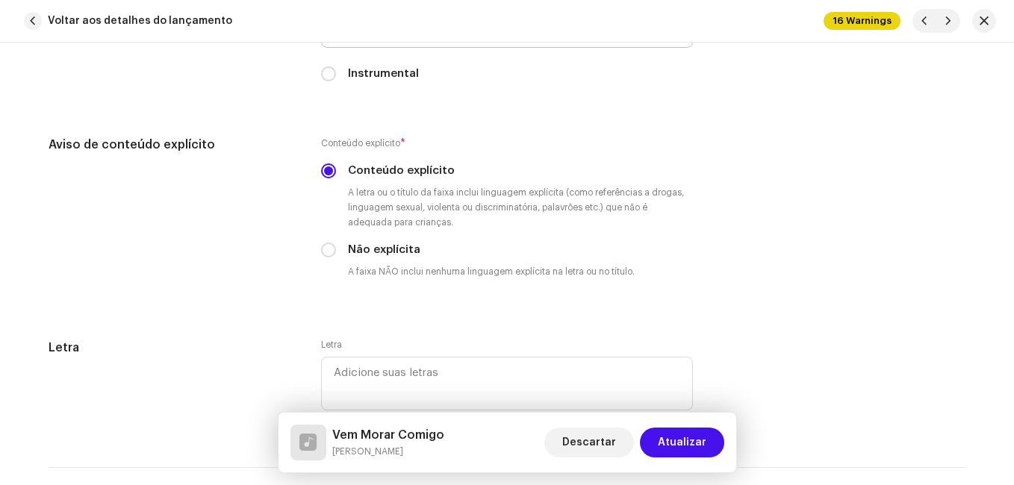
scroll to position [2762, 0]
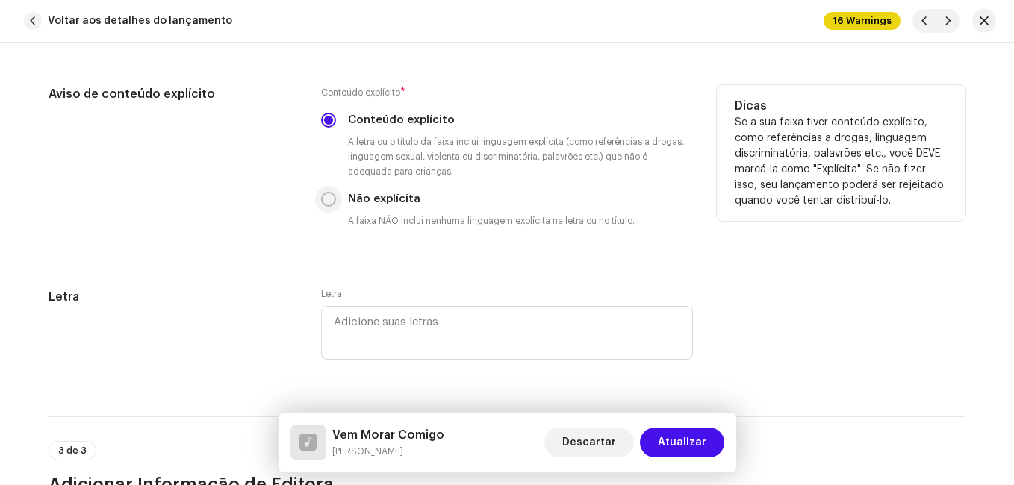
click at [323, 201] on input "Não explícita" at bounding box center [328, 199] width 15 height 15
radio input "true"
click at [291, 241] on div "Aviso de conteúdo explícito" at bounding box center [173, 168] width 249 height 167
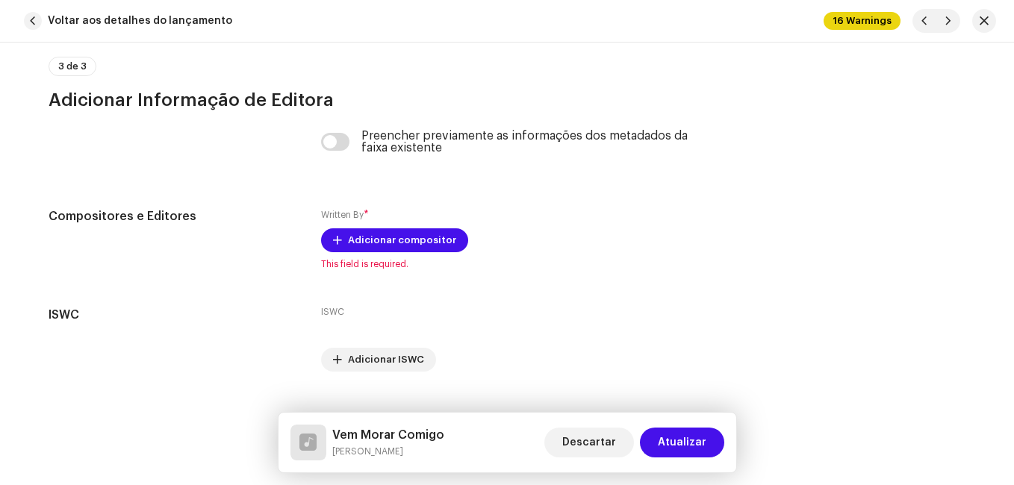
scroll to position [3177, 0]
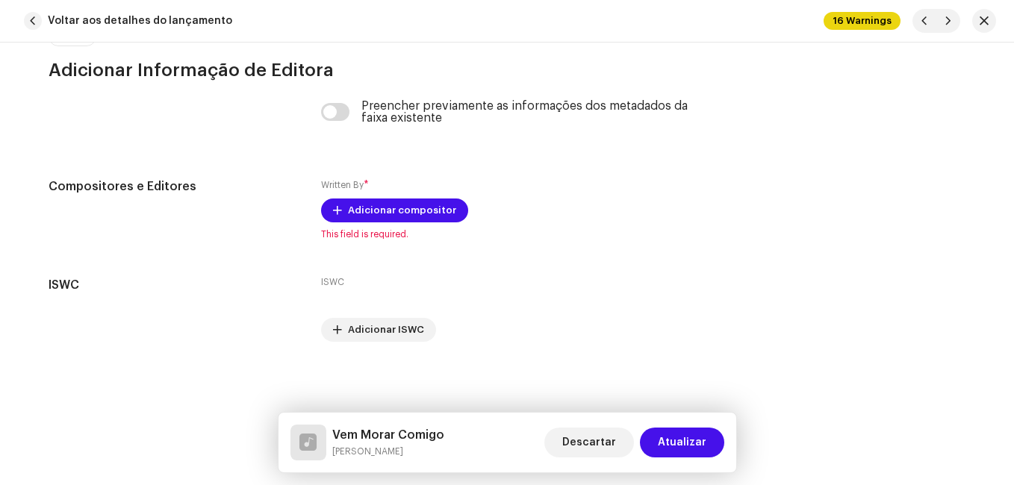
click at [364, 433] on h5 "Vem Morar Comigo" at bounding box center [388, 435] width 112 height 18
copy h5 "Vem Morar Comigo"
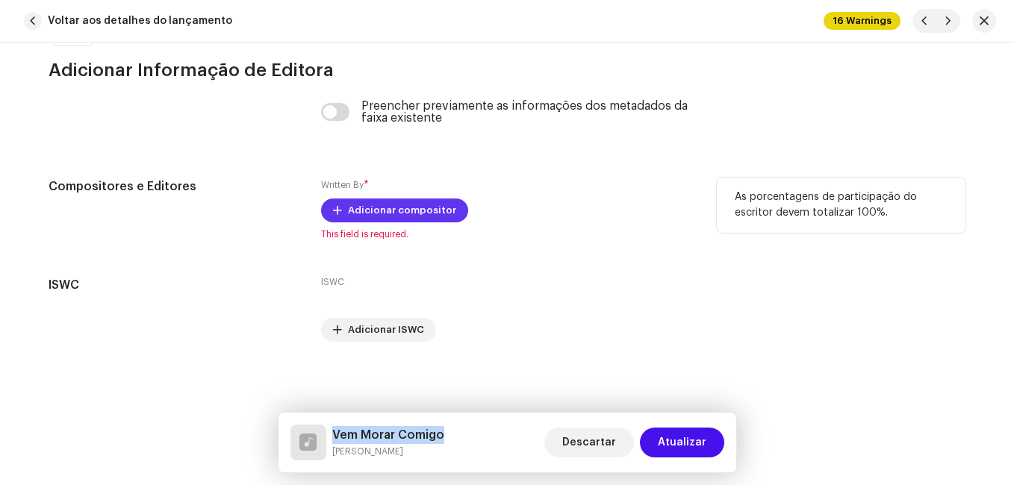
click at [405, 221] on span "Adicionar compositor" at bounding box center [402, 211] width 108 height 30
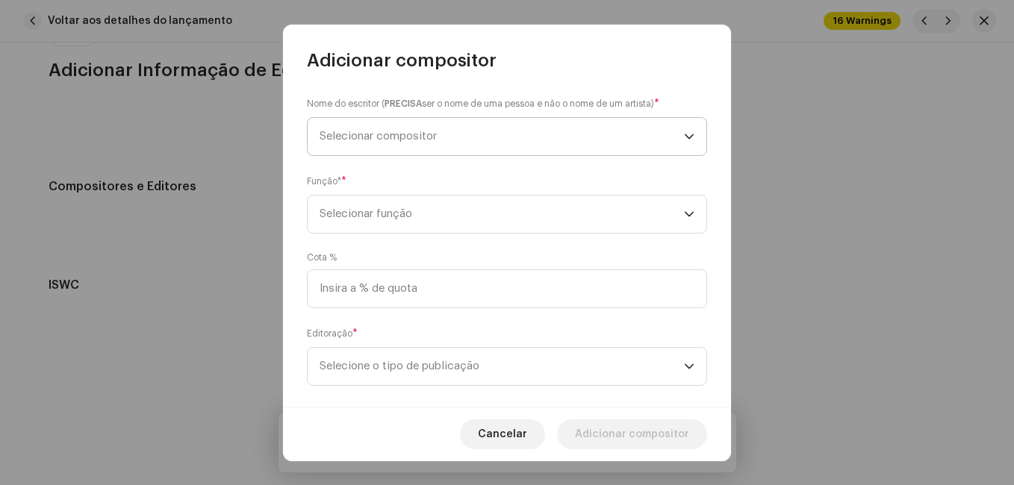
click at [437, 143] on span "Selecionar compositor" at bounding box center [502, 136] width 364 height 37
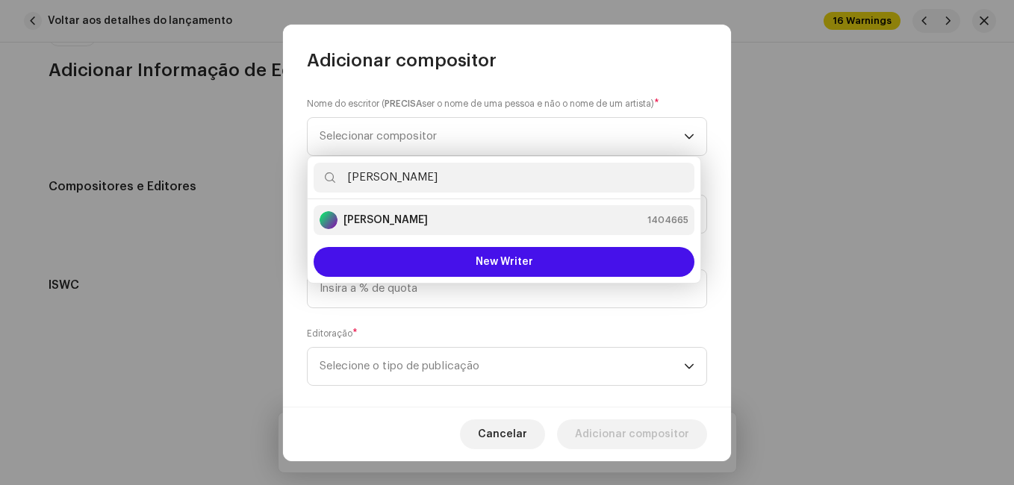
type input "[PERSON_NAME]"
click at [595, 226] on div "[PERSON_NAME] 1404665" at bounding box center [504, 220] width 369 height 18
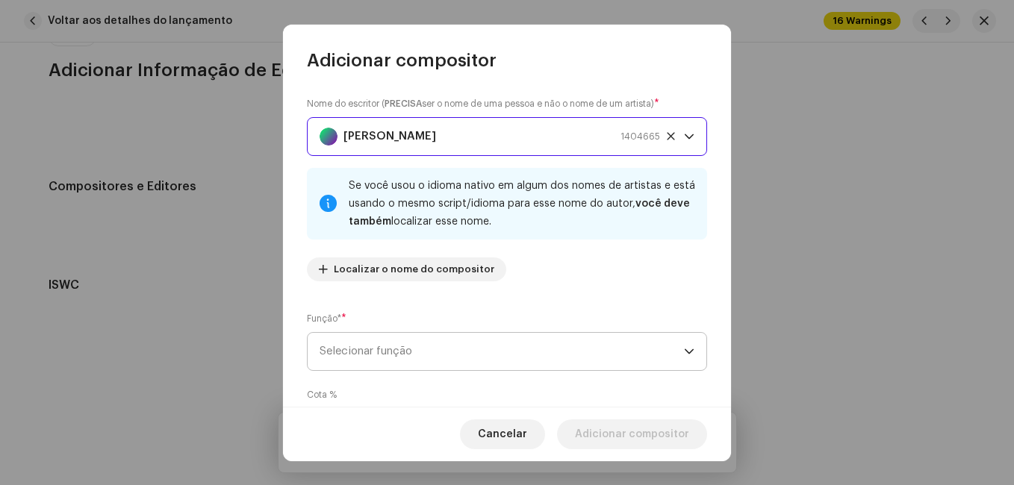
click at [608, 339] on span "Selecionar função" at bounding box center [502, 351] width 364 height 37
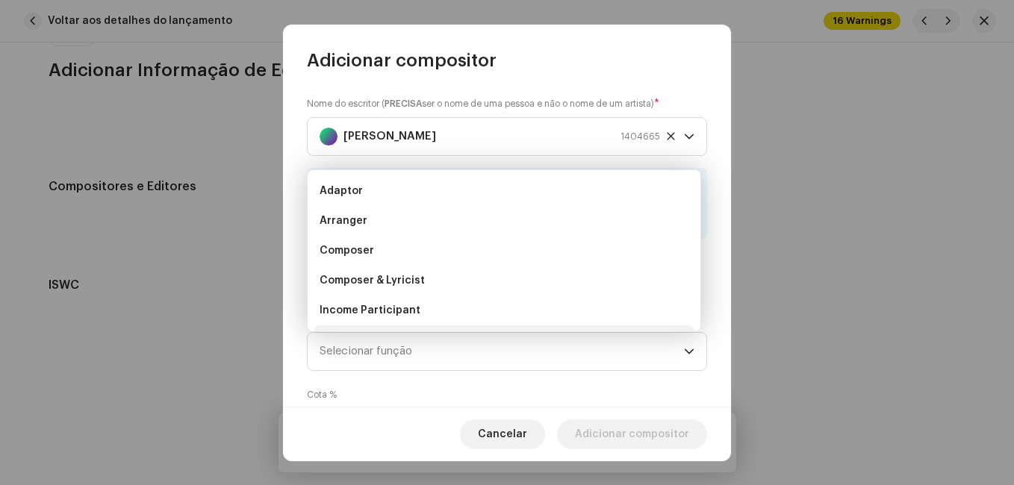
scroll to position [24, 0]
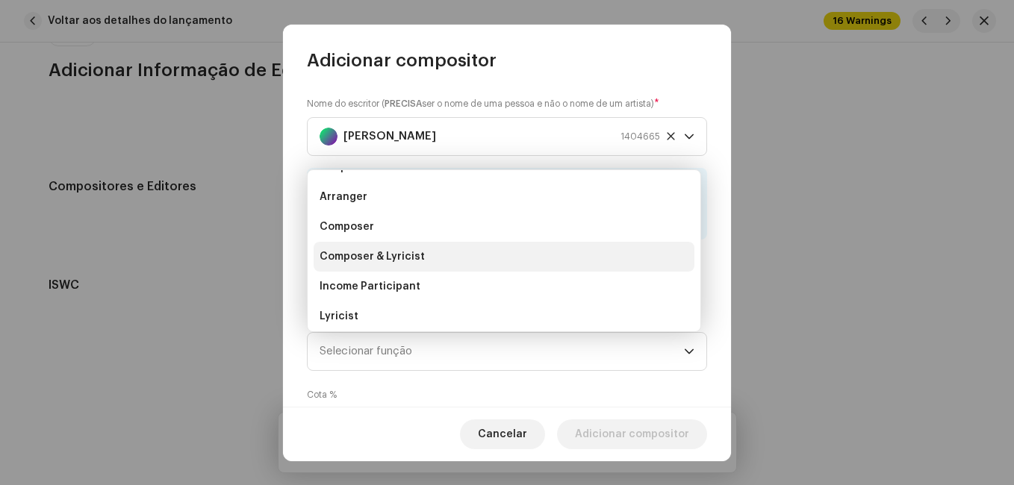
click at [582, 258] on li "Composer & Lyricist" at bounding box center [504, 257] width 381 height 30
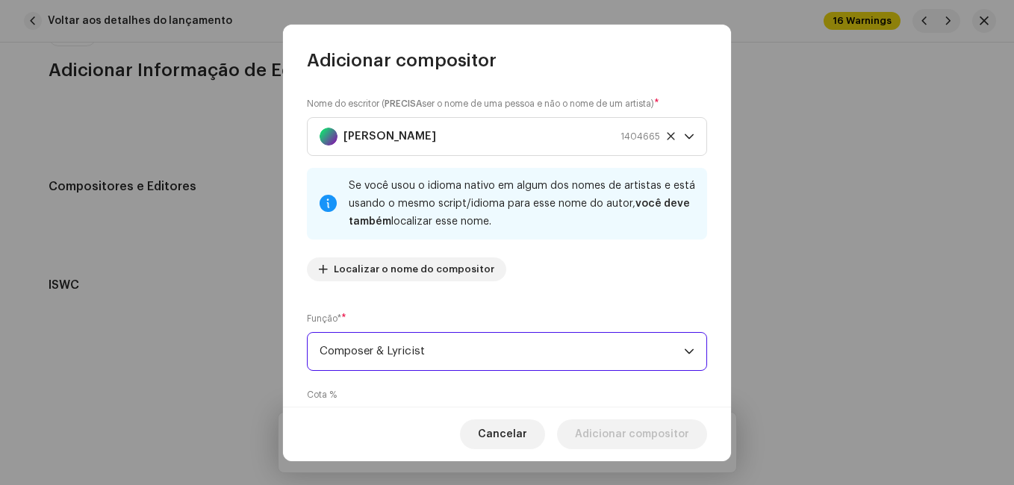
click at [590, 293] on div "Nome do escritor ( PRECISA ser o nome de uma pessoa e não o nome de um artista)…" at bounding box center [507, 239] width 448 height 334
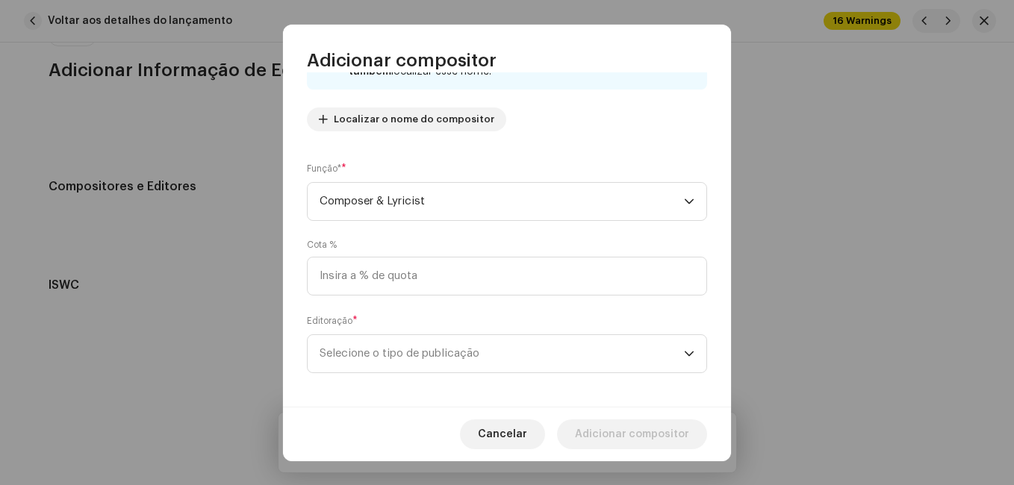
scroll to position [158, 0]
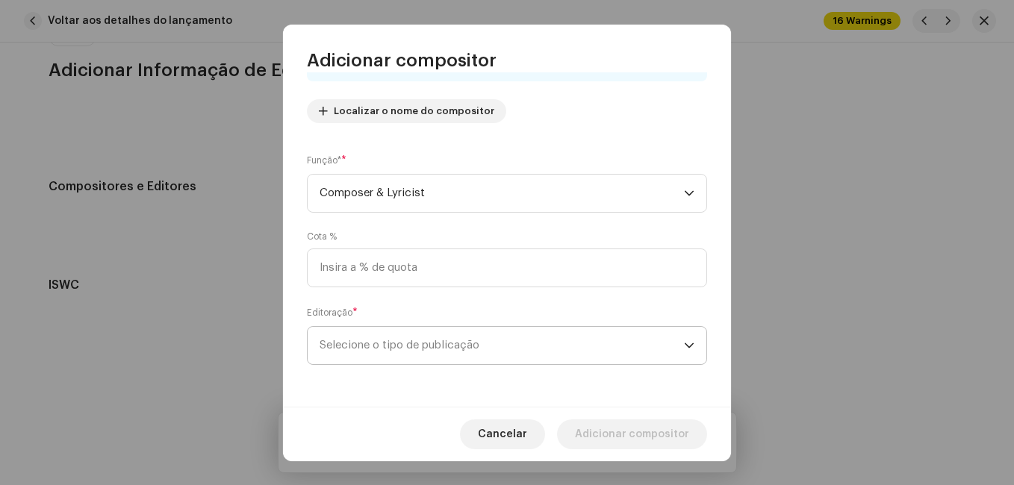
click at [566, 346] on span "Selecione o tipo de publicação" at bounding box center [502, 345] width 364 height 37
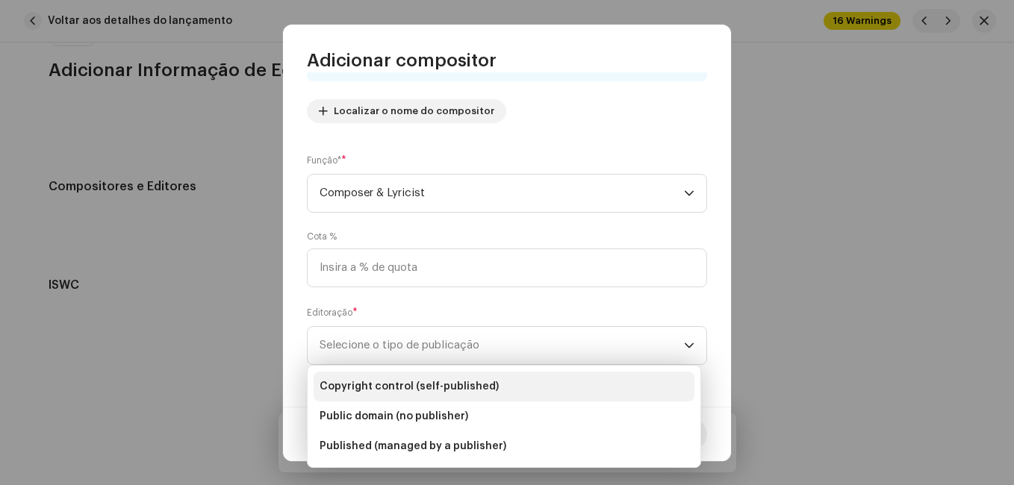
drag, startPoint x: 549, startPoint y: 383, endPoint x: 562, endPoint y: 390, distance: 14.7
click at [549, 384] on li "Copyright control (self-published)" at bounding box center [504, 387] width 381 height 30
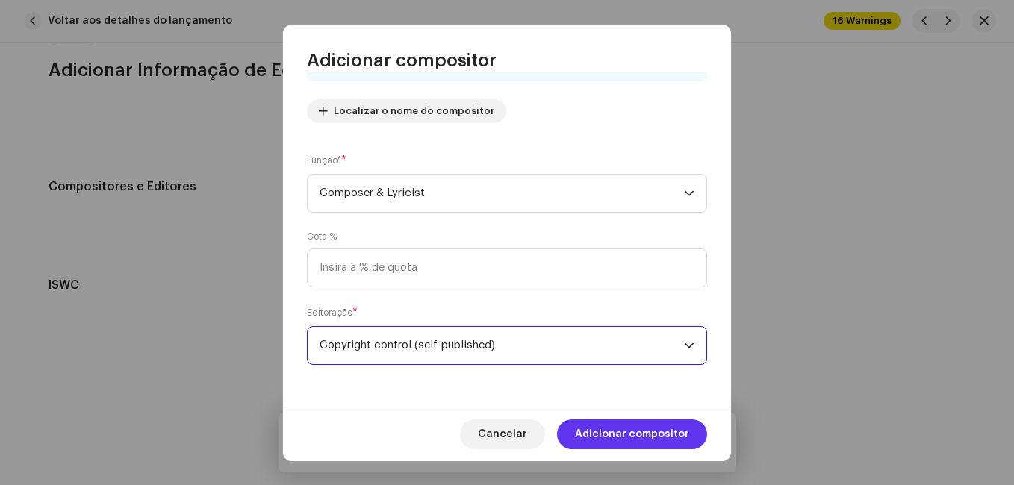
click at [623, 430] on span "Adicionar compositor" at bounding box center [632, 435] width 114 height 30
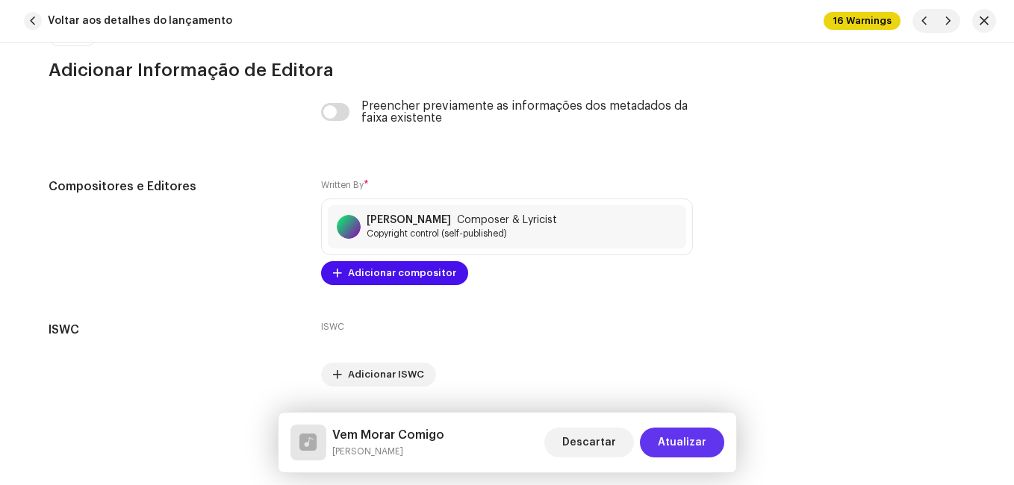
click at [678, 437] on span "Atualizar" at bounding box center [682, 443] width 49 height 30
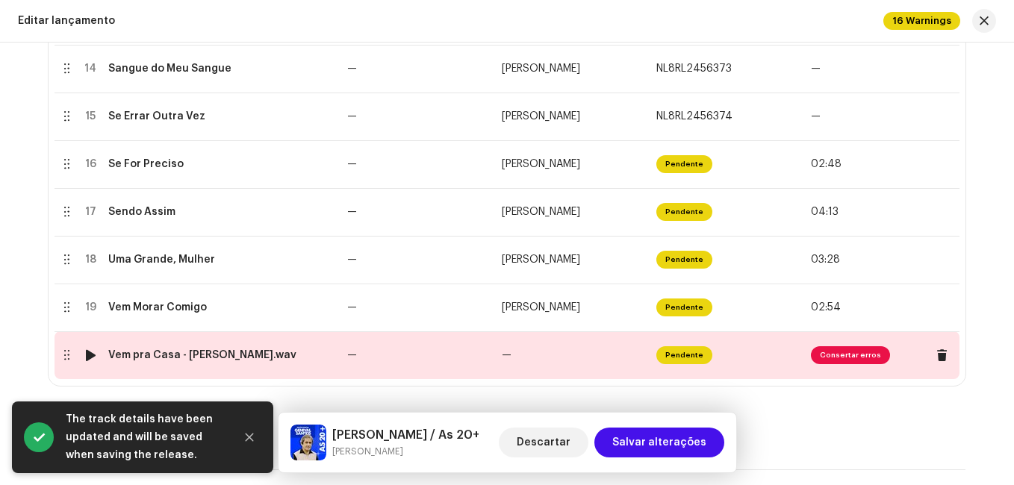
click at [538, 355] on td "—" at bounding box center [573, 355] width 155 height 48
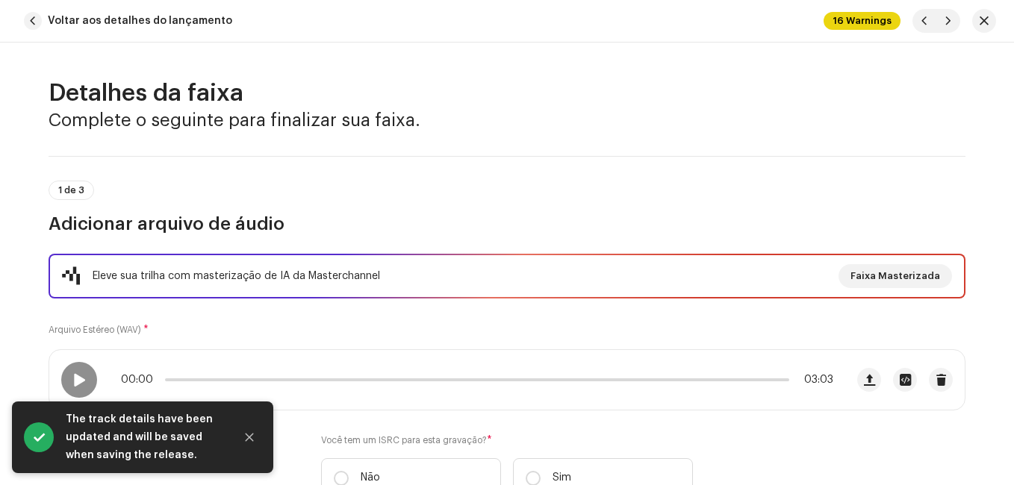
click at [359, 195] on div "1 de 3 Adicionar arquivo de áudio" at bounding box center [507, 208] width 917 height 55
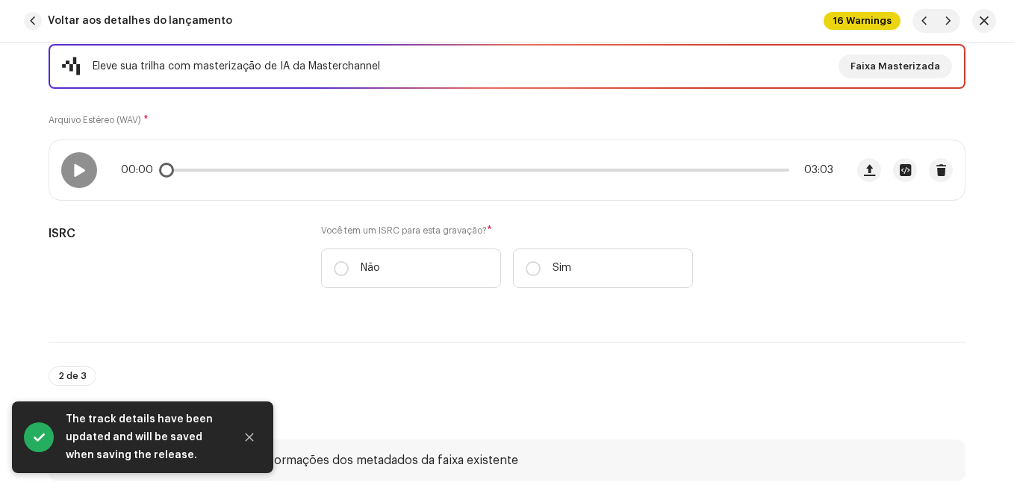
scroll to position [224, 0]
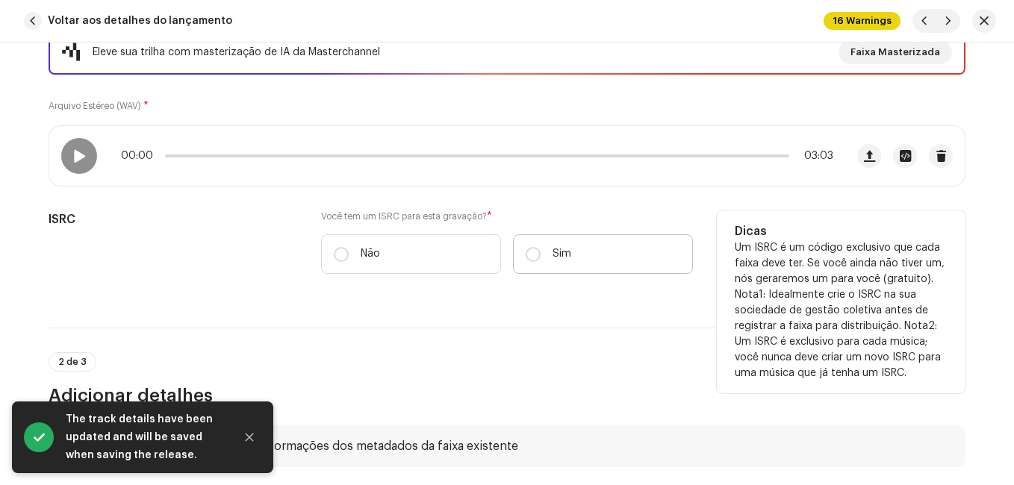
click at [537, 236] on label "Sim" at bounding box center [603, 254] width 180 height 40
click at [537, 247] on input "Sim" at bounding box center [533, 254] width 15 height 15
radio input "true"
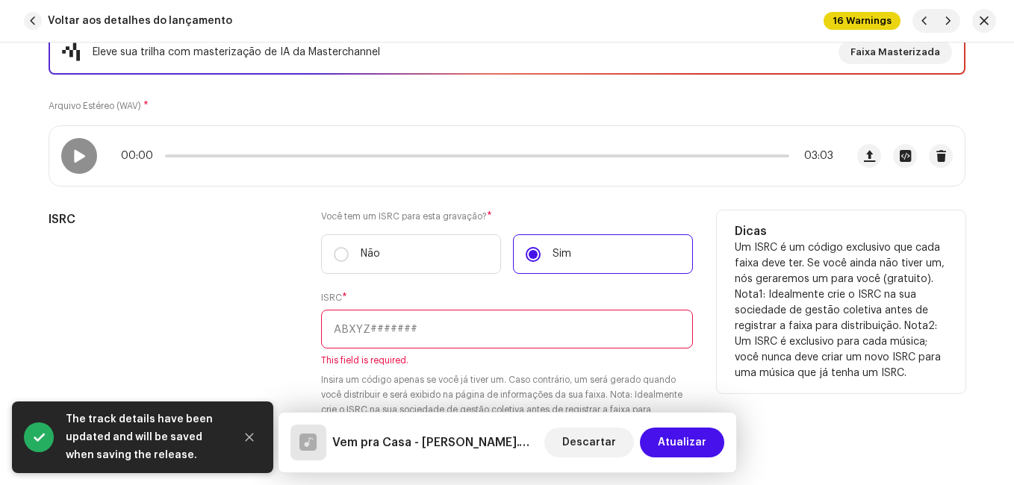
click at [266, 258] on div "ISRC" at bounding box center [173, 331] width 249 height 240
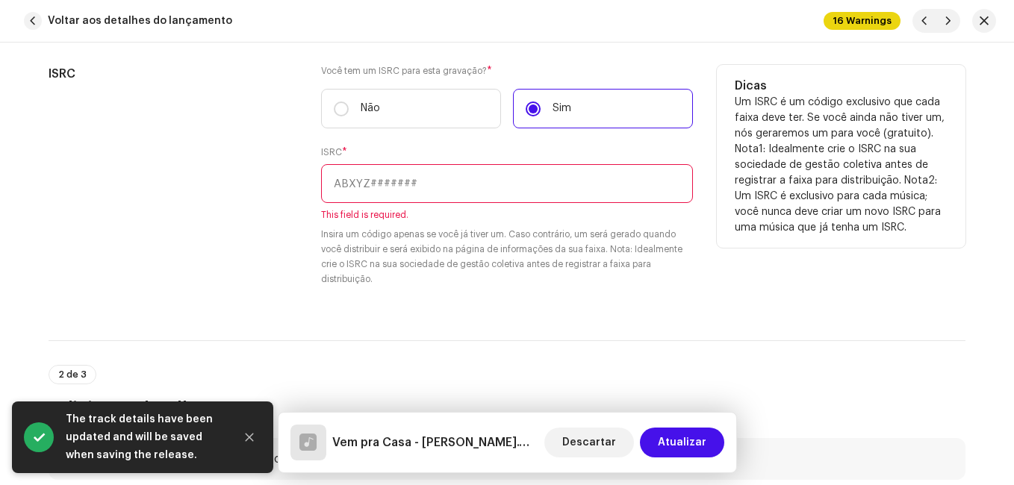
scroll to position [373, 0]
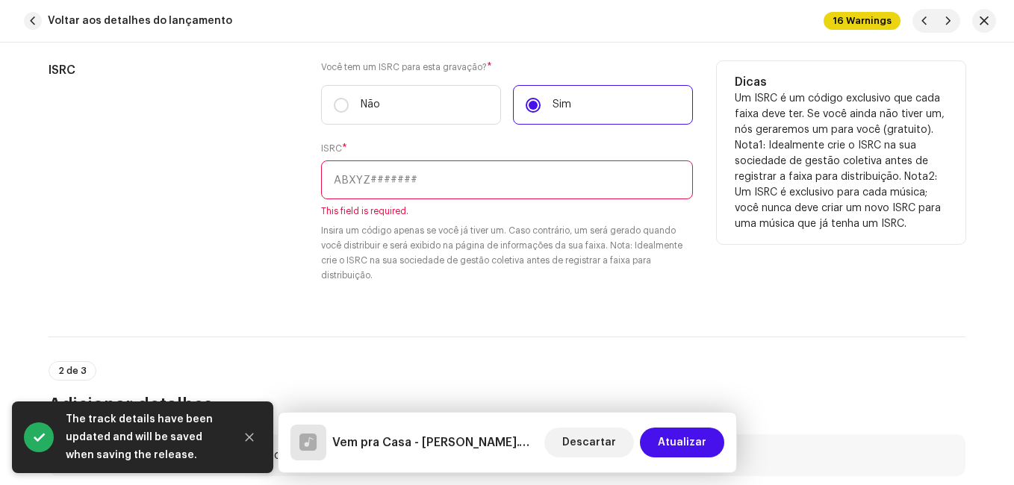
click at [376, 167] on input "text" at bounding box center [507, 180] width 372 height 39
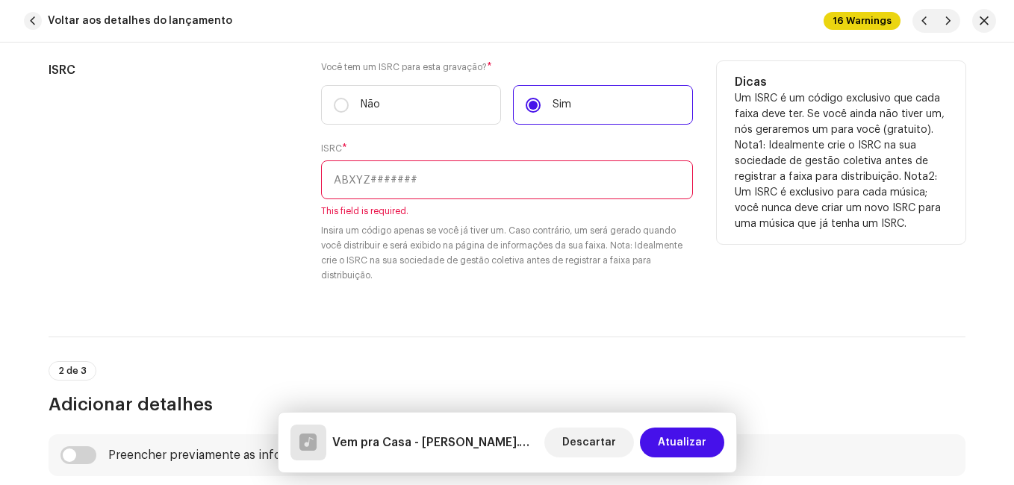
paste input "NL-8RL-24-56379"
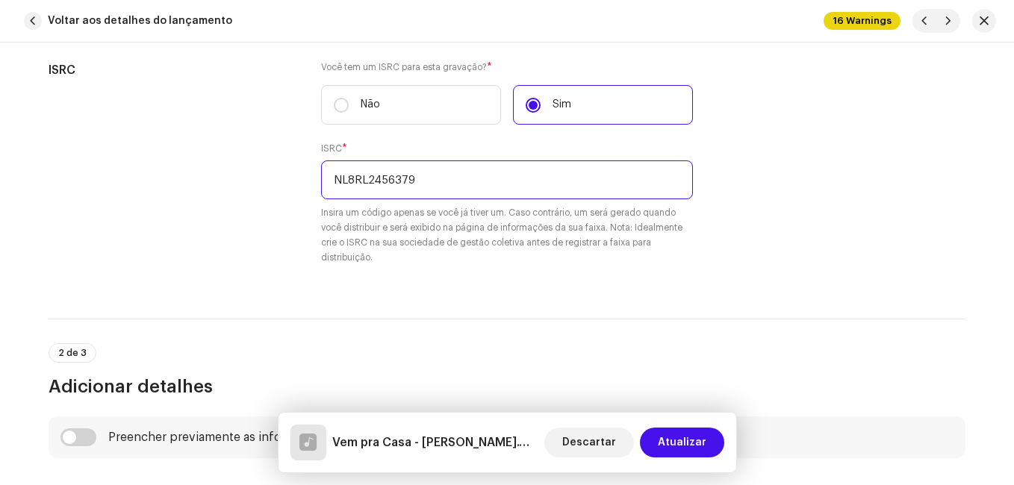
type input "NL8RL2456379"
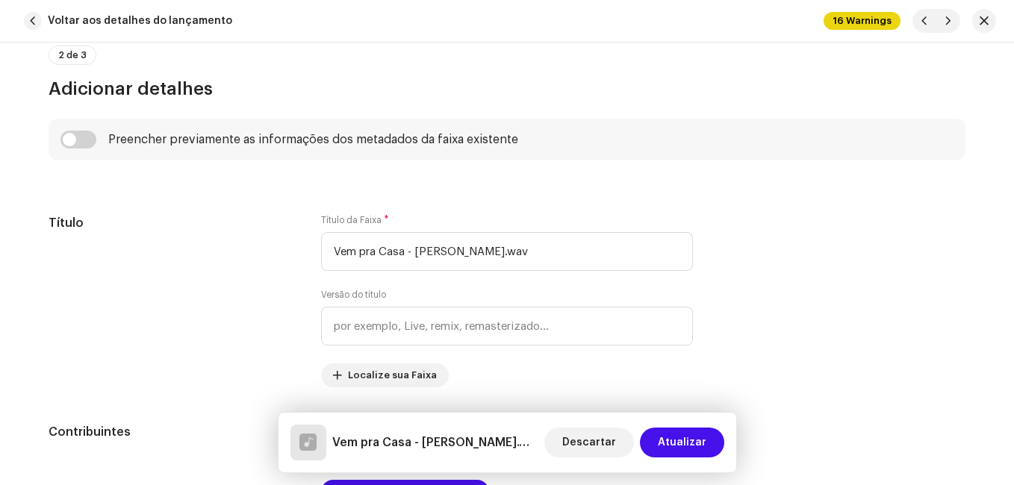
scroll to position [747, 0]
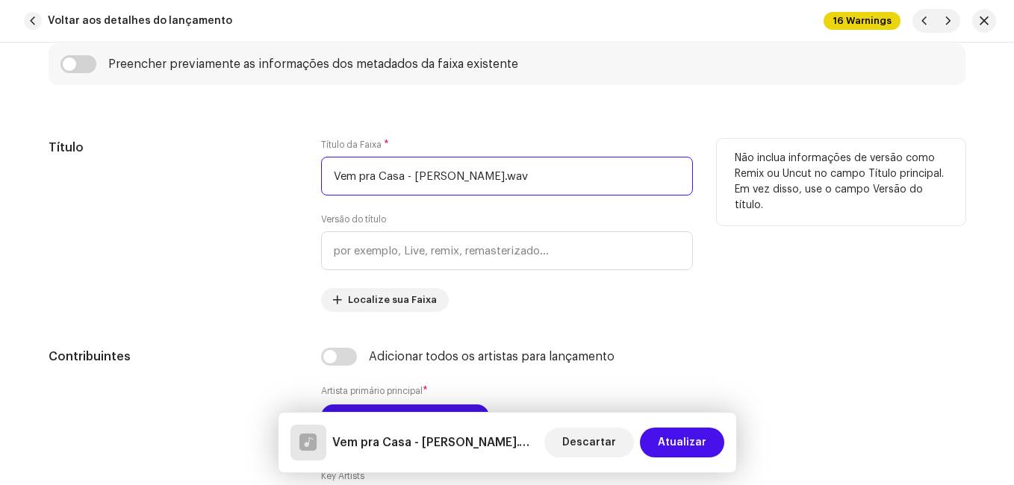
drag, startPoint x: 402, startPoint y: 175, endPoint x: 526, endPoint y: 178, distance: 124.7
click at [526, 178] on input "Vem pra Casa - [PERSON_NAME].wav" at bounding box center [507, 176] width 372 height 39
type input "Vem pra Casa"
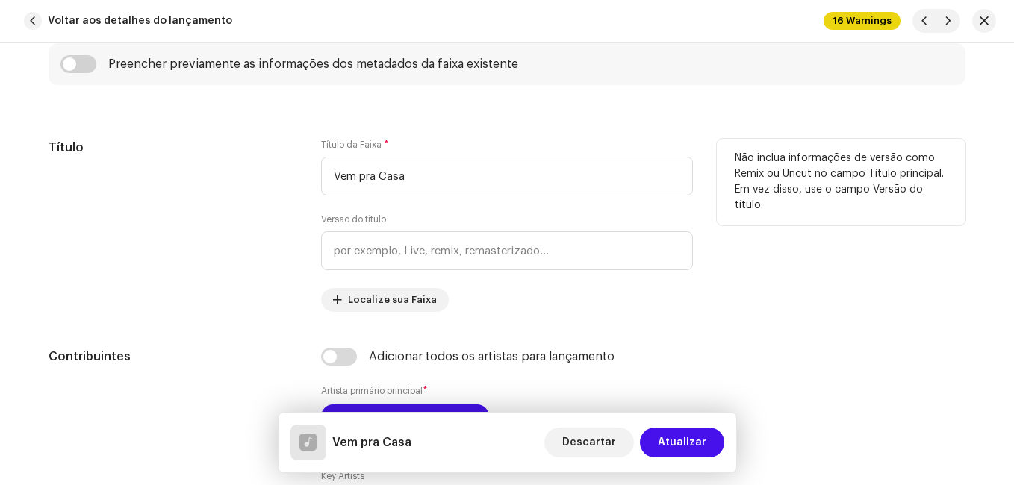
click at [273, 224] on div "Título" at bounding box center [173, 225] width 249 height 173
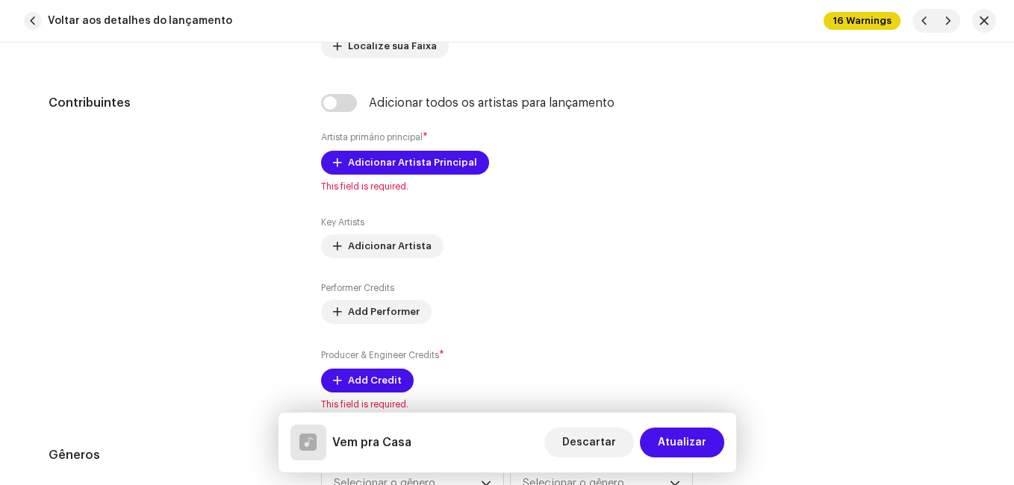
scroll to position [1045, 0]
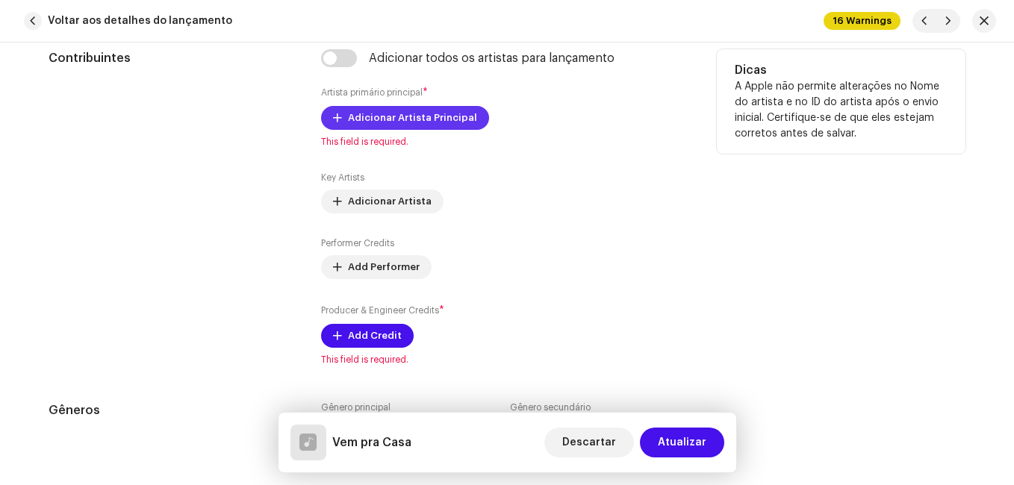
click at [458, 115] on span "Adicionar Artista Principal" at bounding box center [412, 118] width 129 height 30
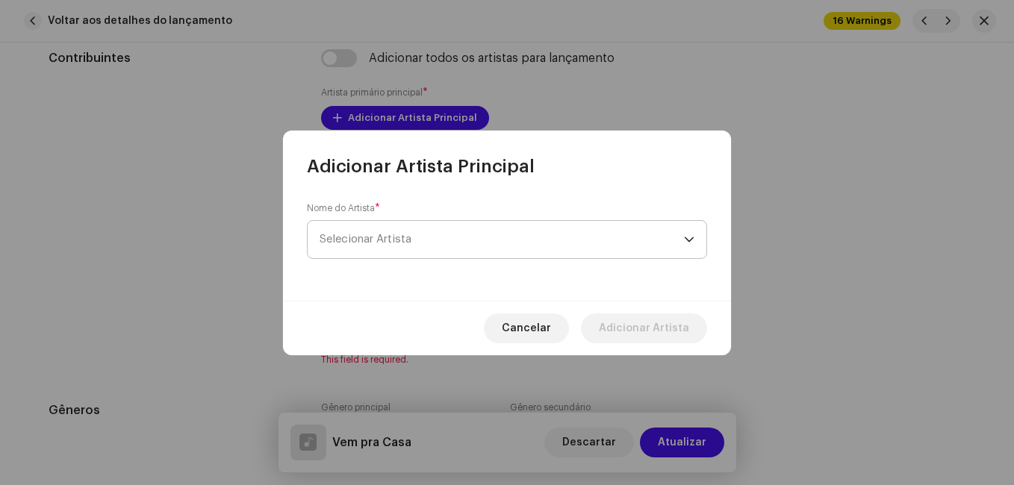
click at [383, 245] on span "Selecionar Artista" at bounding box center [502, 239] width 364 height 37
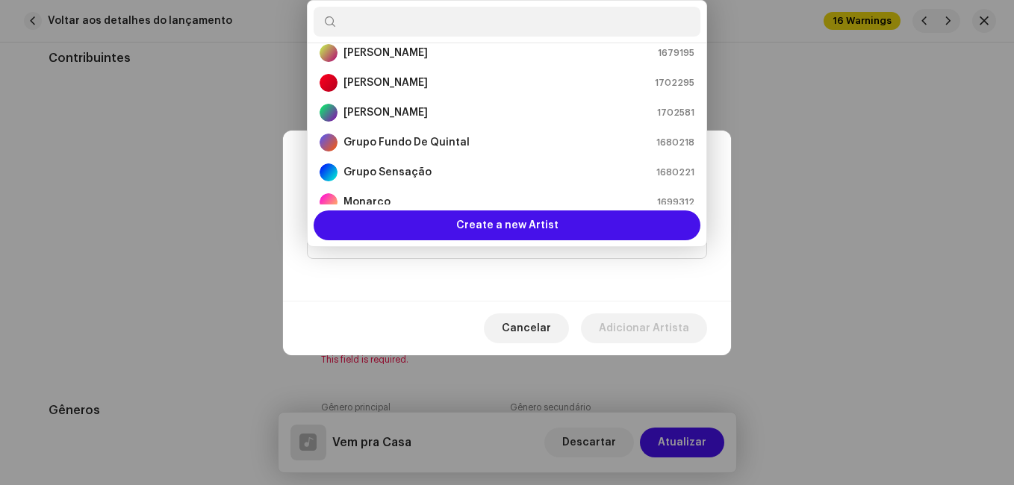
scroll to position [173, 0]
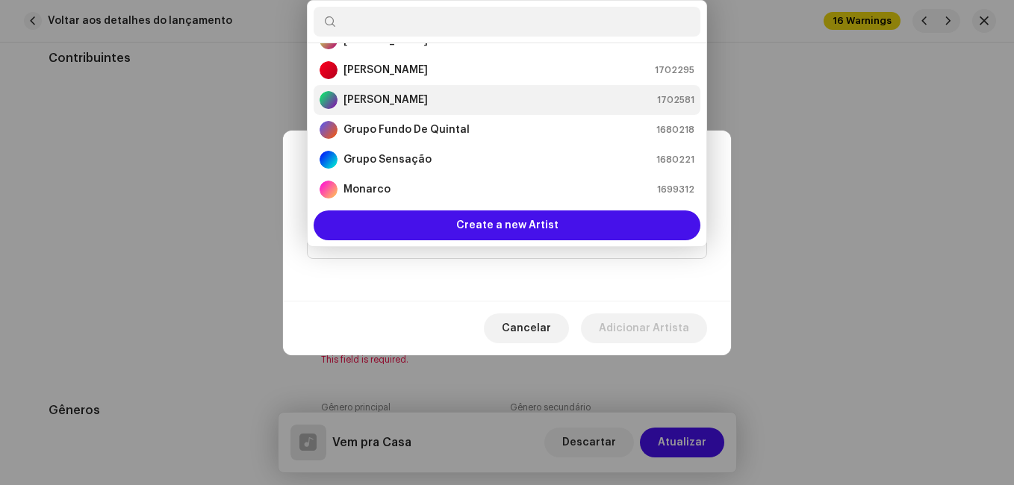
click at [426, 102] on div "[PERSON_NAME] 1702581" at bounding box center [507, 100] width 375 height 18
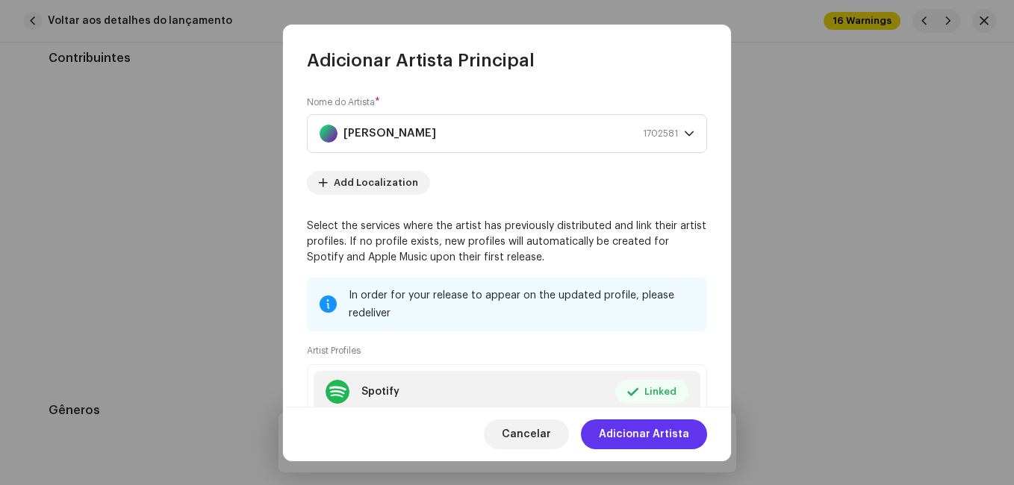
click at [648, 432] on span "Adicionar Artista" at bounding box center [644, 435] width 90 height 30
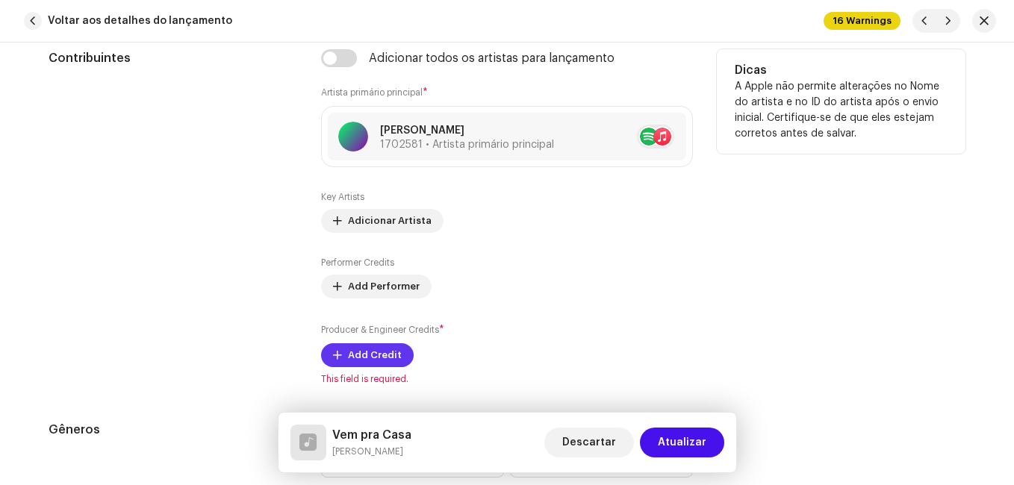
click at [356, 352] on span "Add Credit" at bounding box center [375, 355] width 54 height 30
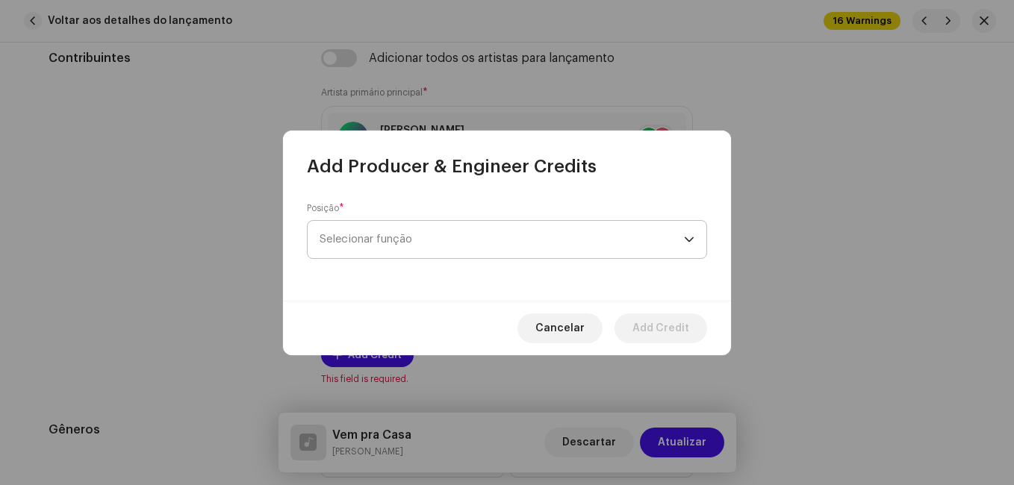
click at [384, 247] on span "Selecionar função" at bounding box center [502, 239] width 364 height 37
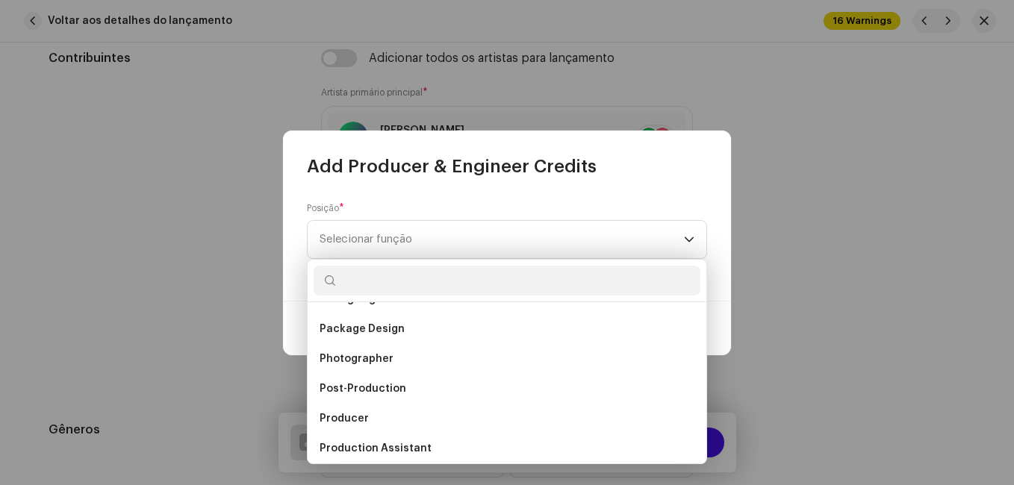
scroll to position [523, 0]
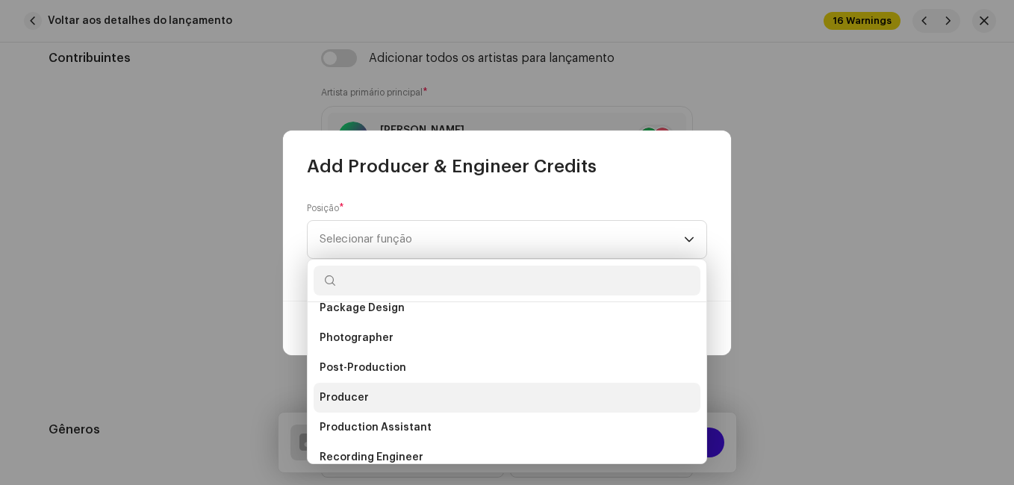
click at [357, 403] on span "Producer" at bounding box center [344, 397] width 49 height 15
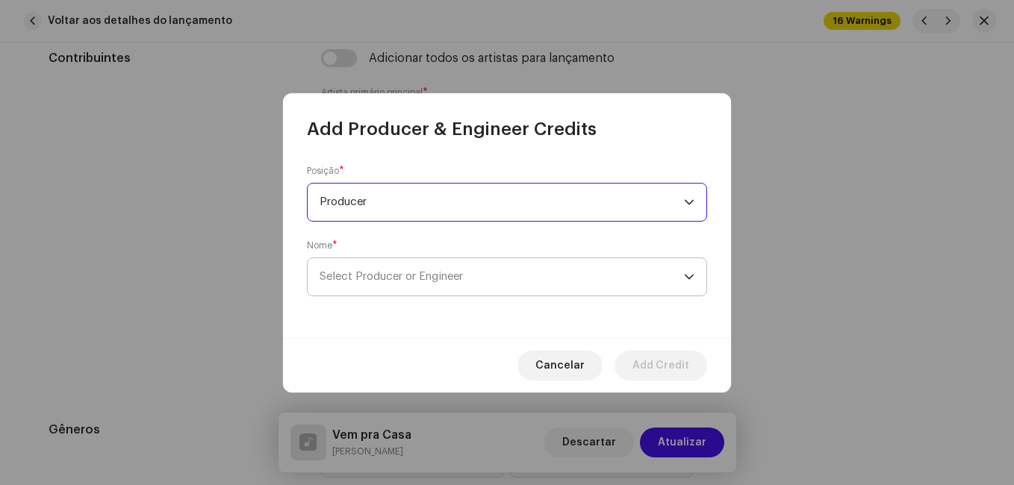
click at [413, 271] on span "Select Producer or Engineer" at bounding box center [391, 276] width 143 height 11
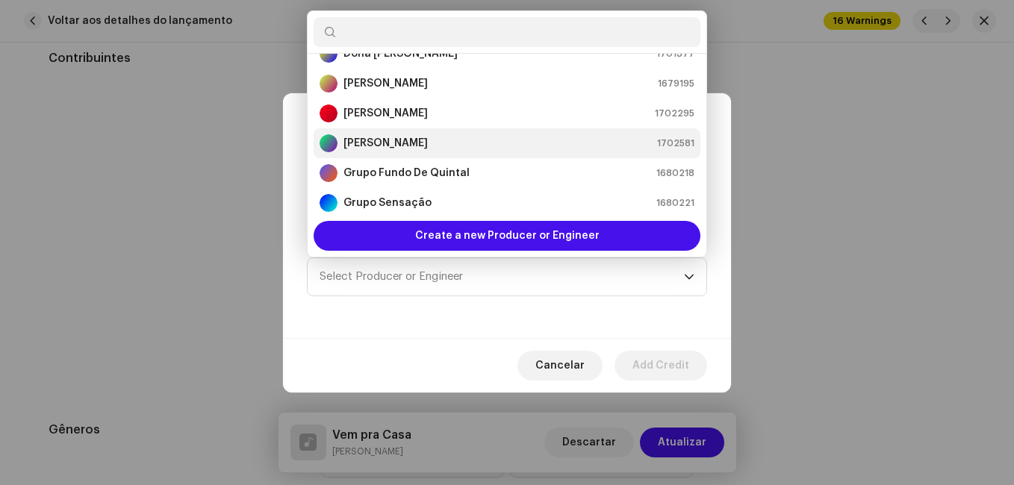
scroll to position [173, 0]
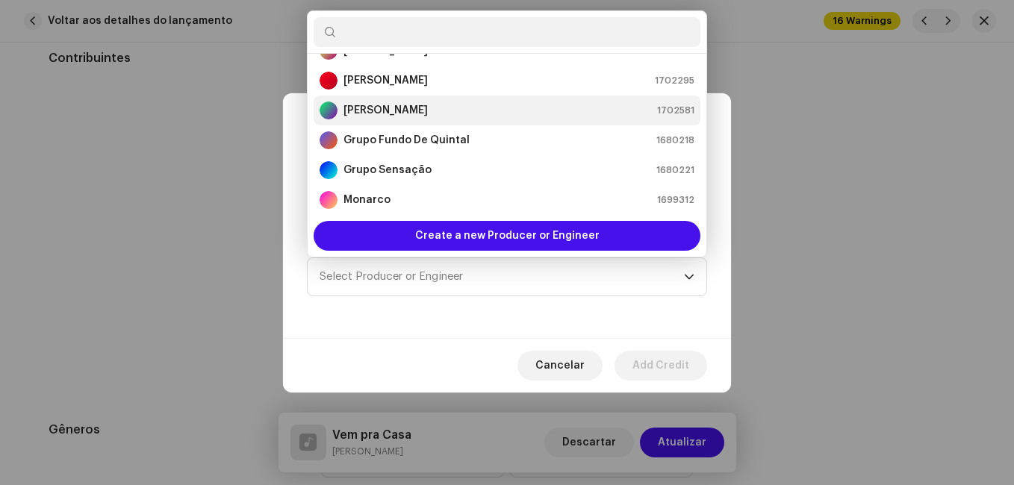
click at [392, 107] on strong "[PERSON_NAME]" at bounding box center [385, 110] width 84 height 15
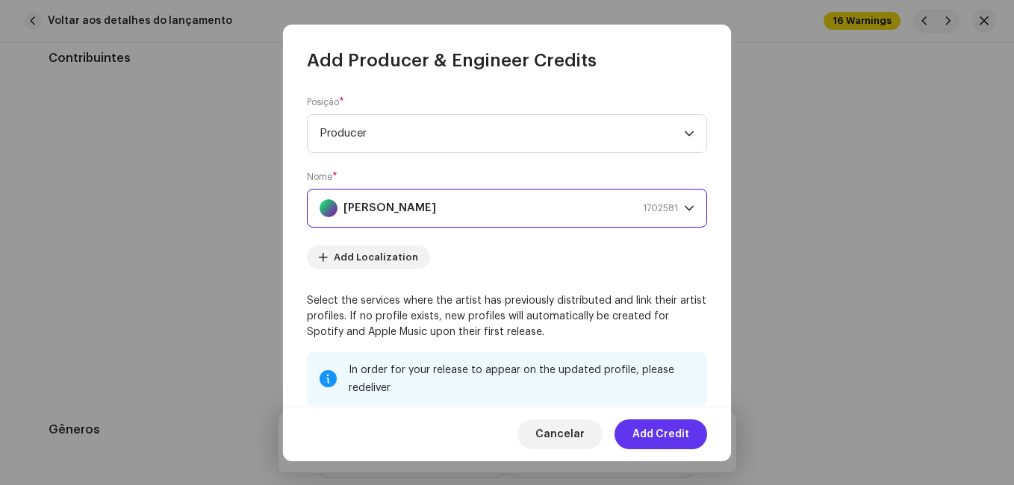
click at [654, 430] on span "Add Credit" at bounding box center [660, 435] width 57 height 30
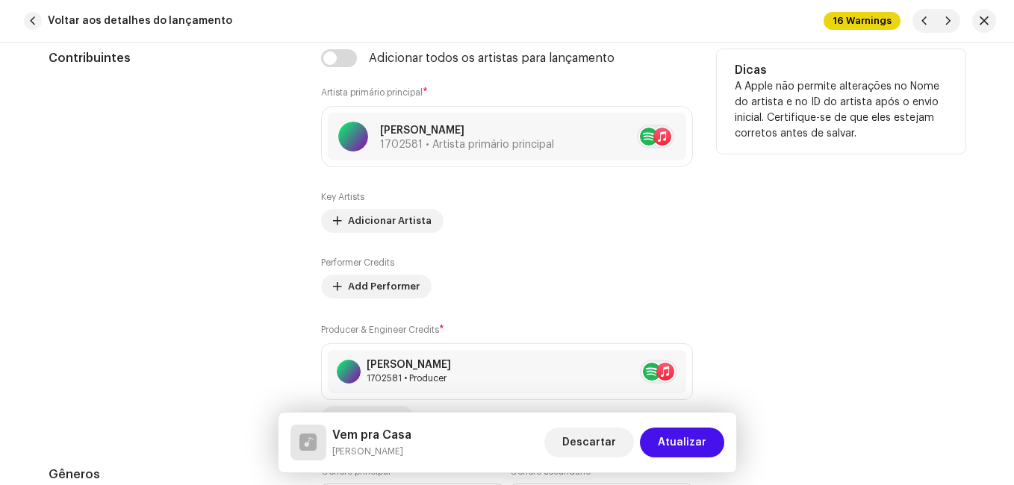
click at [199, 246] on div "Contribuintes" at bounding box center [173, 239] width 249 height 381
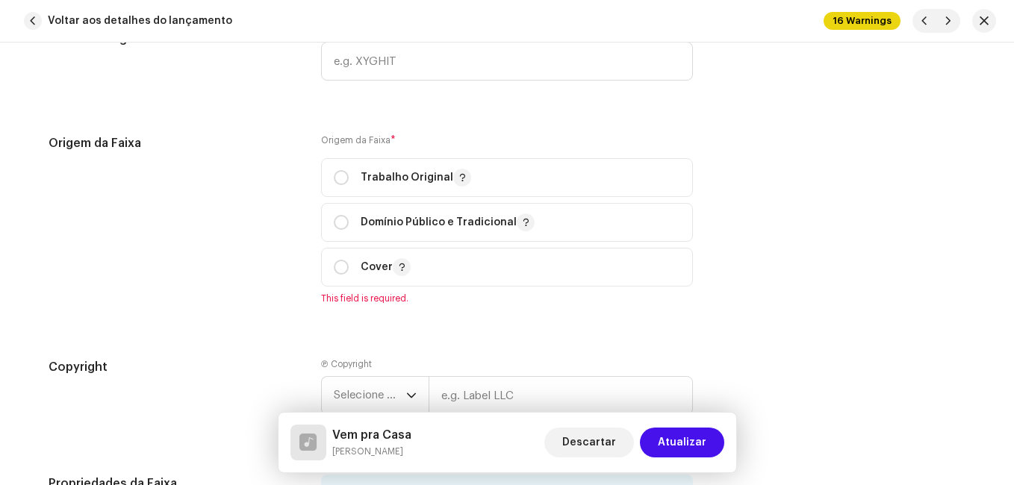
scroll to position [2016, 0]
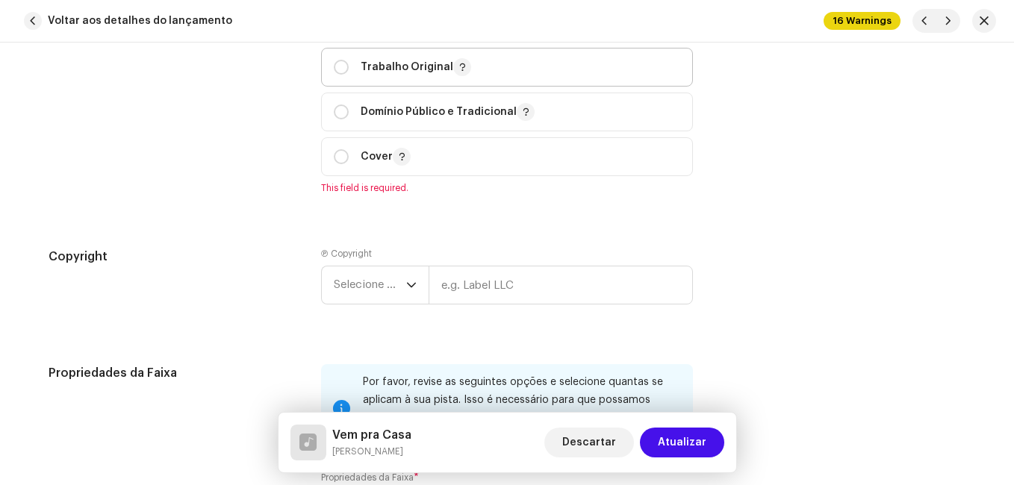
click at [355, 64] on div "Trabalho Original" at bounding box center [402, 67] width 137 height 18
radio input "true"
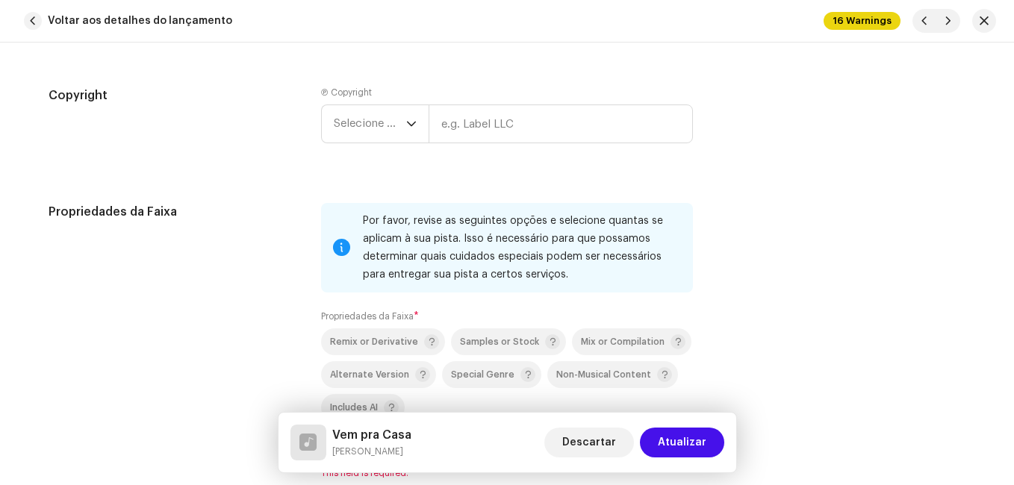
scroll to position [2165, 0]
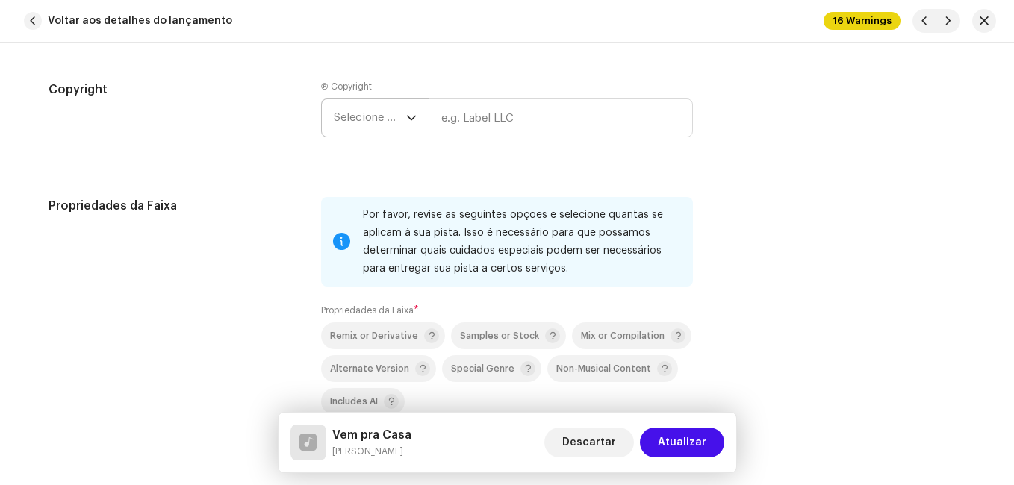
click at [398, 119] on span "Selecione o ano" at bounding box center [370, 117] width 72 height 37
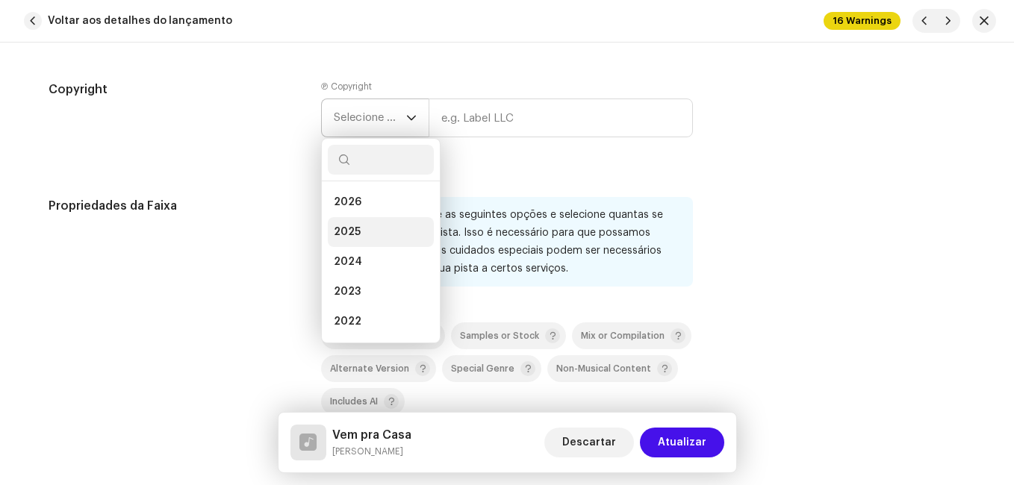
click at [370, 235] on li "2025" at bounding box center [381, 232] width 106 height 30
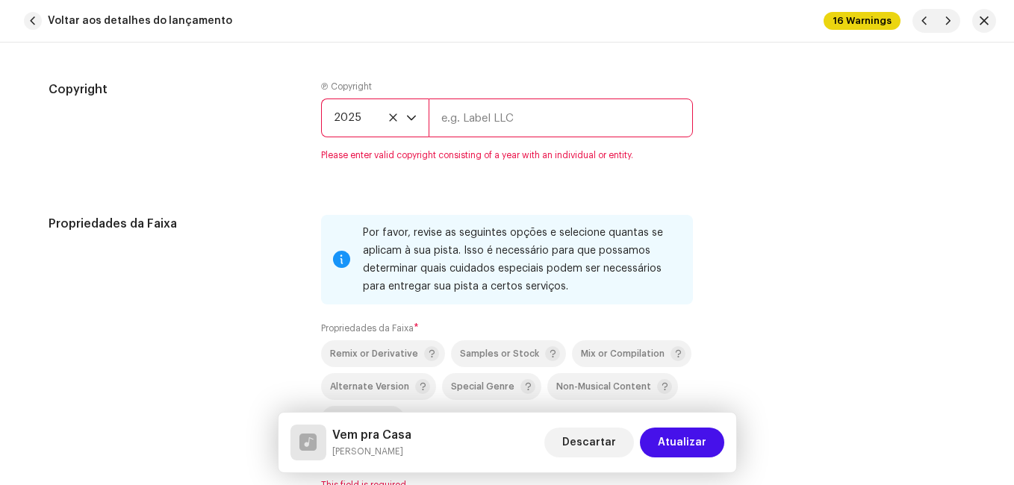
click at [510, 115] on input "text" at bounding box center [561, 118] width 264 height 39
type input "Impact Music"
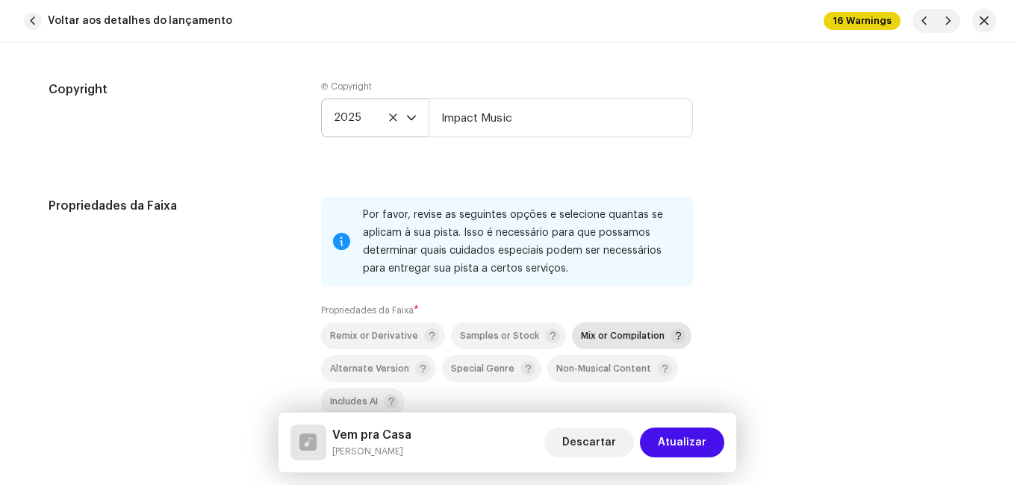
click at [603, 342] on div "Mix or Compilation" at bounding box center [633, 335] width 105 height 15
click at [221, 284] on div "Propriedades da Faixa" at bounding box center [173, 335] width 249 height 276
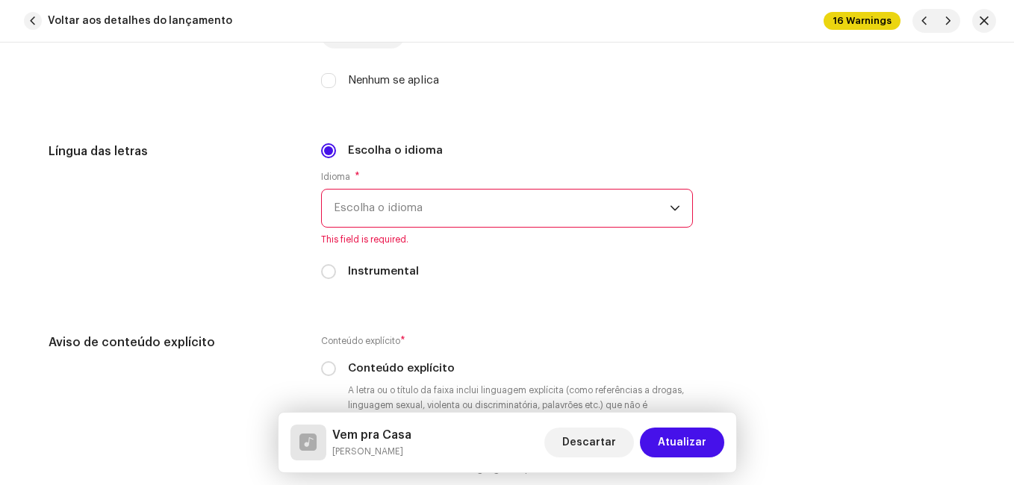
scroll to position [2613, 0]
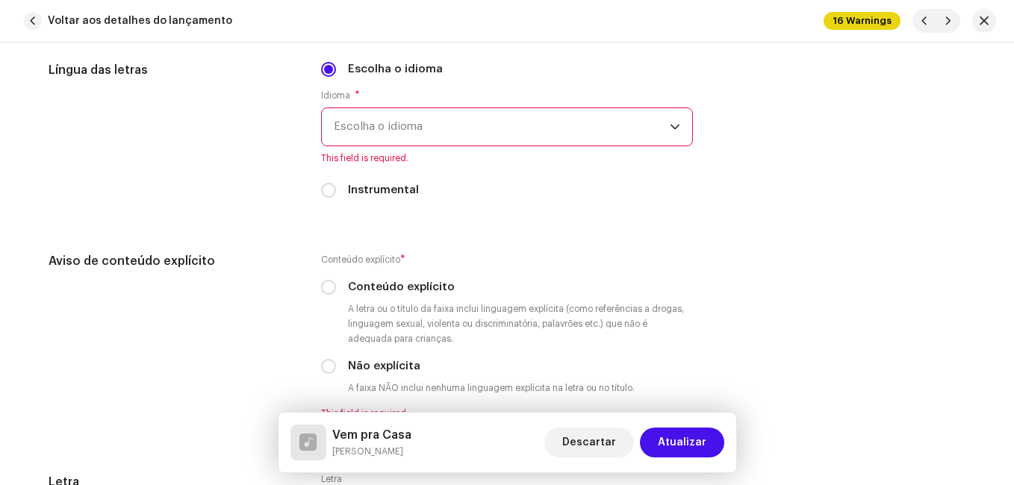
click at [347, 133] on span "Escolha o idioma" at bounding box center [502, 126] width 336 height 37
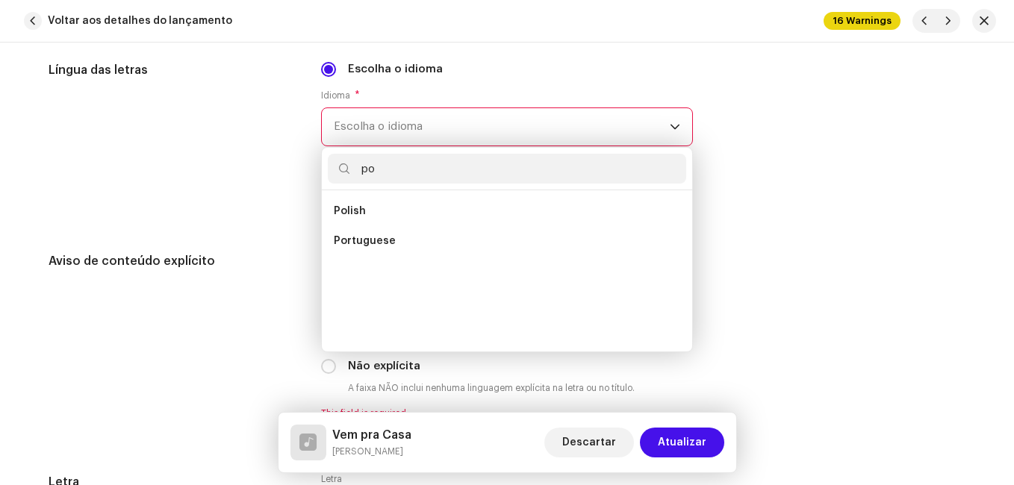
scroll to position [0, 0]
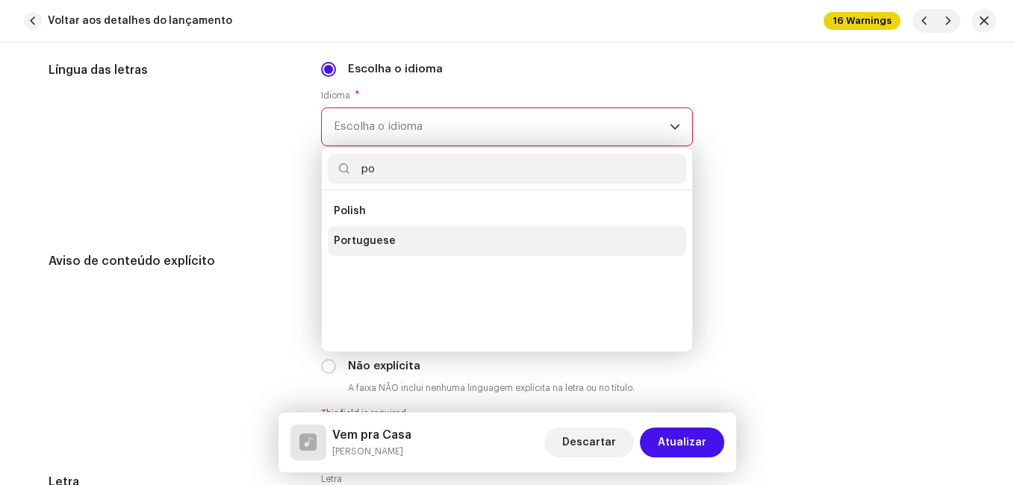
type input "po"
click at [357, 236] on span "Portuguese" at bounding box center [365, 241] width 62 height 15
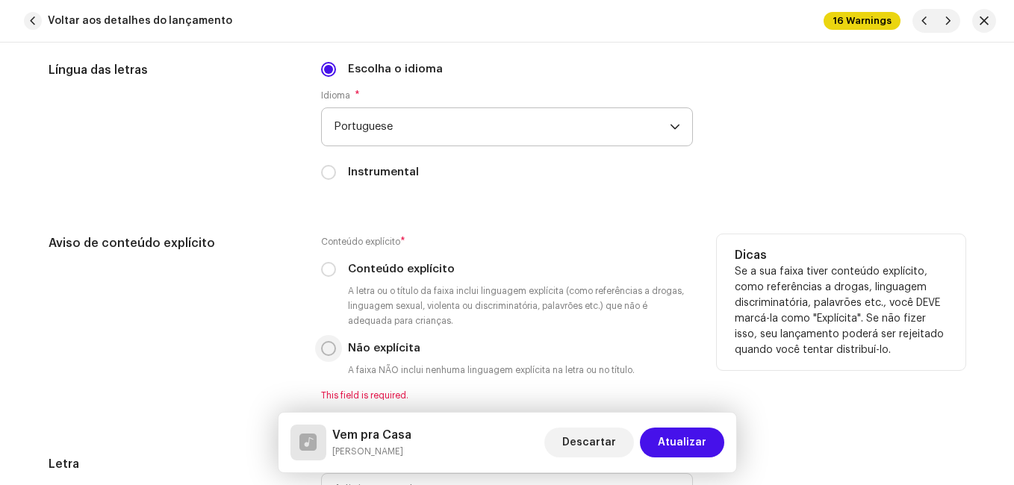
click at [324, 346] on input "Não explícita" at bounding box center [328, 348] width 15 height 15
radio input "true"
click at [252, 331] on div "Aviso de conteúdo explícito" at bounding box center [173, 317] width 249 height 167
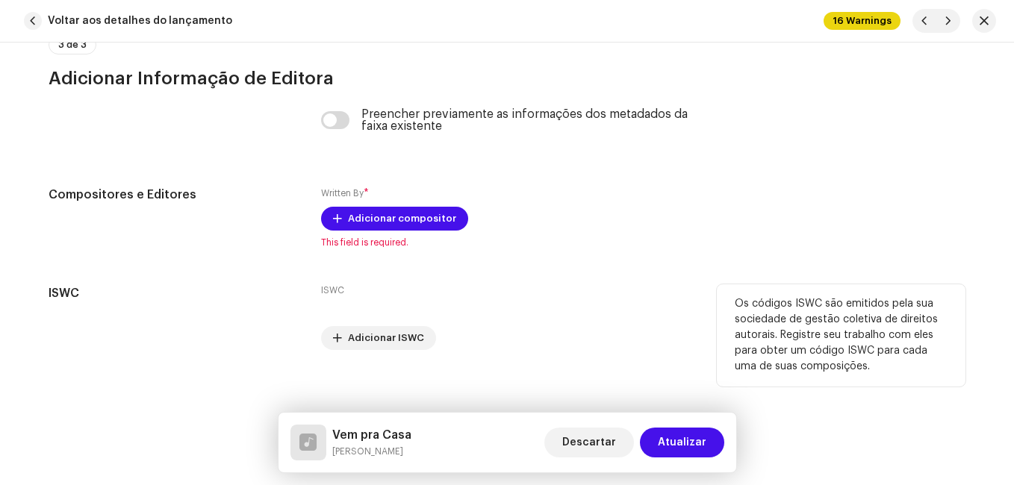
scroll to position [3177, 0]
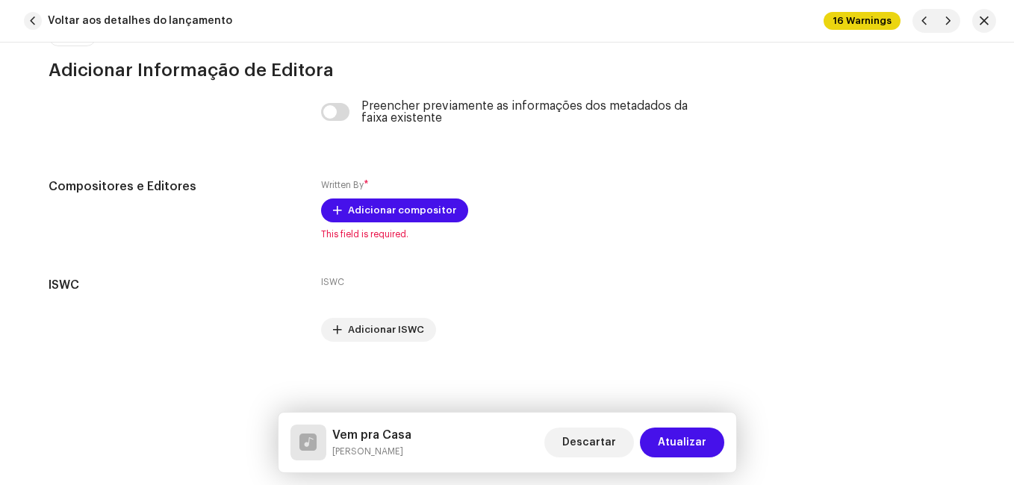
click at [376, 435] on h5 "Vem pra Casa" at bounding box center [371, 435] width 79 height 18
click at [377, 435] on h5 "Vem pra Casa" at bounding box center [371, 435] width 79 height 18
copy h5 "Vem pra Casa"
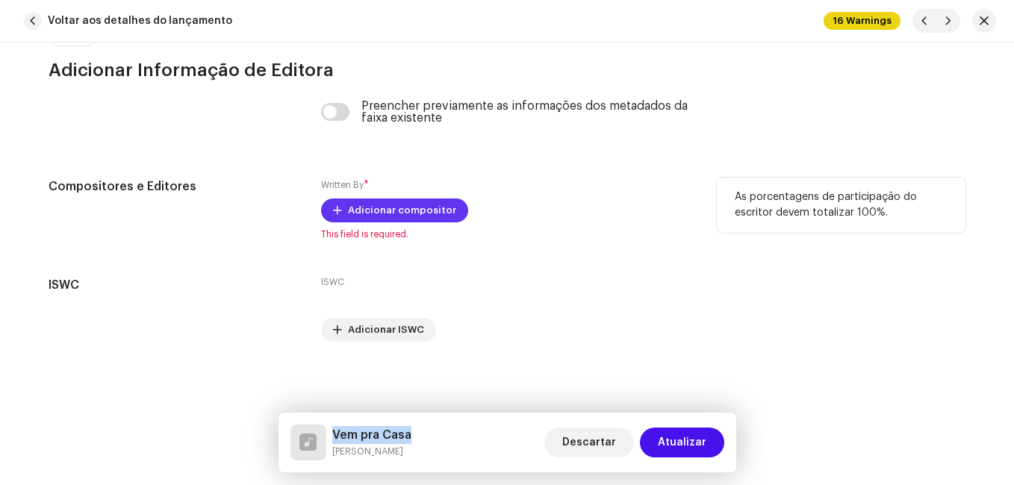
click at [404, 202] on span "Adicionar compositor" at bounding box center [402, 211] width 108 height 30
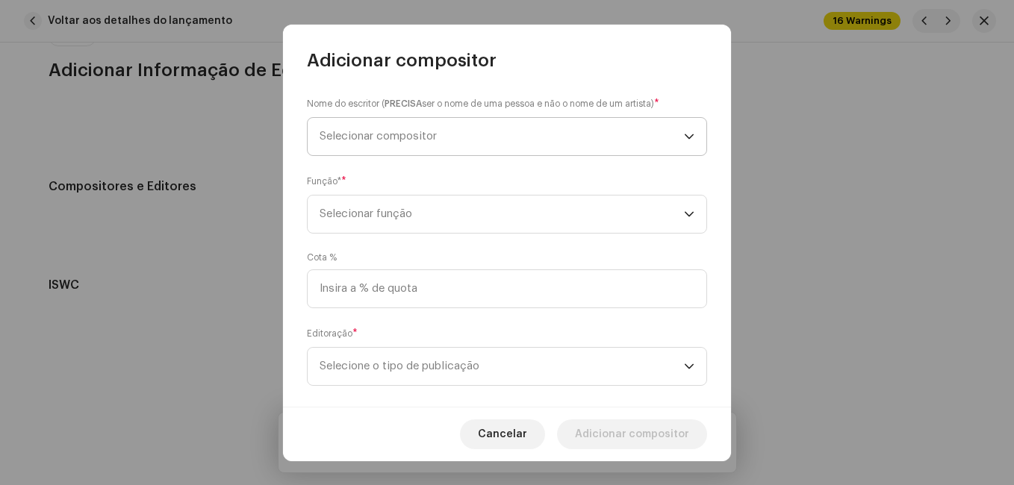
click at [423, 143] on span "Selecionar compositor" at bounding box center [502, 136] width 364 height 37
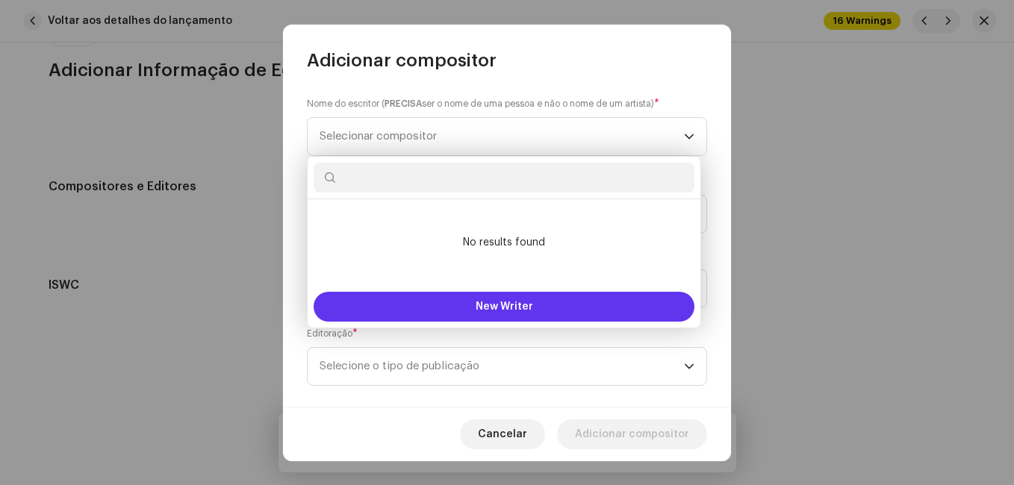
click at [408, 300] on button "New Writer" at bounding box center [504, 307] width 381 height 30
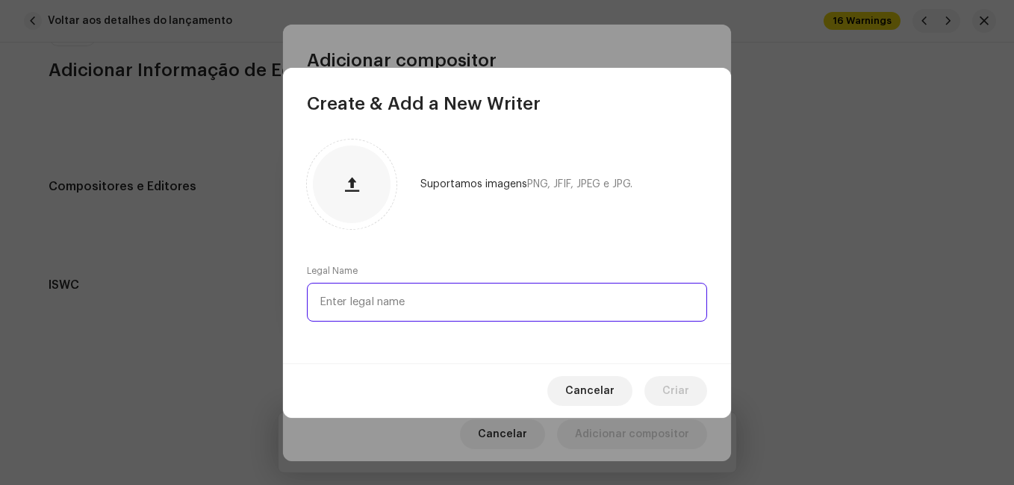
paste input "[PERSON_NAME]"
drag, startPoint x: 455, startPoint y: 301, endPoint x: 544, endPoint y: 300, distance: 89.6
click at [544, 300] on input "[PERSON_NAME]" at bounding box center [507, 302] width 400 height 39
type input "[PERSON_NAME]"
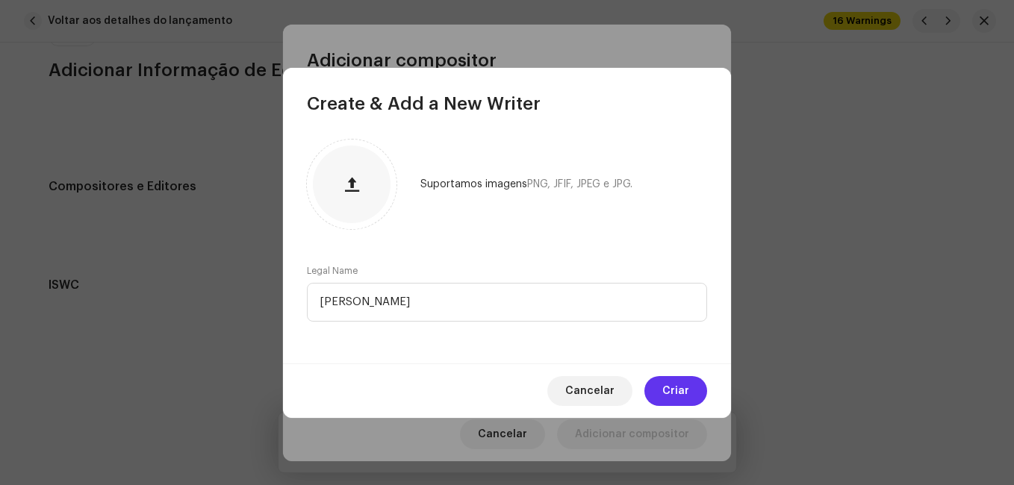
click at [661, 390] on button "Criar" at bounding box center [675, 391] width 63 height 30
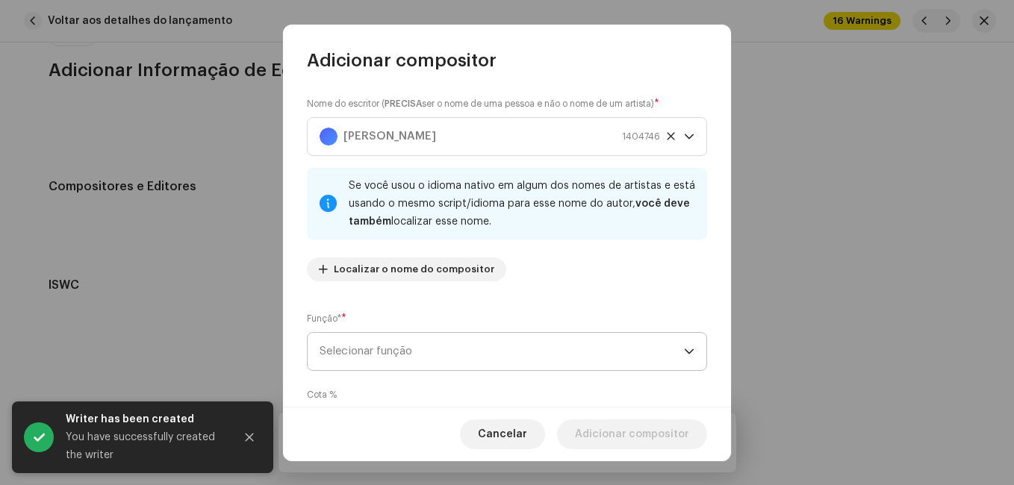
click at [575, 360] on span "Selecionar função" at bounding box center [502, 351] width 364 height 37
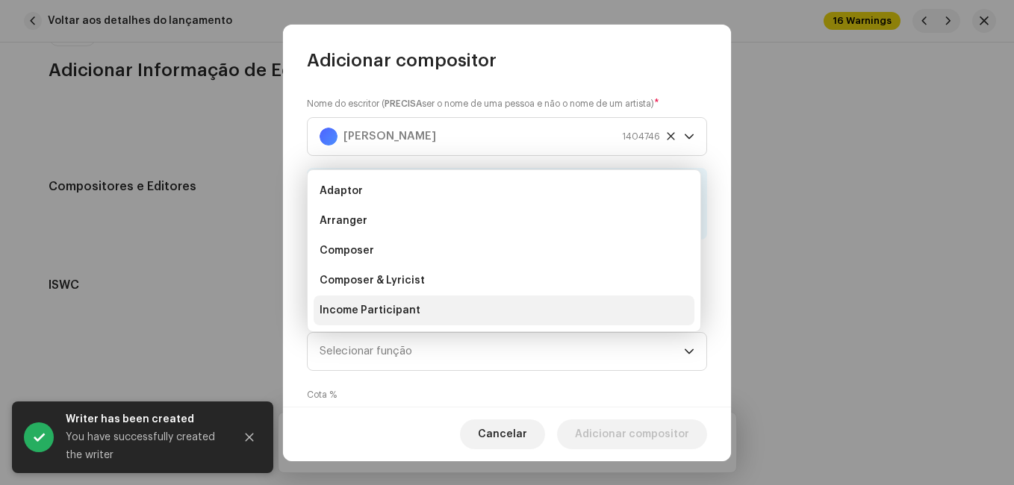
scroll to position [24, 0]
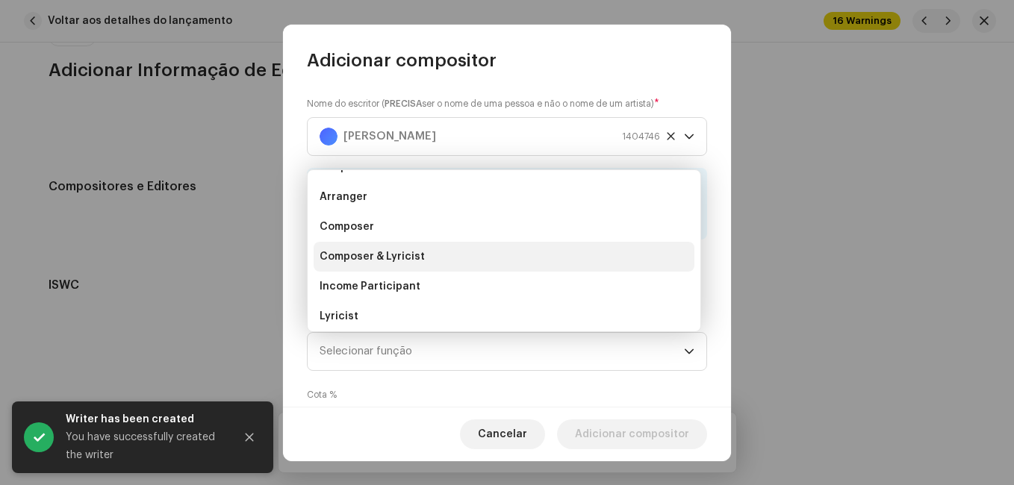
click at [535, 258] on li "Composer & Lyricist" at bounding box center [504, 257] width 381 height 30
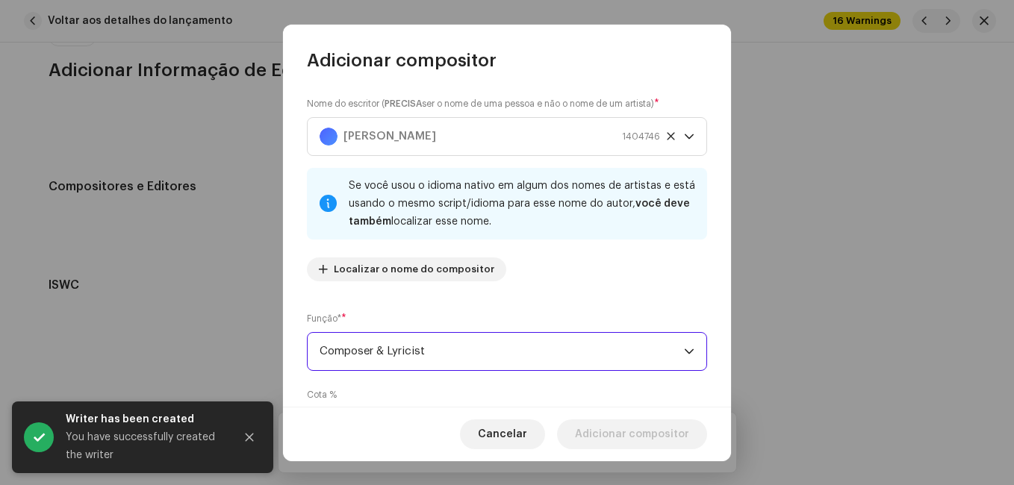
click at [546, 297] on div "Nome do escritor ( PRECISA ser o nome de uma pessoa e não o nome de um artista)…" at bounding box center [507, 239] width 448 height 334
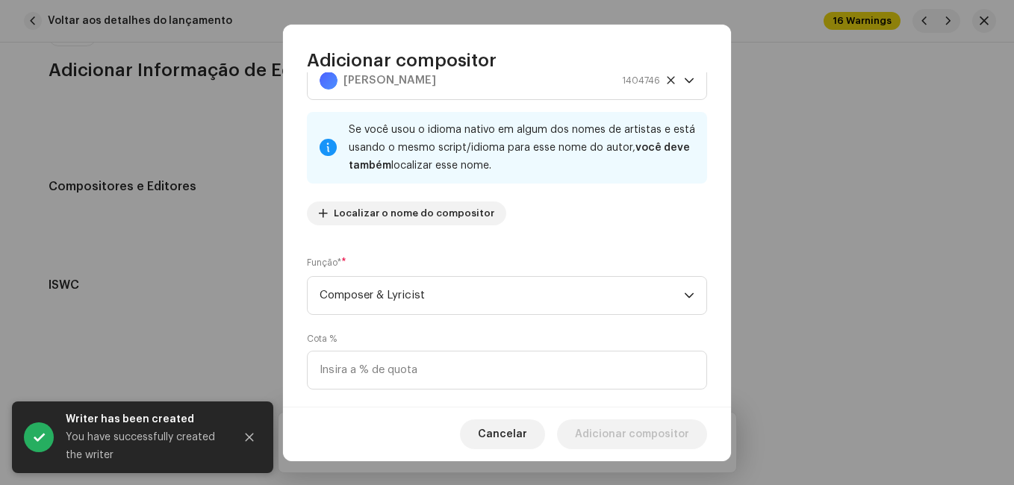
scroll to position [158, 0]
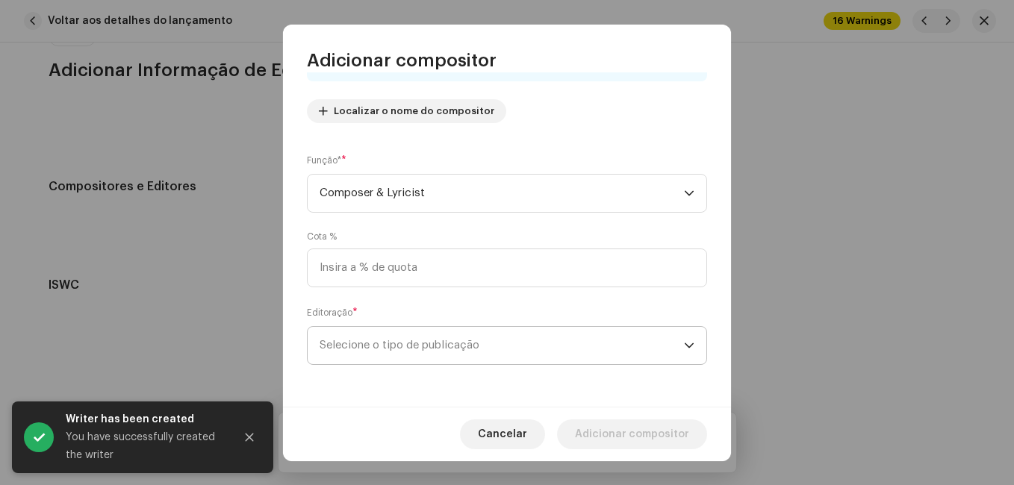
click at [517, 349] on span "Selecione o tipo de publicação" at bounding box center [502, 345] width 364 height 37
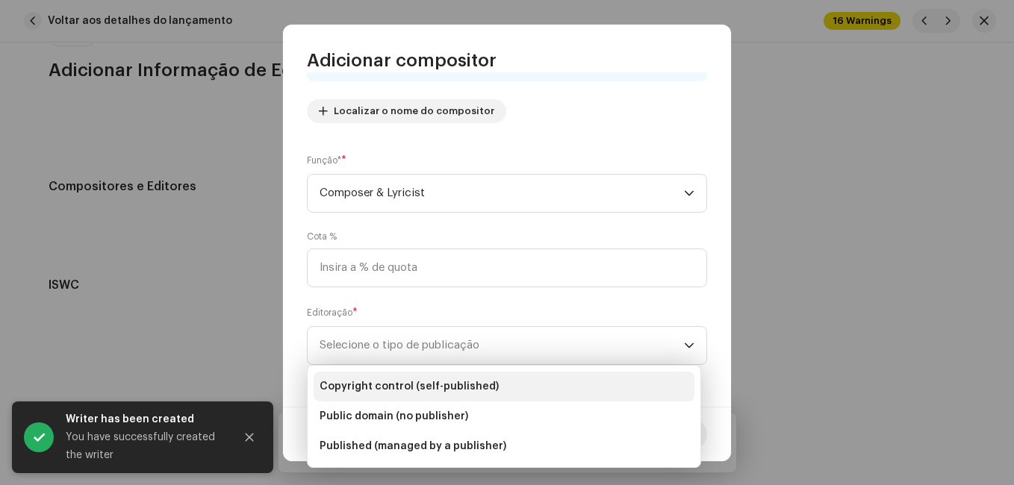
click at [464, 385] on span "Copyright control (self-published)" at bounding box center [409, 386] width 179 height 15
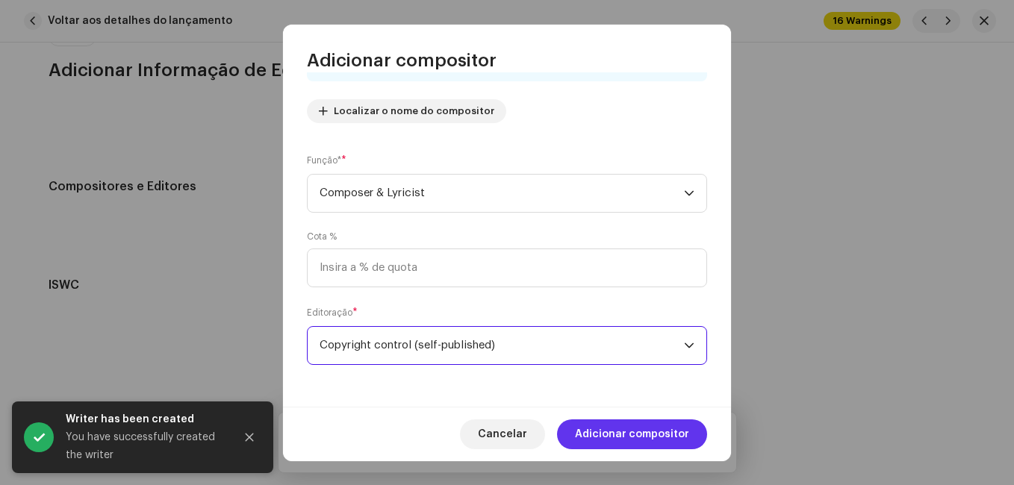
click at [604, 421] on span "Adicionar compositor" at bounding box center [632, 435] width 114 height 30
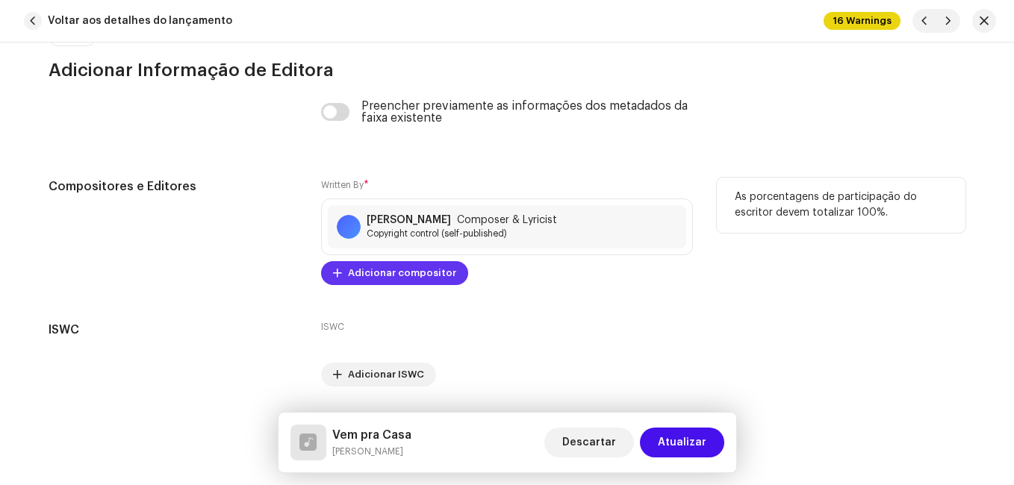
click at [379, 271] on span "Adicionar compositor" at bounding box center [402, 273] width 108 height 30
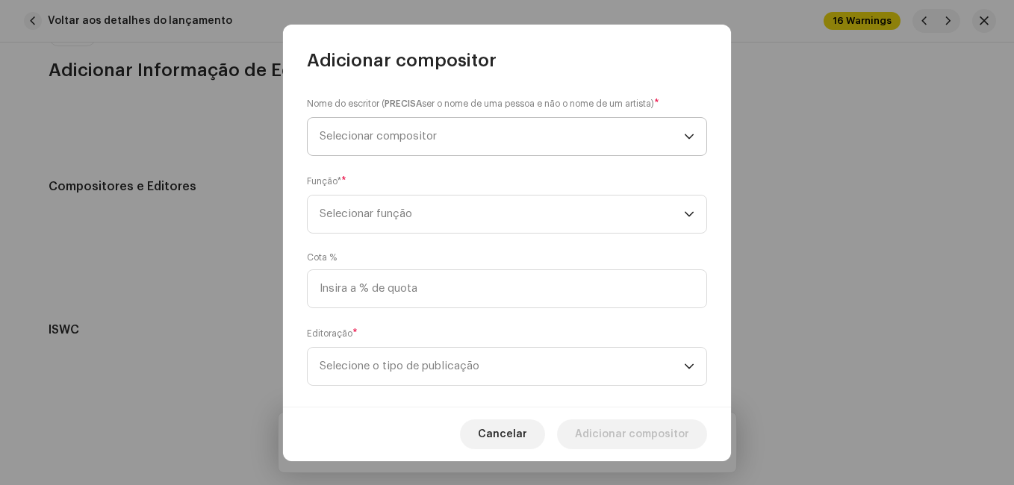
click at [425, 143] on span "Selecionar compositor" at bounding box center [502, 136] width 364 height 37
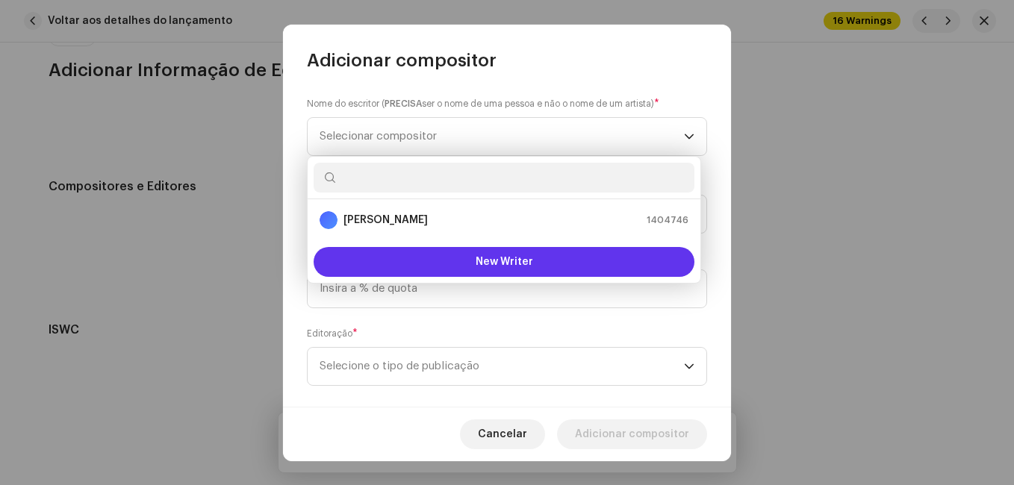
click at [427, 253] on button "New Writer" at bounding box center [504, 262] width 381 height 30
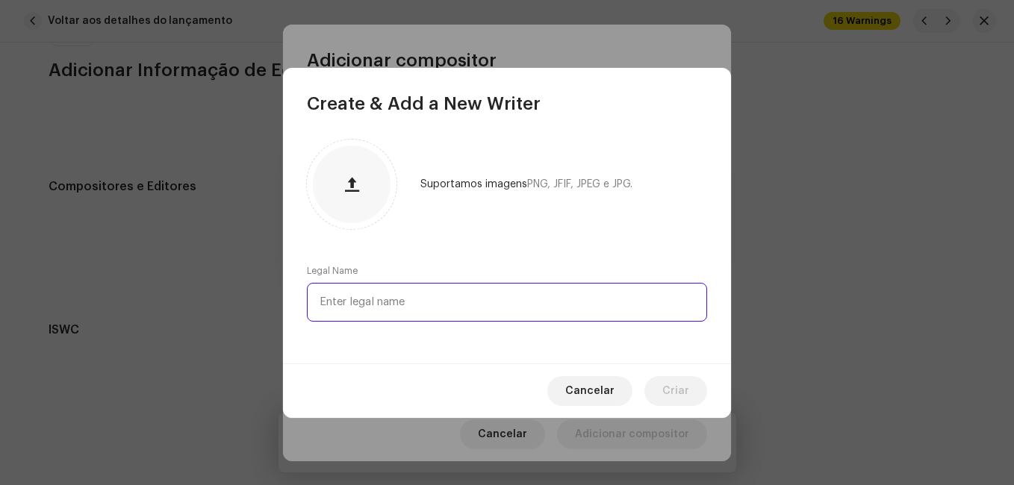
paste input "[PERSON_NAME]"
type input "[PERSON_NAME]"
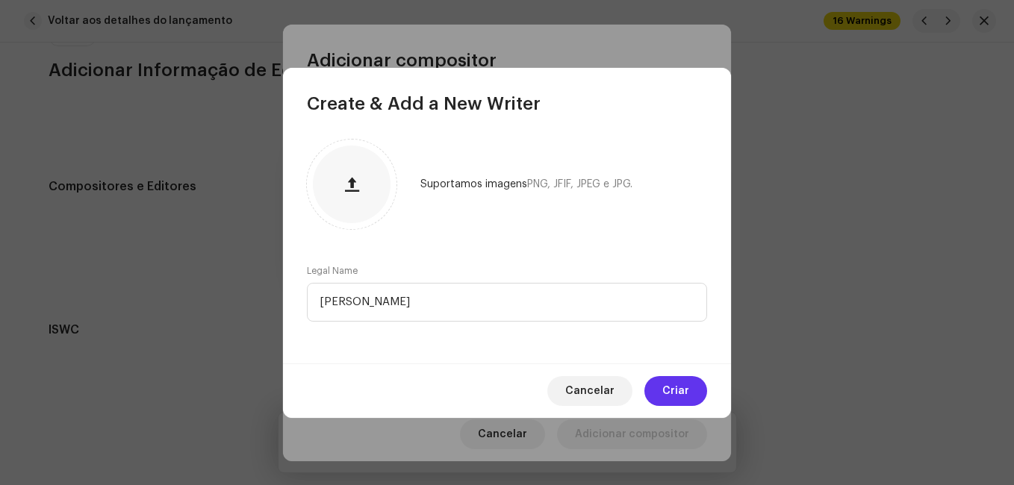
click at [659, 394] on button "Criar" at bounding box center [675, 391] width 63 height 30
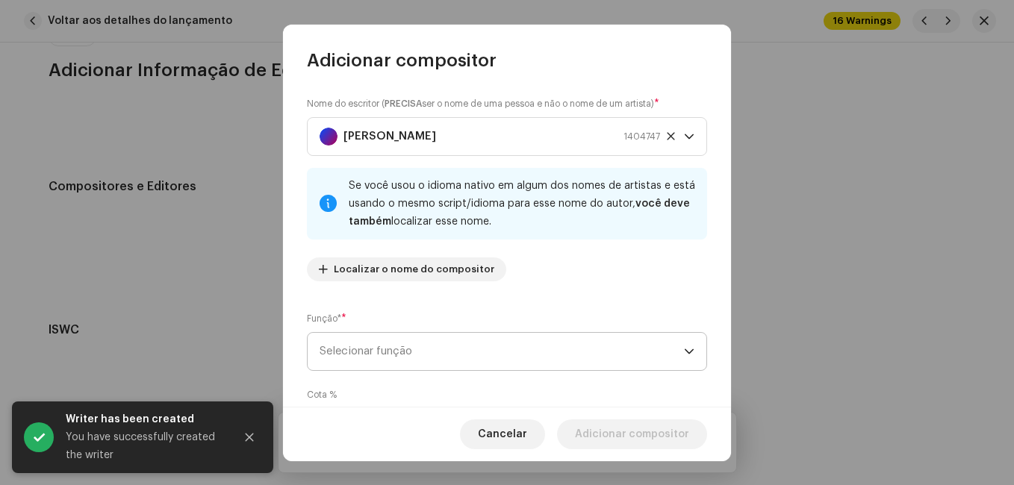
click at [543, 354] on span "Selecionar função" at bounding box center [502, 351] width 364 height 37
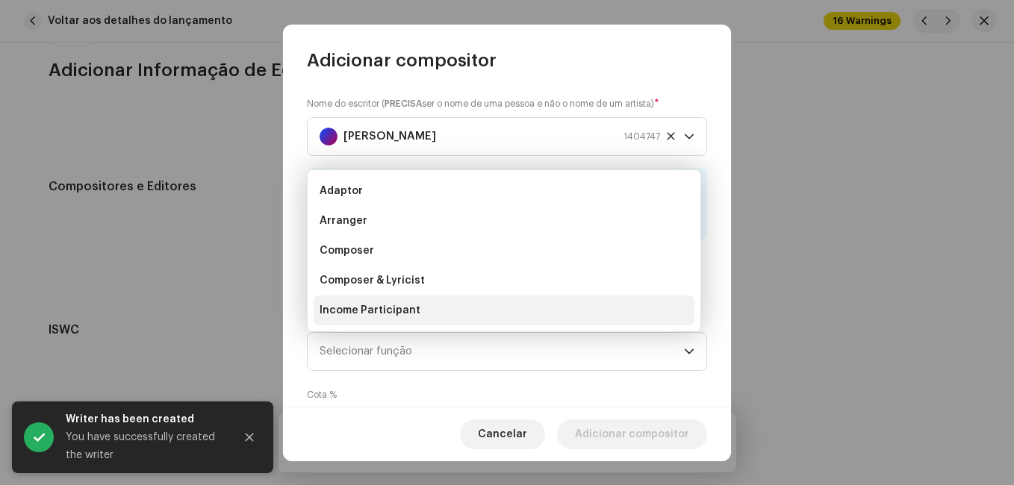
scroll to position [24, 0]
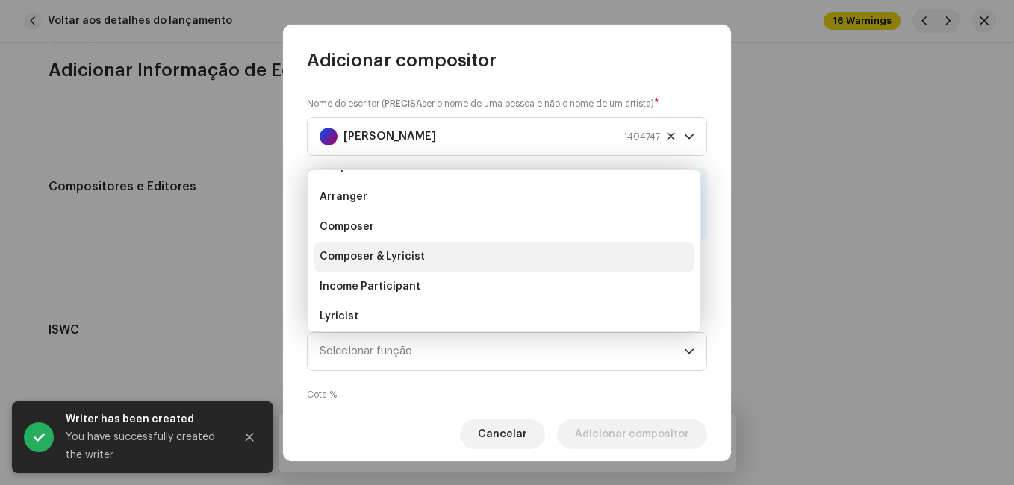
click at [515, 262] on li "Composer & Lyricist" at bounding box center [504, 257] width 381 height 30
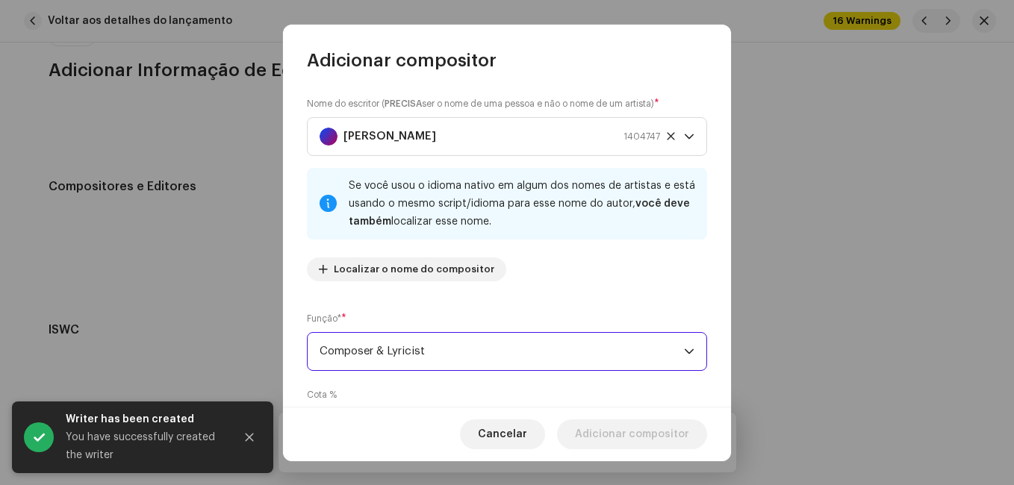
click at [528, 323] on div "Função* * Composer & Lyricist" at bounding box center [507, 341] width 400 height 60
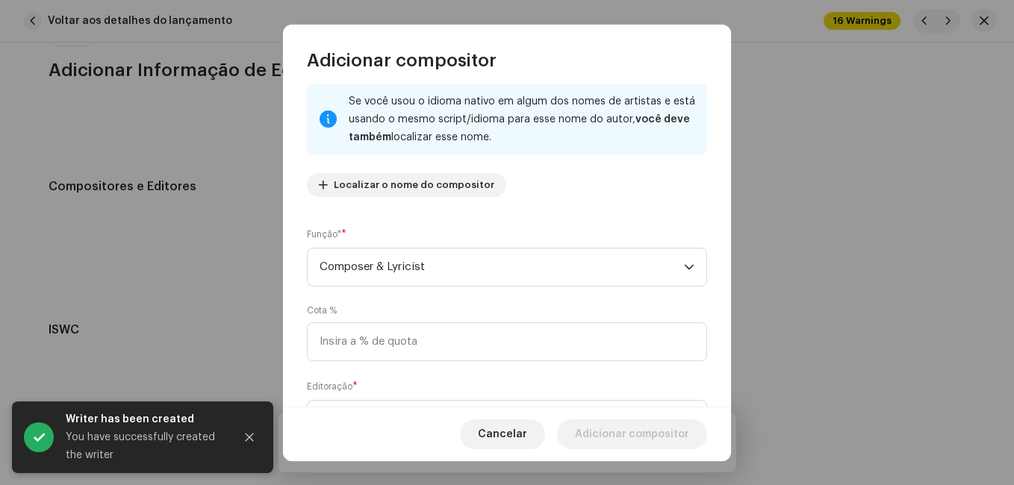
scroll to position [158, 0]
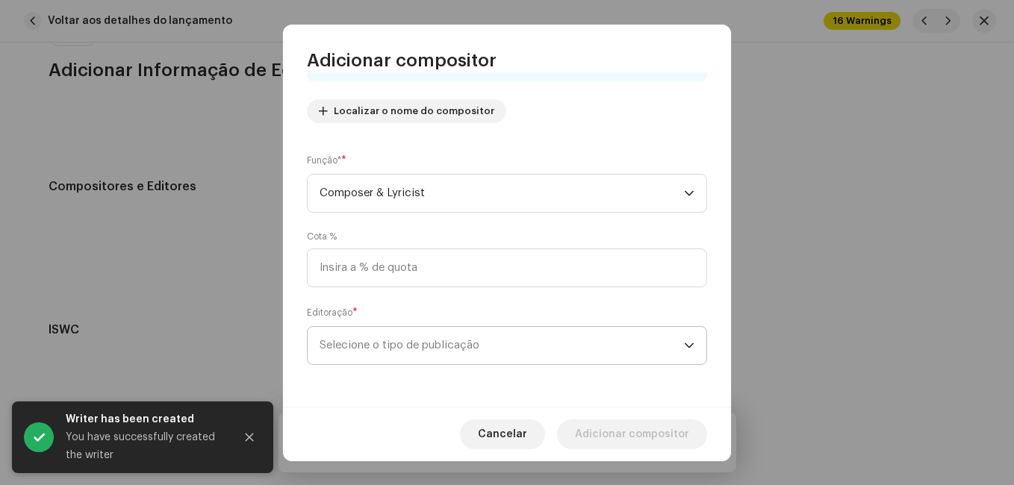
click at [519, 335] on span "Selecione o tipo de publicação" at bounding box center [502, 345] width 364 height 37
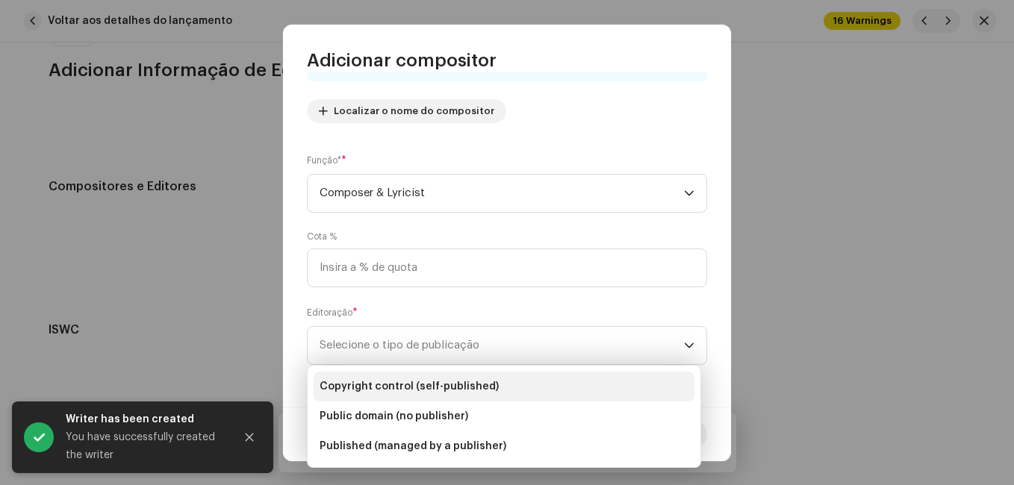
click at [508, 379] on li "Copyright control (self-published)" at bounding box center [504, 387] width 381 height 30
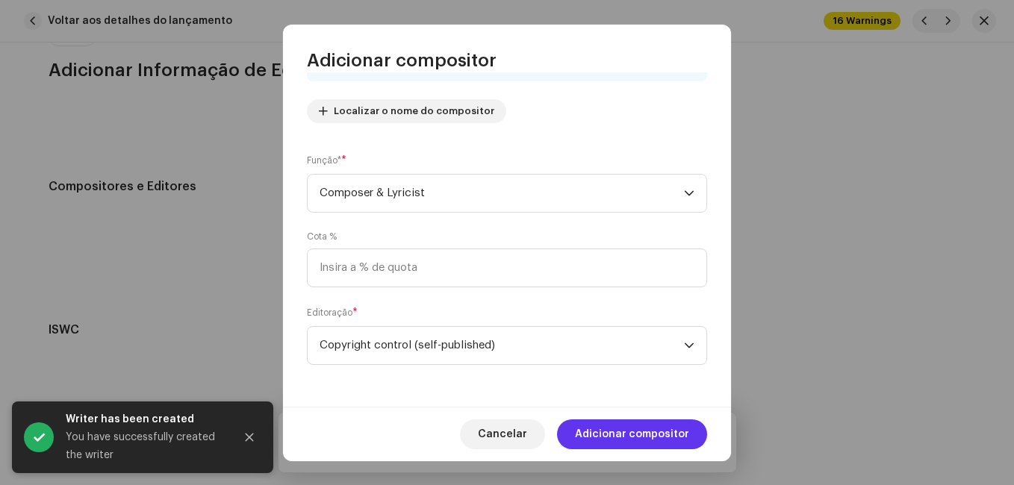
click at [602, 433] on span "Adicionar compositor" at bounding box center [632, 435] width 114 height 30
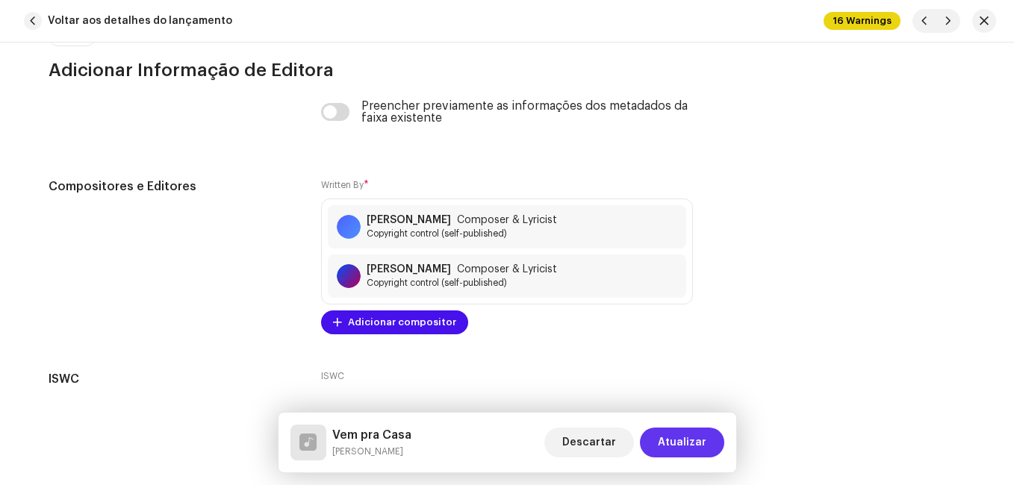
click at [710, 443] on button "Atualizar" at bounding box center [682, 443] width 84 height 30
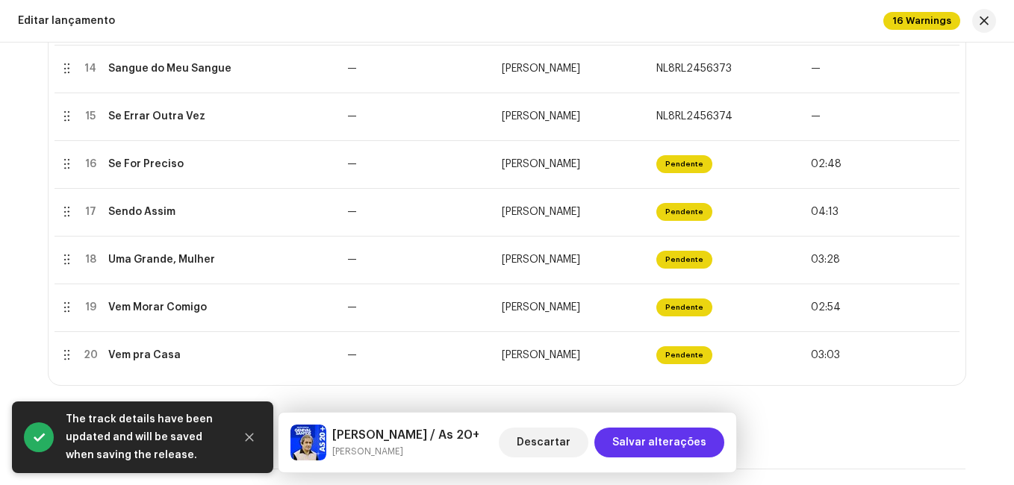
click at [693, 436] on span "Salvar alterações" at bounding box center [659, 443] width 94 height 30
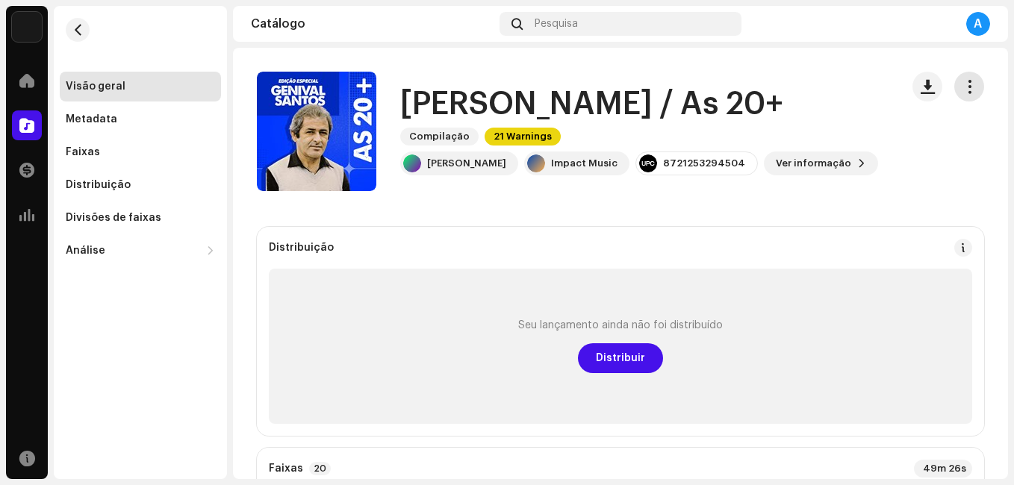
click at [962, 86] on span "button" at bounding box center [969, 87] width 14 height 12
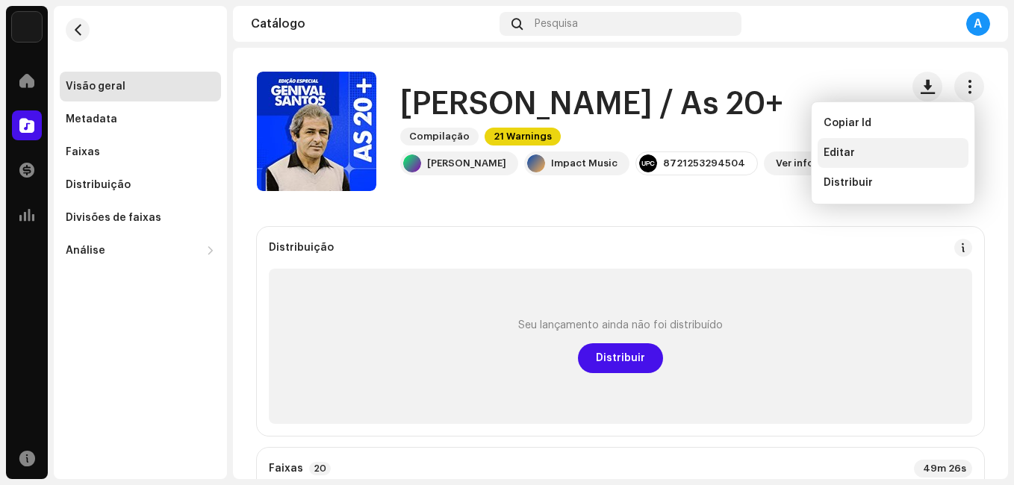
click at [844, 151] on span "Editar" at bounding box center [838, 153] width 31 height 12
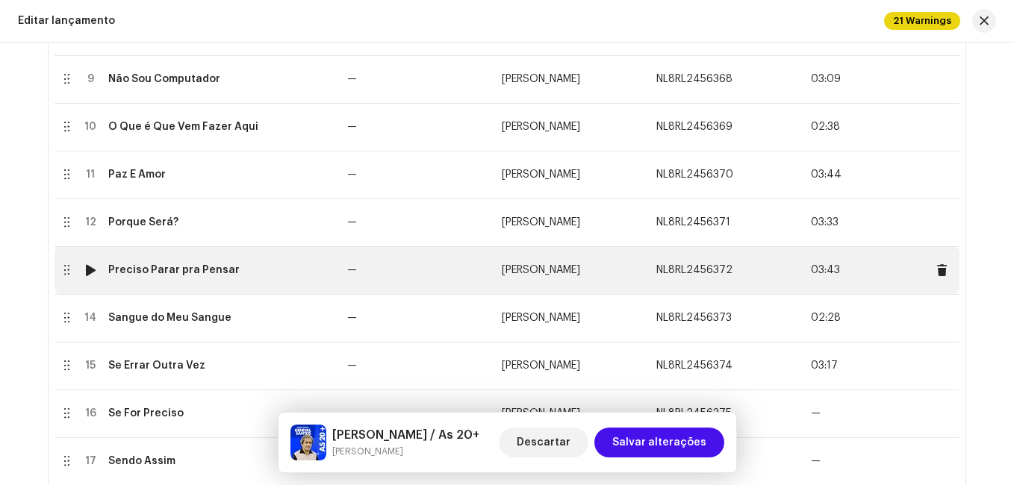
scroll to position [747, 0]
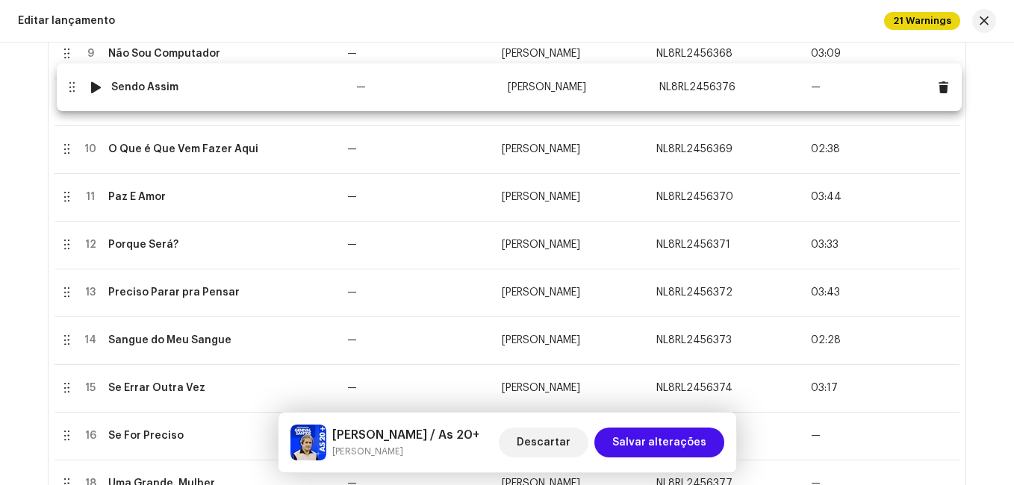
drag, startPoint x: 63, startPoint y: 438, endPoint x: 68, endPoint y: 88, distance: 350.2
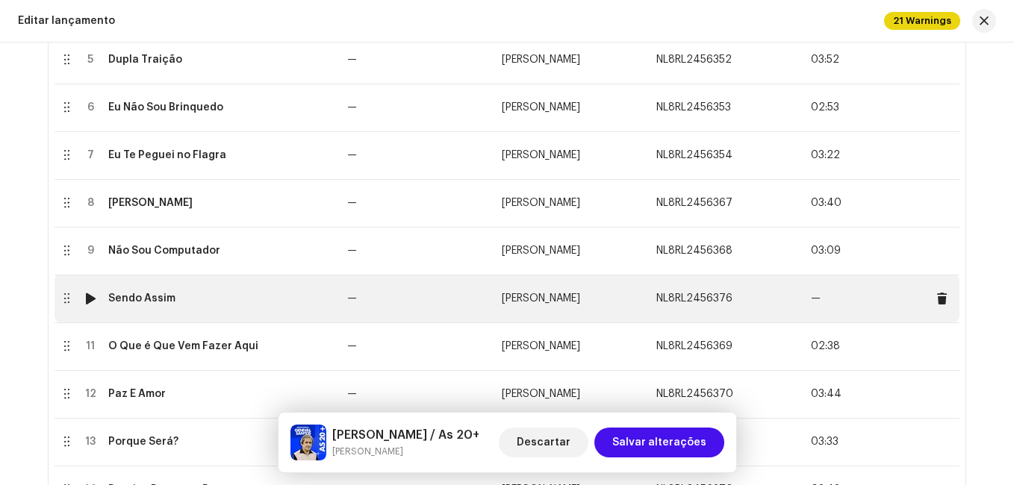
scroll to position [523, 0]
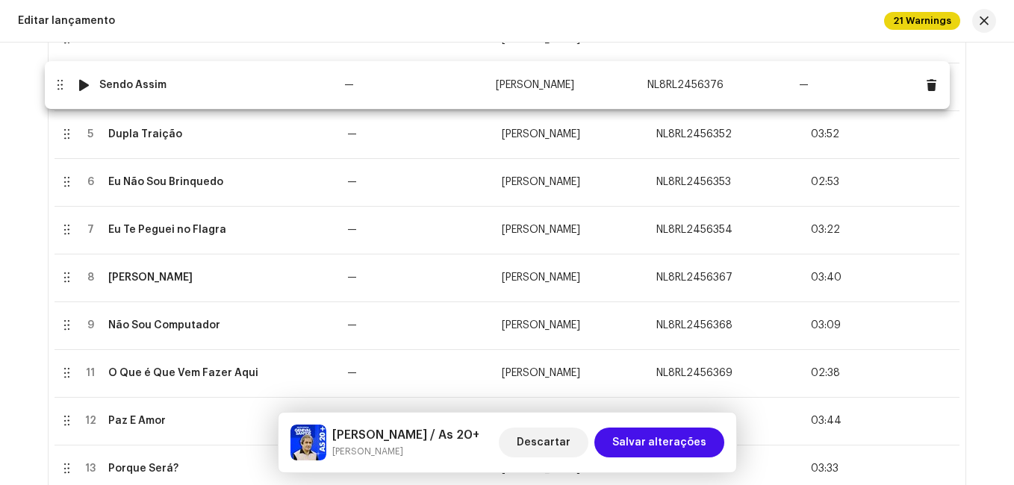
drag, startPoint x: 67, startPoint y: 323, endPoint x: 60, endPoint y: 83, distance: 240.5
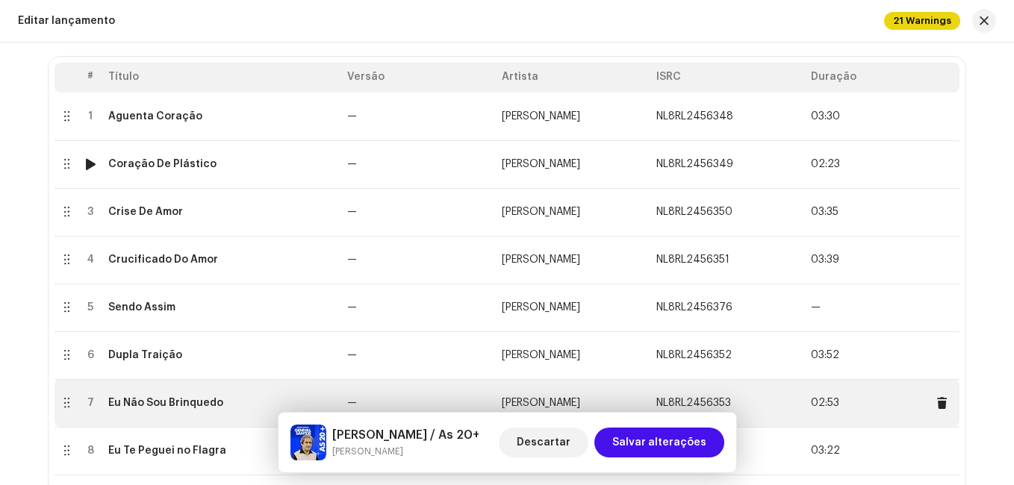
scroll to position [299, 0]
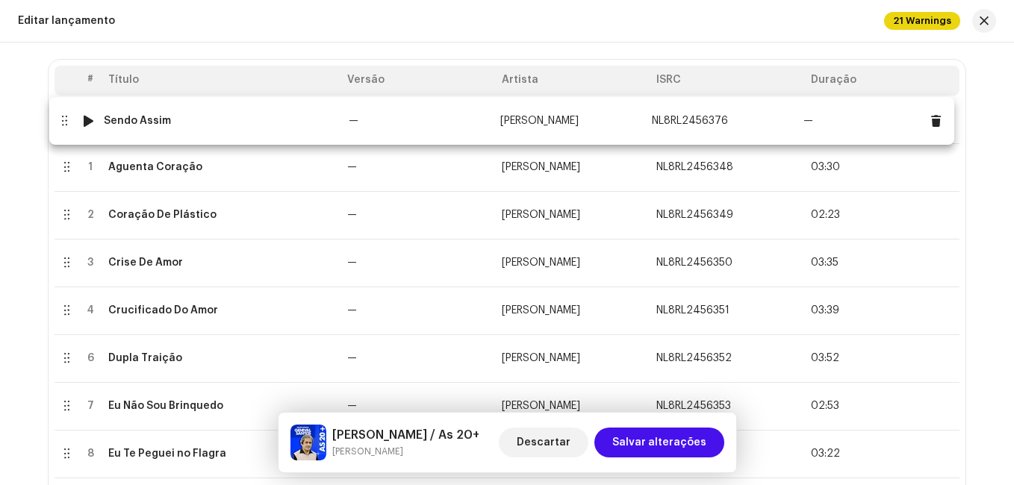
drag, startPoint x: 64, startPoint y: 310, endPoint x: 62, endPoint y: 120, distance: 189.6
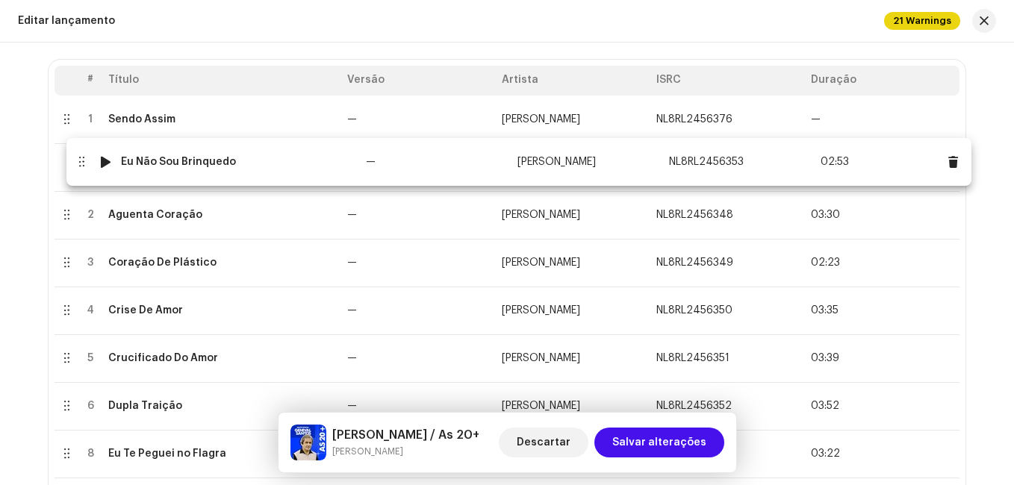
drag, startPoint x: 63, startPoint y: 405, endPoint x: 78, endPoint y: 161, distance: 244.6
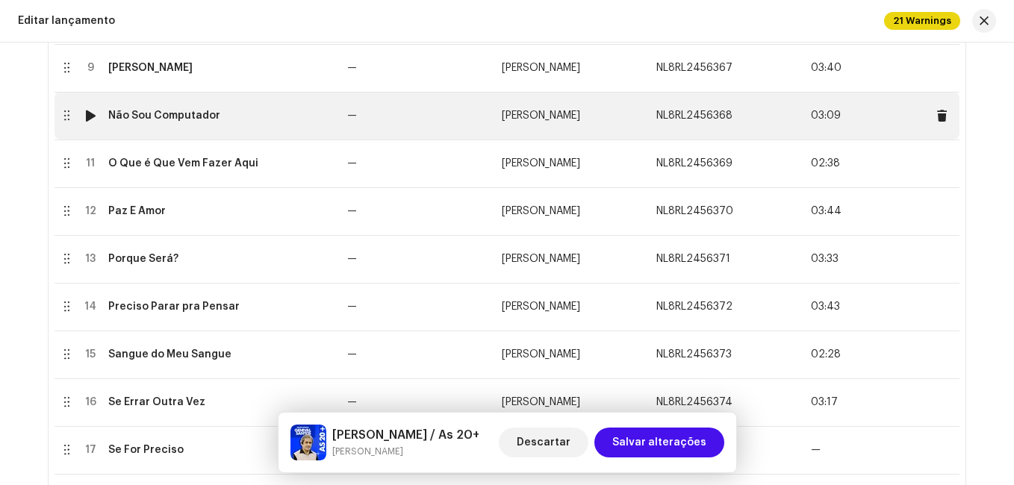
scroll to position [747, 0]
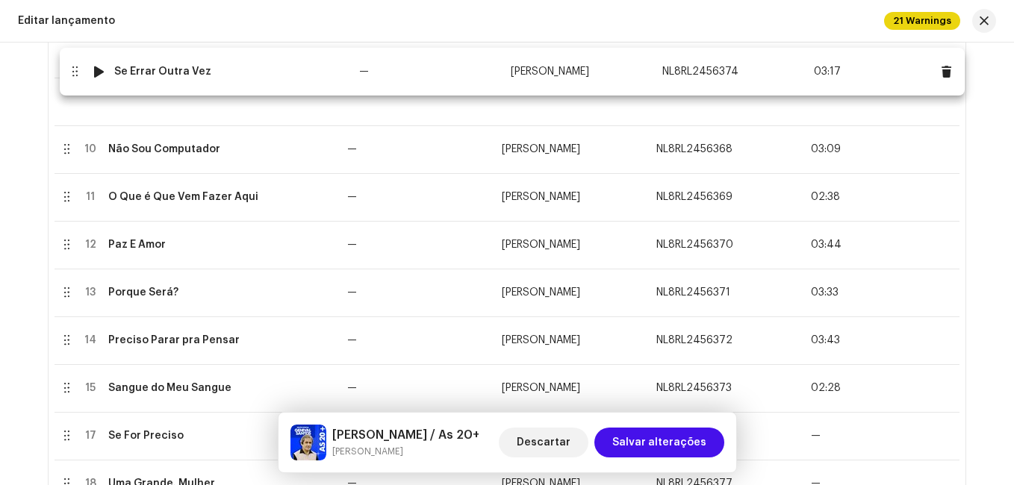
drag, startPoint x: 62, startPoint y: 397, endPoint x: 69, endPoint y: 79, distance: 318.1
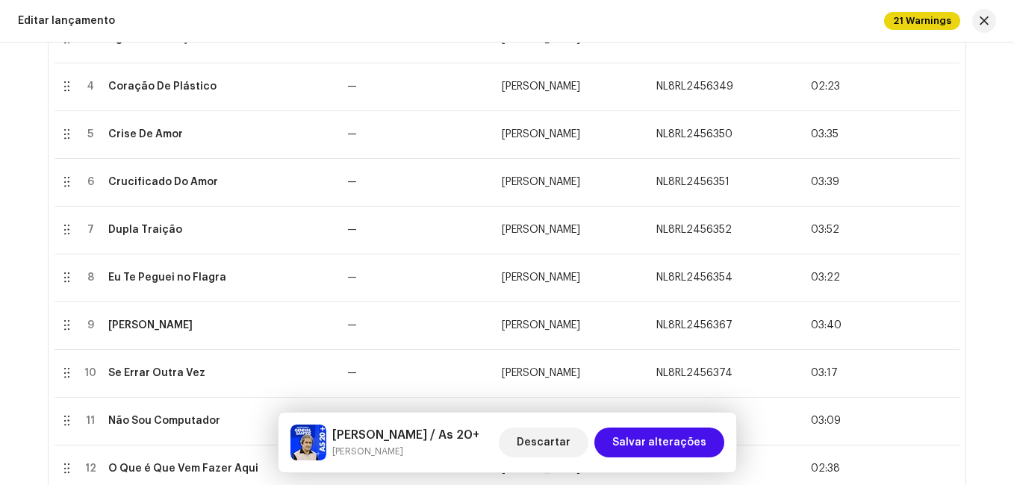
scroll to position [448, 0]
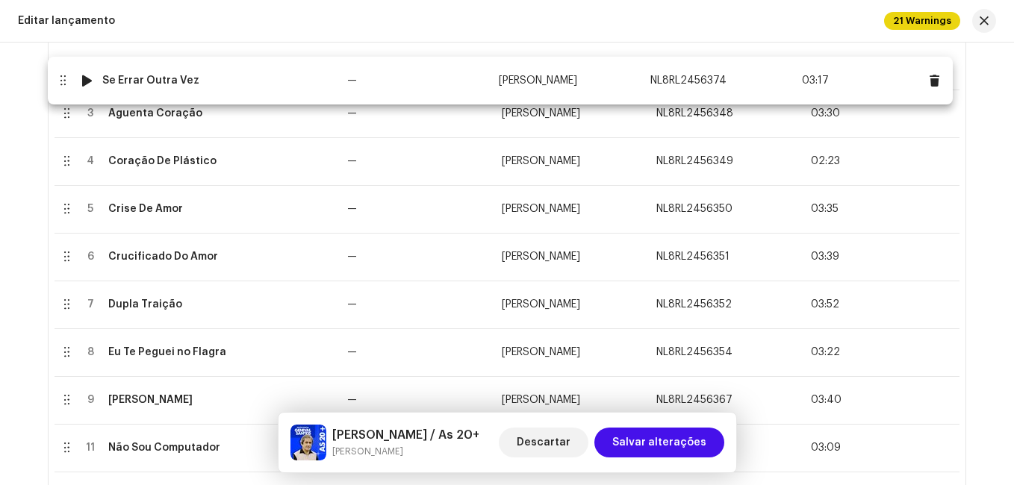
drag, startPoint x: 68, startPoint y: 402, endPoint x: 64, endPoint y: 82, distance: 319.6
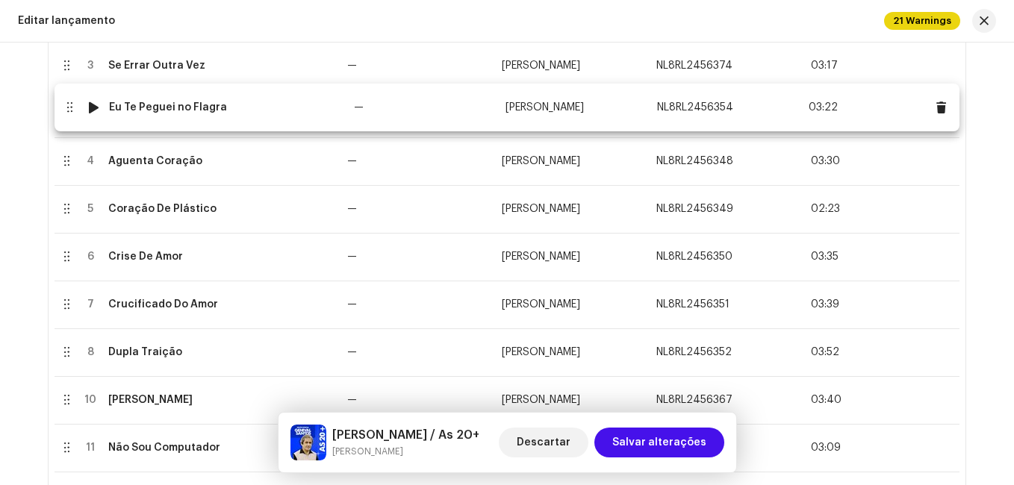
drag, startPoint x: 66, startPoint y: 358, endPoint x: 69, endPoint y: 113, distance: 244.9
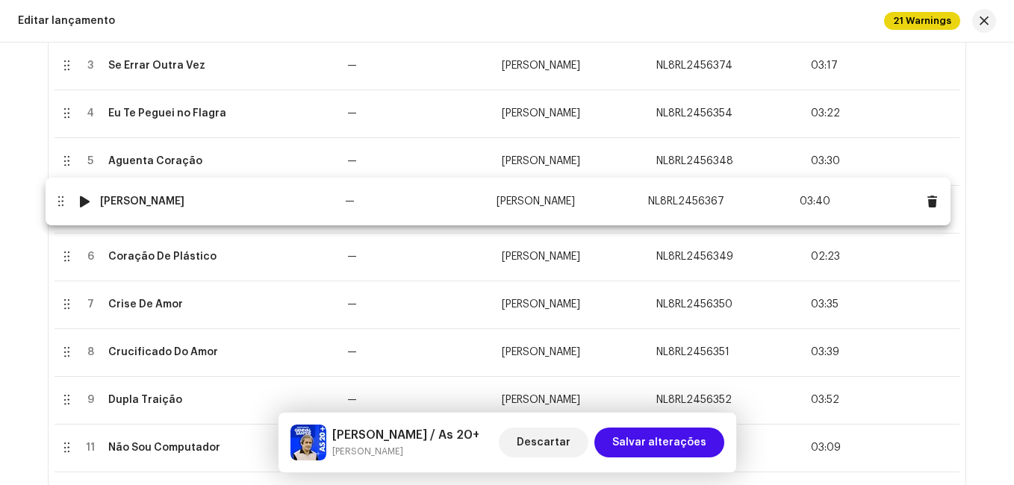
drag, startPoint x: 63, startPoint y: 400, endPoint x: 57, endPoint y: 202, distance: 198.7
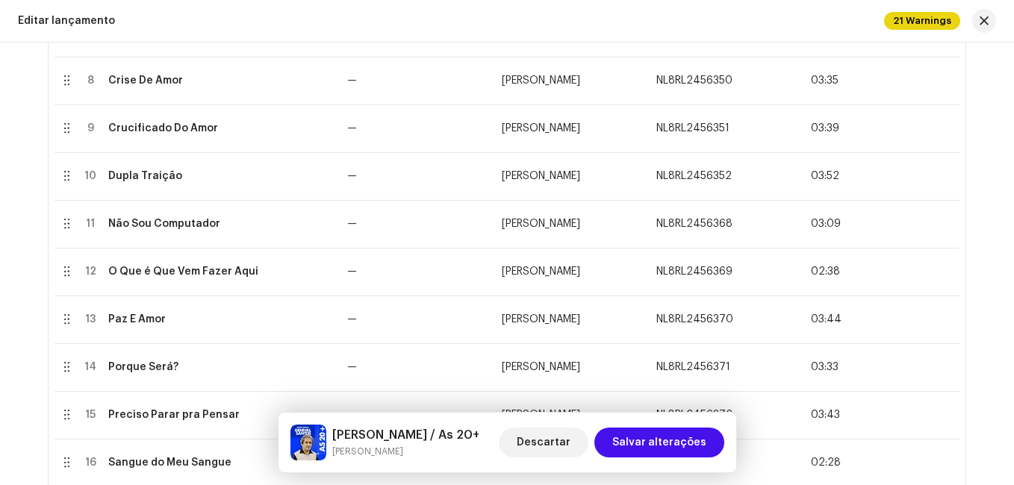
scroll to position [747, 0]
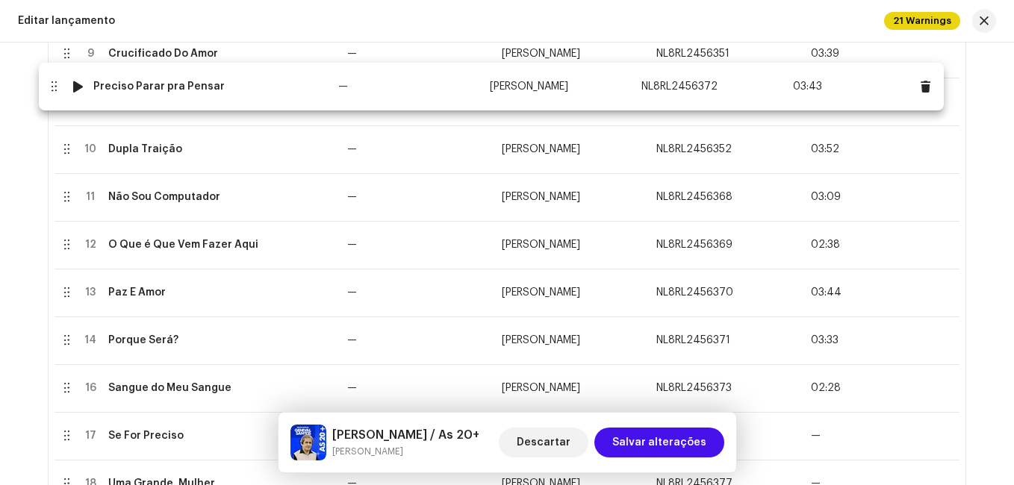
drag, startPoint x: 58, startPoint y: 341, endPoint x: 46, endPoint y: 86, distance: 255.6
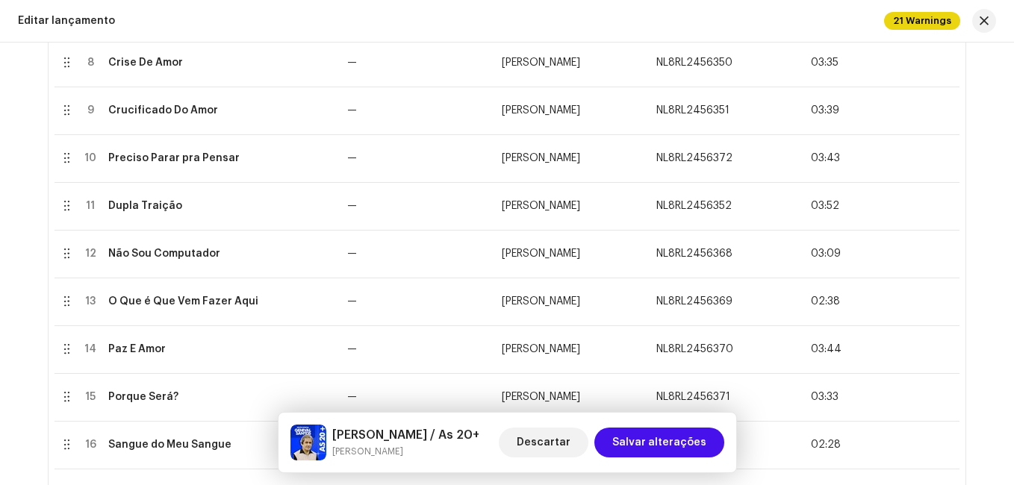
scroll to position [597, 0]
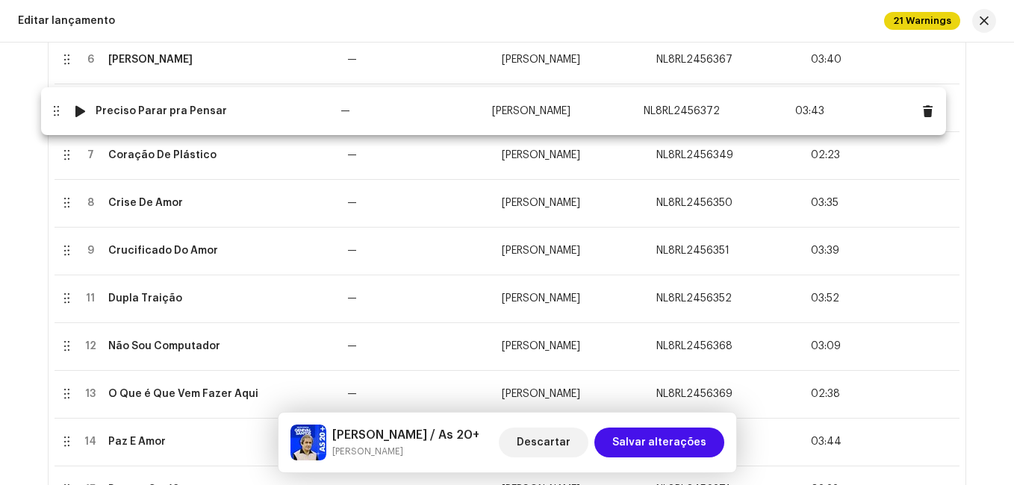
drag, startPoint x: 61, startPoint y: 247, endPoint x: 51, endPoint y: 108, distance: 140.0
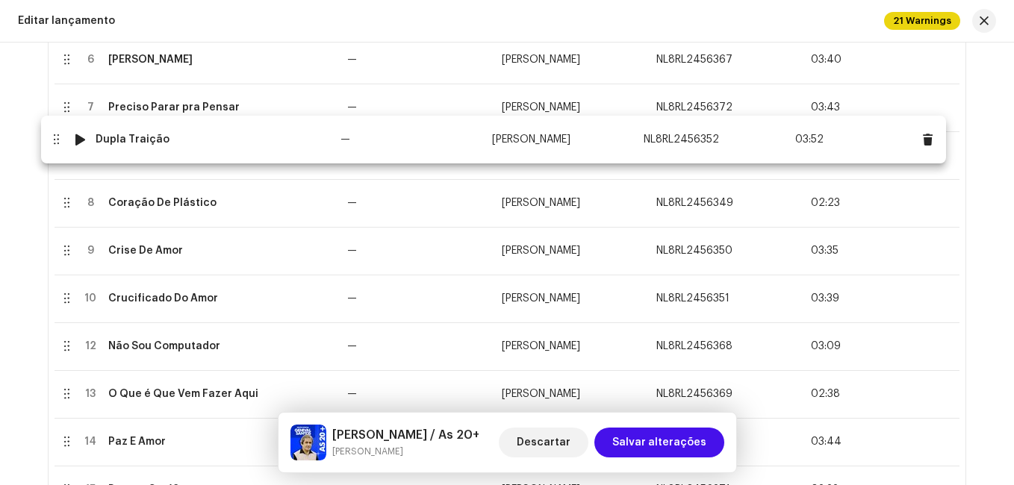
drag, startPoint x: 61, startPoint y: 298, endPoint x: 51, endPoint y: 139, distance: 159.4
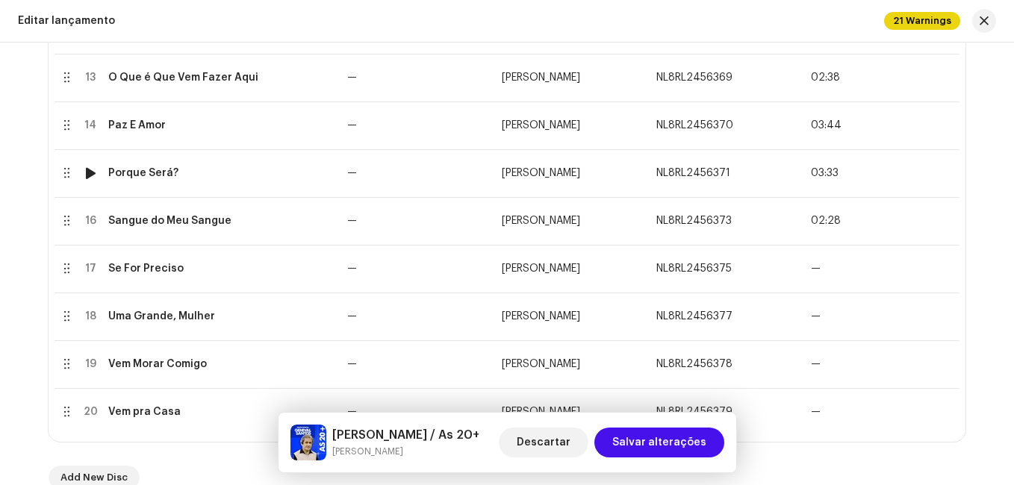
scroll to position [971, 0]
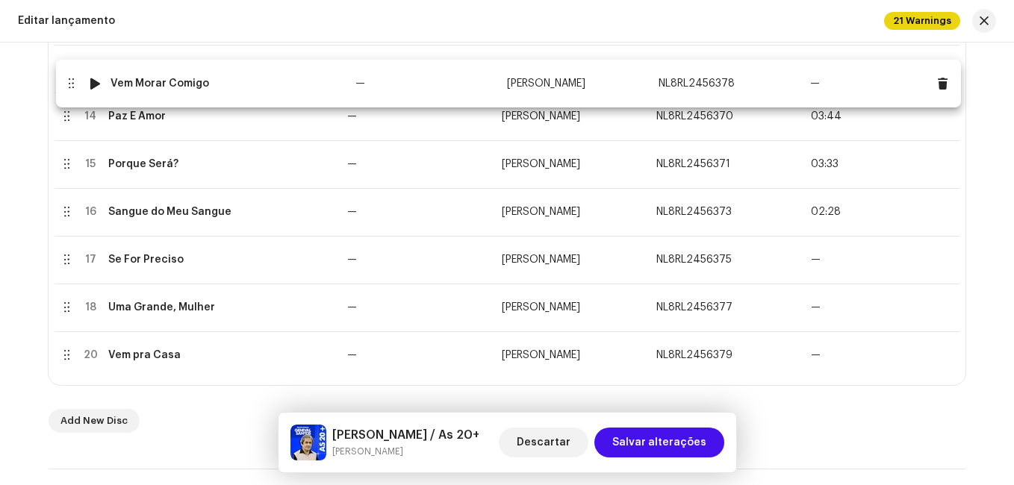
drag, startPoint x: 66, startPoint y: 311, endPoint x: 70, endPoint y: 87, distance: 224.0
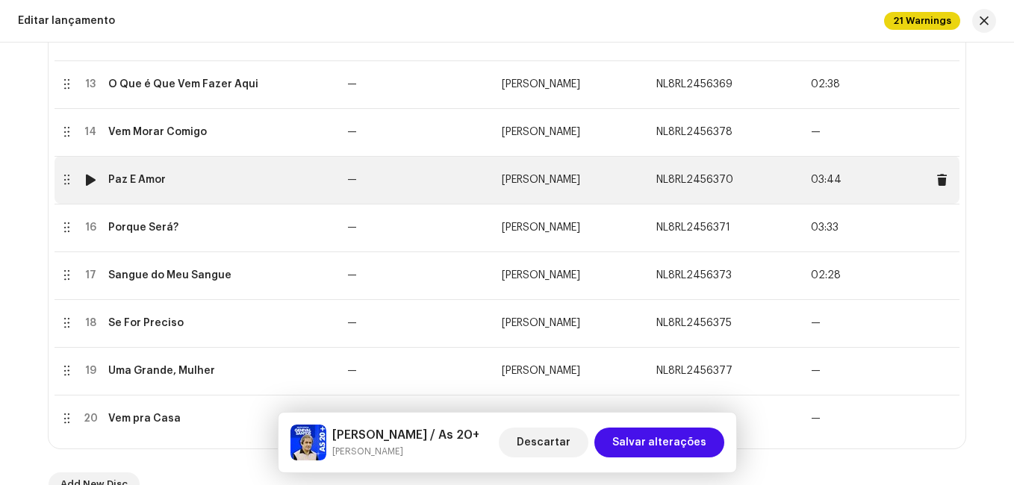
scroll to position [821, 0]
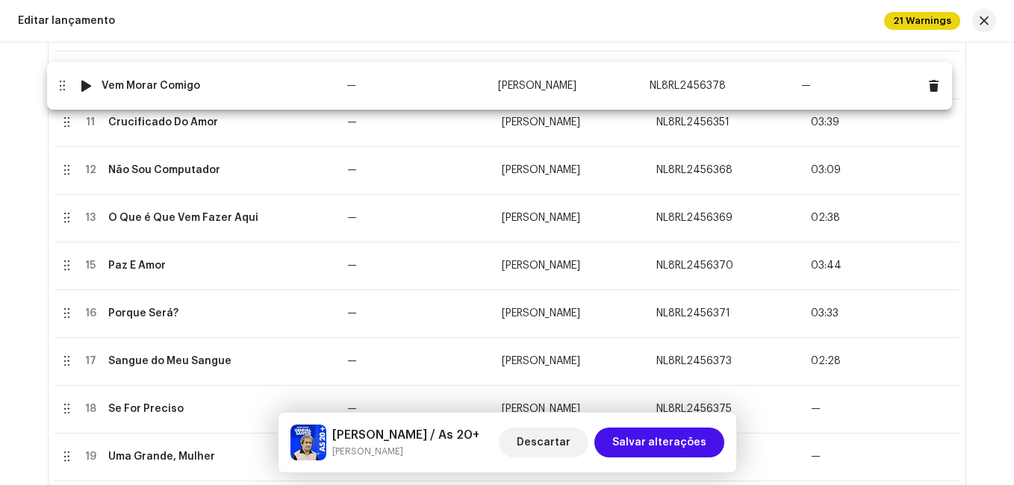
drag, startPoint x: 64, startPoint y: 219, endPoint x: 60, endPoint y: 87, distance: 132.2
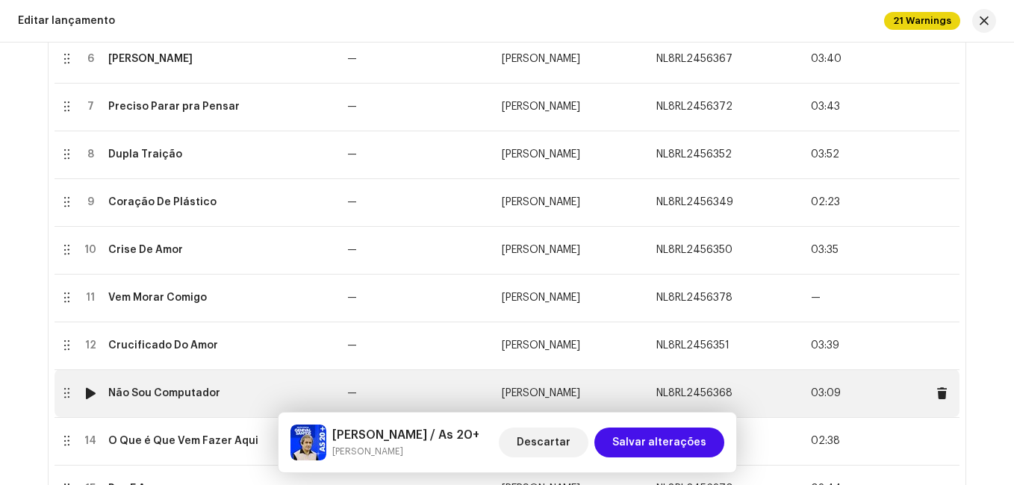
scroll to position [597, 0]
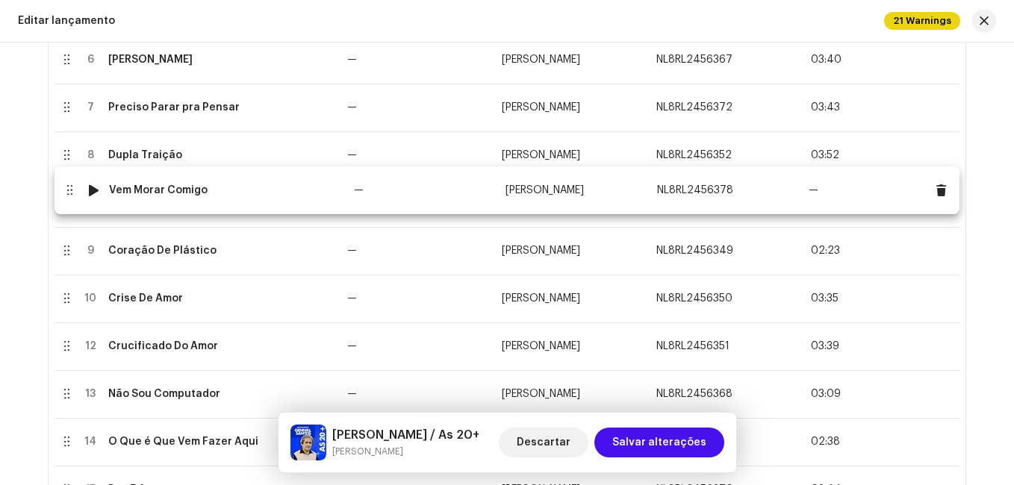
drag, startPoint x: 69, startPoint y: 299, endPoint x: 72, endPoint y: 190, distance: 108.3
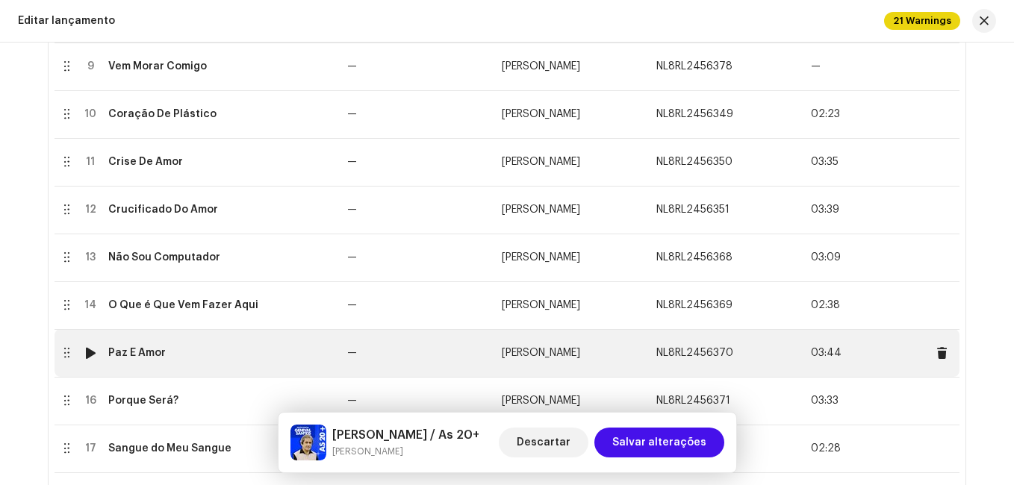
scroll to position [747, 0]
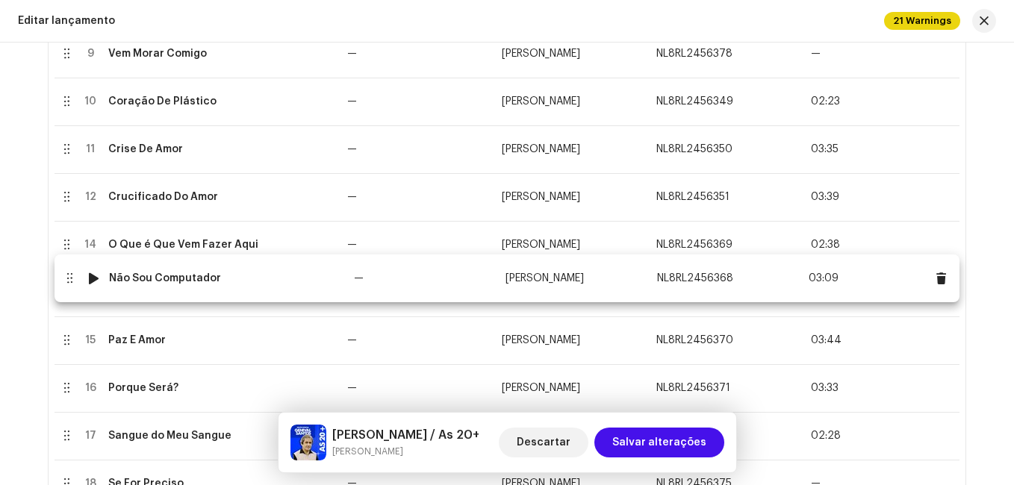
drag, startPoint x: 65, startPoint y: 244, endPoint x: 68, endPoint y: 278, distance: 33.7
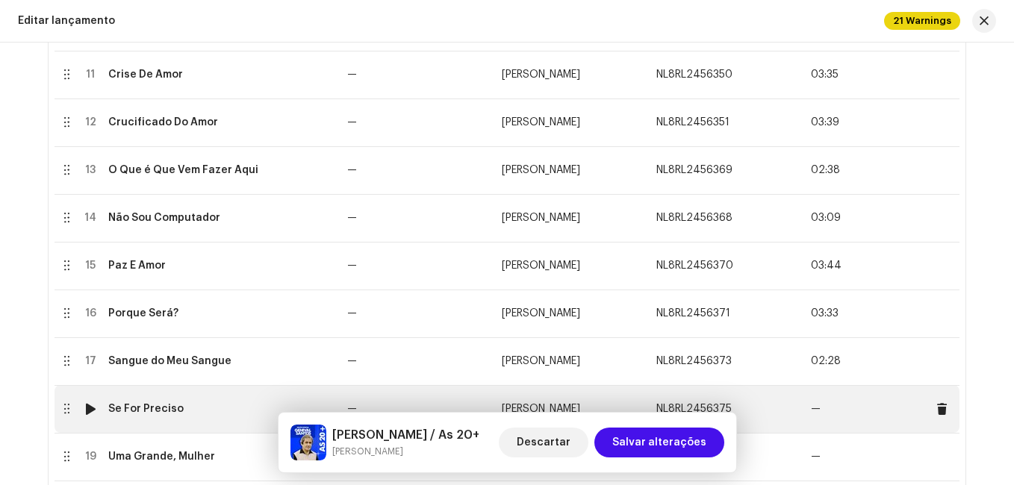
scroll to position [971, 0]
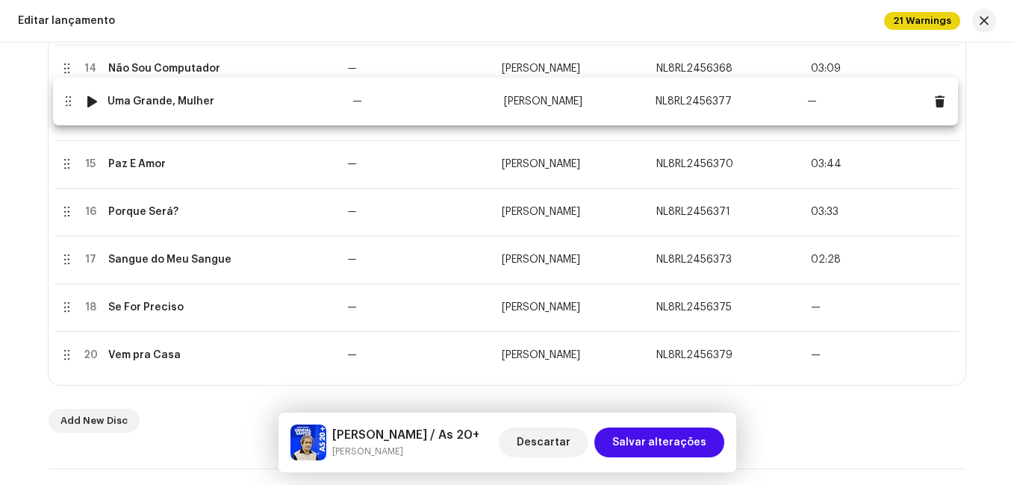
drag, startPoint x: 61, startPoint y: 314, endPoint x: 62, endPoint y: 108, distance: 206.8
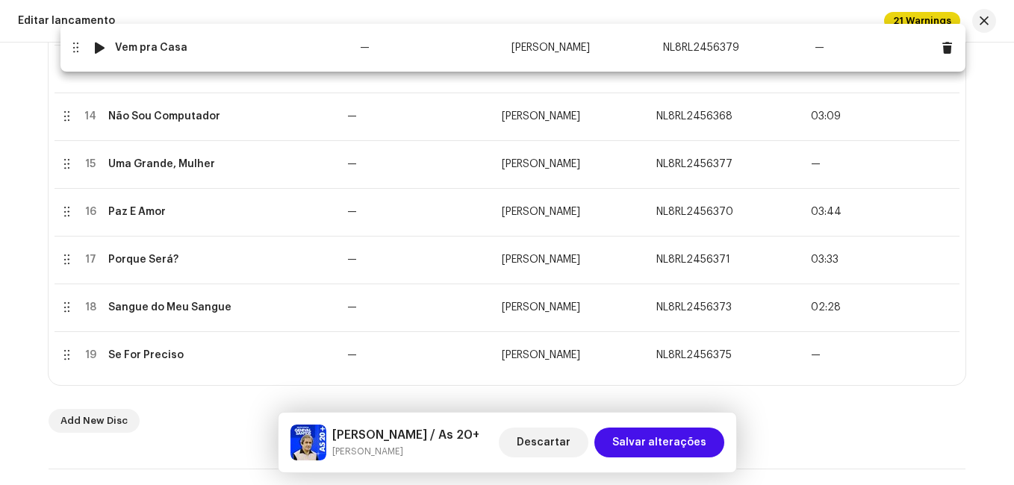
drag, startPoint x: 65, startPoint y: 364, endPoint x: 74, endPoint y: 57, distance: 307.7
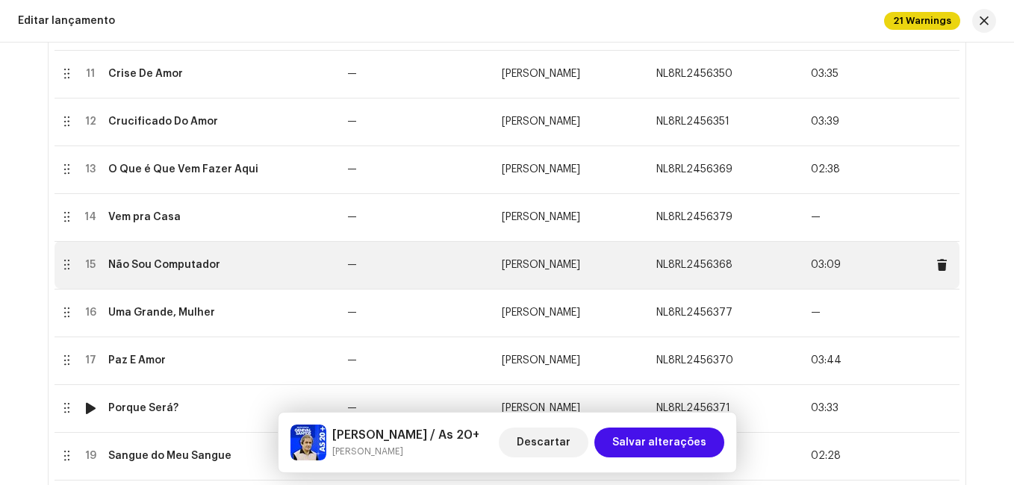
scroll to position [821, 0]
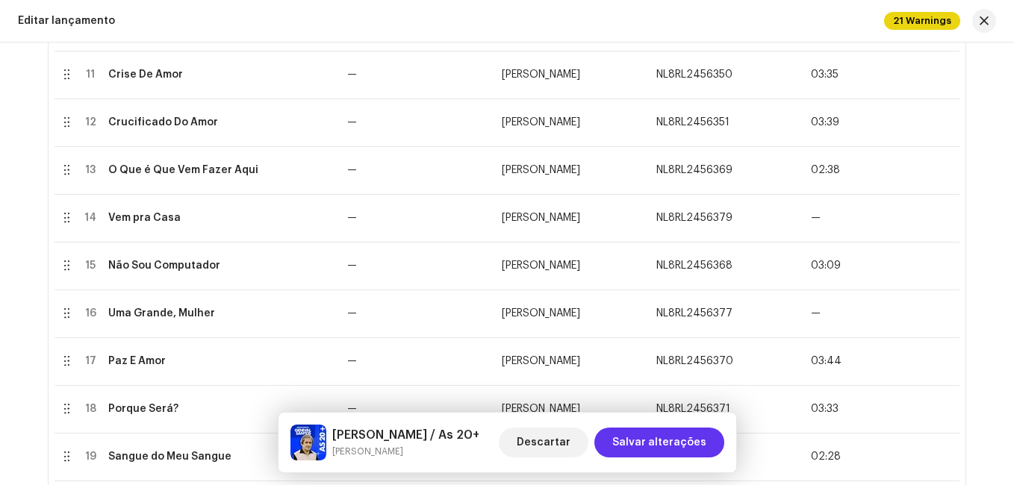
click at [673, 444] on span "Salvar alterações" at bounding box center [659, 443] width 94 height 30
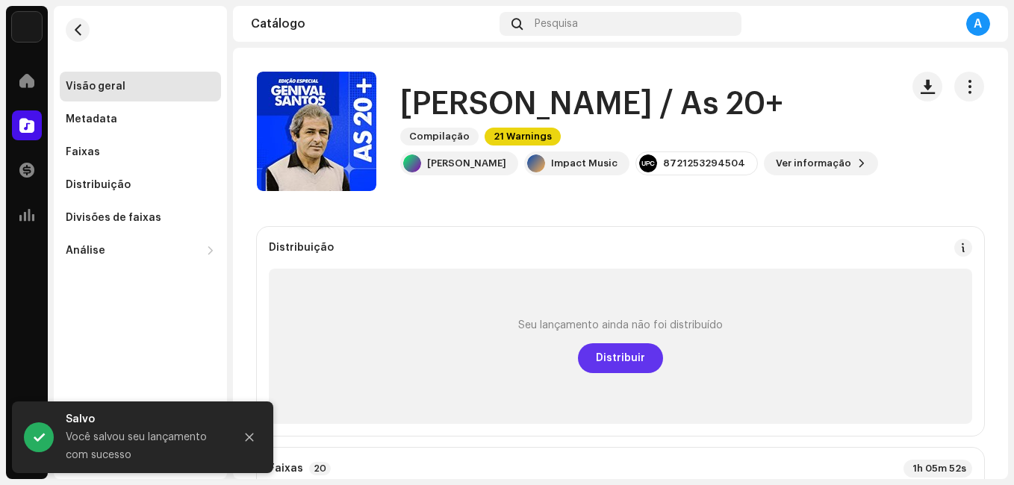
click at [625, 356] on span "Distribuir" at bounding box center [620, 358] width 49 height 30
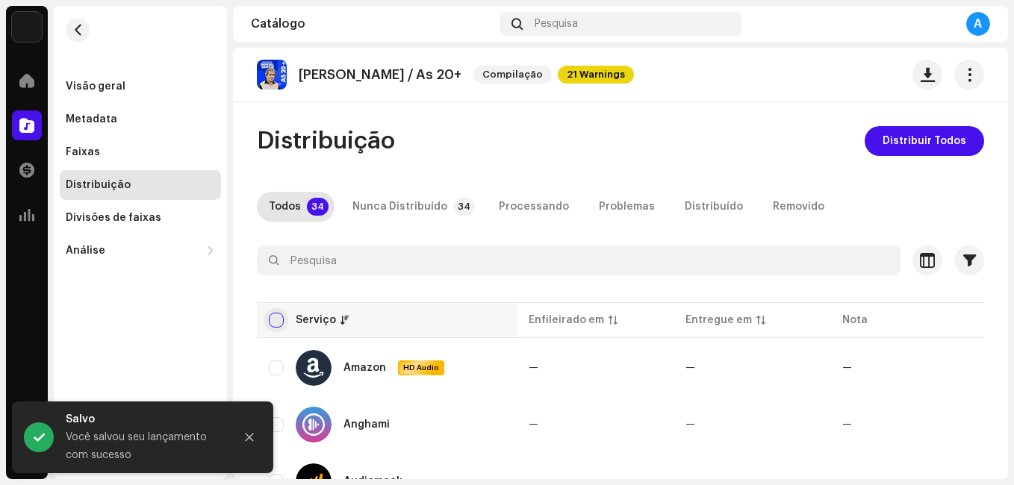
click at [272, 324] on input "checkbox" at bounding box center [276, 320] width 15 height 15
checkbox input "true"
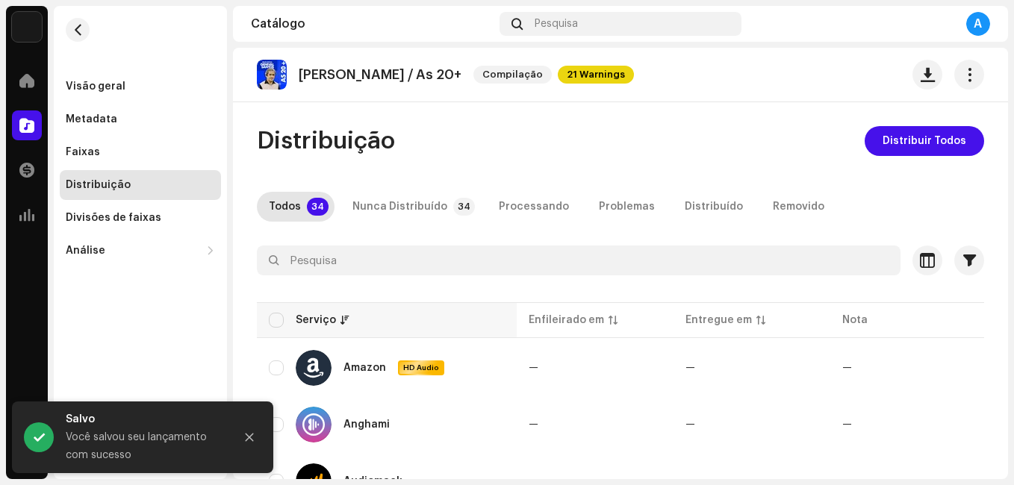
checkbox input "true"
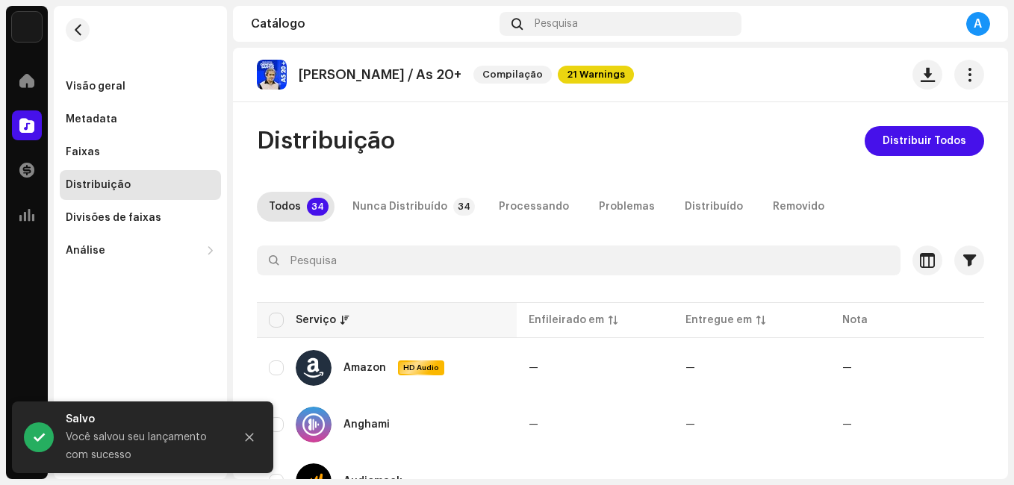
checkbox input "true"
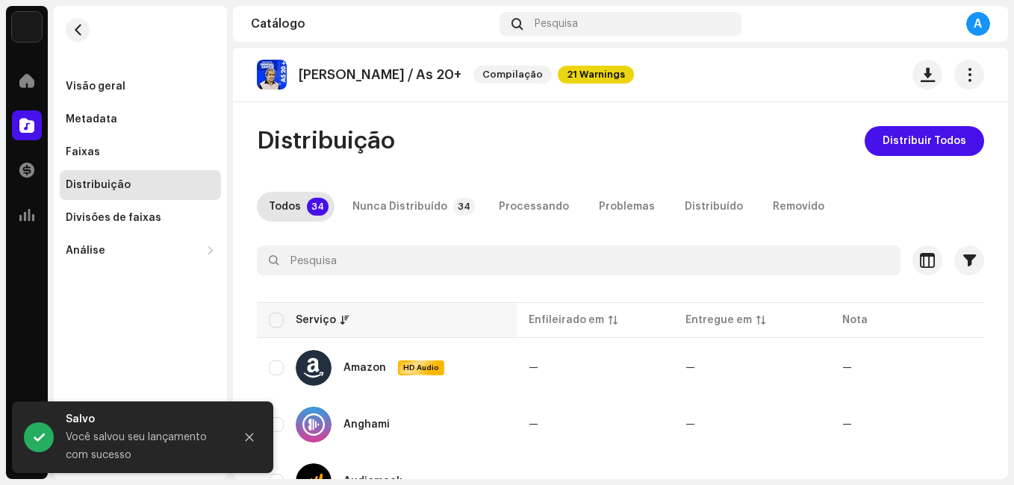
checkbox input "true"
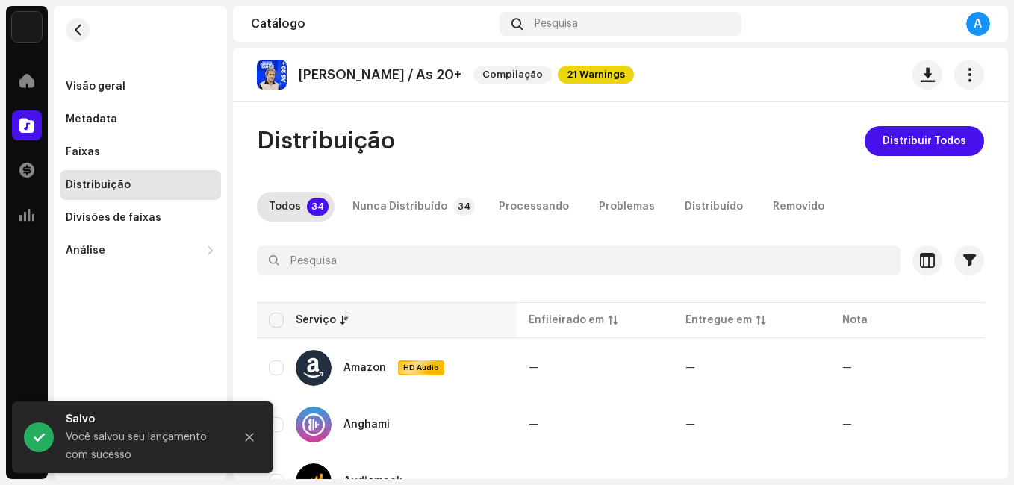
checkbox input "true"
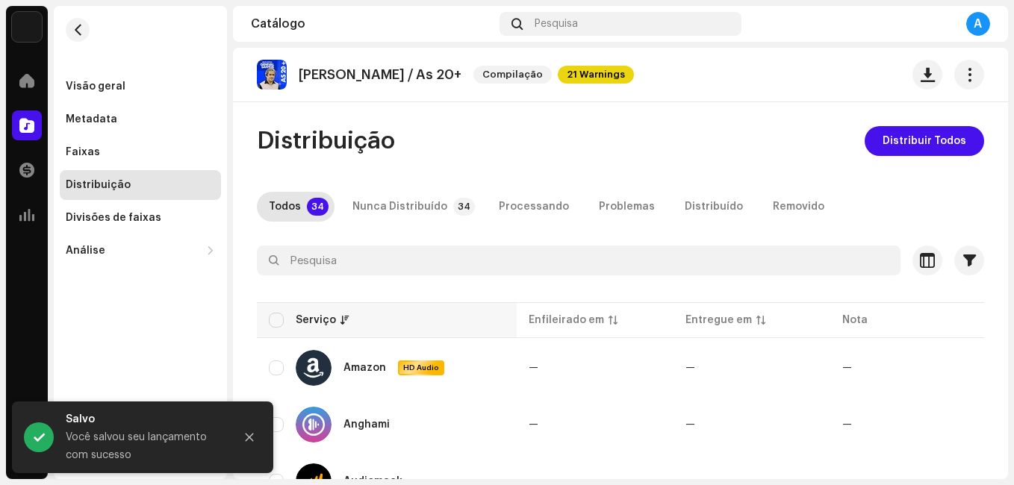
checkbox input "true"
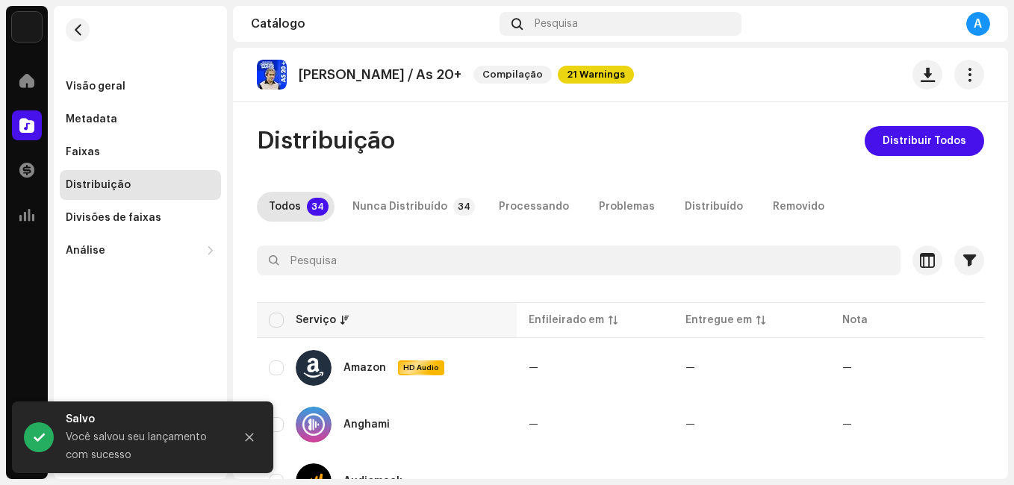
checkbox input "true"
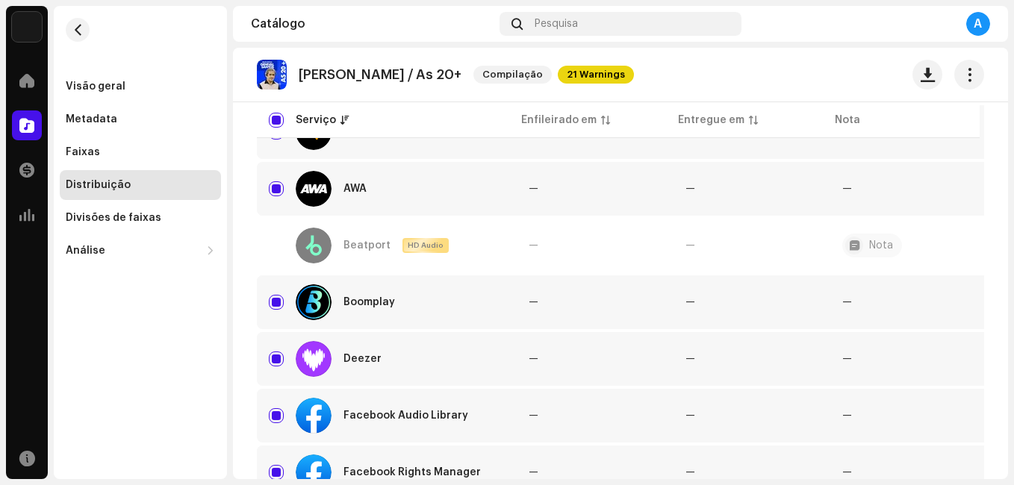
scroll to position [373, 0]
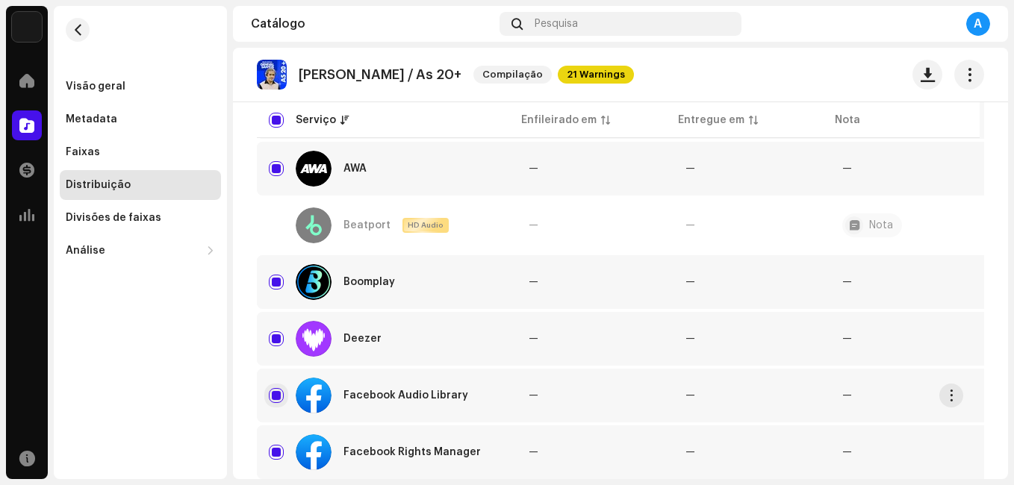
click at [271, 391] on input "Row Selected" at bounding box center [276, 395] width 15 height 15
checkbox input "false"
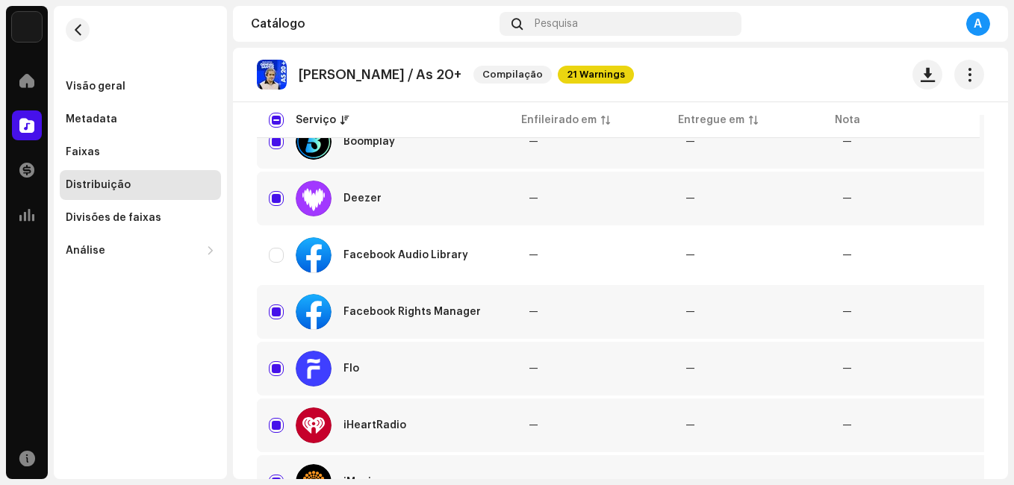
scroll to position [523, 0]
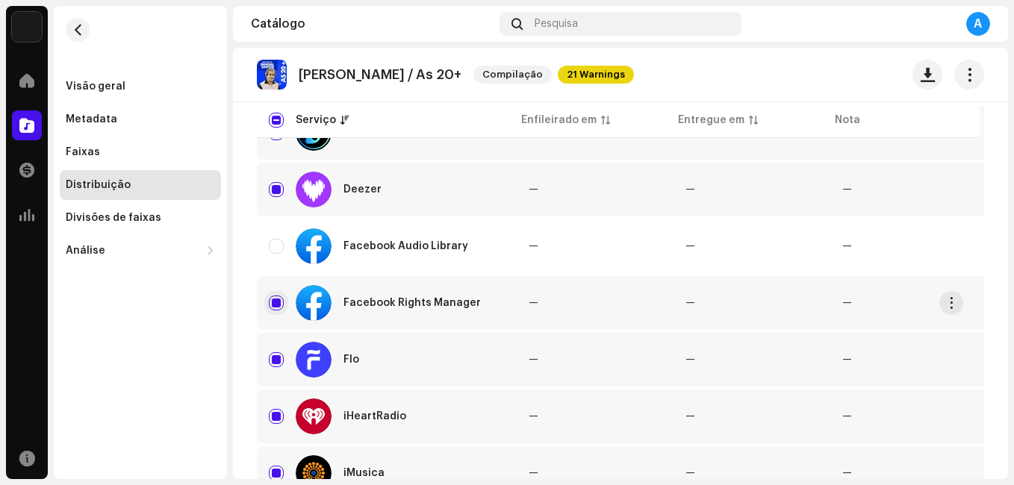
click at [270, 306] on input "Row Selected" at bounding box center [276, 303] width 15 height 15
checkbox input "false"
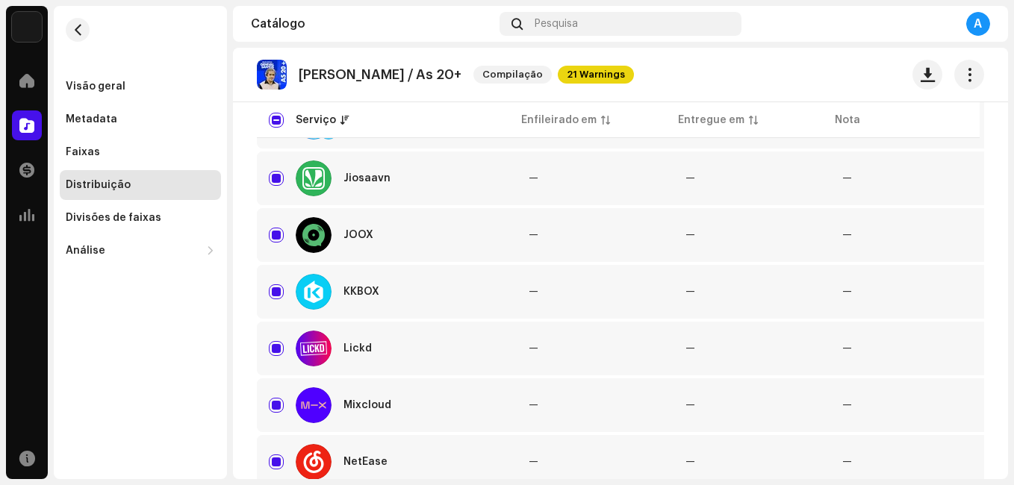
scroll to position [971, 0]
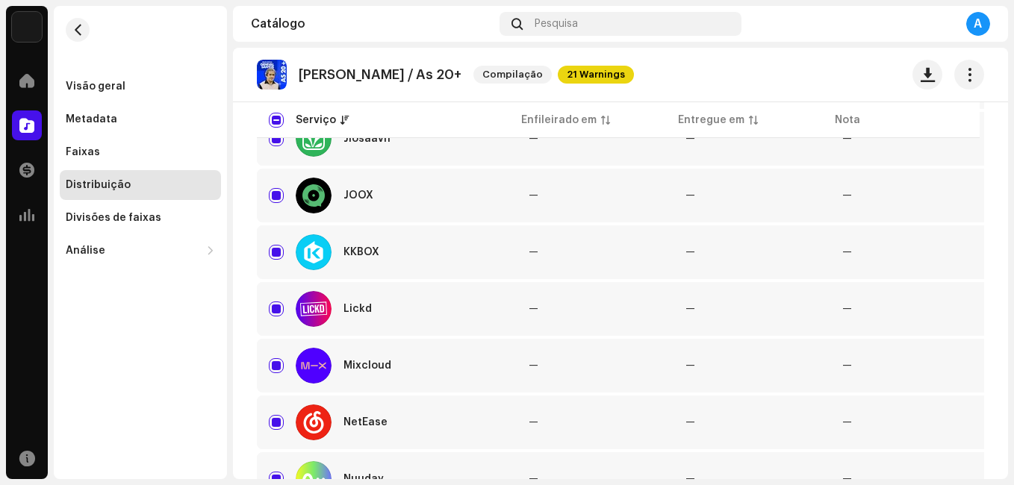
drag, startPoint x: 273, startPoint y: 311, endPoint x: 254, endPoint y: 325, distance: 23.6
click at [274, 311] on input "Row Selected" at bounding box center [276, 309] width 15 height 15
checkbox input "false"
click at [245, 337] on div "Distribuição Distribuir Todos Todos 34 Nunca Distribuído 34 Processando Problem…" at bounding box center [620, 248] width 775 height 2184
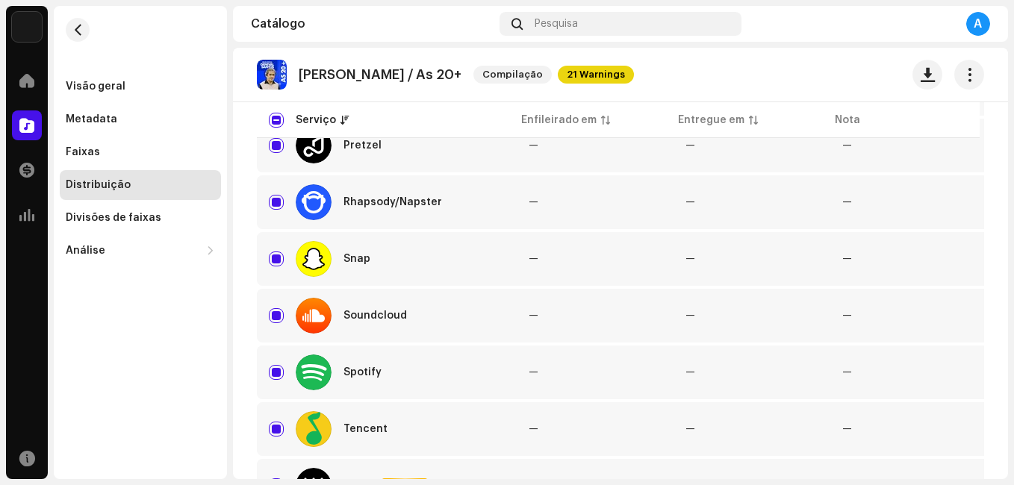
scroll to position [1493, 0]
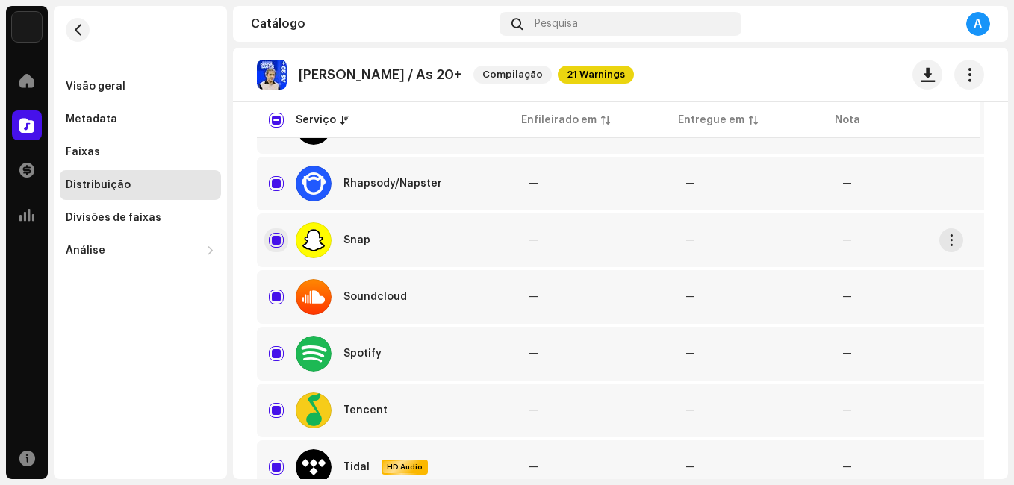
click at [275, 241] on input "Row Selected" at bounding box center [276, 240] width 15 height 15
checkbox input "false"
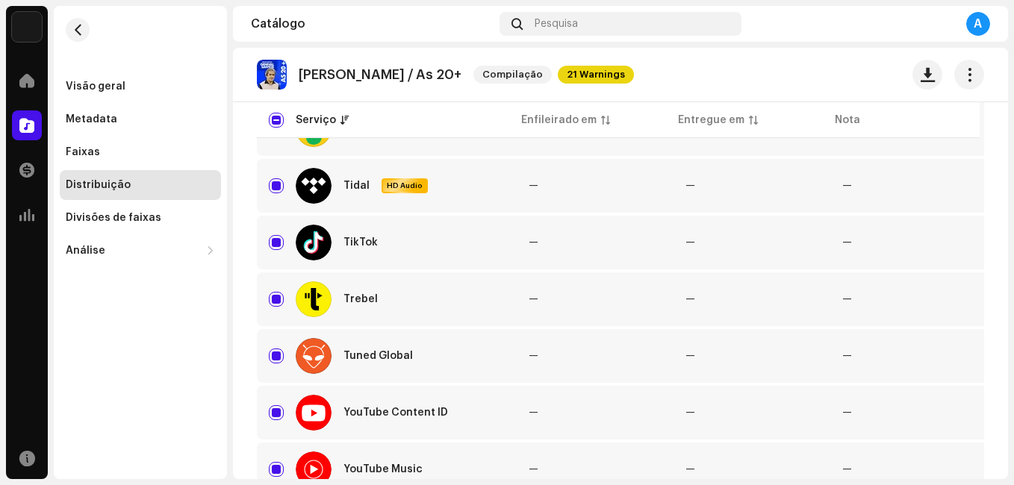
scroll to position [1792, 0]
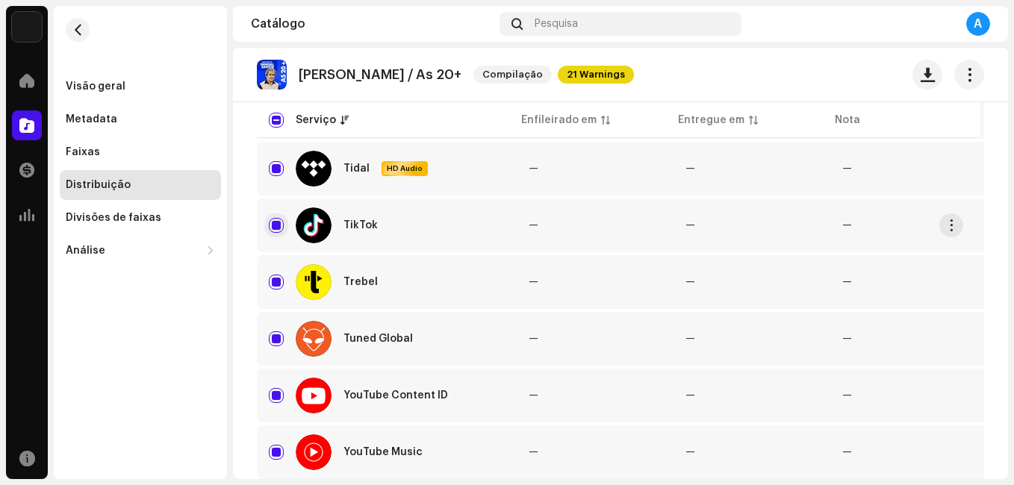
click at [275, 223] on input "Row Selected" at bounding box center [276, 225] width 15 height 15
checkbox input "false"
click at [274, 397] on input "Row Selected" at bounding box center [276, 395] width 15 height 15
checkbox input "false"
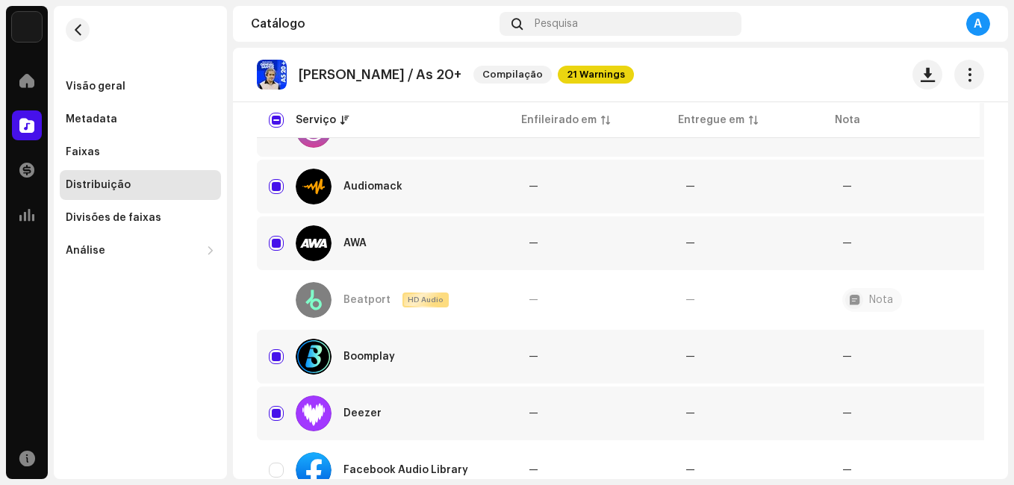
scroll to position [0, 0]
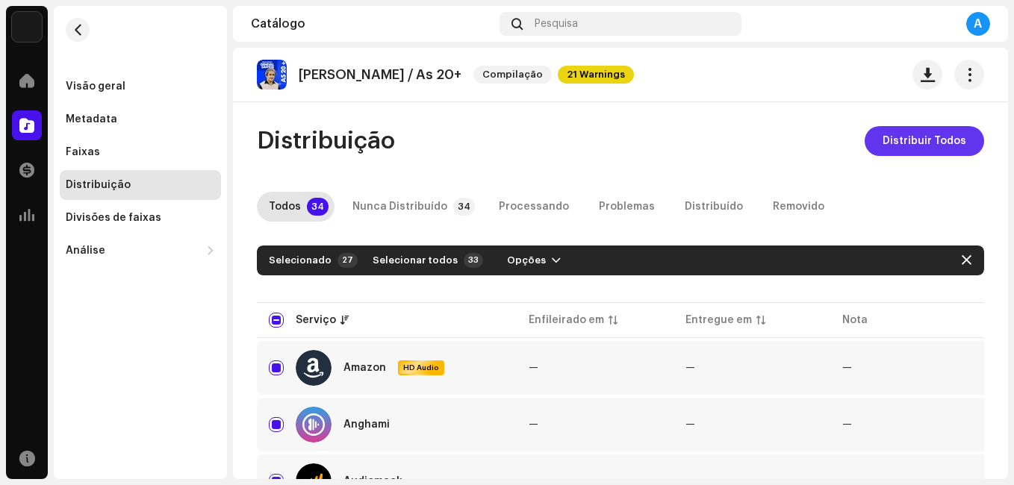
click at [894, 150] on span "Distribuir Todos" at bounding box center [924, 141] width 84 height 30
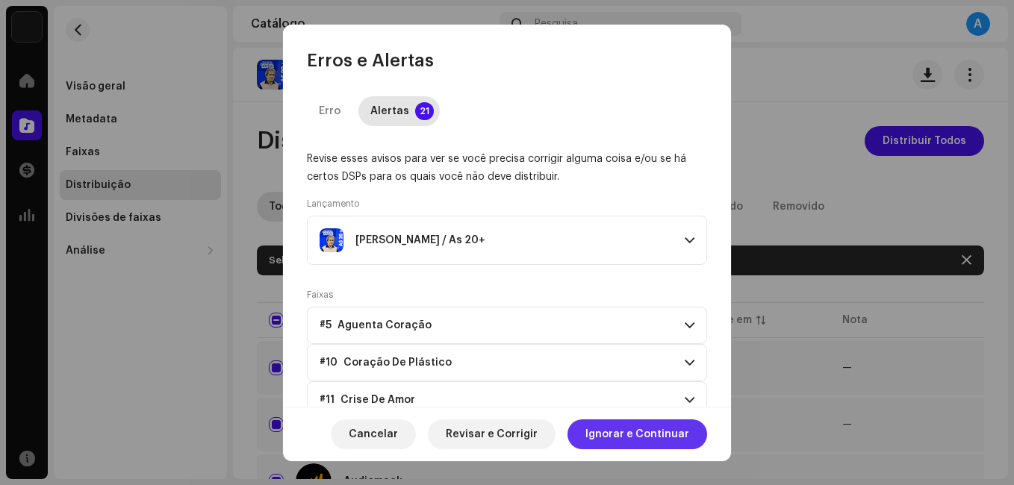
click at [613, 434] on span "Ignorar e Continuar" at bounding box center [637, 435] width 104 height 30
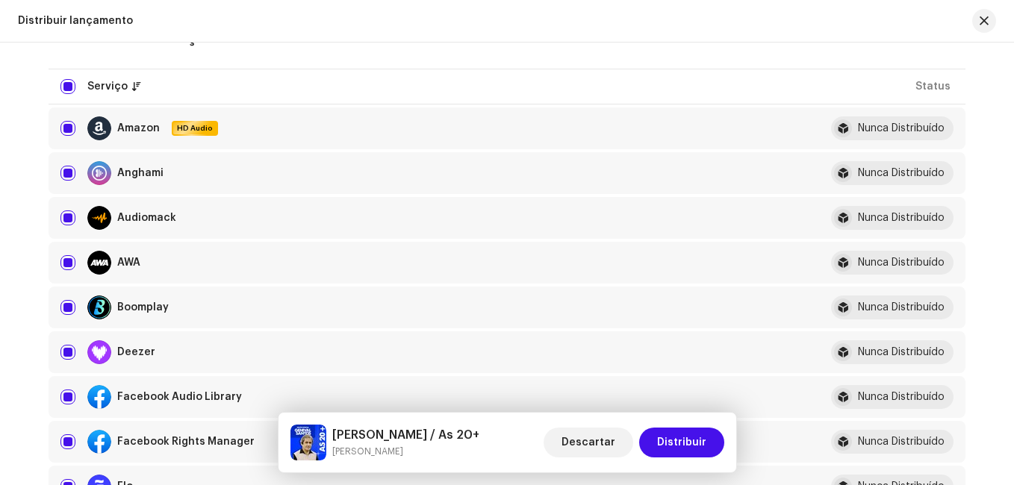
scroll to position [224, 0]
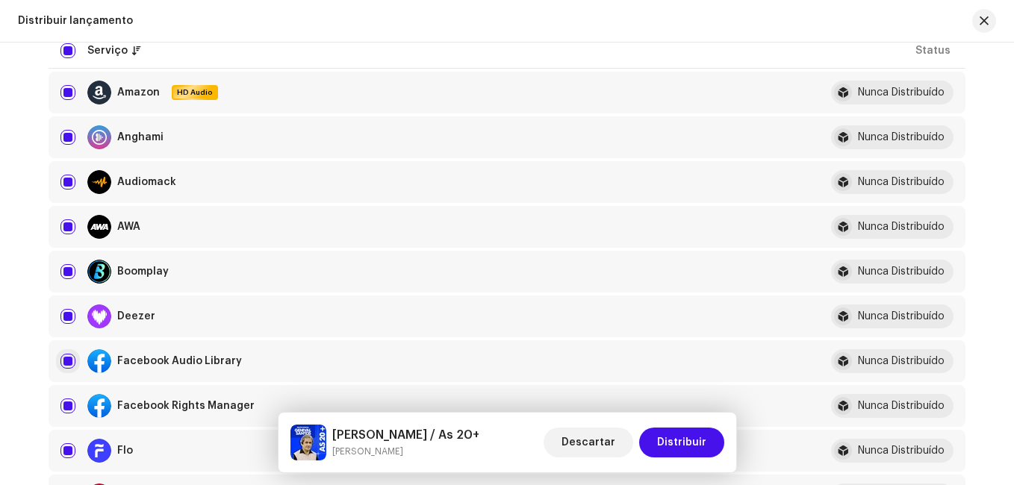
click at [62, 363] on input "checkbox" at bounding box center [67, 361] width 15 height 15
checkbox input "false"
click at [60, 408] on input "Row Selected" at bounding box center [67, 406] width 15 height 15
checkbox input "false"
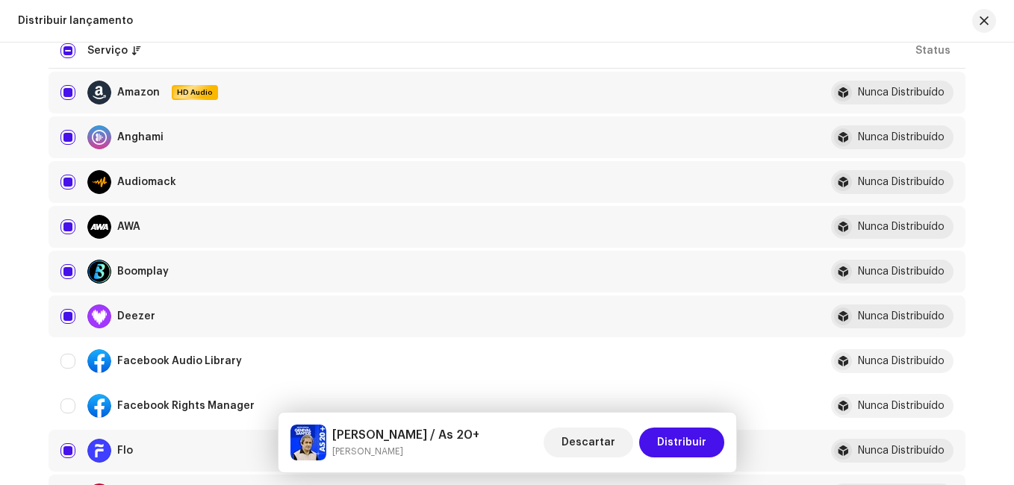
click at [16, 386] on div "Distribuir lançamento Preencha o seguinte para distribuir sua versão para servi…" at bounding box center [507, 264] width 1014 height 443
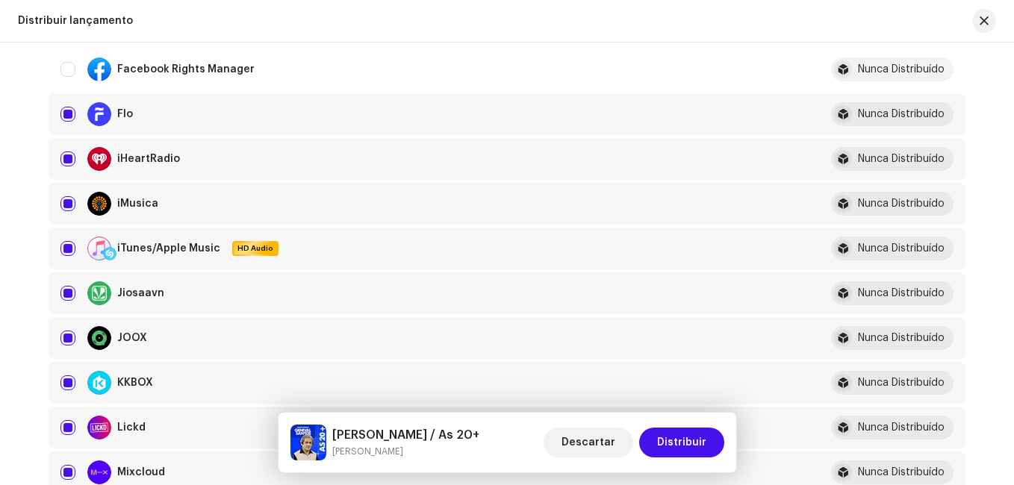
scroll to position [597, 0]
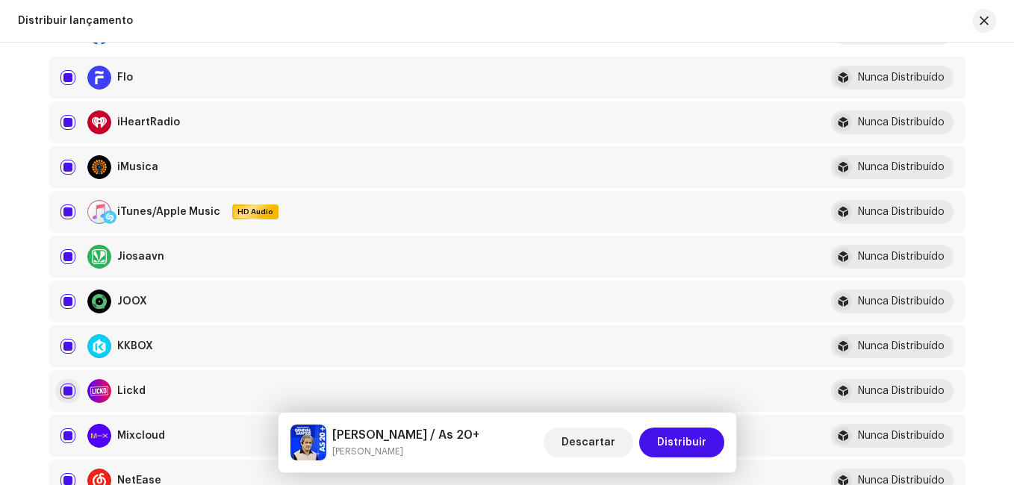
click at [64, 391] on input "Row Selected" at bounding box center [67, 391] width 15 height 15
checkbox input "false"
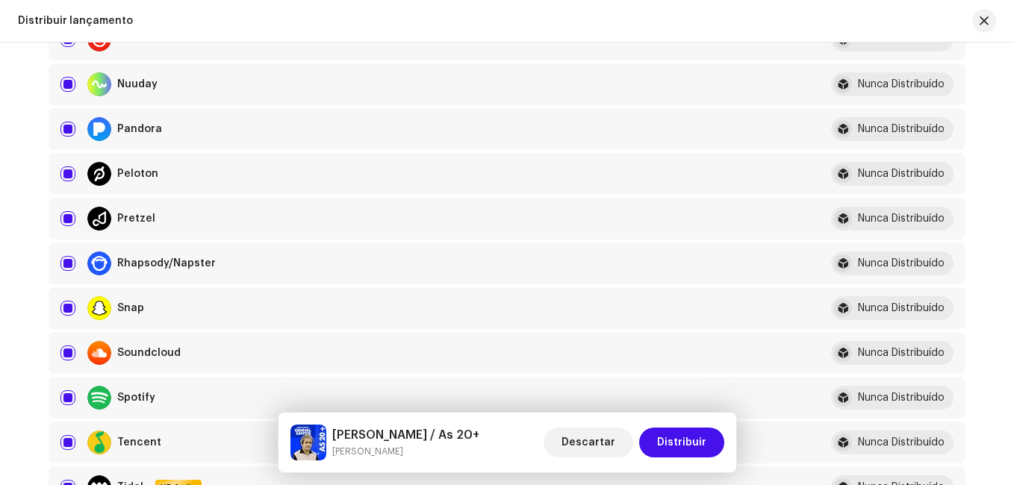
scroll to position [1045, 0]
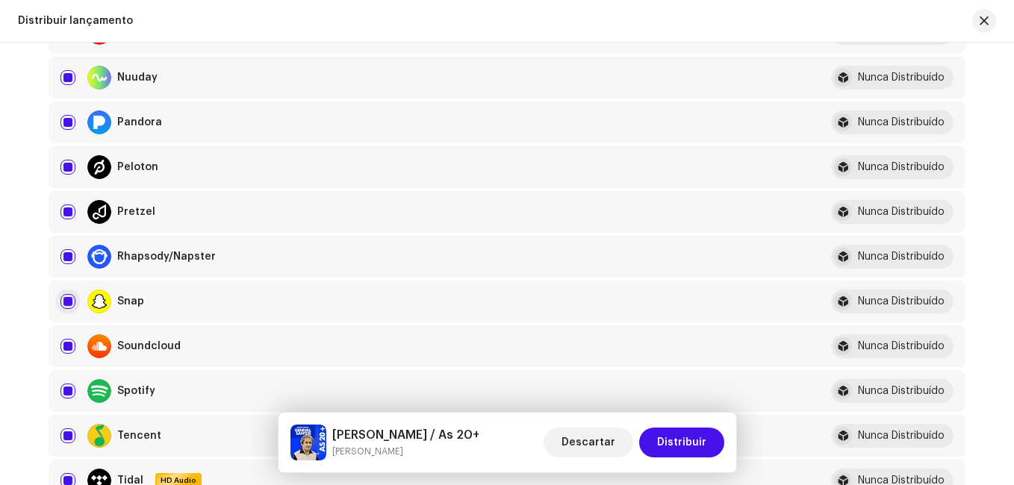
click at [61, 302] on input "Row Selected" at bounding box center [67, 301] width 15 height 15
checkbox input "false"
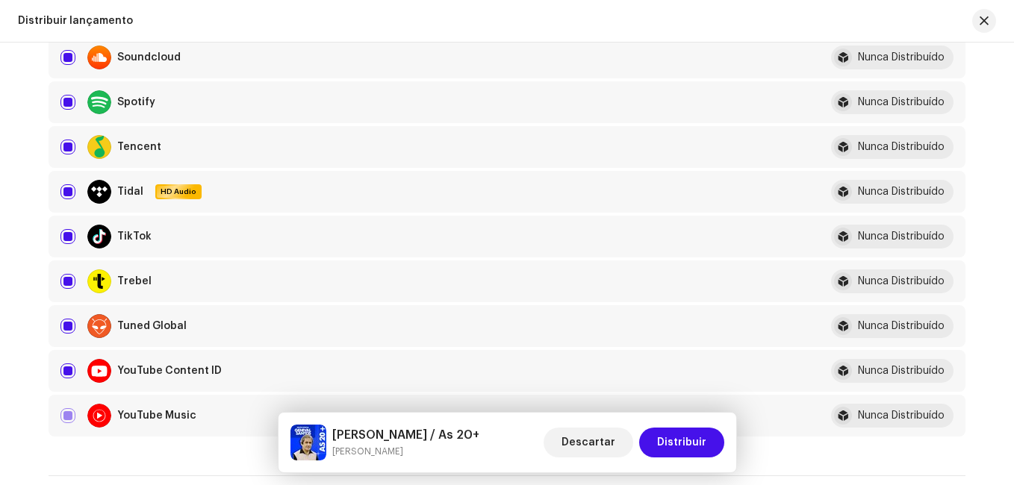
scroll to position [1344, 0]
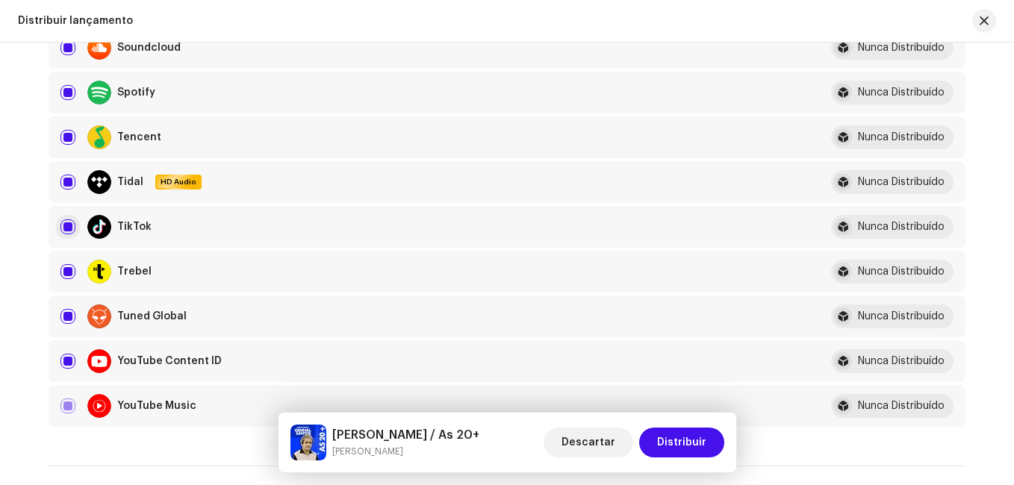
click at [64, 225] on input "Row Selected" at bounding box center [67, 226] width 15 height 15
checkbox input "false"
click at [63, 365] on input "Row Selected" at bounding box center [67, 361] width 15 height 15
checkbox input "false"
click at [688, 440] on span "Distribuir" at bounding box center [681, 443] width 49 height 30
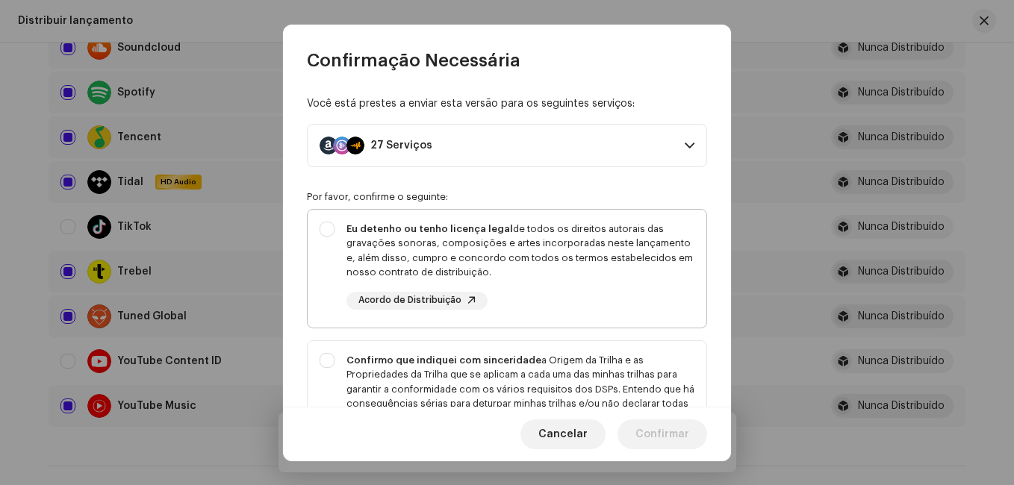
click at [499, 231] on strong "Eu detenho ou tenho licença legal" at bounding box center [429, 229] width 166 height 10
checkbox input "true"
click at [494, 363] on strong "Confirmo que indiquei com sinceridade" at bounding box center [443, 360] width 195 height 10
checkbox input "true"
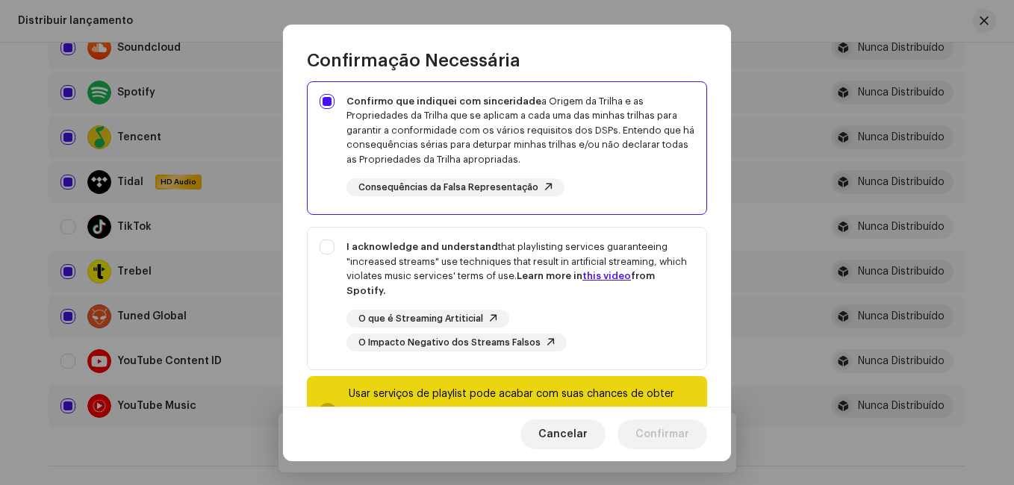
scroll to position [299, 0]
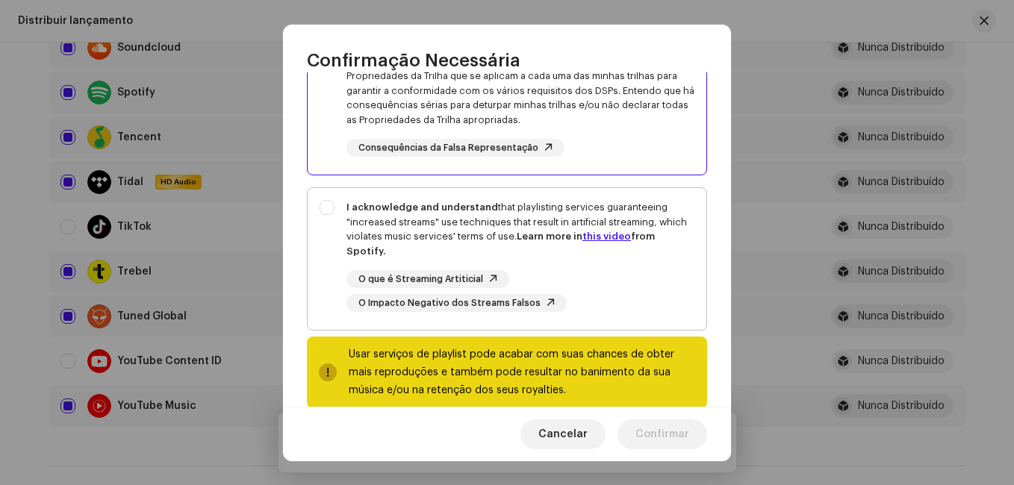
click at [489, 228] on div "I acknowledge and understand that playlisting services guaranteeing "increased …" at bounding box center [520, 229] width 348 height 58
checkbox input "true"
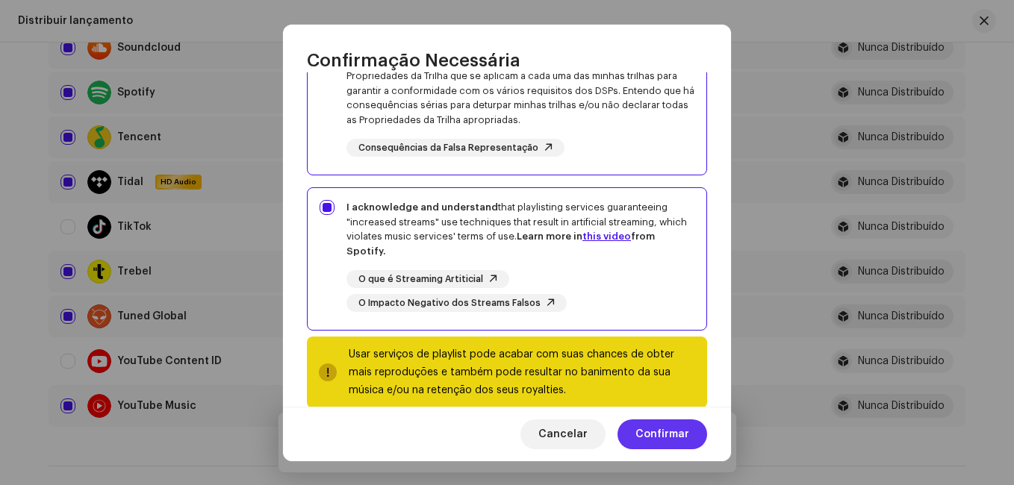
click at [686, 441] on span "Confirmar" at bounding box center [662, 435] width 54 height 30
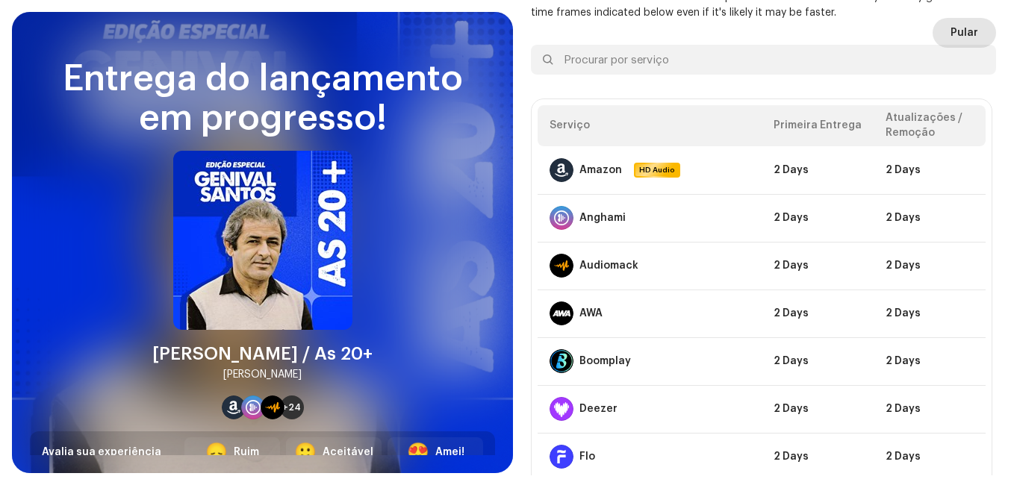
click at [958, 43] on span "Pular" at bounding box center [964, 33] width 28 height 30
